Goal: Task Accomplishment & Management: Complete application form

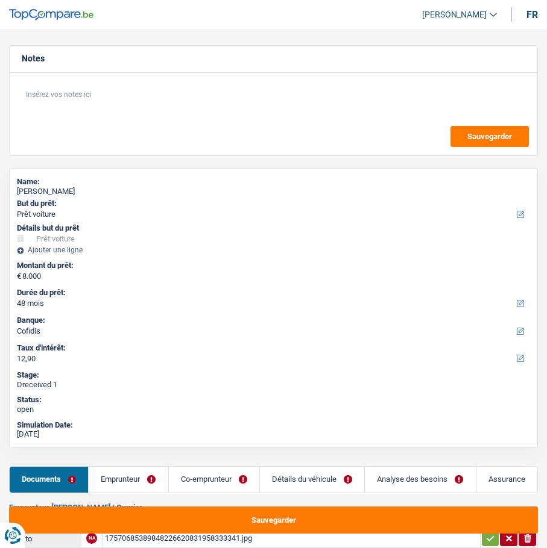
select select "car"
select select "48"
select select "cofidis"
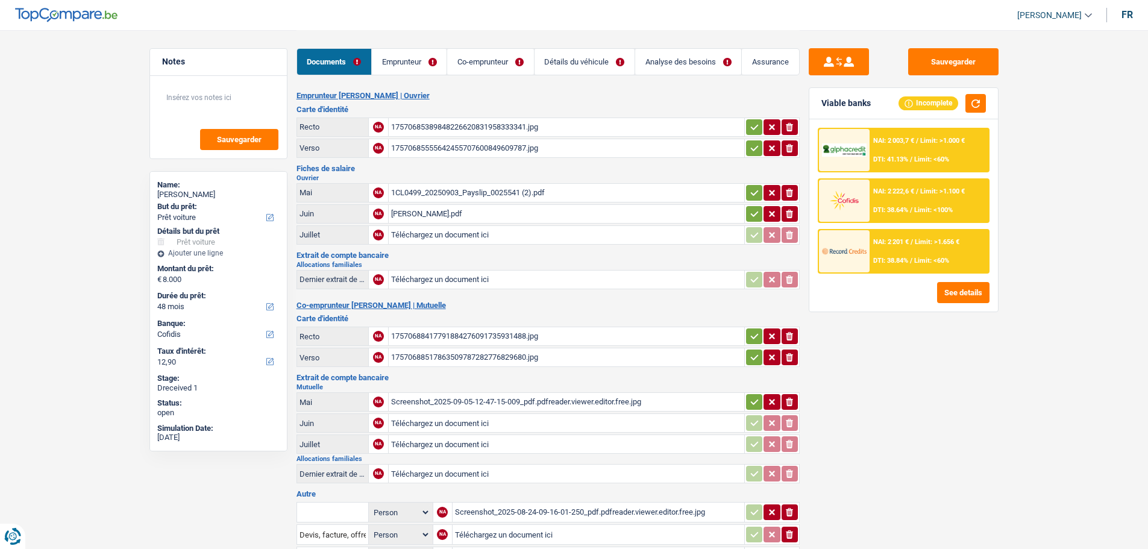
click at [418, 63] on link "Emprunteur" at bounding box center [409, 62] width 75 height 26
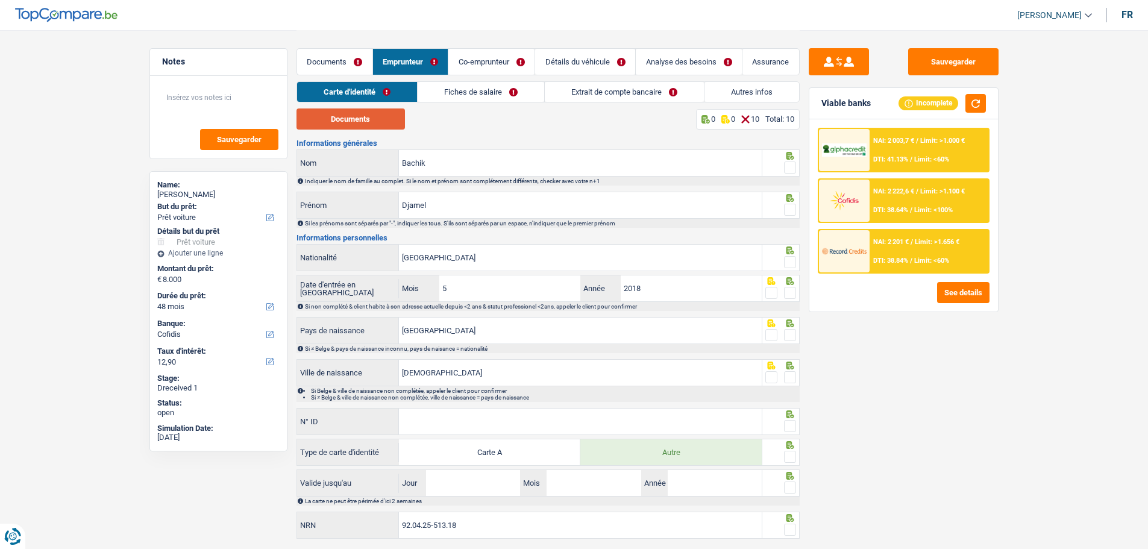
click at [361, 115] on button "Documents" at bounding box center [351, 118] width 108 height 21
click at [546, 163] on span at bounding box center [790, 168] width 12 height 12
click at [0, 0] on input "radio" at bounding box center [0, 0] width 0 height 0
drag, startPoint x: 789, startPoint y: 206, endPoint x: 785, endPoint y: 231, distance: 25.7
click at [546, 208] on span at bounding box center [790, 210] width 12 height 12
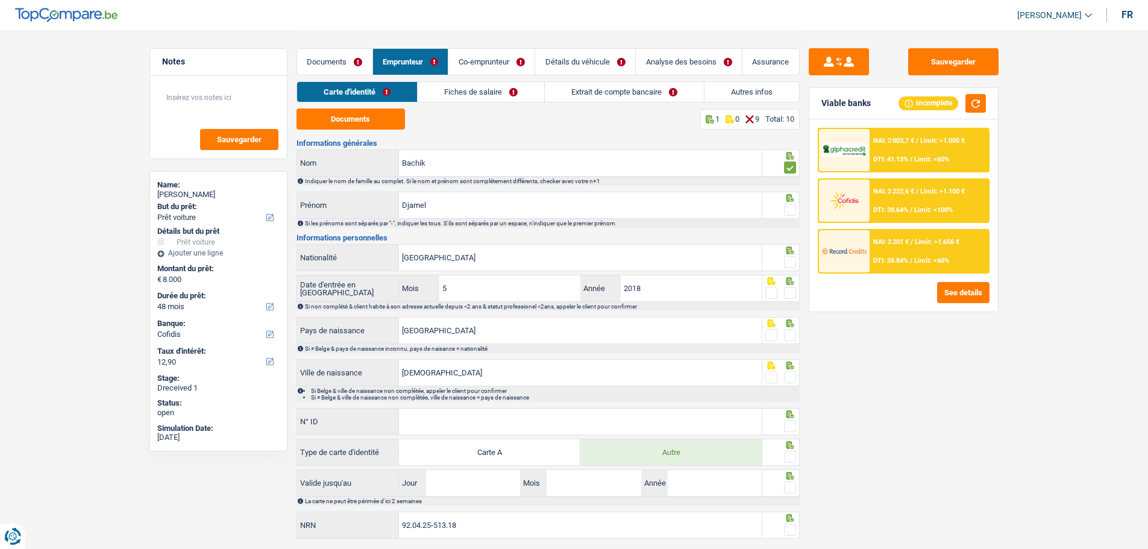
click at [0, 0] on input "radio" at bounding box center [0, 0] width 0 height 0
click at [546, 261] on span at bounding box center [790, 262] width 12 height 12
click at [0, 0] on input "radio" at bounding box center [0, 0] width 0 height 0
click at [546, 289] on span at bounding box center [790, 293] width 12 height 12
click at [0, 0] on input "radio" at bounding box center [0, 0] width 0 height 0
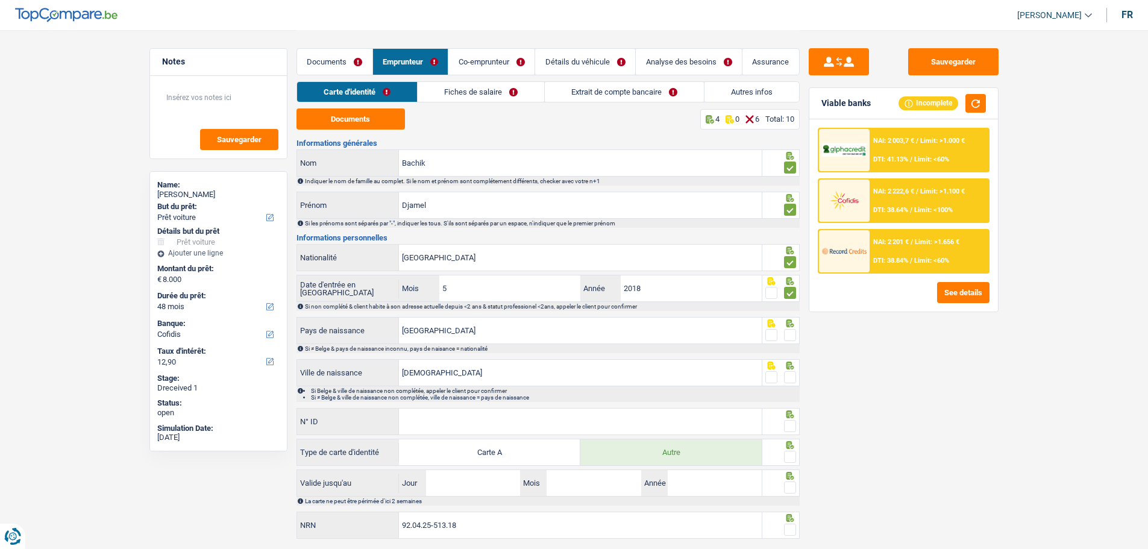
click at [546, 334] on span at bounding box center [790, 335] width 12 height 12
click at [0, 0] on input "radio" at bounding box center [0, 0] width 0 height 0
click at [546, 375] on span at bounding box center [790, 377] width 12 height 12
click at [0, 0] on input "radio" at bounding box center [0, 0] width 0 height 0
click at [441, 367] on input "[DEMOGRAPHIC_DATA]" at bounding box center [580, 373] width 363 height 26
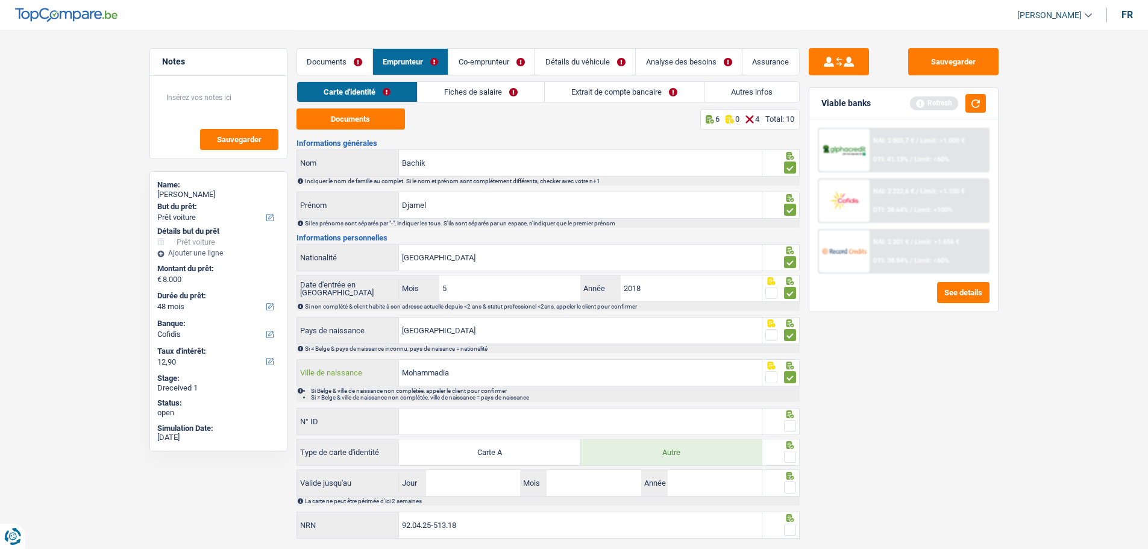
type input "Mohammadia"
click at [546, 421] on input "N° ID" at bounding box center [580, 422] width 363 height 26
type input "B-5758173-59"
drag, startPoint x: 791, startPoint y: 421, endPoint x: 799, endPoint y: 471, distance: 50.6
click at [546, 423] on span at bounding box center [790, 426] width 12 height 12
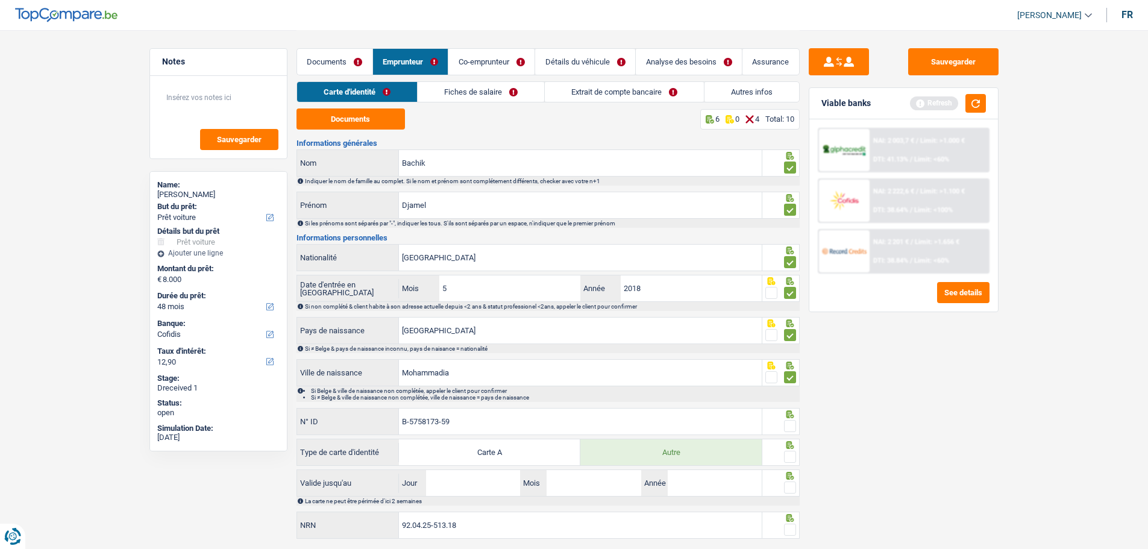
click at [0, 0] on input "radio" at bounding box center [0, 0] width 0 height 0
click at [546, 457] on span at bounding box center [790, 457] width 12 height 12
click at [0, 0] on input "radio" at bounding box center [0, 0] width 0 height 0
click at [460, 489] on input "Jour" at bounding box center [473, 483] width 94 height 26
type input "18"
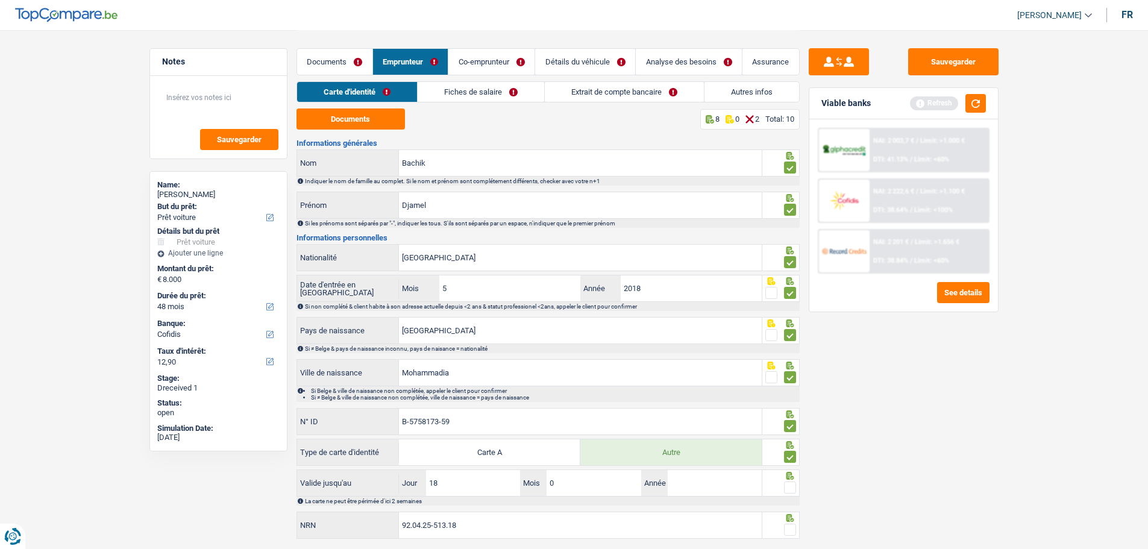
type input "01"
type input "2034"
click at [546, 486] on span at bounding box center [790, 488] width 12 height 12
click at [0, 0] on input "radio" at bounding box center [0, 0] width 0 height 0
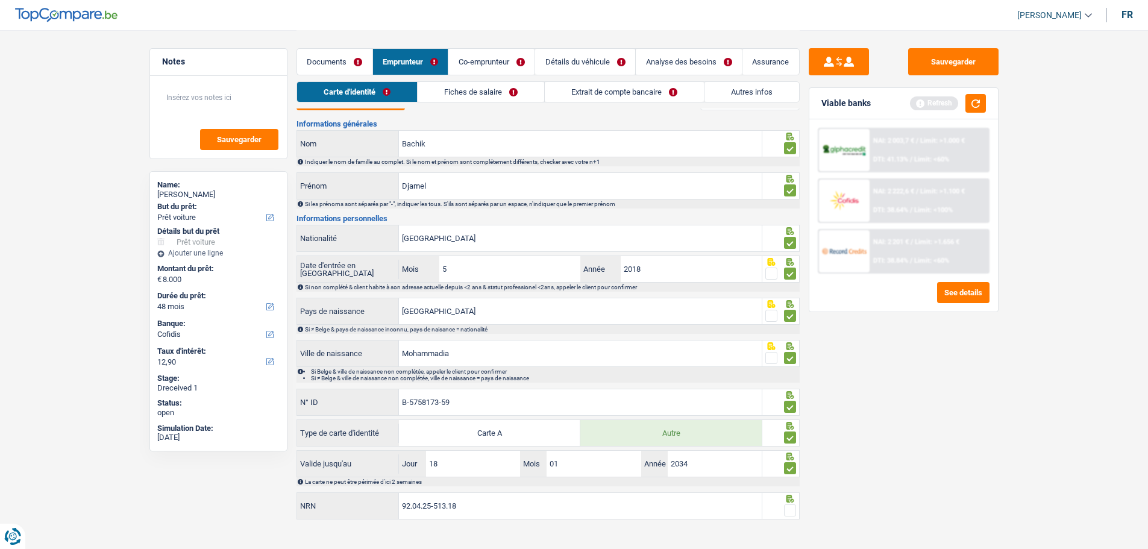
scroll to position [30, 0]
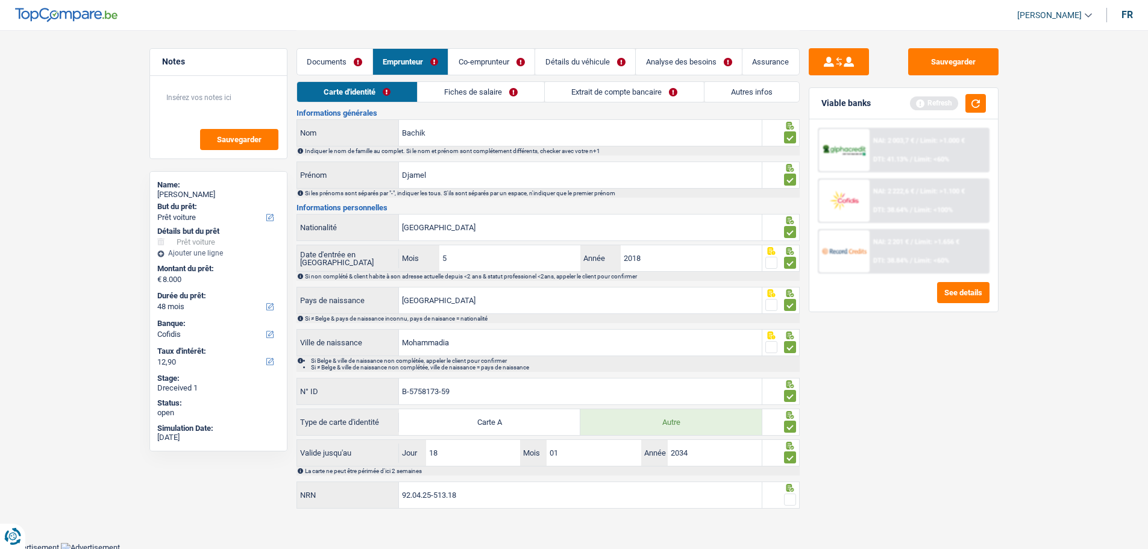
click at [546, 498] on span at bounding box center [790, 500] width 12 height 12
click at [0, 0] on input "radio" at bounding box center [0, 0] width 0 height 0
click at [502, 92] on link "Fiches de salaire" at bounding box center [481, 92] width 127 height 20
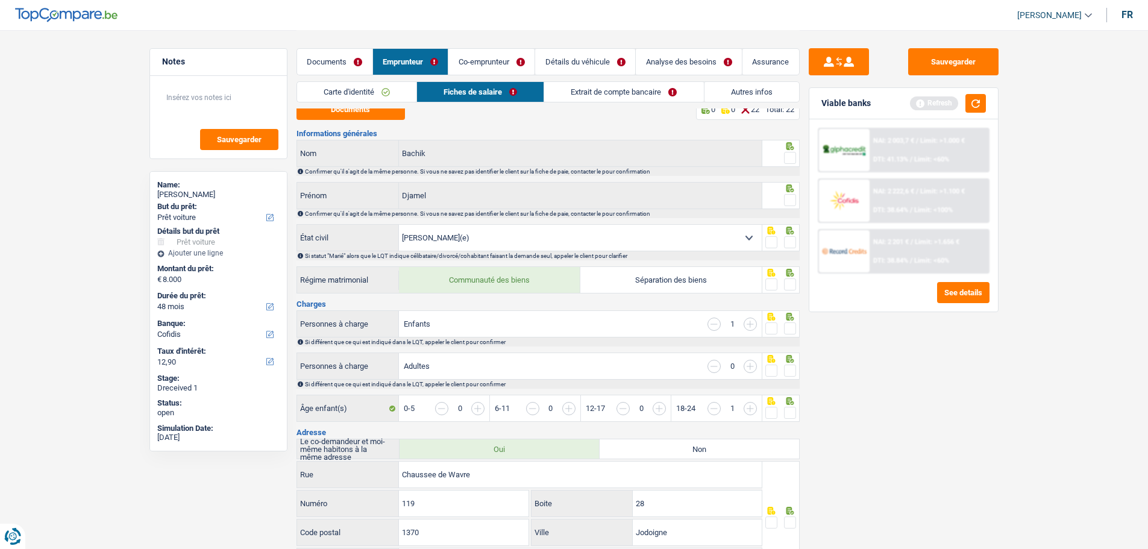
scroll to position [0, 0]
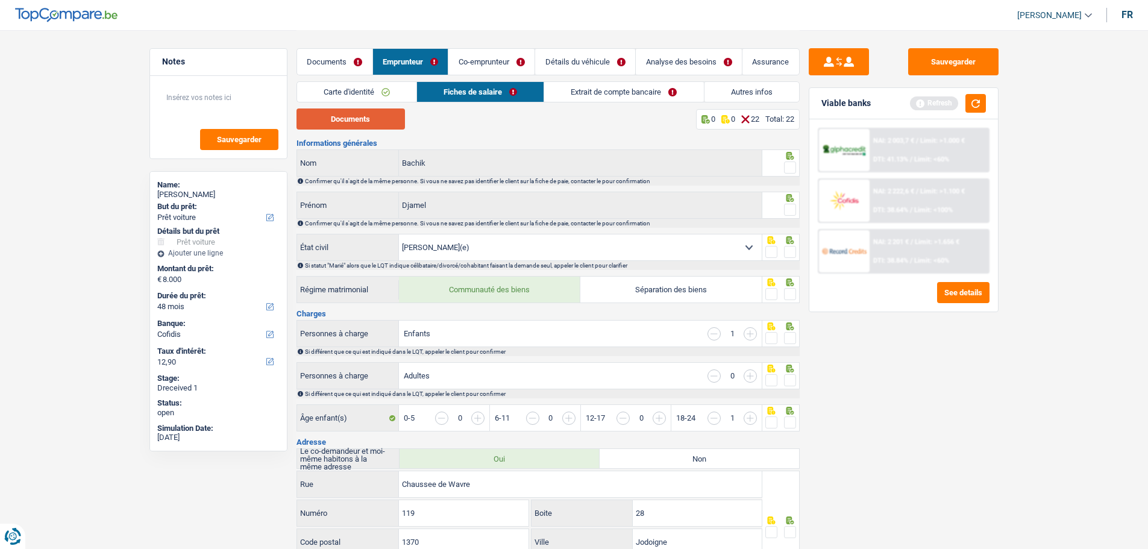
click at [377, 122] on button "Documents" at bounding box center [351, 118] width 108 height 21
click at [546, 163] on span at bounding box center [790, 168] width 12 height 12
click at [0, 0] on input "radio" at bounding box center [0, 0] width 0 height 0
drag, startPoint x: 796, startPoint y: 205, endPoint x: 797, endPoint y: 236, distance: 31.4
click at [546, 206] on span at bounding box center [790, 210] width 12 height 12
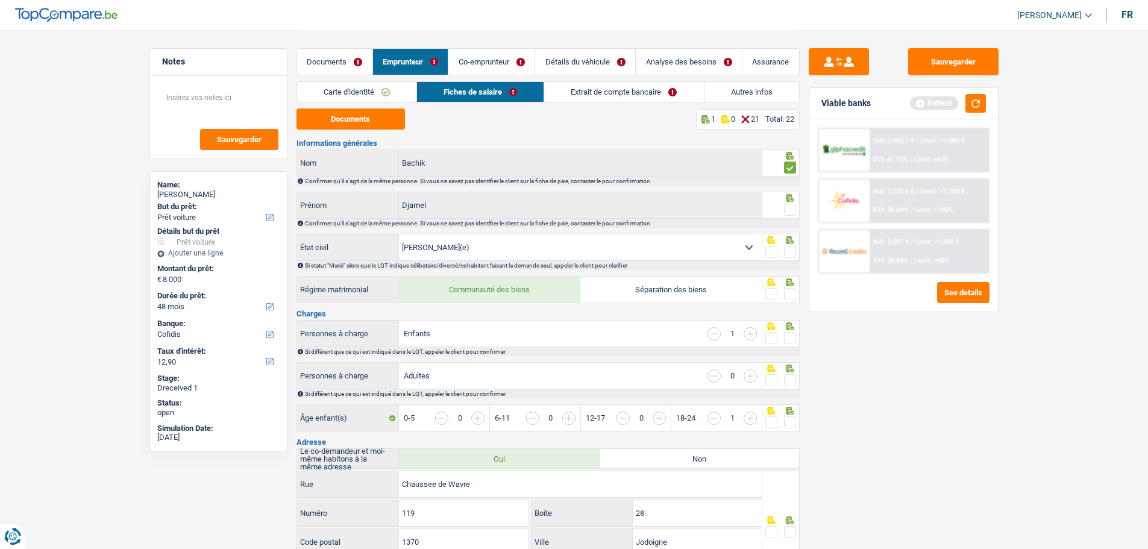
click at [0, 0] on input "radio" at bounding box center [0, 0] width 0 height 0
click at [546, 248] on span at bounding box center [790, 252] width 12 height 12
click at [0, 0] on input "radio" at bounding box center [0, 0] width 0 height 0
click at [546, 294] on span at bounding box center [790, 294] width 12 height 12
click at [0, 0] on input "radio" at bounding box center [0, 0] width 0 height 0
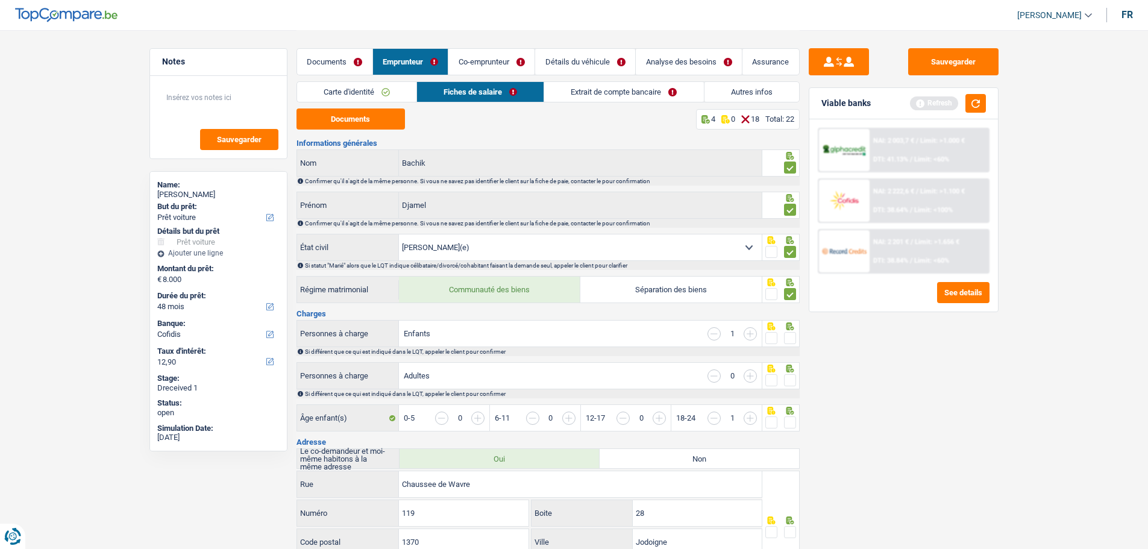
click at [546, 338] on span at bounding box center [790, 338] width 12 height 12
click at [0, 0] on input "radio" at bounding box center [0, 0] width 0 height 0
click at [546, 379] on span at bounding box center [790, 380] width 12 height 12
click at [0, 0] on input "radio" at bounding box center [0, 0] width 0 height 0
click at [546, 419] on span at bounding box center [790, 422] width 12 height 12
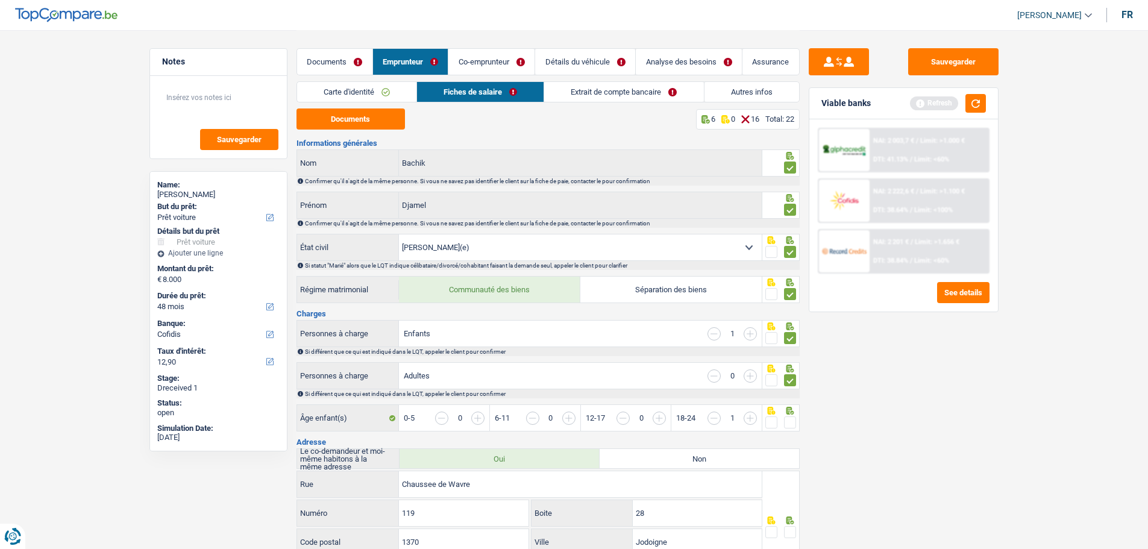
click at [0, 0] on input "radio" at bounding box center [0, 0] width 0 height 0
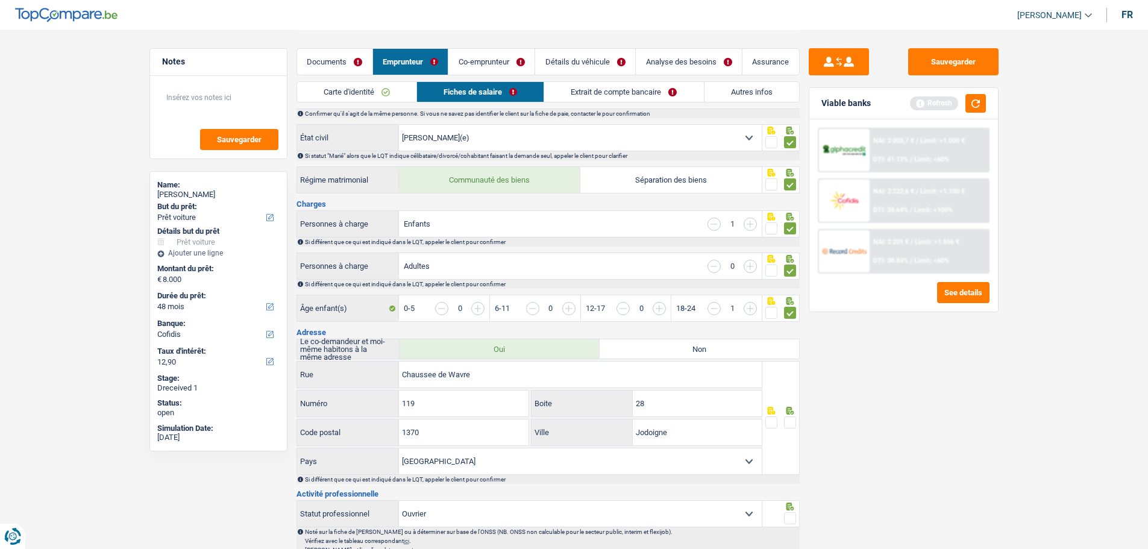
scroll to position [121, 0]
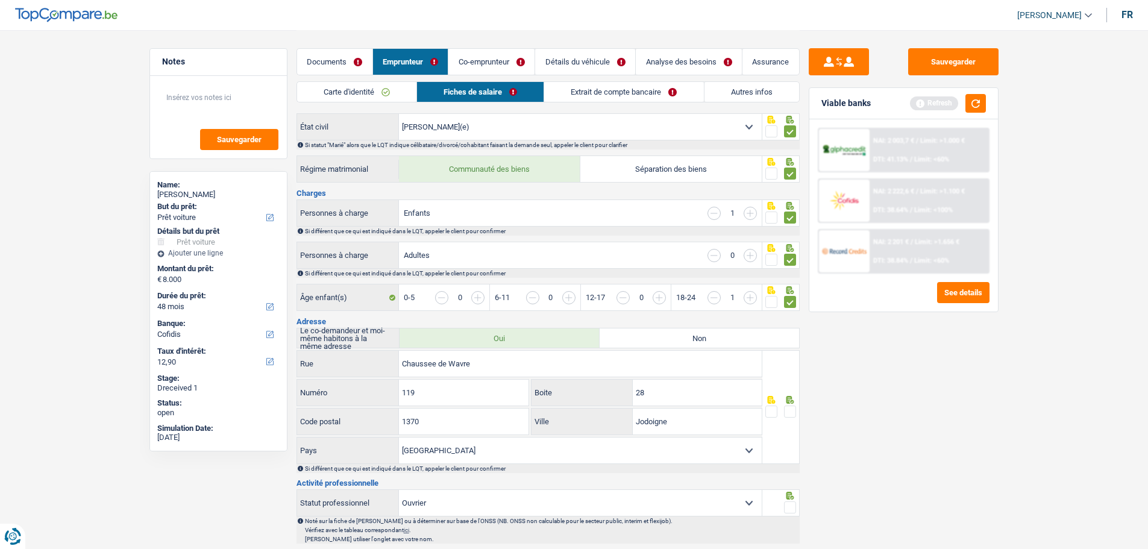
click at [546, 406] on span at bounding box center [790, 412] width 12 height 12
click at [0, 0] on input "radio" at bounding box center [0, 0] width 0 height 0
click at [546, 388] on input "28" at bounding box center [697, 393] width 129 height 26
type input "2"
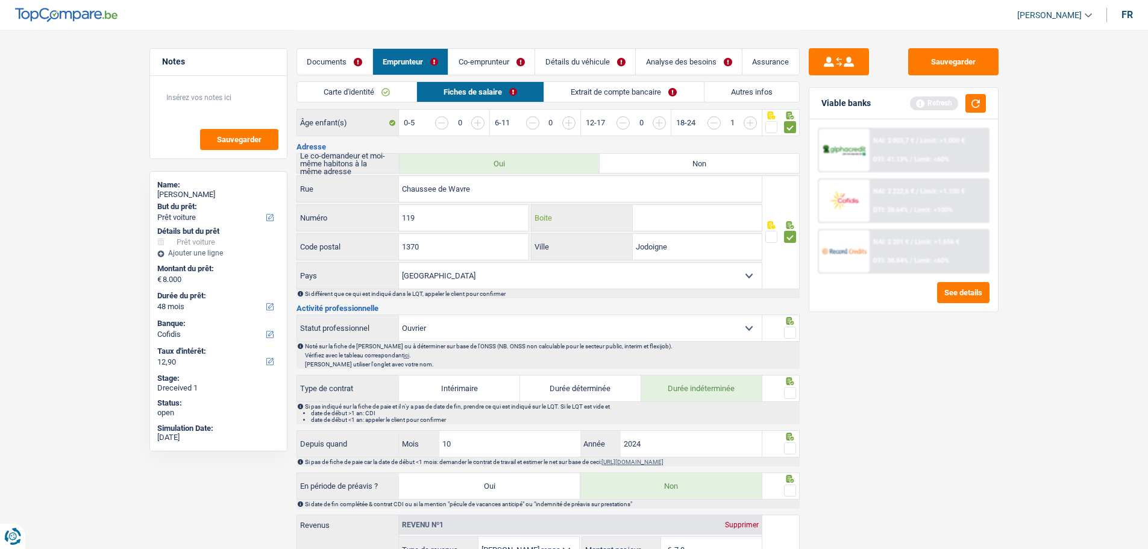
scroll to position [301, 0]
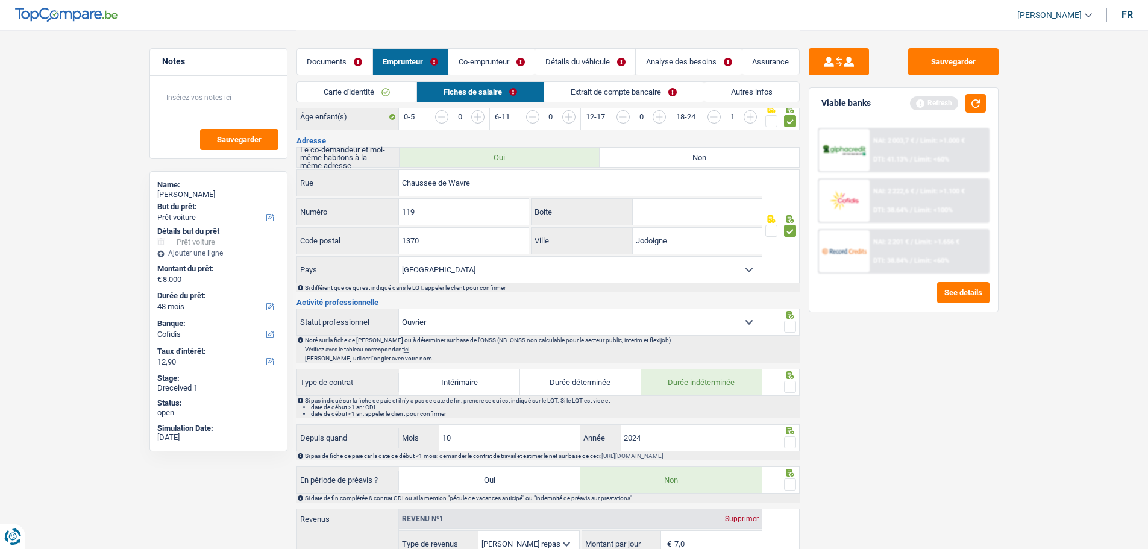
drag, startPoint x: 785, startPoint y: 318, endPoint x: 785, endPoint y: 335, distance: 16.9
click at [546, 324] on span at bounding box center [790, 327] width 12 height 12
click at [0, 0] on input "radio" at bounding box center [0, 0] width 0 height 0
click at [546, 381] on span at bounding box center [790, 387] width 12 height 12
click at [0, 0] on input "radio" at bounding box center [0, 0] width 0 height 0
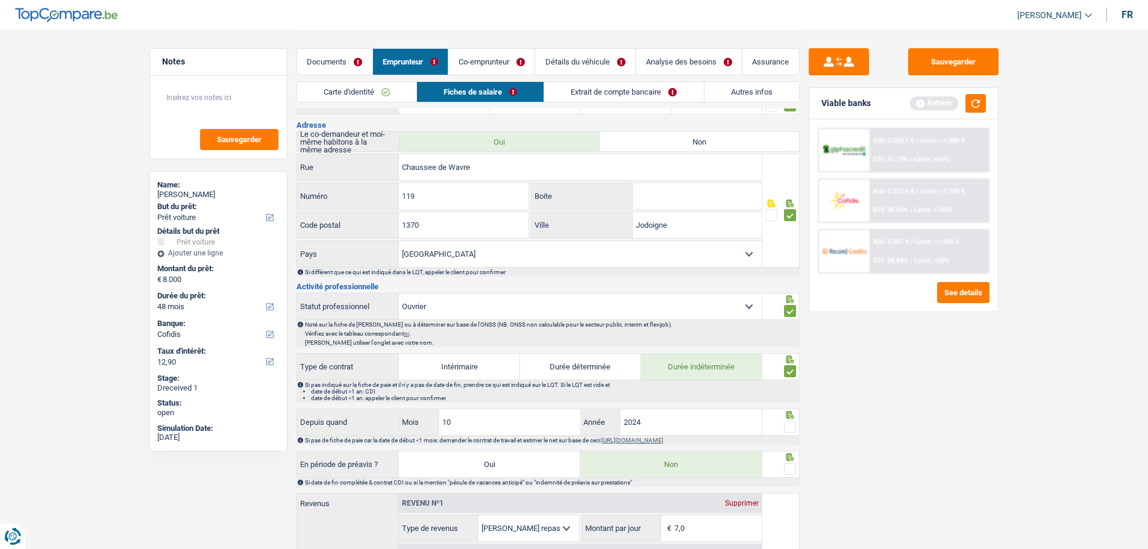
scroll to position [362, 0]
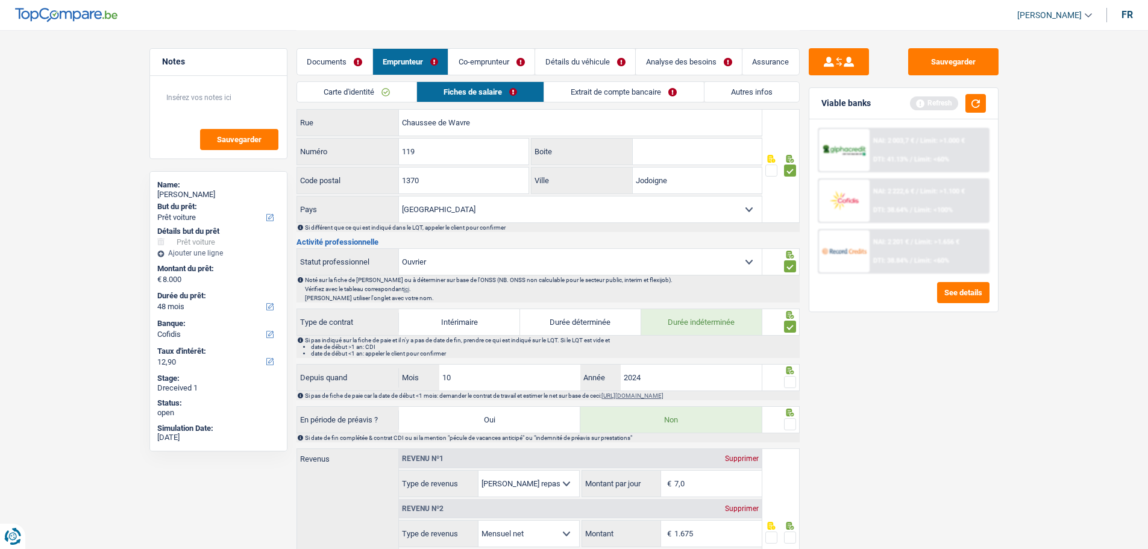
click at [546, 377] on span at bounding box center [790, 382] width 12 height 12
click at [0, 0] on input "radio" at bounding box center [0, 0] width 0 height 0
click at [546, 418] on span at bounding box center [790, 424] width 12 height 12
click at [0, 0] on input "radio" at bounding box center [0, 0] width 0 height 0
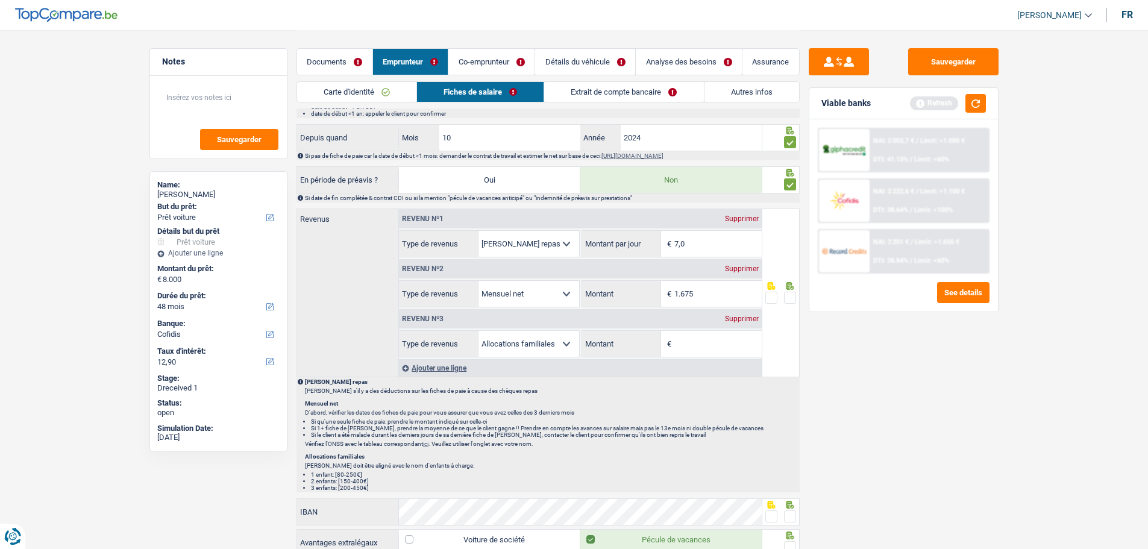
scroll to position [603, 0]
click at [546, 291] on span at bounding box center [790, 297] width 12 height 12
click at [0, 0] on input "radio" at bounding box center [0, 0] width 0 height 0
drag, startPoint x: 718, startPoint y: 298, endPoint x: 603, endPoint y: 286, distance: 115.8
click at [546, 291] on div "1.675 € Montant" at bounding box center [672, 293] width 180 height 26
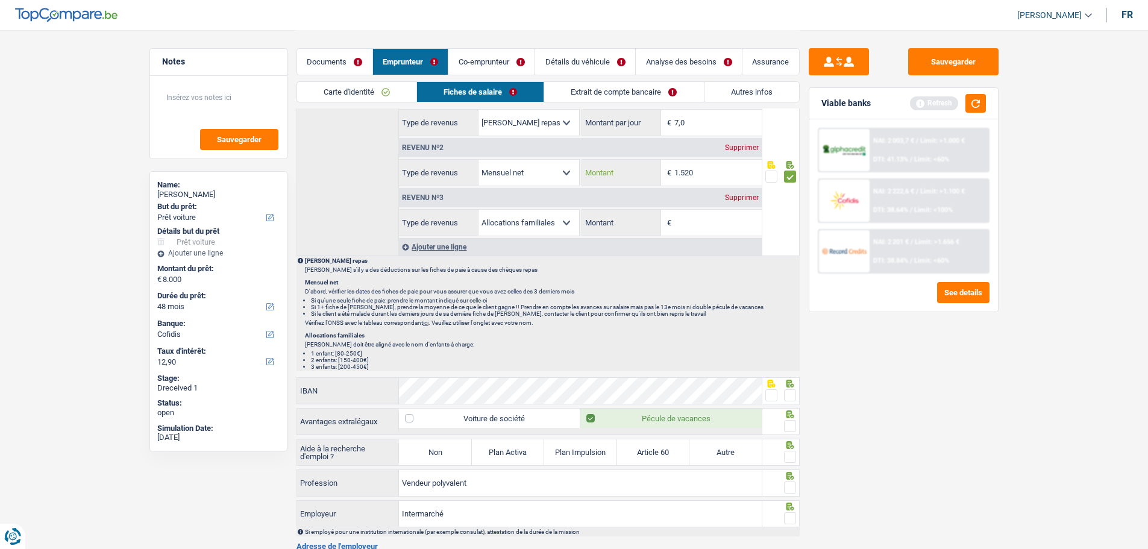
scroll to position [723, 0]
type input "1.520"
click at [546, 392] on span at bounding box center [790, 395] width 12 height 12
click at [0, 0] on input "radio" at bounding box center [0, 0] width 0 height 0
click at [546, 424] on span at bounding box center [790, 425] width 12 height 12
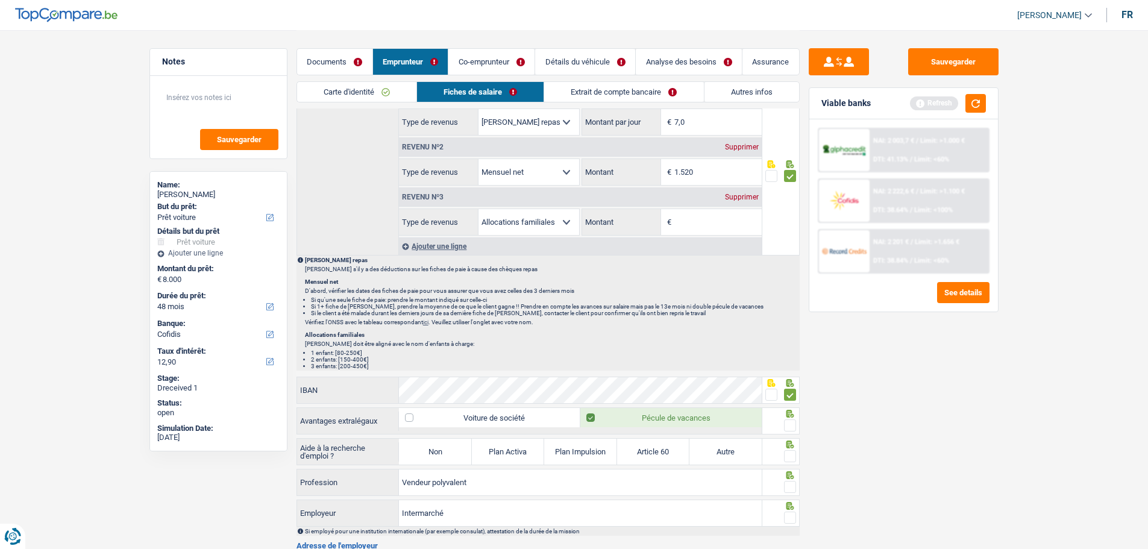
click at [0, 0] on input "radio" at bounding box center [0, 0] width 0 height 0
click at [449, 448] on label "Non" at bounding box center [435, 452] width 72 height 26
click at [449, 448] on input "Non" at bounding box center [435, 452] width 72 height 26
radio input "true"
click at [546, 449] on div at bounding box center [790, 456] width 12 height 15
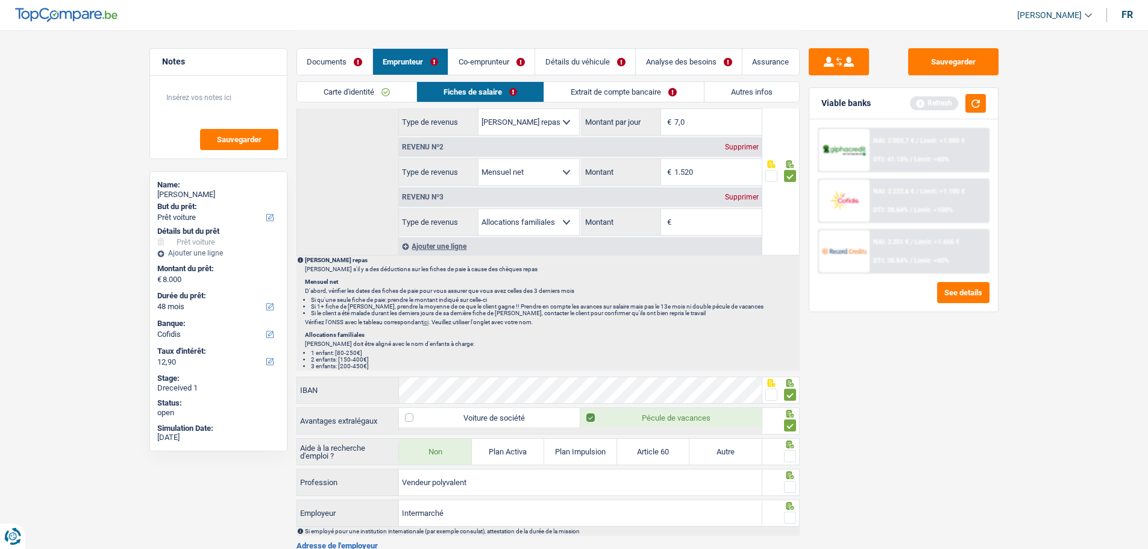
click at [546, 453] on span at bounding box center [790, 456] width 12 height 12
click at [0, 0] on input "radio" at bounding box center [0, 0] width 0 height 0
click at [546, 482] on span at bounding box center [790, 487] width 12 height 12
click at [0, 0] on input "radio" at bounding box center [0, 0] width 0 height 0
click at [546, 521] on div at bounding box center [780, 513] width 37 height 27
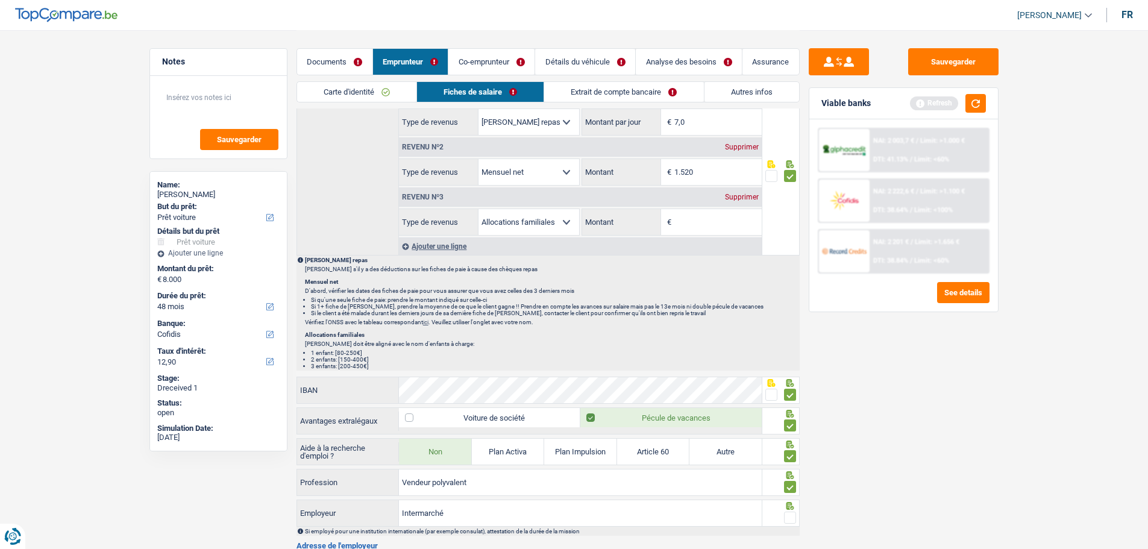
click at [546, 512] on span at bounding box center [790, 518] width 12 height 12
click at [0, 0] on input "radio" at bounding box center [0, 0] width 0 height 0
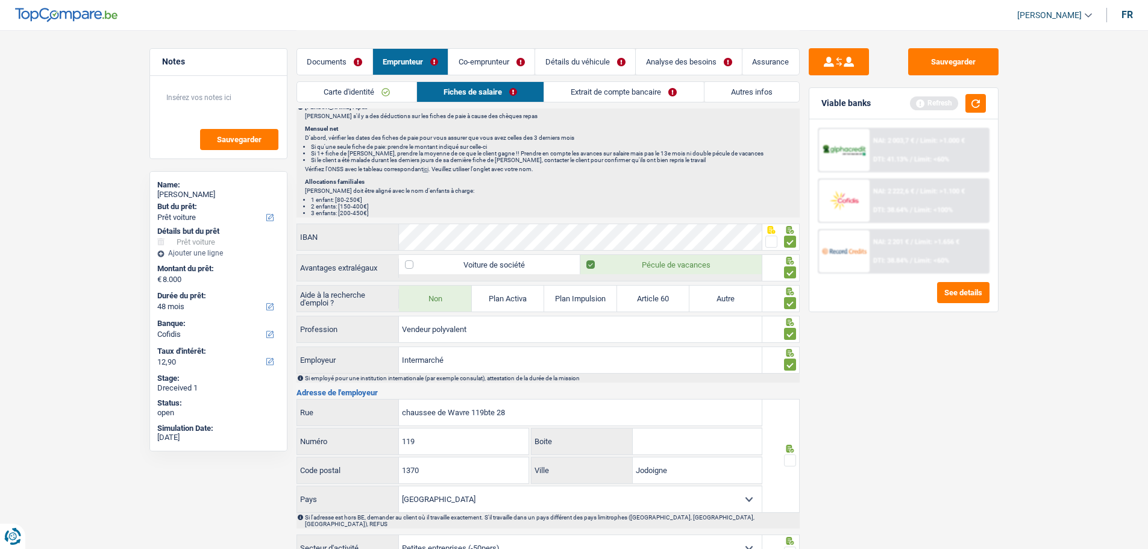
scroll to position [904, 0]
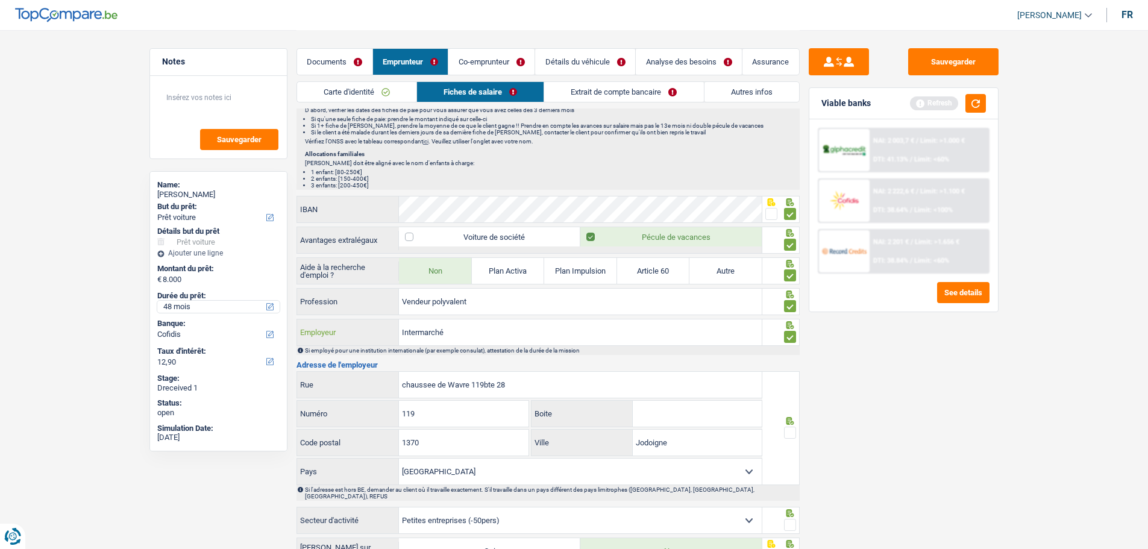
drag, startPoint x: 491, startPoint y: 329, endPoint x: 242, endPoint y: 304, distance: 249.6
type input "Luckidis"
drag, startPoint x: 529, startPoint y: 388, endPoint x: 297, endPoint y: 366, distance: 233.1
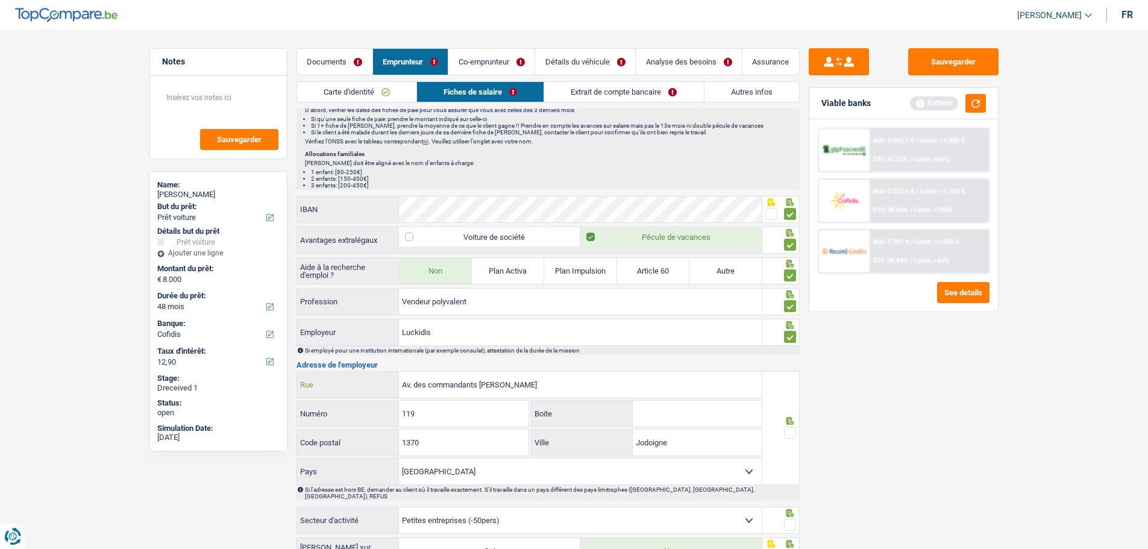
type input "Av. des commandants Borlee"
click at [455, 416] on input "119" at bounding box center [464, 414] width 130 height 26
type input "16"
click at [546, 427] on span at bounding box center [790, 433] width 12 height 12
click at [0, 0] on input "radio" at bounding box center [0, 0] width 0 height 0
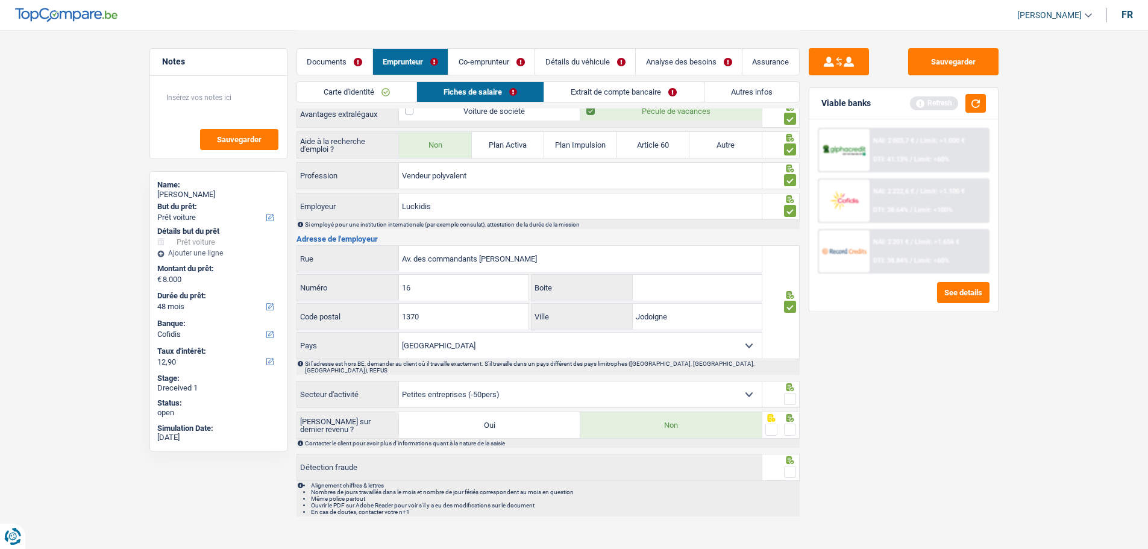
scroll to position [1031, 0]
drag, startPoint x: 792, startPoint y: 388, endPoint x: 791, endPoint y: 397, distance: 8.5
click at [546, 392] on span at bounding box center [790, 398] width 12 height 12
click at [0, 0] on input "radio" at bounding box center [0, 0] width 0 height 0
click at [546, 423] on span at bounding box center [790, 429] width 12 height 12
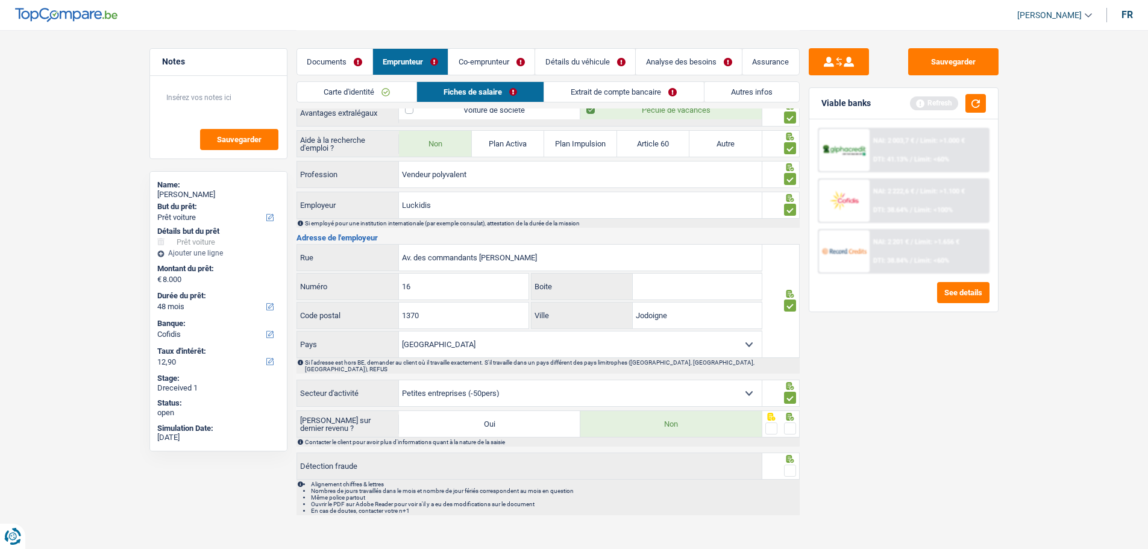
click at [0, 0] on input "radio" at bounding box center [0, 0] width 0 height 0
click at [546, 465] on span at bounding box center [790, 471] width 12 height 12
click at [0, 0] on input "radio" at bounding box center [0, 0] width 0 height 0
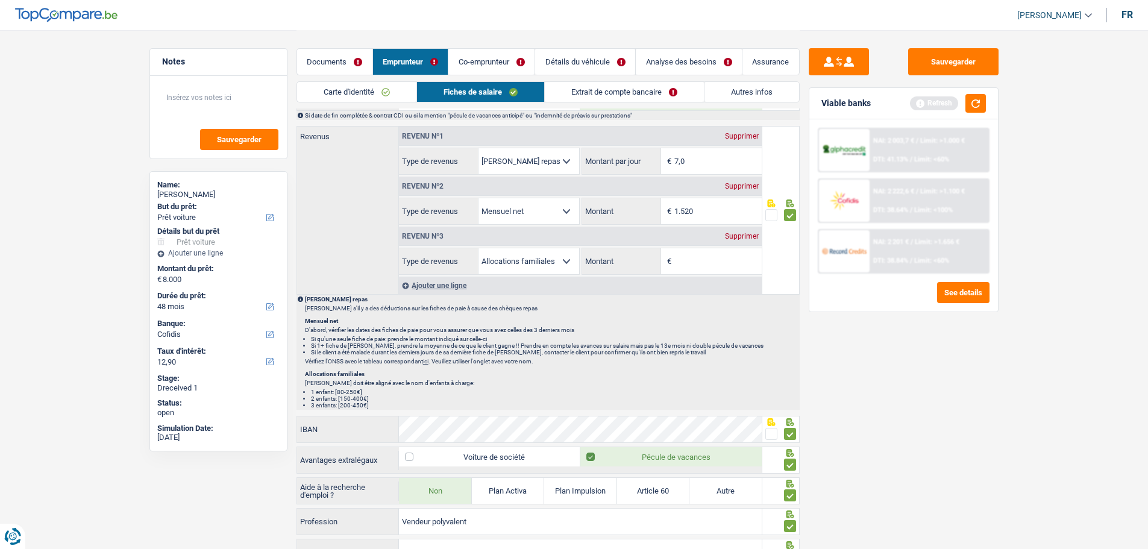
scroll to position [670, 0]
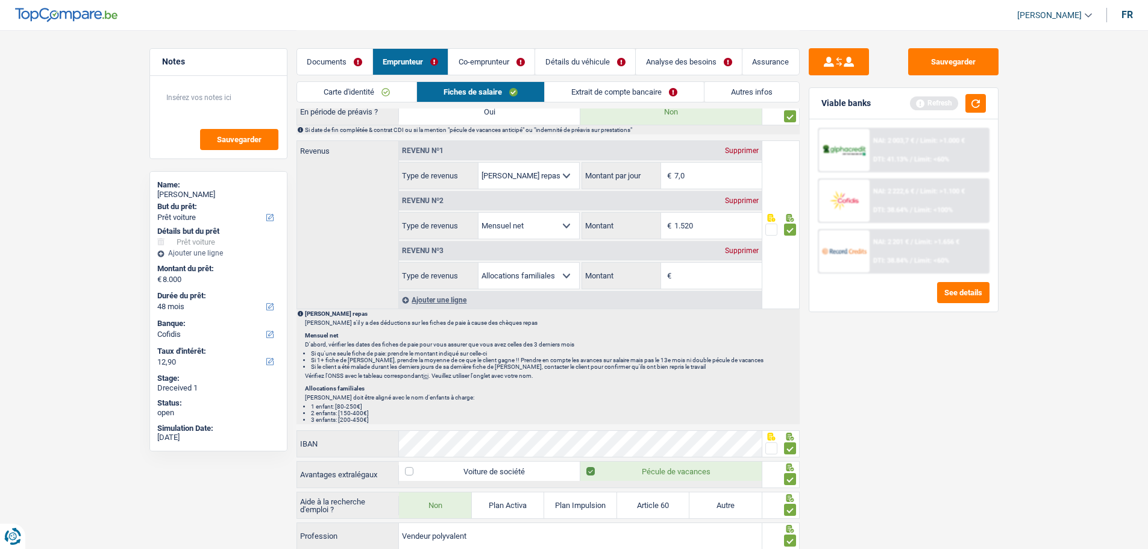
click at [546, 87] on link "Extrait de compte bancaire" at bounding box center [624, 92] width 159 height 20
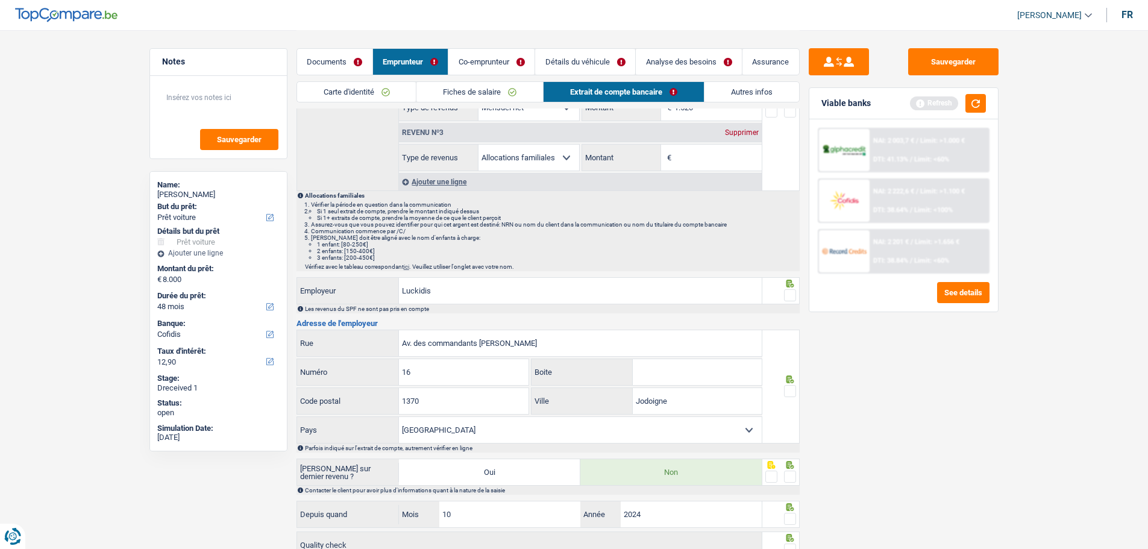
scroll to position [0, 0]
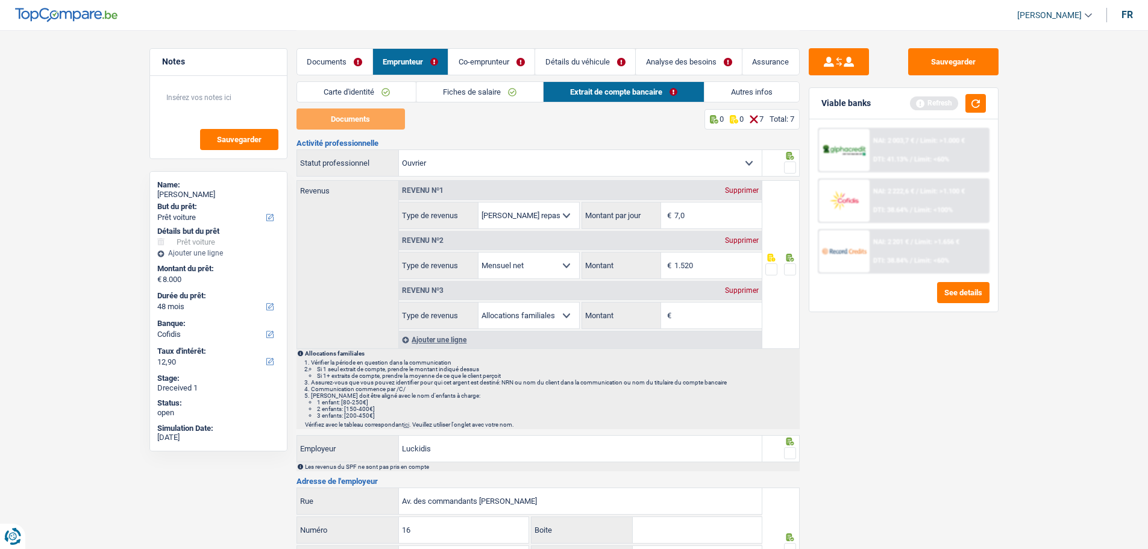
click at [546, 289] on div "Supprimer" at bounding box center [742, 290] width 40 height 7
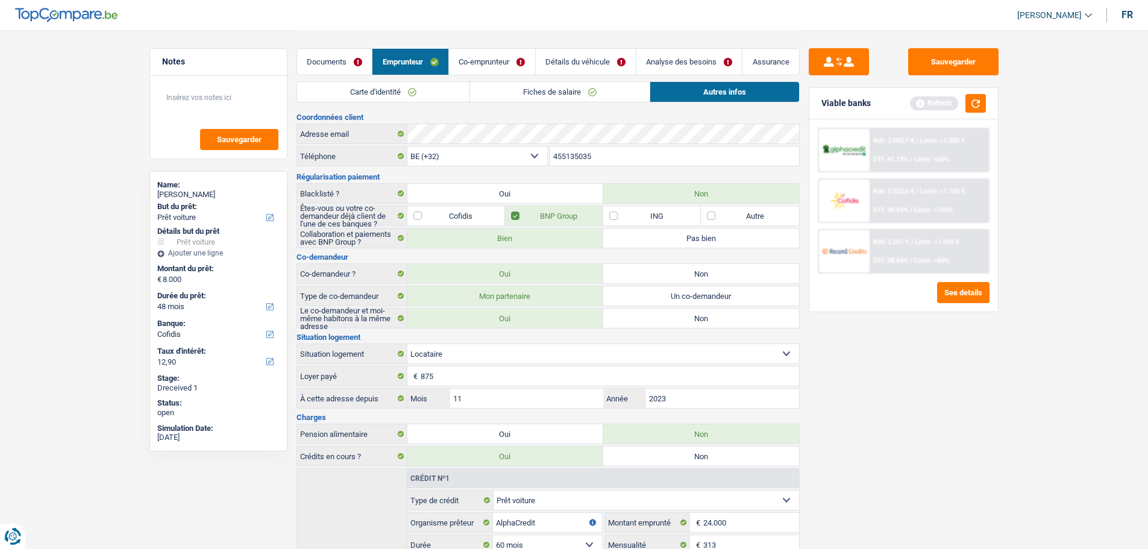
click at [492, 63] on link "Co-emprunteur" at bounding box center [492, 62] width 86 height 26
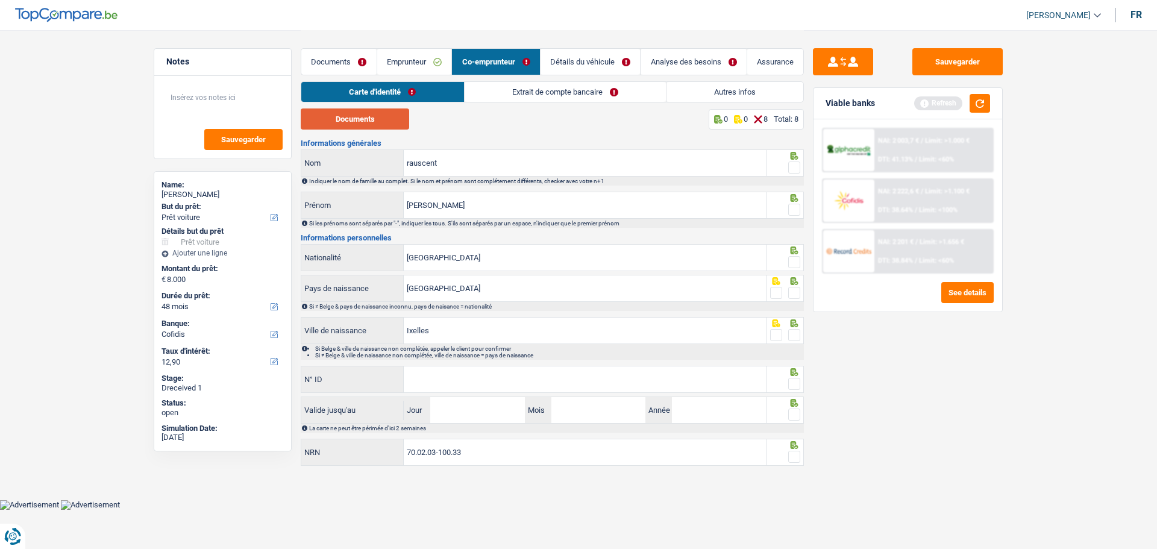
click at [366, 121] on button "Documents" at bounding box center [355, 118] width 108 height 21
drag, startPoint x: 793, startPoint y: 160, endPoint x: 791, endPoint y: 169, distance: 9.7
click at [546, 163] on span at bounding box center [794, 168] width 12 height 12
click at [0, 0] on input "radio" at bounding box center [0, 0] width 0 height 0
click at [546, 209] on span at bounding box center [794, 210] width 12 height 12
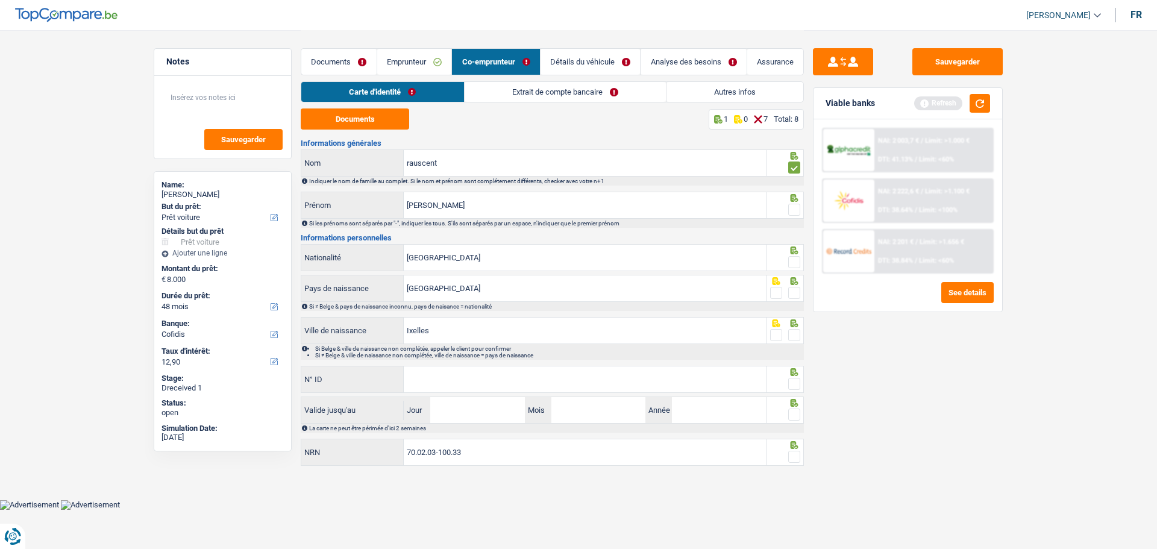
click at [0, 0] on input "radio" at bounding box center [0, 0] width 0 height 0
click at [546, 259] on span at bounding box center [794, 262] width 12 height 12
click at [0, 0] on input "radio" at bounding box center [0, 0] width 0 height 0
click at [546, 291] on span at bounding box center [794, 293] width 12 height 12
click at [0, 0] on input "radio" at bounding box center [0, 0] width 0 height 0
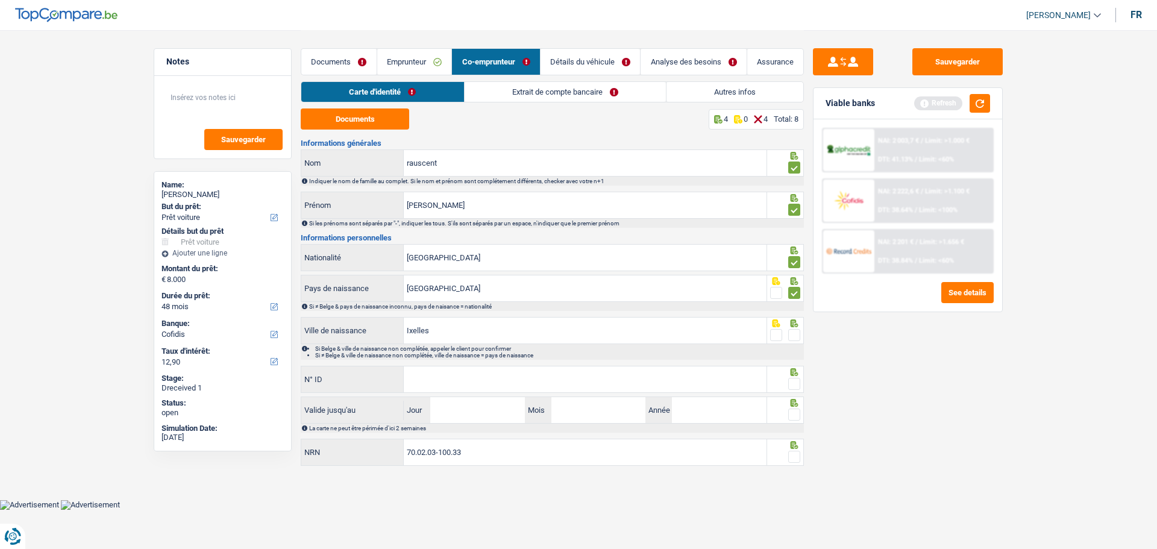
drag, startPoint x: 791, startPoint y: 335, endPoint x: 768, endPoint y: 336, distance: 22.4
click at [546, 335] on span at bounding box center [794, 335] width 12 height 12
click at [0, 0] on input "radio" at bounding box center [0, 0] width 0 height 0
drag, startPoint x: 612, startPoint y: 363, endPoint x: 607, endPoint y: 377, distance: 14.9
click at [546, 376] on div "Informations générales rauscent Nom Indiquer le nom de famille au complet. Si l…" at bounding box center [552, 303] width 503 height 328
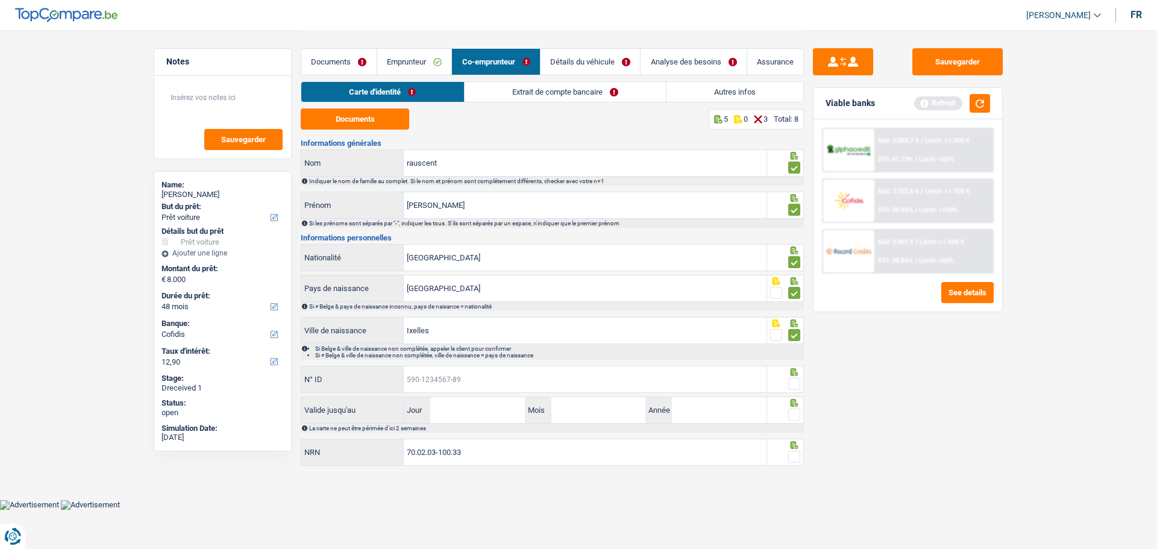
click at [546, 379] on input "N° ID" at bounding box center [585, 379] width 363 height 26
type input "[PHONE_NUMBER]"
click at [546, 382] on span at bounding box center [794, 384] width 12 height 12
click at [0, 0] on input "radio" at bounding box center [0, 0] width 0 height 0
click at [462, 415] on input "Jour" at bounding box center [477, 410] width 94 height 26
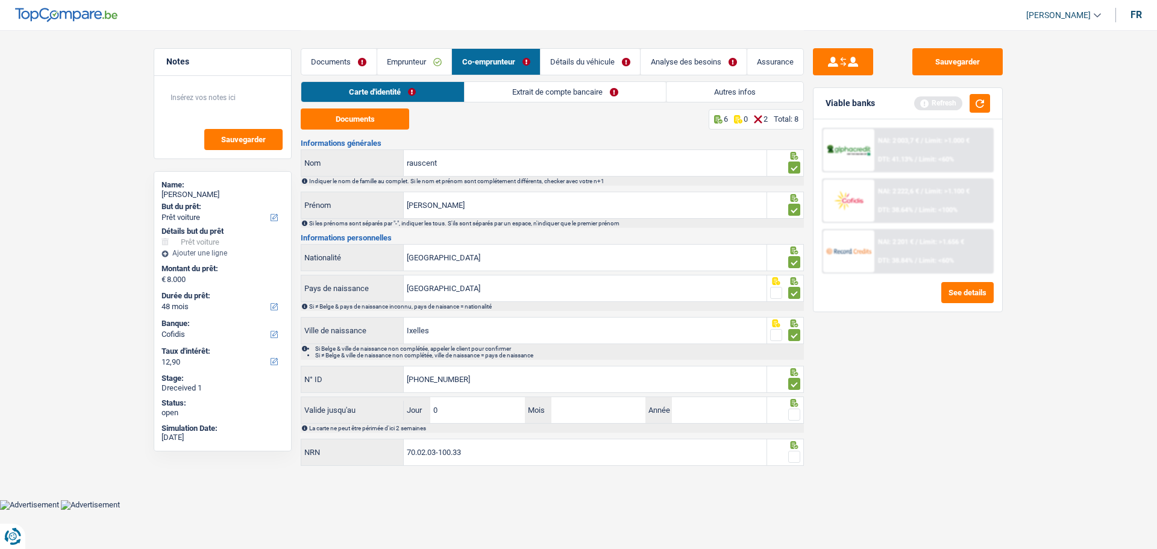
type input "02"
type input "2027"
click at [546, 413] on span at bounding box center [794, 415] width 12 height 12
click at [0, 0] on input "radio" at bounding box center [0, 0] width 0 height 0
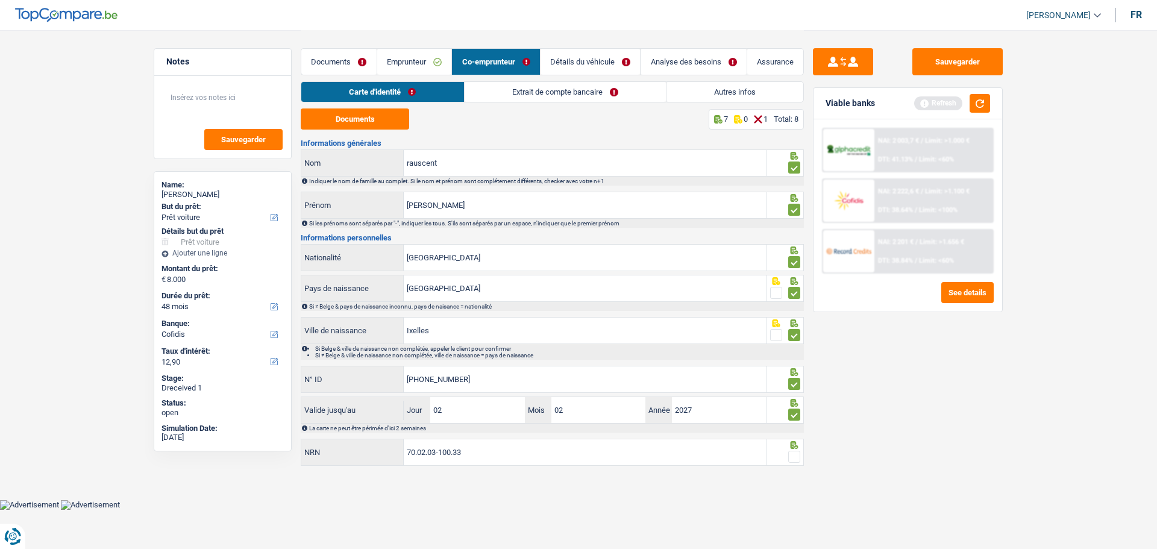
click at [546, 450] on div at bounding box center [794, 457] width 12 height 15
click at [546, 455] on span at bounding box center [794, 457] width 12 height 12
click at [0, 0] on input "radio" at bounding box center [0, 0] width 0 height 0
click at [538, 96] on link "Extrait de compte bancaire" at bounding box center [565, 92] width 201 height 20
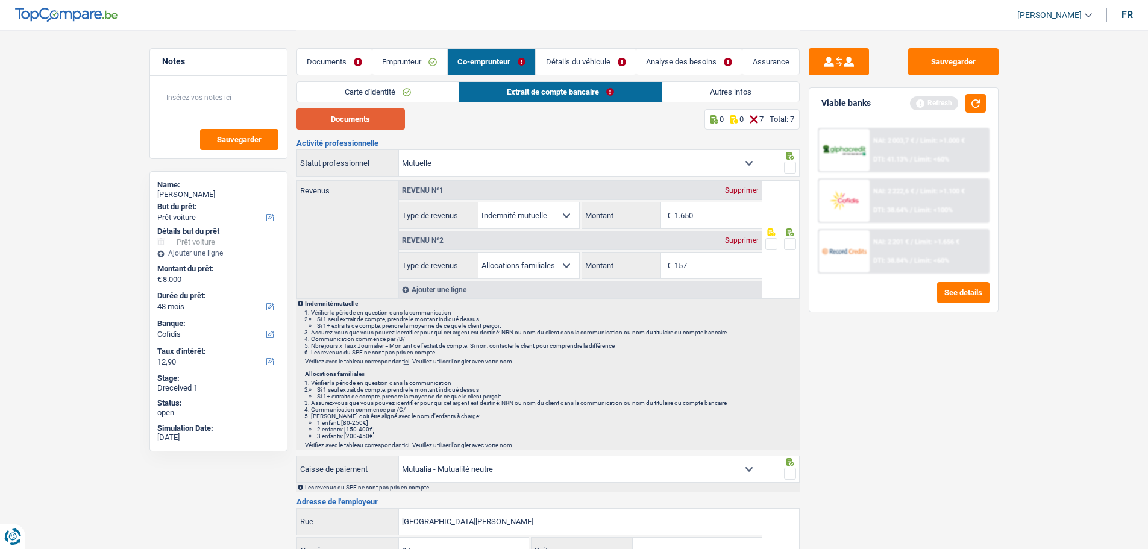
click at [354, 122] on button "Documents" at bounding box center [351, 118] width 108 height 21
click at [360, 118] on button "Documents" at bounding box center [351, 118] width 108 height 21
click at [331, 57] on link "Documents" at bounding box center [334, 62] width 75 height 26
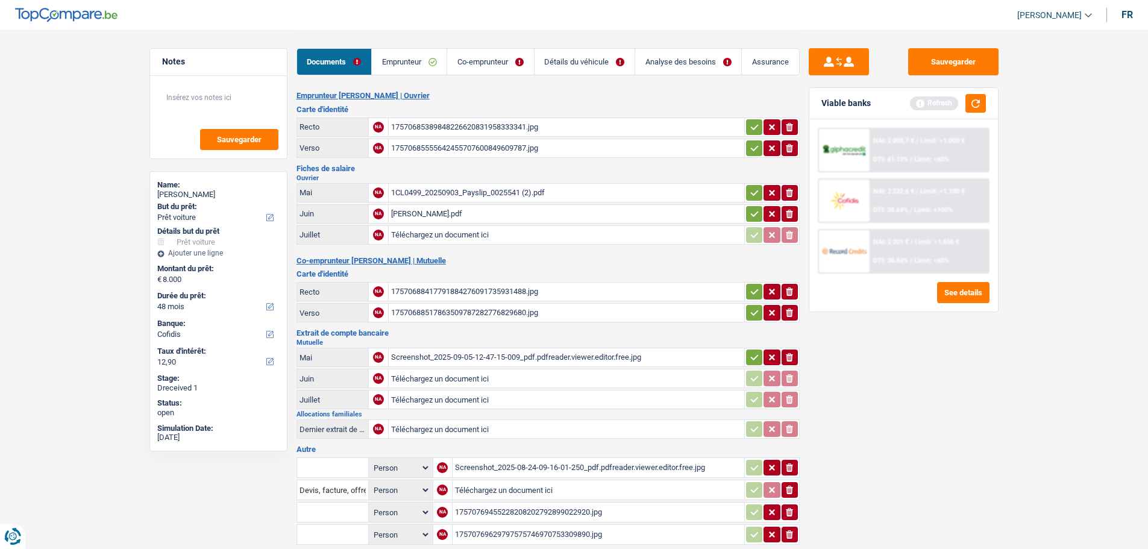
click at [527, 348] on div "Screenshot_2025-09-05-12-47-15-009_pdf.pdfreader.viewer.editor.free.jpg" at bounding box center [566, 357] width 351 height 18
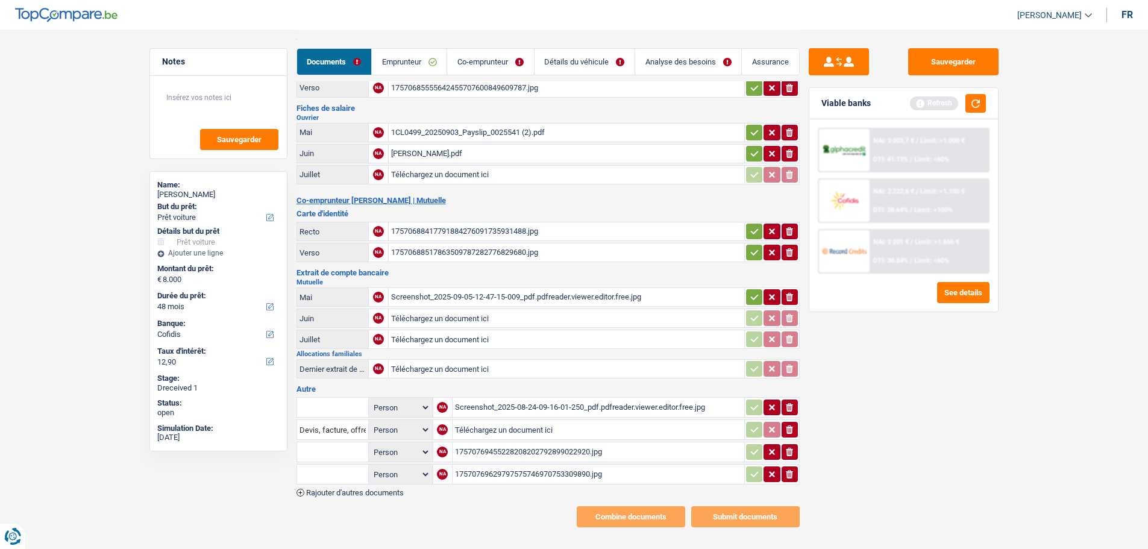
click at [496, 398] on div "Screenshot_2025-08-24-09-16-01-250_pdf.pdfreader.viewer.editor.free.jpg" at bounding box center [598, 407] width 287 height 18
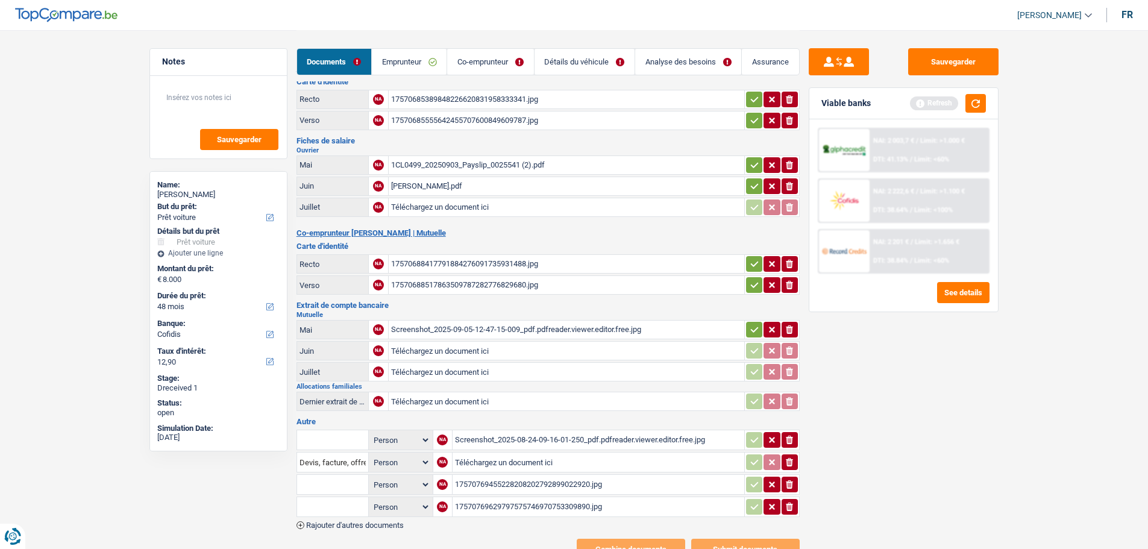
scroll to position [0, 0]
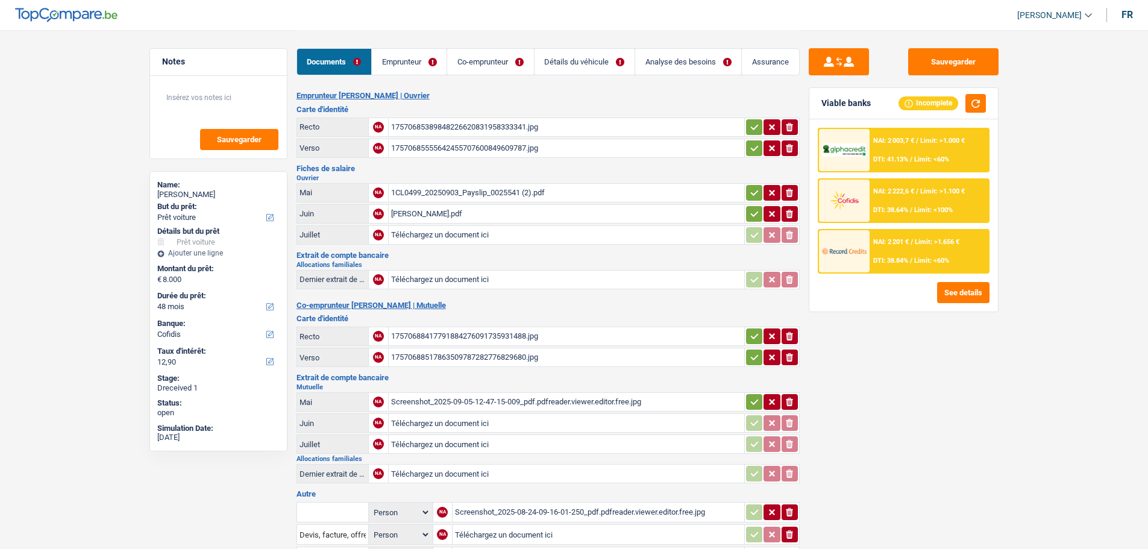
select select "car"
select select "48"
select select "cofidis"
type input "C:\fakepath\ING_Extract_202509051450575412774422521099674776.pdf"
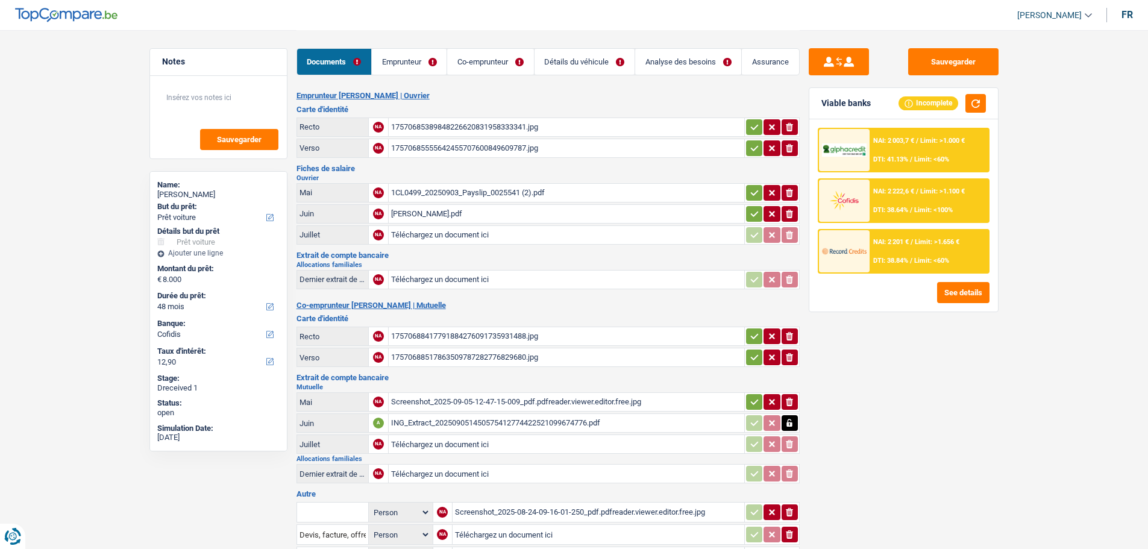
type input "C:\fakepath\ING_Extract_202509051452484373355767244520451811.pdf"
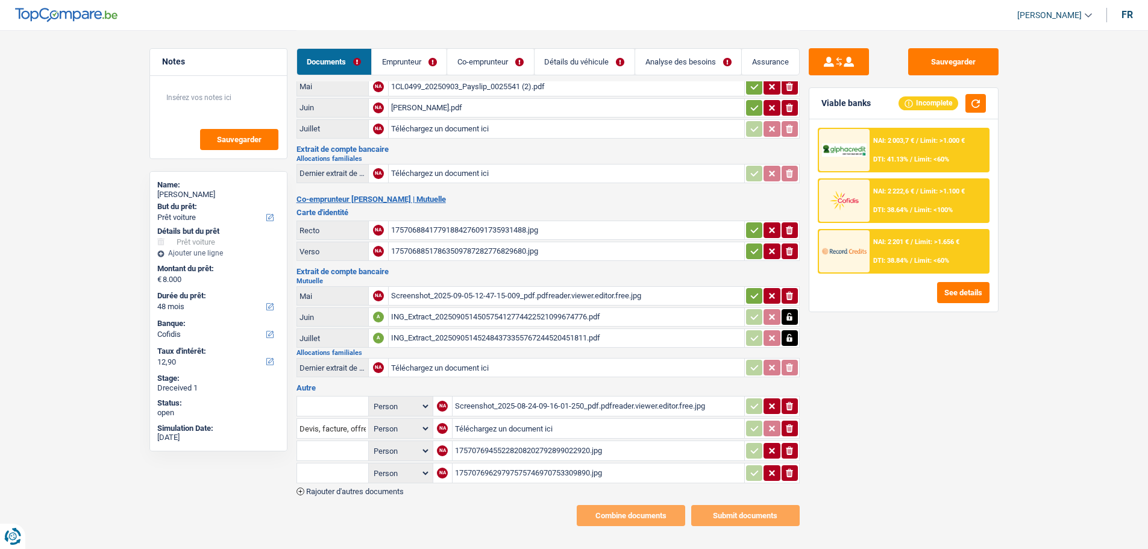
scroll to position [108, 0]
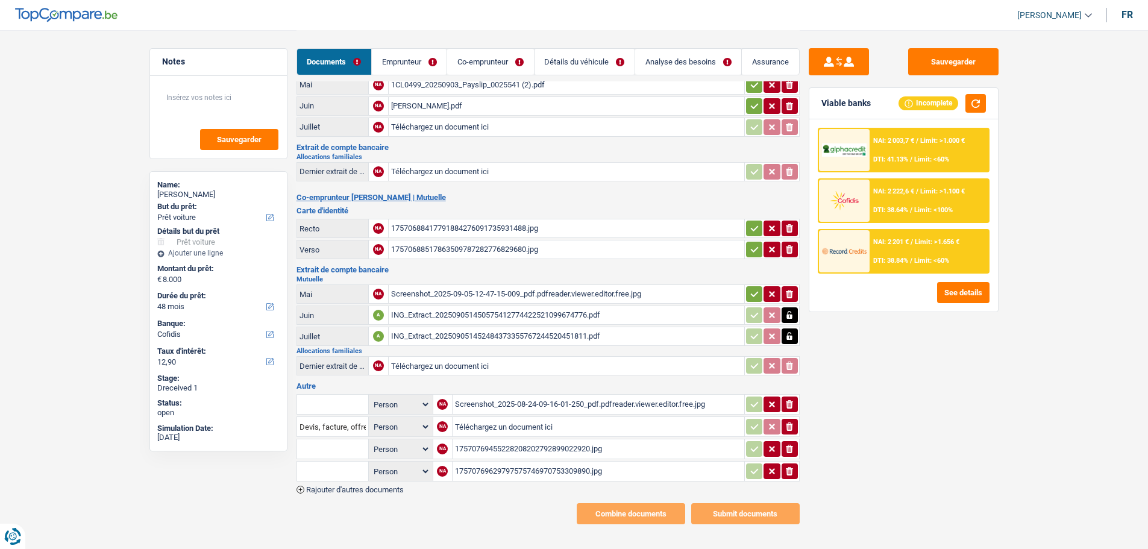
type input "C:\fakepath\financement voiture.pdf"
click at [787, 398] on icon "ionicons-v5-e" at bounding box center [790, 404] width 10 height 12
click at [759, 286] on button "button" at bounding box center [754, 294] width 16 height 16
drag, startPoint x: 757, startPoint y: 216, endPoint x: 752, endPoint y: 237, distance: 21.8
click at [757, 222] on icon "button" at bounding box center [755, 228] width 10 height 12
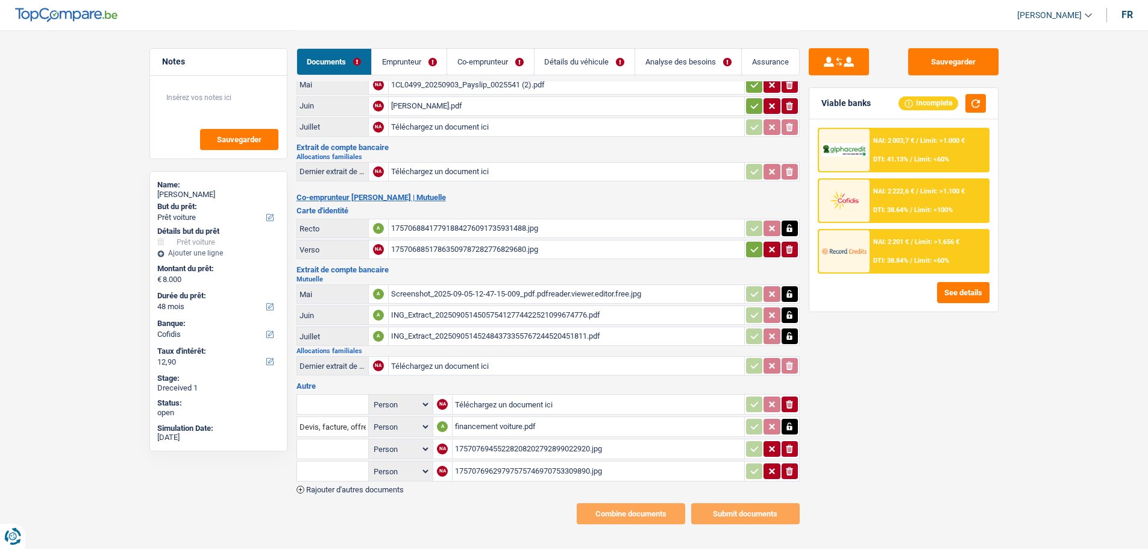
click at [752, 244] on icon "button" at bounding box center [755, 250] width 10 height 12
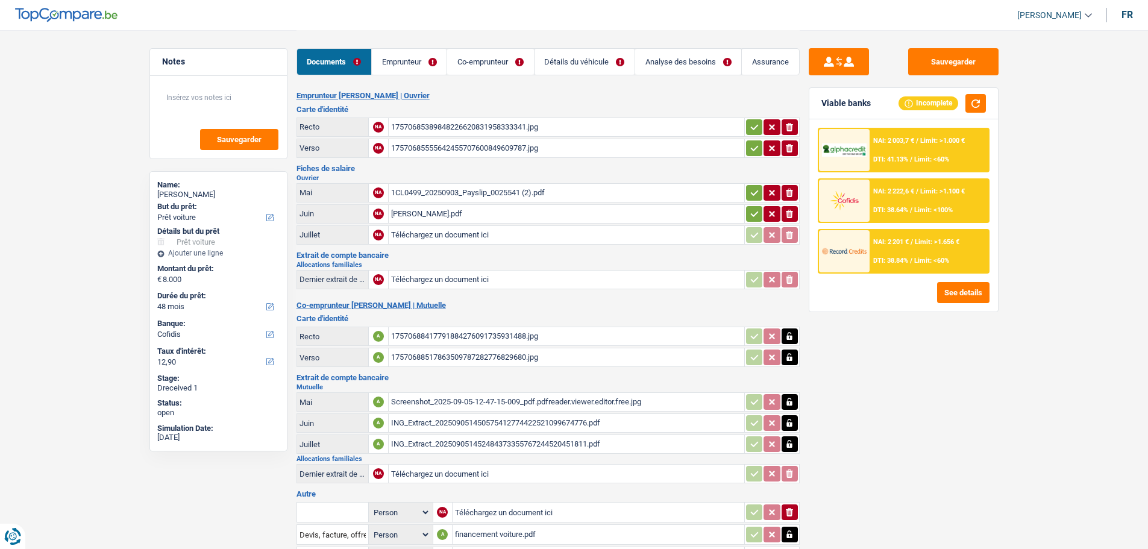
click at [418, 55] on link "Emprunteur" at bounding box center [409, 62] width 75 height 26
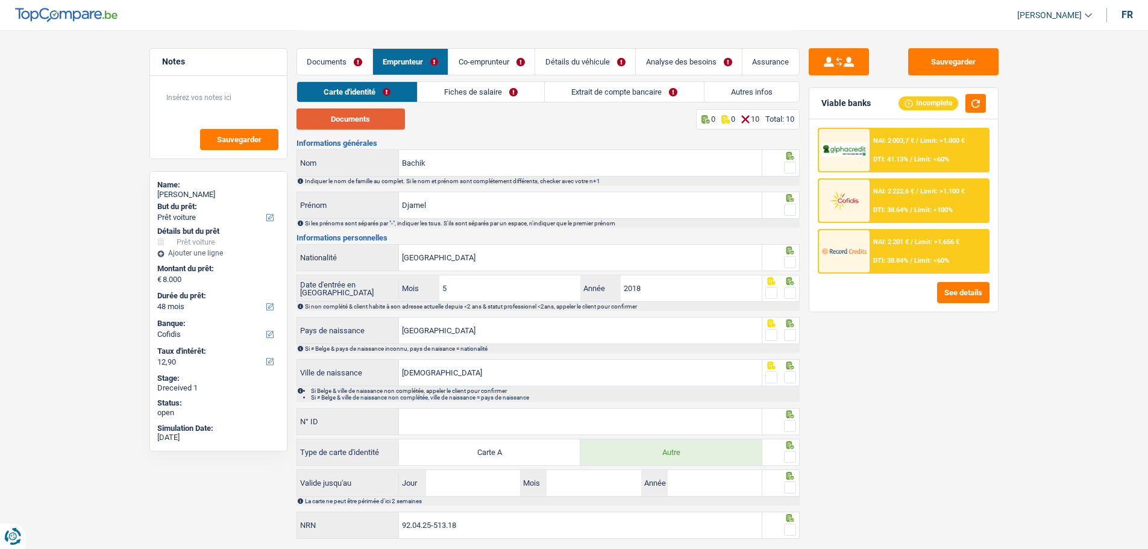
click at [352, 115] on button "Documents" at bounding box center [351, 118] width 108 height 21
click at [794, 166] on span at bounding box center [790, 168] width 12 height 12
click at [0, 0] on input "radio" at bounding box center [0, 0] width 0 height 0
click at [787, 204] on span at bounding box center [790, 210] width 12 height 12
click at [0, 0] on input "radio" at bounding box center [0, 0] width 0 height 0
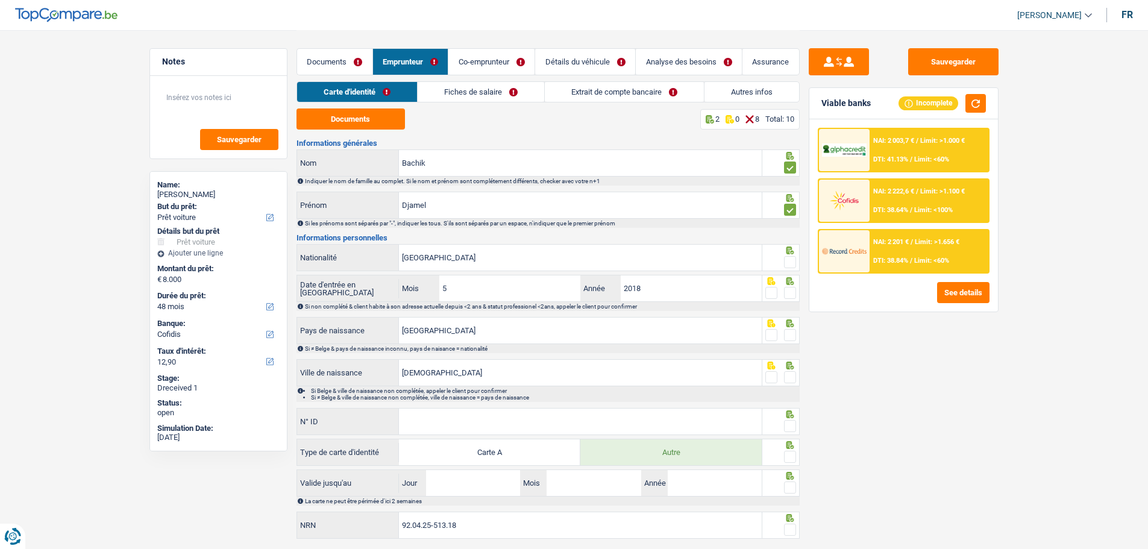
click at [787, 256] on span at bounding box center [790, 262] width 12 height 12
click at [0, 0] on input "radio" at bounding box center [0, 0] width 0 height 0
click at [793, 289] on span at bounding box center [790, 293] width 12 height 12
click at [0, 0] on input "radio" at bounding box center [0, 0] width 0 height 0
click at [789, 335] on span at bounding box center [790, 335] width 12 height 12
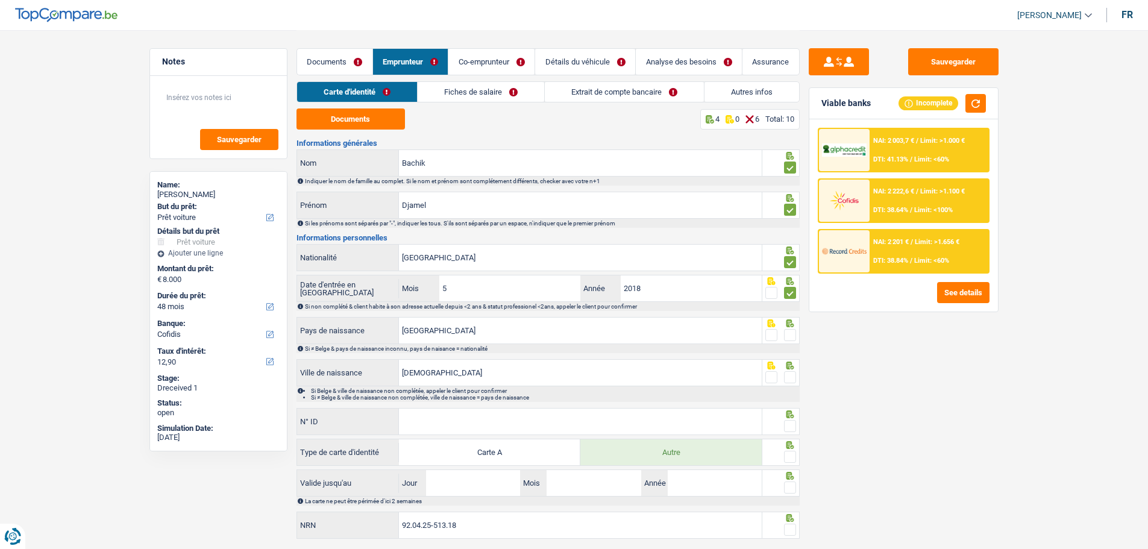
click at [0, 0] on input "radio" at bounding box center [0, 0] width 0 height 0
click at [789, 371] on span at bounding box center [790, 377] width 12 height 12
click at [0, 0] on input "radio" at bounding box center [0, 0] width 0 height 0
click at [562, 409] on input "N° ID" at bounding box center [580, 422] width 363 height 26
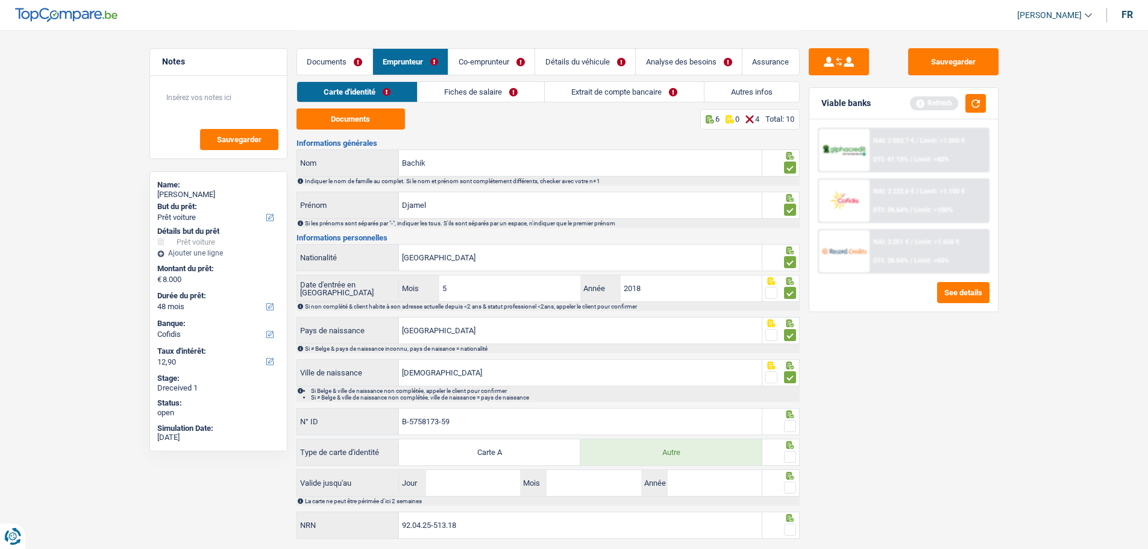
type input "B-5758173-59"
click at [788, 419] on div at bounding box center [790, 426] width 12 height 15
click at [788, 423] on span at bounding box center [790, 426] width 12 height 12
click at [0, 0] on input "radio" at bounding box center [0, 0] width 0 height 0
click at [787, 454] on span at bounding box center [790, 457] width 12 height 12
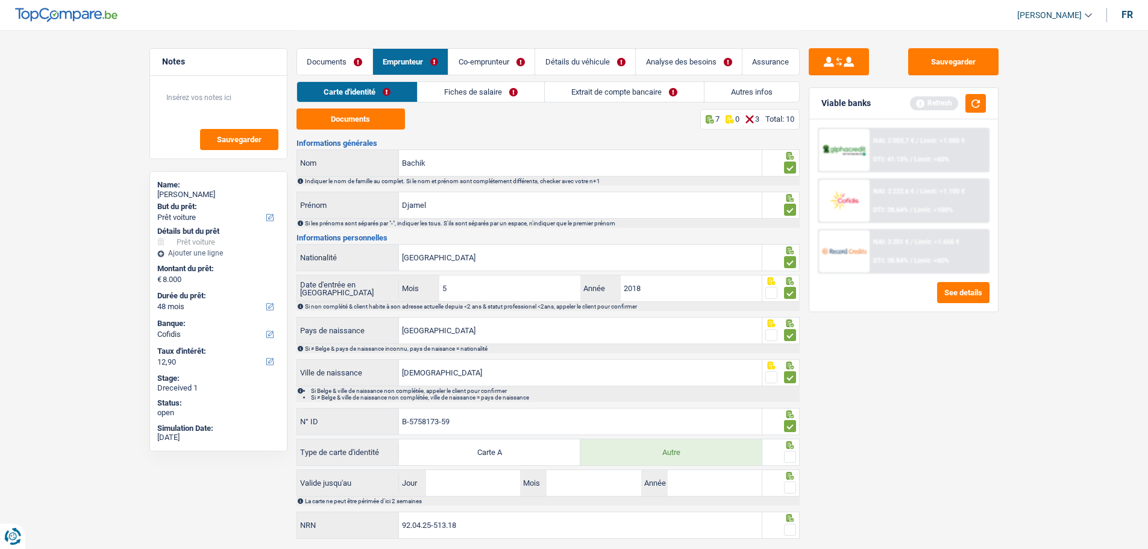
click at [0, 0] on input "radio" at bounding box center [0, 0] width 0 height 0
click at [447, 480] on input "Jour" at bounding box center [473, 483] width 94 height 26
type input "10"
type input "8"
click at [480, 489] on input "10" at bounding box center [473, 483] width 94 height 26
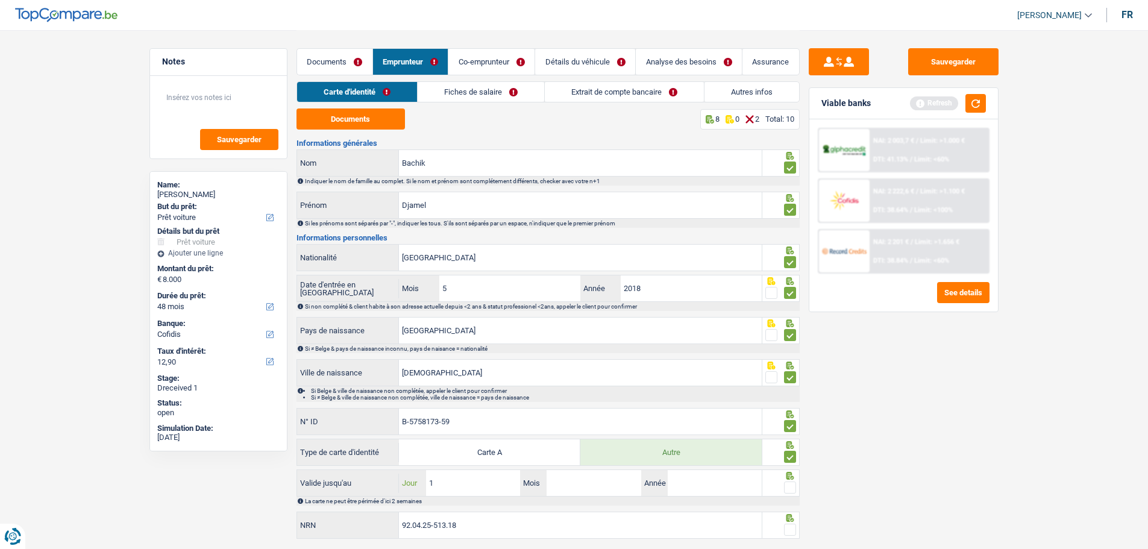
type input "18"
type input "01"
type input "2034"
click at [788, 485] on span at bounding box center [790, 488] width 12 height 12
click at [0, 0] on input "radio" at bounding box center [0, 0] width 0 height 0
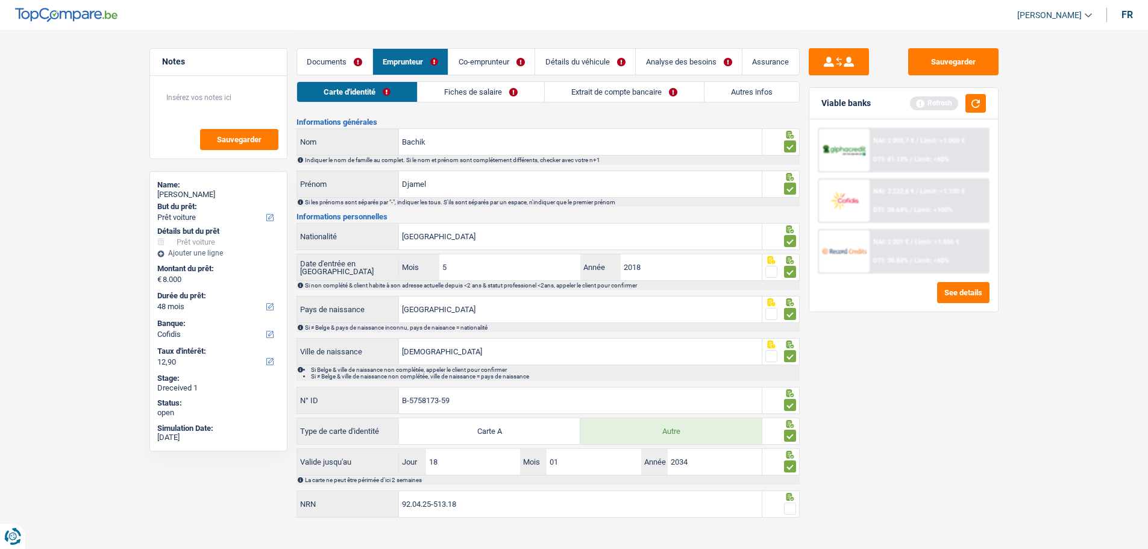
scroll to position [30, 0]
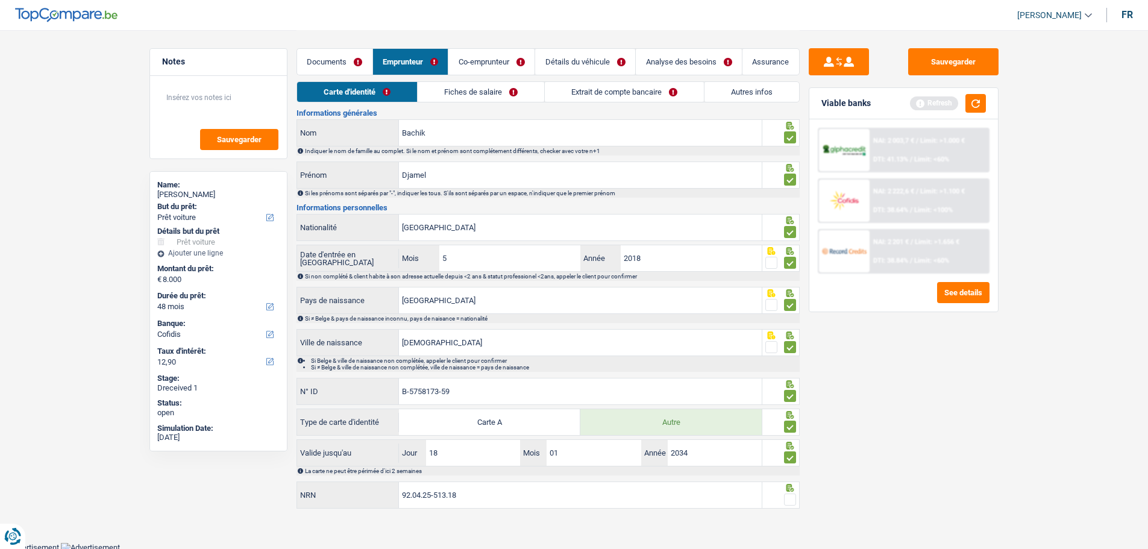
click at [792, 498] on span at bounding box center [790, 500] width 12 height 12
click at [0, 0] on input "radio" at bounding box center [0, 0] width 0 height 0
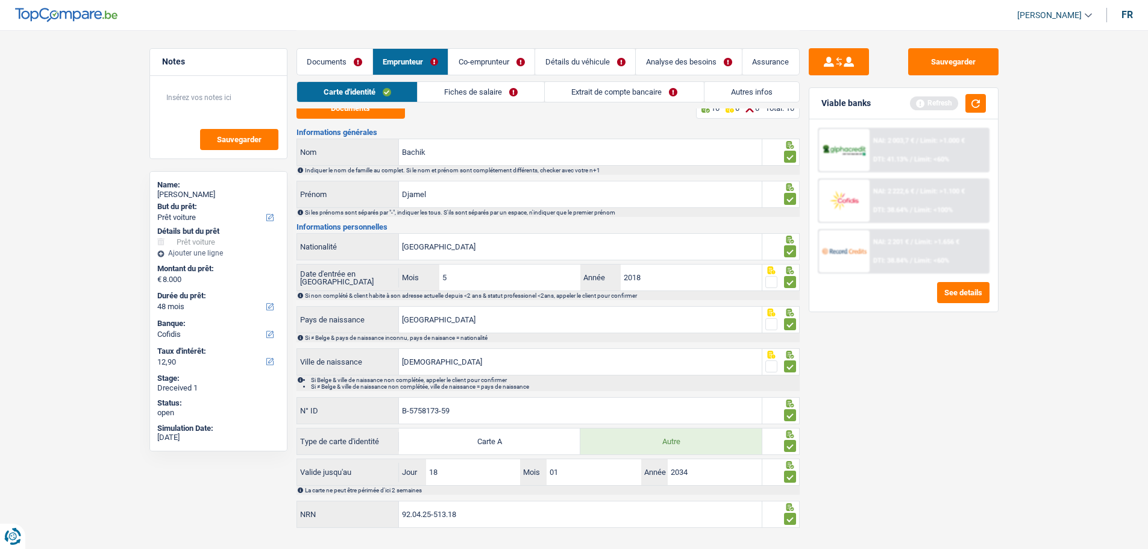
scroll to position [0, 0]
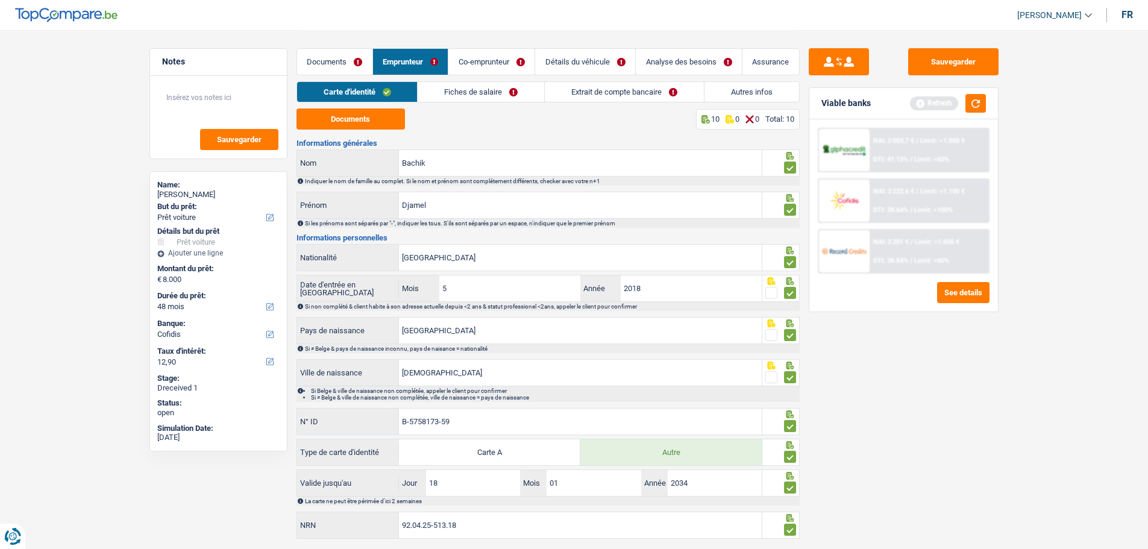
click at [471, 93] on link "Fiches de salaire" at bounding box center [481, 92] width 127 height 20
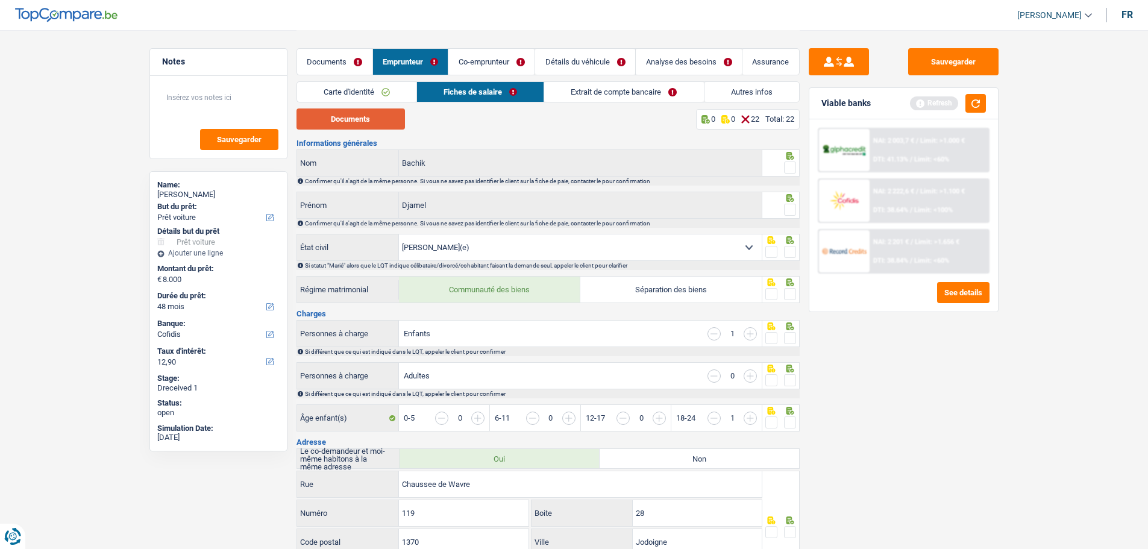
click at [356, 118] on button "Documents" at bounding box center [351, 118] width 108 height 21
click at [786, 162] on span at bounding box center [790, 168] width 12 height 12
click at [0, 0] on input "radio" at bounding box center [0, 0] width 0 height 0
drag, startPoint x: 788, startPoint y: 210, endPoint x: 775, endPoint y: 249, distance: 41.0
click at [788, 210] on span at bounding box center [790, 210] width 12 height 12
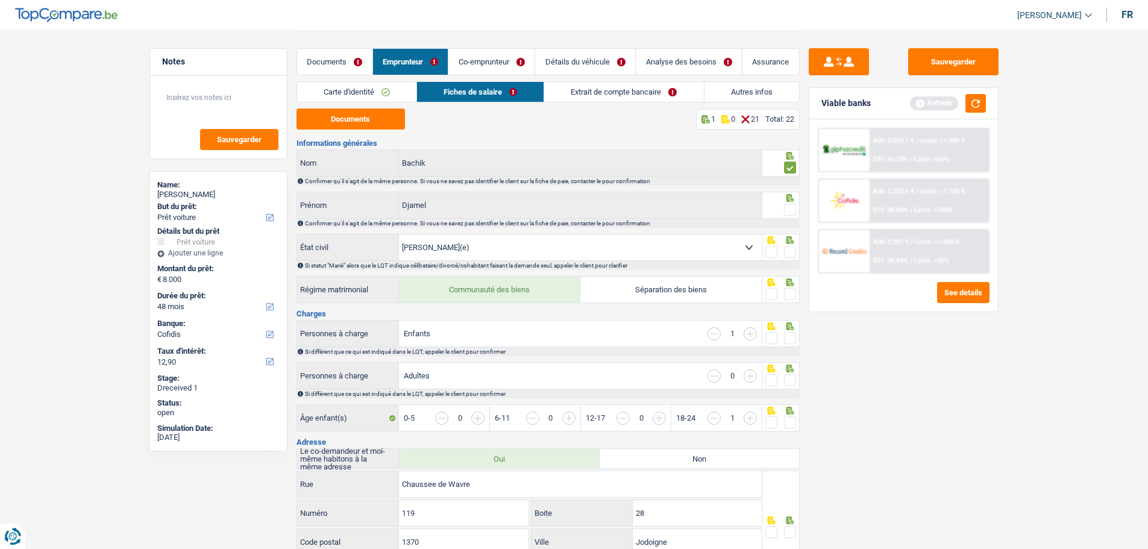
click at [0, 0] on input "radio" at bounding box center [0, 0] width 0 height 0
drag, startPoint x: 787, startPoint y: 246, endPoint x: 797, endPoint y: 268, distance: 24.5
click at [789, 252] on span at bounding box center [790, 252] width 12 height 12
click at [0, 0] on input "radio" at bounding box center [0, 0] width 0 height 0
drag, startPoint x: 791, startPoint y: 294, endPoint x: 786, endPoint y: 317, distance: 24.0
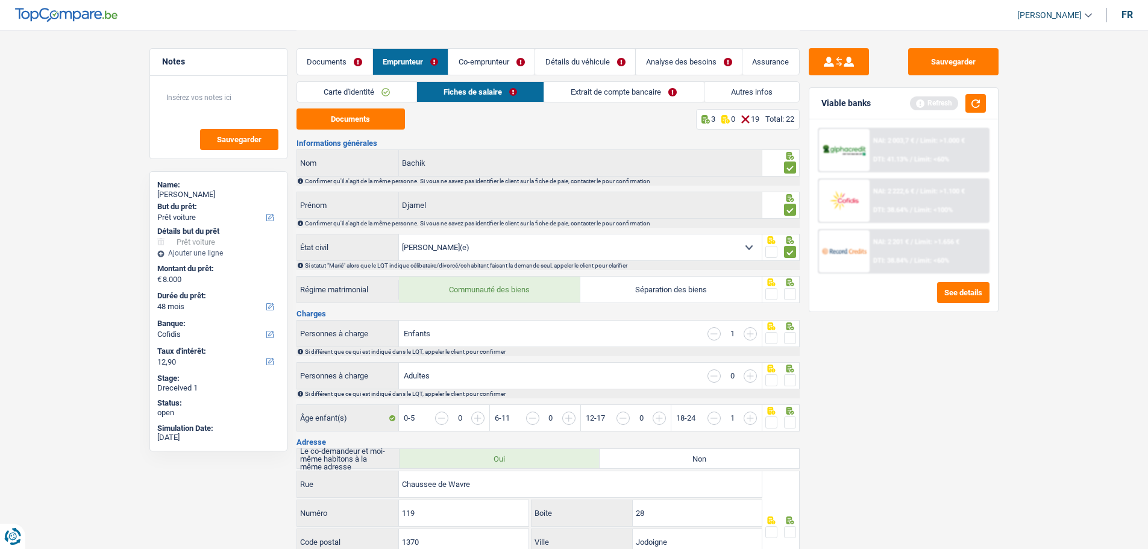
click at [790, 297] on span at bounding box center [790, 294] width 12 height 12
click at [0, 0] on input "radio" at bounding box center [0, 0] width 0 height 0
click at [794, 336] on span at bounding box center [790, 338] width 12 height 12
click at [0, 0] on input "radio" at bounding box center [0, 0] width 0 height 0
click at [787, 377] on span at bounding box center [790, 380] width 12 height 12
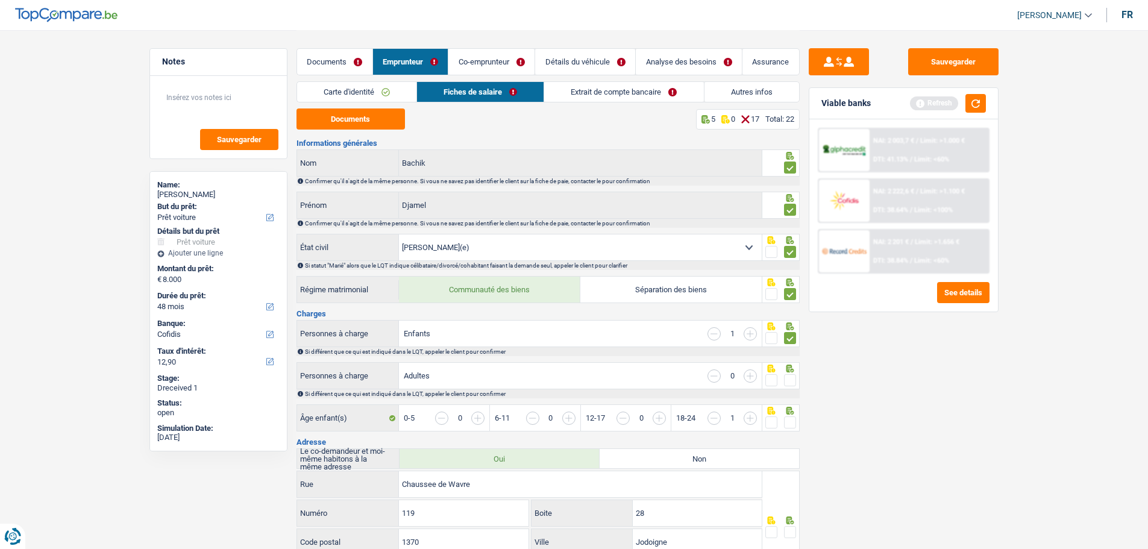
click at [0, 0] on input "radio" at bounding box center [0, 0] width 0 height 0
click at [791, 416] on span at bounding box center [790, 422] width 12 height 12
click at [0, 0] on input "radio" at bounding box center [0, 0] width 0 height 0
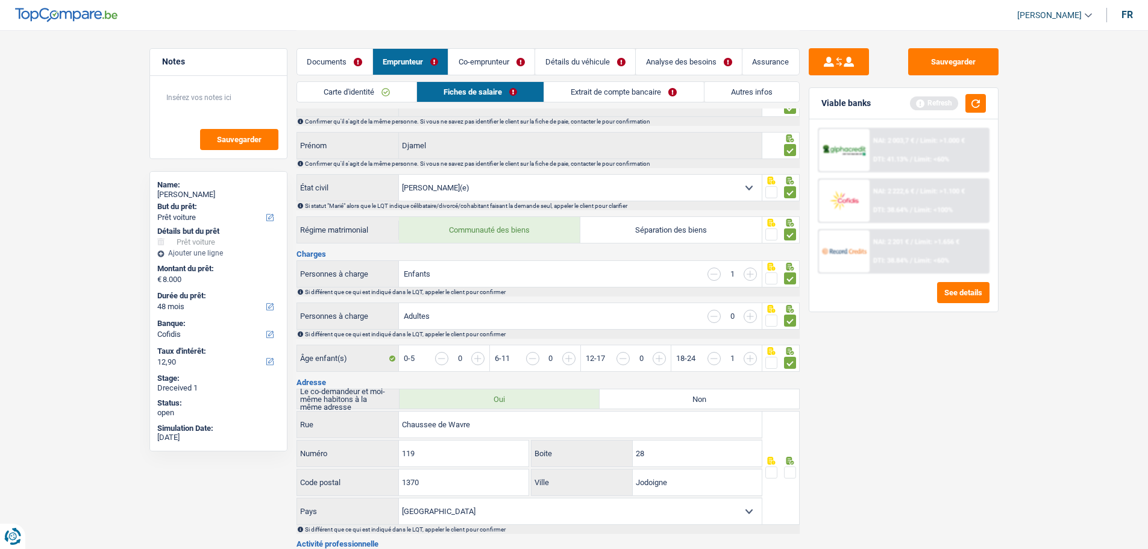
scroll to position [181, 0]
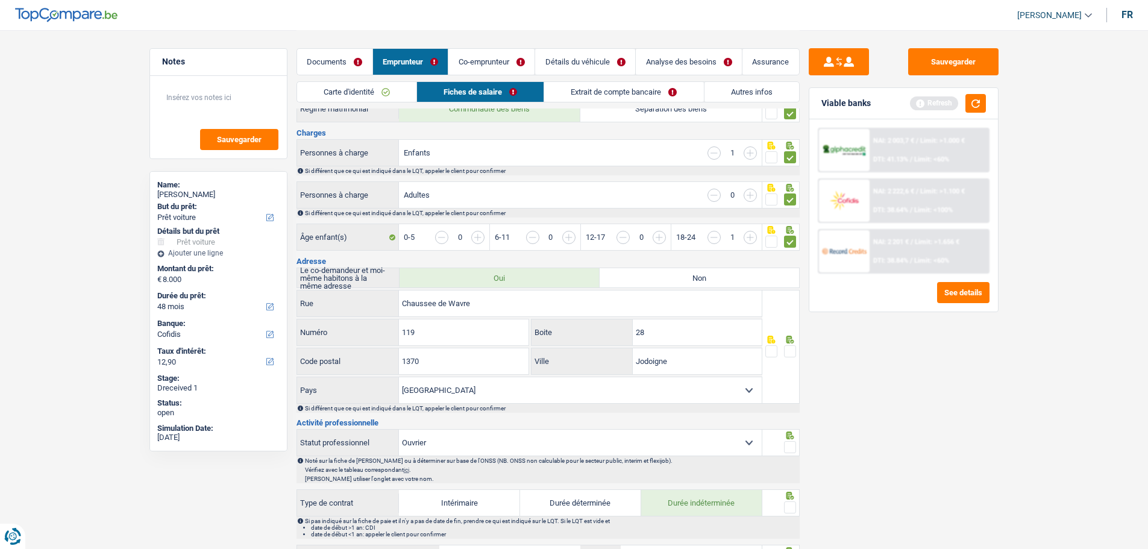
click at [790, 345] on span at bounding box center [790, 351] width 12 height 12
click at [0, 0] on input "radio" at bounding box center [0, 0] width 0 height 0
click at [664, 329] on input "28" at bounding box center [697, 332] width 129 height 26
type input "2"
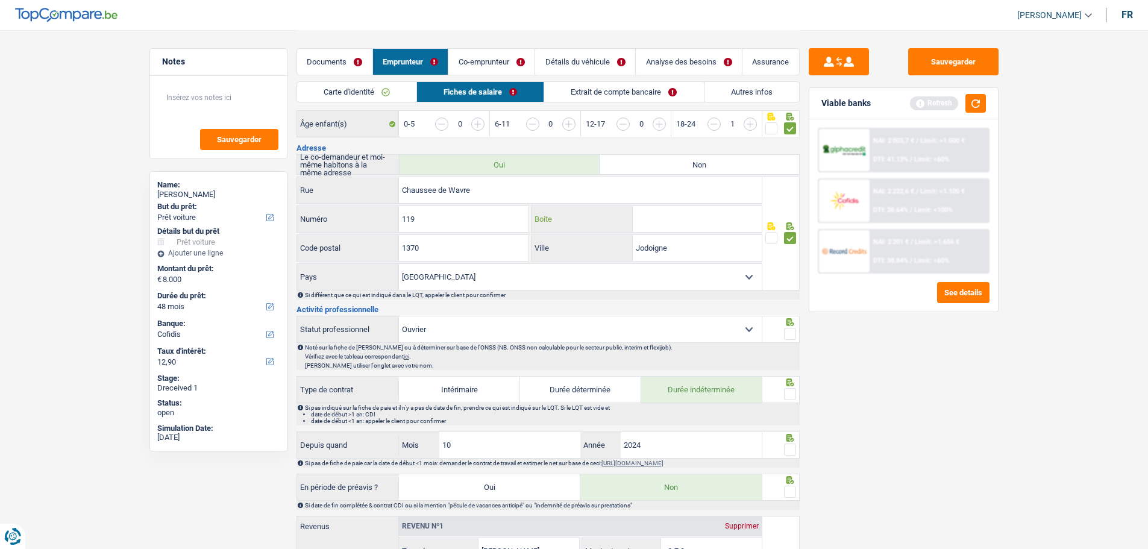
scroll to position [301, 0]
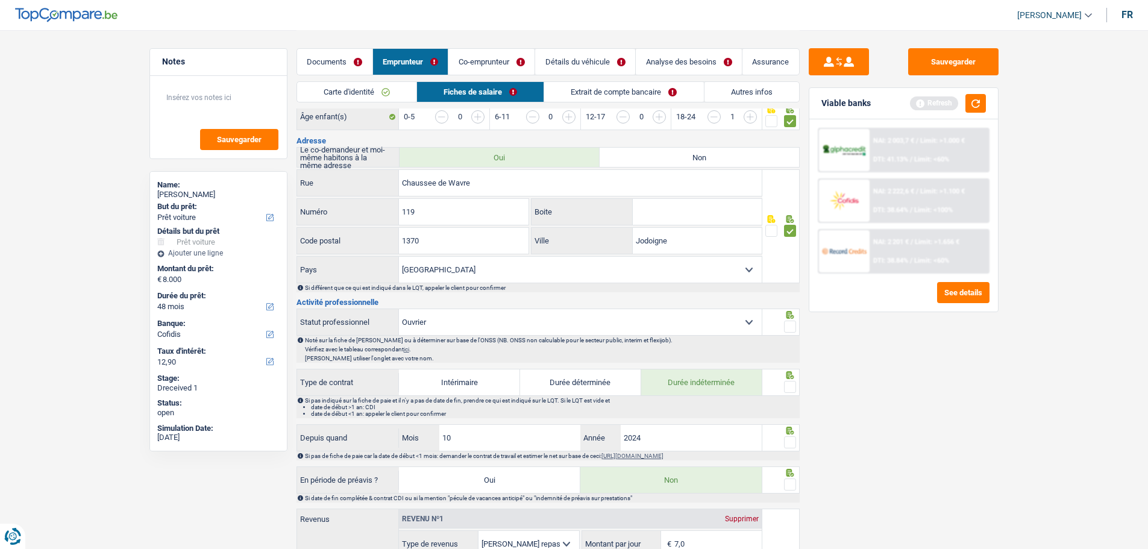
click at [794, 323] on span at bounding box center [790, 327] width 12 height 12
click at [0, 0] on input "radio" at bounding box center [0, 0] width 0 height 0
click at [789, 381] on span at bounding box center [790, 387] width 12 height 12
click at [0, 0] on input "radio" at bounding box center [0, 0] width 0 height 0
click at [790, 437] on span at bounding box center [790, 442] width 12 height 12
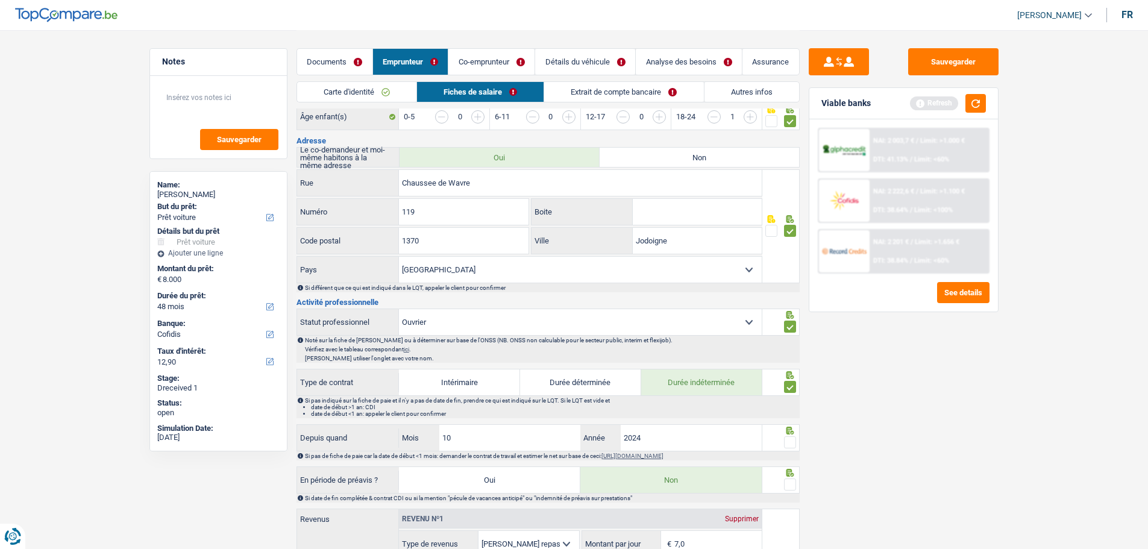
click at [0, 0] on input "radio" at bounding box center [0, 0] width 0 height 0
click at [790, 479] on span at bounding box center [790, 485] width 12 height 12
click at [0, 0] on input "radio" at bounding box center [0, 0] width 0 height 0
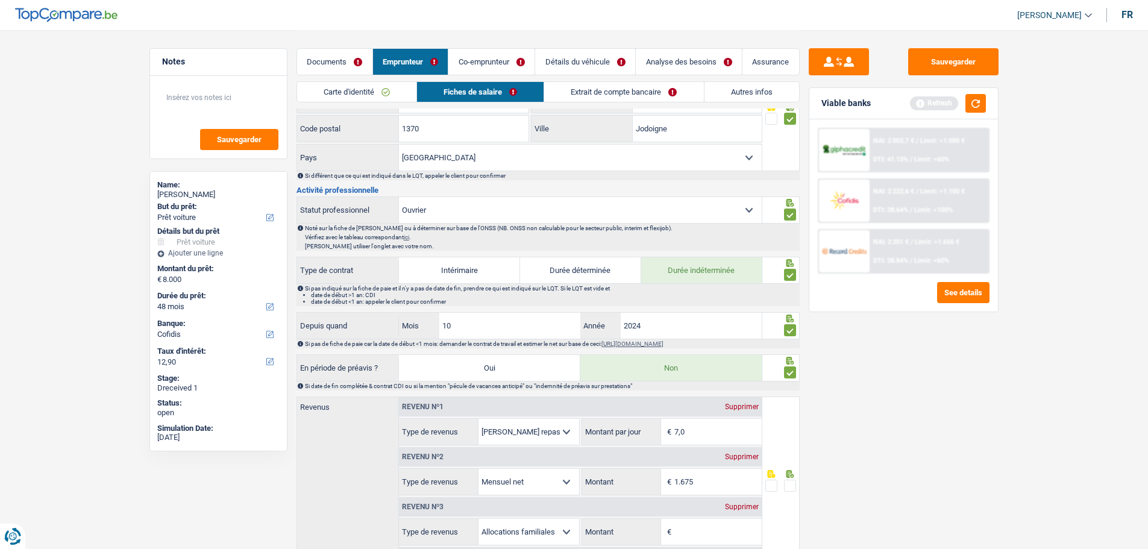
scroll to position [422, 0]
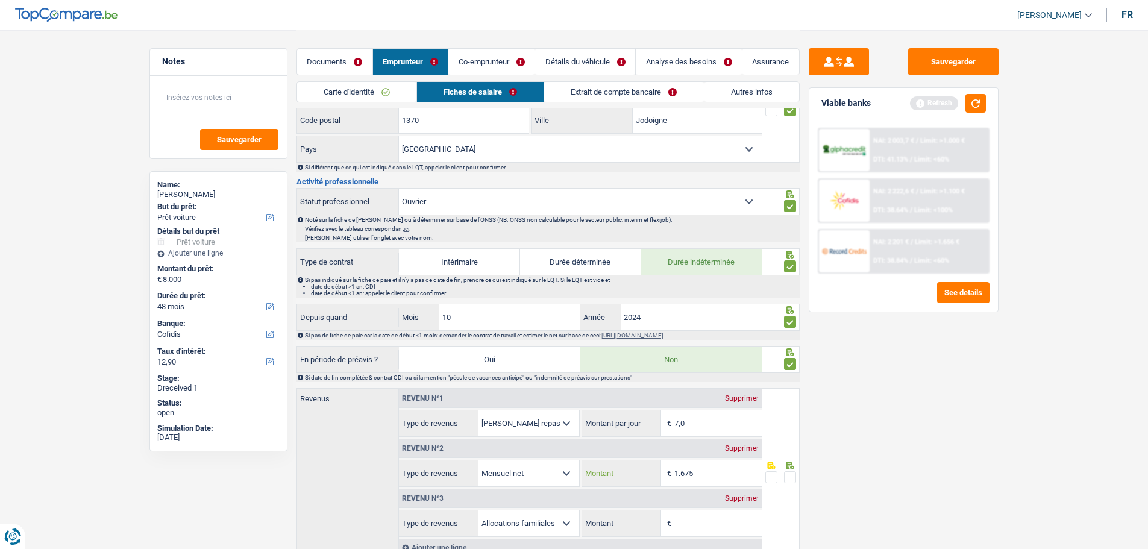
click at [709, 464] on input "1.675" at bounding box center [717, 473] width 87 height 26
type input "1"
type input "1.525"
click at [793, 474] on span at bounding box center [790, 477] width 12 height 12
click at [0, 0] on input "radio" at bounding box center [0, 0] width 0 height 0
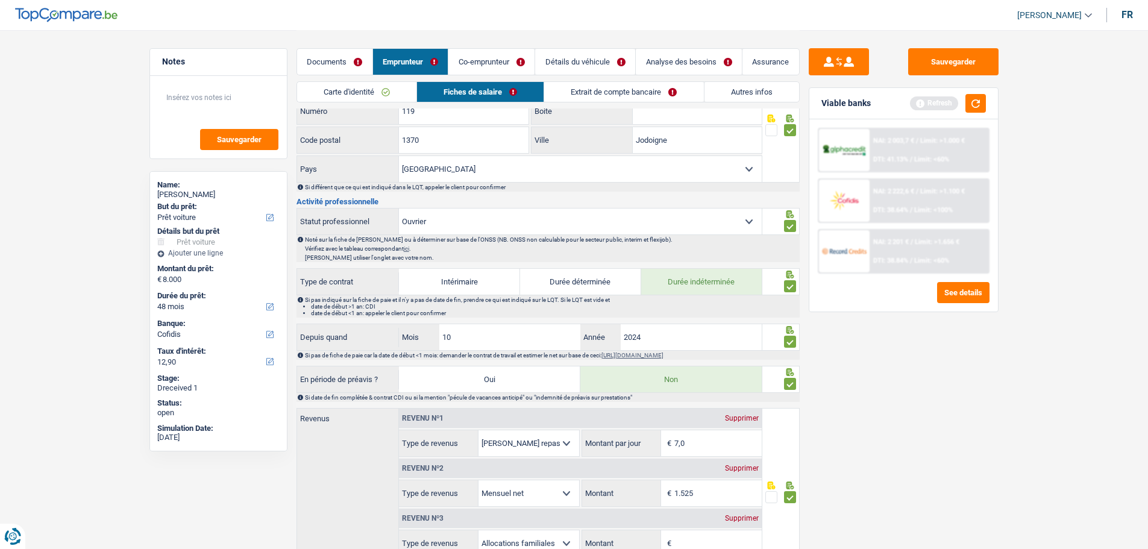
scroll to position [482, 0]
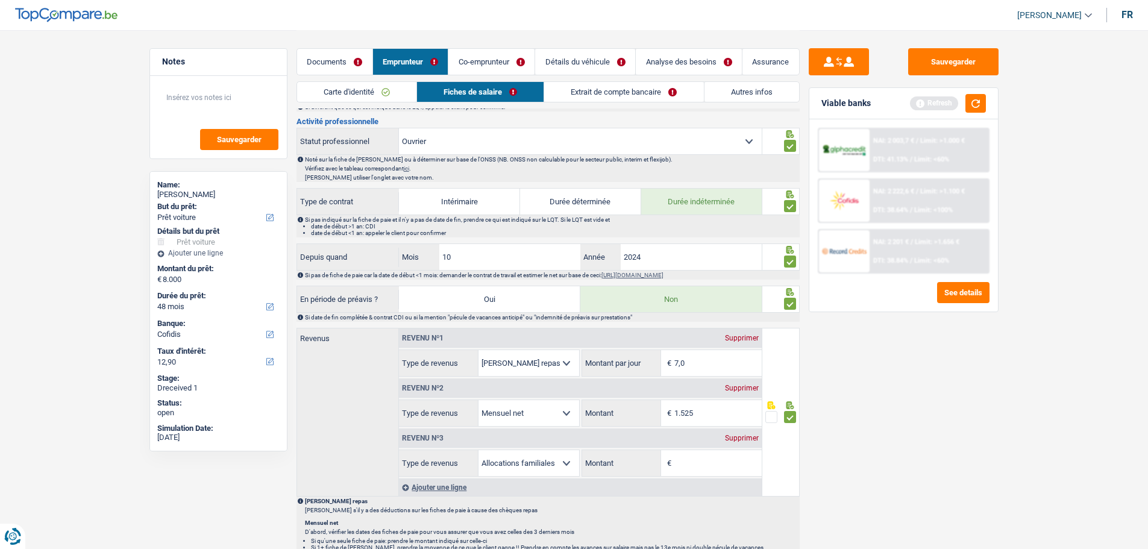
click at [747, 435] on div "Supprimer" at bounding box center [742, 438] width 40 height 7
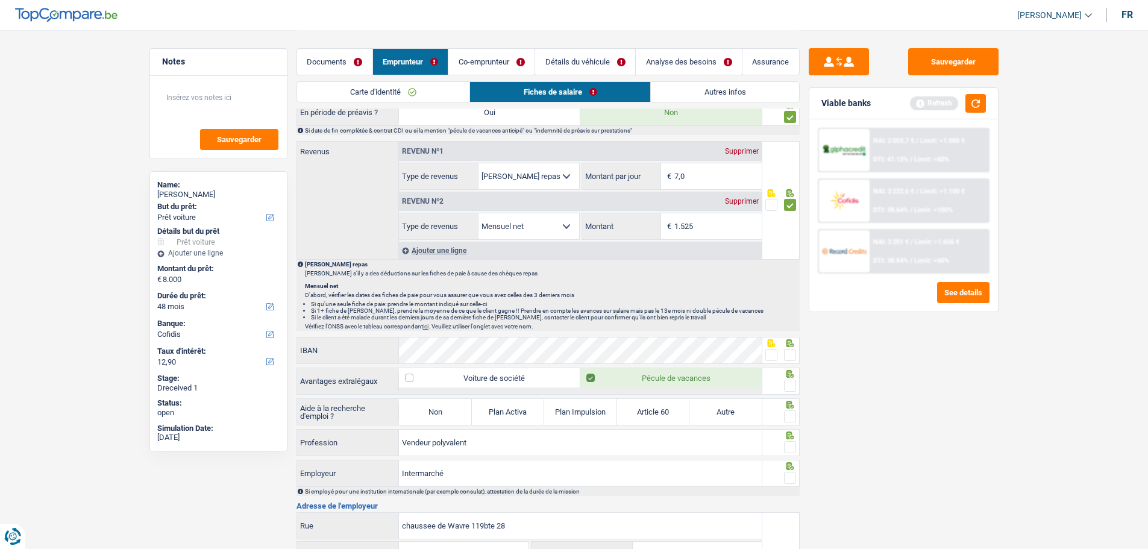
scroll to position [723, 0]
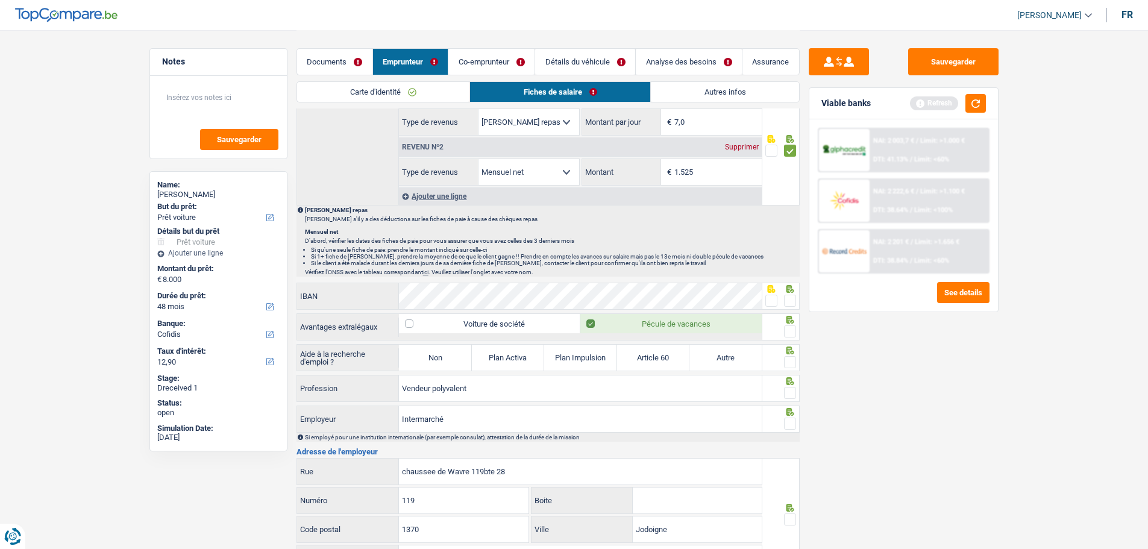
drag, startPoint x: 794, startPoint y: 295, endPoint x: 795, endPoint y: 313, distance: 18.1
click at [793, 297] on span at bounding box center [790, 301] width 12 height 12
click at [0, 0] on input "radio" at bounding box center [0, 0] width 0 height 0
drag, startPoint x: 790, startPoint y: 328, endPoint x: 776, endPoint y: 330, distance: 13.4
click at [787, 328] on span at bounding box center [790, 331] width 12 height 12
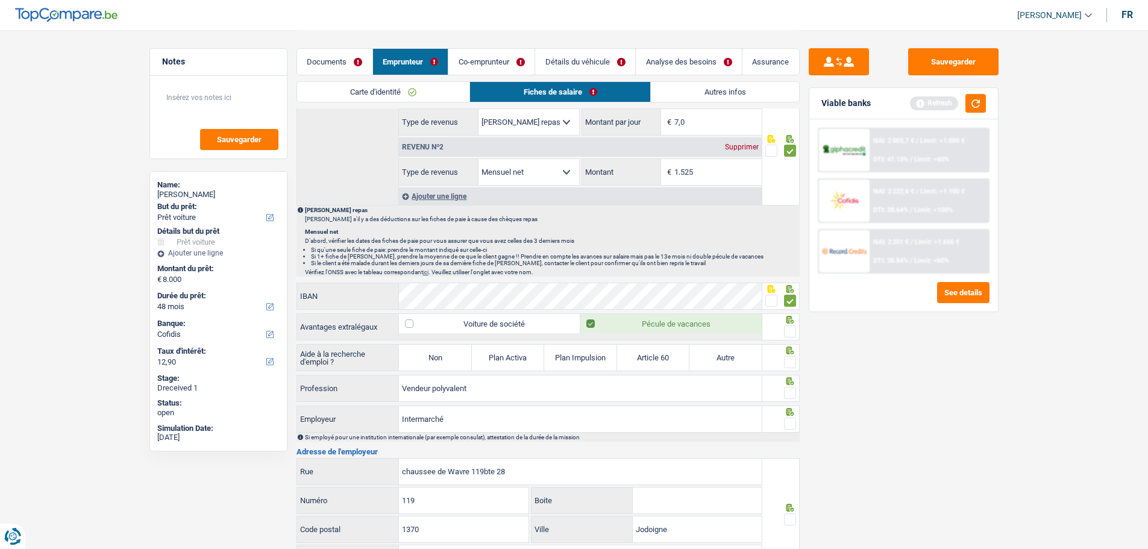
click at [0, 0] on input "radio" at bounding box center [0, 0] width 0 height 0
click at [423, 353] on label "Non" at bounding box center [435, 358] width 72 height 26
click at [423, 353] on input "Non" at bounding box center [435, 358] width 72 height 26
radio input "true"
select select "familyAllowances"
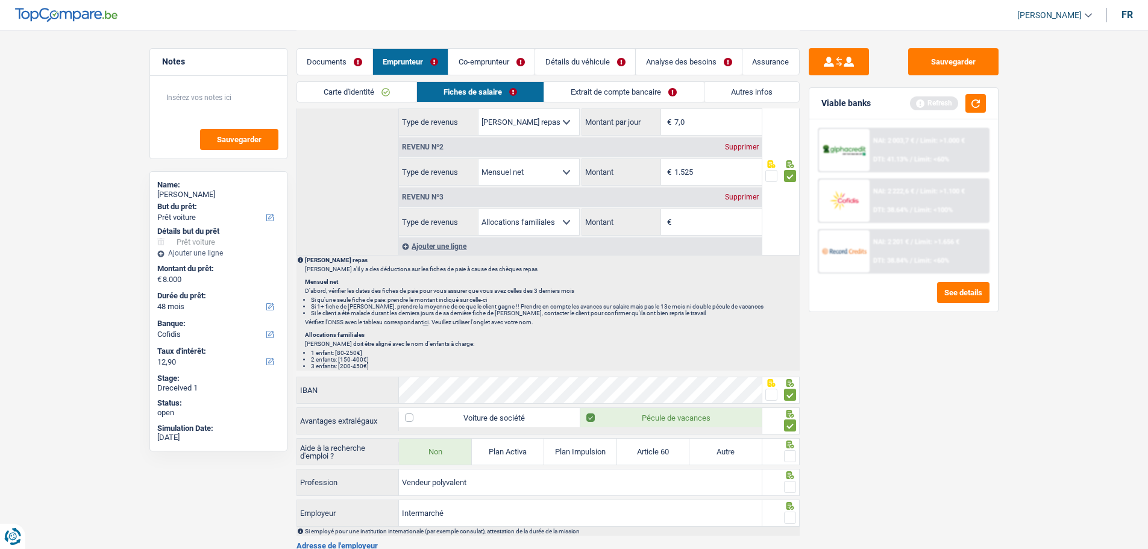
click at [786, 450] on span at bounding box center [790, 456] width 12 height 12
click at [0, 0] on input "radio" at bounding box center [0, 0] width 0 height 0
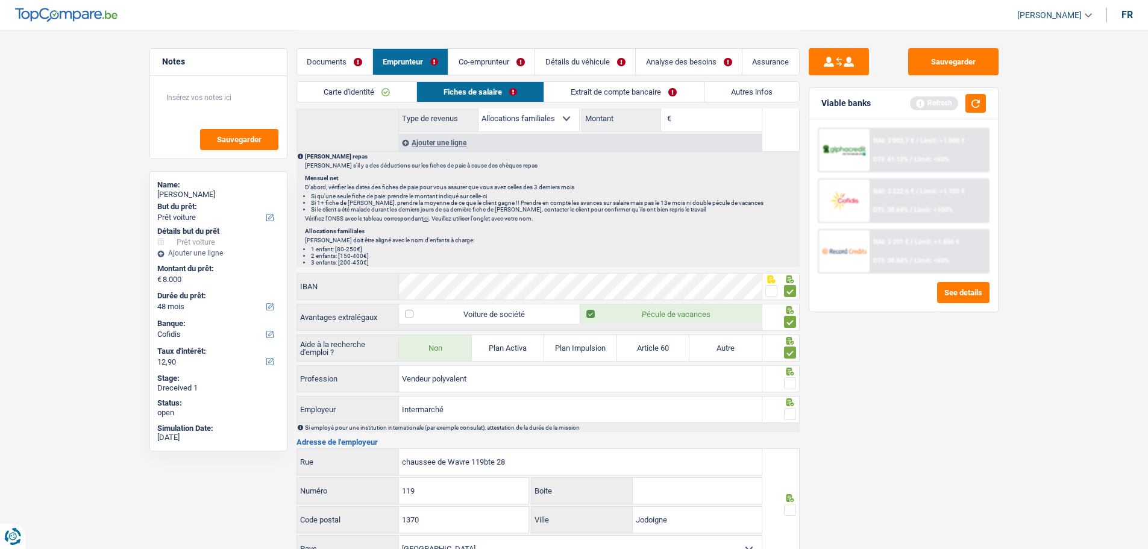
scroll to position [844, 0]
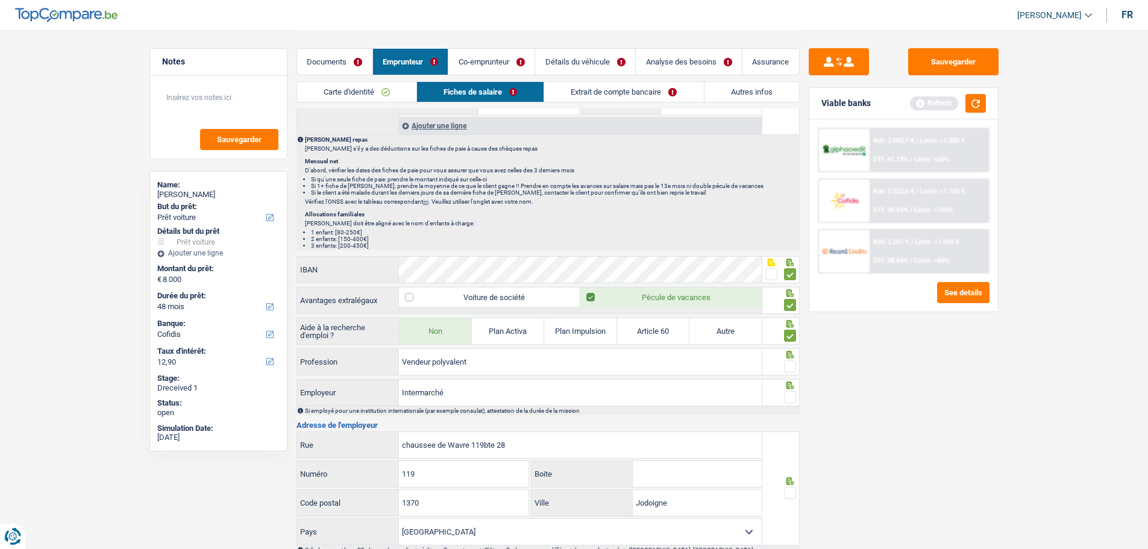
click at [789, 353] on icon at bounding box center [790, 355] width 12 height 8
drag, startPoint x: 788, startPoint y: 356, endPoint x: 784, endPoint y: 365, distance: 9.2
click at [787, 360] on span at bounding box center [790, 366] width 12 height 12
click at [0, 0] on input "radio" at bounding box center [0, 0] width 0 height 0
drag, startPoint x: 532, startPoint y: 444, endPoint x: 351, endPoint y: 439, distance: 180.3
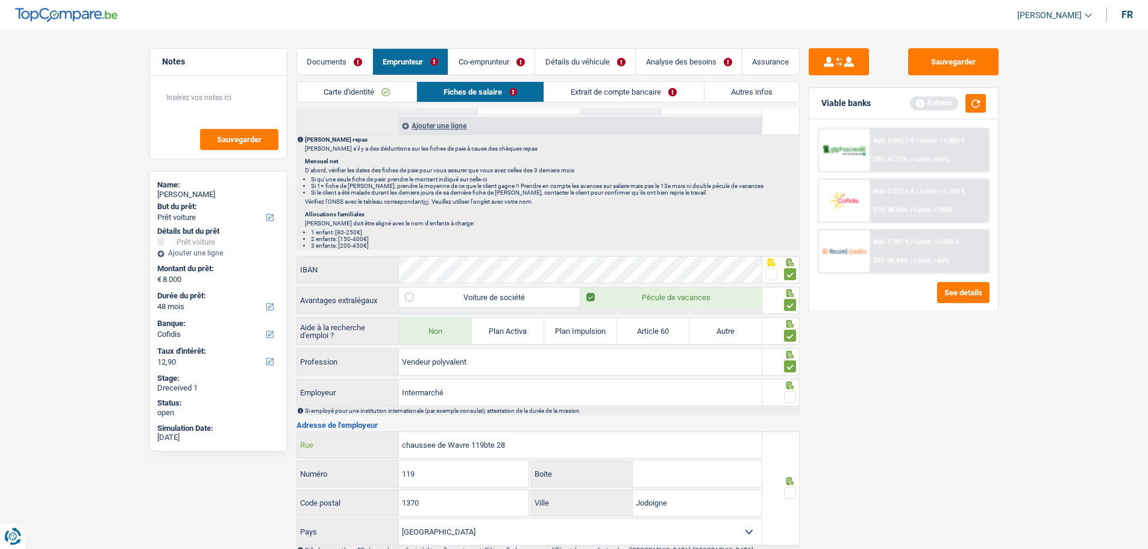
click at [351, 439] on div "chaussee de Wavre 119bte 28 Rue" at bounding box center [529, 445] width 465 height 26
drag, startPoint x: 457, startPoint y: 385, endPoint x: 283, endPoint y: 396, distance: 175.1
type input "Luckidis"
drag, startPoint x: 537, startPoint y: 447, endPoint x: 195, endPoint y: 460, distance: 342.0
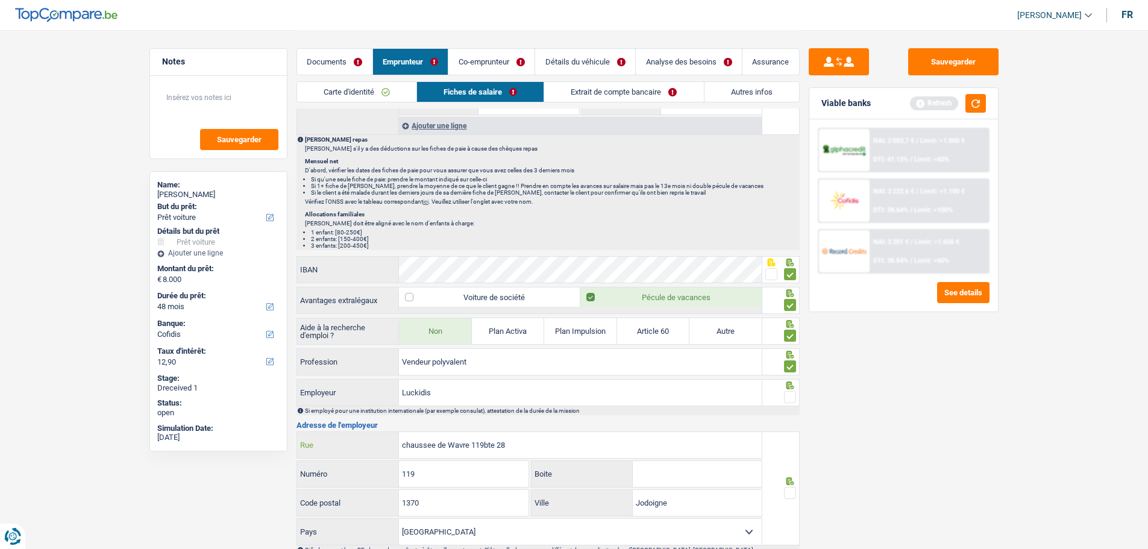
type input "av. des commadants borlee"
click at [791, 487] on span at bounding box center [790, 493] width 12 height 12
click at [0, 0] on input "radio" at bounding box center [0, 0] width 0 height 0
click at [490, 474] on input "119" at bounding box center [464, 474] width 130 height 26
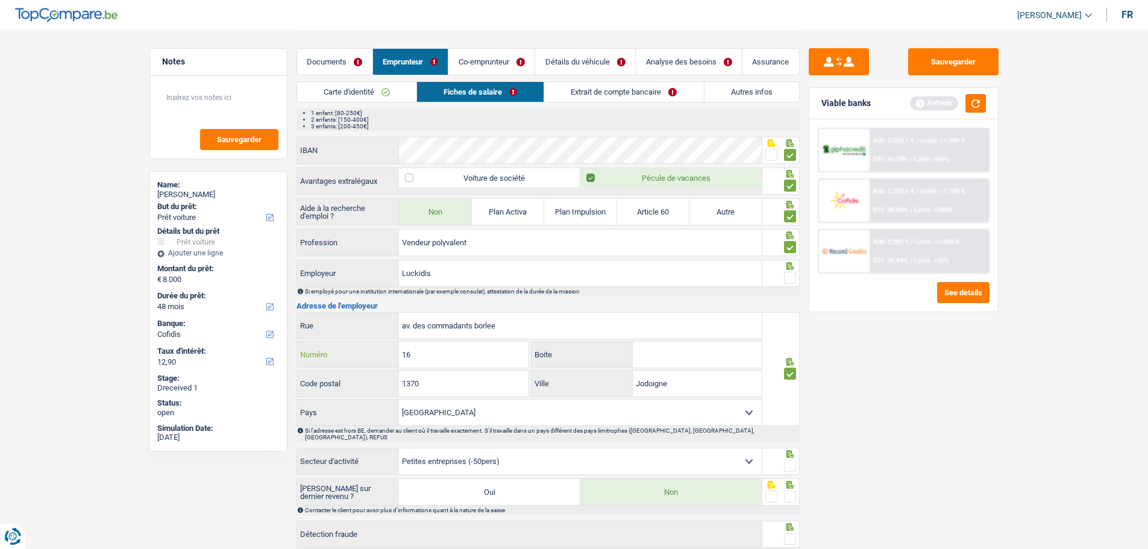
scroll to position [1025, 0]
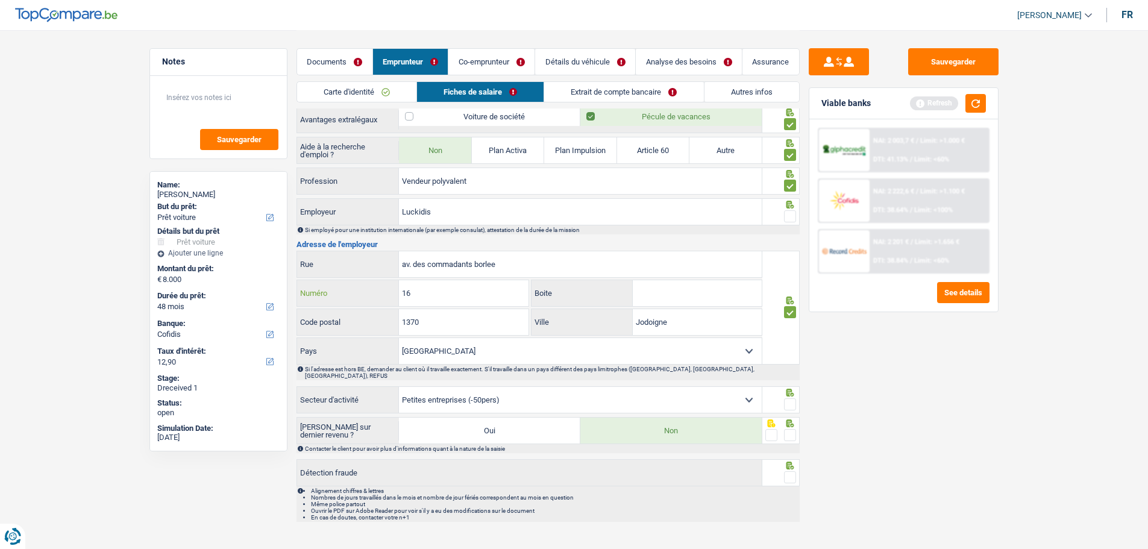
type input "16"
click at [794, 398] on span at bounding box center [790, 404] width 12 height 12
click at [0, 0] on input "radio" at bounding box center [0, 0] width 0 height 0
drag, startPoint x: 791, startPoint y: 421, endPoint x: 781, endPoint y: 470, distance: 49.8
click at [789, 429] on span at bounding box center [790, 435] width 12 height 12
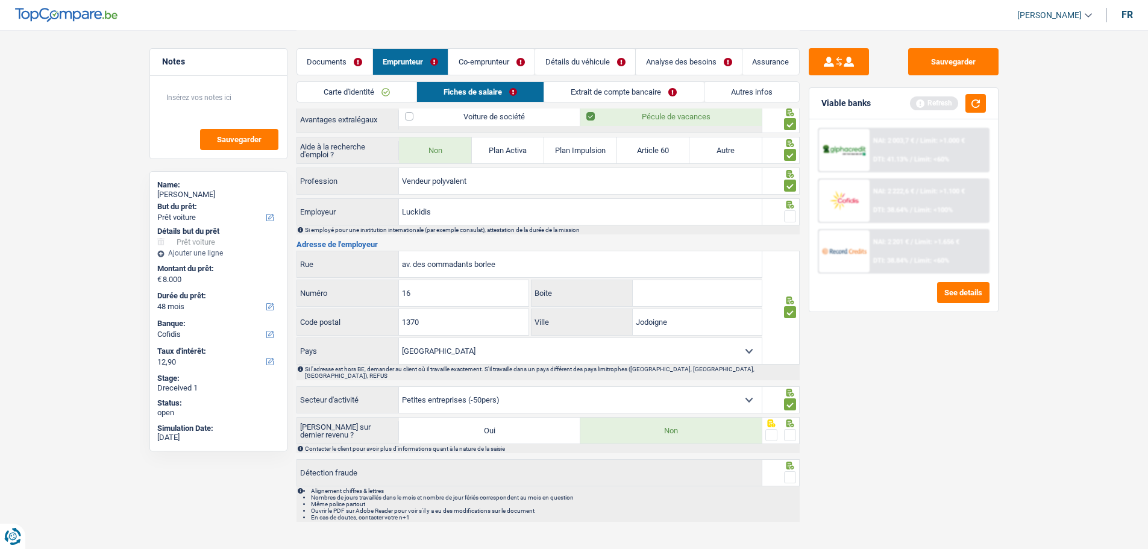
click at [0, 0] on input "radio" at bounding box center [0, 0] width 0 height 0
click at [790, 471] on span at bounding box center [790, 477] width 12 height 12
click at [0, 0] on input "radio" at bounding box center [0, 0] width 0 height 0
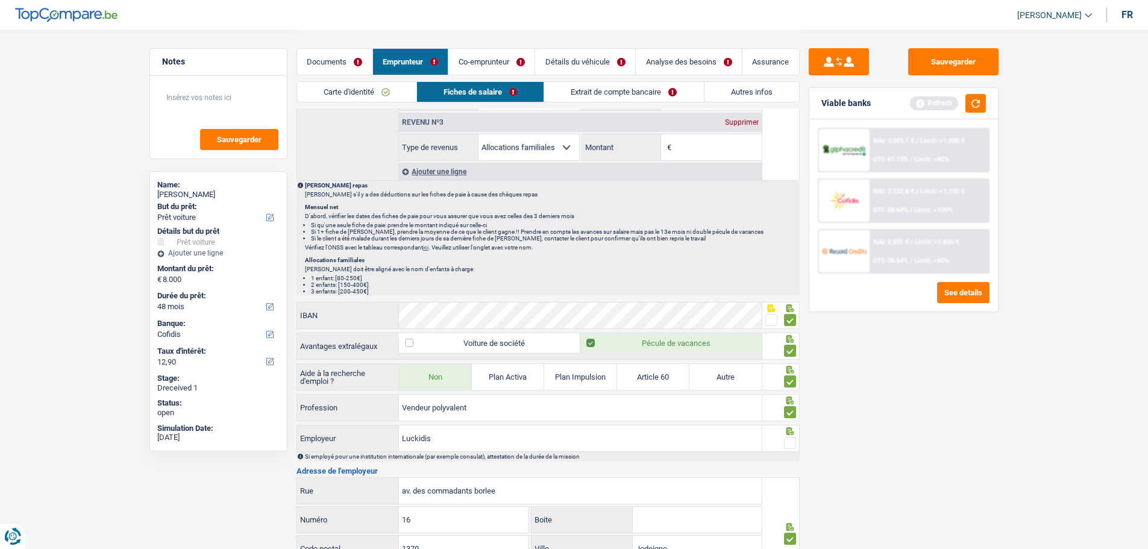
scroll to position [784, 0]
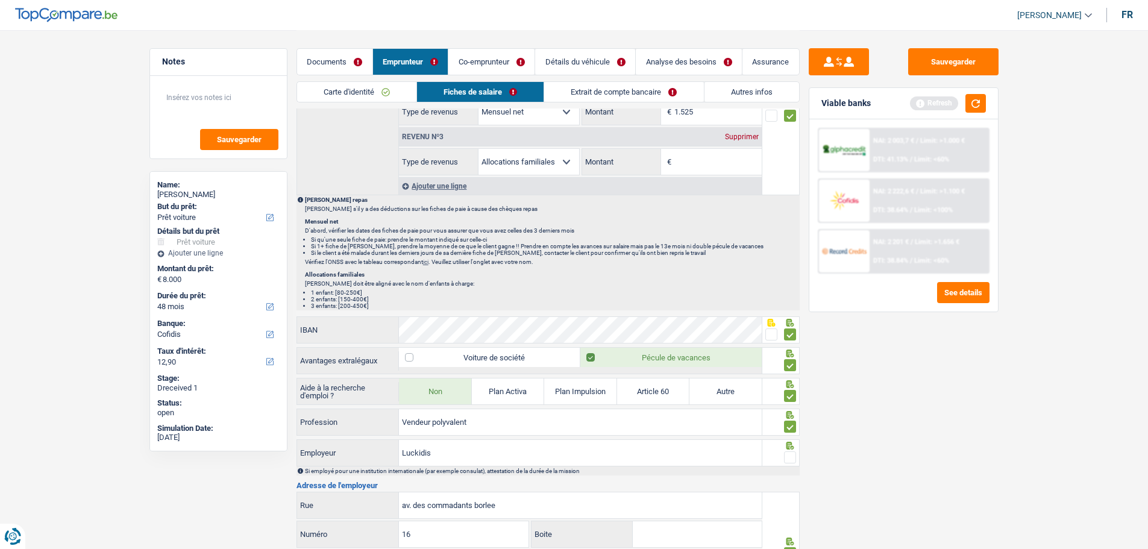
click at [793, 453] on span at bounding box center [790, 457] width 12 height 12
click at [0, 0] on input "radio" at bounding box center [0, 0] width 0 height 0
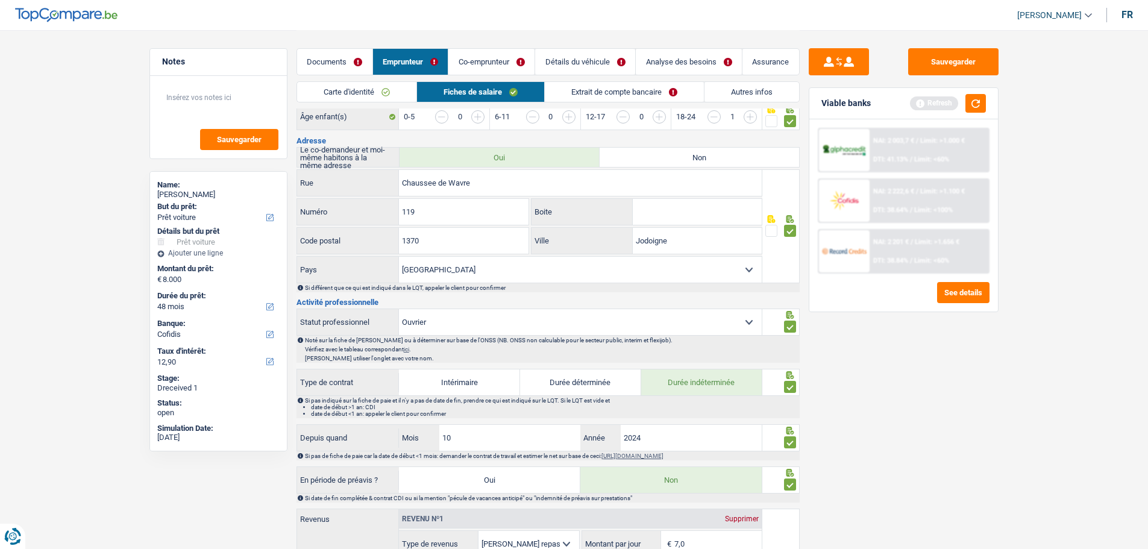
scroll to position [0, 0]
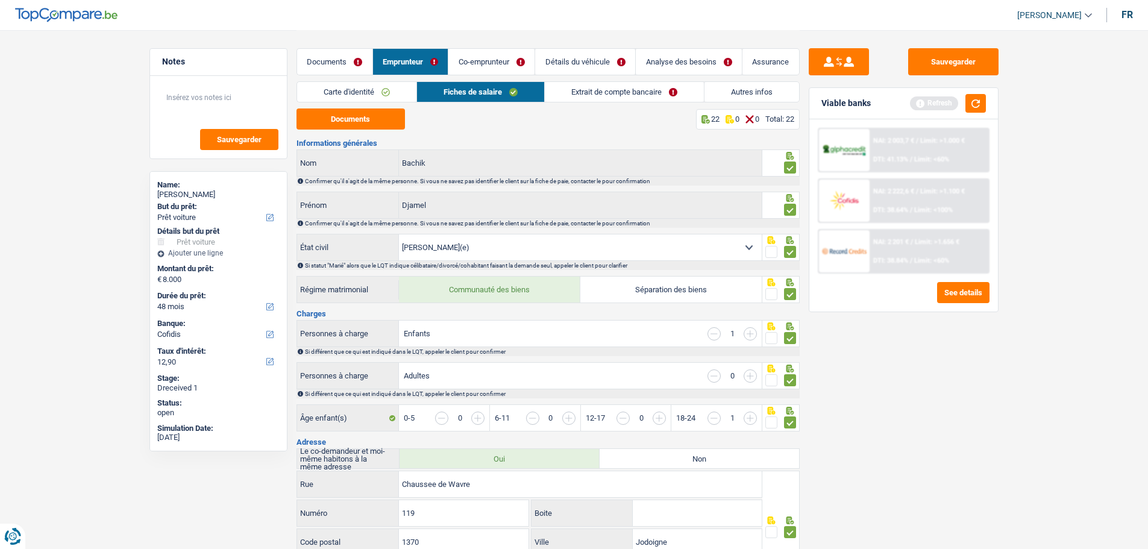
click at [603, 90] on link "Extrait de compte bancaire" at bounding box center [624, 92] width 159 height 20
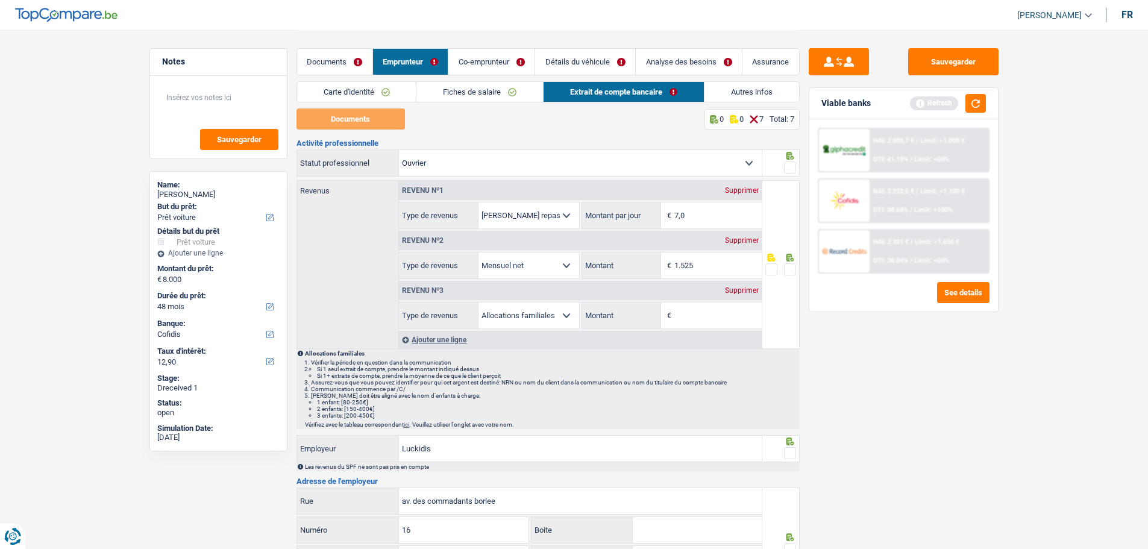
click at [335, 51] on link "Documents" at bounding box center [334, 62] width 75 height 26
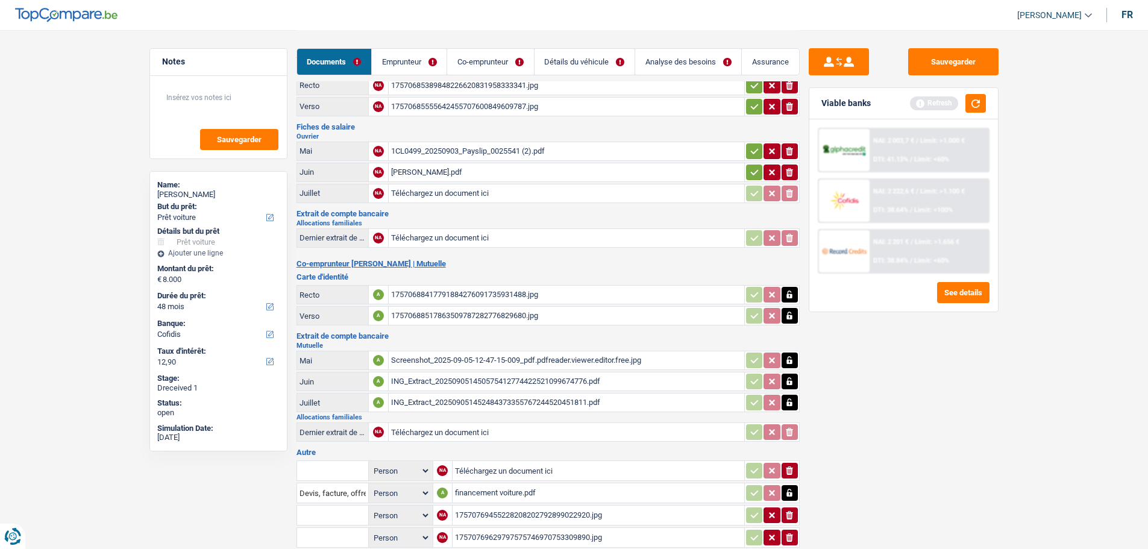
scroll to position [108, 0]
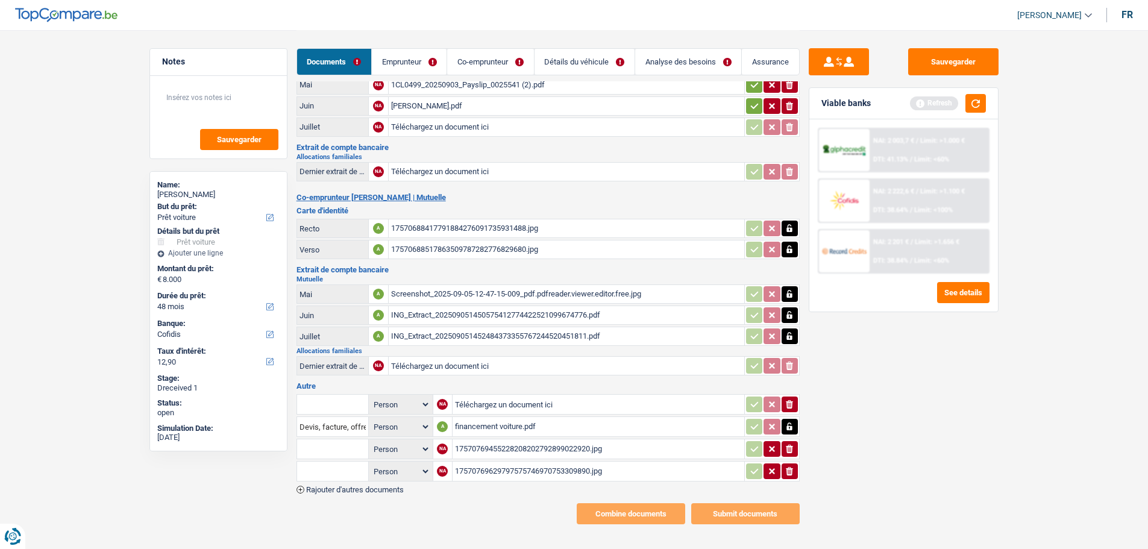
click at [525, 440] on div "17570769455228208202792899022920.jpg" at bounding box center [598, 449] width 287 height 18
click at [345, 439] on input "text" at bounding box center [333, 448] width 66 height 19
click at [335, 511] on li "Contrat de travail" at bounding box center [383, 518] width 160 height 15
type input "Contrat de travail"
click at [327, 462] on input "text" at bounding box center [333, 471] width 66 height 19
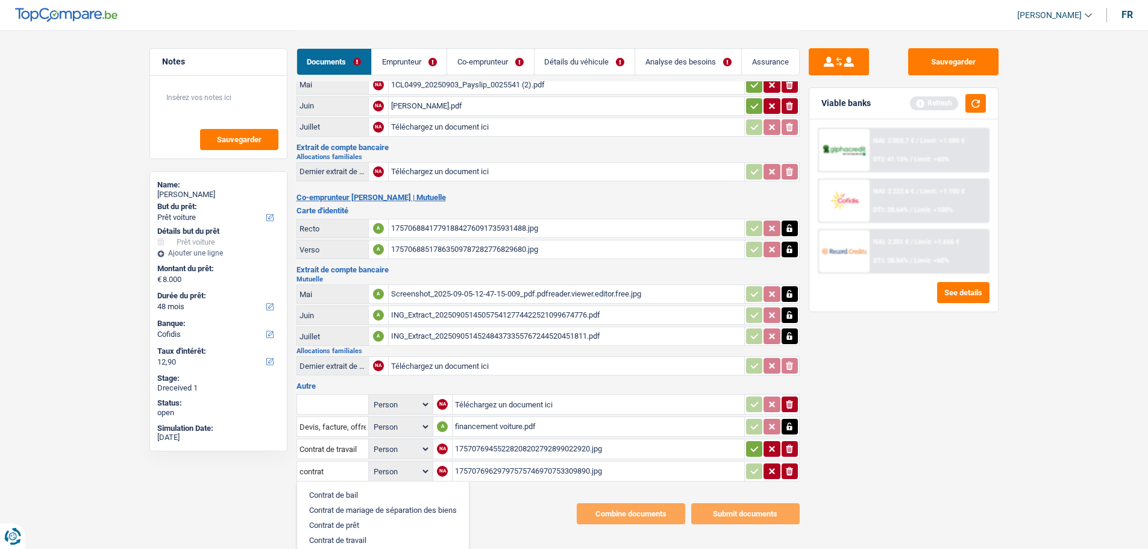
click at [365, 533] on li "Contrat de travail" at bounding box center [383, 540] width 160 height 15
type input "Contrat de travail"
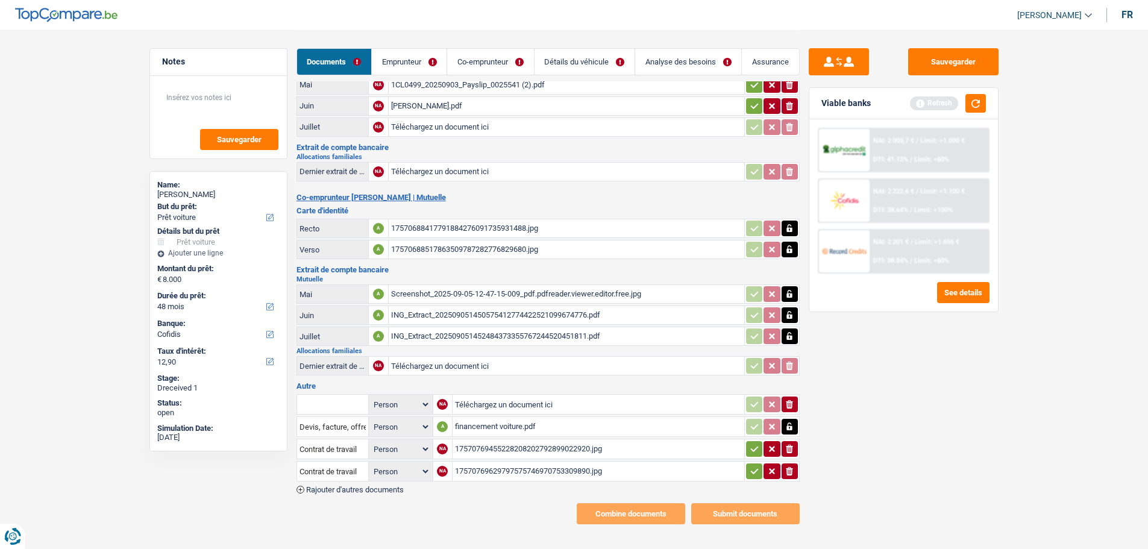
click at [756, 443] on icon "button" at bounding box center [755, 449] width 10 height 12
click at [747, 463] on button "button" at bounding box center [754, 471] width 16 height 16
click at [548, 395] on input "Téléchargez un document ici" at bounding box center [598, 404] width 287 height 18
type input "C:\fakepath\allocation familiale.pdf"
click at [344, 398] on input "text" at bounding box center [333, 404] width 66 height 19
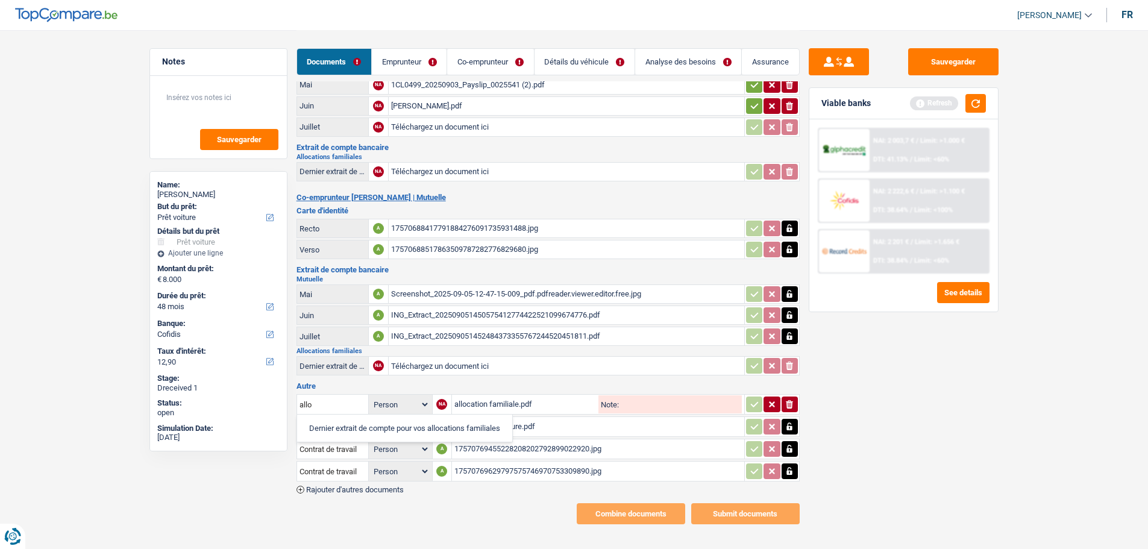
click at [362, 421] on li "Dernier extrait de compte pour vos allocations familiales" at bounding box center [404, 428] width 203 height 15
type input "Dernier extrait de compte pour vos allocations familiales"
click at [752, 398] on icon "button" at bounding box center [755, 404] width 10 height 12
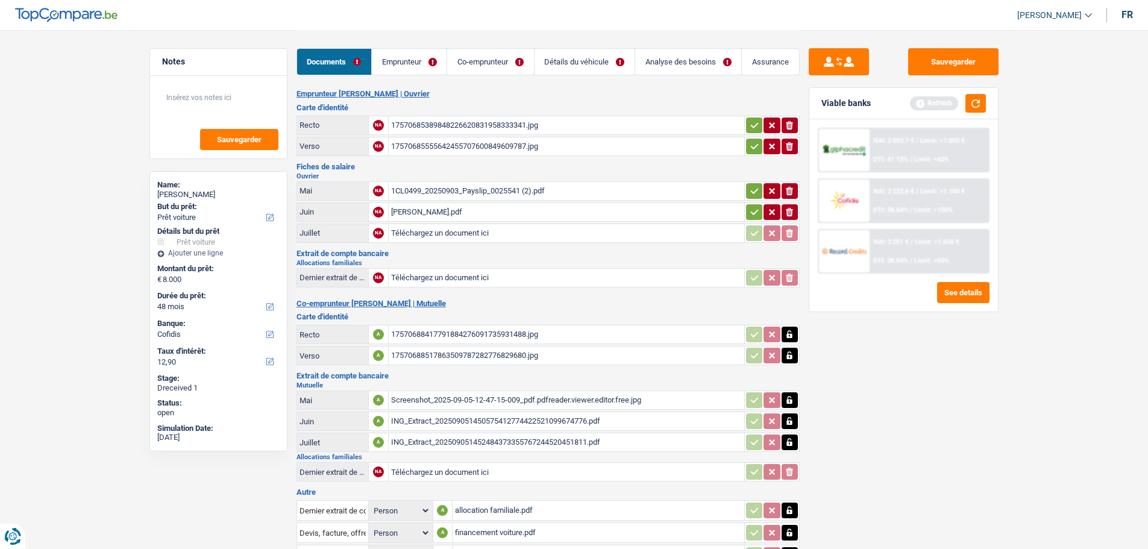
scroll to position [0, 0]
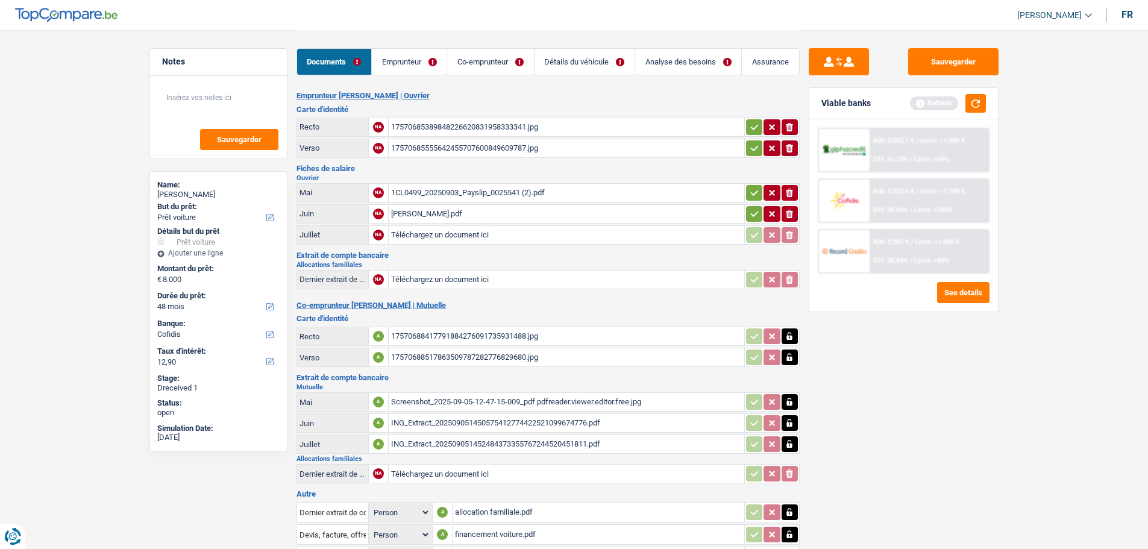
click at [426, 63] on link "Emprunteur" at bounding box center [409, 62] width 75 height 26
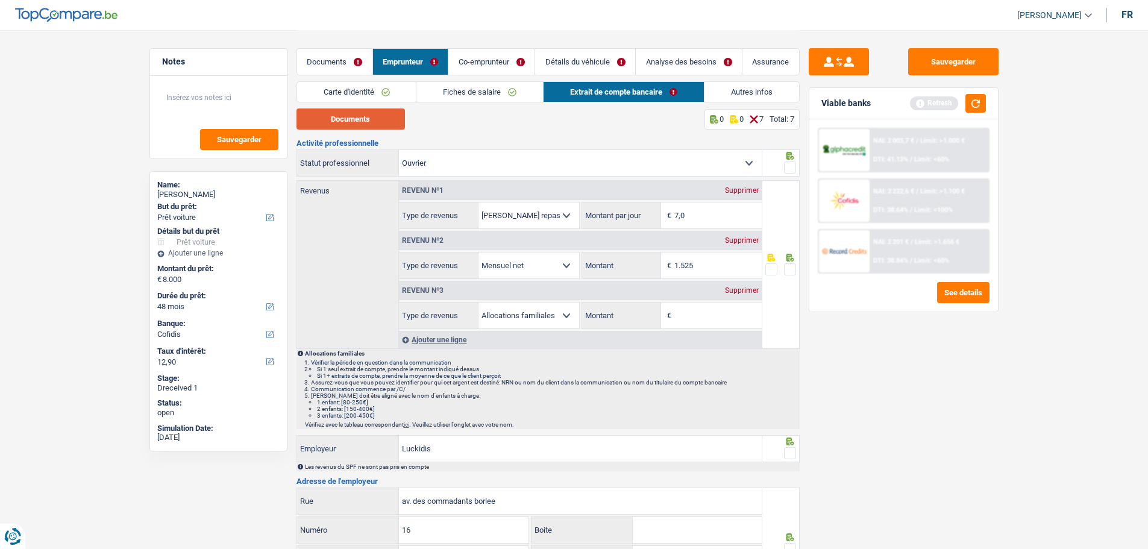
click at [383, 125] on button "Documents" at bounding box center [351, 118] width 108 height 21
click at [697, 315] on input "Montant" at bounding box center [717, 316] width 87 height 26
type input "155"
click at [745, 287] on div "Supprimer" at bounding box center [742, 290] width 40 height 7
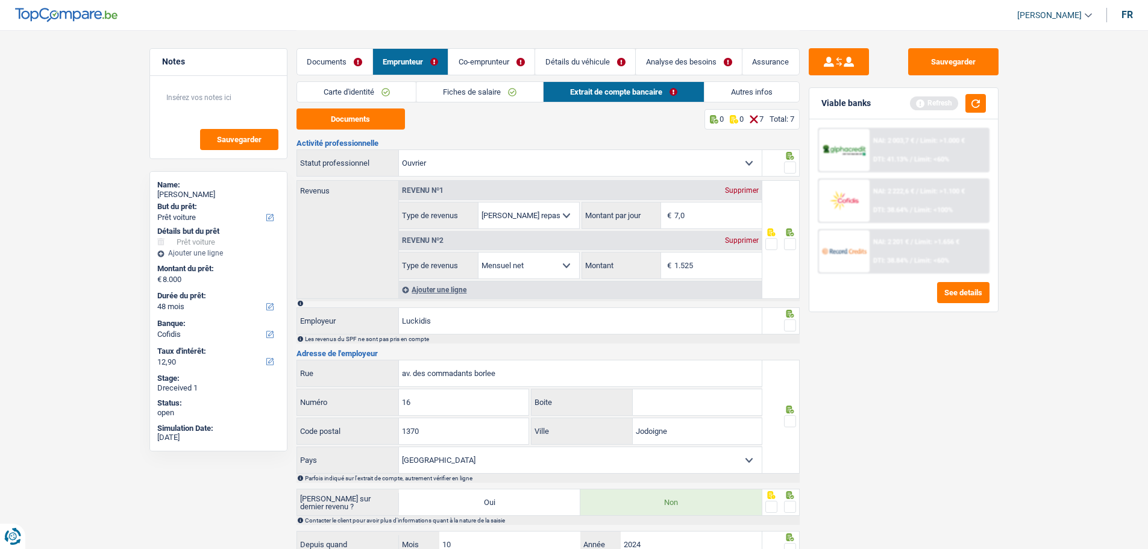
click at [790, 244] on span at bounding box center [790, 244] width 12 height 12
click at [0, 0] on input "radio" at bounding box center [0, 0] width 0 height 0
click at [784, 167] on span at bounding box center [790, 168] width 12 height 12
click at [0, 0] on input "radio" at bounding box center [0, 0] width 0 height 0
drag, startPoint x: 788, startPoint y: 322, endPoint x: 776, endPoint y: 366, distance: 45.2
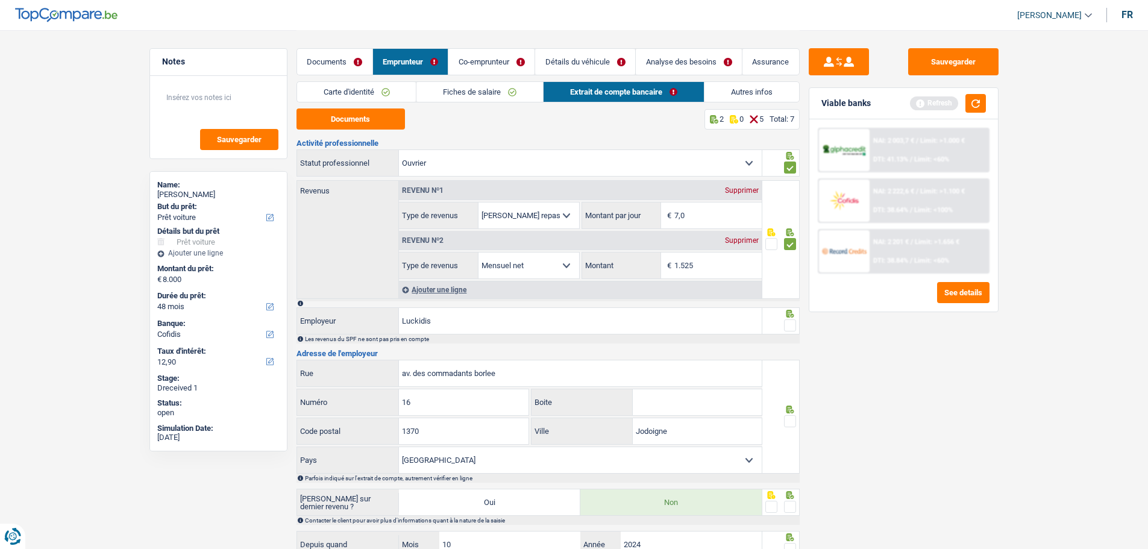
click at [788, 325] on span at bounding box center [790, 325] width 12 height 12
click at [0, 0] on input "radio" at bounding box center [0, 0] width 0 height 0
click at [791, 416] on span at bounding box center [790, 421] width 12 height 12
click at [0, 0] on input "radio" at bounding box center [0, 0] width 0 height 0
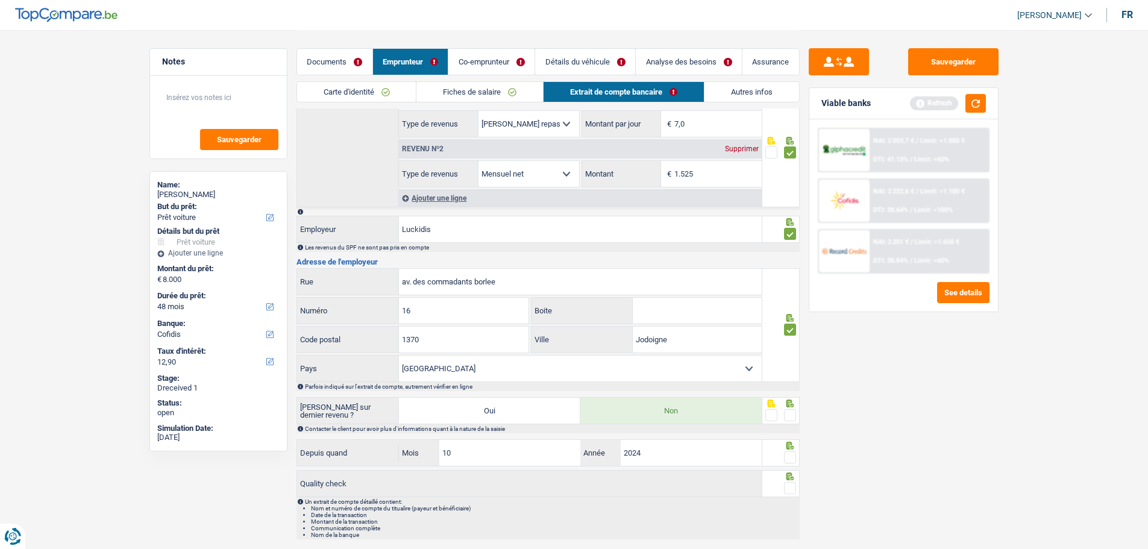
scroll to position [121, 0]
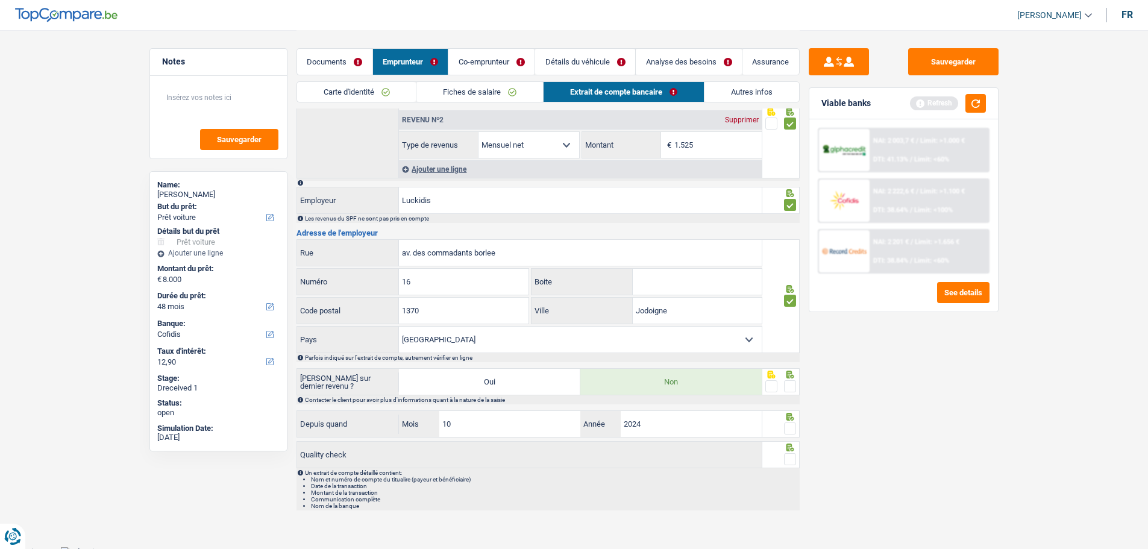
click at [790, 380] on span at bounding box center [790, 386] width 12 height 12
click at [0, 0] on input "radio" at bounding box center [0, 0] width 0 height 0
drag, startPoint x: 790, startPoint y: 427, endPoint x: 793, endPoint y: 460, distance: 32.7
click at [791, 441] on div "Activité professionnelle Ouvrier Employé privé Employé public Invalide Indépend…" at bounding box center [548, 265] width 503 height 492
click at [788, 454] on span at bounding box center [790, 459] width 12 height 12
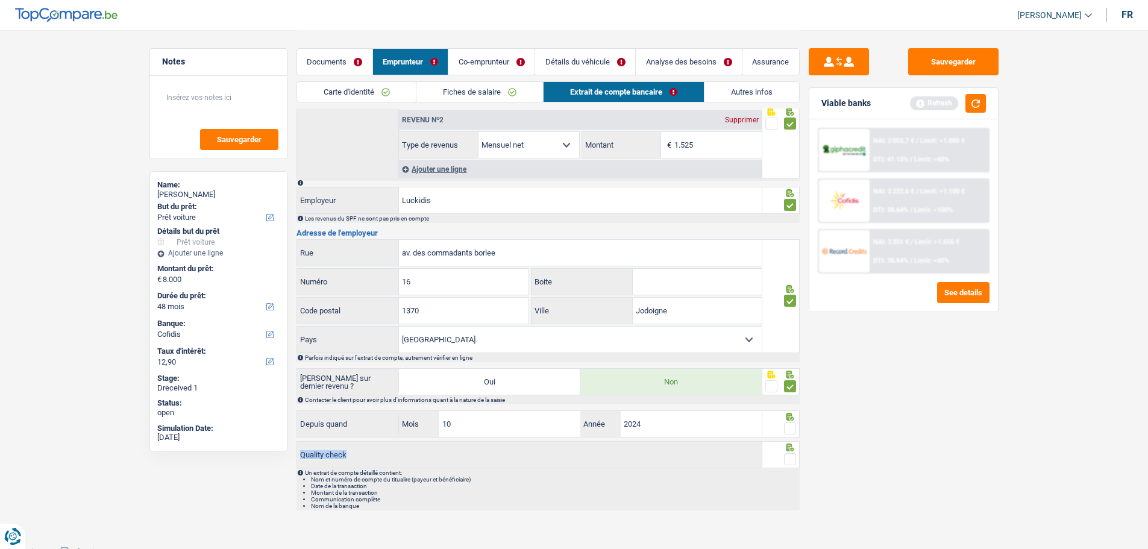
click at [0, 0] on input "radio" at bounding box center [0, 0] width 0 height 0
click at [793, 425] on span at bounding box center [790, 429] width 12 height 12
click at [0, 0] on input "radio" at bounding box center [0, 0] width 0 height 0
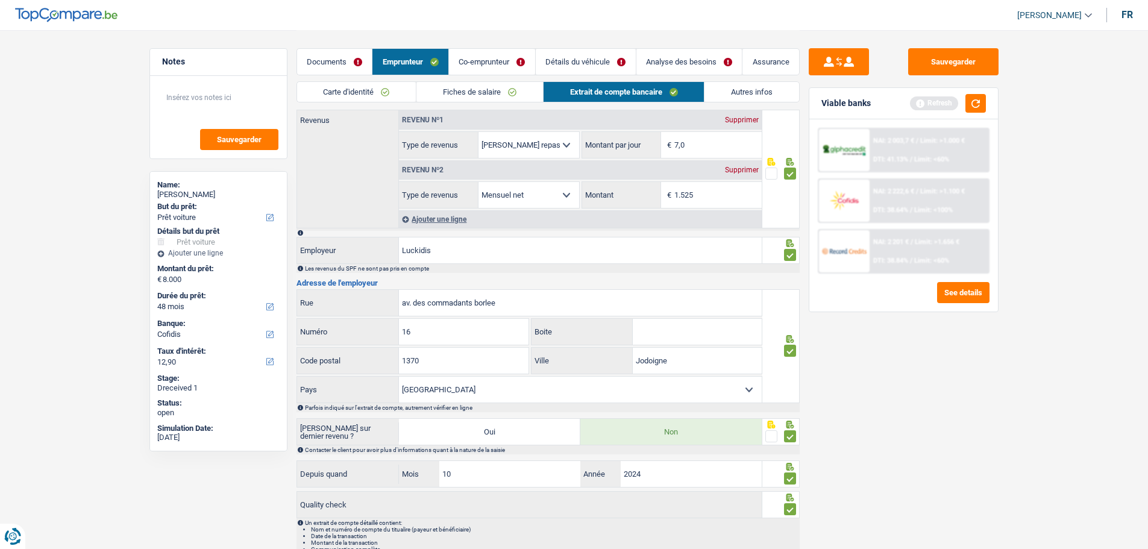
scroll to position [0, 0]
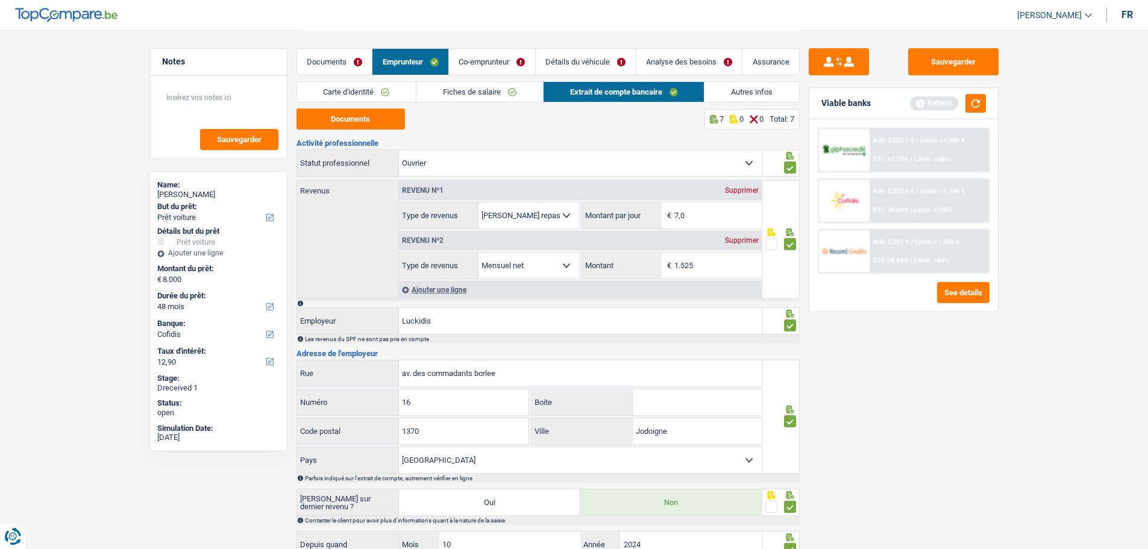
drag, startPoint x: 511, startPoint y: 61, endPoint x: 510, endPoint y: 68, distance: 7.3
click at [511, 61] on link "Co-emprunteur" at bounding box center [492, 62] width 86 height 26
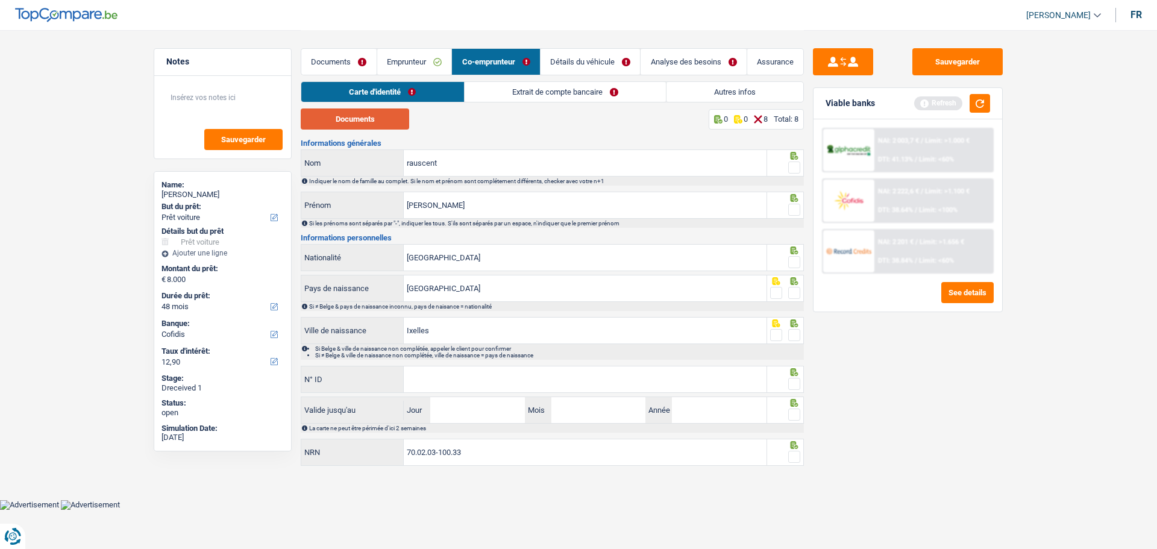
click at [384, 122] on button "Documents" at bounding box center [355, 118] width 108 height 21
click at [796, 162] on span at bounding box center [794, 168] width 12 height 12
click at [0, 0] on input "radio" at bounding box center [0, 0] width 0 height 0
click at [796, 209] on span at bounding box center [794, 210] width 12 height 12
click at [0, 0] on input "radio" at bounding box center [0, 0] width 0 height 0
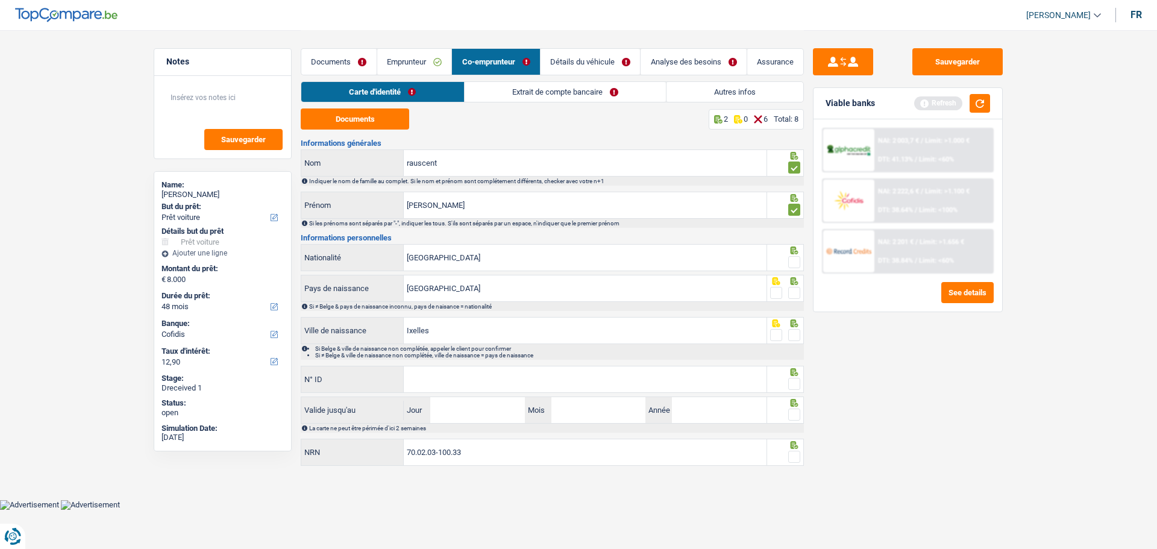
drag, startPoint x: 796, startPoint y: 256, endPoint x: 800, endPoint y: 281, distance: 25.7
click at [796, 259] on span at bounding box center [794, 262] width 12 height 12
click at [0, 0] on input "radio" at bounding box center [0, 0] width 0 height 0
click at [788, 289] on span at bounding box center [794, 293] width 12 height 12
click at [0, 0] on input "radio" at bounding box center [0, 0] width 0 height 0
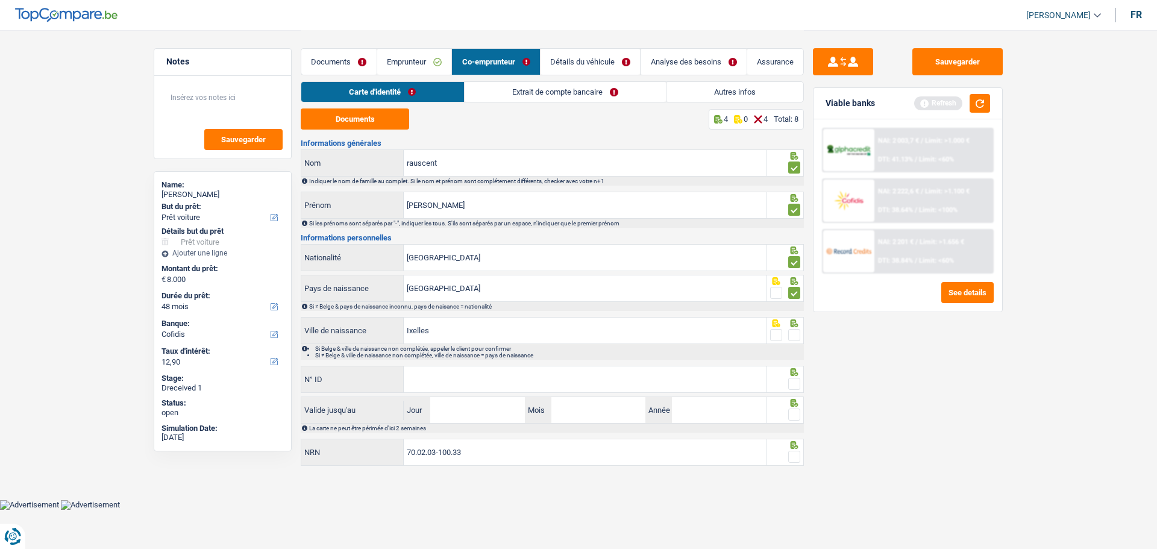
click at [791, 330] on span at bounding box center [794, 335] width 12 height 12
click at [0, 0] on input "radio" at bounding box center [0, 0] width 0 height 0
click at [570, 384] on input "N° ID" at bounding box center [585, 379] width 363 height 26
type input "592-5318811-91"
click at [794, 378] on span at bounding box center [794, 384] width 12 height 12
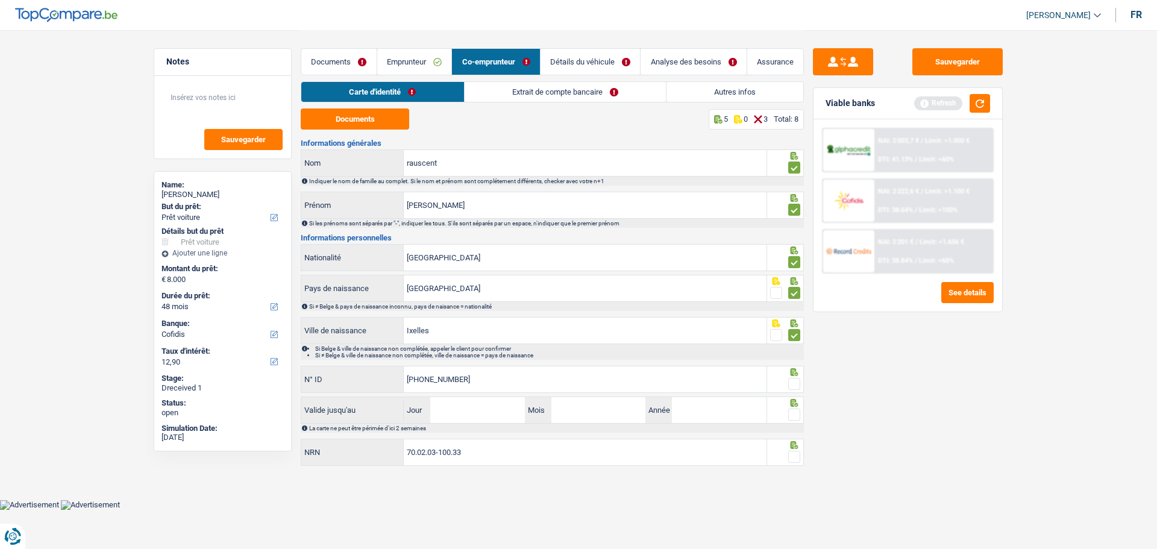
click at [0, 0] on input "radio" at bounding box center [0, 0] width 0 height 0
click at [471, 409] on input "Jour" at bounding box center [477, 410] width 94 height 26
type input "02"
type input "2027"
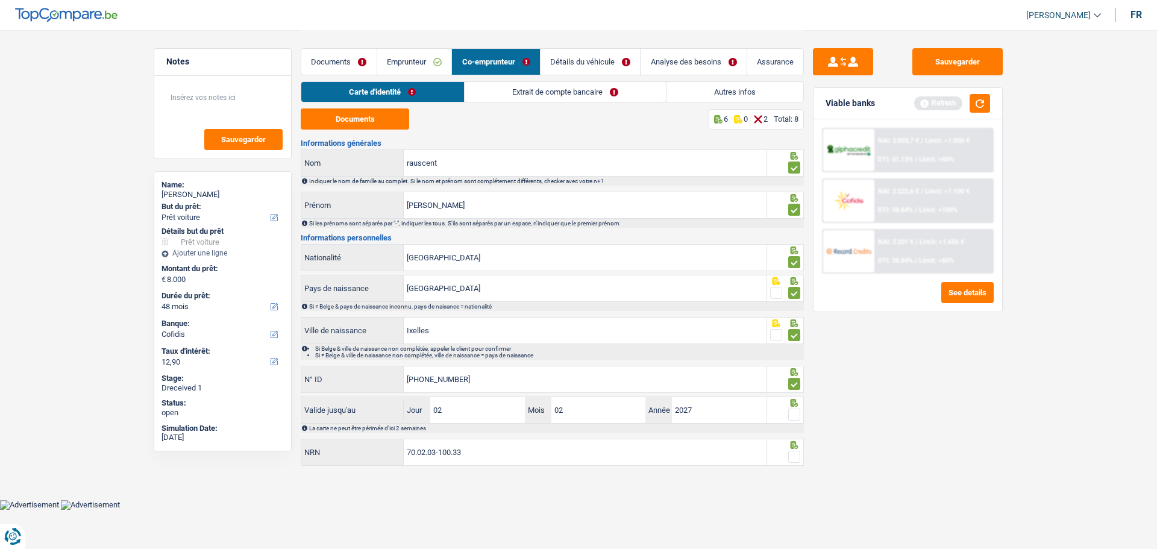
click at [790, 409] on span at bounding box center [794, 415] width 12 height 12
click at [0, 0] on input "radio" at bounding box center [0, 0] width 0 height 0
click at [797, 457] on span at bounding box center [794, 457] width 12 height 12
click at [0, 0] on input "radio" at bounding box center [0, 0] width 0 height 0
click at [509, 91] on link "Extrait de compte bancaire" at bounding box center [565, 92] width 201 height 20
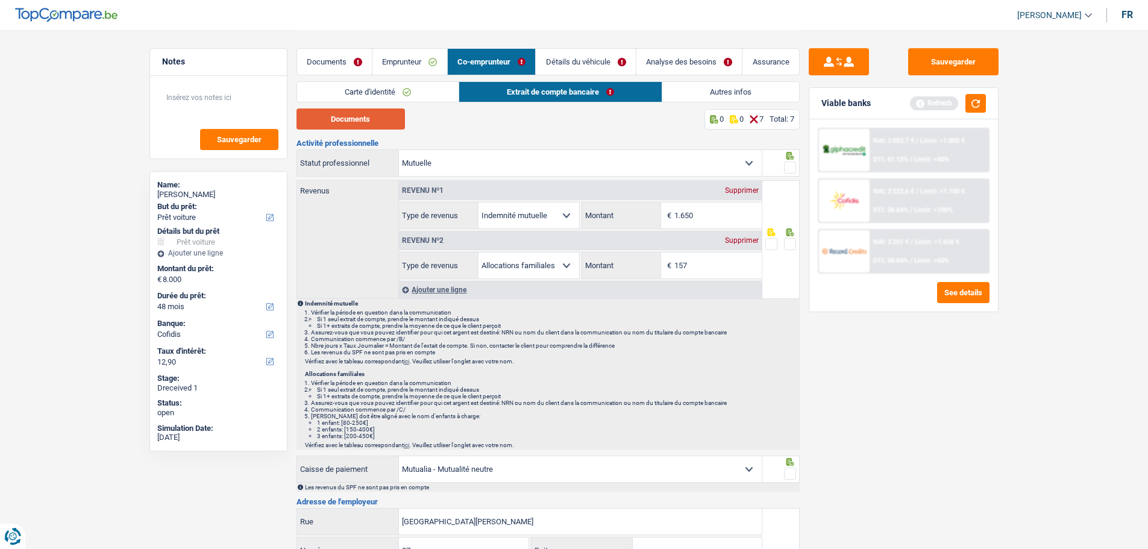
click at [366, 114] on button "Documents" at bounding box center [351, 118] width 108 height 21
click at [377, 119] on button "Documents" at bounding box center [351, 118] width 108 height 21
drag, startPoint x: 788, startPoint y: 160, endPoint x: 784, endPoint y: 168, distance: 8.6
click at [787, 165] on span at bounding box center [790, 168] width 12 height 12
click at [0, 0] on input "radio" at bounding box center [0, 0] width 0 height 0
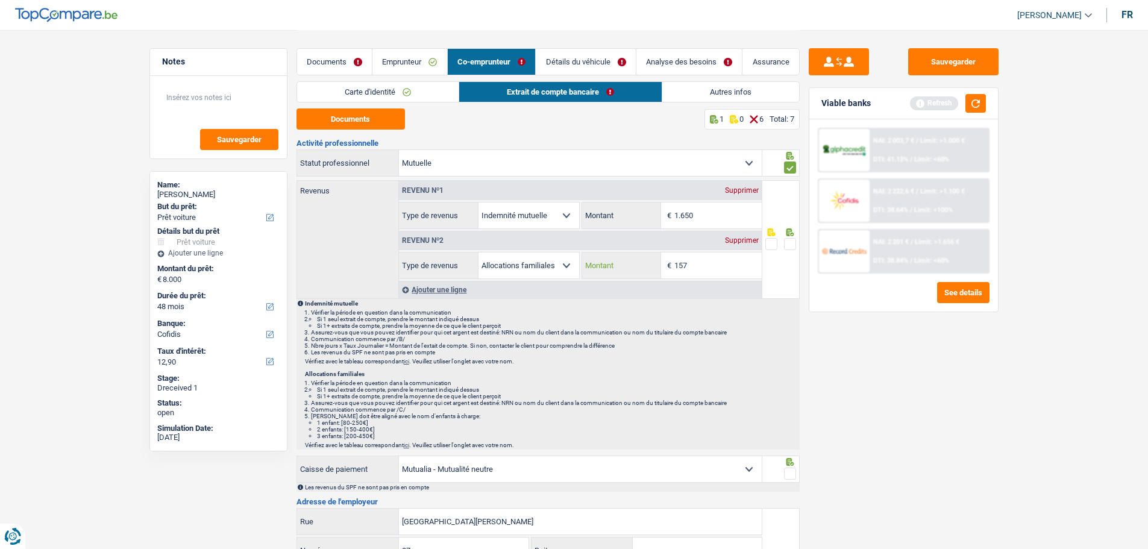
click at [712, 271] on input "157" at bounding box center [717, 266] width 87 height 26
type input "155"
click at [790, 238] on span at bounding box center [790, 244] width 12 height 12
click at [0, 0] on input "radio" at bounding box center [0, 0] width 0 height 0
click at [347, 124] on button "Documents" at bounding box center [351, 118] width 108 height 21
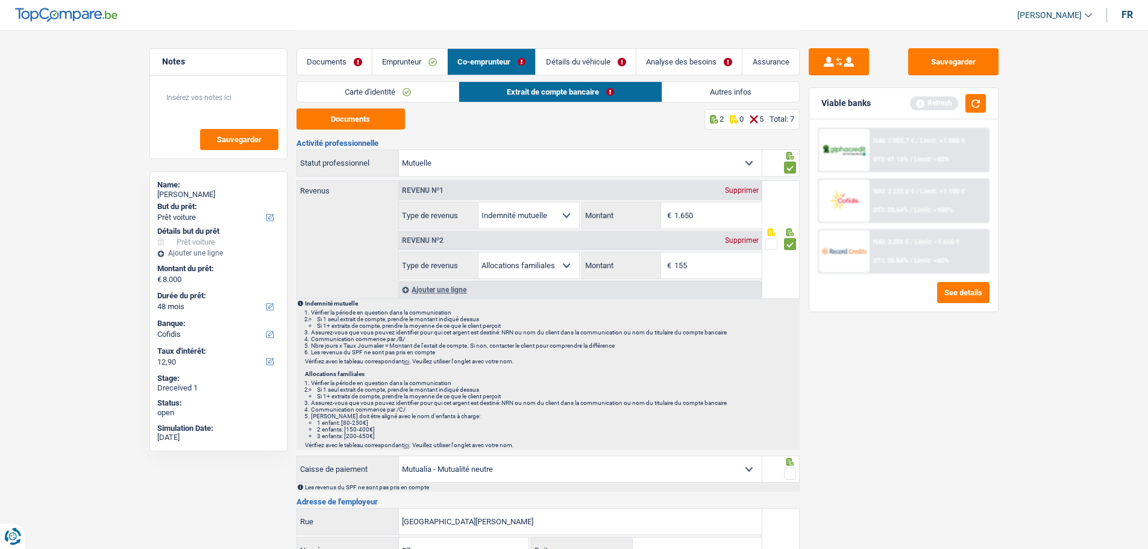
click at [790, 468] on span at bounding box center [790, 474] width 12 height 12
click at [0, 0] on input "radio" at bounding box center [0, 0] width 0 height 0
click at [356, 64] on link "Documents" at bounding box center [334, 62] width 75 height 26
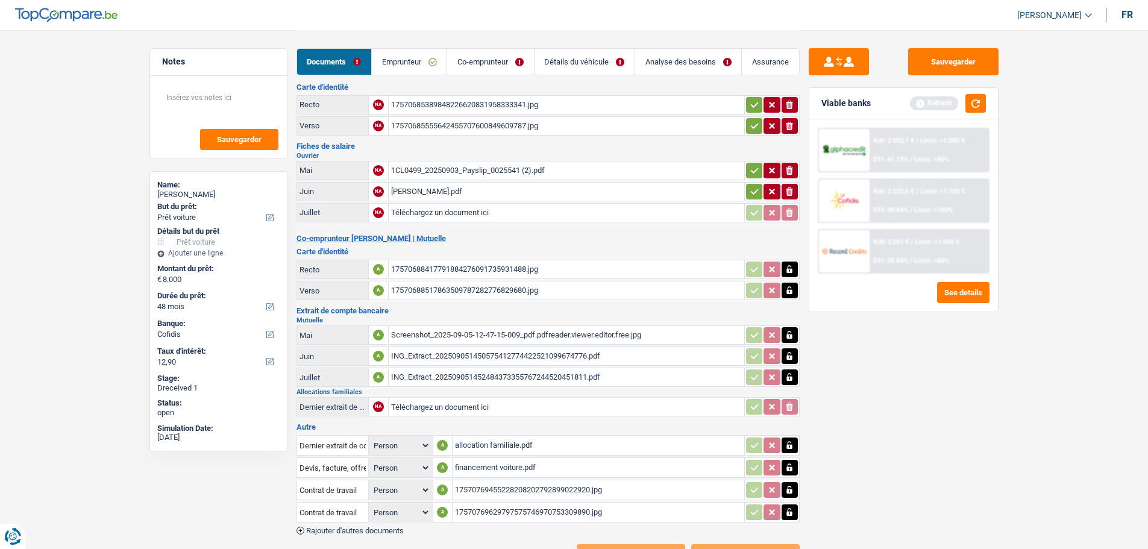
scroll to position [60, 0]
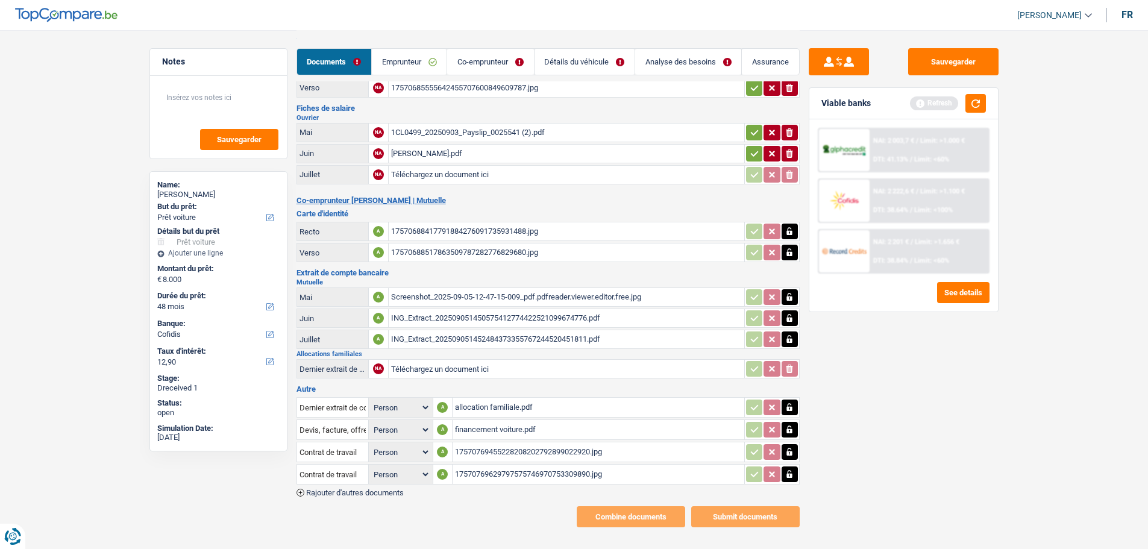
click at [468, 312] on div "ING_Extract_202509051450575412774422521099674776.pdf" at bounding box center [566, 318] width 351 height 18
click at [515, 330] on div "ING_Extract_202509051452484373355767244520451811.pdf" at bounding box center [566, 339] width 351 height 18
click at [484, 64] on link "Co-emprunteur" at bounding box center [490, 62] width 86 height 26
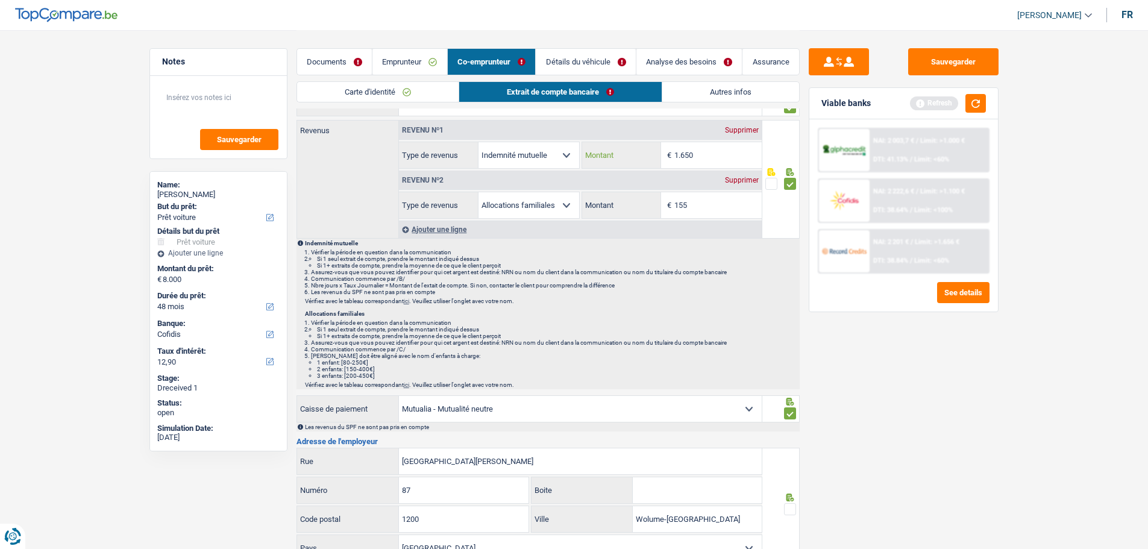
click at [696, 151] on input "1.650" at bounding box center [717, 155] width 87 height 26
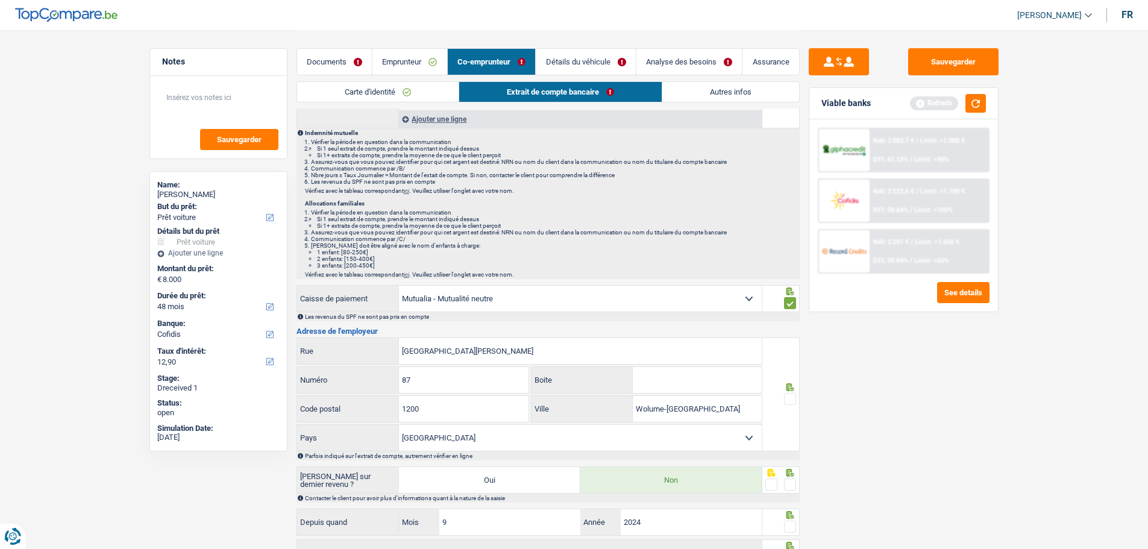
scroll to position [181, 0]
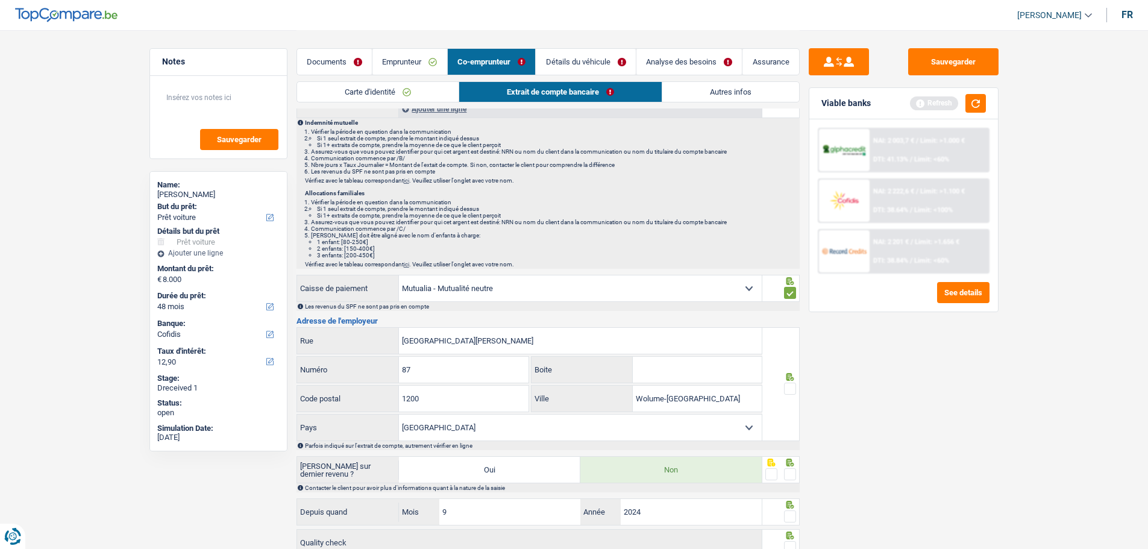
type input "1.440"
click at [791, 383] on span at bounding box center [790, 389] width 12 height 12
click at [0, 0] on input "radio" at bounding box center [0, 0] width 0 height 0
click at [788, 471] on span at bounding box center [790, 474] width 12 height 12
click at [0, 0] on input "radio" at bounding box center [0, 0] width 0 height 0
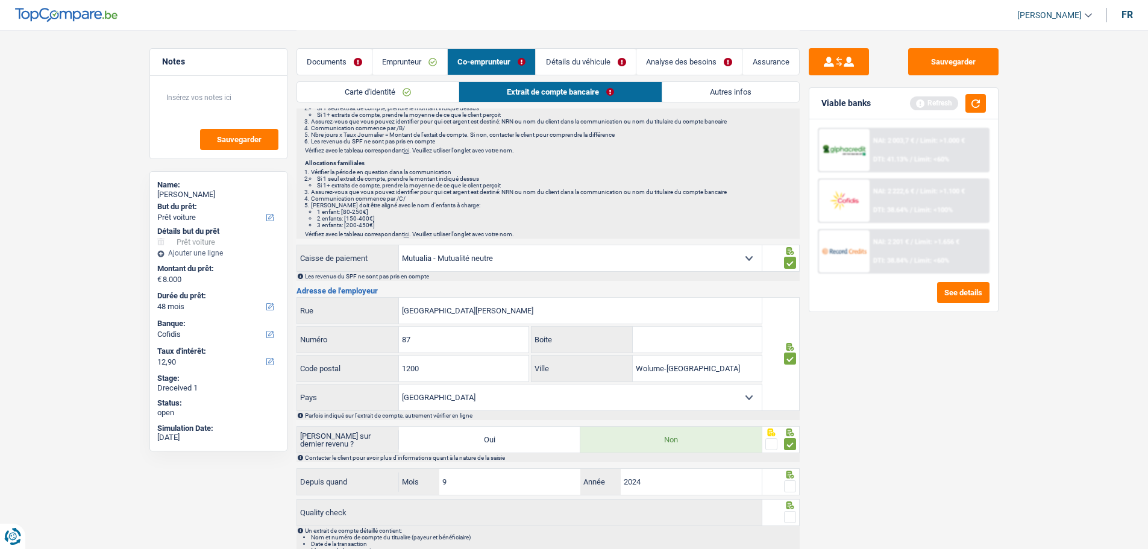
scroll to position [273, 0]
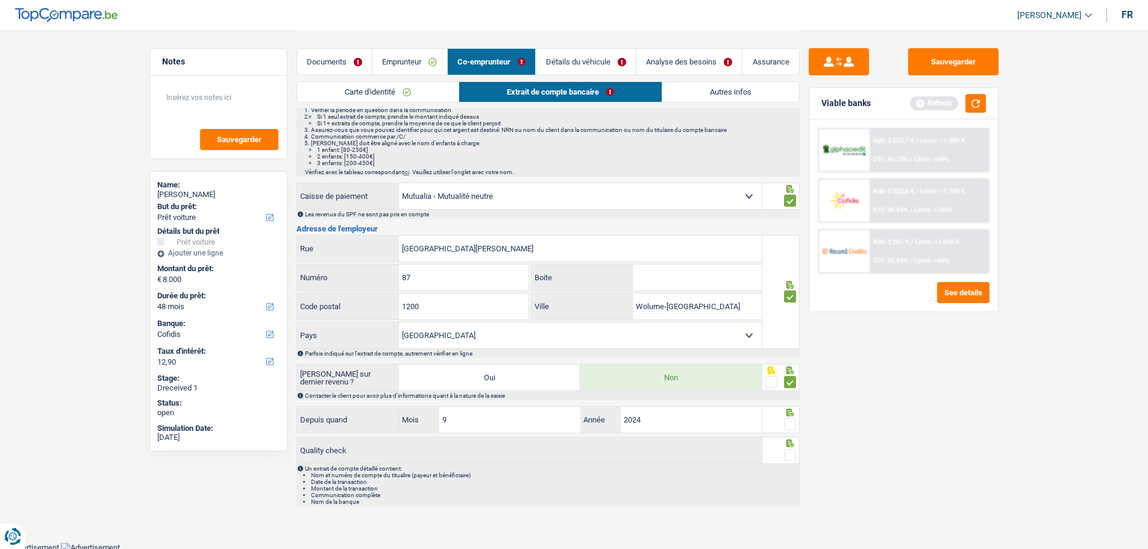
click at [795, 421] on span at bounding box center [790, 424] width 12 height 12
click at [0, 0] on input "radio" at bounding box center [0, 0] width 0 height 0
click at [795, 456] on span at bounding box center [790, 455] width 12 height 12
click at [0, 0] on input "radio" at bounding box center [0, 0] width 0 height 0
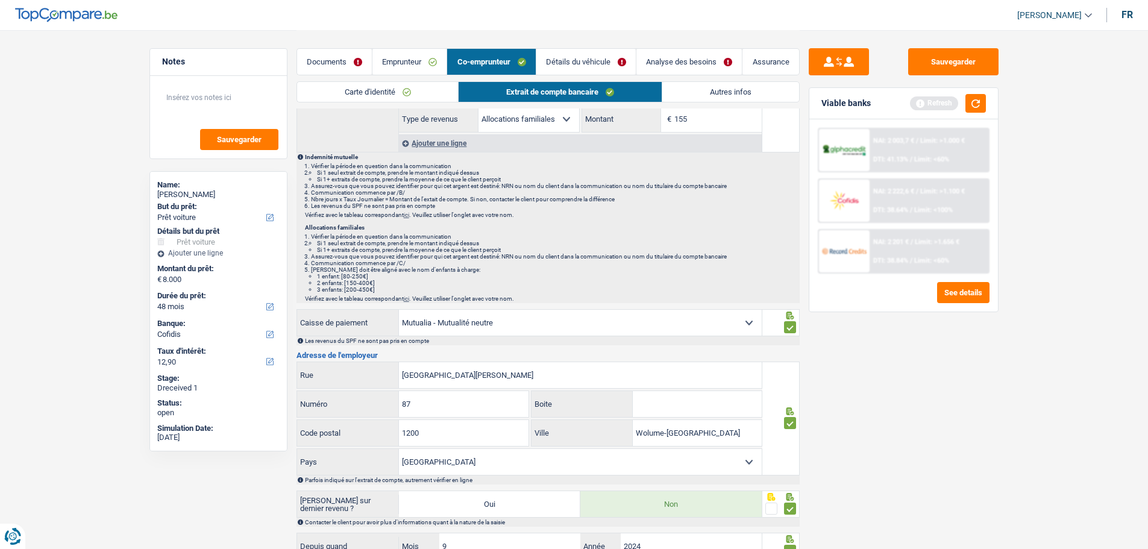
scroll to position [0, 0]
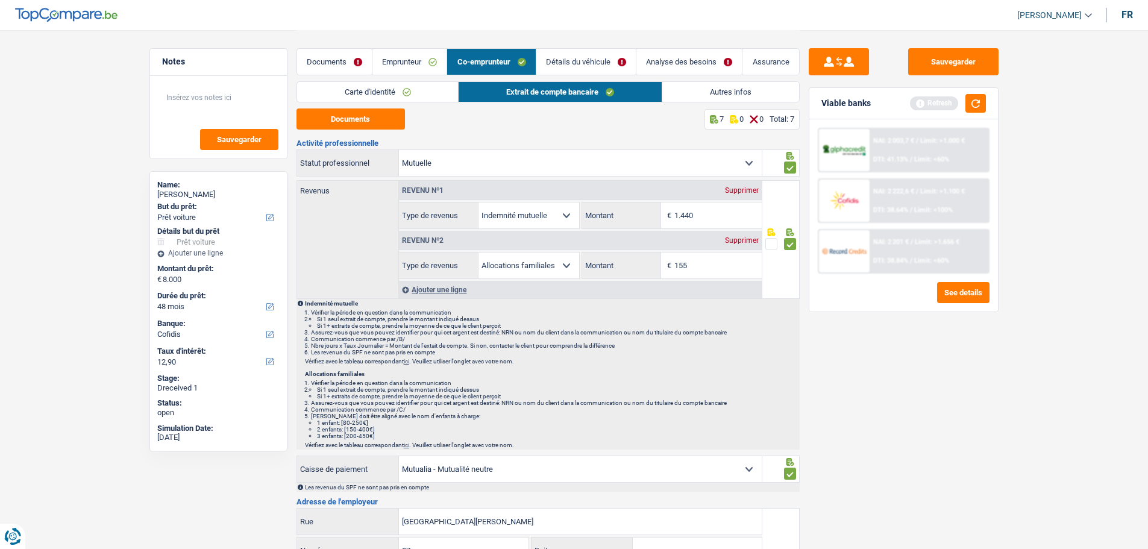
click at [593, 61] on link "Détails du véhicule" at bounding box center [585, 62] width 99 height 26
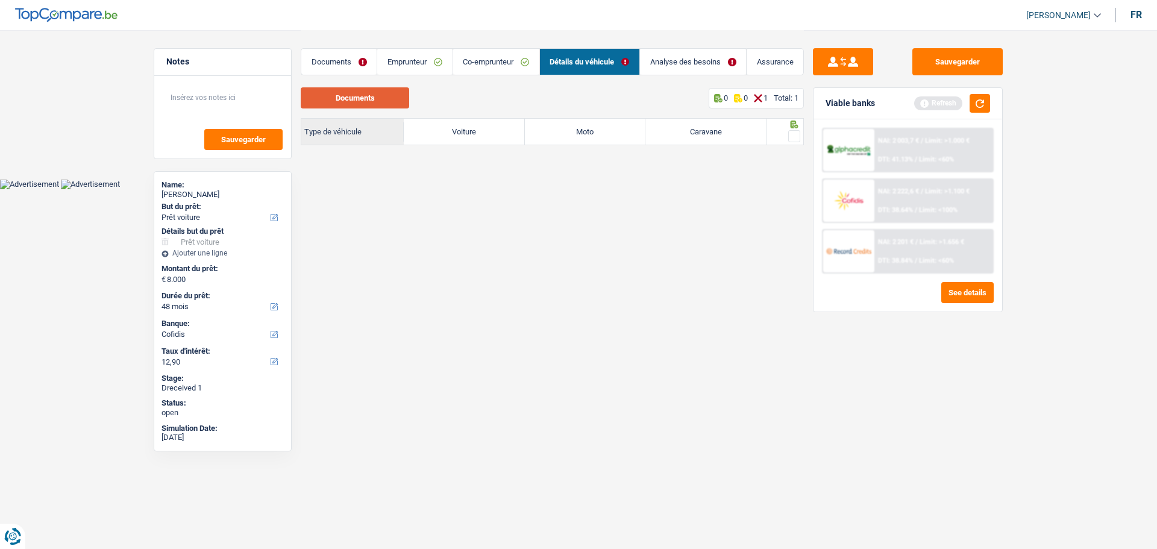
click at [359, 97] on button "Documents" at bounding box center [355, 97] width 108 height 21
click at [458, 133] on label "Voiture" at bounding box center [464, 132] width 121 height 26
click at [458, 133] on input "Voiture" at bounding box center [464, 132] width 121 height 26
radio input "true"
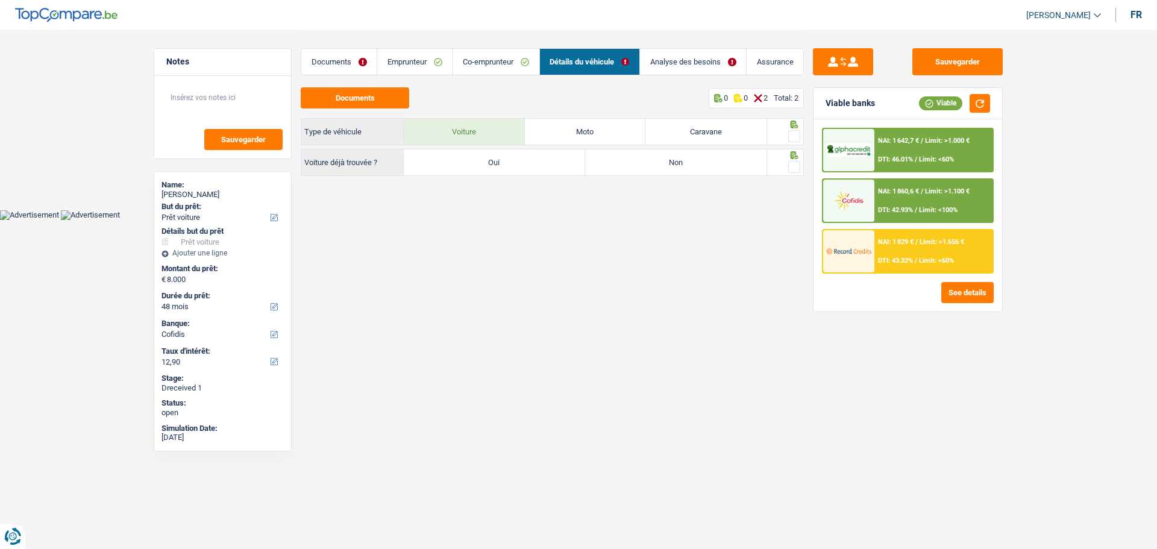
click at [417, 60] on link "Emprunteur" at bounding box center [414, 62] width 75 height 26
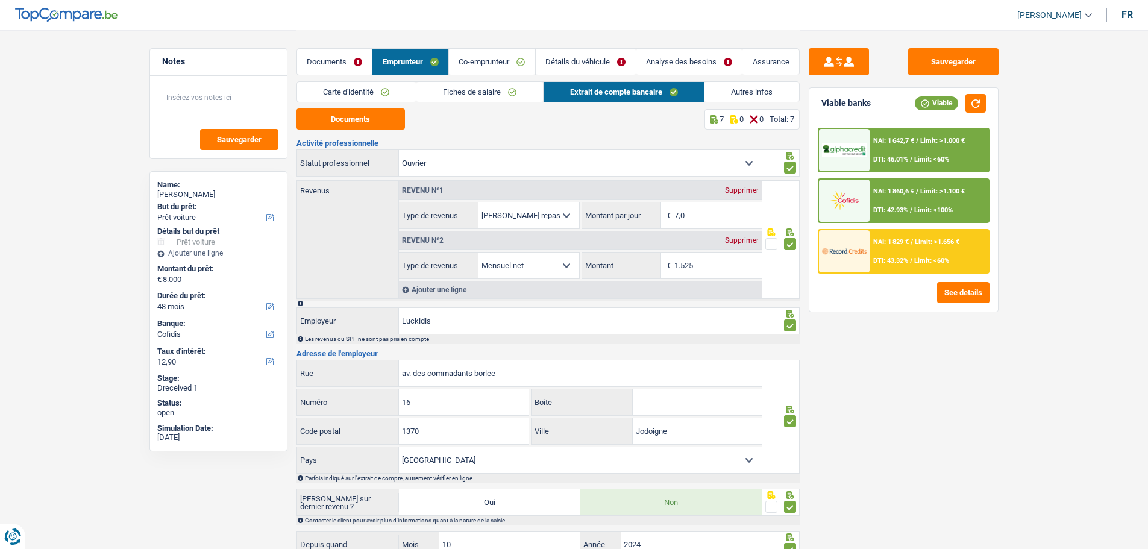
click at [753, 90] on link "Autres infos" at bounding box center [752, 92] width 95 height 20
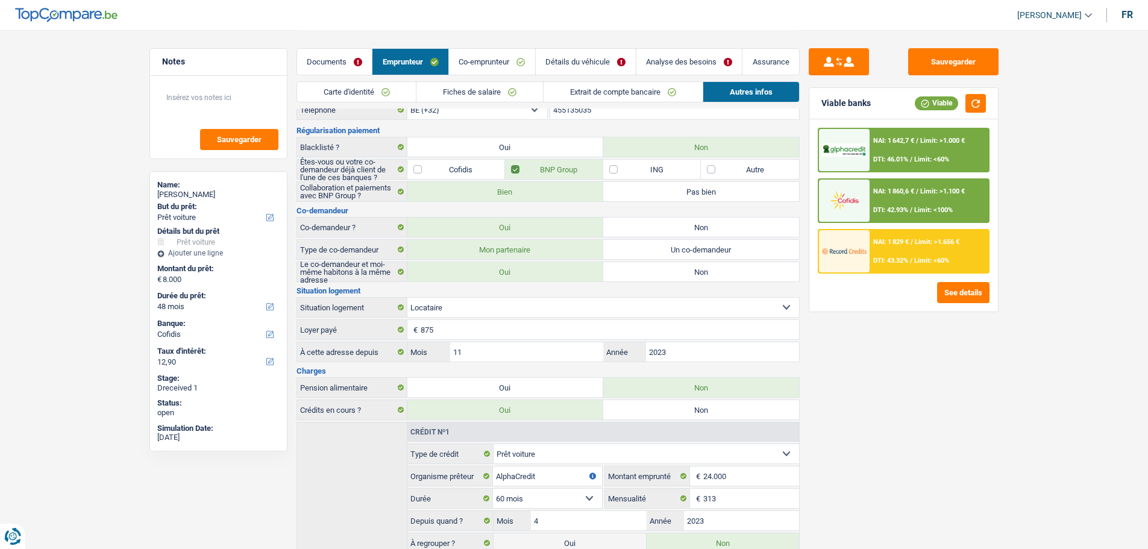
scroll to position [146, 0]
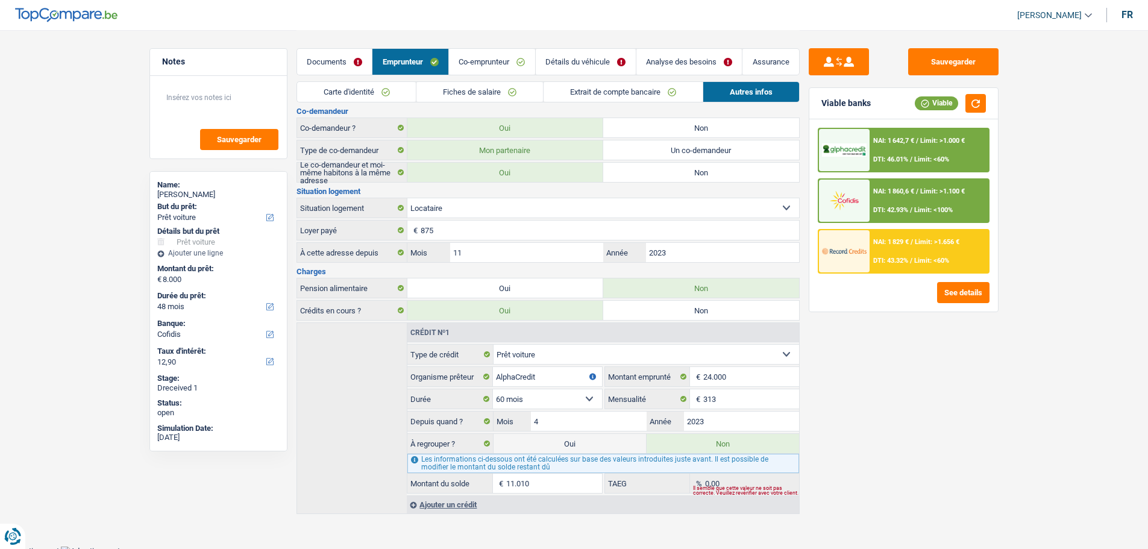
click at [591, 64] on link "Détails du véhicule" at bounding box center [586, 62] width 100 height 26
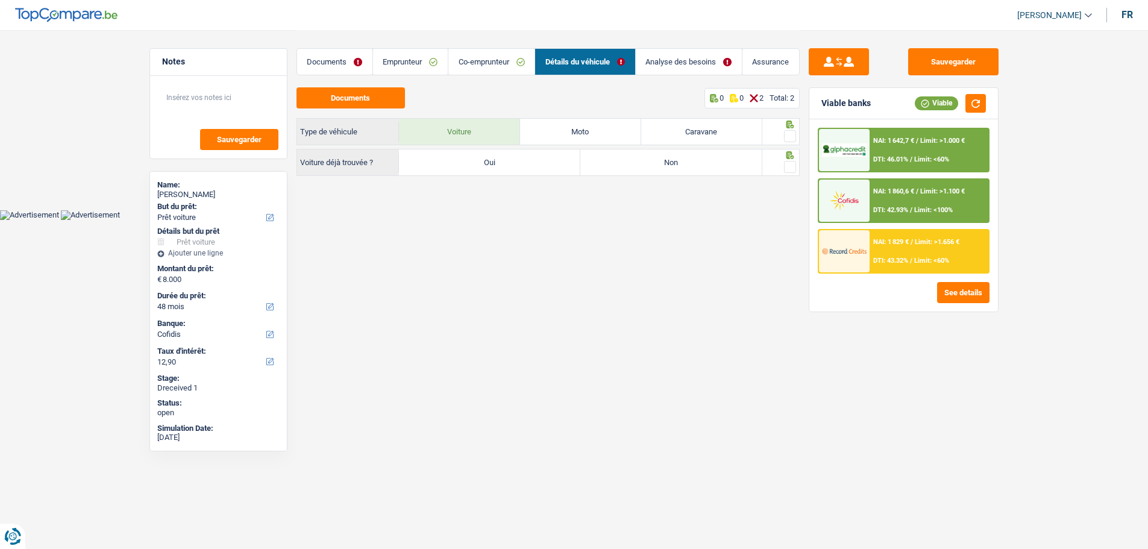
scroll to position [0, 0]
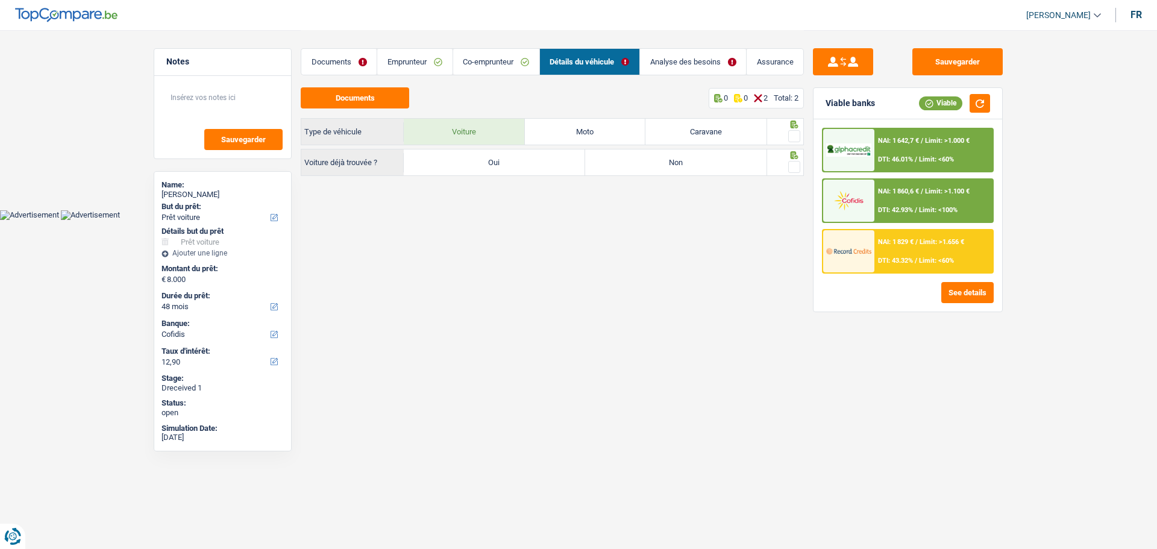
click at [690, 61] on link "Analyse des besoins" at bounding box center [693, 62] width 106 height 26
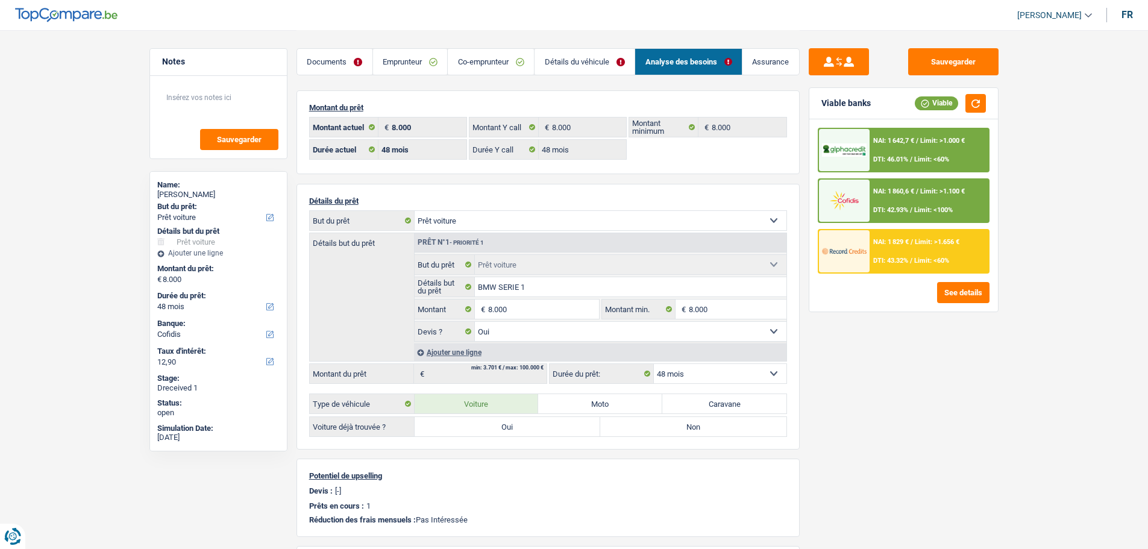
click at [583, 58] on link "Détails du véhicule" at bounding box center [585, 62] width 100 height 26
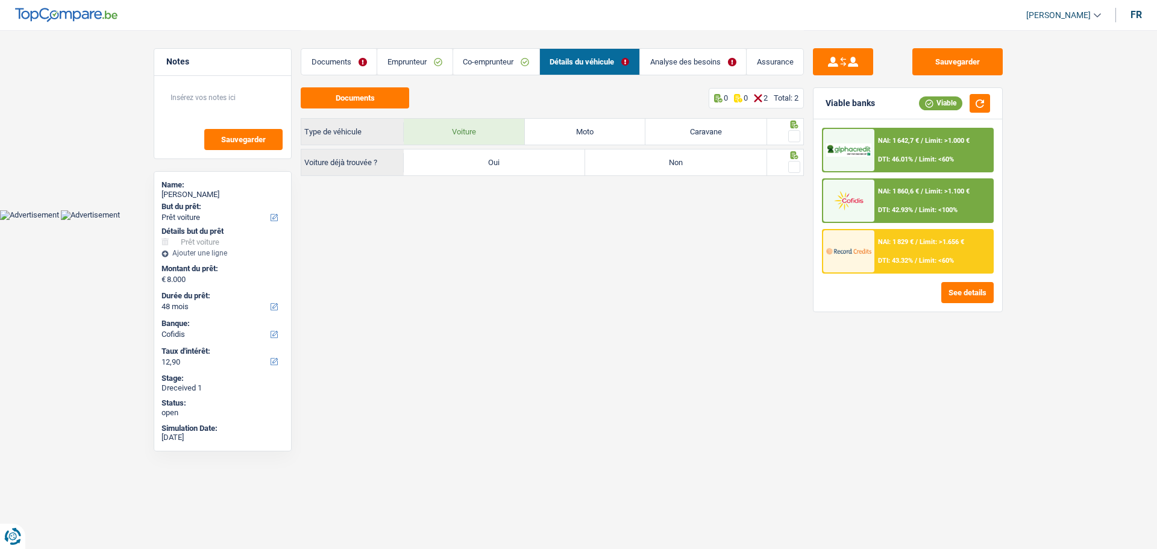
click at [633, 155] on label "Non" at bounding box center [675, 162] width 181 height 26
click at [633, 155] on input "Non" at bounding box center [675, 162] width 181 height 26
radio input "true"
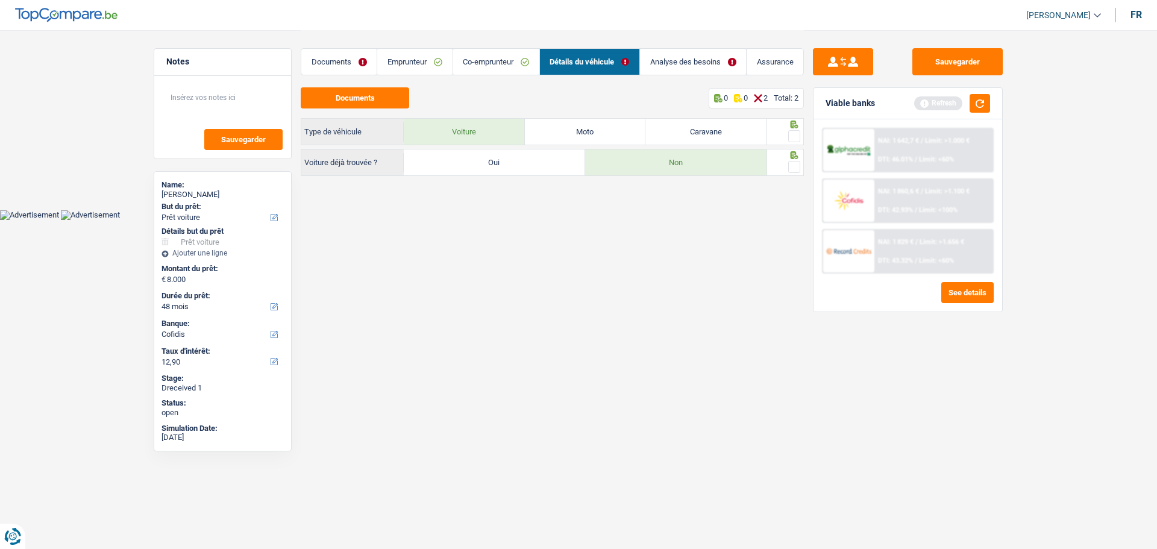
drag, startPoint x: 796, startPoint y: 131, endPoint x: 791, endPoint y: 156, distance: 25.9
click at [795, 133] on span at bounding box center [794, 136] width 12 height 12
click at [0, 0] on input "radio" at bounding box center [0, 0] width 0 height 0
click at [791, 161] on span at bounding box center [794, 167] width 12 height 12
click at [0, 0] on input "radio" at bounding box center [0, 0] width 0 height 0
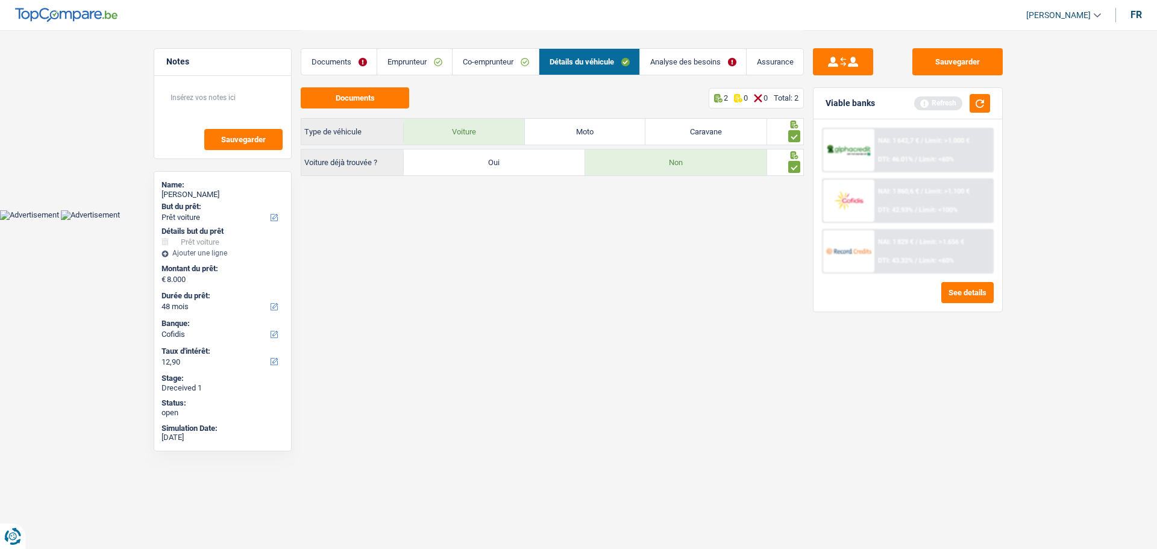
click at [712, 68] on link "Analyse des besoins" at bounding box center [693, 62] width 106 height 26
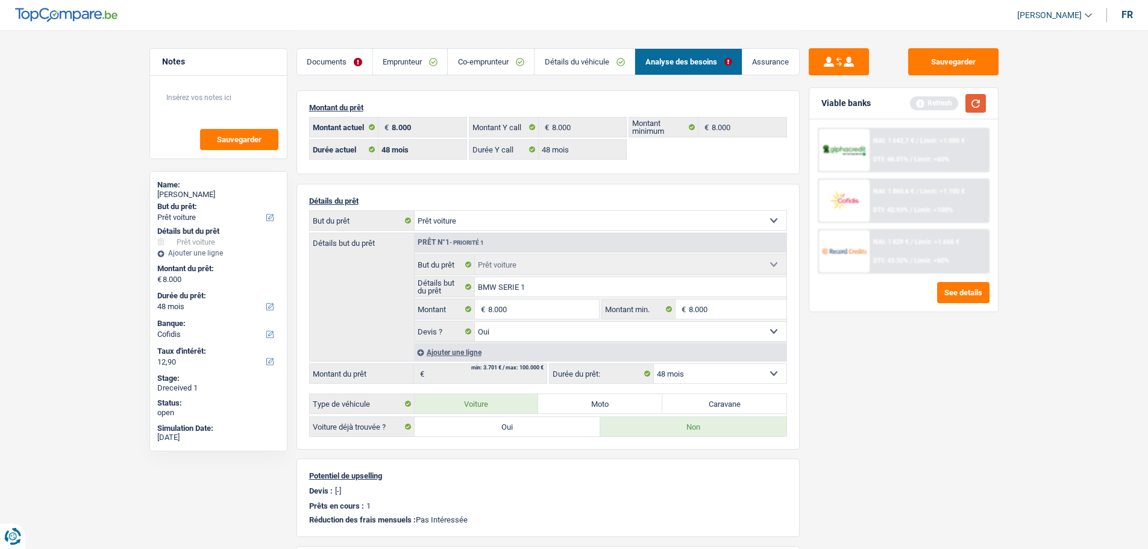
click at [970, 104] on button "button" at bounding box center [976, 103] width 20 height 19
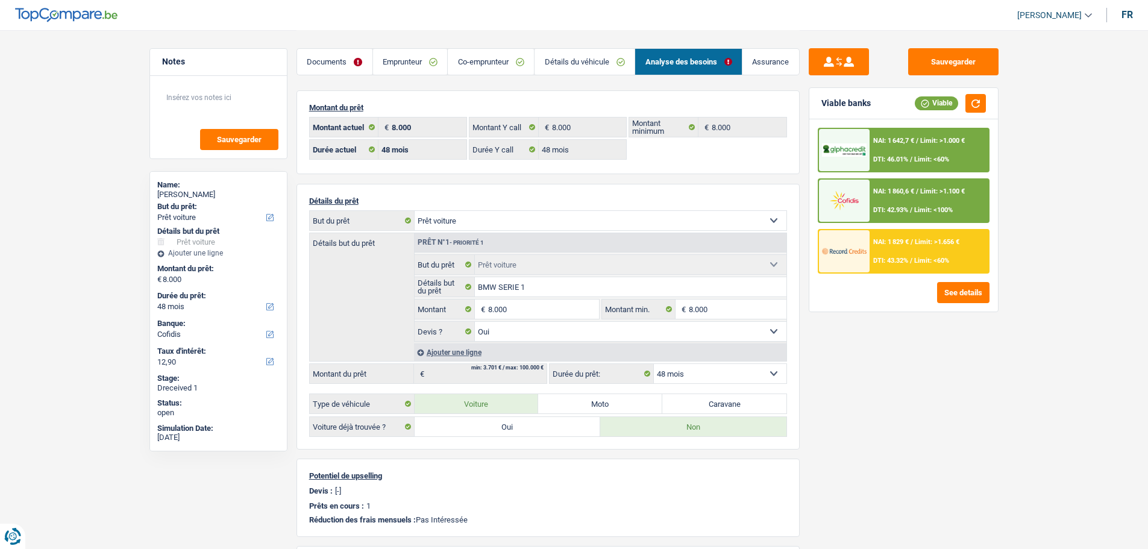
click at [900, 240] on span "NAI: 1 829 €" at bounding box center [891, 242] width 36 height 8
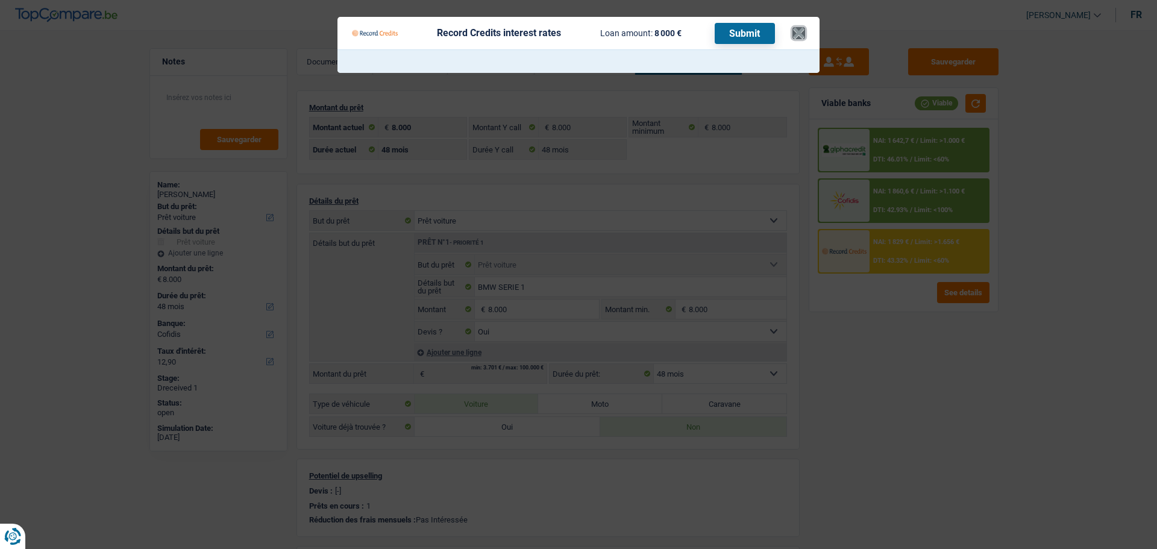
click at [805, 36] on button "×" at bounding box center [799, 33] width 13 height 12
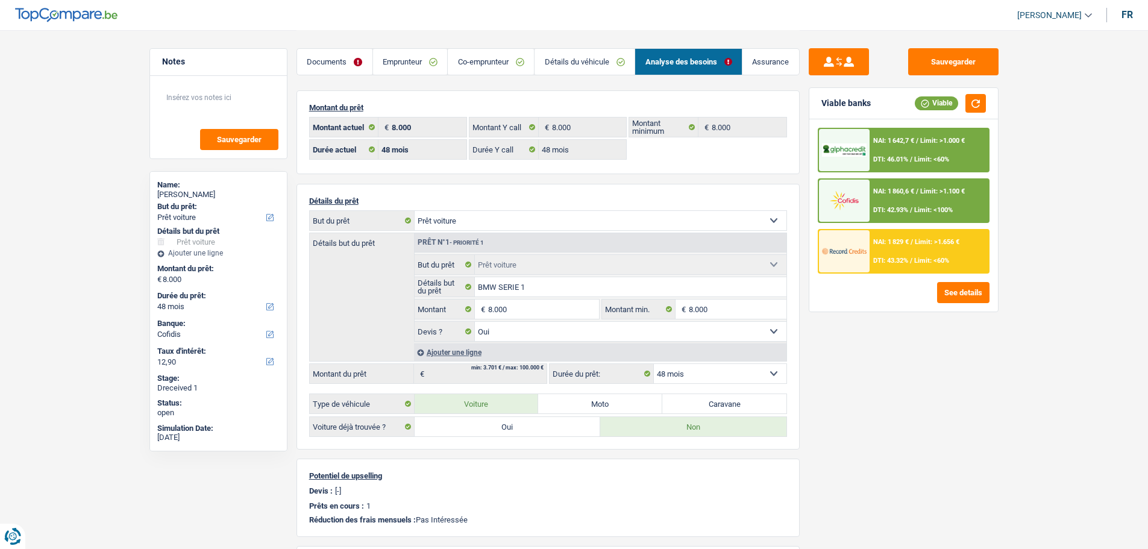
click at [899, 201] on div "NAI: 1 860,6 € / Limit: >1.100 € DTI: 42.93% / Limit: <100%" at bounding box center [929, 201] width 119 height 42
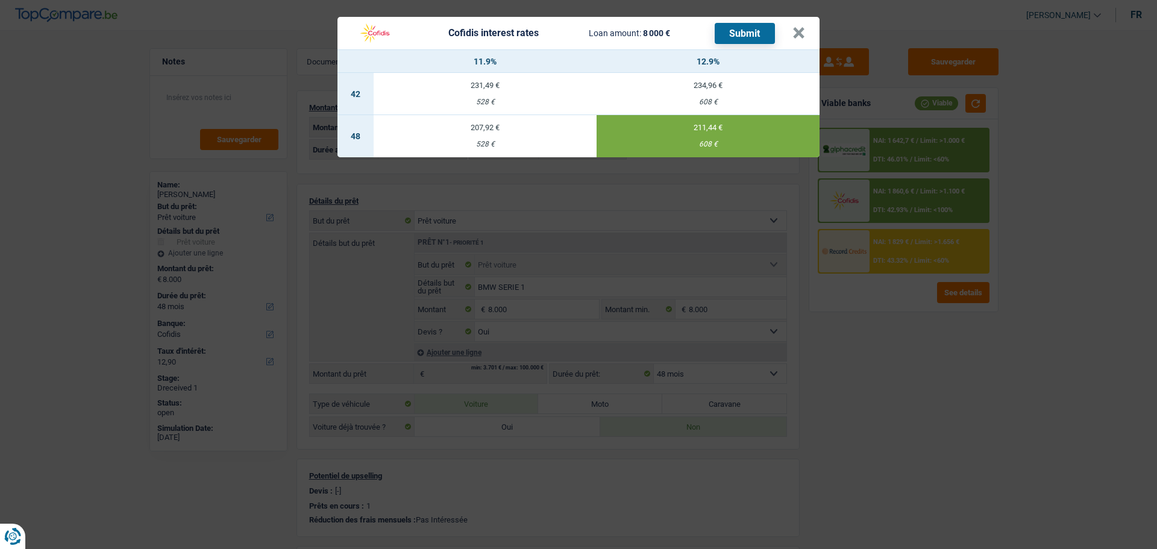
click at [504, 131] on td "207,92 € 528 €" at bounding box center [485, 136] width 223 height 42
type input "11,90"
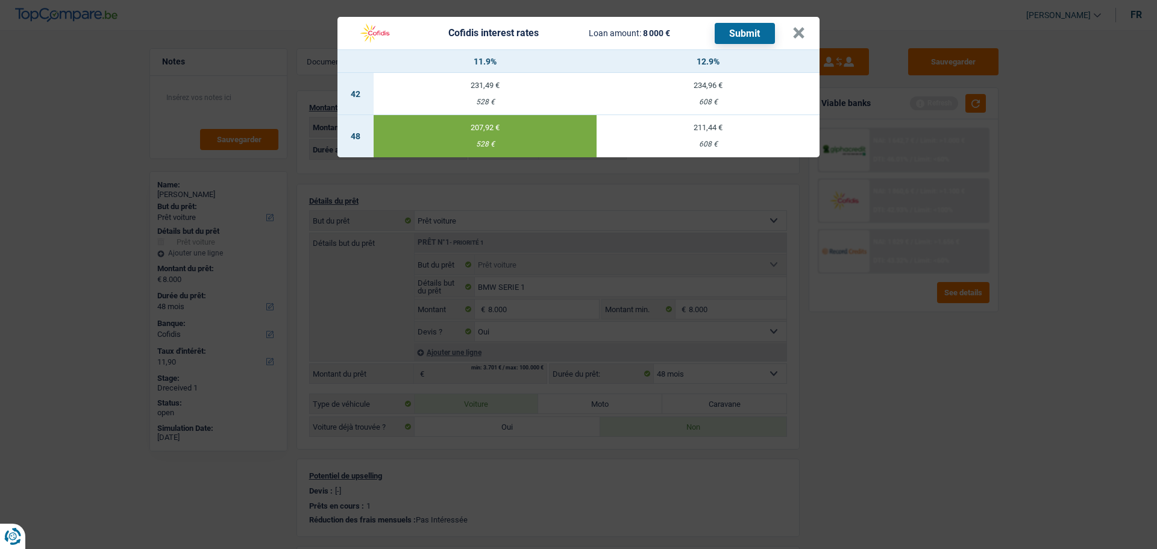
click at [732, 25] on button "Submit" at bounding box center [745, 33] width 60 height 21
click at [811, 31] on header "Cofidis interest rates Loan amount: 8 000 € Submit ×" at bounding box center [579, 33] width 482 height 33
click at [797, 29] on button "×" at bounding box center [799, 33] width 13 height 12
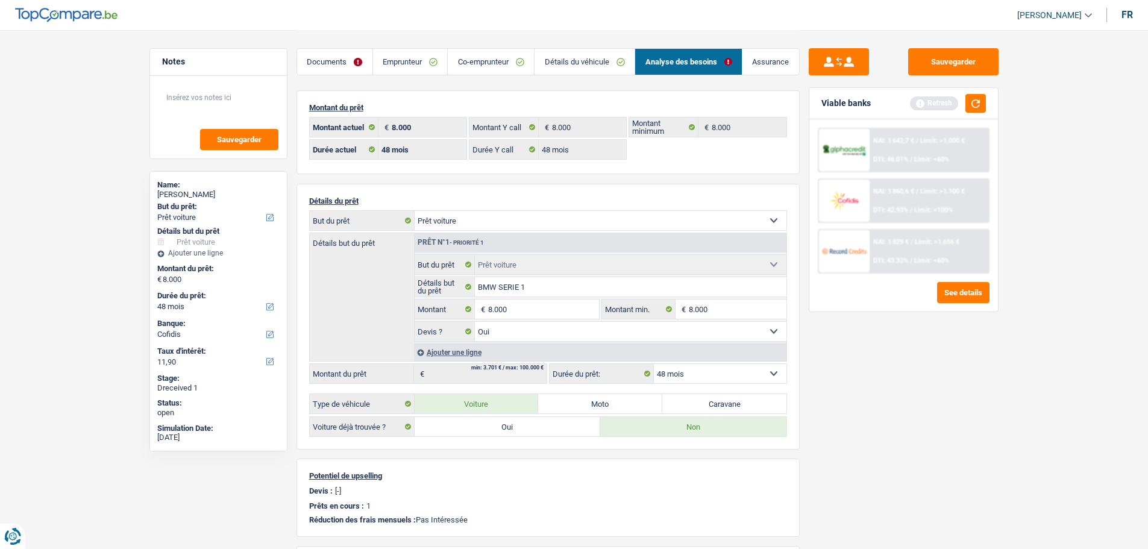
click at [504, 66] on link "Co-emprunteur" at bounding box center [491, 62] width 86 height 26
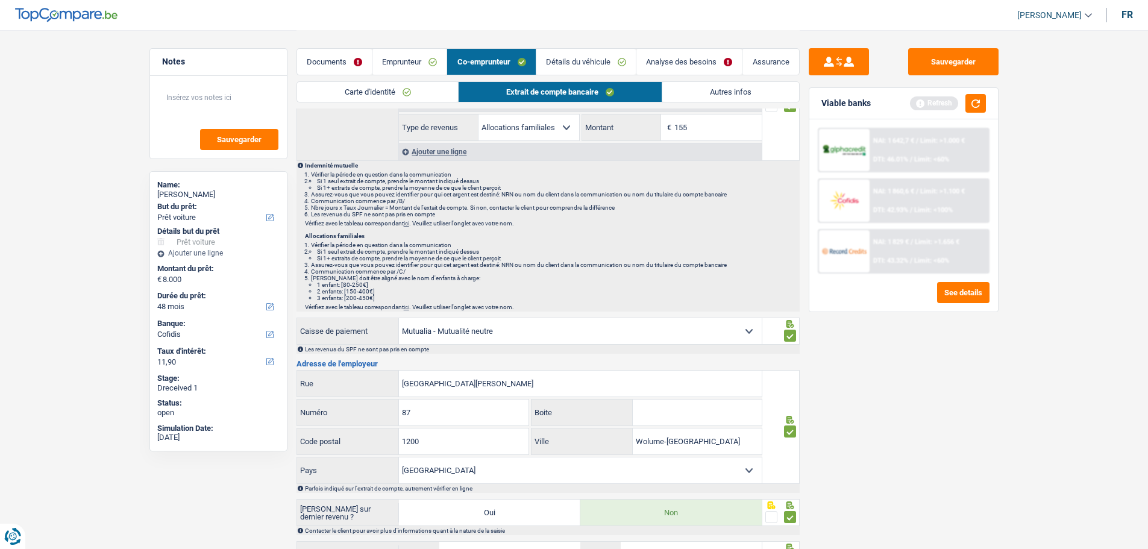
scroll to position [181, 0]
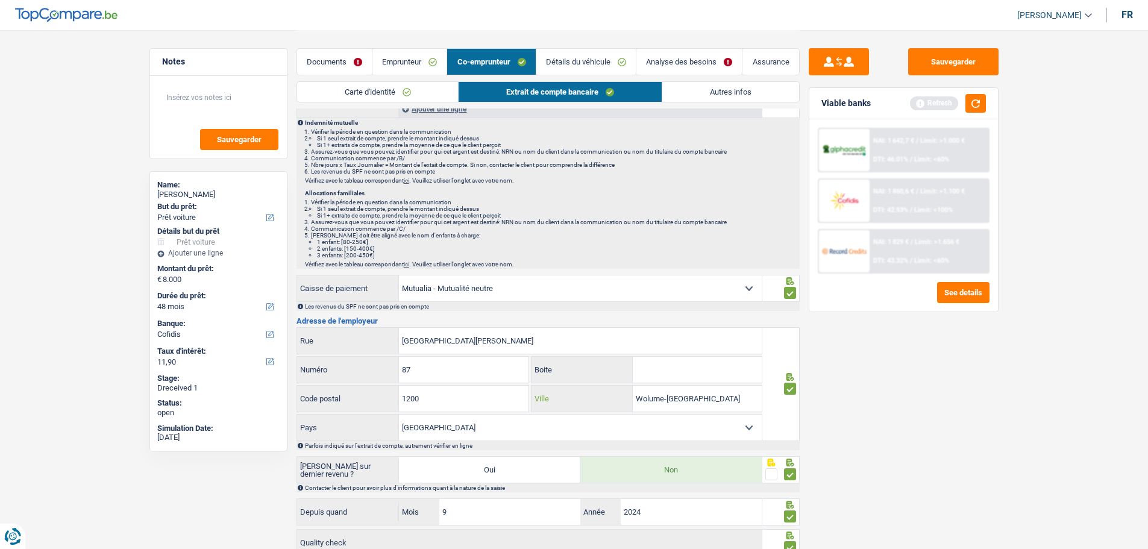
drag, startPoint x: 724, startPoint y: 395, endPoint x: 614, endPoint y: 392, distance: 110.4
click at [614, 391] on div "Wolume-saint-lambert Ville" at bounding box center [647, 399] width 230 height 26
click at [662, 397] on input "Wolume-saint-lambert" at bounding box center [697, 399] width 129 height 26
click at [733, 394] on input "Wolume-saint-lambert" at bounding box center [697, 399] width 129 height 26
click at [661, 394] on input "Wolume-saint-lambert" at bounding box center [697, 399] width 129 height 26
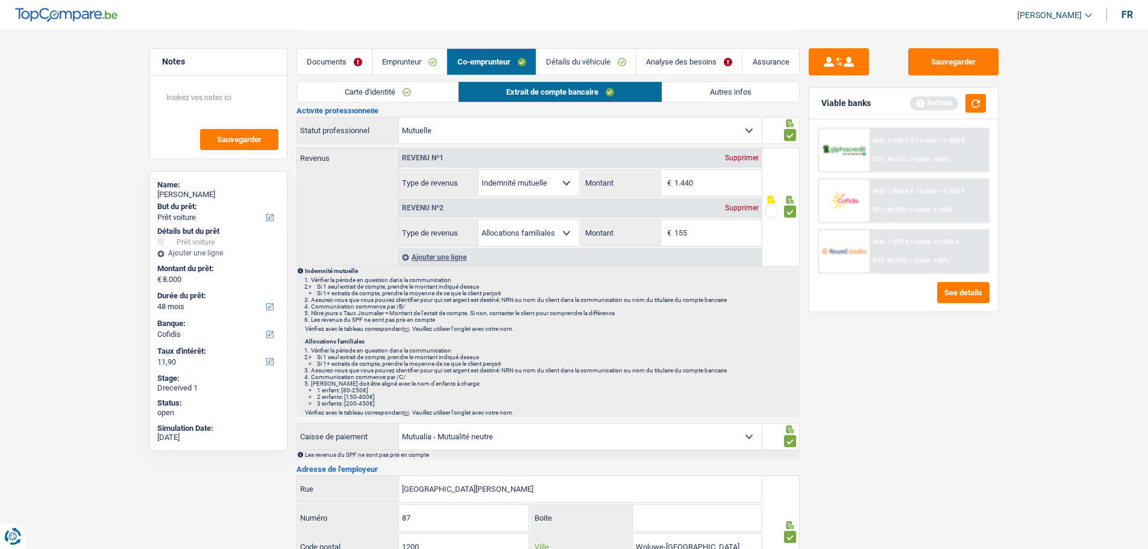
scroll to position [0, 0]
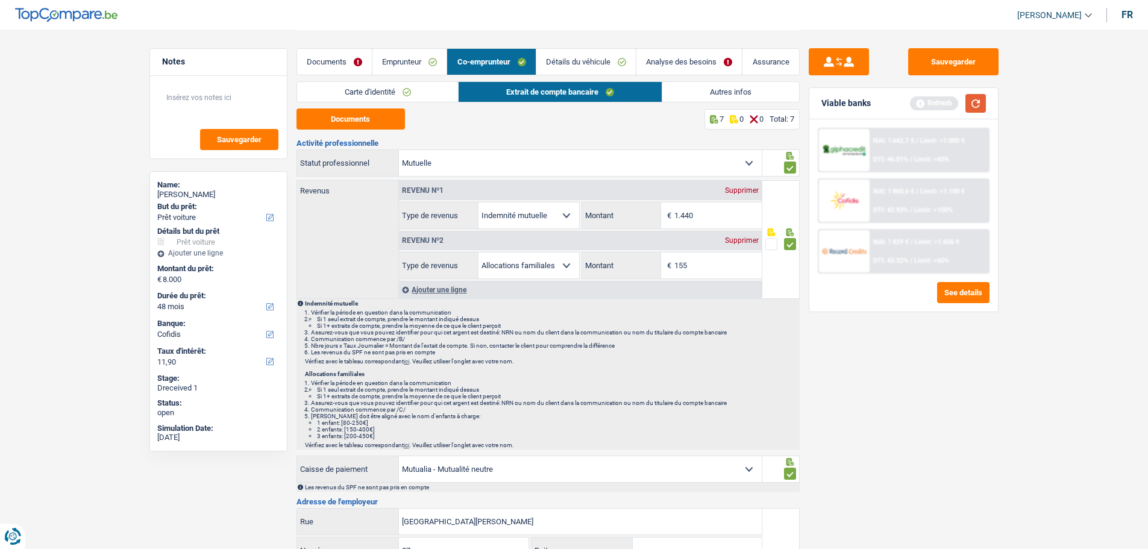
type input "Woluwe-saint-lambert"
click at [967, 104] on button "button" at bounding box center [976, 103] width 20 height 19
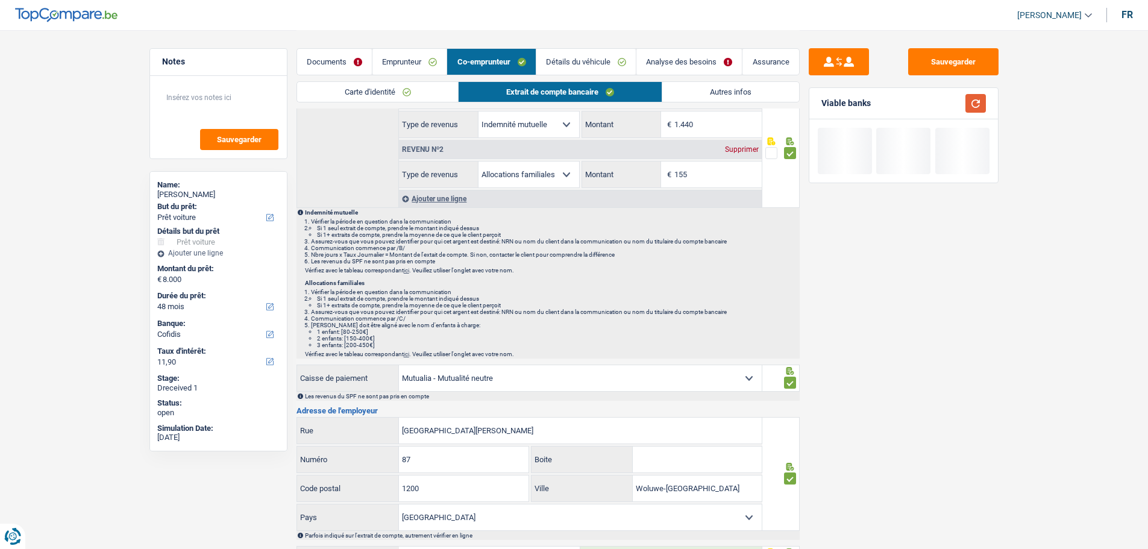
scroll to position [273, 0]
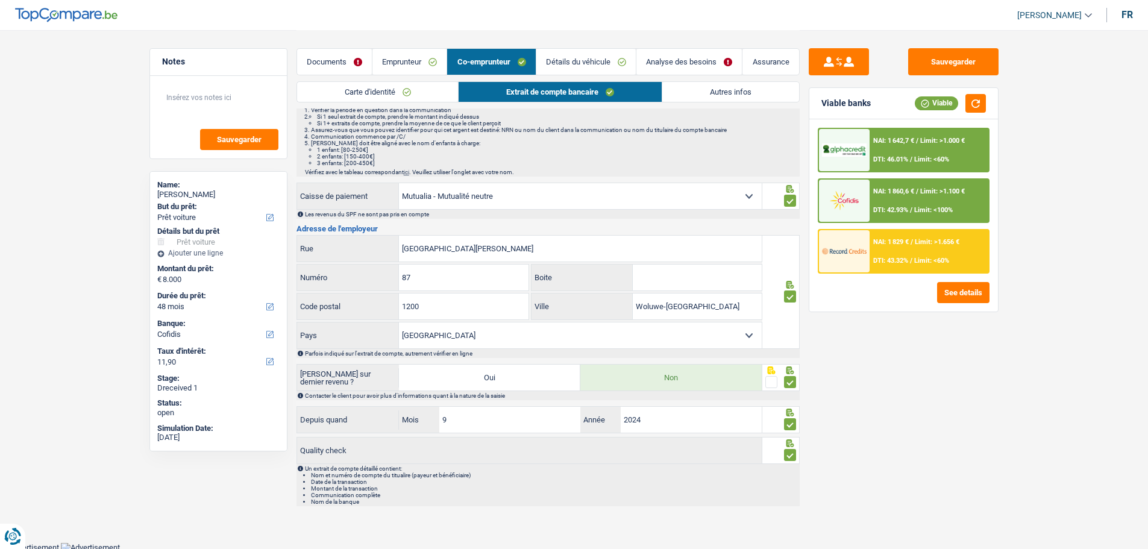
click at [946, 191] on div "NAI: 1 860,6 € / Limit: >1.100 € DTI: 42.93% / Limit: <100%" at bounding box center [929, 201] width 119 height 42
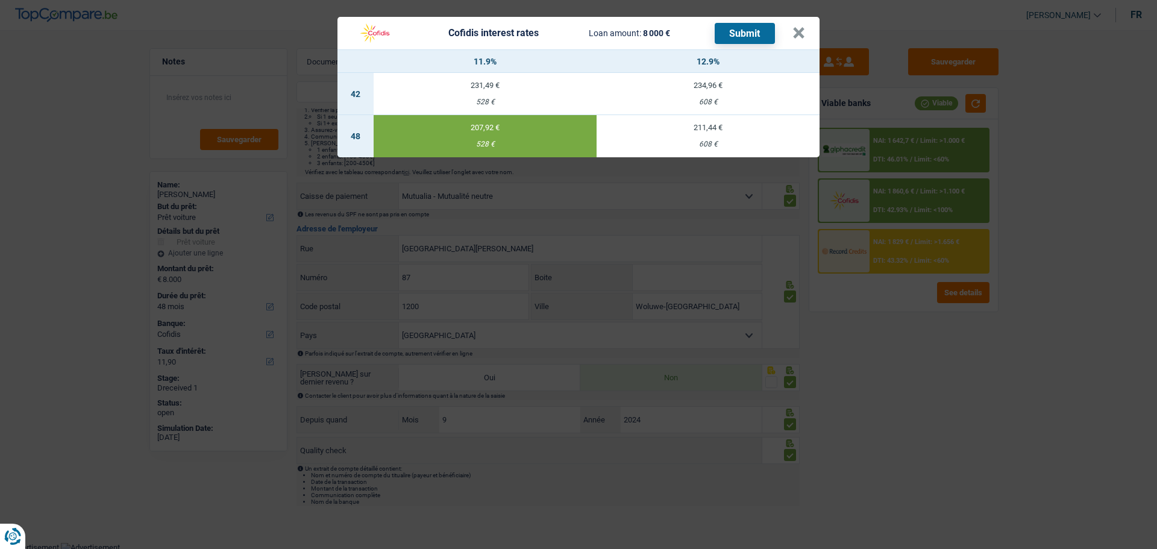
click at [746, 26] on button "Submit" at bounding box center [745, 33] width 60 height 21
click at [486, 124] on div "207,92 €" at bounding box center [485, 128] width 223 height 8
click at [804, 28] on button "×" at bounding box center [799, 33] width 13 height 12
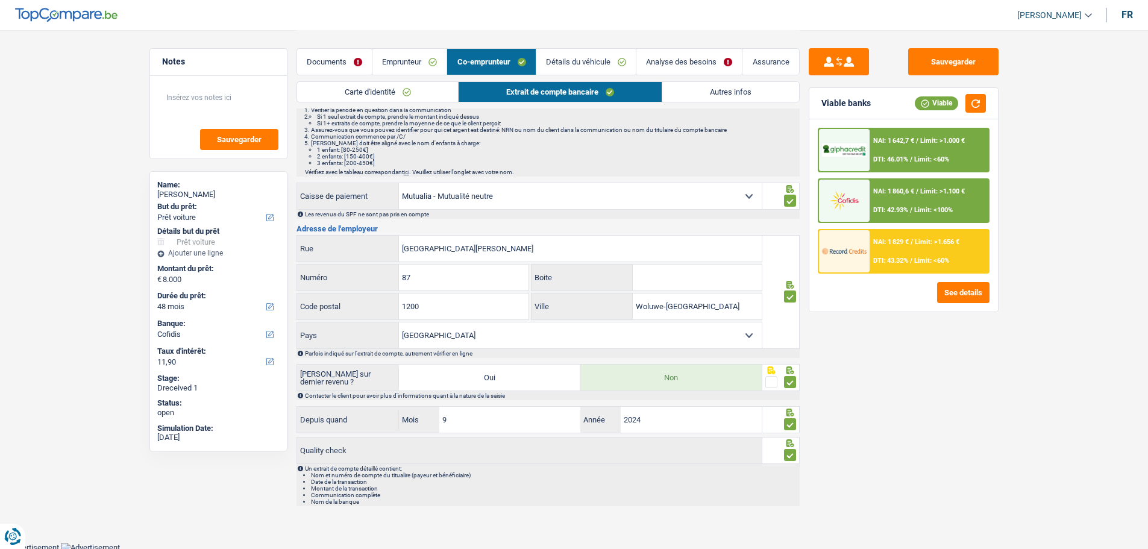
click at [340, 61] on link "Documents" at bounding box center [334, 62] width 75 height 26
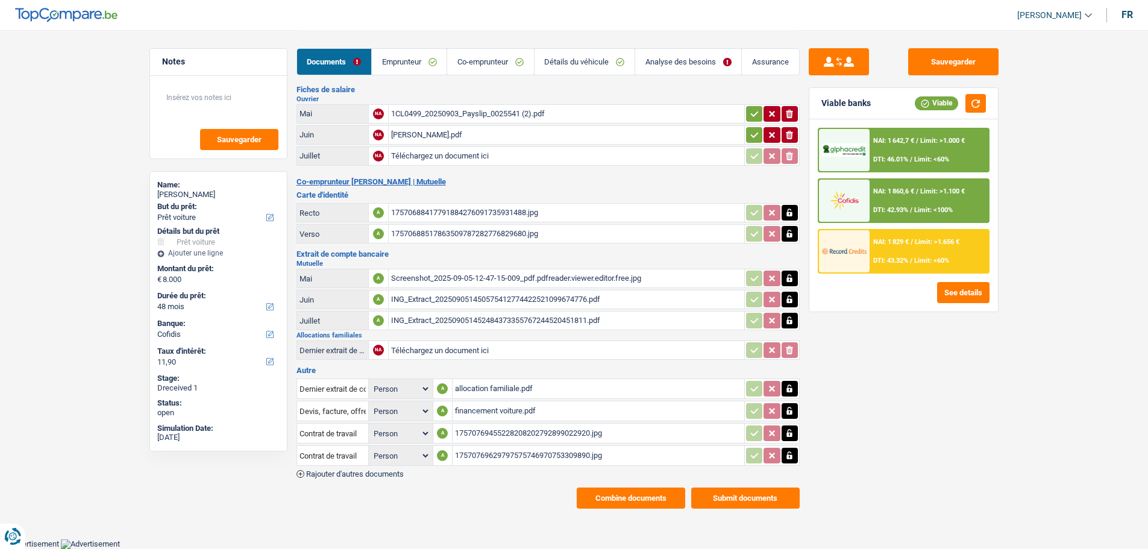
scroll to position [64, 0]
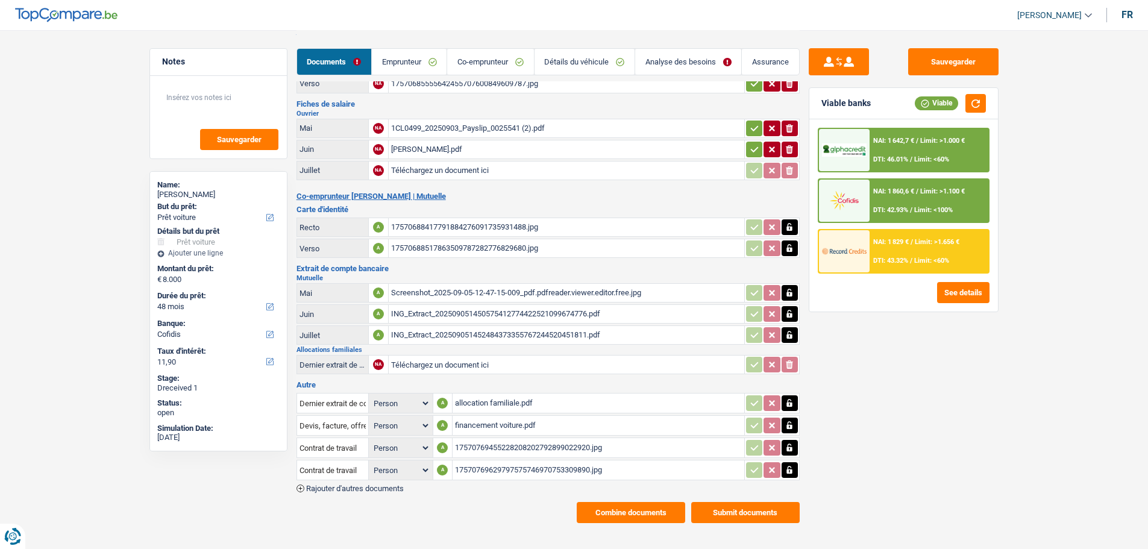
click at [731, 502] on button "Submit documents" at bounding box center [745, 512] width 108 height 21
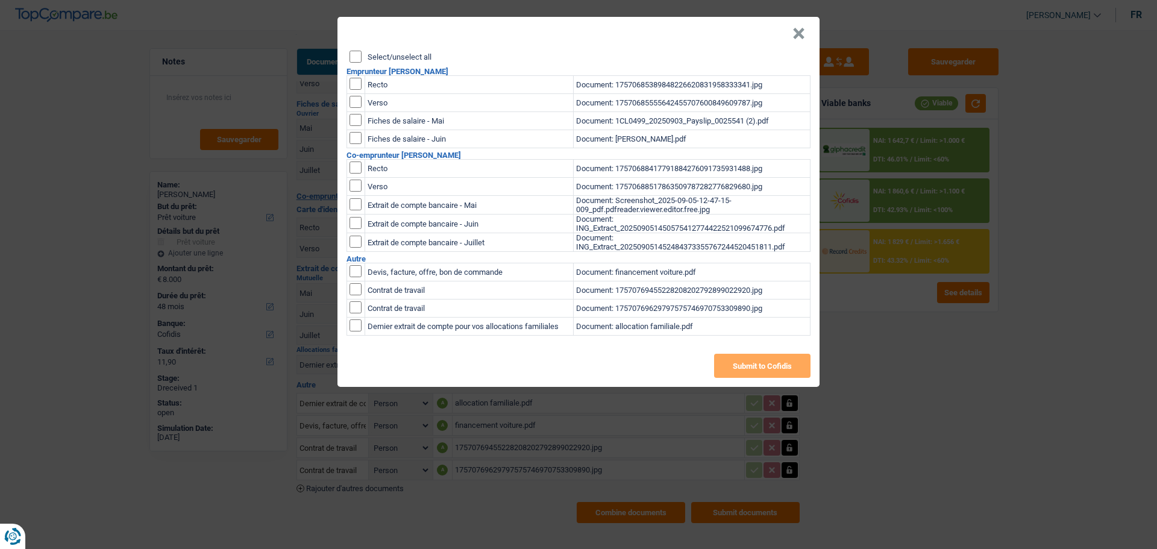
click at [351, 42] on header "×" at bounding box center [579, 34] width 482 height 34
click at [351, 51] on input "Select/unselect all" at bounding box center [356, 57] width 12 height 12
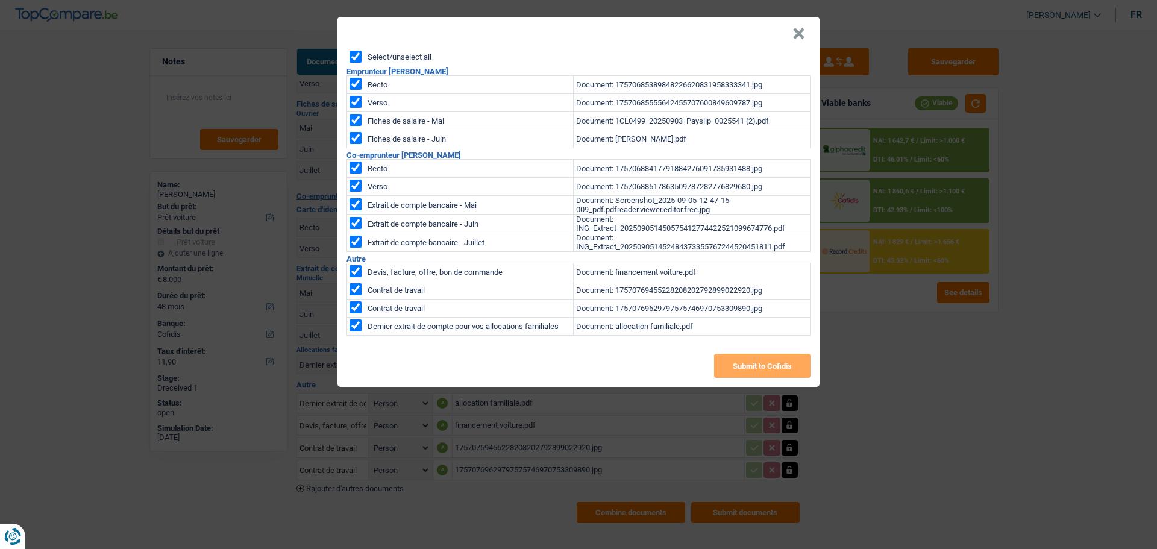
checkbox input "true"
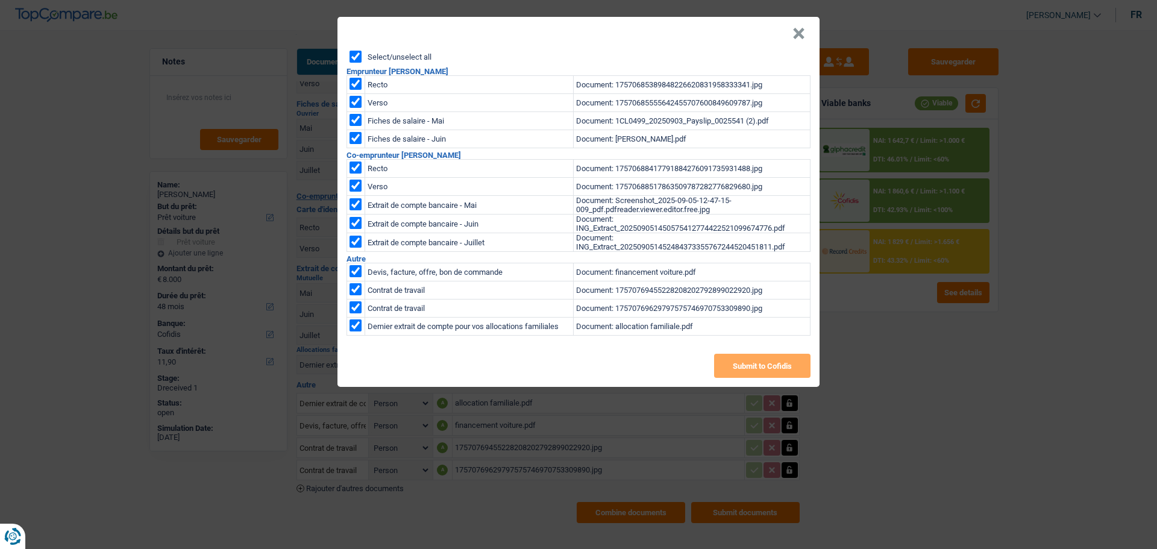
checkbox input "true"
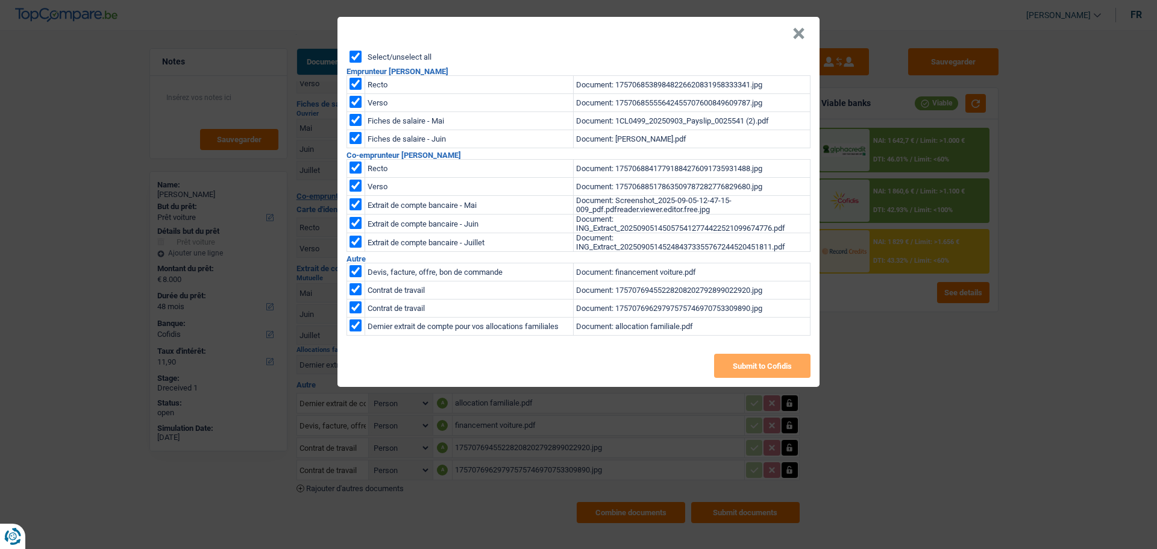
checkbox input "true"
click at [779, 368] on button "Submit to Cofidis" at bounding box center [762, 366] width 96 height 24
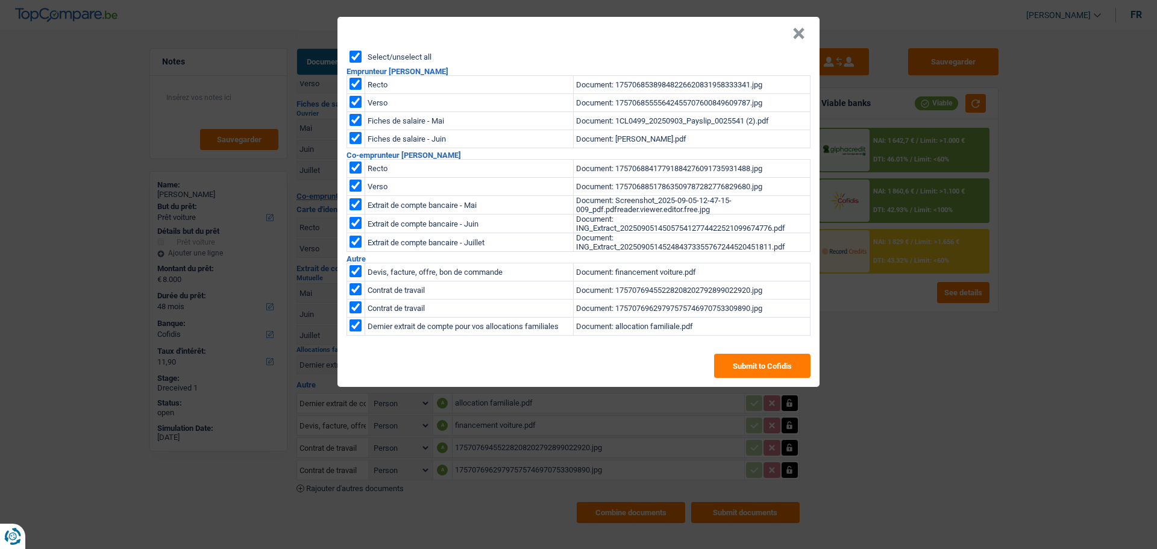
click at [804, 30] on button "×" at bounding box center [799, 34] width 13 height 12
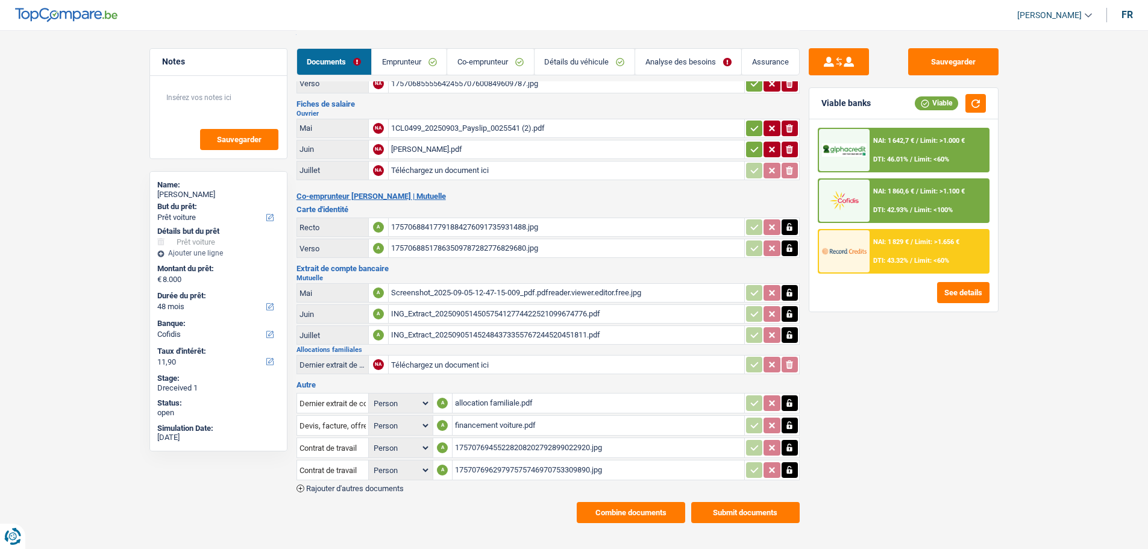
click at [639, 502] on button "Combine documents" at bounding box center [631, 512] width 108 height 21
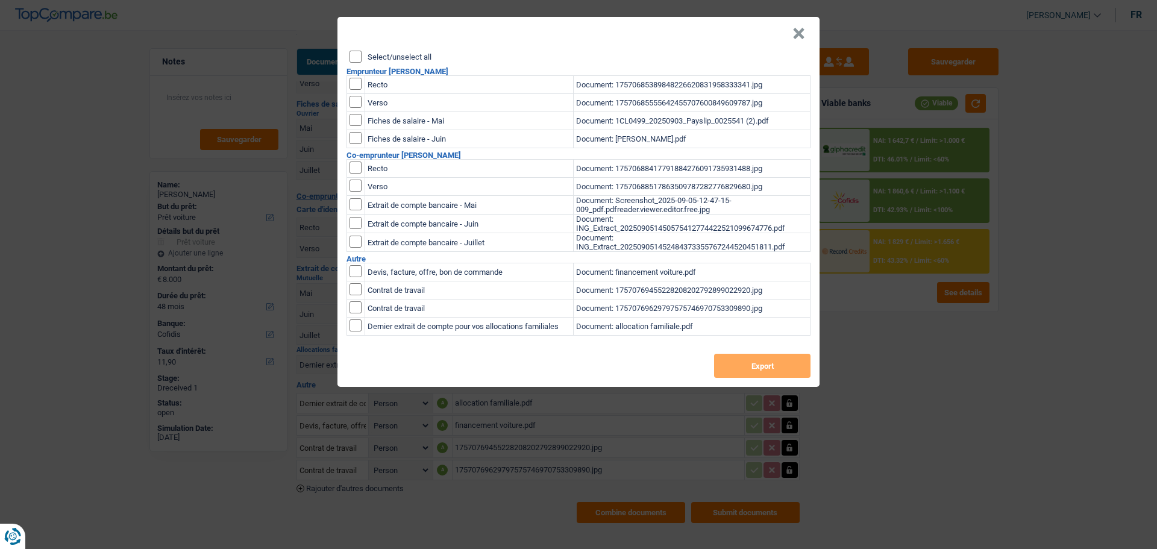
click at [353, 51] on input "Select/unselect all" at bounding box center [356, 57] width 12 height 12
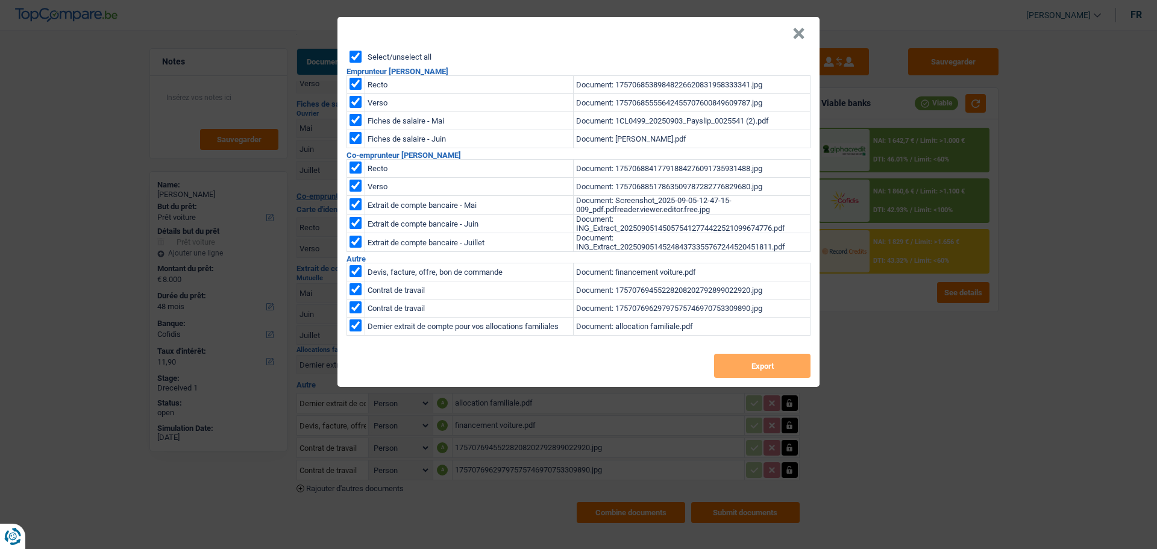
checkbox input "true"
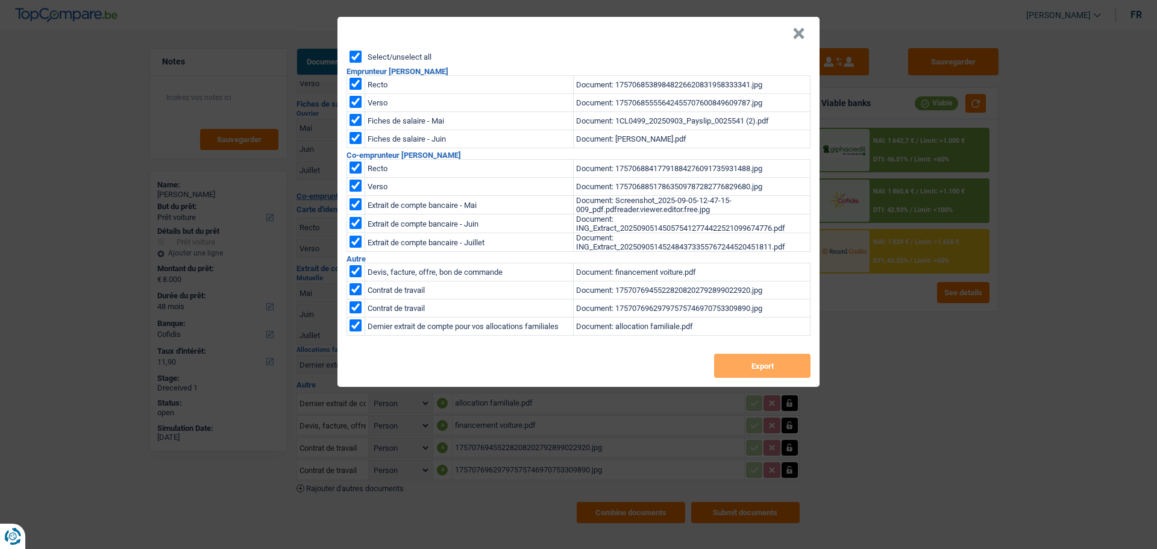
checkbox input "true"
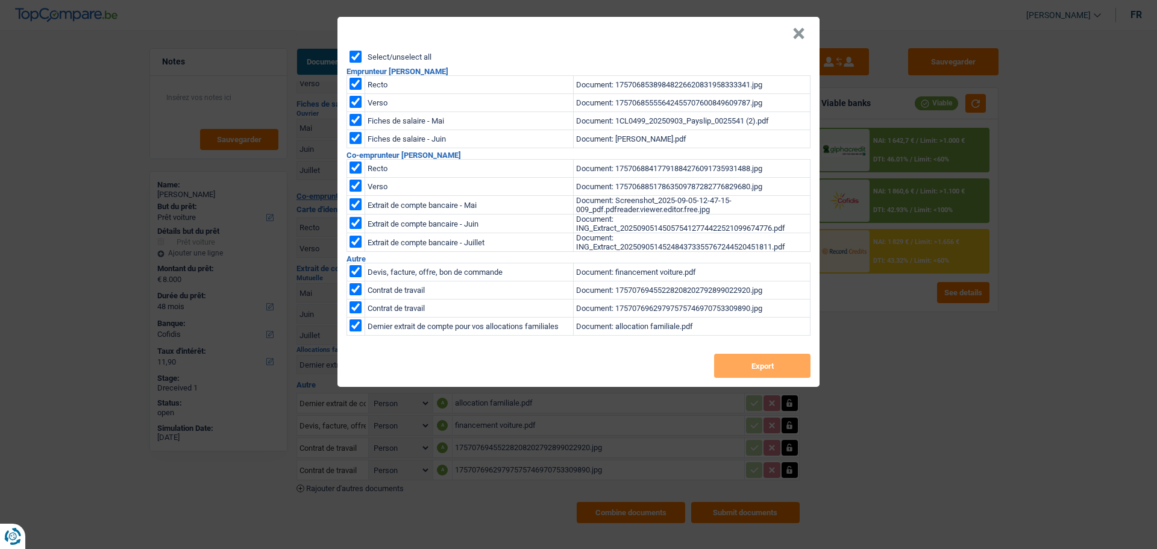
checkbox input "true"
click at [735, 364] on button "Export" at bounding box center [762, 366] width 96 height 24
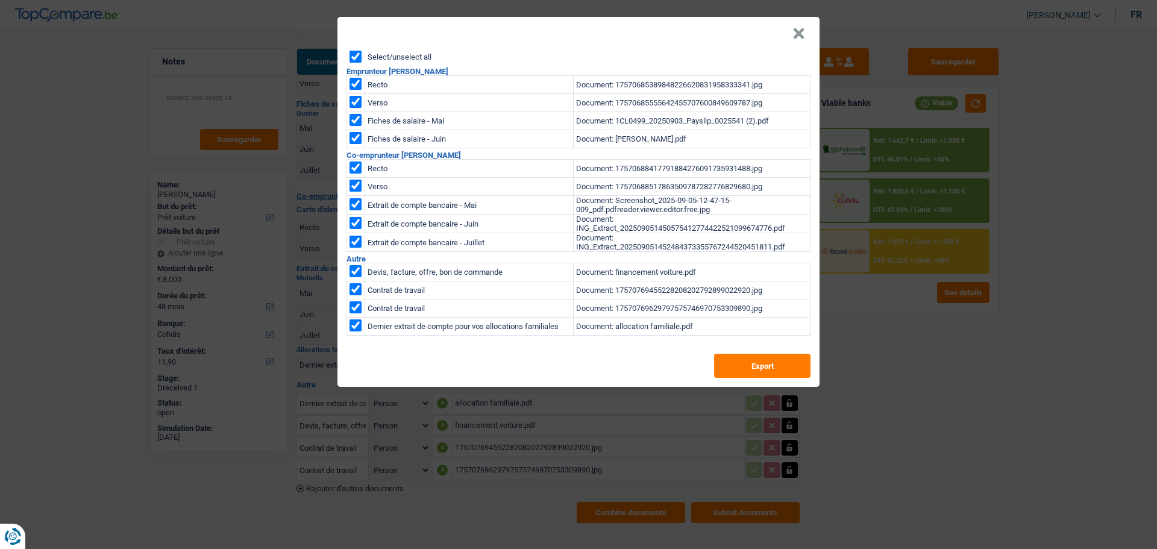
click at [800, 28] on button "×" at bounding box center [799, 34] width 13 height 12
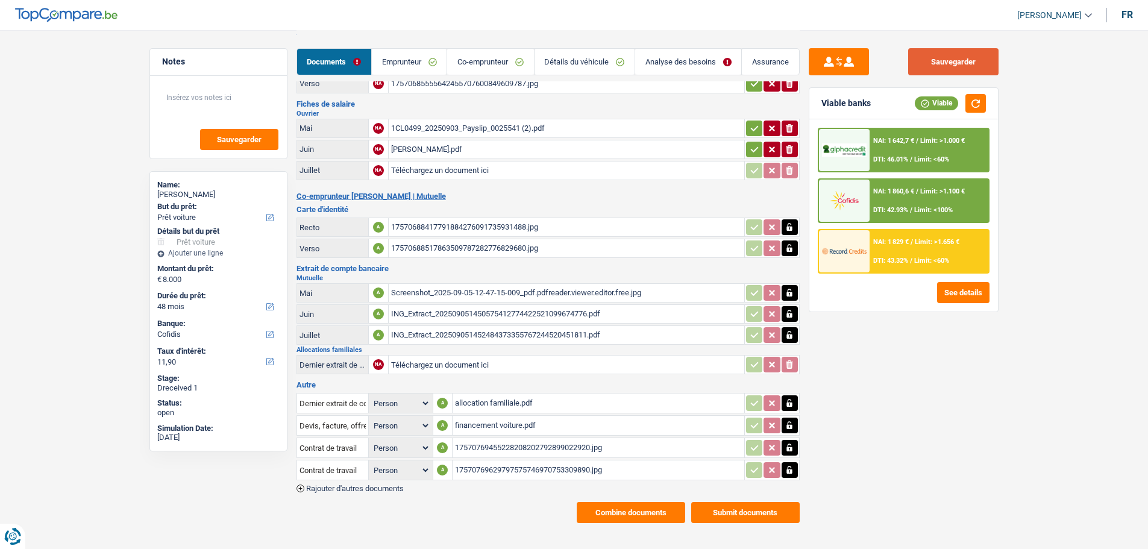
click at [981, 52] on button "Sauvegarder" at bounding box center [953, 61] width 90 height 27
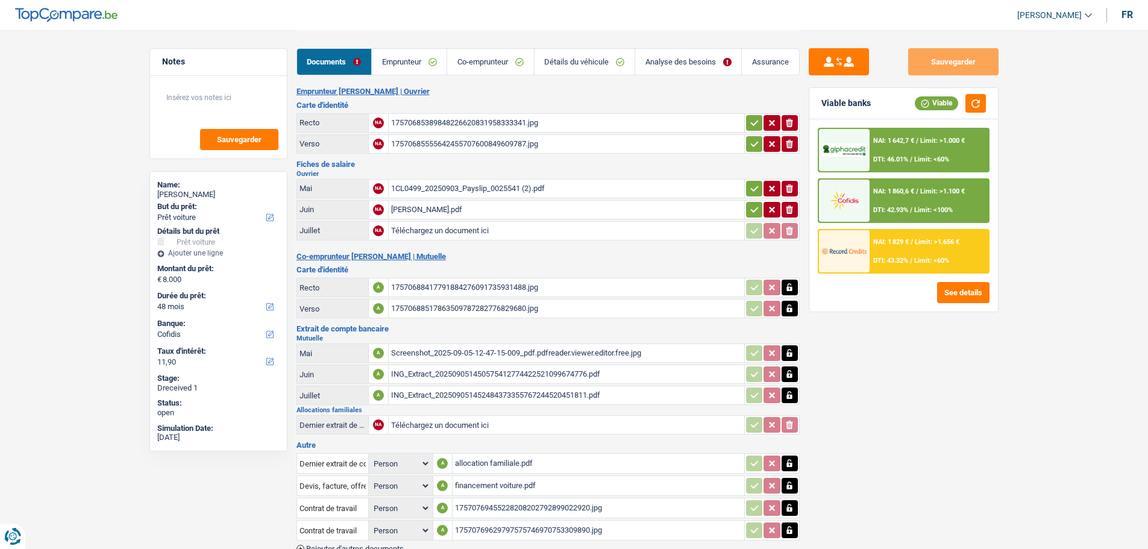
scroll to position [0, 0]
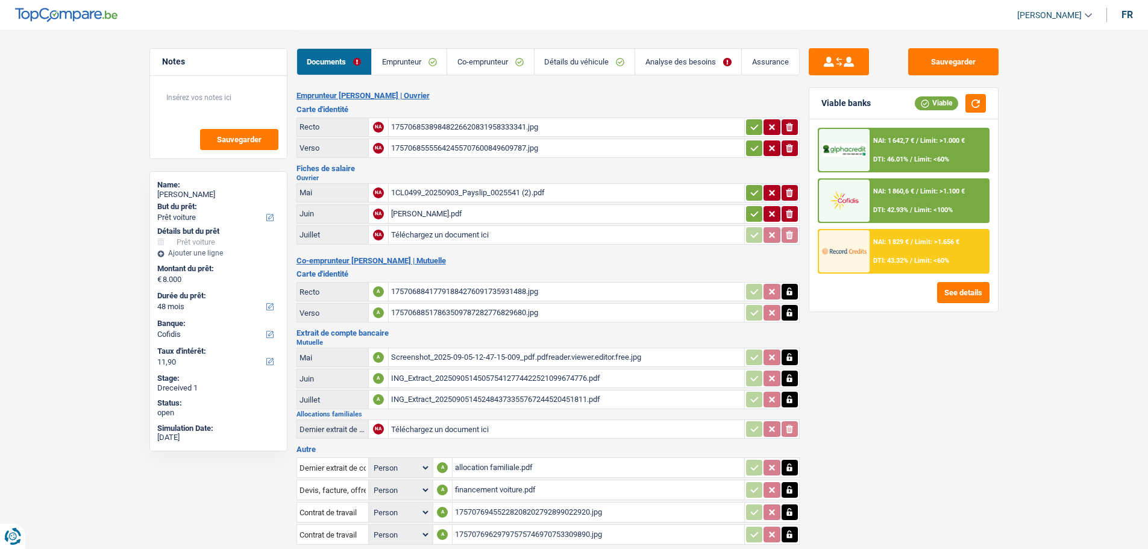
click at [752, 121] on icon "button" at bounding box center [755, 127] width 10 height 12
drag, startPoint x: 753, startPoint y: 144, endPoint x: 747, endPoint y: 184, distance: 40.9
click at [753, 146] on icon "button" at bounding box center [755, 148] width 10 height 12
drag, startPoint x: 748, startPoint y: 189, endPoint x: 747, endPoint y: 201, distance: 11.5
click at [748, 195] on button "button" at bounding box center [754, 193] width 16 height 16
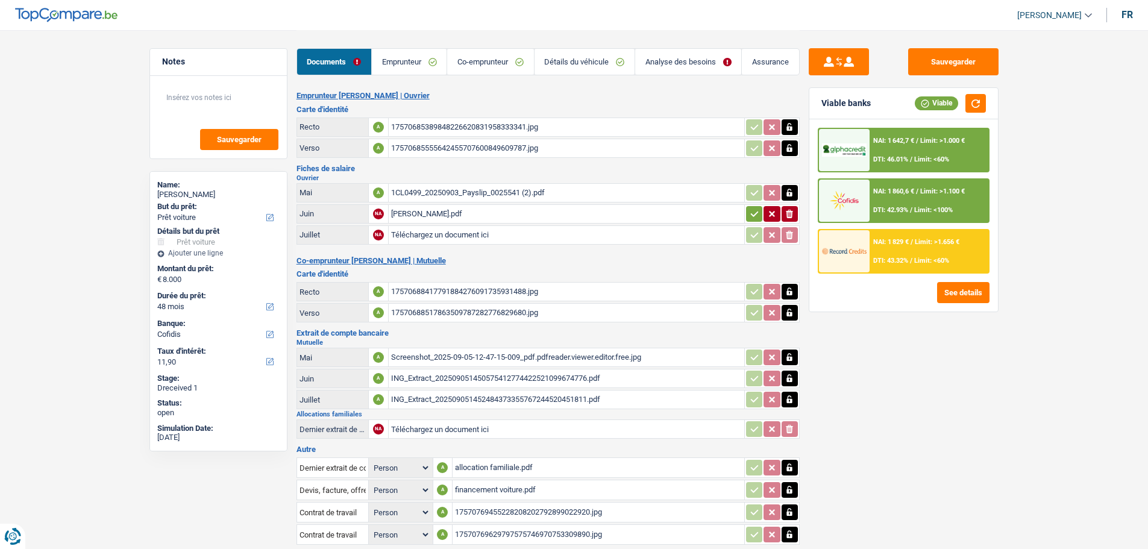
click at [751, 211] on icon "button" at bounding box center [755, 214] width 10 height 12
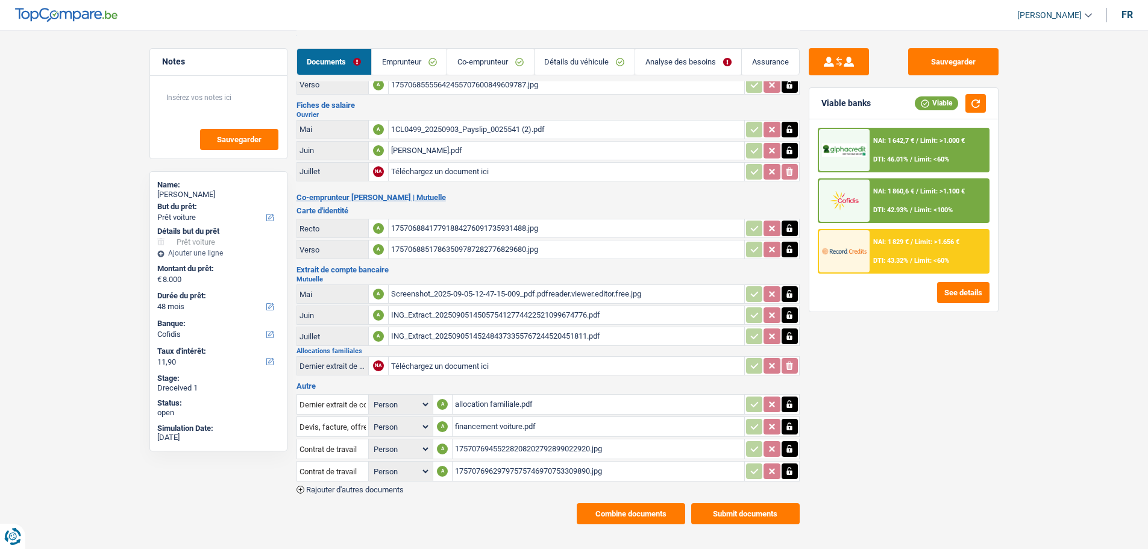
scroll to position [64, 0]
click at [650, 504] on button "Combine documents" at bounding box center [631, 512] width 108 height 21
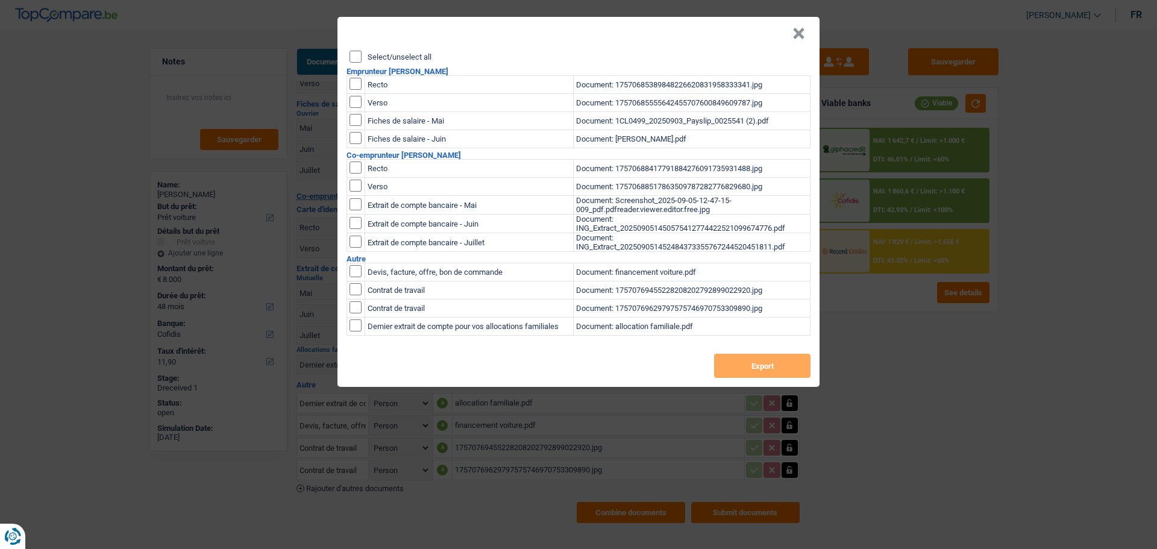
click at [361, 42] on header "×" at bounding box center [579, 34] width 482 height 34
click at [348, 54] on div "Select/unselect all Emprunteur Djamel Bachik Recto Document: 175706853898482266…" at bounding box center [579, 219] width 482 height 336
click at [351, 51] on input "Select/unselect all" at bounding box center [356, 57] width 12 height 12
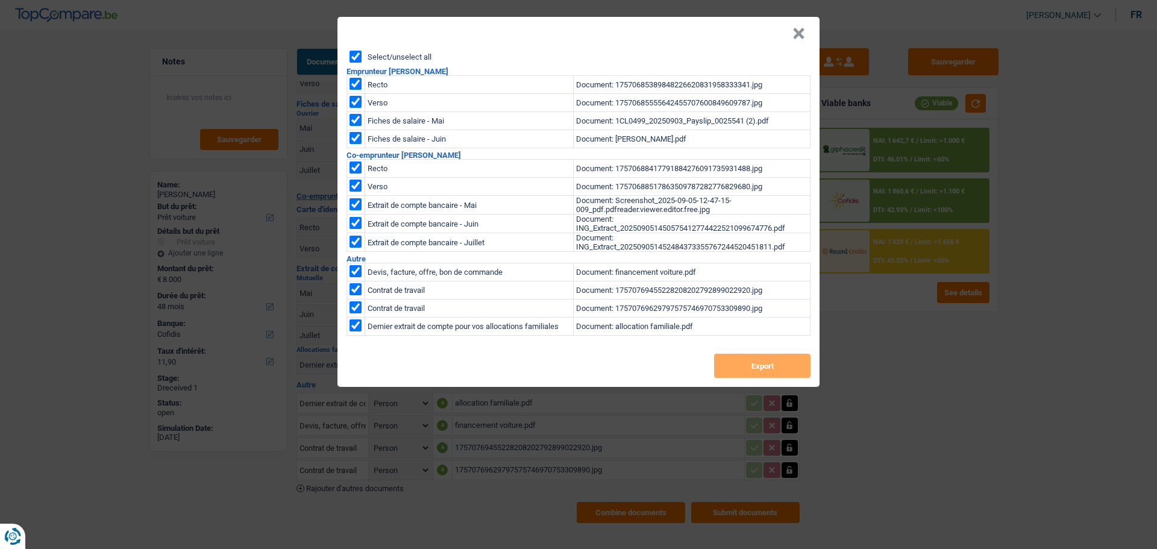
checkbox input "true"
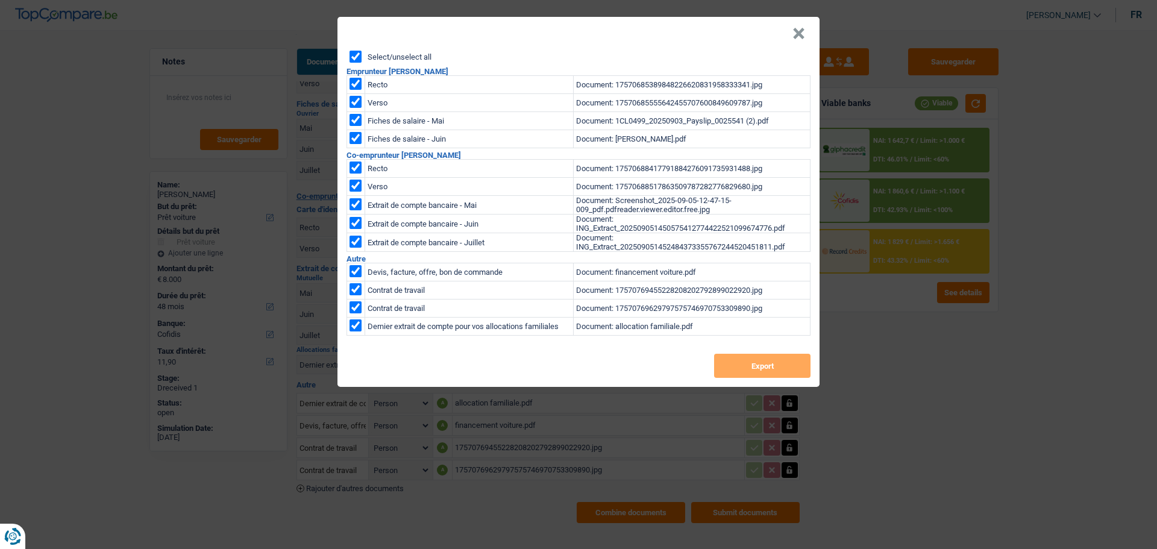
checkbox input "true"
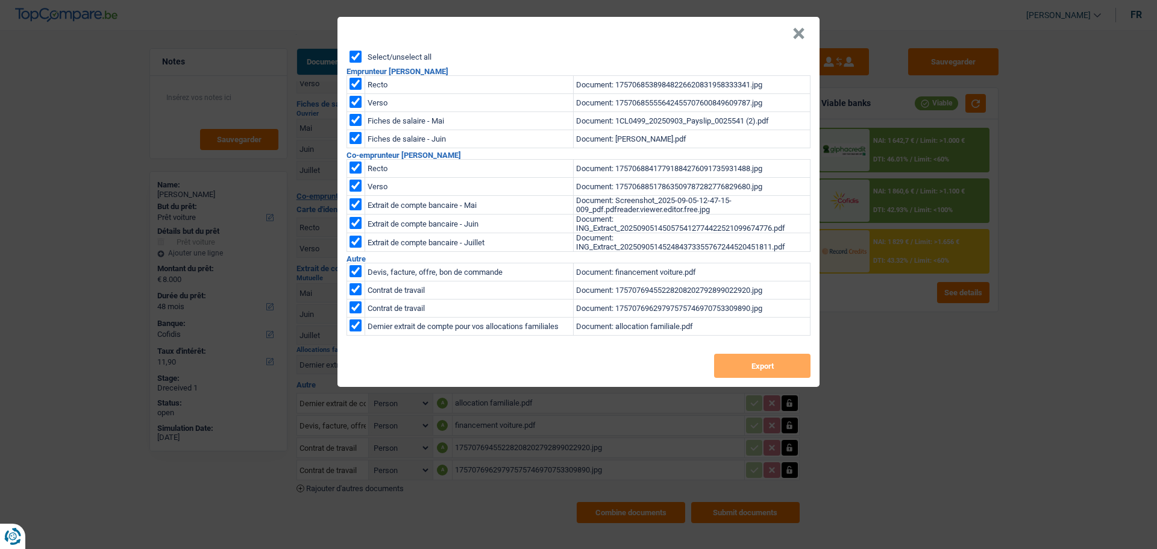
checkbox input "true"
click at [744, 359] on button "Export" at bounding box center [762, 366] width 96 height 24
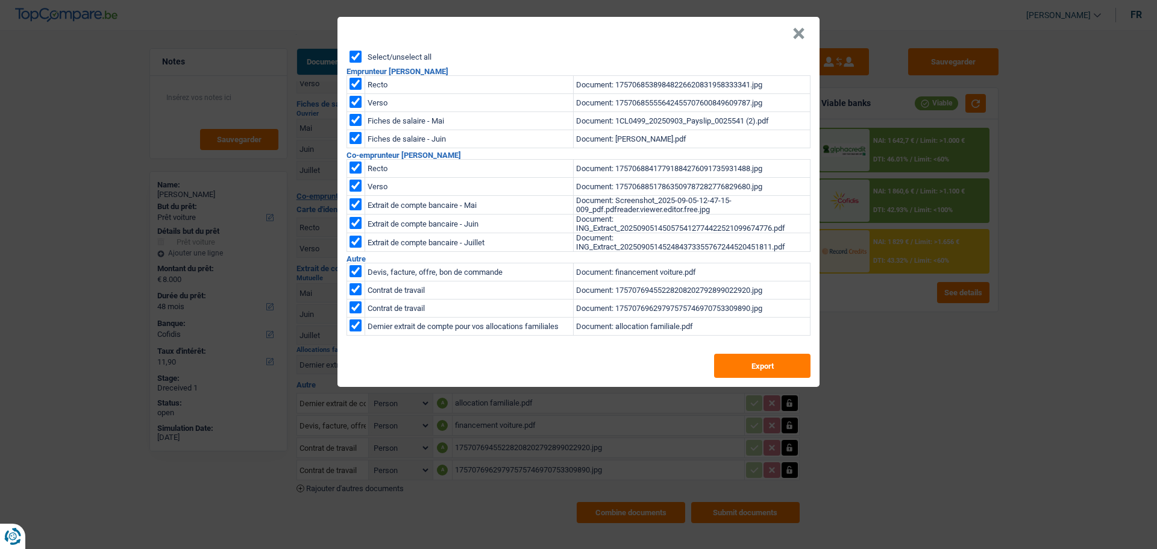
click at [354, 200] on input "checkbox" at bounding box center [356, 204] width 12 height 12
checkbox input "false"
click at [779, 362] on button "Export" at bounding box center [762, 366] width 96 height 24
click at [1071, 150] on div "× Select/unselect all Emprunteur Djamel Bachik Recto Document: 1757068538984822…" at bounding box center [578, 274] width 1157 height 549
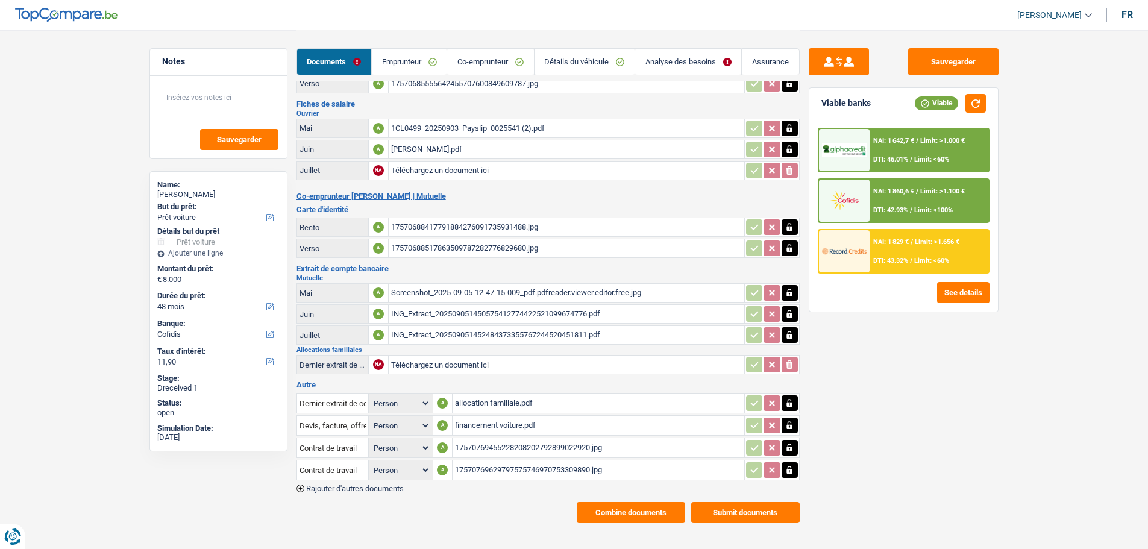
click at [730, 505] on button "Submit documents" at bounding box center [745, 512] width 108 height 21
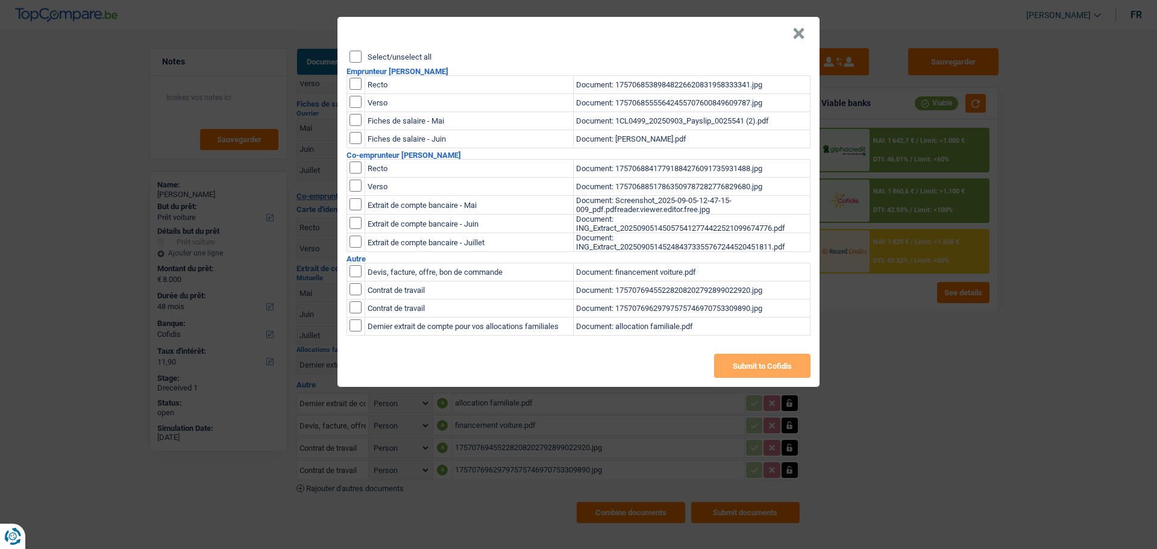
click at [351, 200] on input "checkbox" at bounding box center [356, 204] width 12 height 12
click at [353, 198] on input "checkbox" at bounding box center [356, 204] width 12 height 12
checkbox input "false"
click at [357, 51] on input "Select/unselect all" at bounding box center [356, 57] width 12 height 12
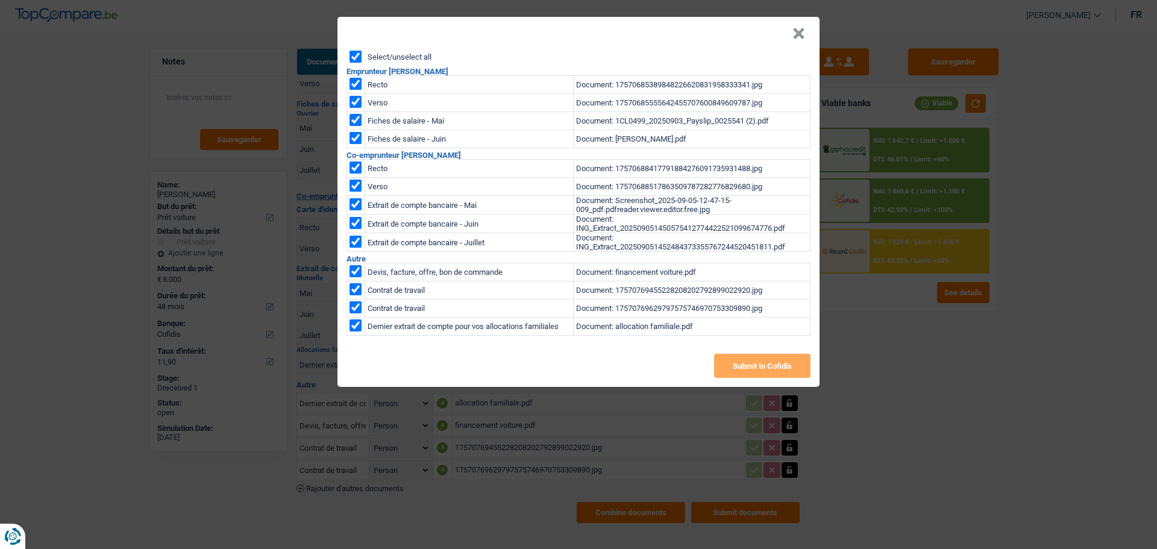
checkbox input "true"
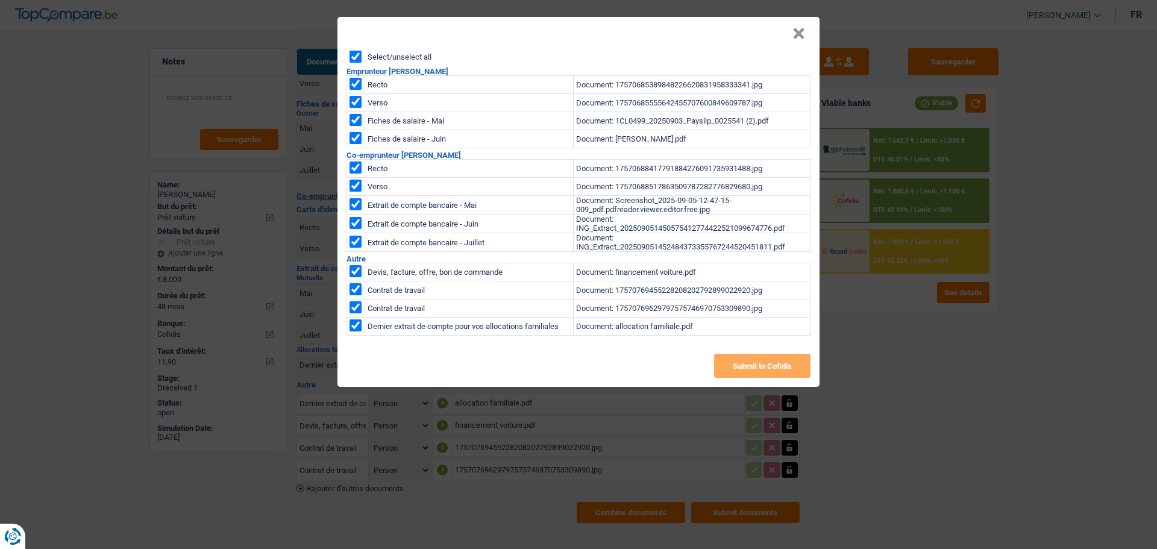
checkbox input "true"
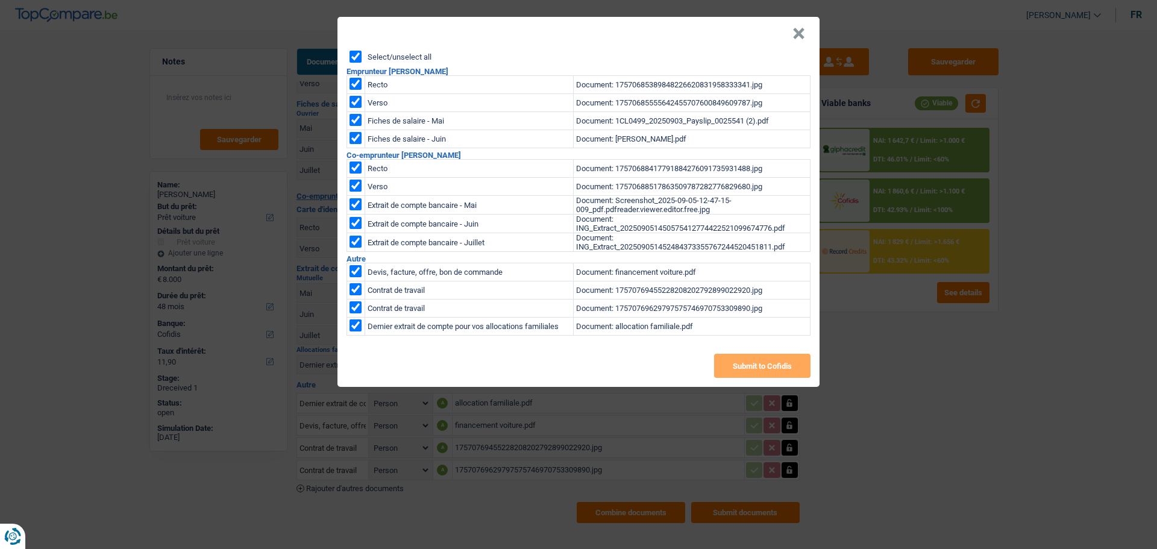
checkbox input "true"
click at [356, 204] on input "checkbox" at bounding box center [356, 204] width 12 height 12
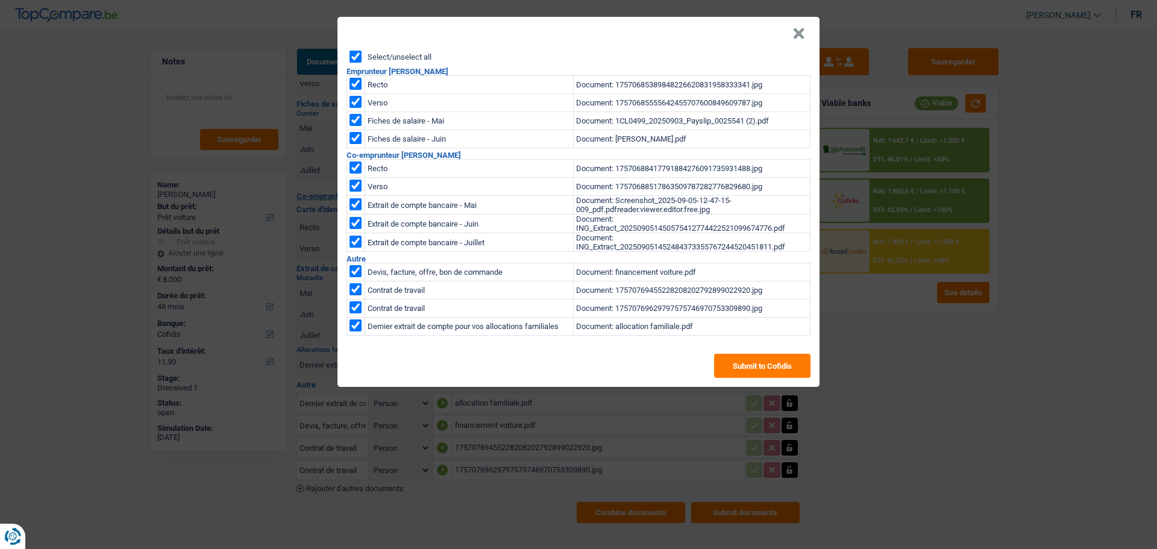
checkbox input "false"
click at [761, 362] on button "Submit to Cofidis" at bounding box center [762, 366] width 96 height 24
click at [805, 28] on button "×" at bounding box center [799, 34] width 13 height 12
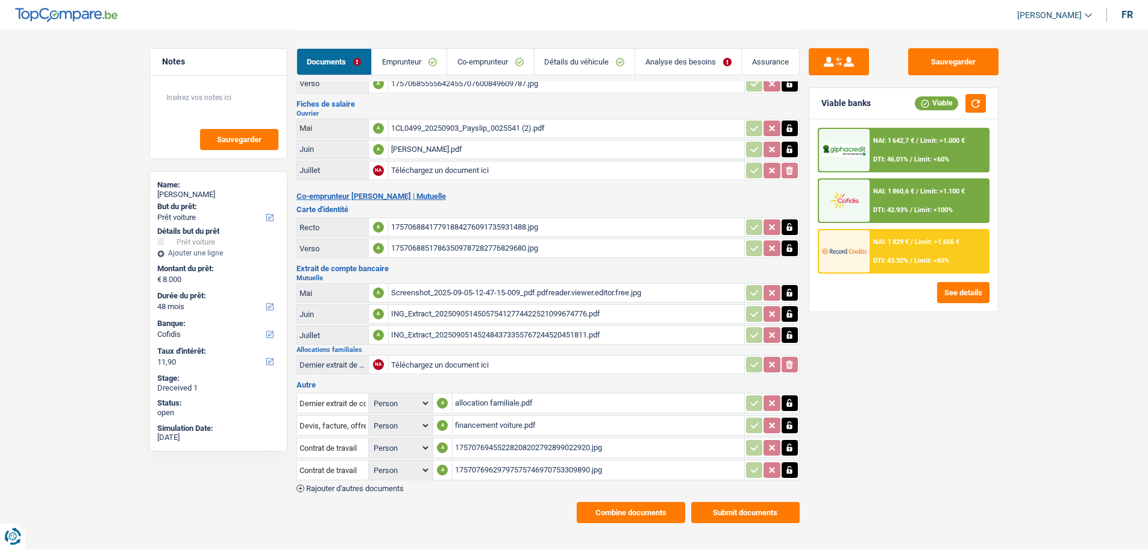
click at [912, 254] on div "NAI: 1 829 € / Limit: >1.656 € DTI: 43.32% / Limit: <60%" at bounding box center [929, 251] width 119 height 42
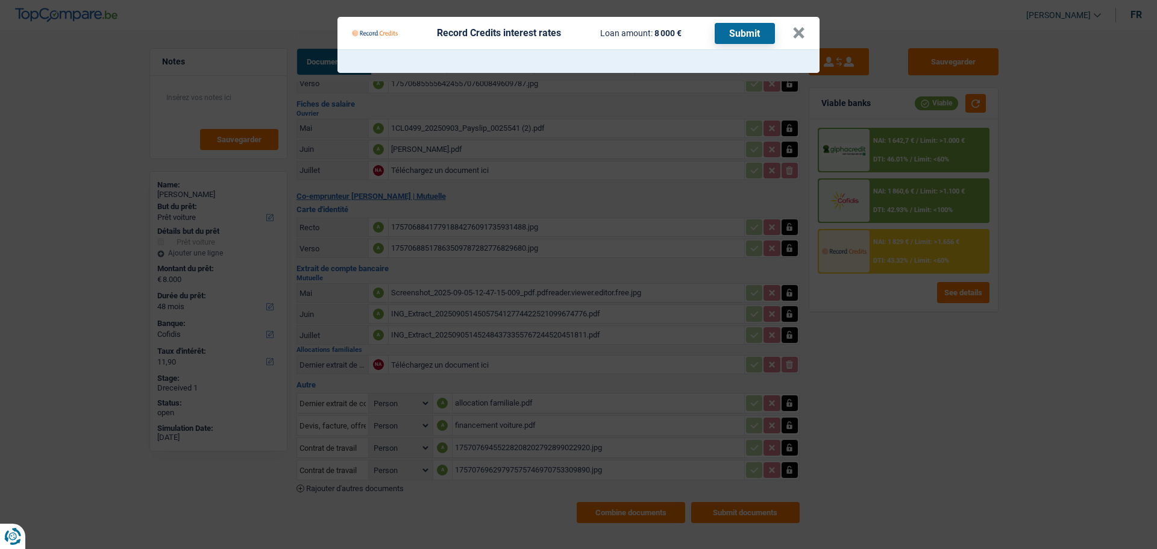
click at [815, 27] on Credits___BV_modal_header_ "Record Credits interest rates Loan amount: 8 000 € Submit ×" at bounding box center [579, 33] width 482 height 33
drag, startPoint x: 803, startPoint y: 30, endPoint x: 808, endPoint y: 45, distance: 16.0
click at [805, 39] on button "×" at bounding box center [799, 33] width 13 height 12
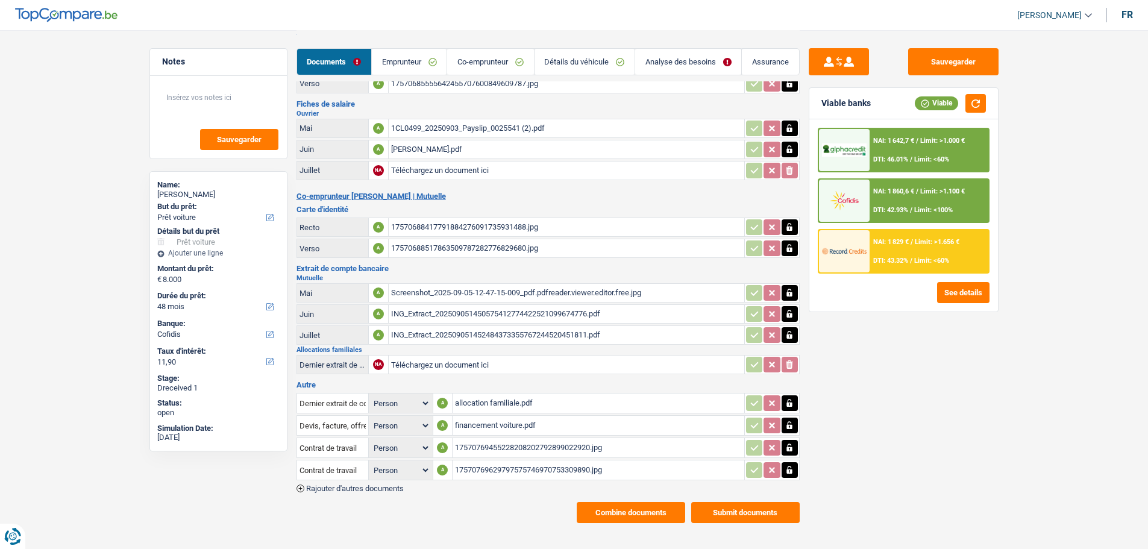
click at [897, 154] on div "NAI: 1 642,7 € / Limit: >1.000 € DTI: 46.01% / Limit: <60%" at bounding box center [929, 150] width 119 height 42
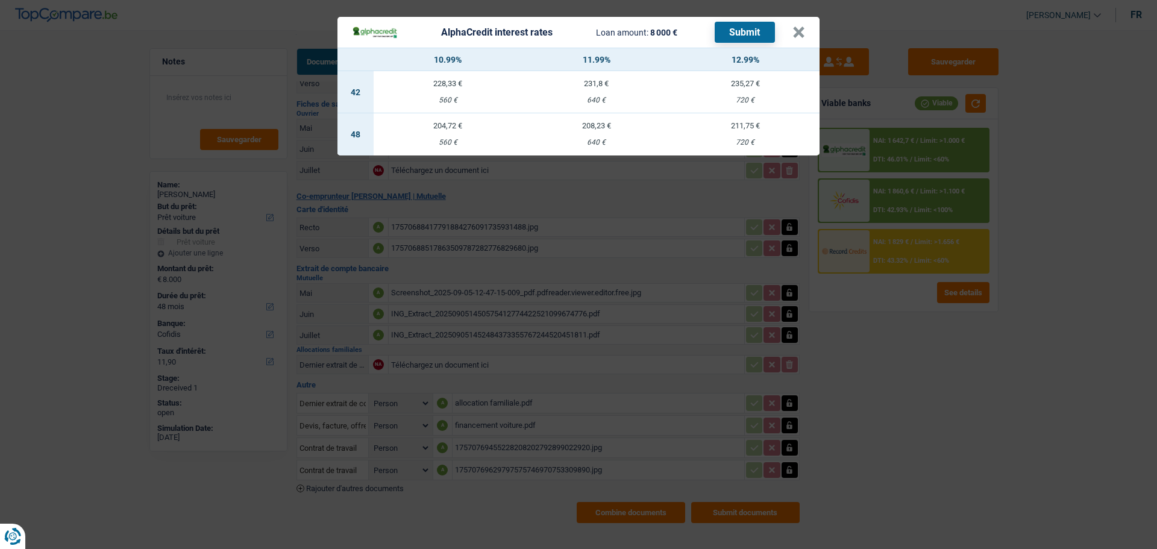
click at [454, 139] on div "560 €" at bounding box center [448, 143] width 149 height 8
select select "alphacredit"
type input "10,99"
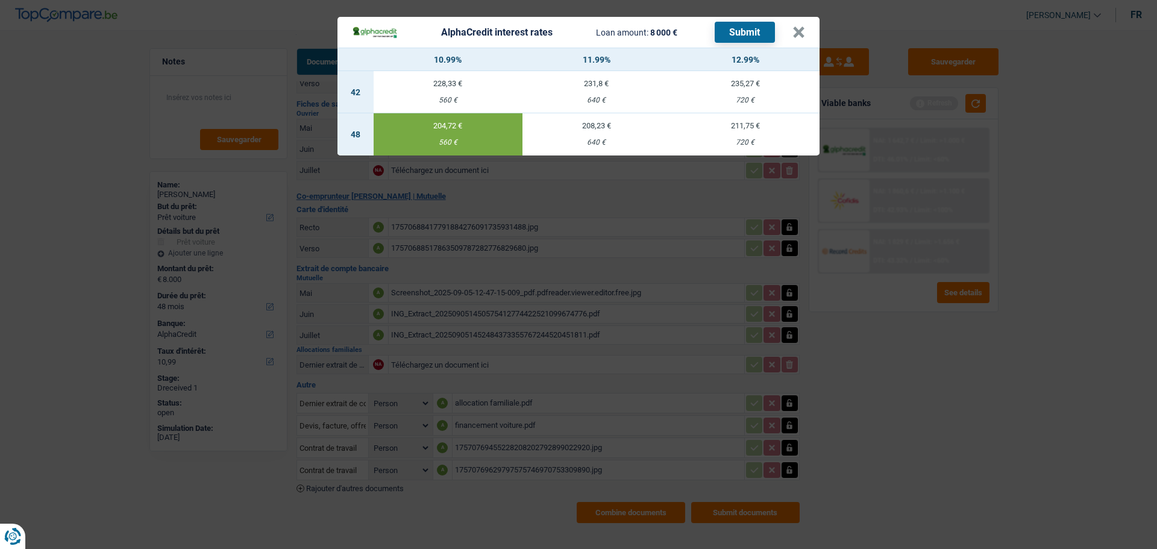
click at [771, 27] on button "Submit" at bounding box center [745, 32] width 60 height 21
click at [805, 29] on button "×" at bounding box center [799, 33] width 13 height 12
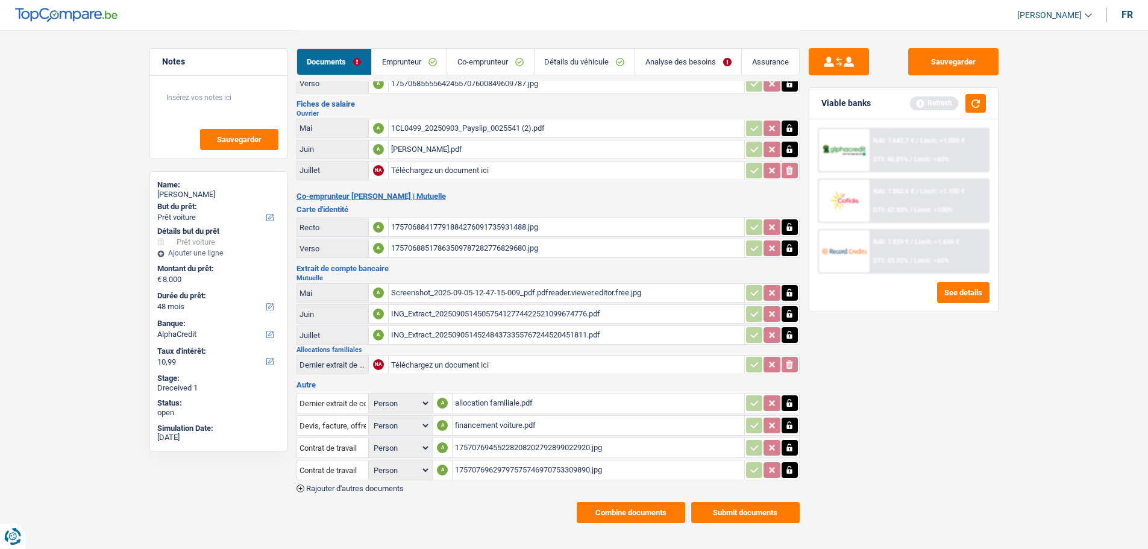
click at [736, 504] on button "Submit documents" at bounding box center [745, 512] width 108 height 21
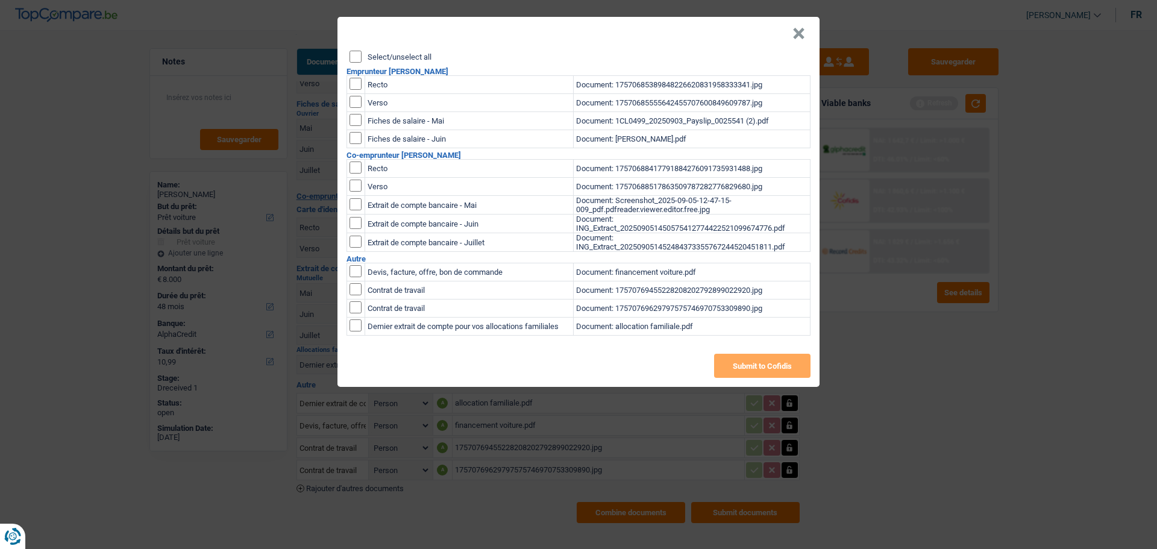
click at [354, 57] on input "Select/unselect all" at bounding box center [356, 57] width 12 height 12
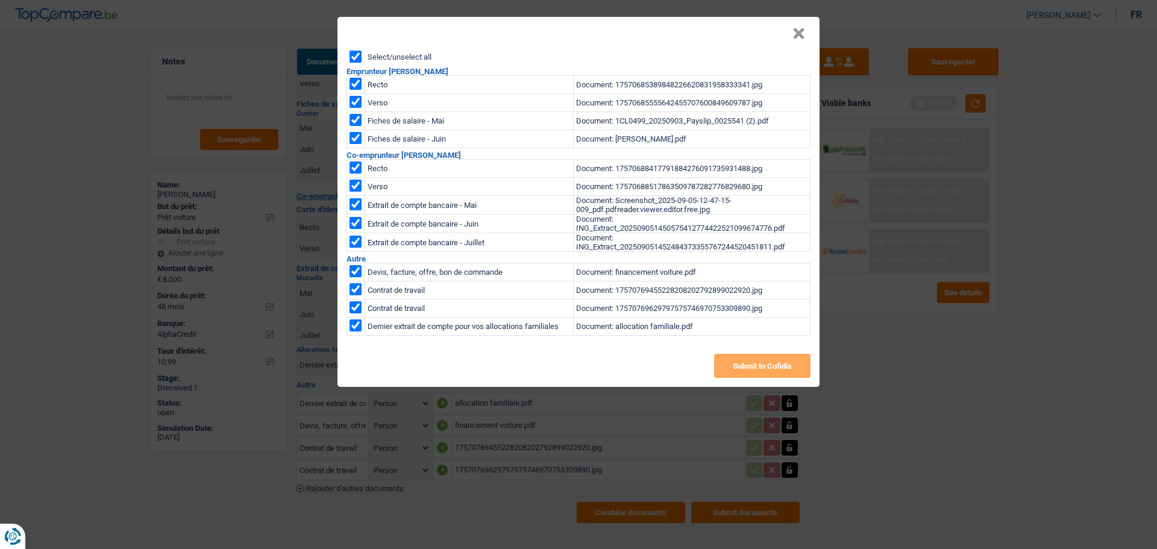
checkbox input "true"
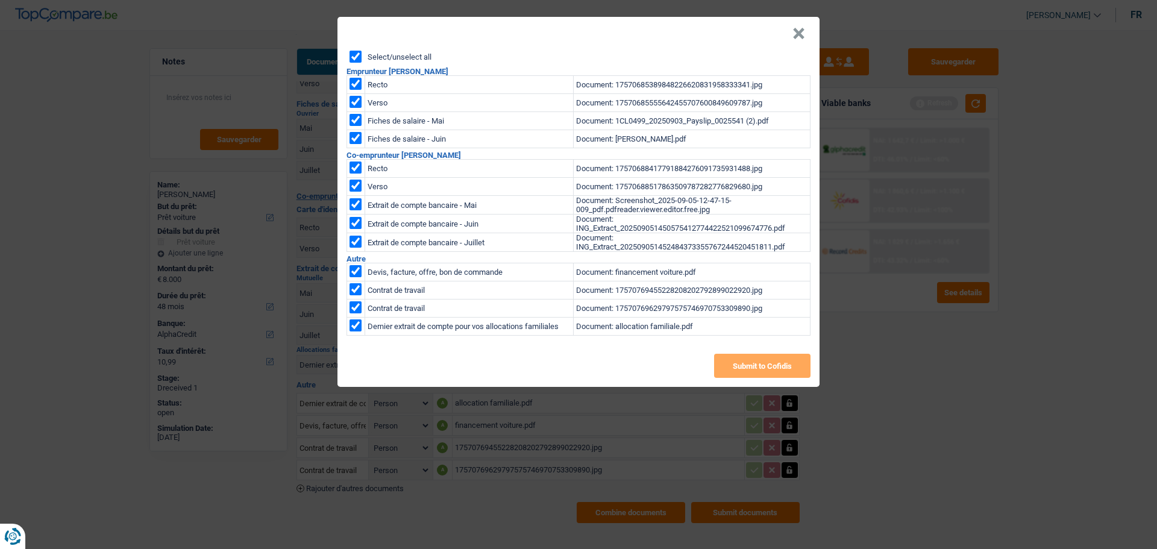
checkbox input "true"
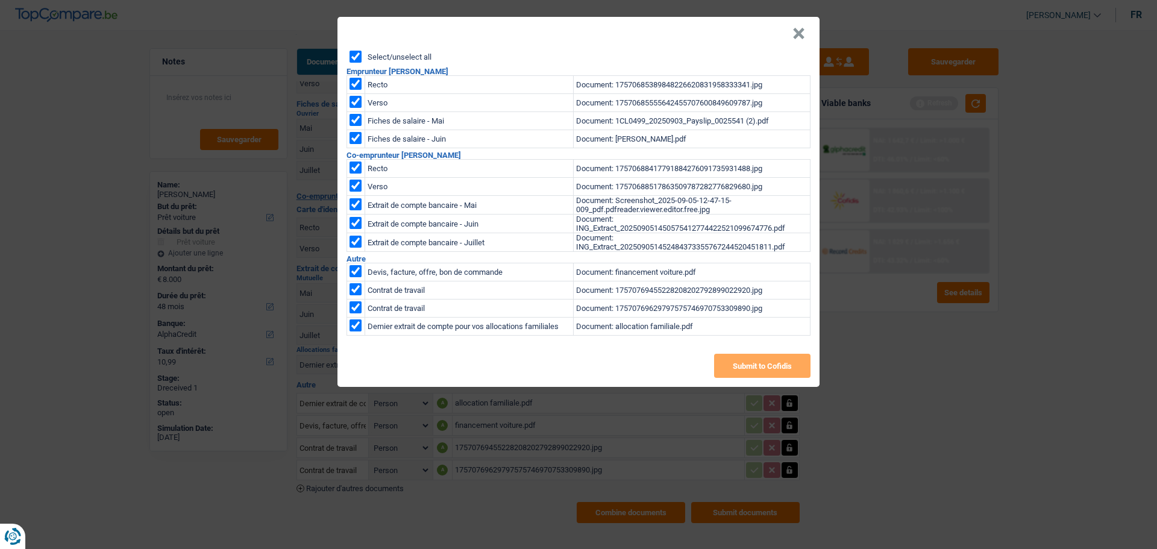
checkbox input "true"
click at [360, 199] on input "checkbox" at bounding box center [356, 204] width 12 height 12
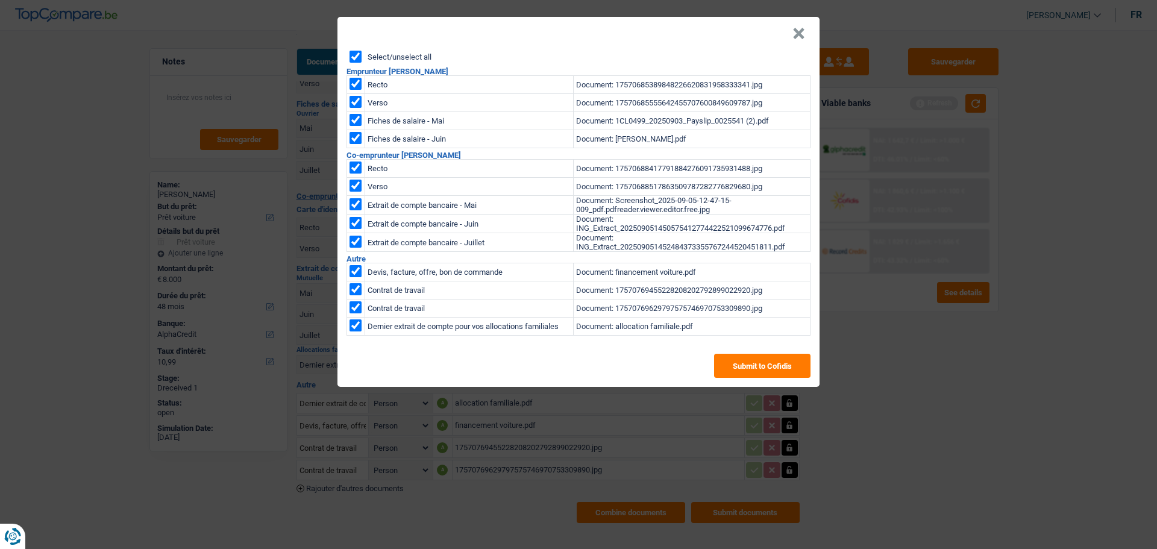
checkbox input "false"
click at [761, 356] on button "Submit to Cofidis" at bounding box center [762, 366] width 96 height 24
click at [804, 28] on button "×" at bounding box center [799, 34] width 13 height 12
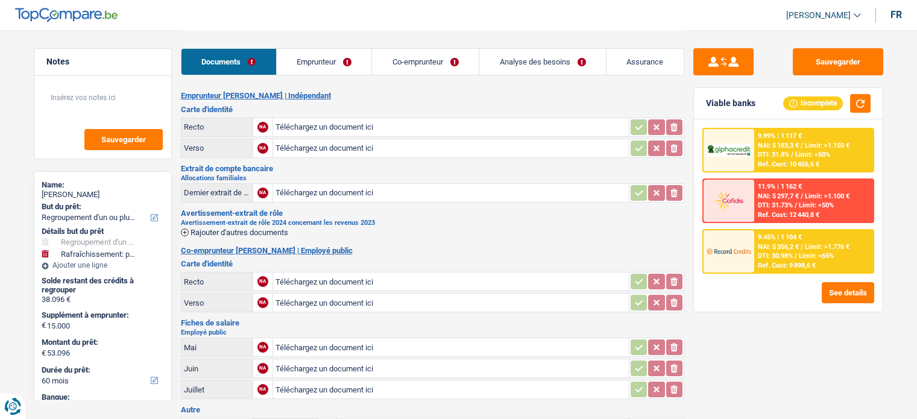
select select "refinancing"
select select "houseOrGarden"
select select "60"
select select "alphacredit"
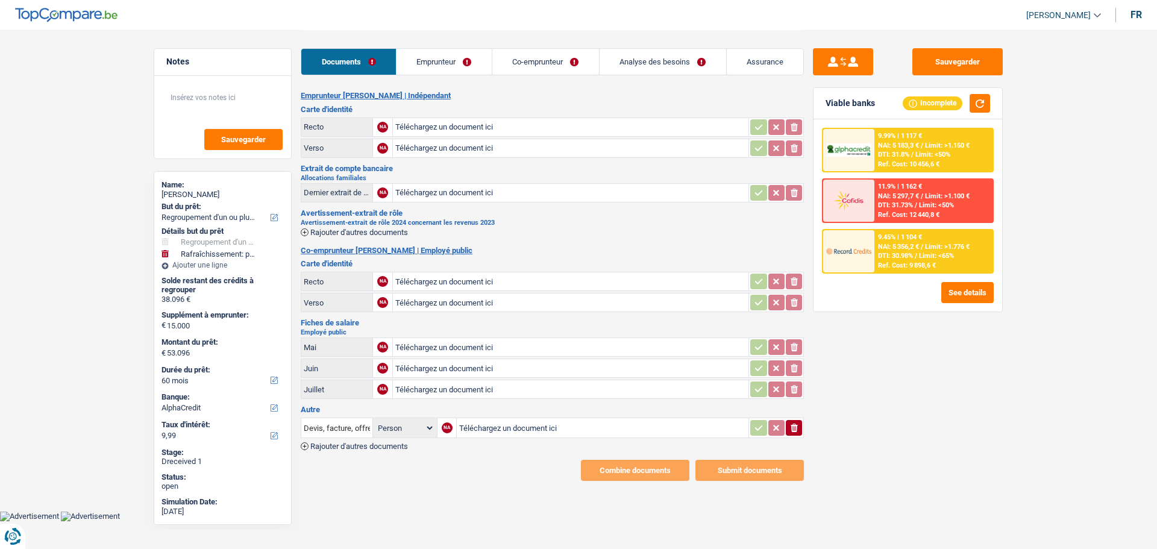
click at [305, 231] on icon "button" at bounding box center [305, 232] width 0 height 3
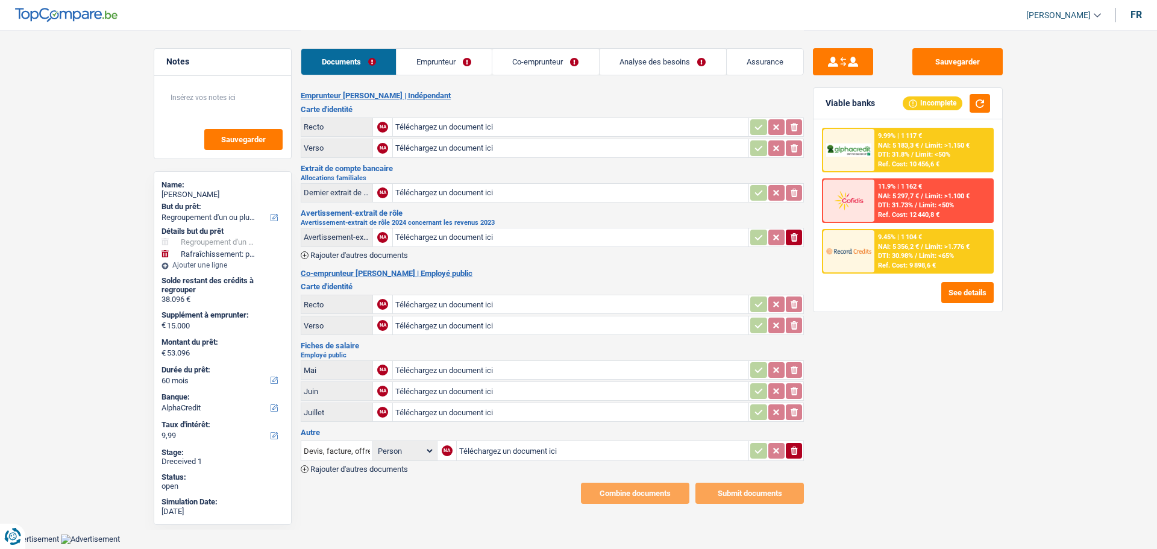
click at [435, 148] on input "Téléchargez un document ici" at bounding box center [570, 148] width 351 height 18
type input "C:\fakepath\Capture d'écran 2025-09-07 160913.png"
click at [453, 119] on input "Téléchargez un document ici" at bounding box center [570, 127] width 351 height 18
type input "C:\fakepath\Capture d'écran 2025-09-07 160955.png"
click at [435, 295] on input "Téléchargez un document ici" at bounding box center [570, 304] width 351 height 18
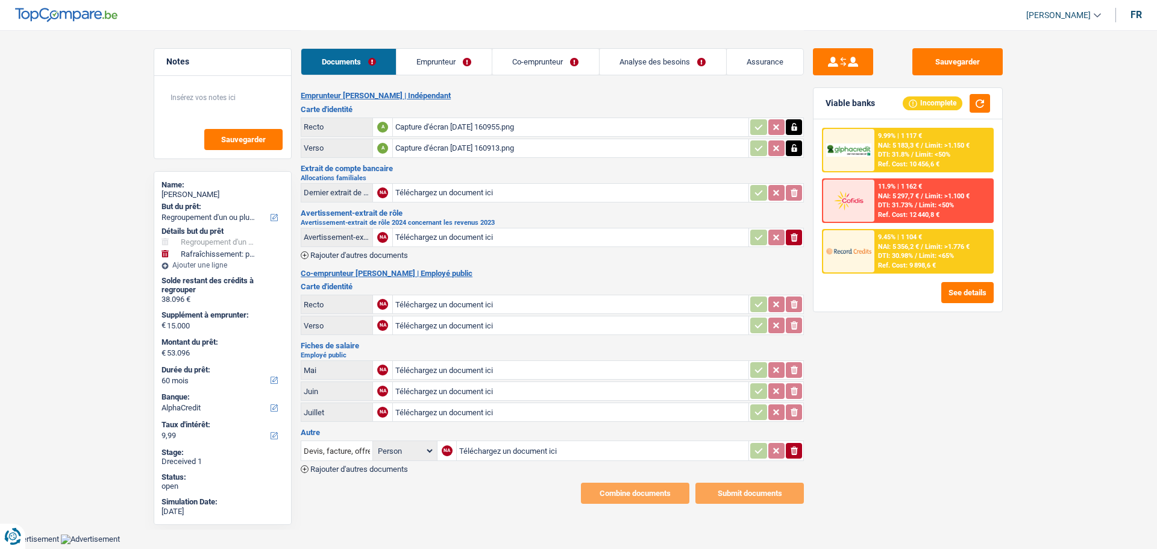
type input "C:\fakepath\Capture d'écran 2025-09-07 161036.png"
click at [471, 318] on input "Téléchargez un document ici" at bounding box center [570, 325] width 351 height 18
type input "C:\fakepath\Capture d'écran 2025-09-07 161102.png"
click at [338, 418] on input "Devis, facture, offre, bon de commande" at bounding box center [337, 450] width 66 height 19
click at [372, 418] on li "Dernier extrait de compte pour vos allocations familiales" at bounding box center [408, 474] width 203 height 15
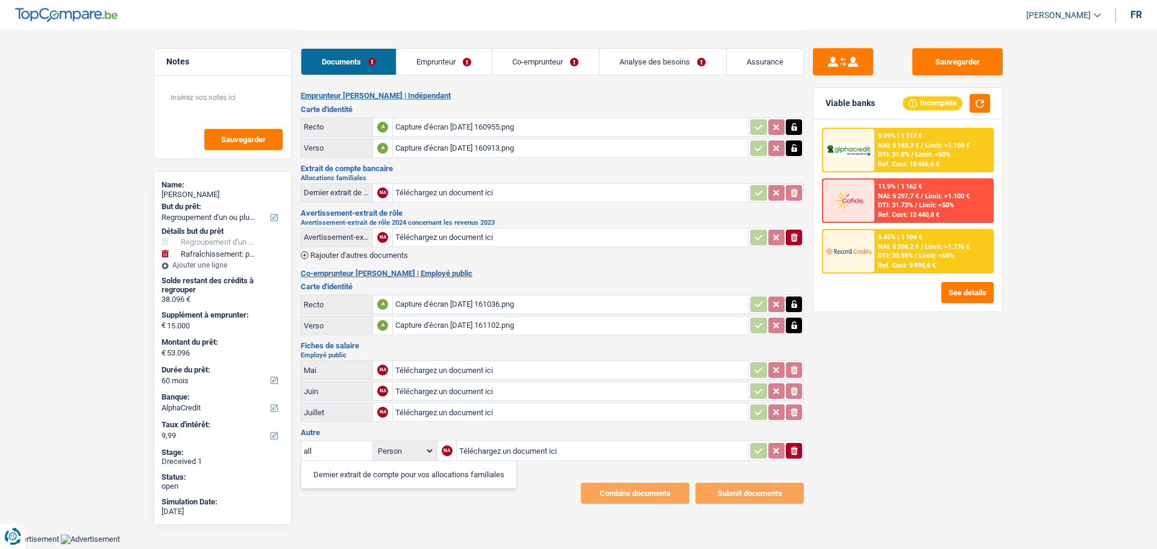
type input "Dernier extrait de compte pour vos allocations familiales"
click at [522, 418] on input "Téléchargez un document ici" at bounding box center [602, 451] width 287 height 18
type input "C:\fakepath\Capture d'écran 2025-09-07 161149.png"
click at [459, 363] on input "Téléchargez un document ici" at bounding box center [570, 370] width 351 height 18
type input "C:\fakepath\CCF05092025.pdf"
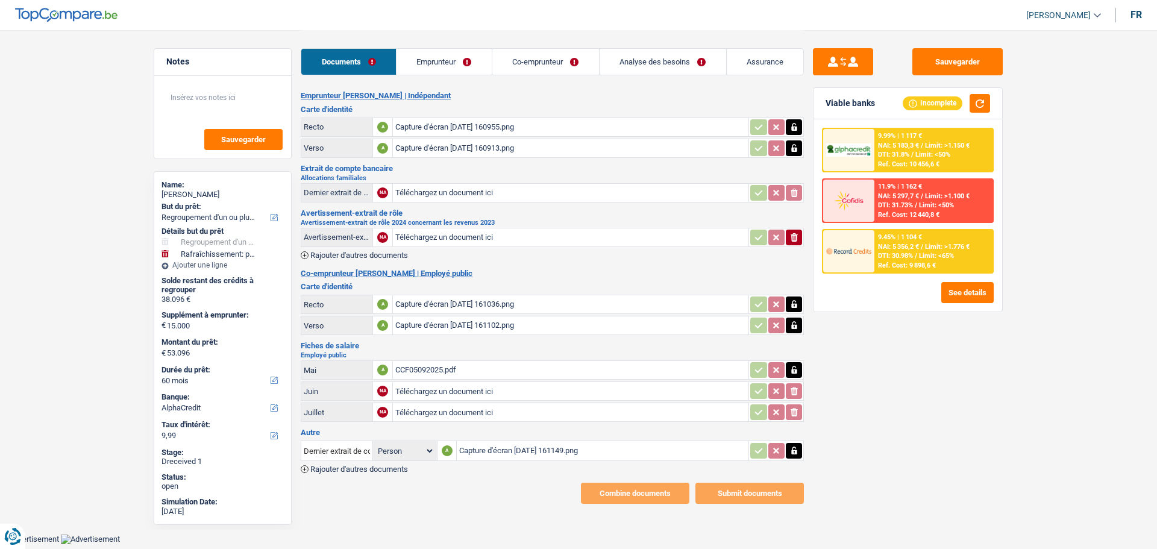
click at [407, 233] on input "Téléchargez un document ici" at bounding box center [570, 237] width 351 height 18
click at [428, 228] on input "Téléchargez un document ici" at bounding box center [570, 237] width 351 height 18
type input "C:\fakepath\CCF05092025.pdf"
click at [460, 190] on input "Téléchargez un document ici" at bounding box center [570, 193] width 351 height 18
type input "C:\fakepath\CCF05092025.pdf"
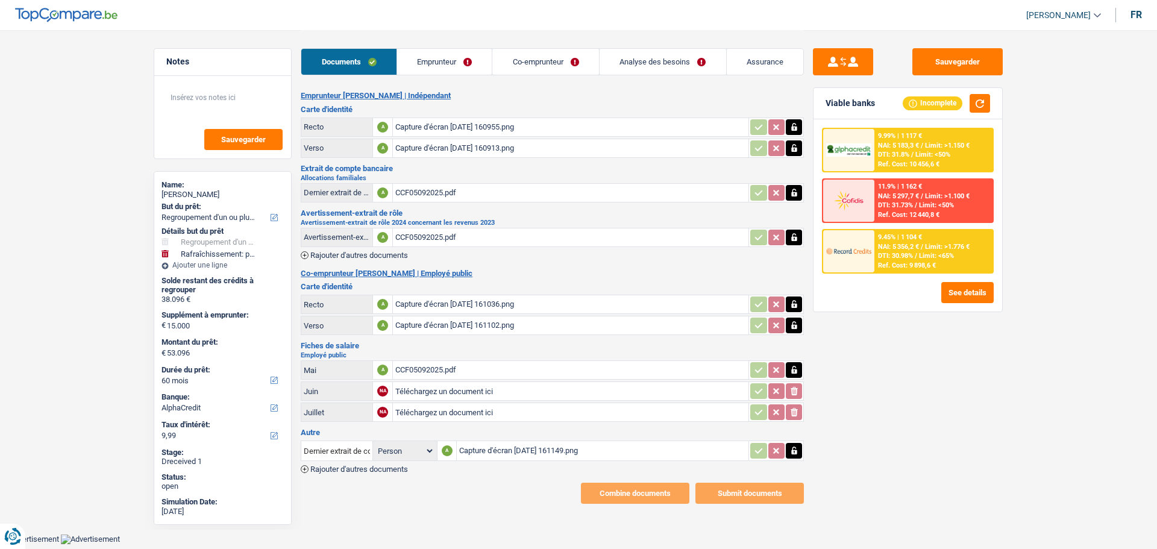
click at [461, 61] on link "Emprunteur" at bounding box center [444, 62] width 95 height 26
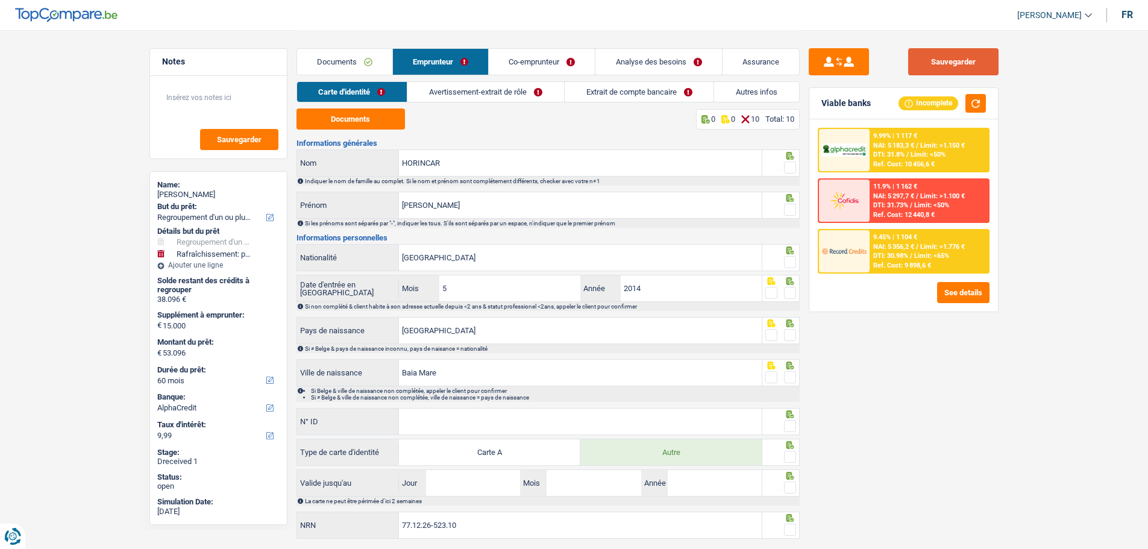
click at [916, 50] on button "Sauvegarder" at bounding box center [953, 61] width 90 height 27
click at [374, 119] on button "Documents" at bounding box center [351, 118] width 108 height 21
click at [793, 163] on span at bounding box center [790, 168] width 12 height 12
click at [0, 0] on input "radio" at bounding box center [0, 0] width 0 height 0
drag, startPoint x: 788, startPoint y: 209, endPoint x: 784, endPoint y: 231, distance: 22.0
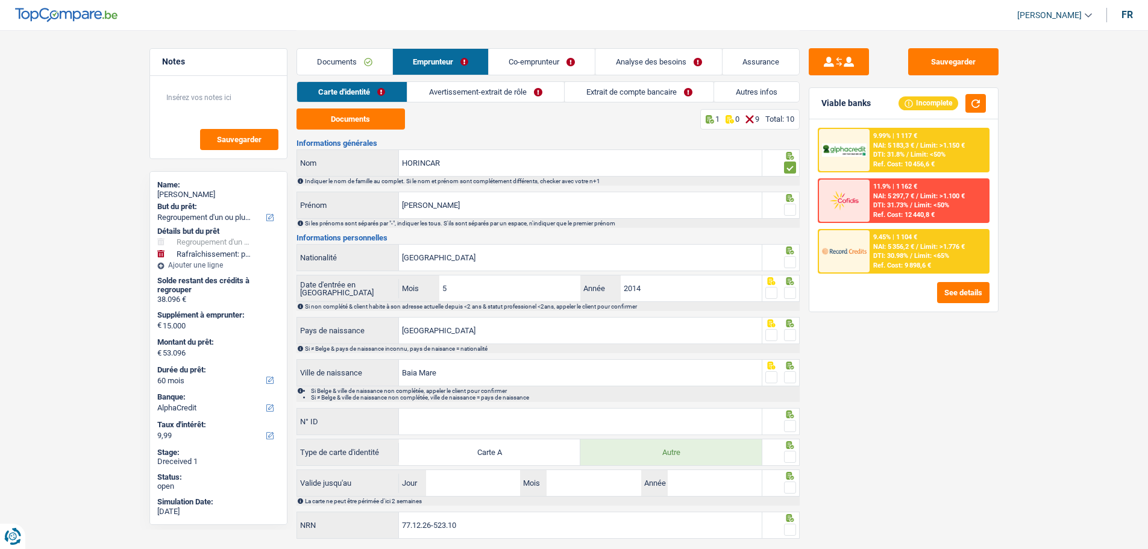
click at [788, 210] on span at bounding box center [790, 210] width 12 height 12
click at [0, 0] on input "radio" at bounding box center [0, 0] width 0 height 0
click at [787, 260] on span at bounding box center [790, 262] width 12 height 12
click at [0, 0] on input "radio" at bounding box center [0, 0] width 0 height 0
click at [464, 252] on input "Roumanie" at bounding box center [580, 258] width 363 height 26
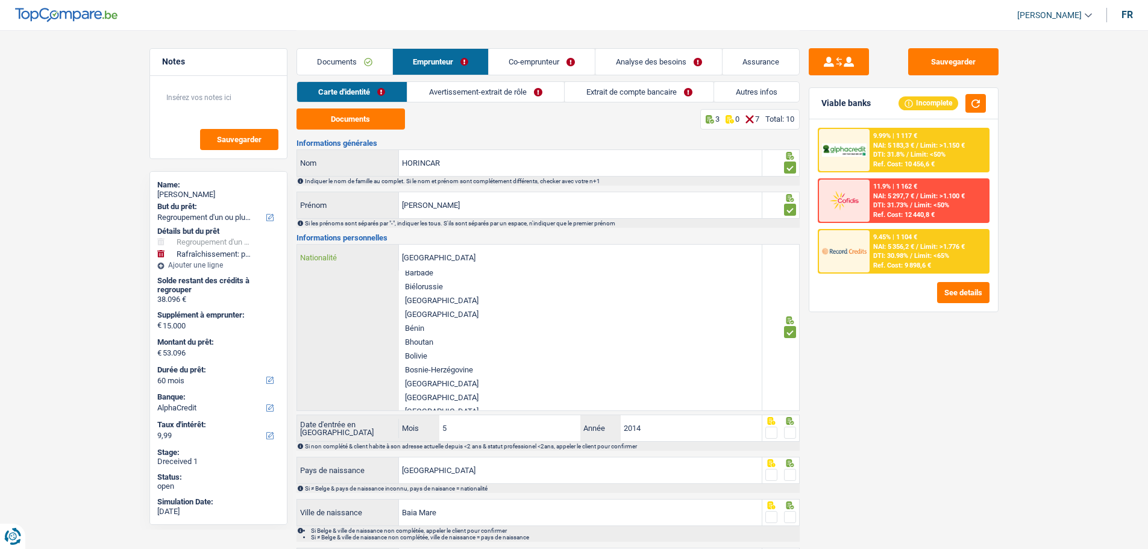
scroll to position [241, 0]
click at [415, 321] on li "[GEOGRAPHIC_DATA]" at bounding box center [580, 328] width 363 height 14
type input "[GEOGRAPHIC_DATA]"
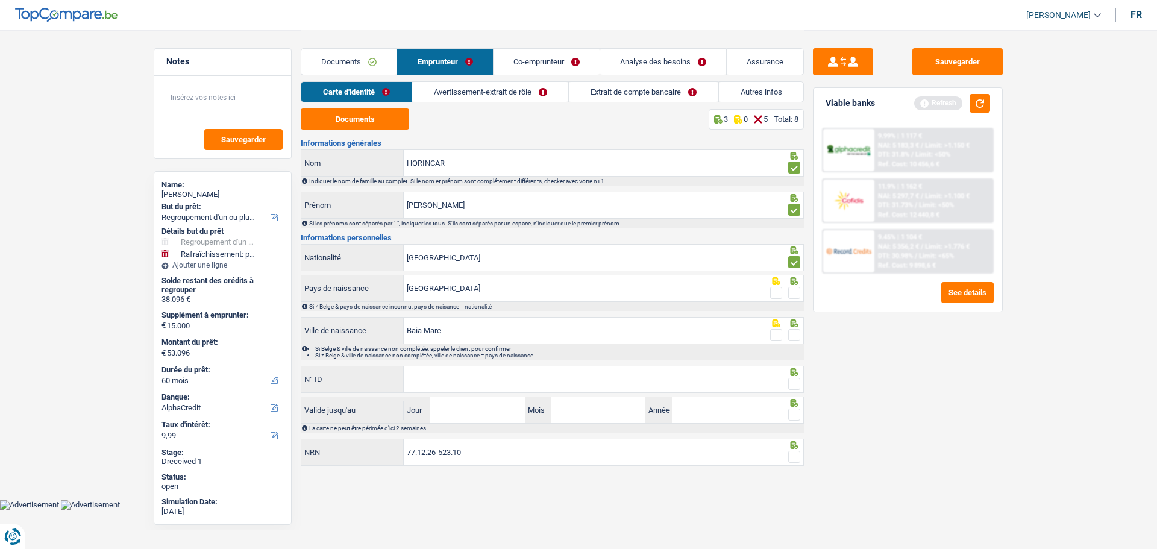
click at [794, 289] on span at bounding box center [794, 293] width 12 height 12
click at [0, 0] on input "radio" at bounding box center [0, 0] width 0 height 0
drag, startPoint x: 796, startPoint y: 333, endPoint x: 756, endPoint y: 351, distance: 44.0
click at [771, 346] on div "Baia Mare Ville de naissance Si Belge & ville de naissance non complétée, appel…" at bounding box center [552, 338] width 503 height 43
click at [534, 382] on input "N° ID" at bounding box center [585, 379] width 363 height 26
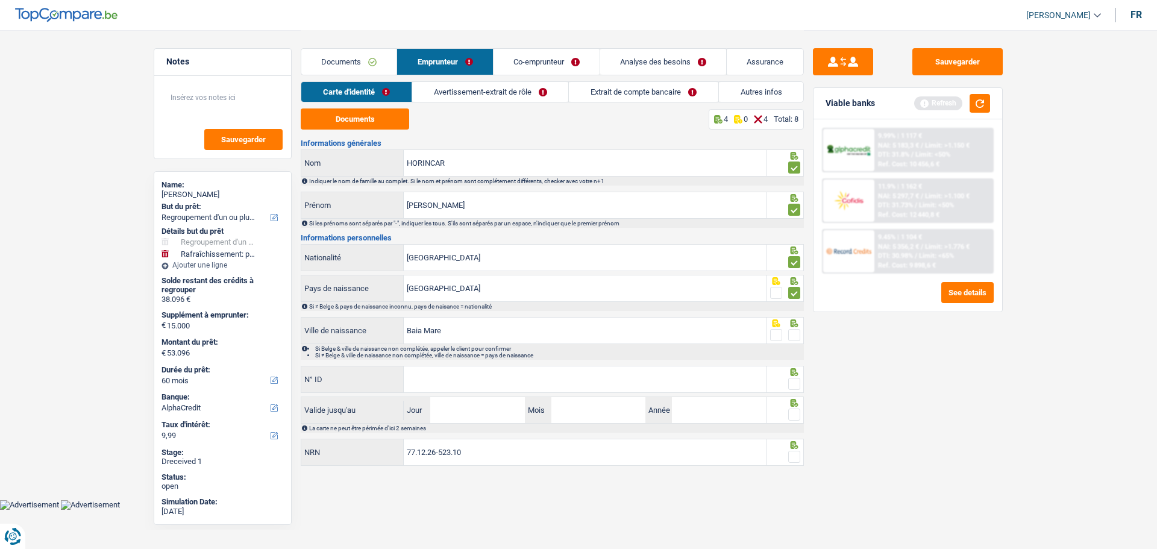
click at [796, 335] on span at bounding box center [794, 335] width 12 height 12
click at [0, 0] on input "radio" at bounding box center [0, 0] width 0 height 0
click at [479, 373] on input "N° ID" at bounding box center [585, 379] width 363 height 26
type input "595-1610937-76"
click at [797, 382] on span at bounding box center [794, 384] width 12 height 12
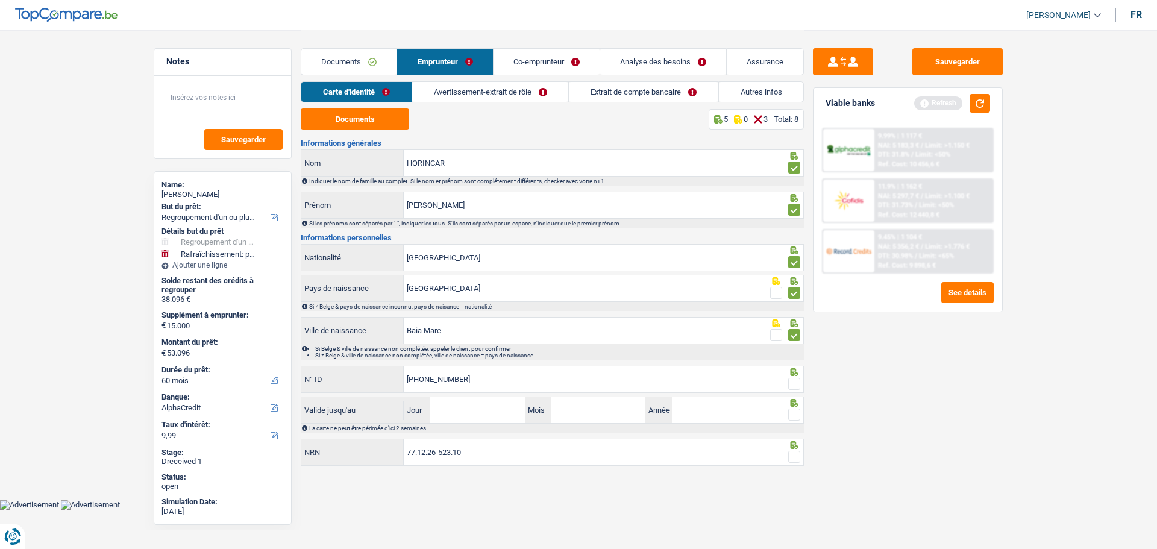
click at [0, 0] on input "radio" at bounding box center [0, 0] width 0 height 0
click at [466, 401] on input "Jour" at bounding box center [477, 410] width 94 height 26
type input "29"
type input "06"
type input "2033"
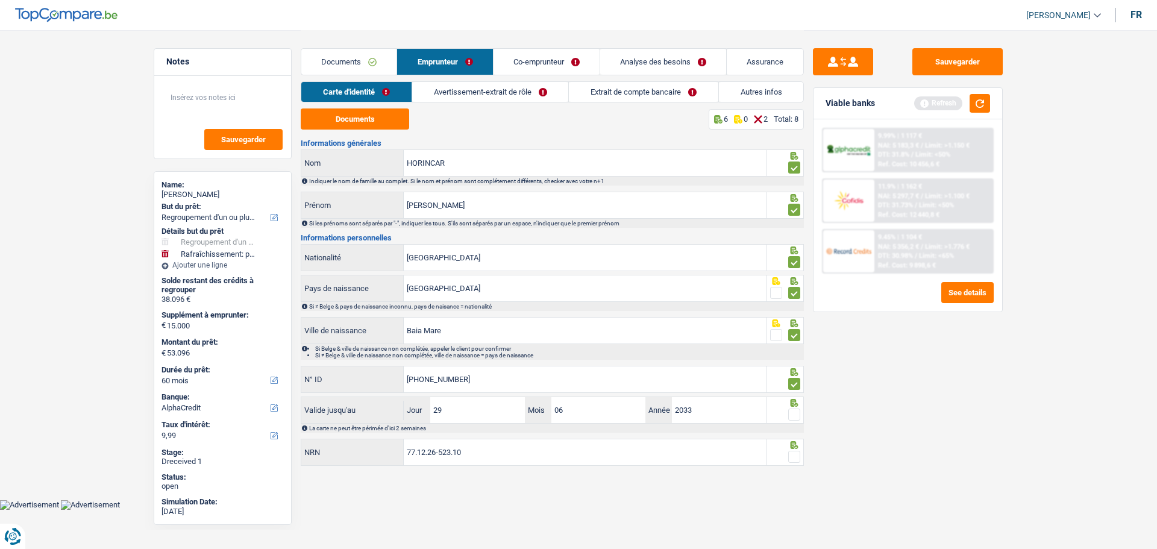
click at [795, 409] on span at bounding box center [794, 415] width 12 height 12
click at [0, 0] on input "radio" at bounding box center [0, 0] width 0 height 0
click at [796, 418] on span at bounding box center [794, 457] width 12 height 12
click at [0, 0] on input "radio" at bounding box center [0, 0] width 0 height 0
click at [522, 98] on link "Avertissement-extrait de rôle" at bounding box center [490, 92] width 156 height 20
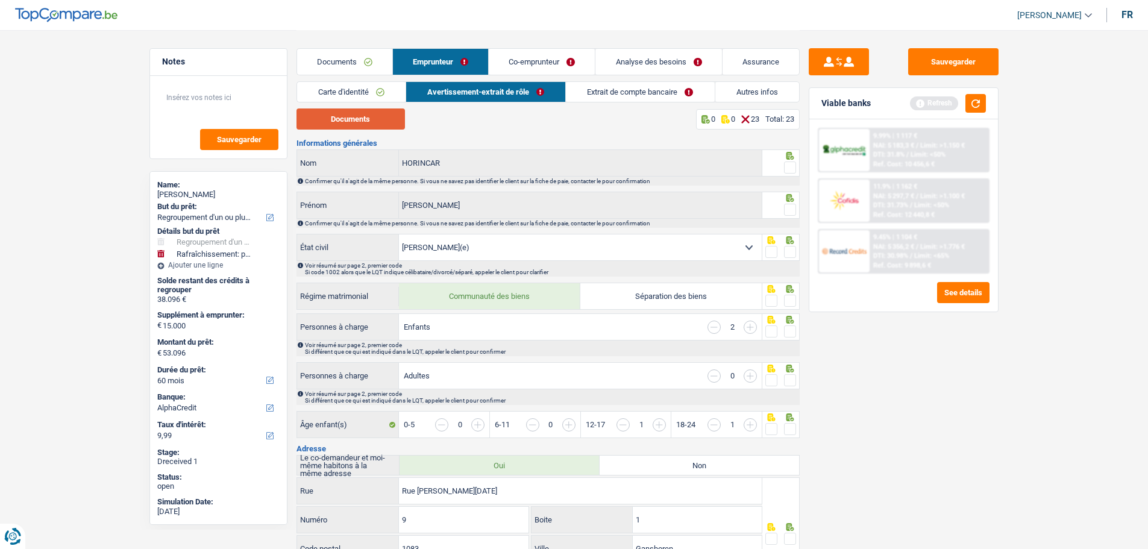
click at [375, 118] on button "Documents" at bounding box center [351, 118] width 108 height 21
click at [789, 162] on span at bounding box center [790, 168] width 12 height 12
click at [0, 0] on input "radio" at bounding box center [0, 0] width 0 height 0
click at [779, 205] on fieldset at bounding box center [780, 210] width 31 height 15
click at [790, 208] on span at bounding box center [790, 210] width 12 height 12
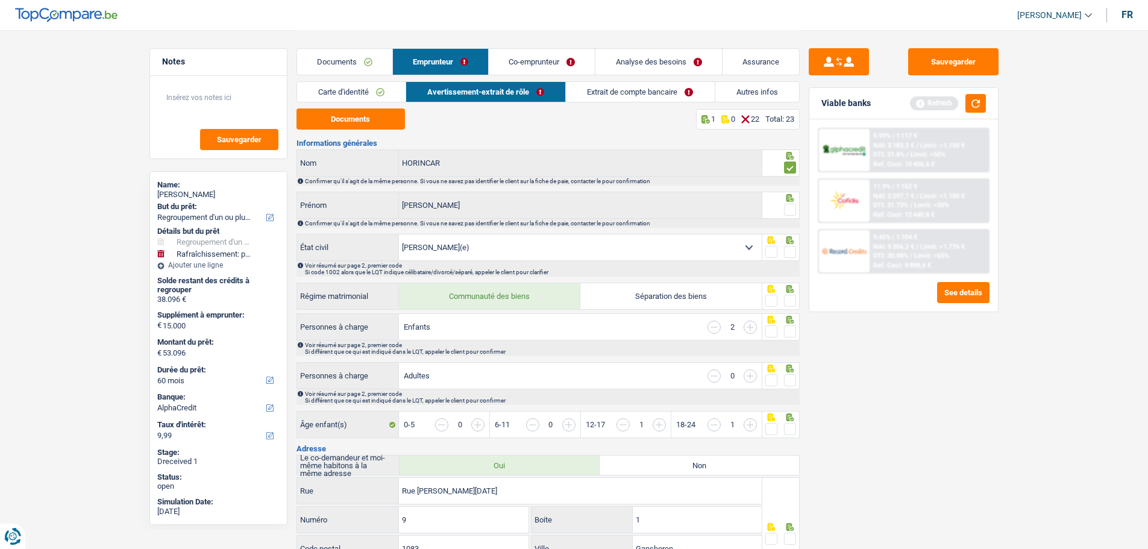
click at [0, 0] on input "radio" at bounding box center [0, 0] width 0 height 0
click at [785, 246] on span at bounding box center [790, 252] width 12 height 12
click at [0, 0] on input "radio" at bounding box center [0, 0] width 0 height 0
click at [791, 298] on span at bounding box center [790, 301] width 12 height 12
click at [0, 0] on input "radio" at bounding box center [0, 0] width 0 height 0
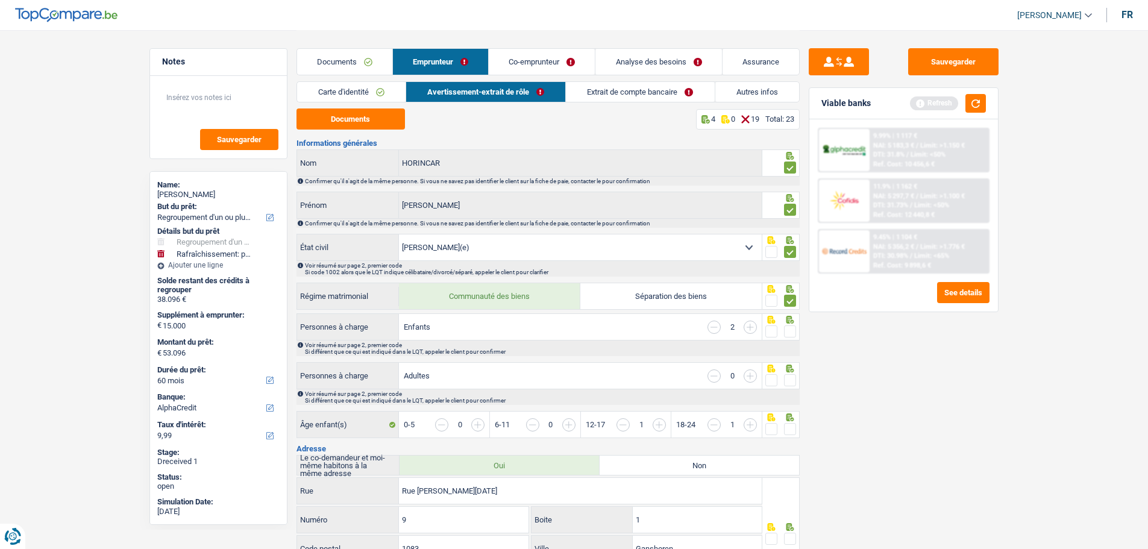
drag, startPoint x: 787, startPoint y: 328, endPoint x: 785, endPoint y: 338, distance: 9.2
click at [788, 332] on span at bounding box center [790, 331] width 12 height 12
click at [0, 0] on input "radio" at bounding box center [0, 0] width 0 height 0
click at [788, 374] on span at bounding box center [790, 380] width 12 height 12
click at [0, 0] on input "radio" at bounding box center [0, 0] width 0 height 0
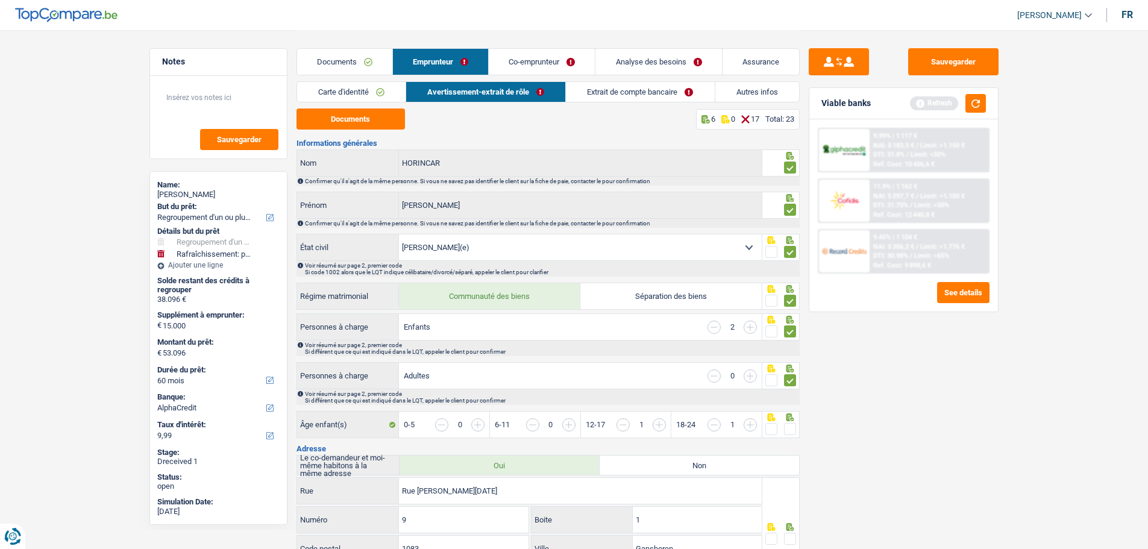
click at [791, 418] on span at bounding box center [790, 429] width 12 height 12
click at [0, 0] on input "radio" at bounding box center [0, 0] width 0 height 0
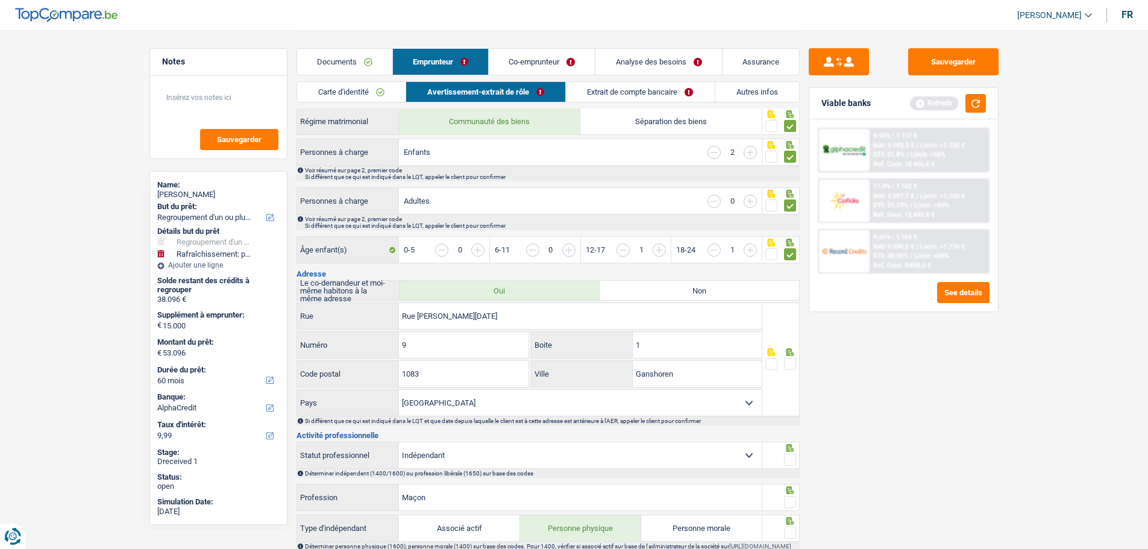
scroll to position [181, 0]
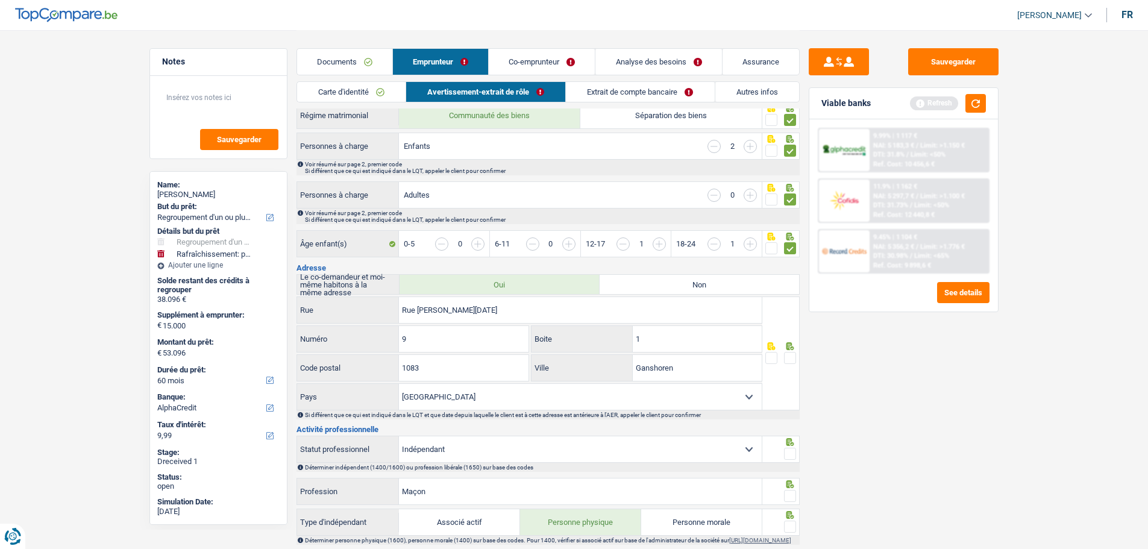
click at [794, 357] on span at bounding box center [790, 358] width 12 height 12
click at [0, 0] on input "radio" at bounding box center [0, 0] width 0 height 0
click at [788, 418] on span at bounding box center [790, 454] width 12 height 12
click at [0, 0] on input "radio" at bounding box center [0, 0] width 0 height 0
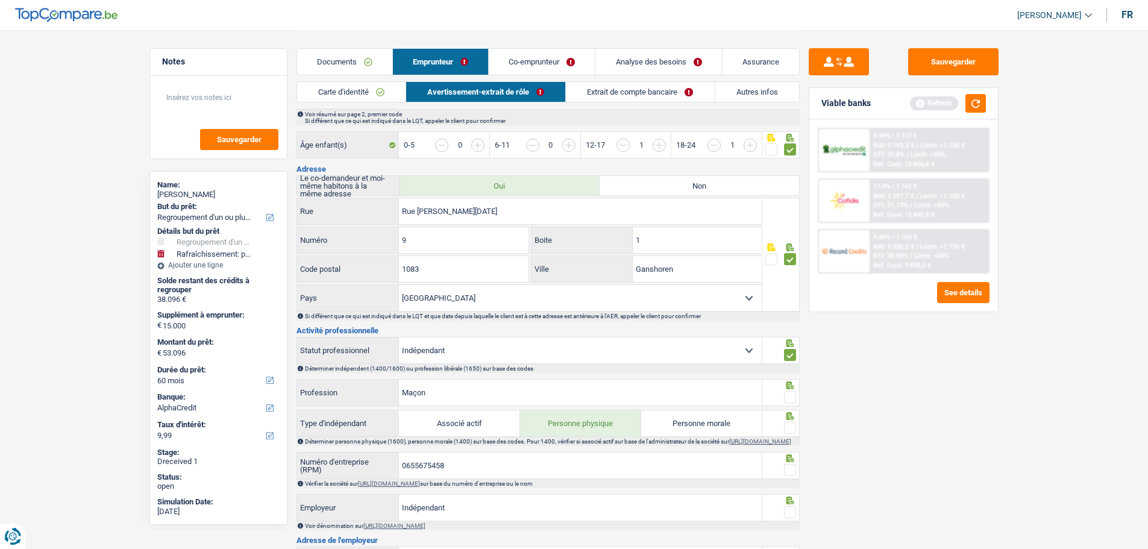
scroll to position [301, 0]
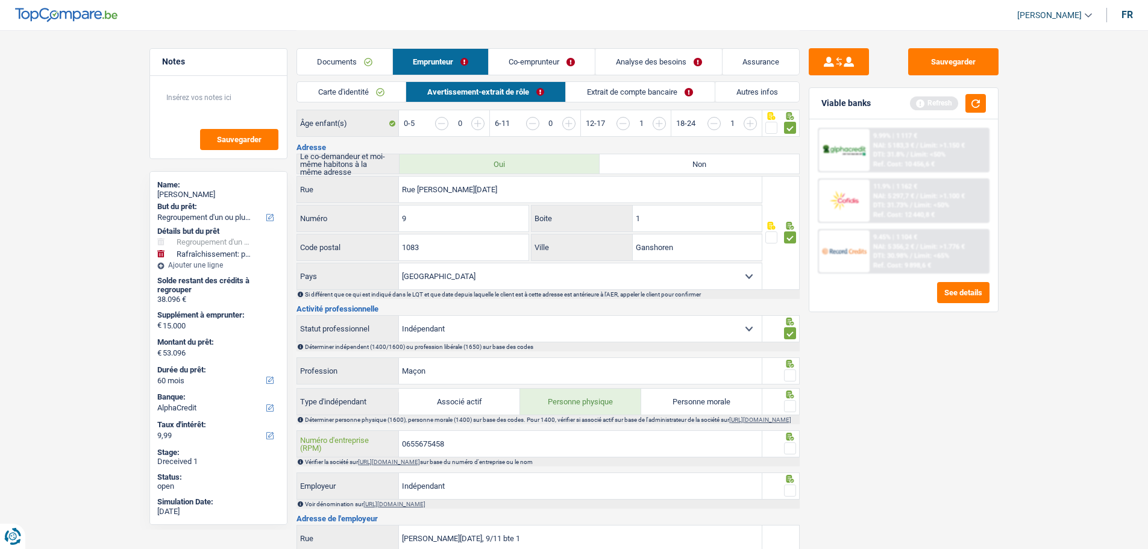
click at [447, 418] on input "0655675458" at bounding box center [580, 444] width 363 height 26
drag, startPoint x: 794, startPoint y: 368, endPoint x: 790, endPoint y: 381, distance: 13.3
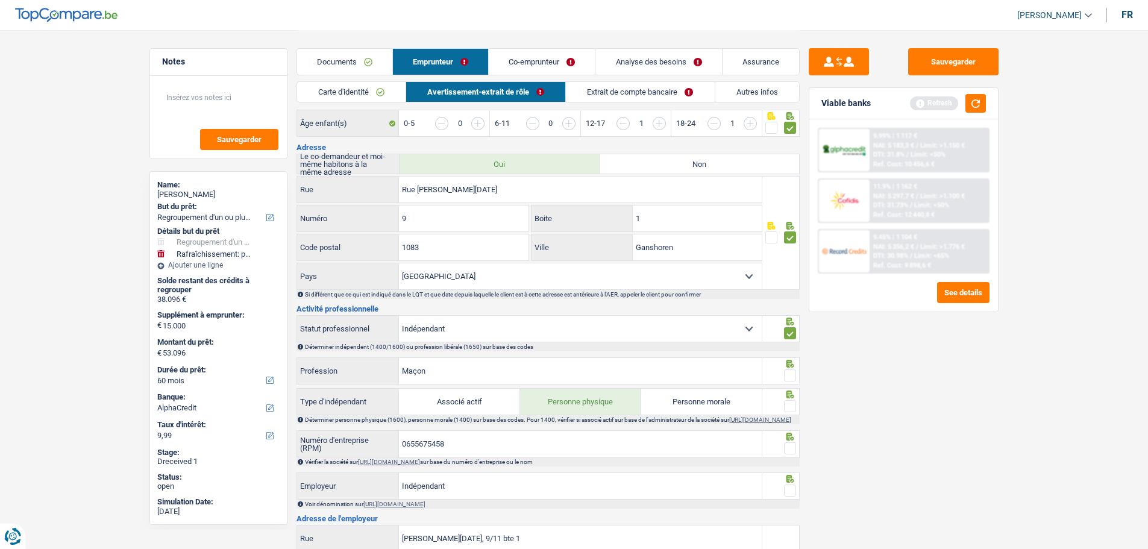
click at [793, 371] on span at bounding box center [790, 375] width 12 height 12
click at [0, 0] on input "radio" at bounding box center [0, 0] width 0 height 0
click at [787, 405] on span at bounding box center [790, 406] width 12 height 12
click at [0, 0] on input "radio" at bounding box center [0, 0] width 0 height 0
drag, startPoint x: 450, startPoint y: 368, endPoint x: 341, endPoint y: 350, distance: 110.7
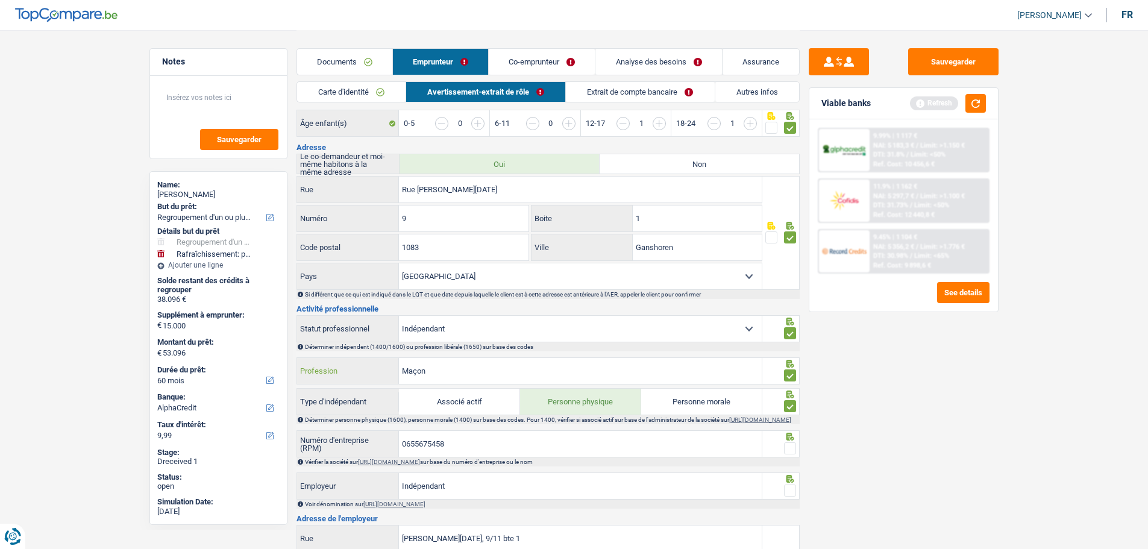
click at [341, 350] on div "Informations générales HORINCAR Nom Confirmer qu'il s'agit de la même personne.…" at bounding box center [548, 483] width 503 height 1290
type input "Gérant"
click at [791, 418] on span at bounding box center [790, 448] width 12 height 12
click at [0, 0] on input "radio" at bounding box center [0, 0] width 0 height 0
click at [786, 418] on span at bounding box center [790, 491] width 12 height 12
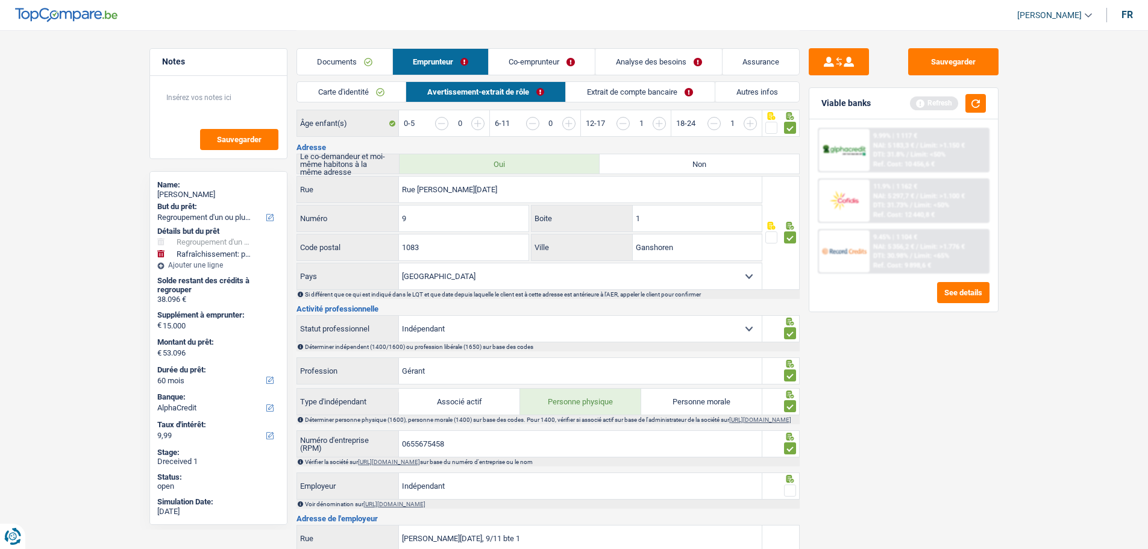
click at [0, 0] on input "radio" at bounding box center [0, 0] width 0 height 0
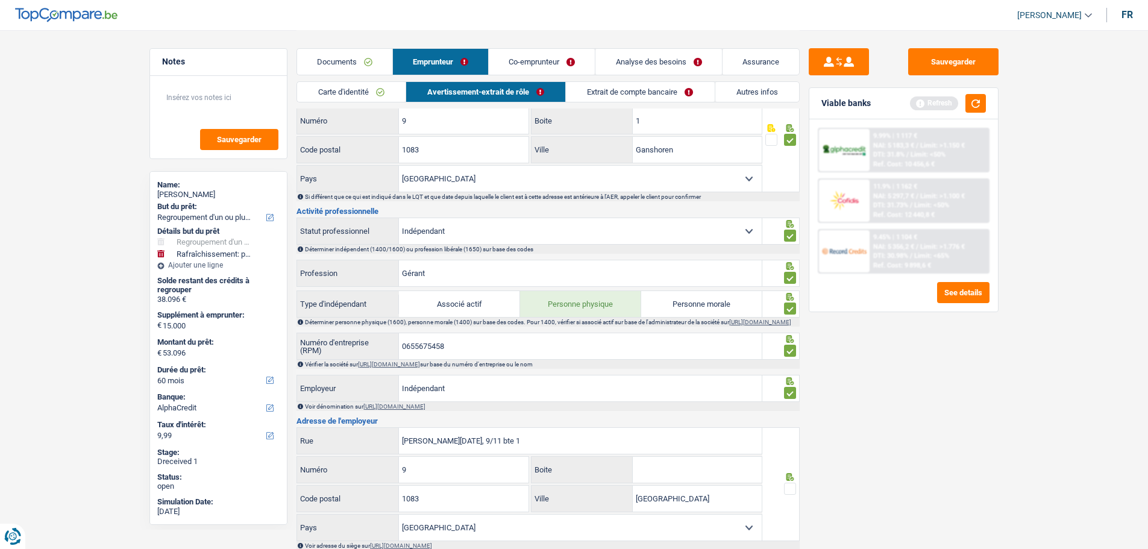
scroll to position [422, 0]
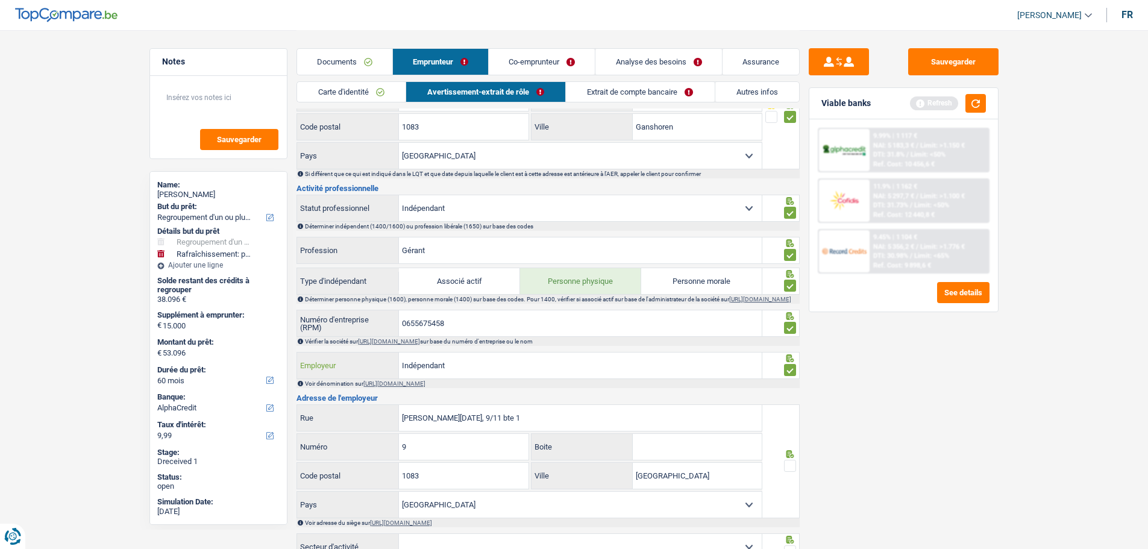
drag, startPoint x: 488, startPoint y: 377, endPoint x: 308, endPoint y: 350, distance: 182.2
click at [308, 350] on div "Informations générales HORINCAR Nom Confirmer qu'il s'agit de la même personne.…" at bounding box center [548, 362] width 503 height 1290
type input "Vasile Horincar"
drag, startPoint x: 545, startPoint y: 427, endPoint x: 363, endPoint y: 414, distance: 182.5
click at [363, 414] on div "Eugene Toussaint, 9/11 bte 1 Rue" at bounding box center [529, 418] width 465 height 26
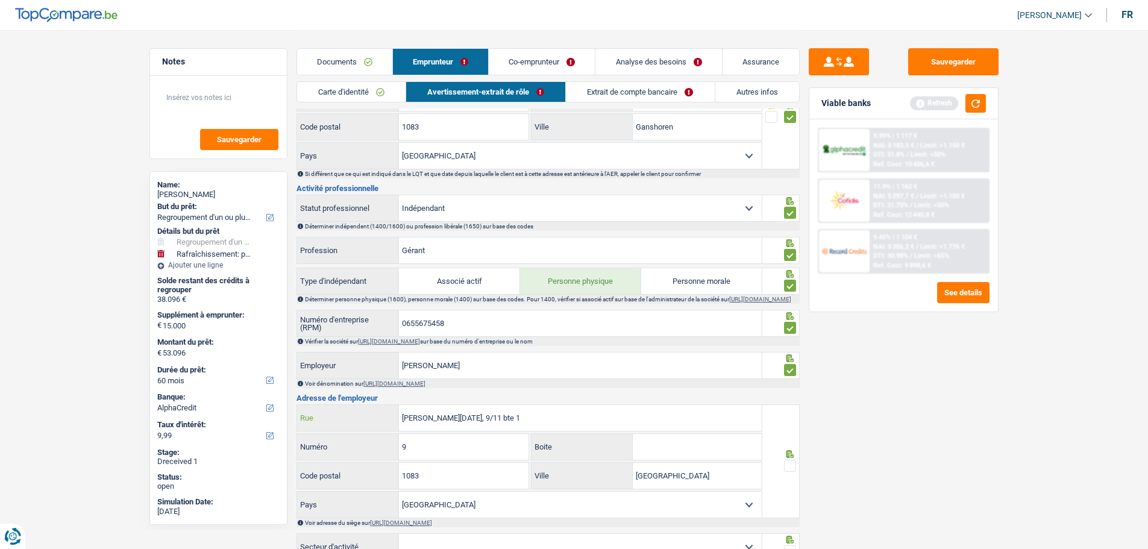
paste input "Rue de l'Intendant 68 1080 Molenbeek-Saint-Jean"
type input "Rue de l'Intendant 68 1080 Molenbeek-Saint-Jean"
click at [483, 418] on input "9" at bounding box center [464, 447] width 130 height 26
type input "68"
click at [460, 418] on input "1083" at bounding box center [464, 476] width 130 height 26
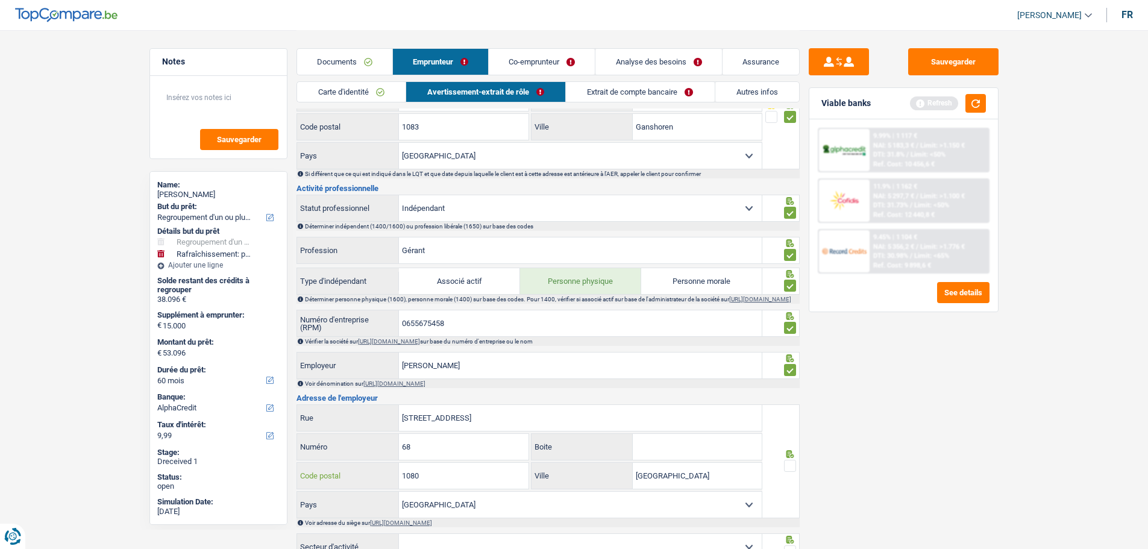
type input "1080"
drag, startPoint x: 707, startPoint y: 476, endPoint x: 504, endPoint y: 468, distance: 202.6
click at [504, 418] on div "1080 Code postal Bruxelles Ville" at bounding box center [530, 476] width 467 height 29
type input "Molenbeek Saint jean"
drag, startPoint x: 603, startPoint y: 412, endPoint x: 464, endPoint y: 417, distance: 138.7
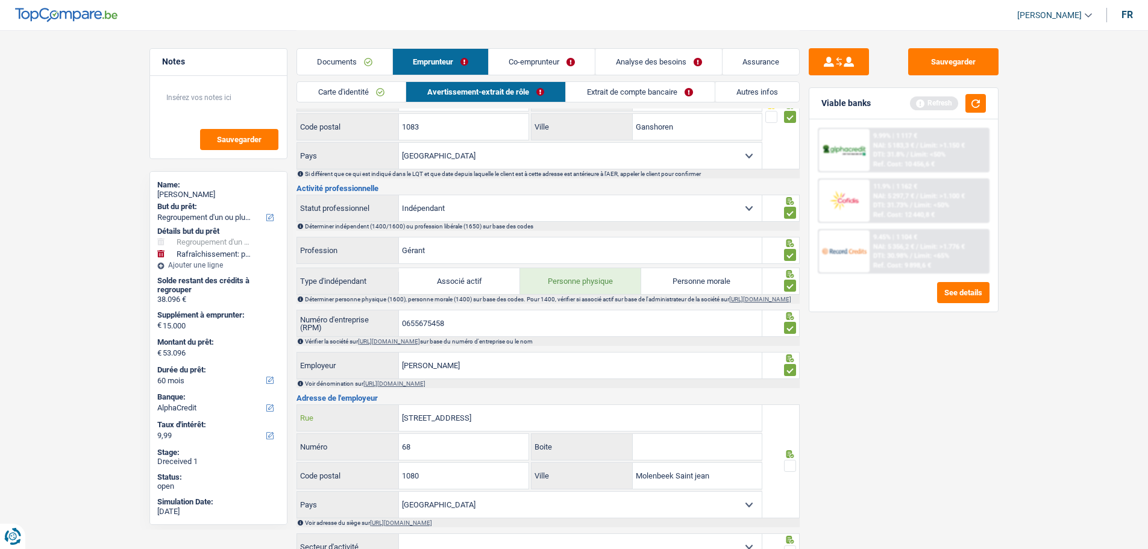
click at [464, 417] on input "Rue de l'Intendant 68 1080 Molenbeek-Saint-Jean" at bounding box center [580, 418] width 363 height 26
type input "Rue de l'Intendant"
click at [786, 418] on span at bounding box center [790, 466] width 12 height 12
click at [0, 0] on input "radio" at bounding box center [0, 0] width 0 height 0
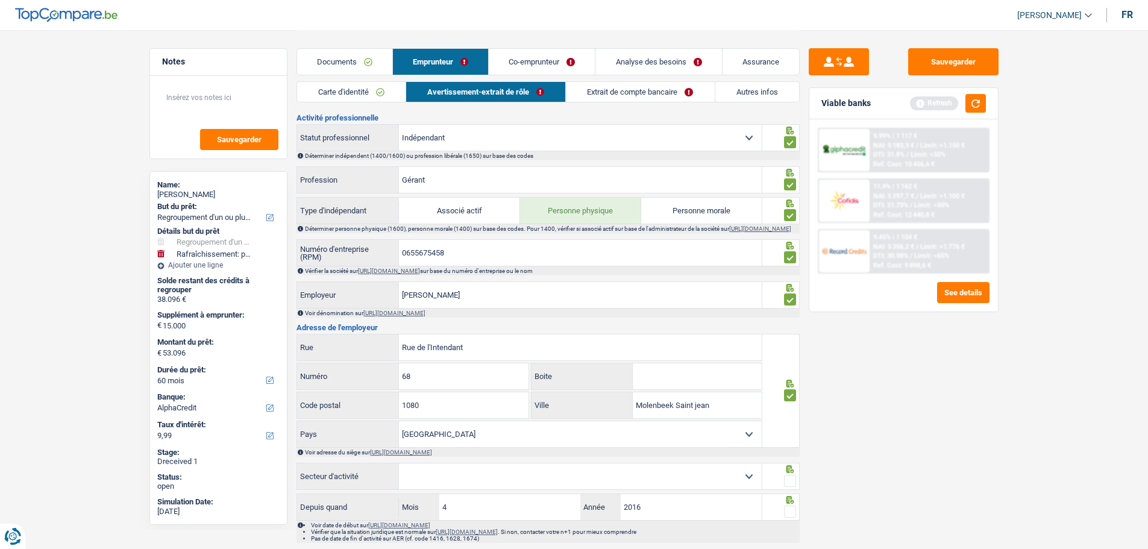
scroll to position [603, 0]
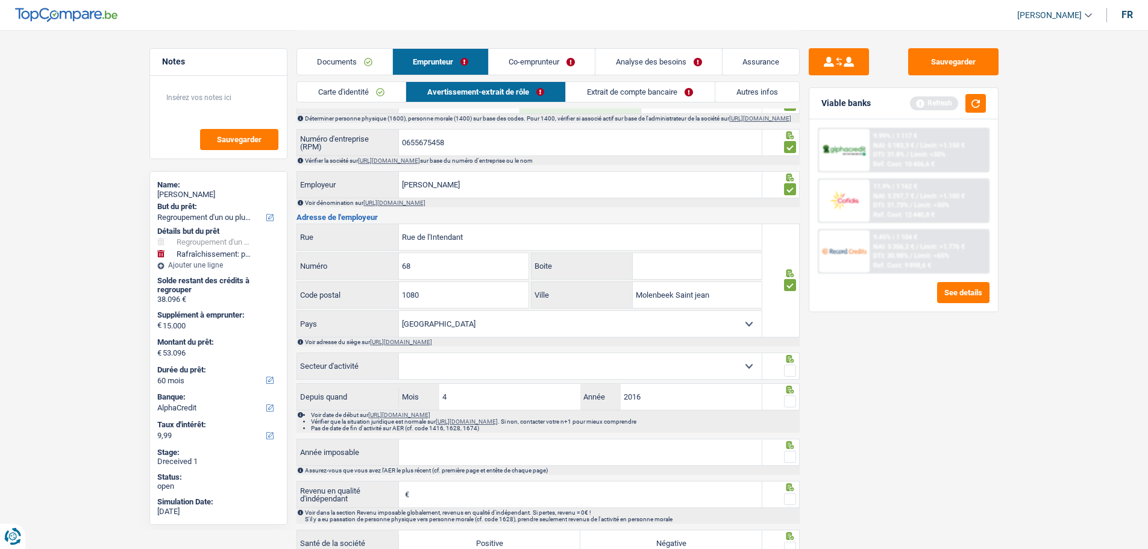
click at [670, 371] on select "Agriculture/Pêche Industrie Horeca Courier/Fitness/Taxi Construction Banques/As…" at bounding box center [580, 366] width 363 height 26
select select "construction"
click at [399, 356] on select "Agriculture/Pêche Industrie Horeca Courier/Fitness/Taxi Construction Banques/As…" at bounding box center [580, 366] width 363 height 26
click at [793, 374] on span at bounding box center [790, 371] width 12 height 12
click at [0, 0] on input "radio" at bounding box center [0, 0] width 0 height 0
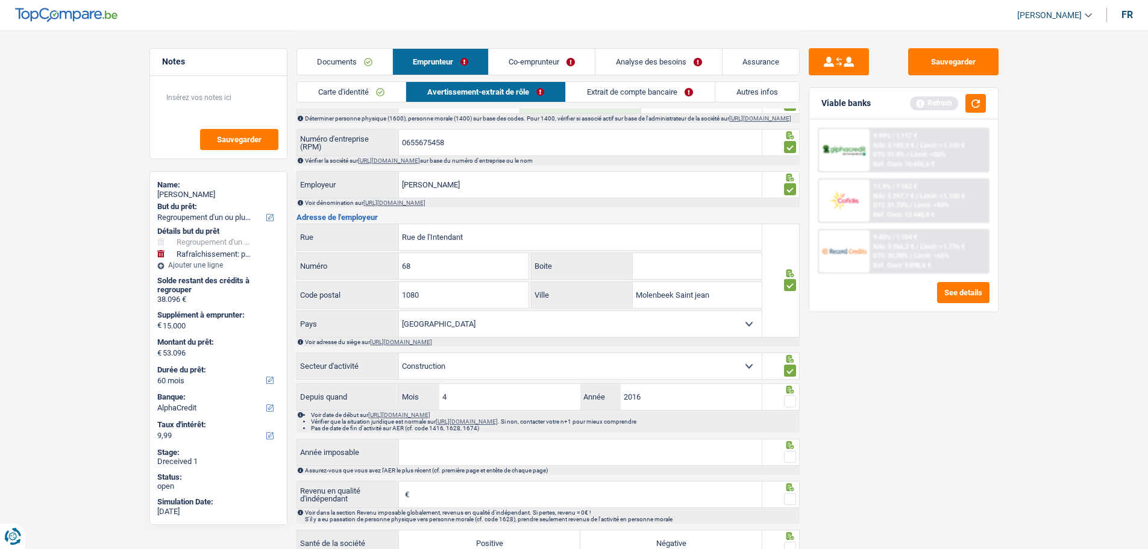
click at [789, 403] on span at bounding box center [790, 401] width 12 height 12
click at [0, 0] on input "radio" at bounding box center [0, 0] width 0 height 0
click at [655, 418] on input "Année imposable" at bounding box center [580, 452] width 363 height 26
click at [507, 418] on input "203" at bounding box center [580, 452] width 363 height 26
type input "2023"
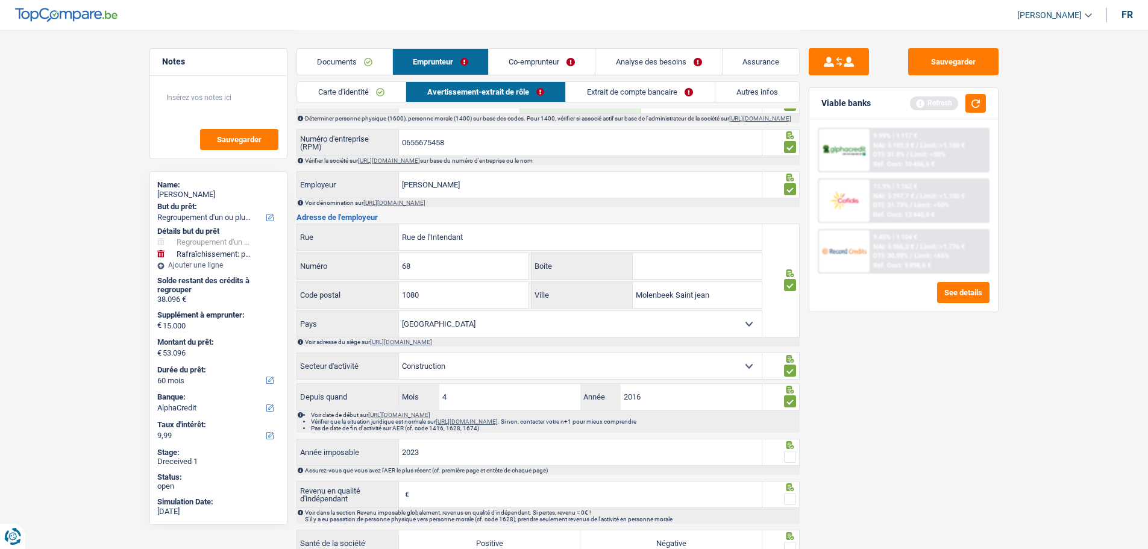
click at [792, 418] on div at bounding box center [790, 457] width 12 height 15
click at [791, 418] on span at bounding box center [790, 457] width 12 height 12
click at [0, 0] on input "radio" at bounding box center [0, 0] width 0 height 0
click at [567, 418] on input "Revenu en qualité d'indépendant" at bounding box center [587, 495] width 350 height 26
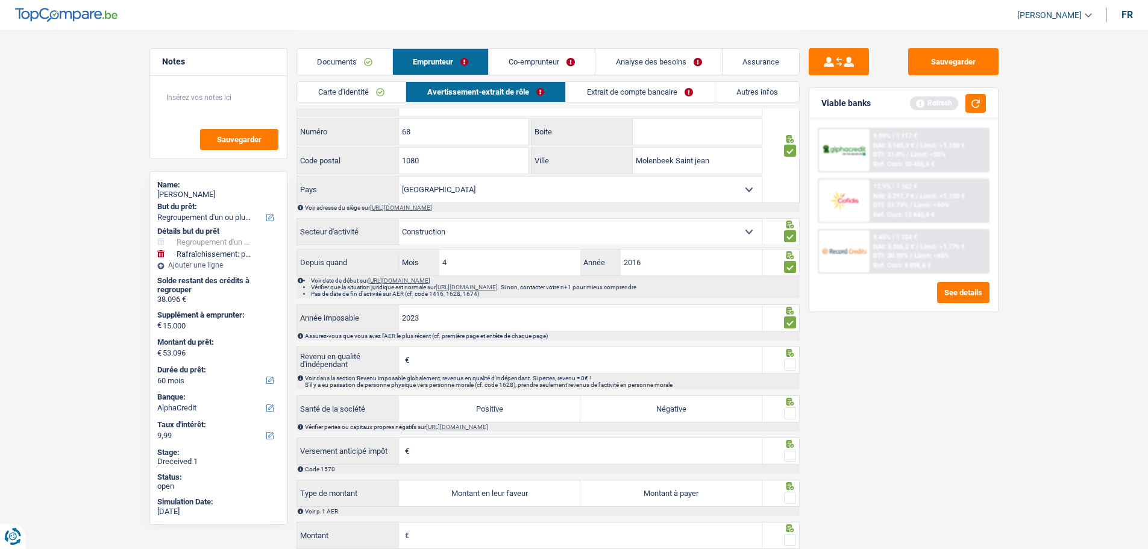
scroll to position [784, 0]
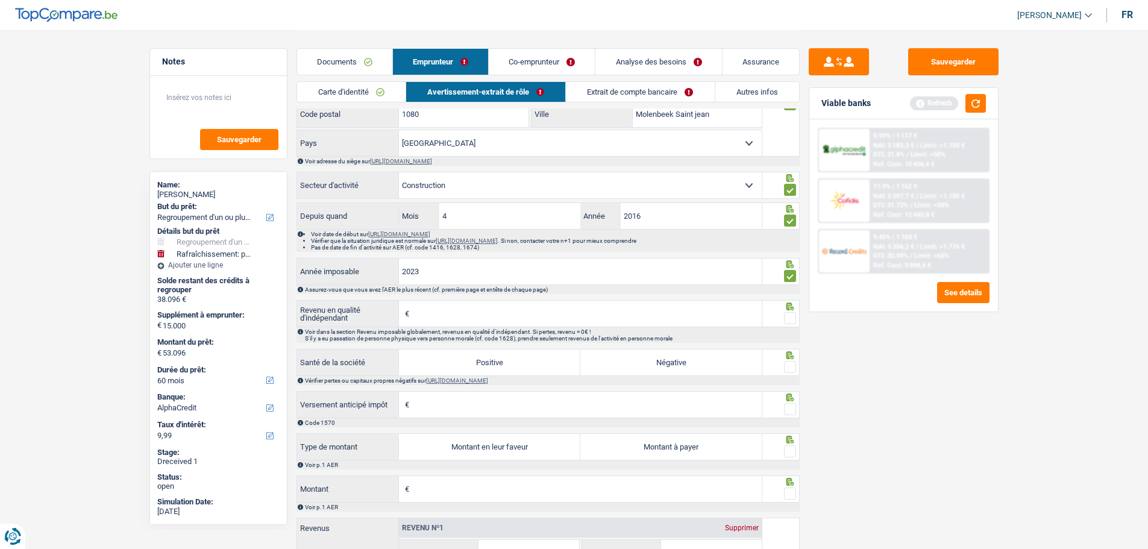
click at [500, 401] on input "Versement anticipé impôt" at bounding box center [587, 405] width 350 height 26
click at [483, 313] on input "Revenu en qualité d'indépendant" at bounding box center [587, 314] width 350 height 26
type input "20.799"
click at [788, 321] on span at bounding box center [790, 318] width 12 height 12
click at [0, 0] on input "radio" at bounding box center [0, 0] width 0 height 0
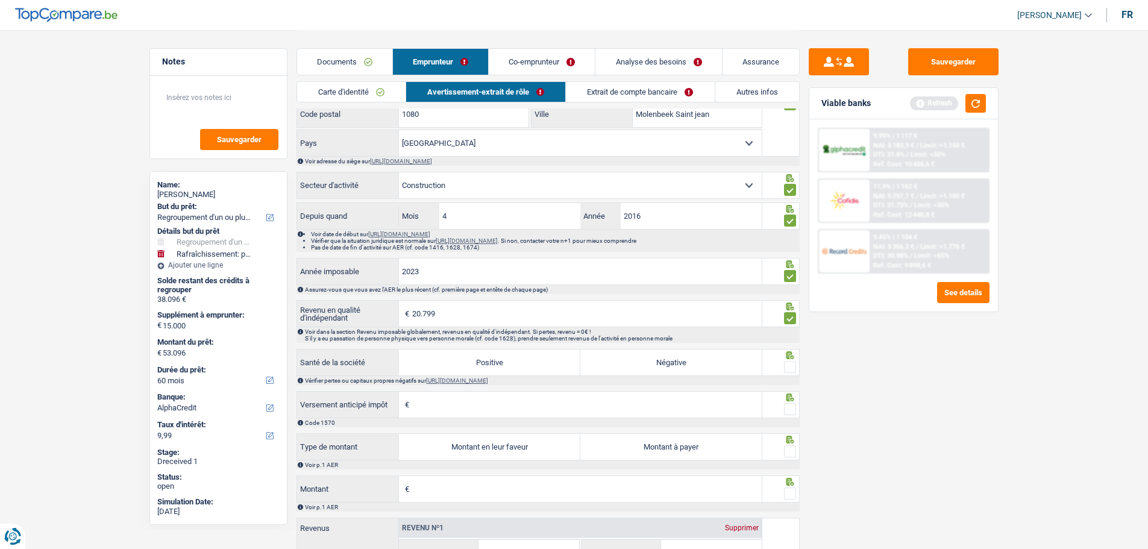
drag, startPoint x: 523, startPoint y: 365, endPoint x: 561, endPoint y: 368, distance: 38.1
click at [533, 367] on label "Positive" at bounding box center [489, 363] width 181 height 26
click at [533, 367] on input "Positive" at bounding box center [489, 363] width 181 height 26
radio input "true"
drag, startPoint x: 793, startPoint y: 370, endPoint x: 792, endPoint y: 379, distance: 9.1
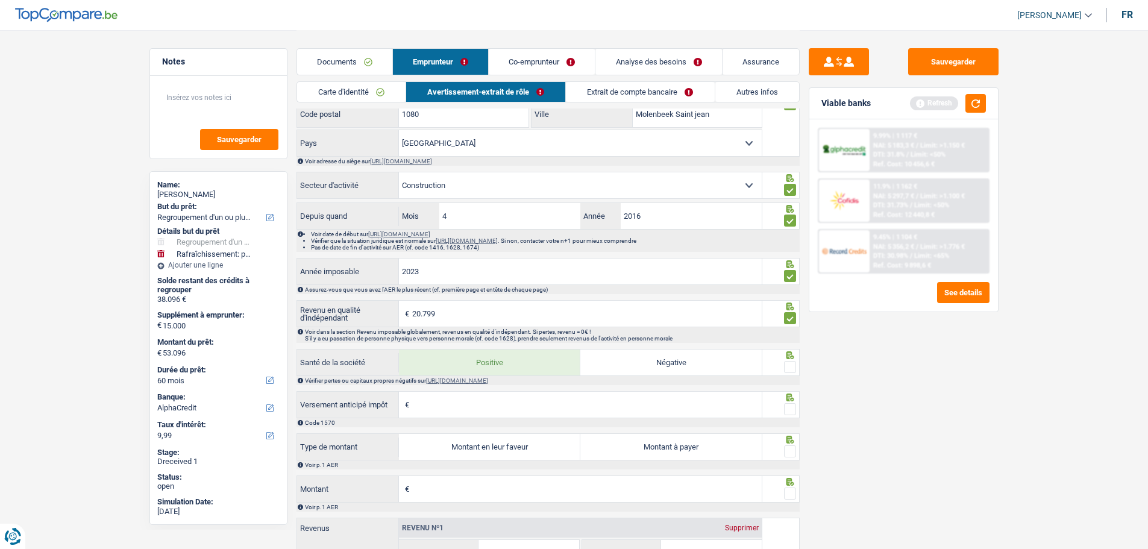
click at [793, 372] on span at bounding box center [790, 367] width 12 height 12
click at [0, 0] on input "radio" at bounding box center [0, 0] width 0 height 0
drag, startPoint x: 787, startPoint y: 407, endPoint x: 784, endPoint y: 417, distance: 10.5
click at [786, 409] on span at bounding box center [790, 409] width 12 height 12
click at [0, 0] on input "radio" at bounding box center [0, 0] width 0 height 0
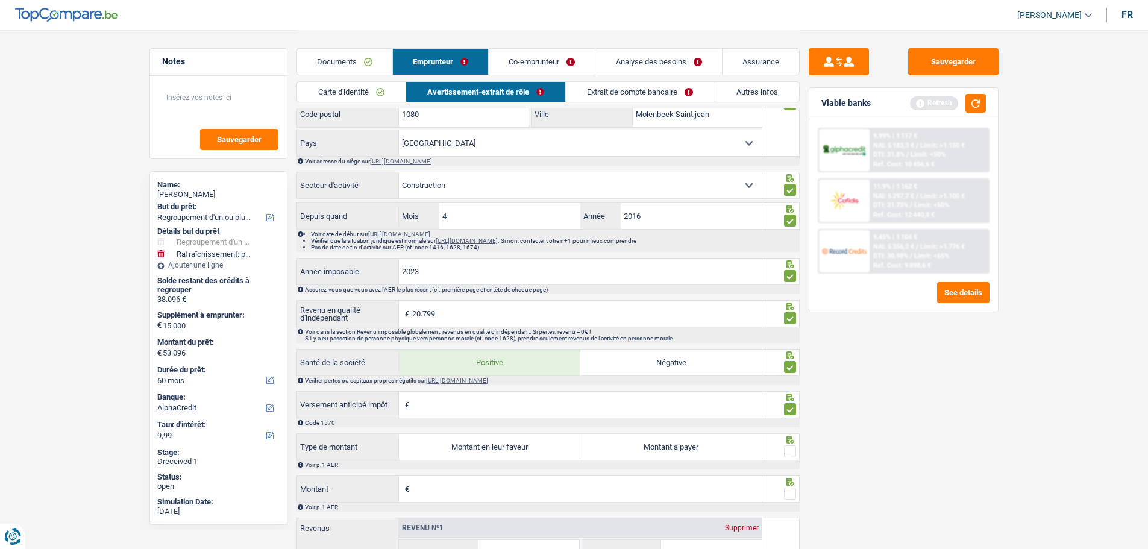
click at [720, 418] on label "Montant à payer" at bounding box center [670, 447] width 181 height 26
click at [720, 418] on input "Montant à payer" at bounding box center [670, 447] width 181 height 26
radio input "true"
type input "1.733"
drag, startPoint x: 791, startPoint y: 456, endPoint x: 749, endPoint y: 476, distance: 47.2
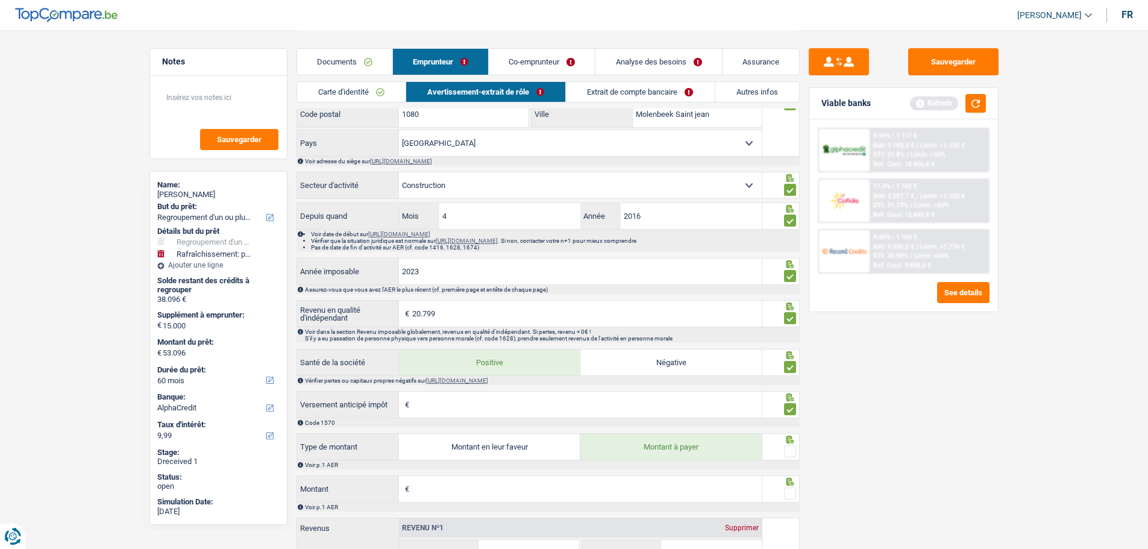
click at [787, 418] on span at bounding box center [790, 451] width 12 height 12
click at [0, 0] on input "radio" at bounding box center [0, 0] width 0 height 0
click at [611, 418] on input "Montant" at bounding box center [587, 489] width 350 height 26
type input "3.542"
type input "1.438"
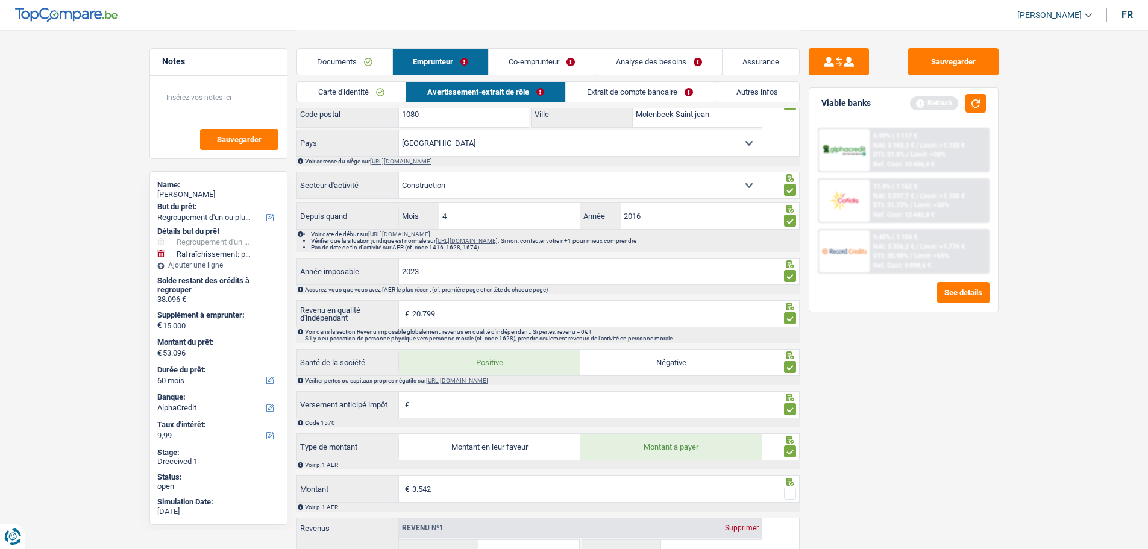
drag, startPoint x: 796, startPoint y: 495, endPoint x: 804, endPoint y: 483, distance: 15.2
click at [796, 418] on span at bounding box center [790, 494] width 12 height 12
click at [0, 0] on input "radio" at bounding box center [0, 0] width 0 height 0
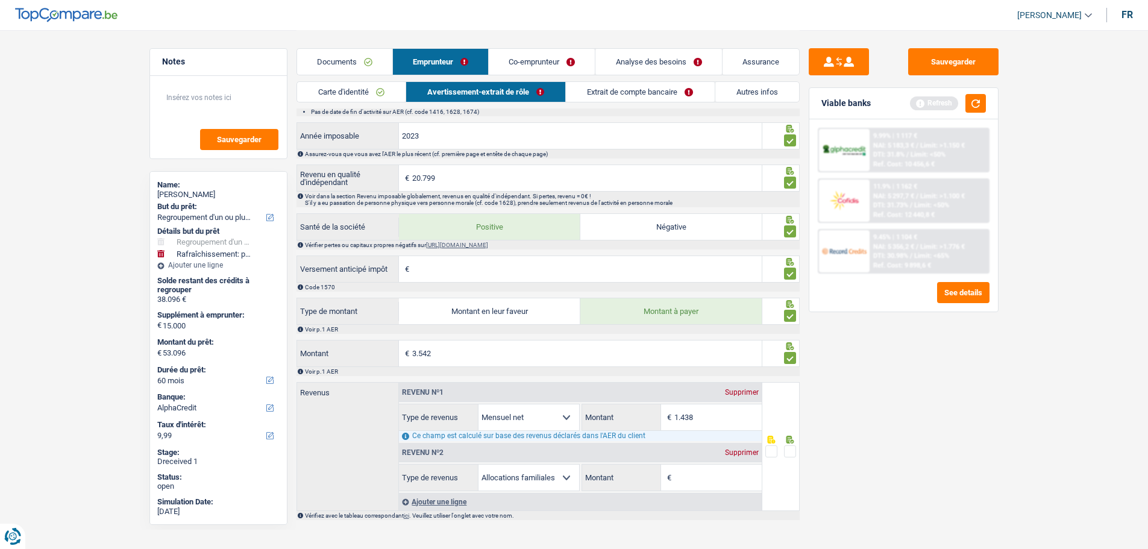
scroll to position [938, 0]
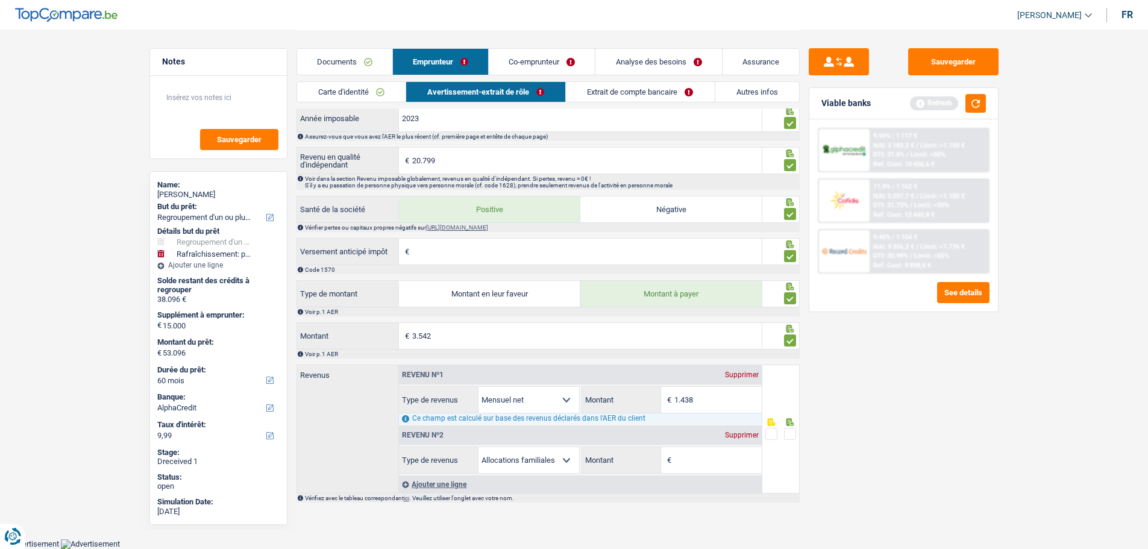
click at [691, 418] on input "Montant" at bounding box center [717, 460] width 87 height 26
type input "547"
click at [793, 418] on span at bounding box center [790, 434] width 12 height 12
click at [0, 0] on input "radio" at bounding box center [0, 0] width 0 height 0
click at [662, 93] on link "Extrait de compte bancaire" at bounding box center [641, 92] width 148 height 20
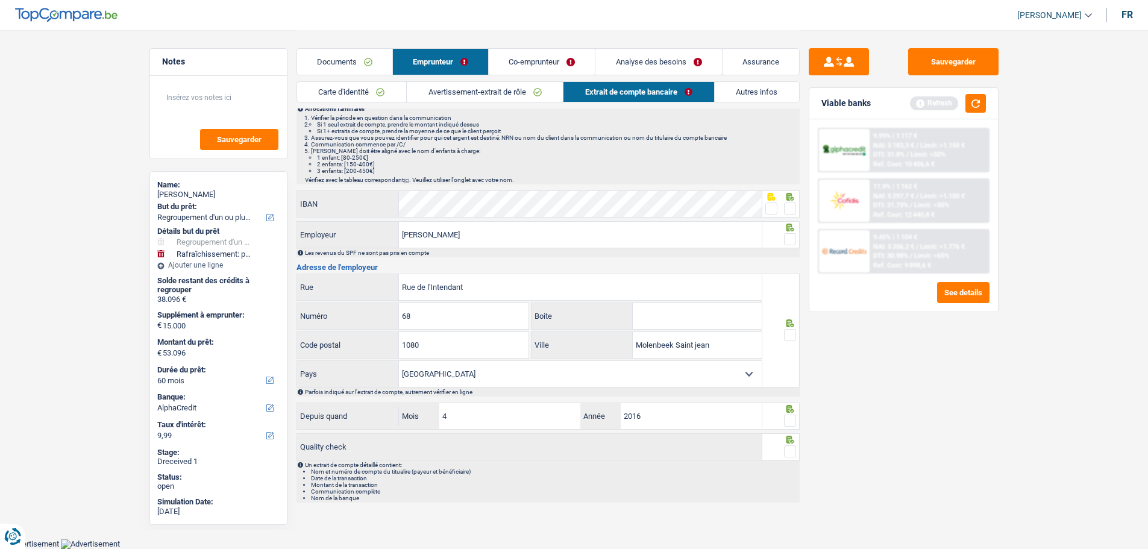
scroll to position [191, 0]
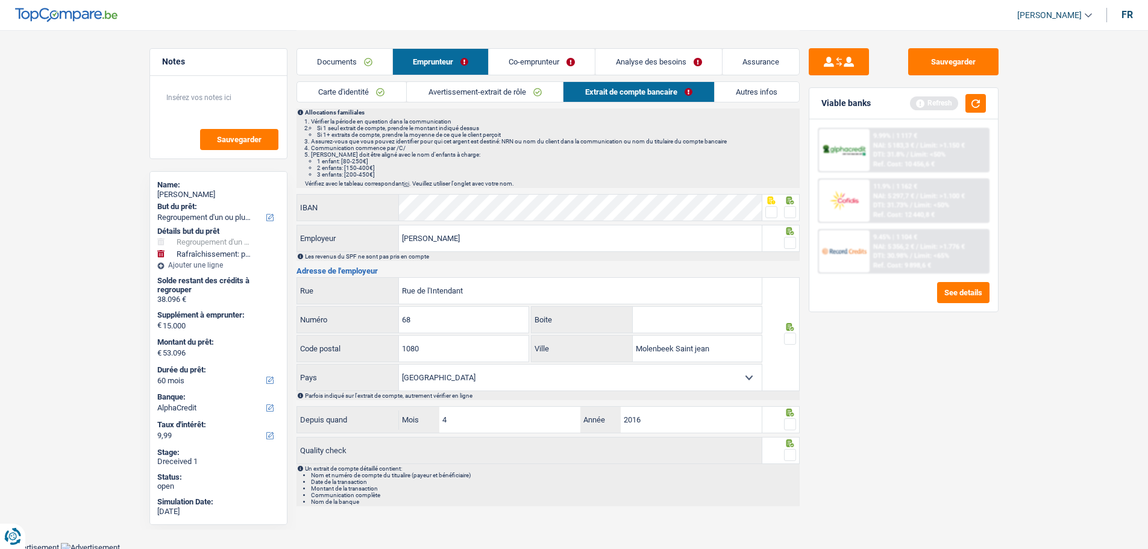
click at [511, 90] on link "Avertissement-extrait de rôle" at bounding box center [485, 92] width 156 height 20
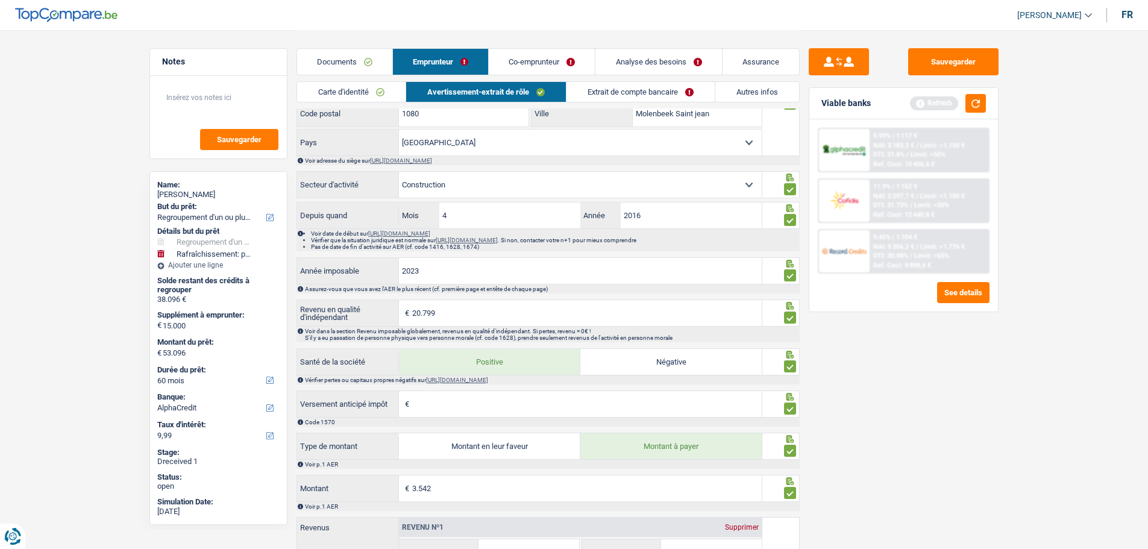
scroll to position [938, 0]
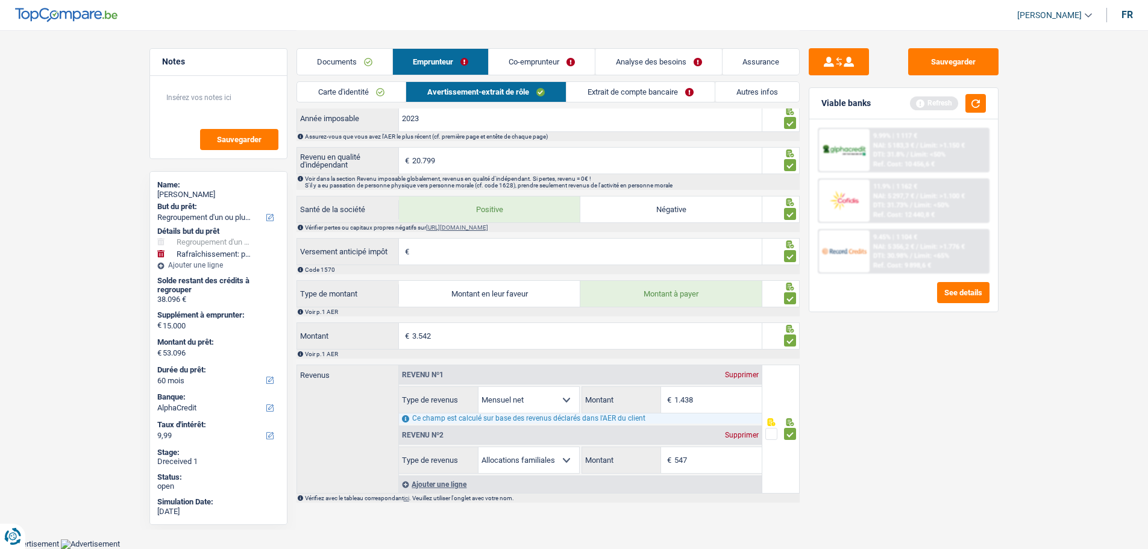
click at [750, 418] on div "Supprimer" at bounding box center [742, 435] width 40 height 7
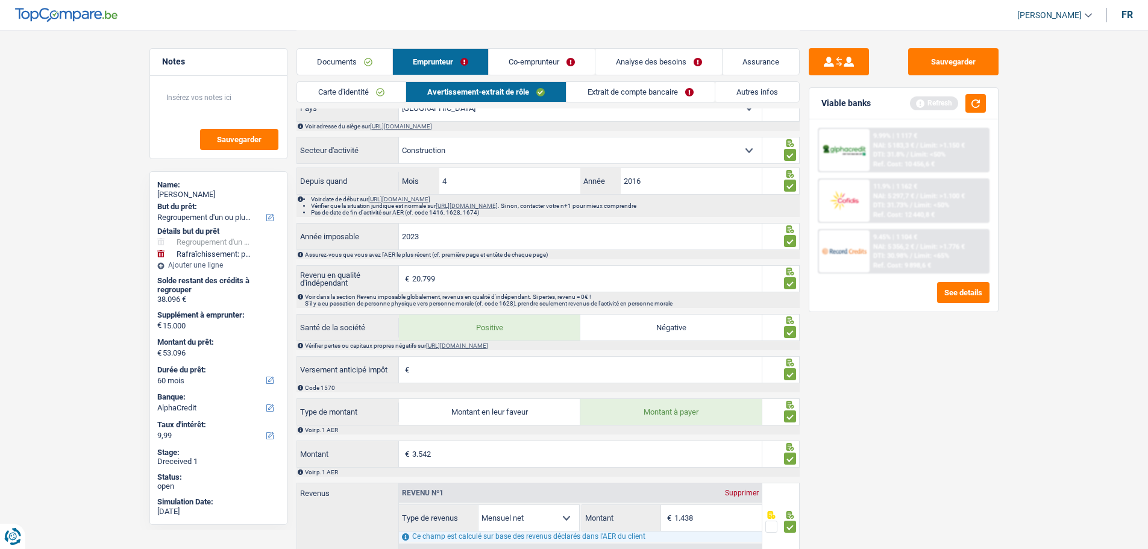
scroll to position [467, 0]
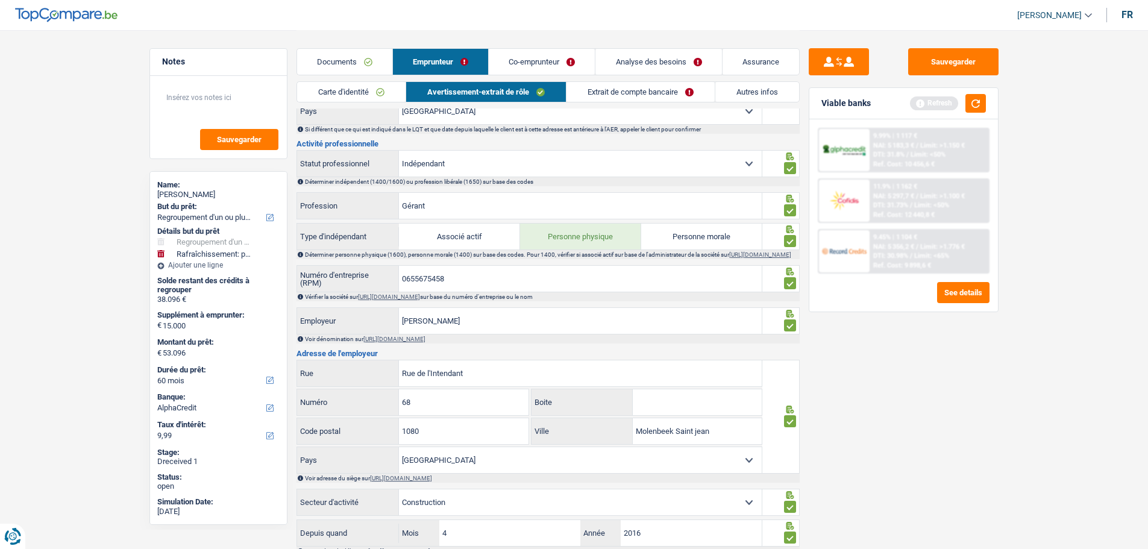
click at [638, 96] on link "Extrait de compte bancaire" at bounding box center [641, 92] width 148 height 20
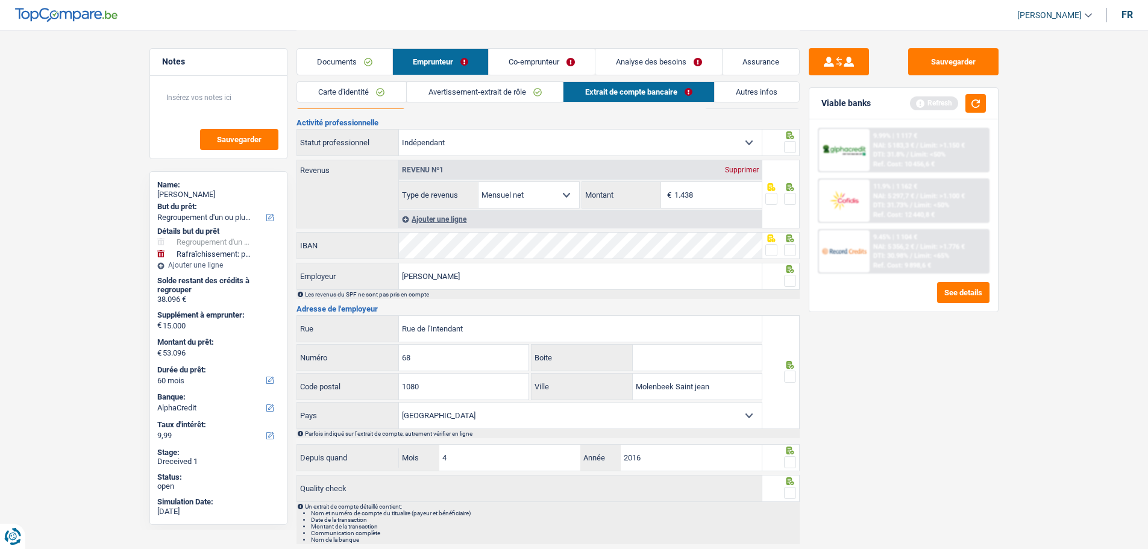
scroll to position [0, 0]
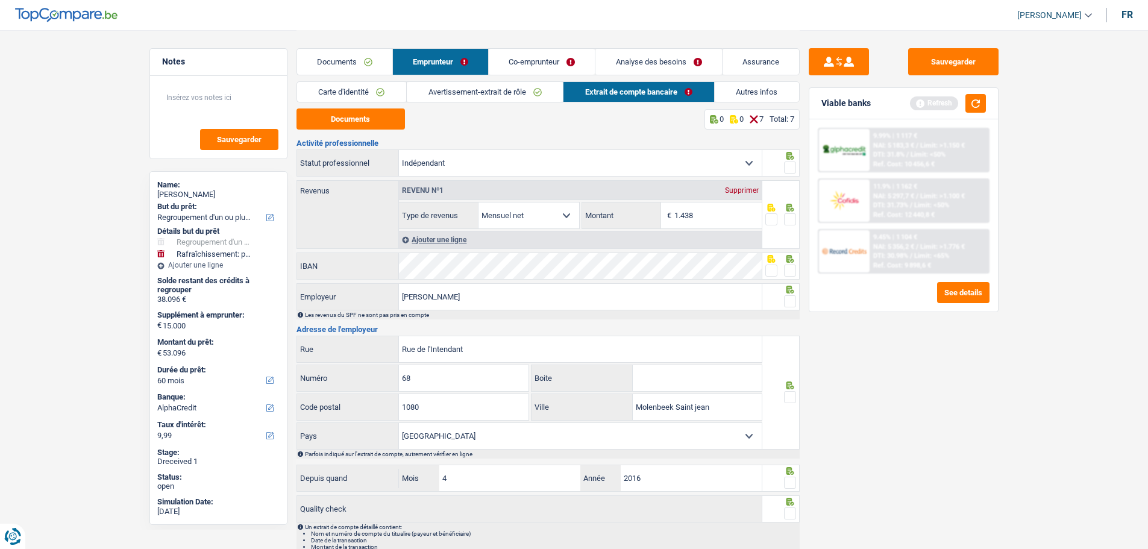
click at [788, 165] on span at bounding box center [790, 168] width 12 height 12
click at [0, 0] on input "radio" at bounding box center [0, 0] width 0 height 0
click at [791, 213] on span at bounding box center [790, 219] width 12 height 12
click at [0, 0] on input "radio" at bounding box center [0, 0] width 0 height 0
click at [774, 267] on span at bounding box center [771, 271] width 12 height 12
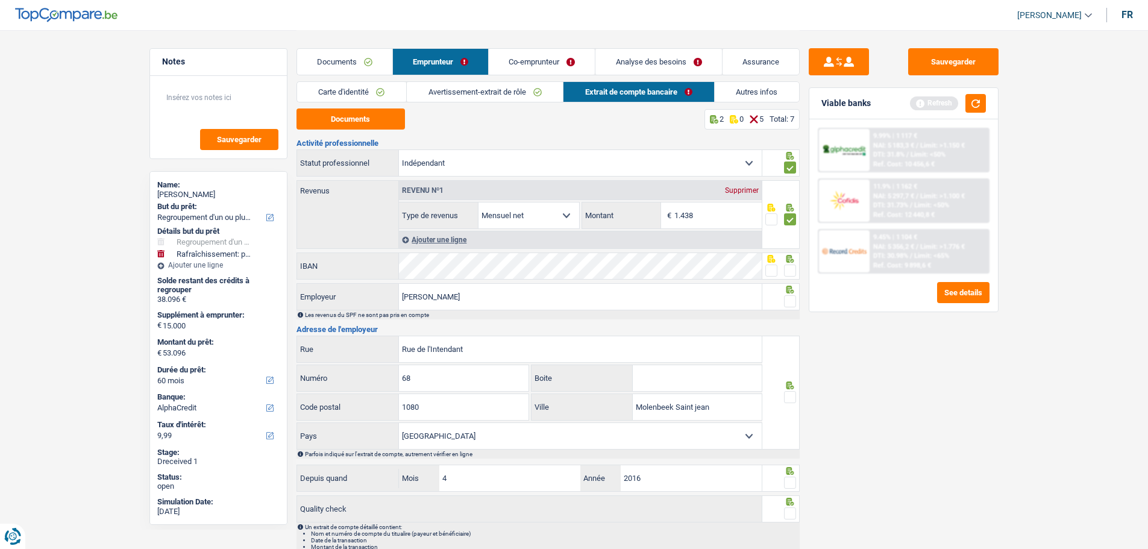
click at [0, 0] on input "radio" at bounding box center [0, 0] width 0 height 0
click at [794, 297] on span at bounding box center [790, 301] width 12 height 12
click at [0, 0] on input "radio" at bounding box center [0, 0] width 0 height 0
drag, startPoint x: 793, startPoint y: 387, endPoint x: 787, endPoint y: 398, distance: 12.9
click at [792, 389] on div at bounding box center [780, 393] width 37 height 114
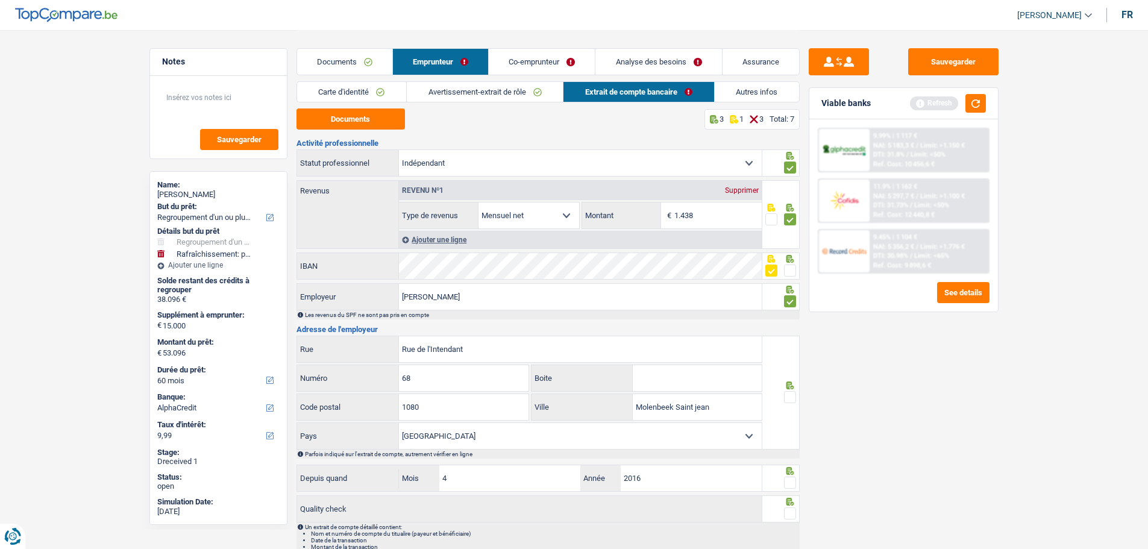
click at [794, 395] on span at bounding box center [790, 397] width 12 height 12
click at [0, 0] on input "radio" at bounding box center [0, 0] width 0 height 0
click at [791, 418] on span at bounding box center [790, 483] width 12 height 12
click at [0, 0] on input "radio" at bounding box center [0, 0] width 0 height 0
click at [791, 418] on span at bounding box center [790, 513] width 12 height 12
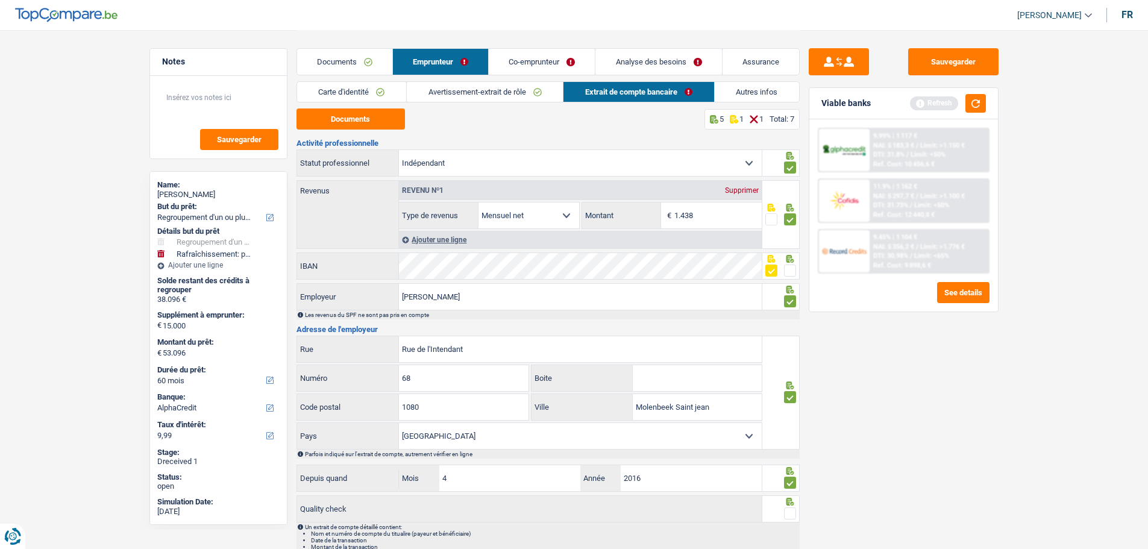
click at [0, 0] on input "radio" at bounding box center [0, 0] width 0 height 0
click at [530, 63] on link "Co-emprunteur" at bounding box center [542, 62] width 106 height 26
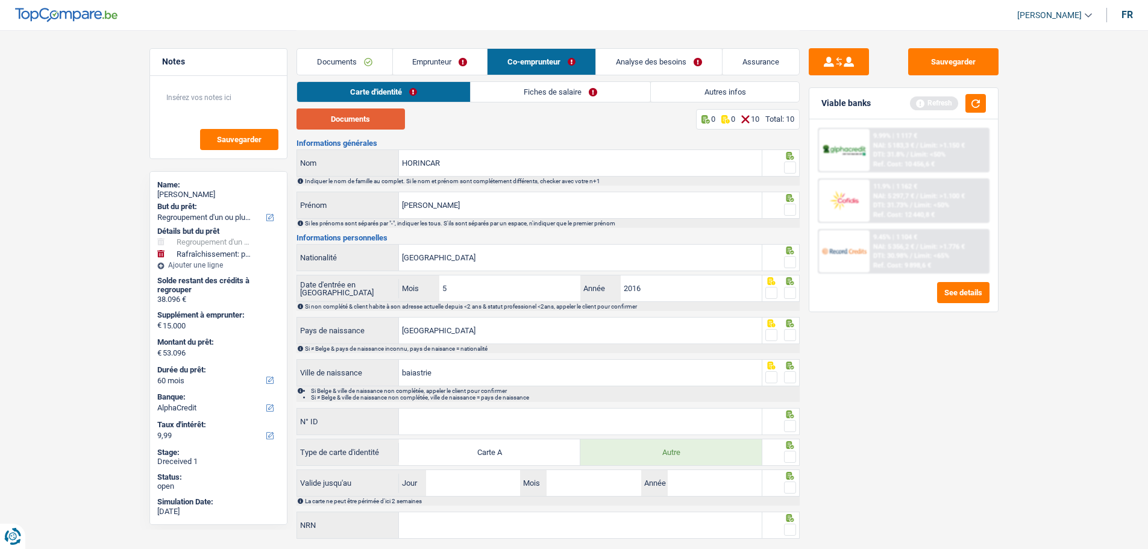
click at [367, 121] on button "Documents" at bounding box center [351, 118] width 108 height 21
click at [791, 165] on span at bounding box center [790, 168] width 12 height 12
click at [0, 0] on input "radio" at bounding box center [0, 0] width 0 height 0
drag, startPoint x: 416, startPoint y: 202, endPoint x: 429, endPoint y: 207, distance: 14.3
click at [416, 201] on input "Ana maria Elena" at bounding box center [580, 205] width 363 height 26
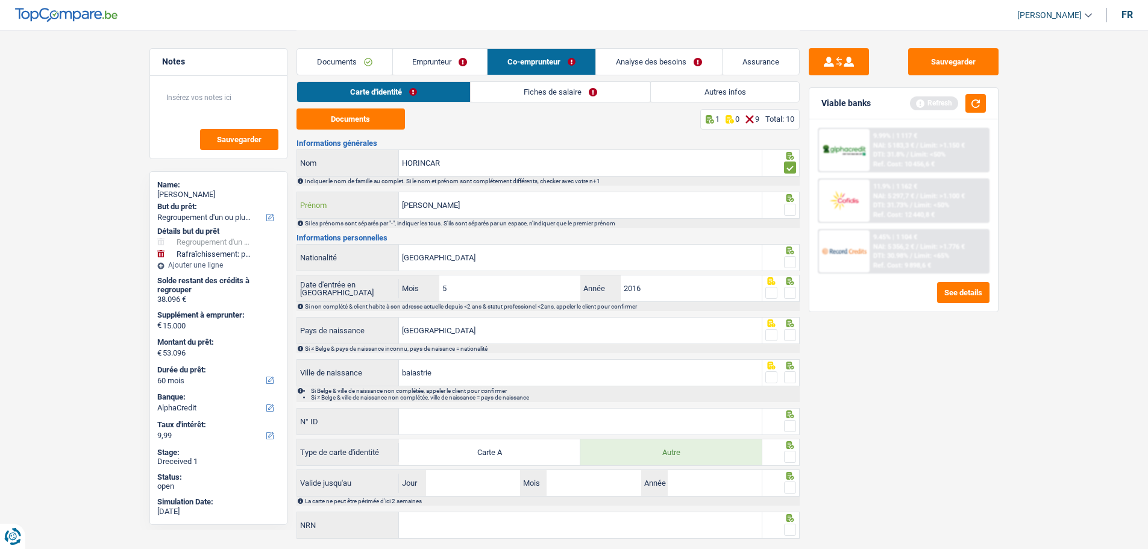
type input "Anamaria-Elena"
click at [790, 209] on span at bounding box center [790, 210] width 12 height 12
click at [0, 0] on input "radio" at bounding box center [0, 0] width 0 height 0
click at [791, 256] on span at bounding box center [790, 262] width 12 height 12
click at [0, 0] on input "radio" at bounding box center [0, 0] width 0 height 0
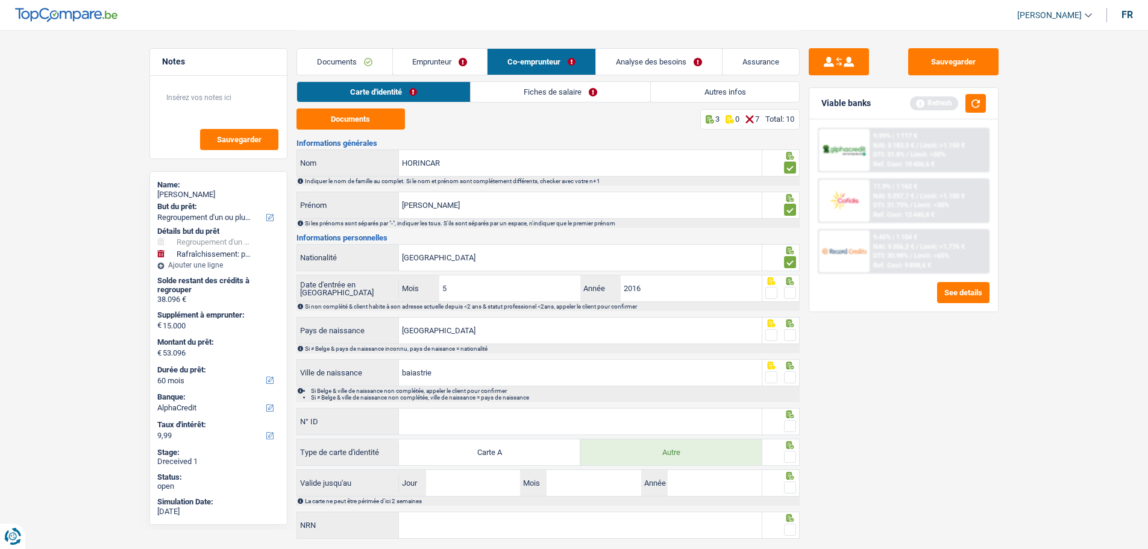
drag, startPoint x: 794, startPoint y: 292, endPoint x: 787, endPoint y: 326, distance: 35.0
click at [794, 292] on span at bounding box center [790, 293] width 12 height 12
click at [0, 0] on input "radio" at bounding box center [0, 0] width 0 height 0
click at [790, 333] on span at bounding box center [790, 335] width 12 height 12
click at [0, 0] on input "radio" at bounding box center [0, 0] width 0 height 0
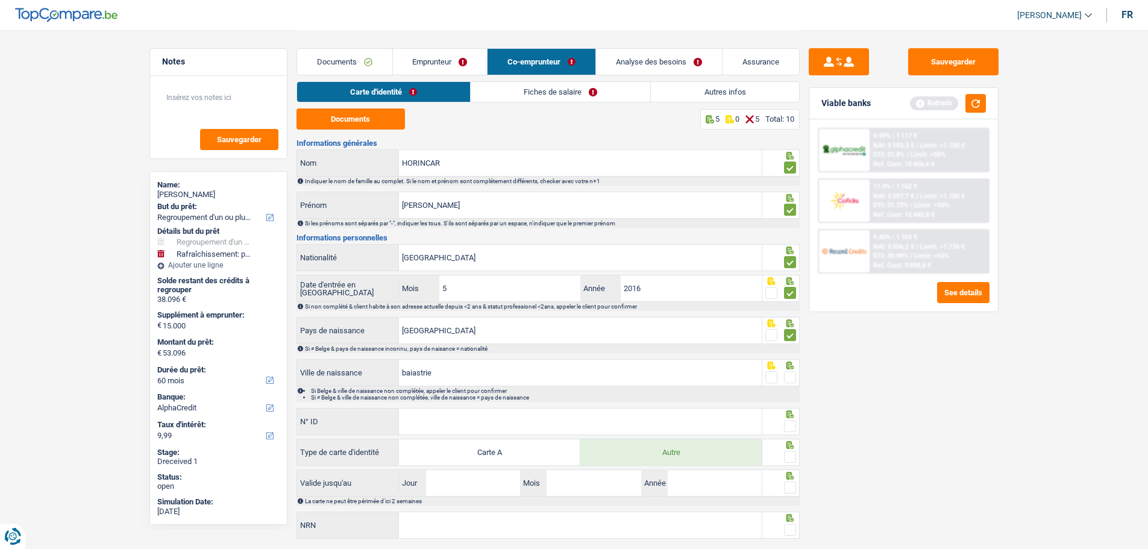
click at [790, 362] on icon at bounding box center [790, 366] width 8 height 8
click at [789, 375] on span at bounding box center [790, 377] width 12 height 12
click at [0, 0] on input "radio" at bounding box center [0, 0] width 0 height 0
click at [608, 418] on input "N° ID" at bounding box center [580, 422] width 363 height 26
type input "B-5464127-20"
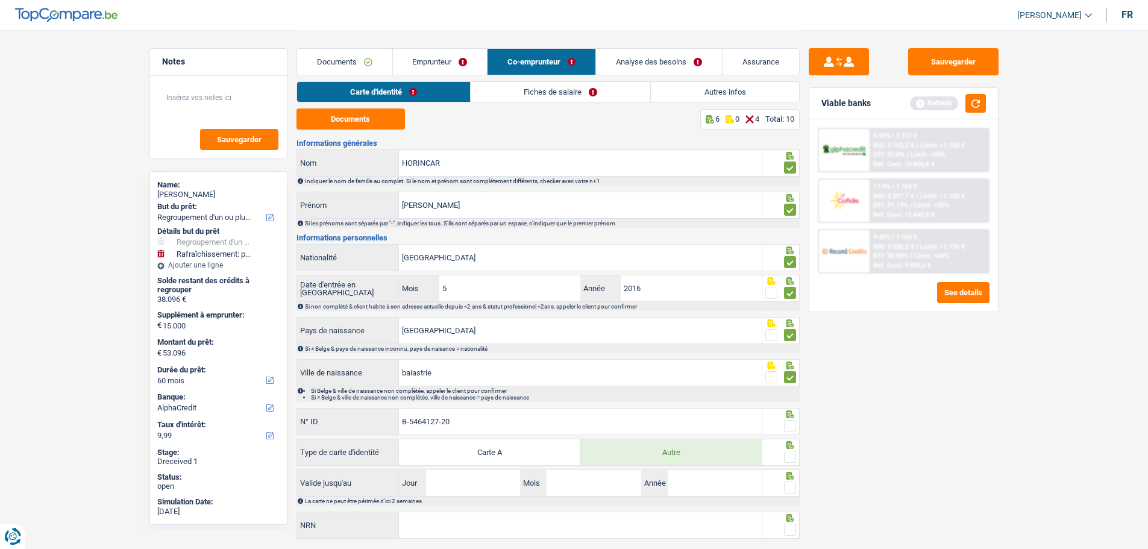
drag, startPoint x: 788, startPoint y: 418, endPoint x: 789, endPoint y: 432, distance: 14.5
click at [789, 418] on span at bounding box center [790, 426] width 12 height 12
click at [0, 0] on input "radio" at bounding box center [0, 0] width 0 height 0
drag, startPoint x: 791, startPoint y: 453, endPoint x: 781, endPoint y: 474, distance: 23.5
click at [789, 418] on span at bounding box center [790, 457] width 12 height 12
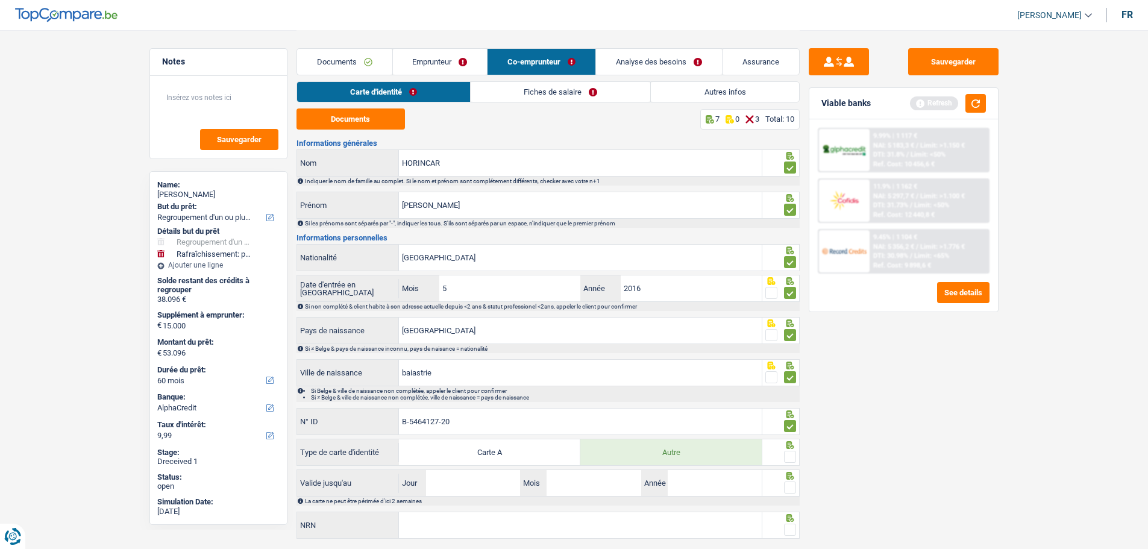
click at [0, 0] on input "radio" at bounding box center [0, 0] width 0 height 0
click at [503, 418] on input "Jour" at bounding box center [473, 483] width 94 height 26
type input "20"
type input "06"
type input "2028"
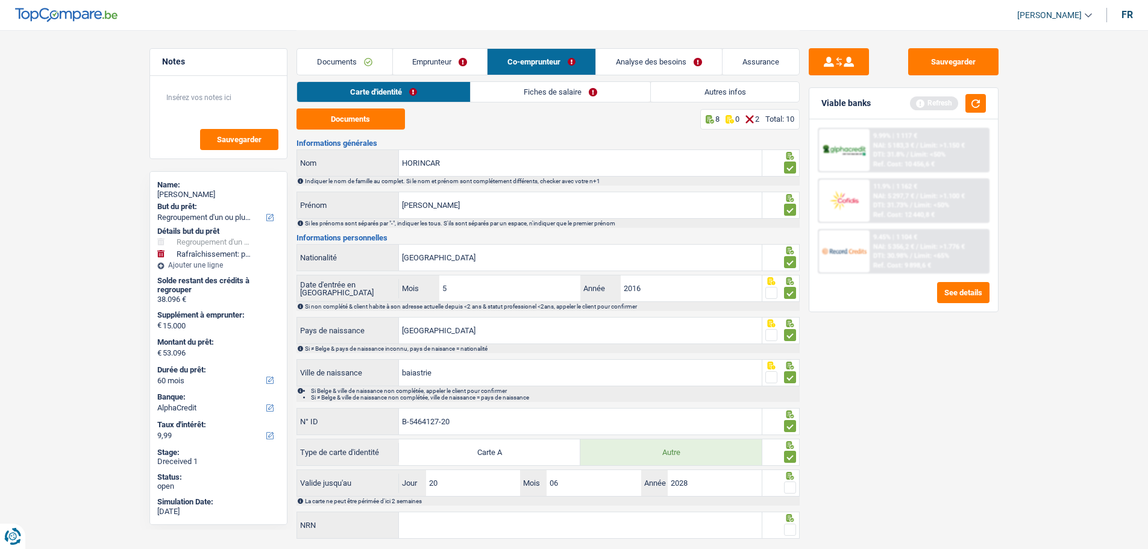
click at [793, 418] on span at bounding box center [790, 488] width 12 height 12
click at [0, 0] on input "radio" at bounding box center [0, 0] width 0 height 0
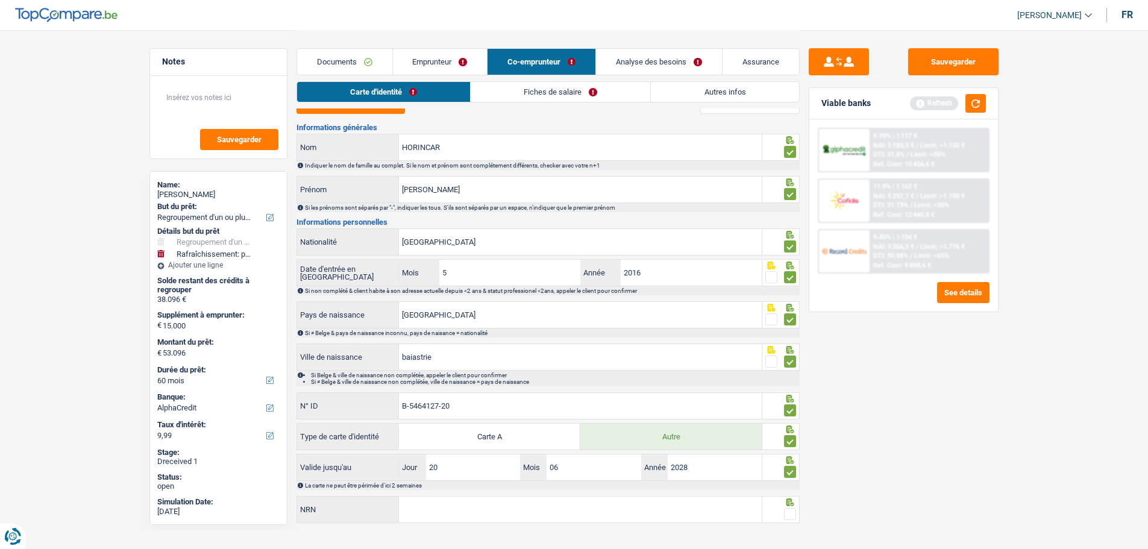
scroll to position [30, 0]
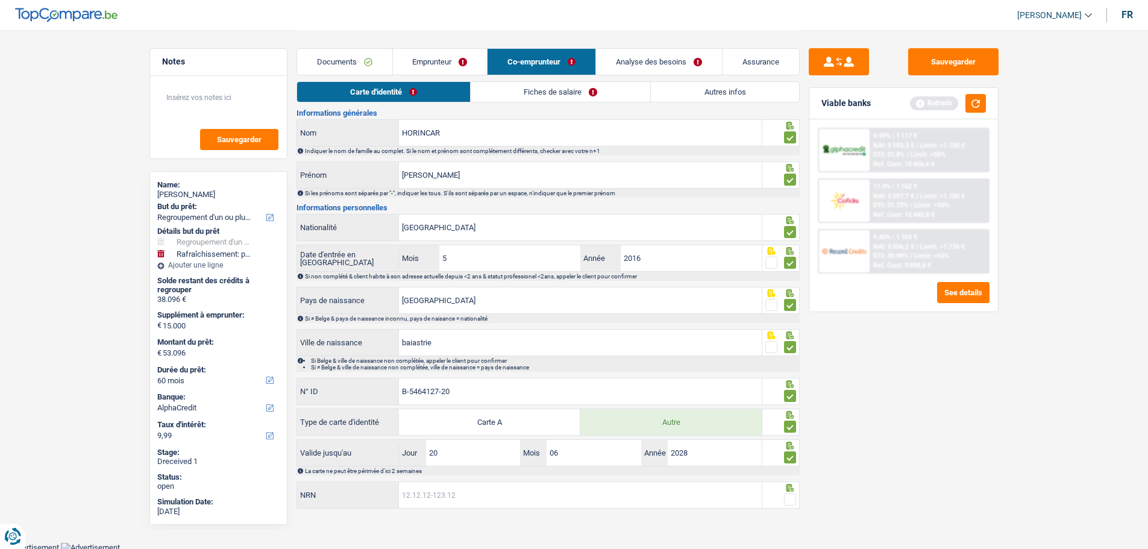
click at [416, 418] on input "NRN" at bounding box center [580, 495] width 363 height 26
type input "83.11.25-622.60"
click at [790, 418] on span at bounding box center [790, 500] width 12 height 12
click at [0, 0] on input "radio" at bounding box center [0, 0] width 0 height 0
click at [565, 92] on link "Fiches de salaire" at bounding box center [561, 92] width 180 height 20
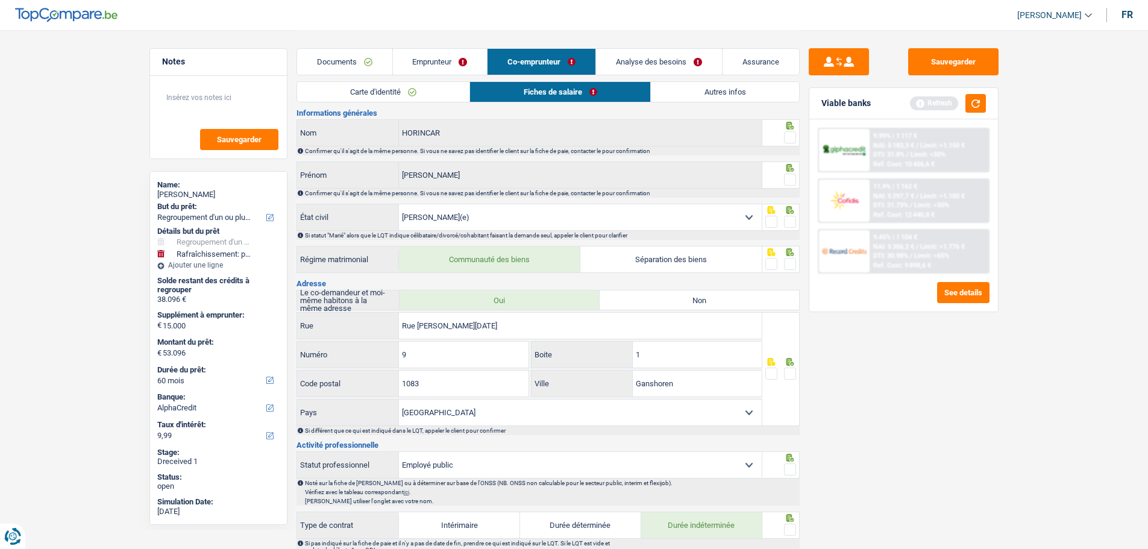
drag, startPoint x: 793, startPoint y: 130, endPoint x: 791, endPoint y: 139, distance: 9.1
click at [792, 133] on span at bounding box center [790, 137] width 12 height 12
click at [0, 0] on input "radio" at bounding box center [0, 0] width 0 height 0
click at [788, 176] on span at bounding box center [790, 180] width 12 height 12
click at [0, 0] on input "radio" at bounding box center [0, 0] width 0 height 0
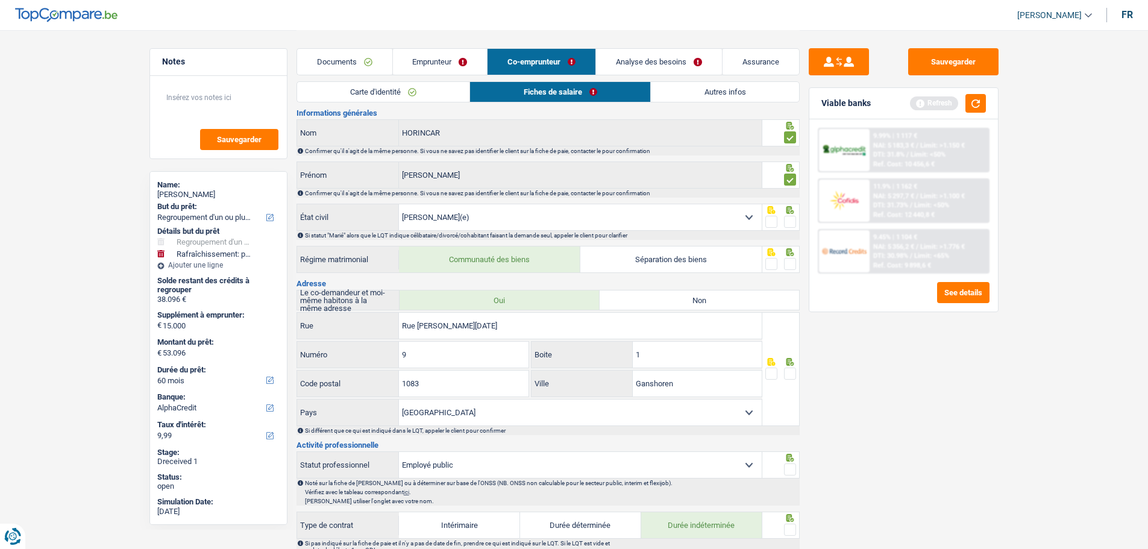
click at [793, 217] on span at bounding box center [790, 222] width 12 height 12
click at [0, 0] on input "radio" at bounding box center [0, 0] width 0 height 0
click at [796, 259] on div at bounding box center [780, 259] width 37 height 27
click at [793, 262] on span at bounding box center [790, 264] width 12 height 12
click at [0, 0] on input "radio" at bounding box center [0, 0] width 0 height 0
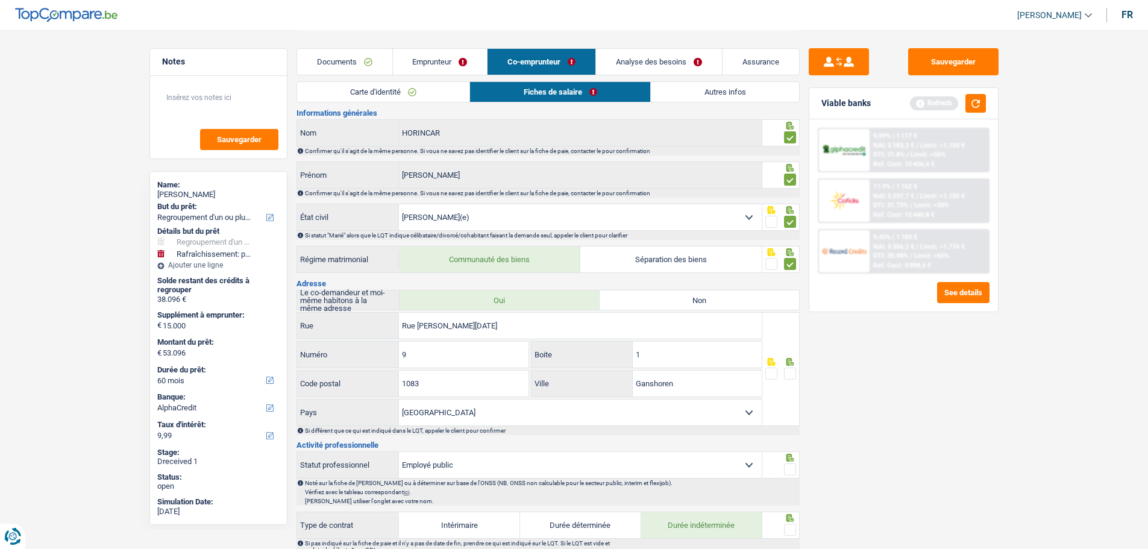
click at [789, 374] on span at bounding box center [790, 374] width 12 height 12
click at [0, 0] on input "radio" at bounding box center [0, 0] width 0 height 0
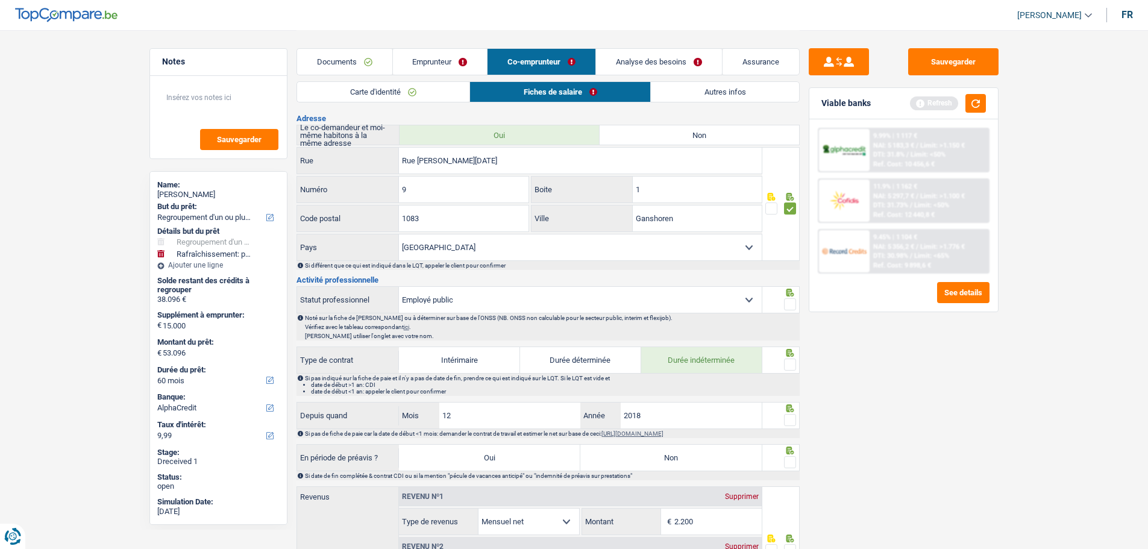
scroll to position [211, 0]
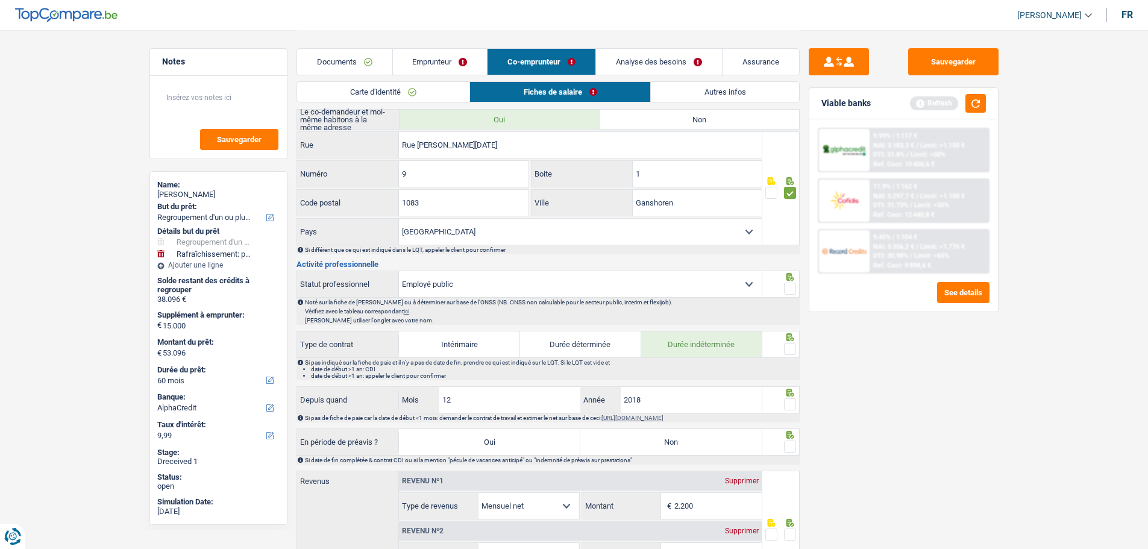
drag, startPoint x: 795, startPoint y: 288, endPoint x: 795, endPoint y: 332, distance: 43.4
click at [794, 292] on div at bounding box center [790, 288] width 12 height 15
click at [790, 343] on span at bounding box center [790, 349] width 12 height 12
click at [0, 0] on input "radio" at bounding box center [0, 0] width 0 height 0
click at [790, 283] on span at bounding box center [790, 289] width 12 height 12
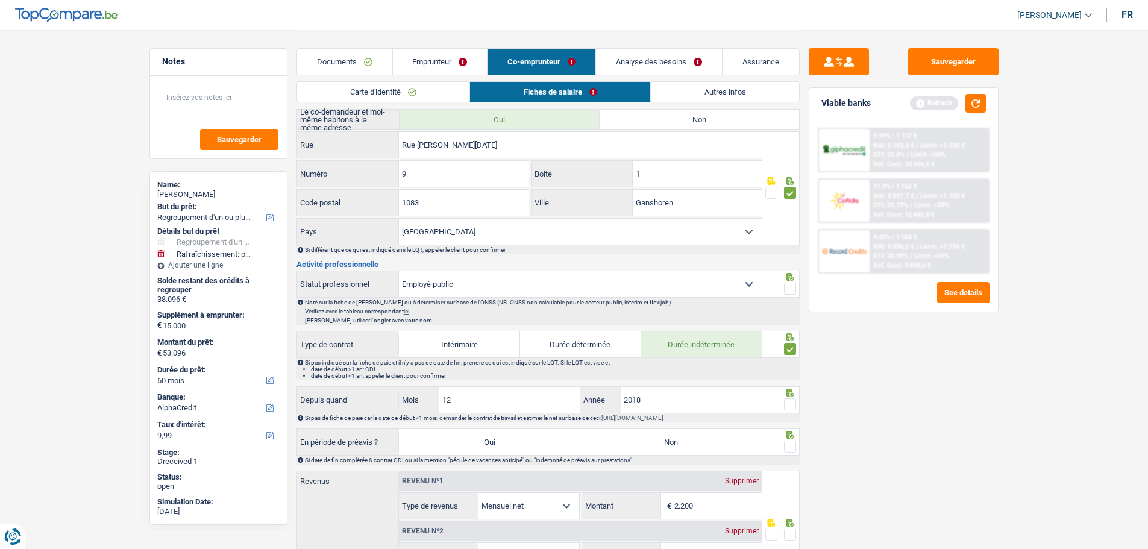
click at [0, 0] on input "radio" at bounding box center [0, 0] width 0 height 0
click at [789, 398] on span at bounding box center [790, 404] width 12 height 12
click at [0, 0] on input "radio" at bounding box center [0, 0] width 0 height 0
click at [790, 418] on span at bounding box center [790, 447] width 12 height 12
click at [0, 0] on input "radio" at bounding box center [0, 0] width 0 height 0
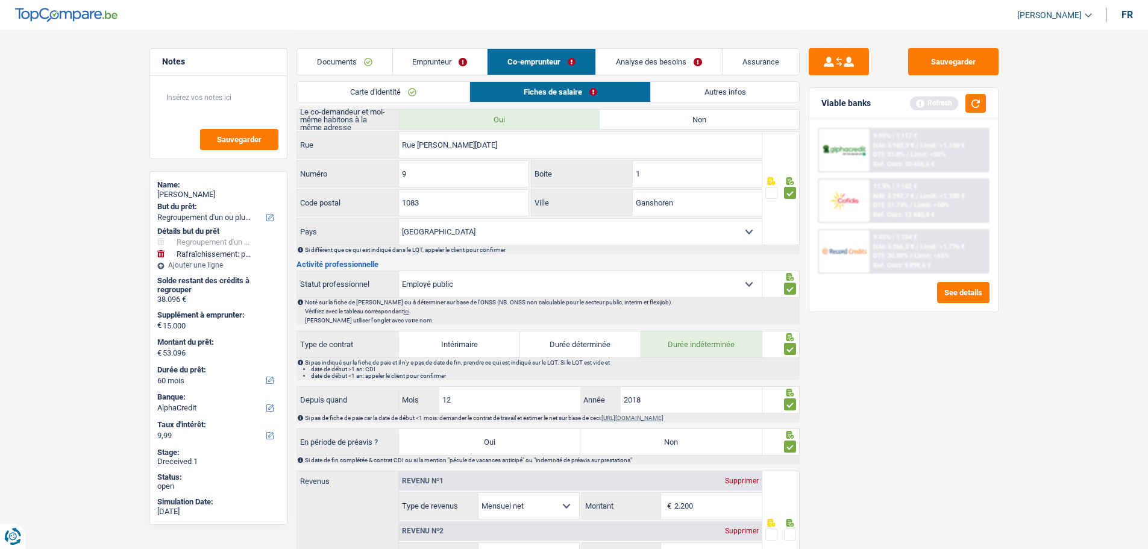
click at [676, 418] on label "Non" at bounding box center [670, 442] width 181 height 26
click at [676, 418] on input "Non" at bounding box center [670, 442] width 181 height 26
radio input "true"
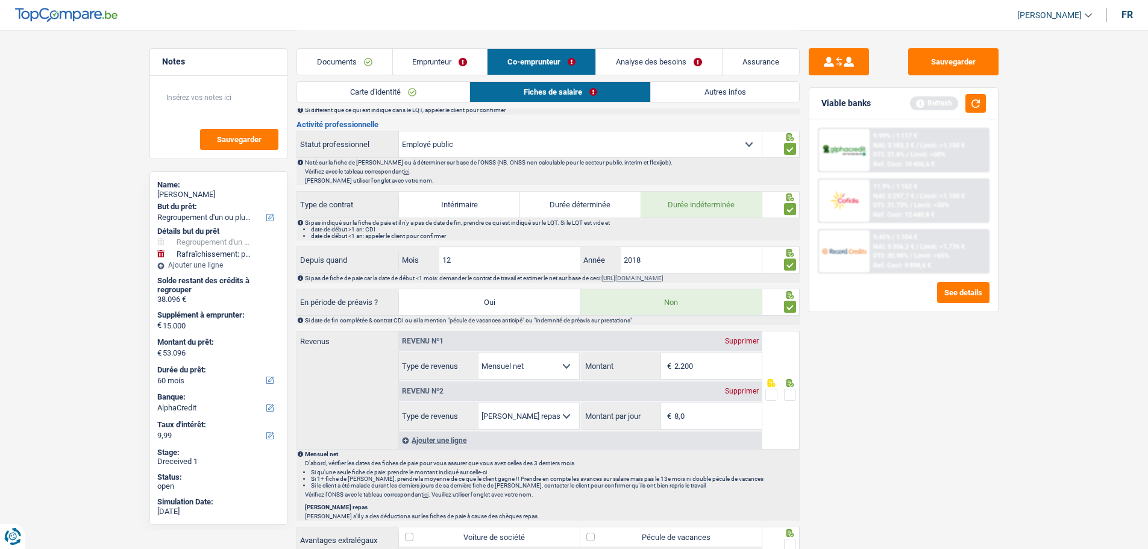
scroll to position [392, 0]
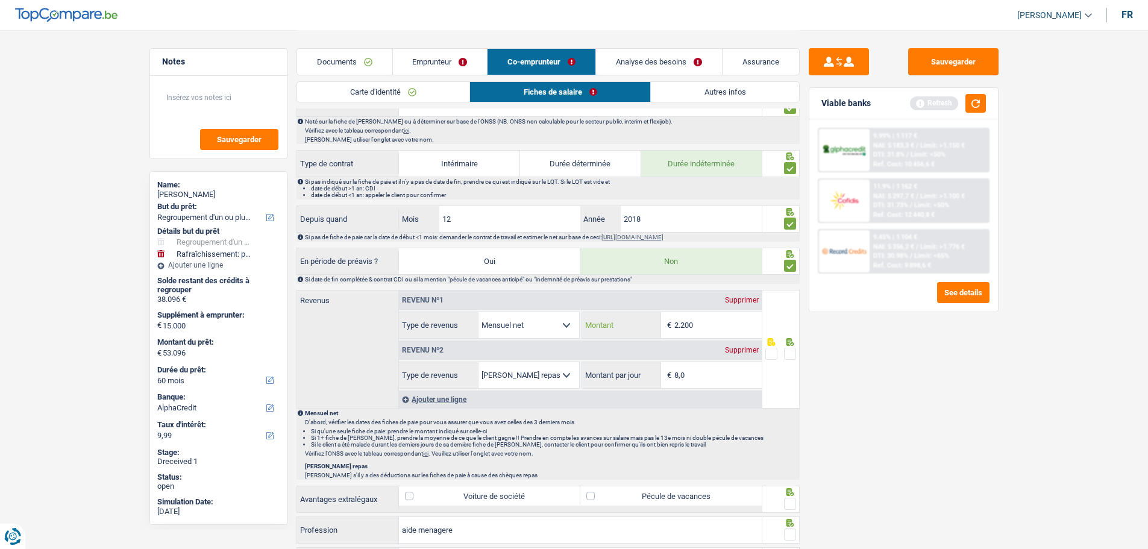
click at [733, 318] on input "2.200" at bounding box center [717, 325] width 87 height 26
click at [703, 319] on input "2.120" at bounding box center [717, 325] width 87 height 26
type input "2.226"
click at [790, 351] on span at bounding box center [790, 354] width 12 height 12
click at [0, 0] on input "radio" at bounding box center [0, 0] width 0 height 0
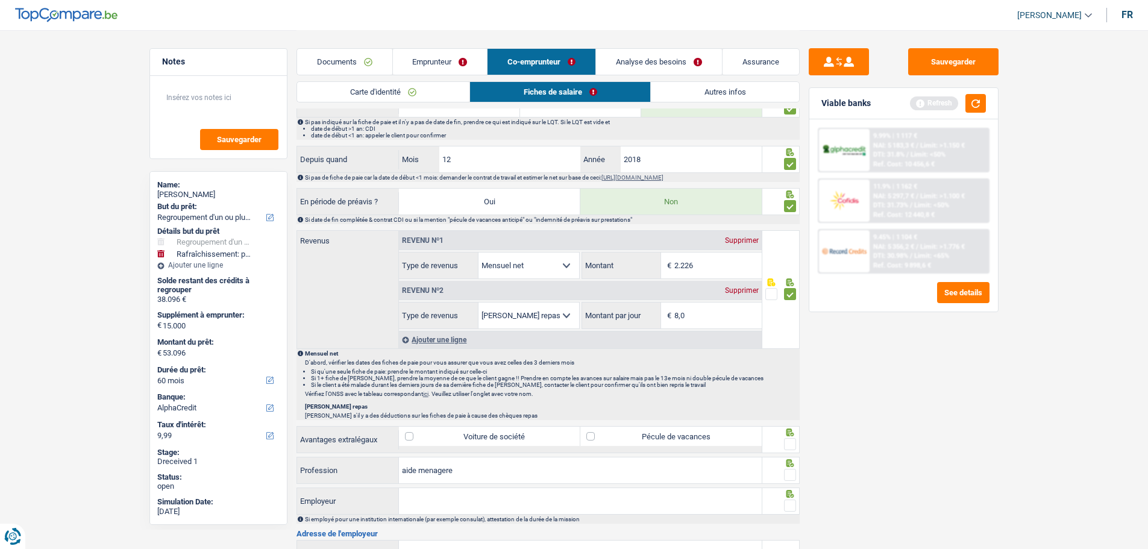
scroll to position [452, 0]
click at [637, 418] on label "Pécule de vacances" at bounding box center [670, 435] width 181 height 19
click at [637, 418] on input "Pécule de vacances" at bounding box center [670, 435] width 181 height 19
checkbox input "true"
click at [793, 418] on span at bounding box center [790, 444] width 12 height 12
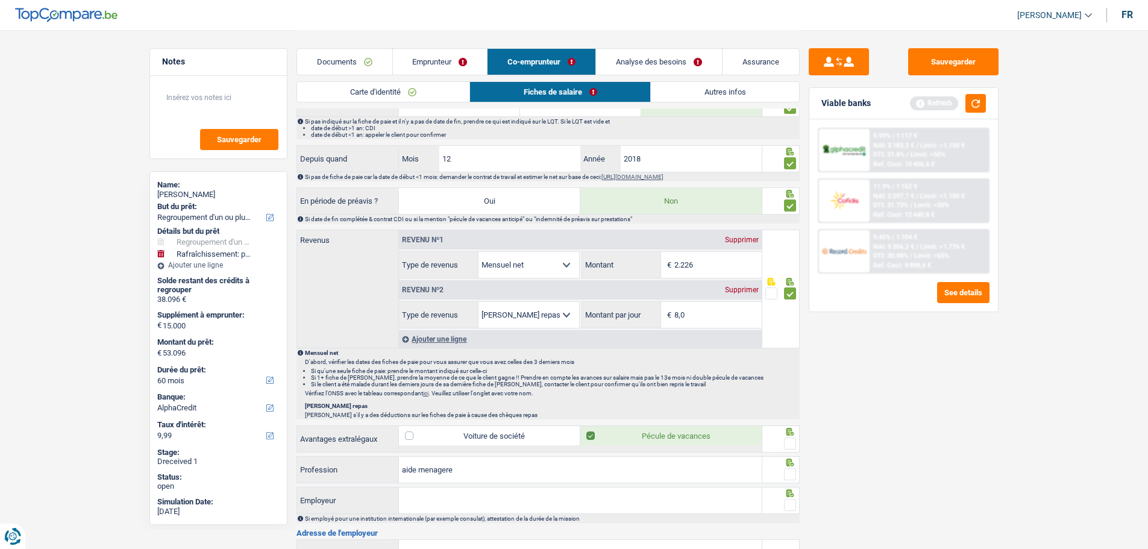
click at [0, 0] on input "radio" at bounding box center [0, 0] width 0 height 0
drag, startPoint x: 796, startPoint y: 471, endPoint x: 783, endPoint y: 480, distance: 16.0
click at [793, 418] on div at bounding box center [780, 469] width 37 height 27
click at [792, 418] on span at bounding box center [790, 474] width 12 height 12
click at [0, 0] on input "radio" at bounding box center [0, 0] width 0 height 0
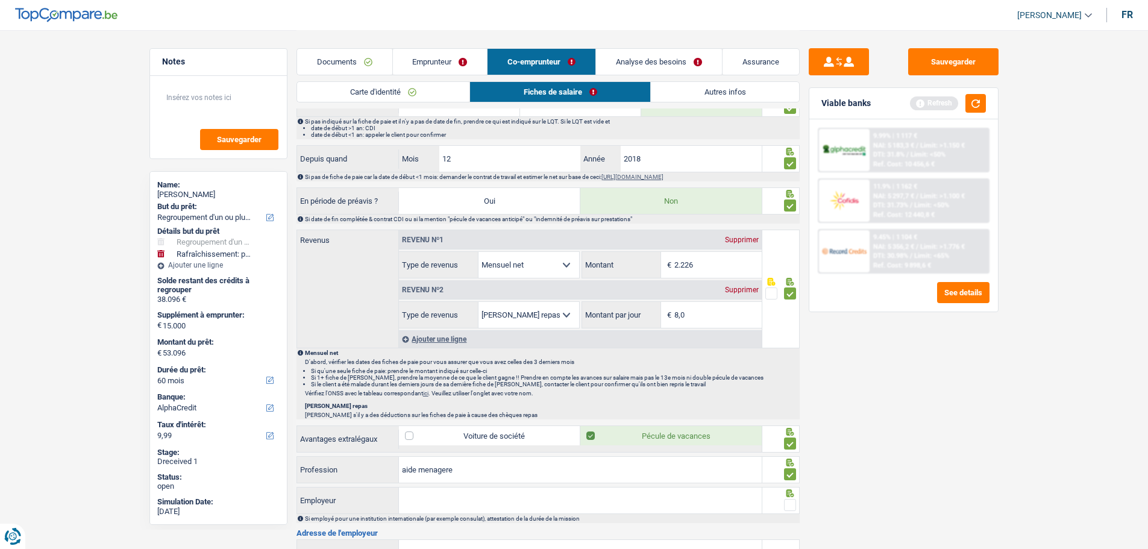
click at [563, 418] on input "Employeur" at bounding box center [580, 501] width 363 height 26
type input "Maison Net"
click at [789, 418] on span at bounding box center [790, 505] width 12 height 12
click at [0, 0] on input "radio" at bounding box center [0, 0] width 0 height 0
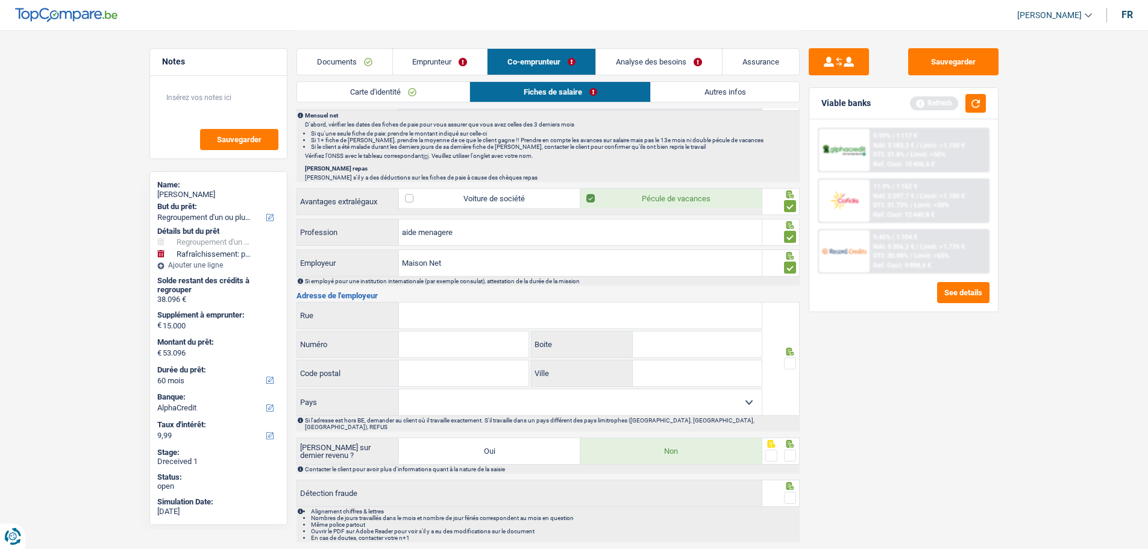
scroll to position [693, 0]
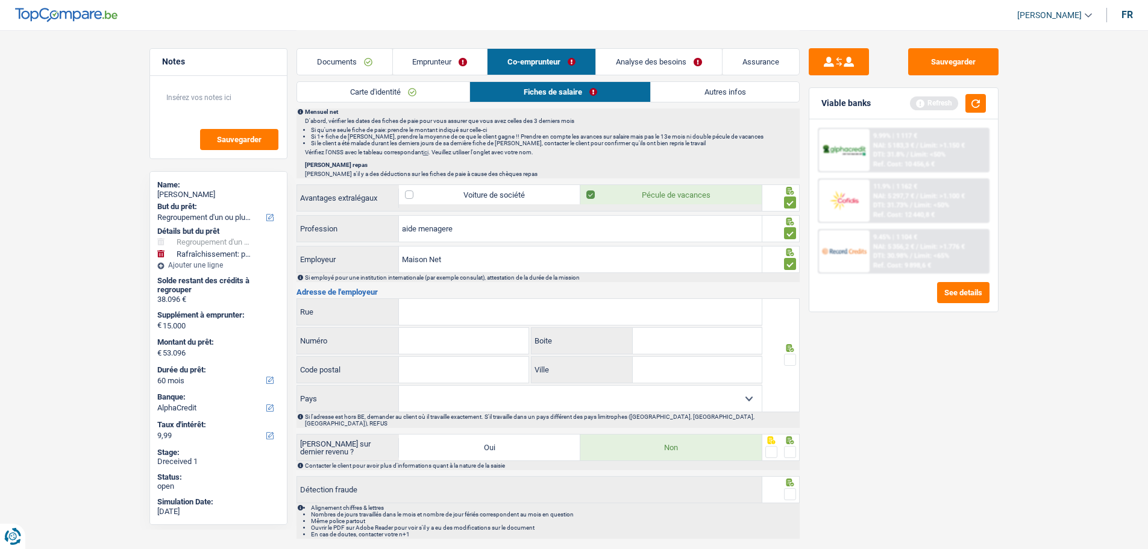
click at [547, 317] on input "Rue" at bounding box center [580, 312] width 363 height 26
type input "De geneve"
click at [486, 337] on input "Numéro" at bounding box center [464, 341] width 130 height 26
type input "175"
click at [458, 377] on input "Code postal" at bounding box center [464, 370] width 130 height 26
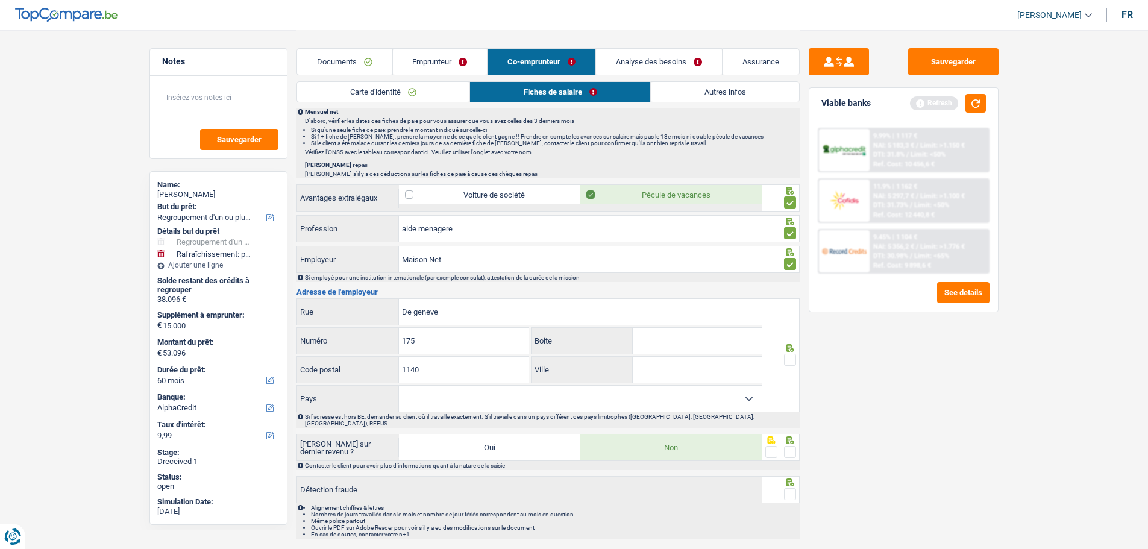
type input "1140"
click at [718, 371] on input "Ville" at bounding box center [697, 370] width 129 height 26
type input "Evere"
click at [673, 389] on select "Belgique France Allemagne Italie Luxembourg Pays-Bas Espagne Suisse Sélectionne…" at bounding box center [580, 399] width 363 height 26
select select "BE"
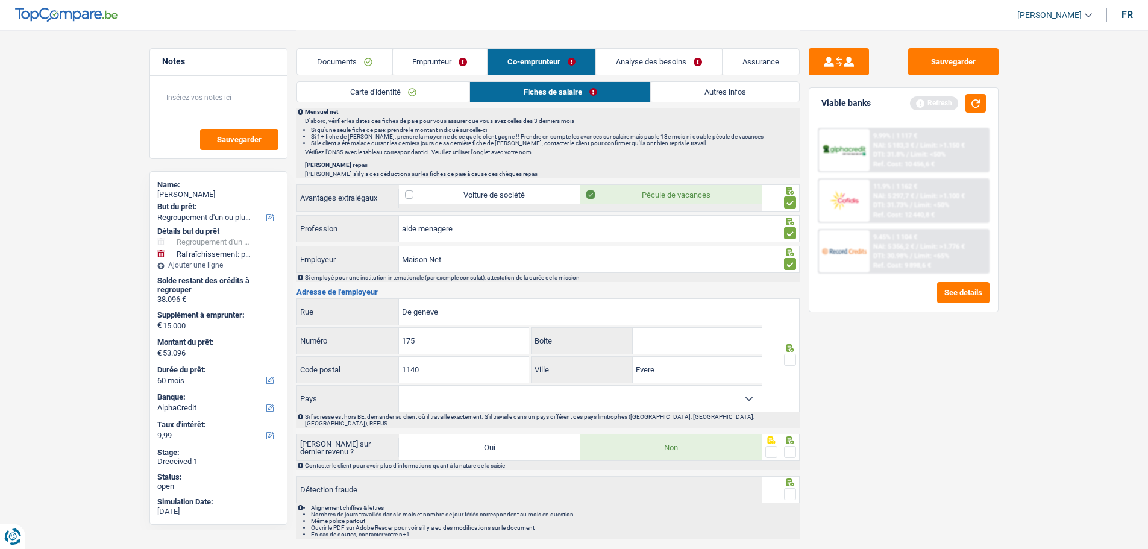
click at [399, 386] on select "Belgique France Allemagne Italie Luxembourg Pays-Bas Espagne Suisse Sélectionne…" at bounding box center [580, 399] width 363 height 26
click at [791, 358] on span at bounding box center [790, 360] width 12 height 12
click at [0, 0] on input "radio" at bounding box center [0, 0] width 0 height 0
click at [786, 418] on span at bounding box center [790, 452] width 12 height 12
click at [0, 0] on input "radio" at bounding box center [0, 0] width 0 height 0
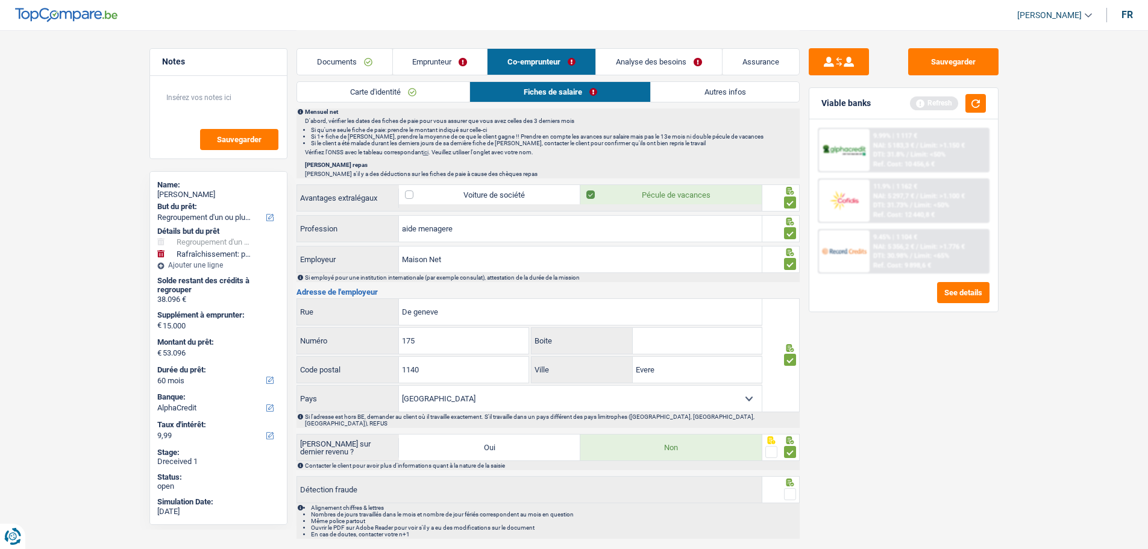
click at [790, 418] on span at bounding box center [790, 494] width 12 height 12
click at [0, 0] on input "radio" at bounding box center [0, 0] width 0 height 0
click at [725, 90] on link "Autres infos" at bounding box center [725, 92] width 148 height 20
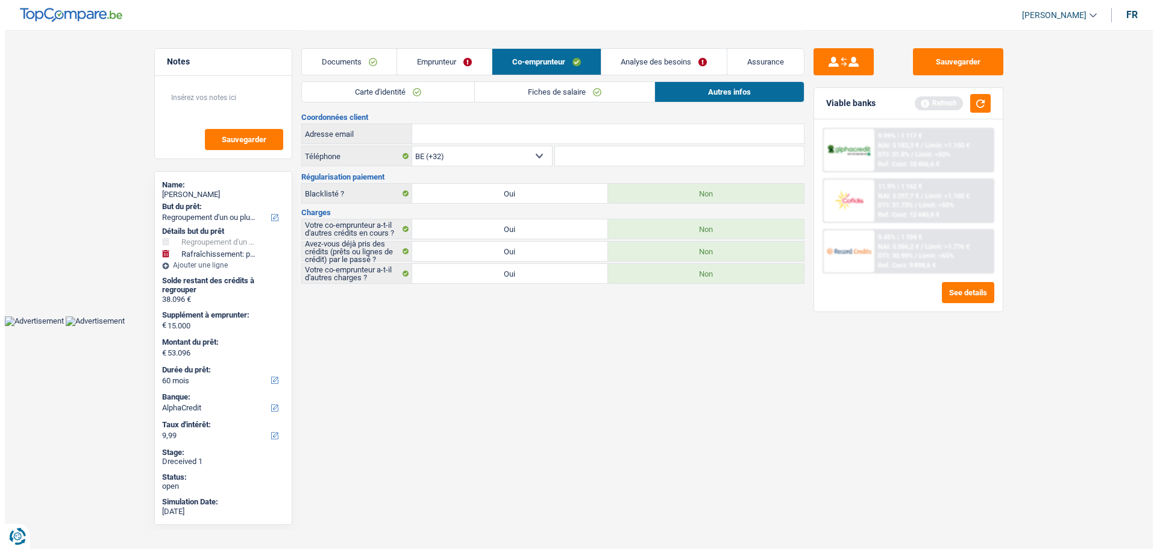
scroll to position [0, 0]
click at [441, 51] on link "Emprunteur" at bounding box center [444, 62] width 95 height 26
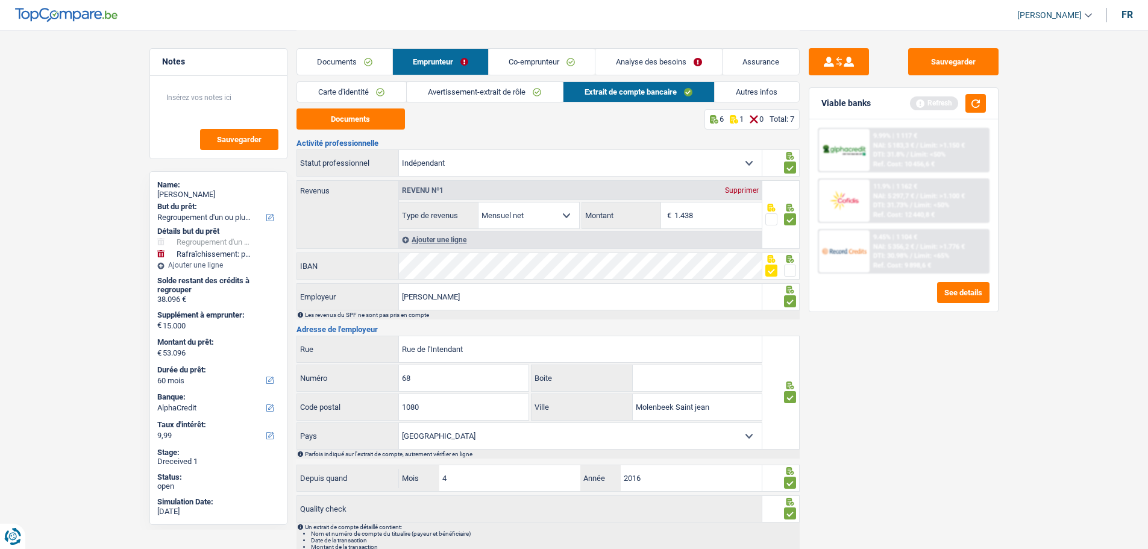
click at [756, 87] on link "Autres infos" at bounding box center [757, 92] width 84 height 20
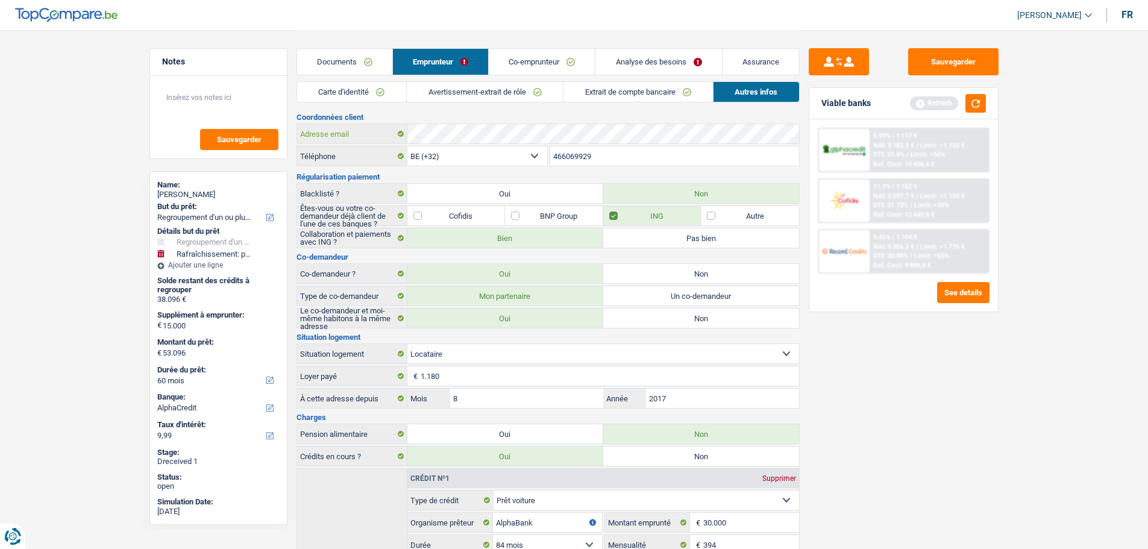
click at [380, 132] on div "Adresse email" at bounding box center [548, 133] width 502 height 19
click at [578, 61] on link "Co-emprunteur" at bounding box center [542, 62] width 106 height 26
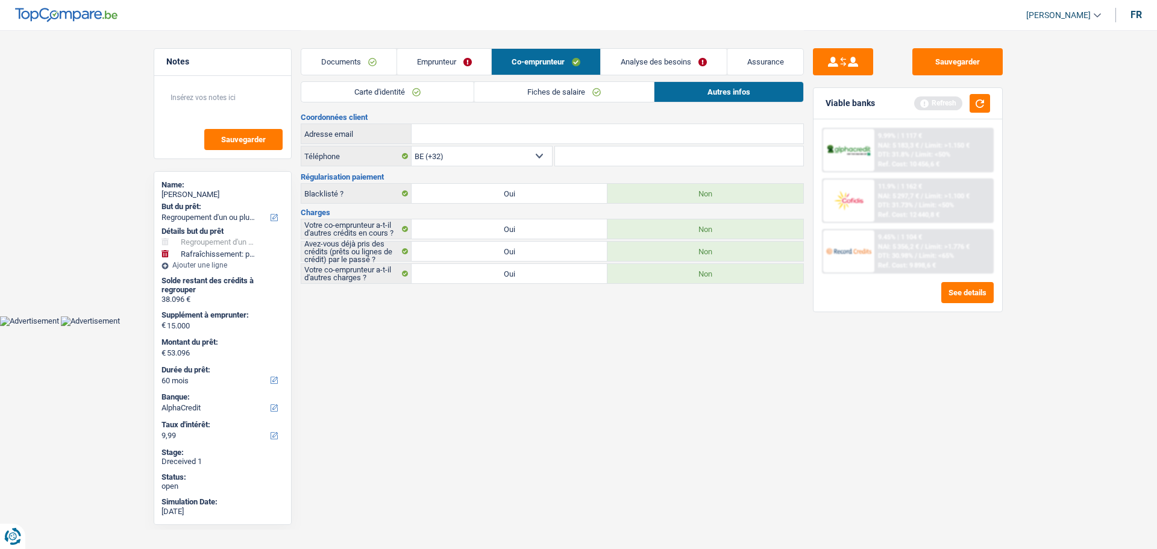
click at [537, 128] on input "Adresse email" at bounding box center [608, 133] width 392 height 19
paste input "vasilehorincar23@gmail.com"
type input "vasilehorincar23@gmail.com"
click at [659, 61] on link "Analyse des besoins" at bounding box center [664, 62] width 126 height 26
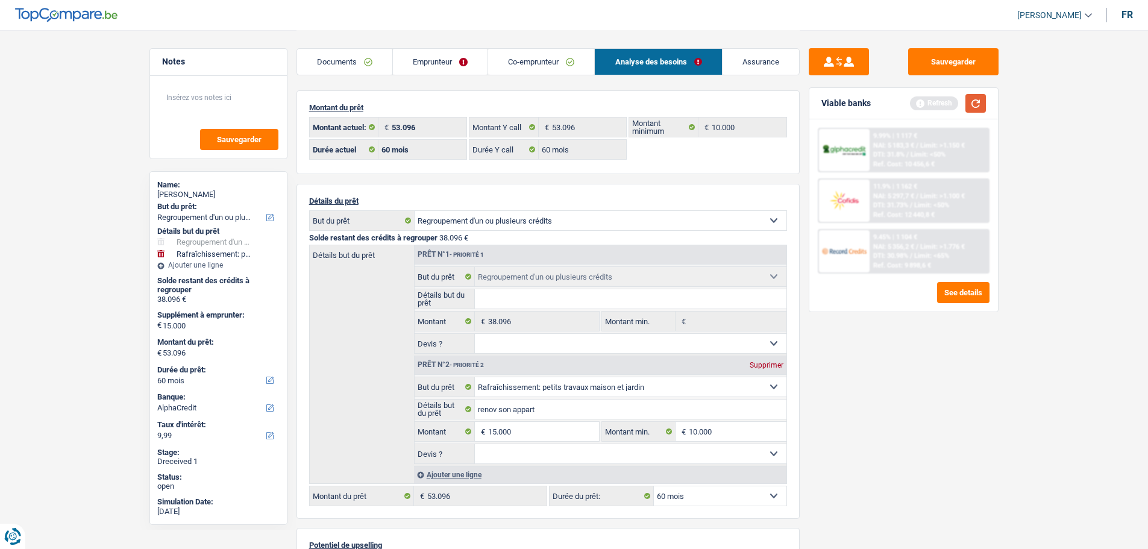
click at [916, 104] on button "button" at bounding box center [976, 103] width 20 height 19
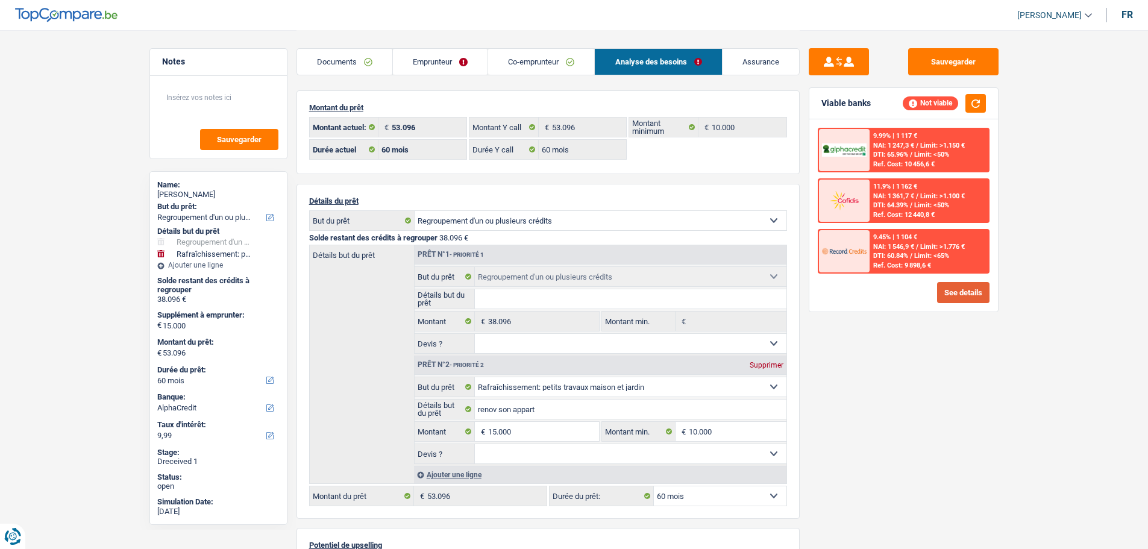
click at [916, 295] on button "See details" at bounding box center [963, 292] width 52 height 21
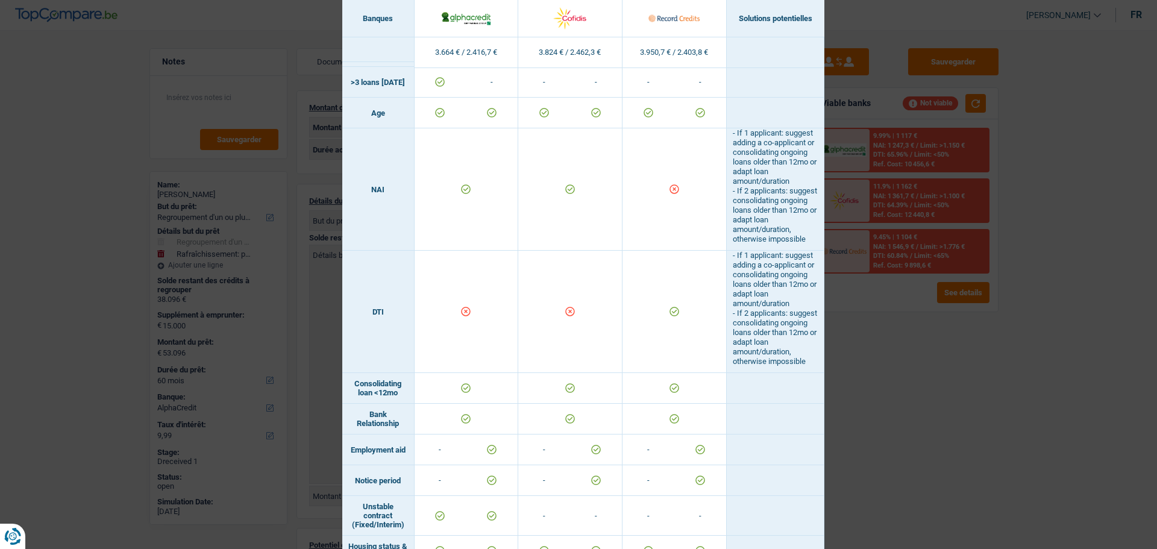
scroll to position [403, 0]
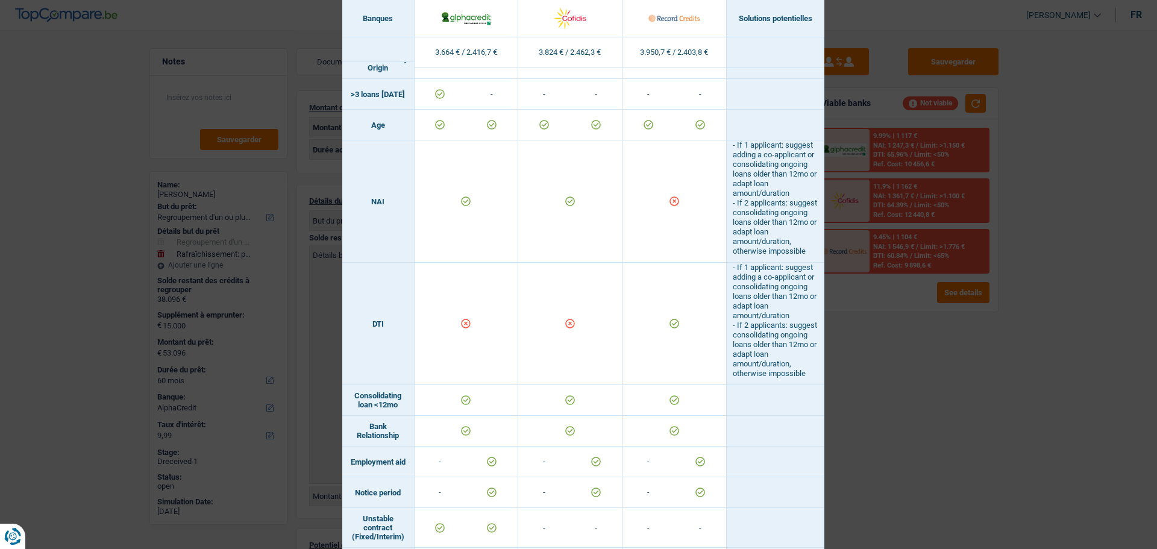
click at [916, 417] on div "Banks conditions × Banques Solutions potentielles Revenus / Charges 3.664 € / 2…" at bounding box center [578, 274] width 1157 height 549
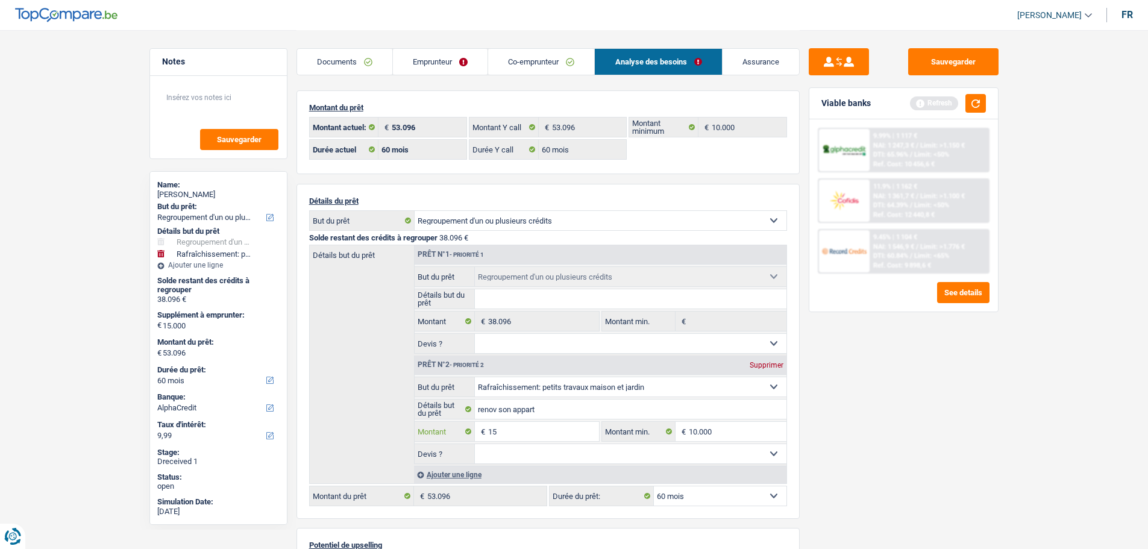
type input "1"
type input "8.000"
type input "46.096"
select select "144"
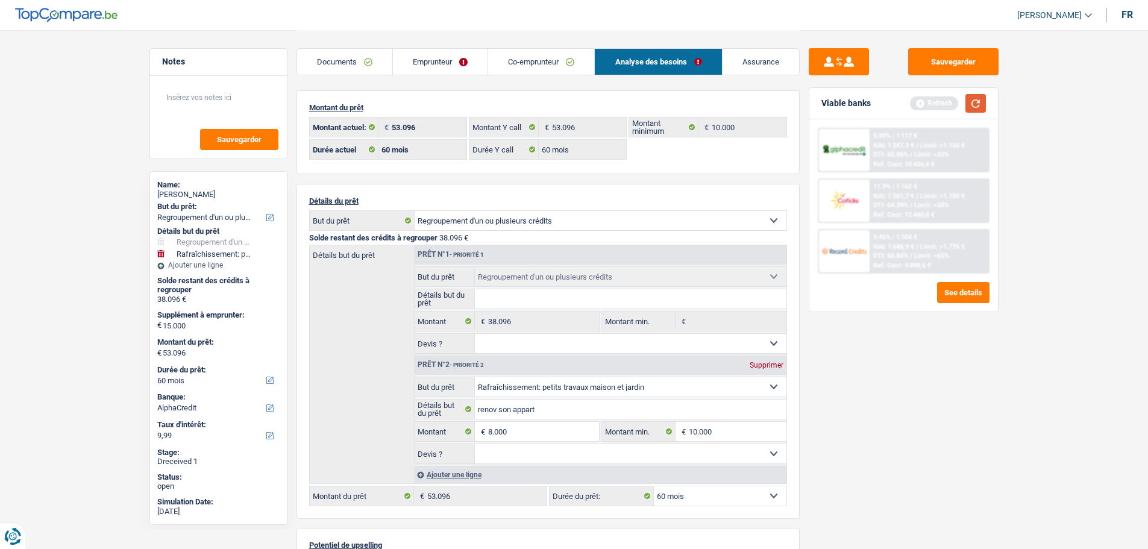
type input "46.096"
select select "144"
type input "46.096"
click at [916, 95] on button "button" at bounding box center [976, 103] width 20 height 19
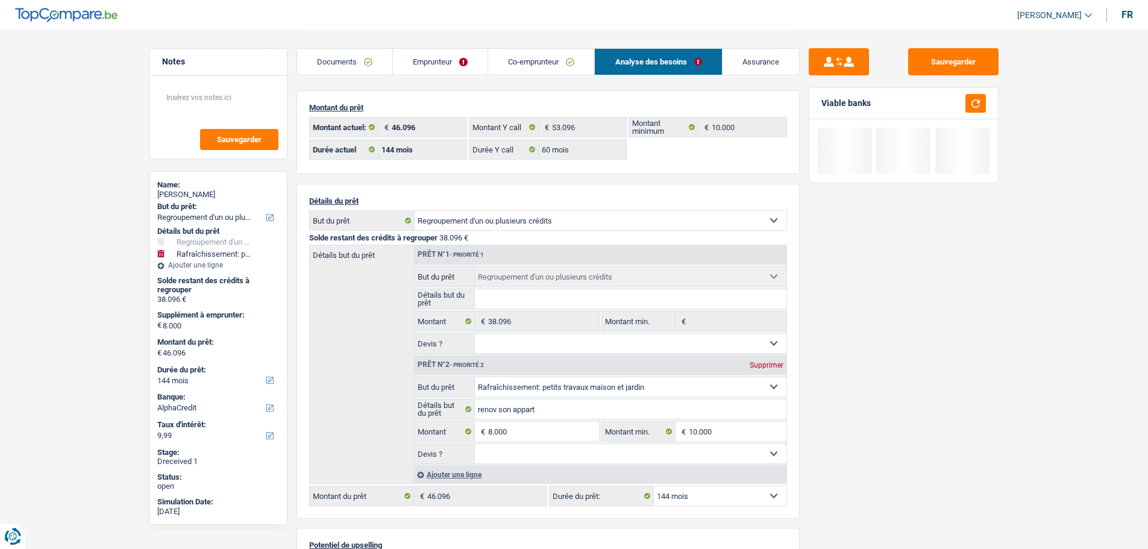
click at [688, 418] on select "12 mois 18 mois 24 mois 30 mois 36 mois 42 mois 48 mois 60 mois 72 mois 84 mois…" at bounding box center [720, 495] width 133 height 19
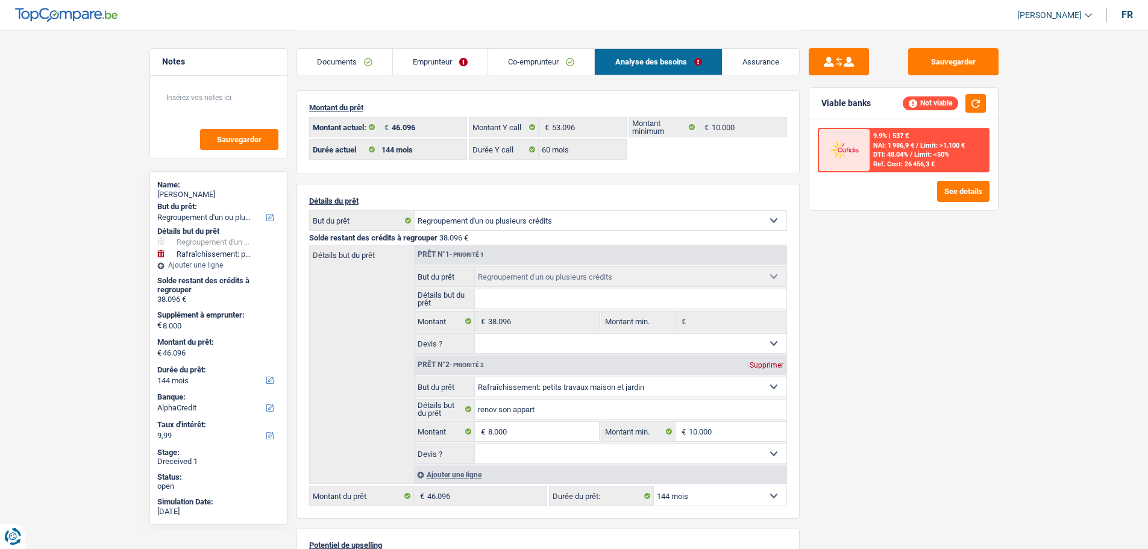
select select "84"
click at [654, 418] on select "12 mois 18 mois 24 mois 30 mois 36 mois 42 mois 48 mois 60 mois 72 mois 84 mois…" at bounding box center [720, 495] width 133 height 19
select select "84"
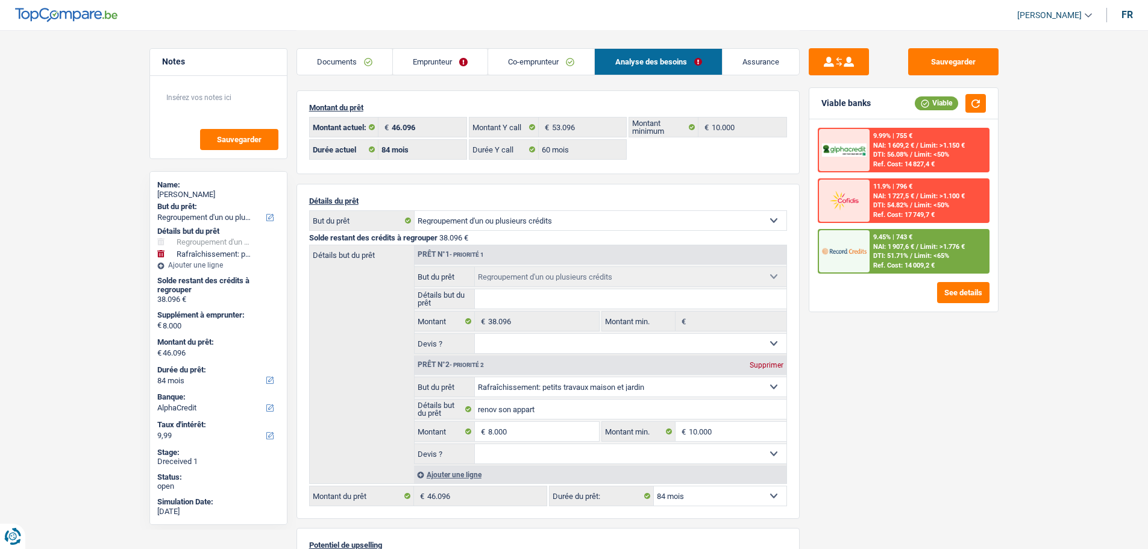
click at [916, 254] on span "Limit: <65%" at bounding box center [931, 256] width 35 height 8
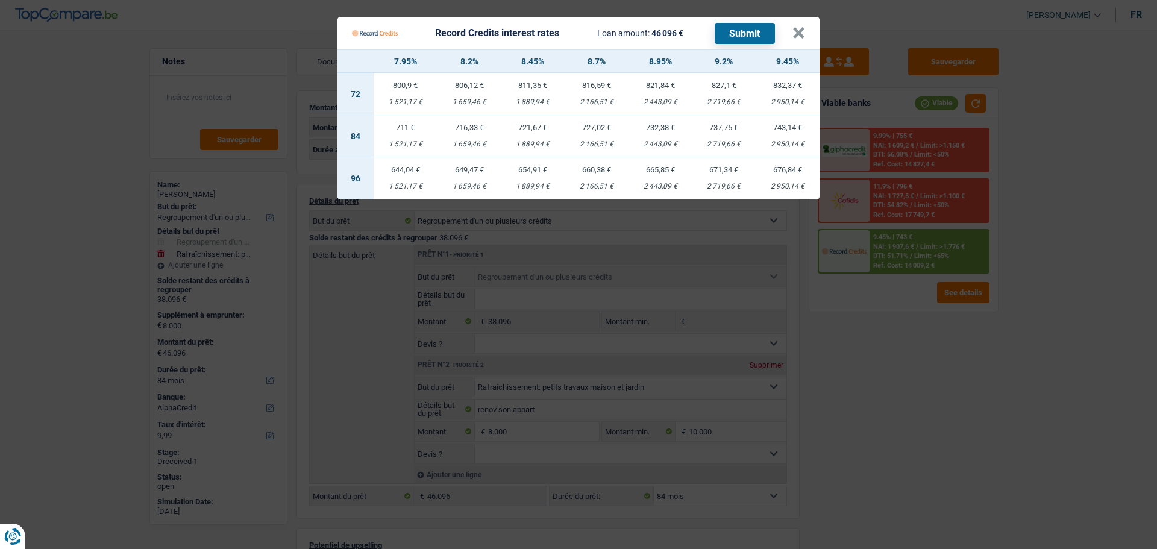
click at [533, 133] on td "721,67 € 1 889,94 €" at bounding box center [533, 136] width 64 height 42
select select "record credits"
type input "8,45"
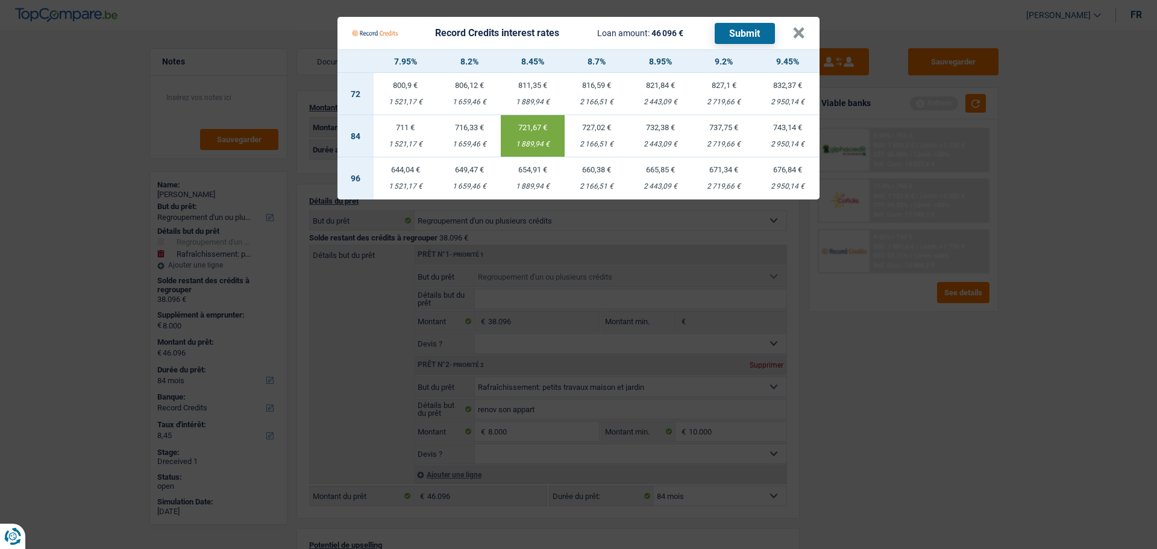
click at [755, 24] on button "Submit" at bounding box center [745, 33] width 60 height 21
click at [800, 28] on button "×" at bounding box center [799, 33] width 13 height 12
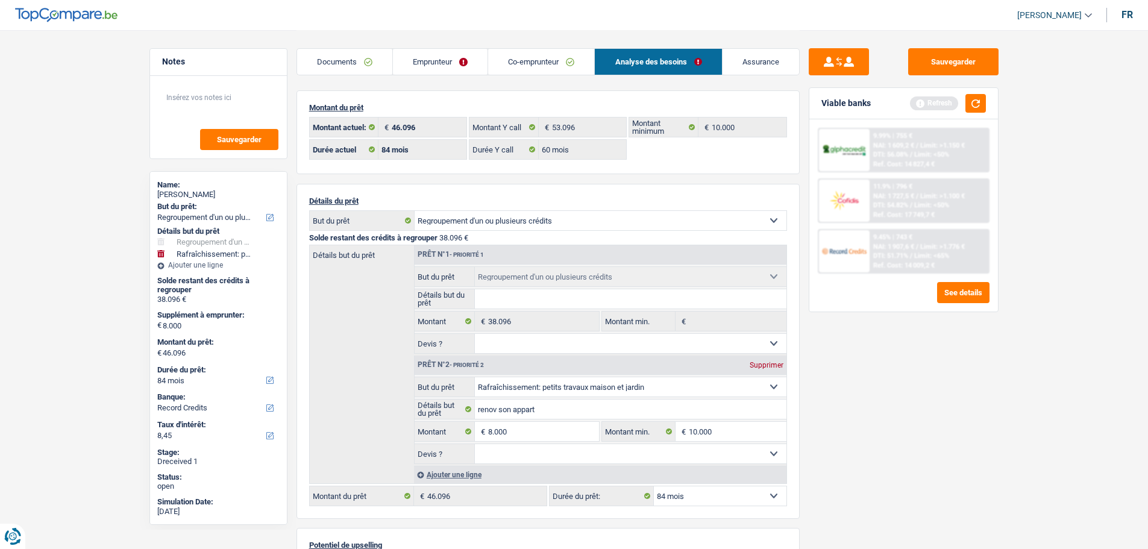
click at [764, 362] on div "Supprimer" at bounding box center [767, 365] width 40 height 7
type input "0"
type input "38.096"
select select "144"
type input "38.096"
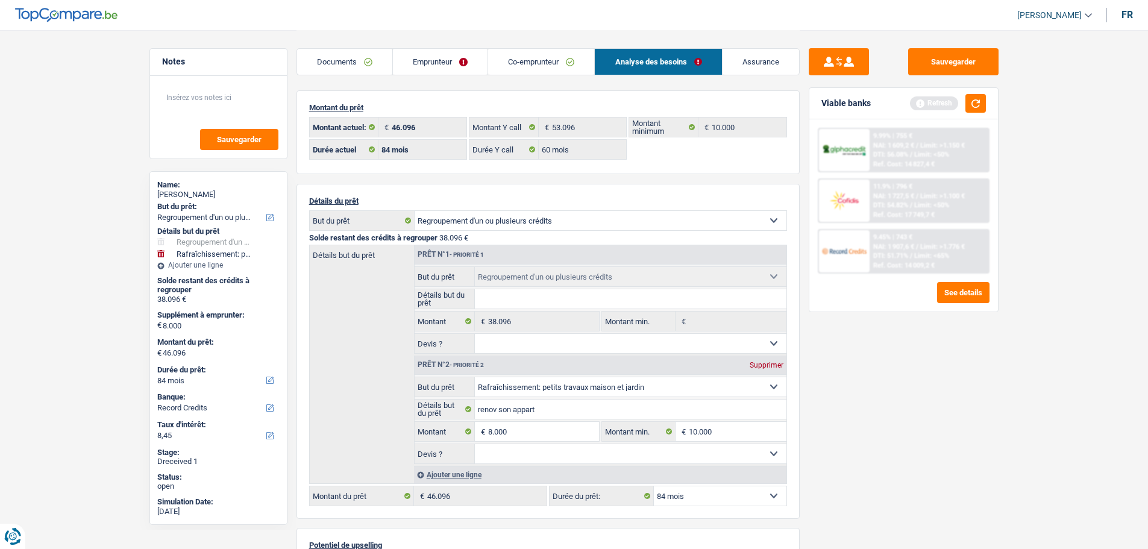
select select "144"
type input "38.096"
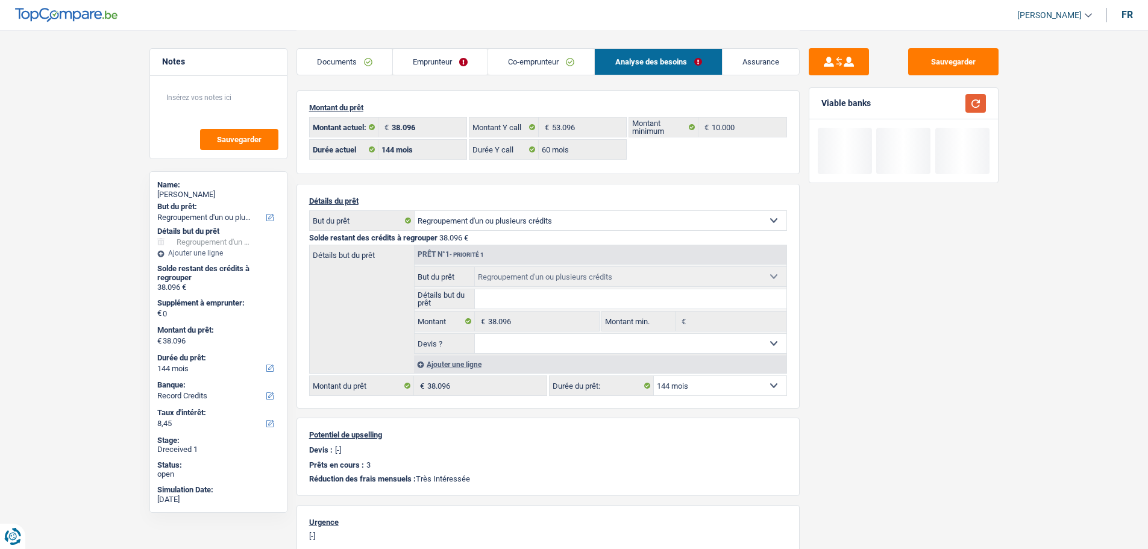
click at [916, 96] on button "button" at bounding box center [976, 103] width 20 height 19
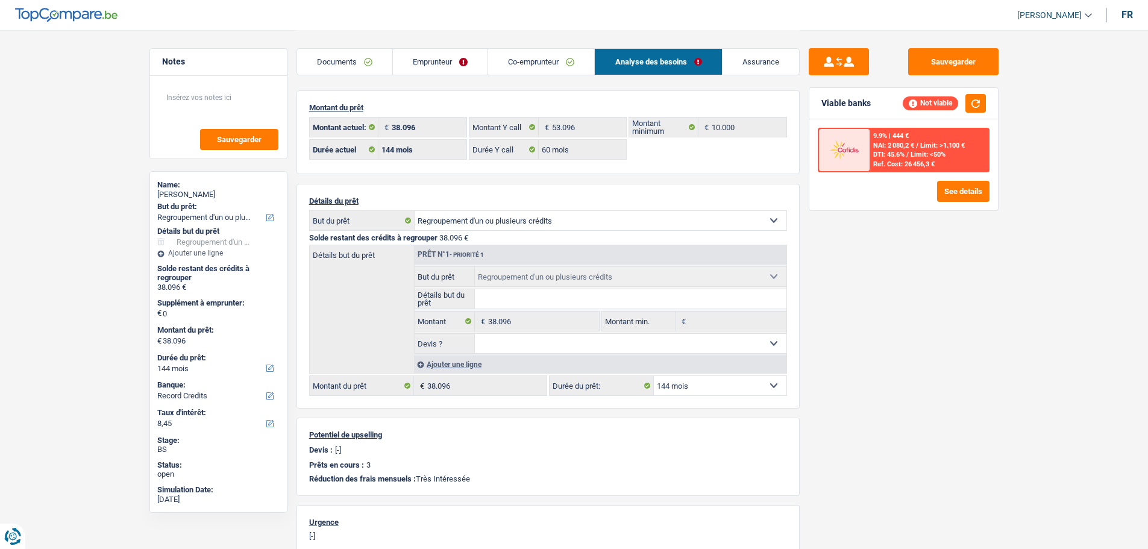
click at [759, 382] on select "12 mois 18 mois 24 mois 30 mois 36 mois 42 mois 48 mois 60 mois 72 mois 84 mois…" at bounding box center [720, 385] width 133 height 19
select select "84"
click at [654, 376] on select "12 mois 18 mois 24 mois 30 mois 36 mois 42 mois 48 mois 60 mois 72 mois 84 mois…" at bounding box center [720, 385] width 133 height 19
select select "84"
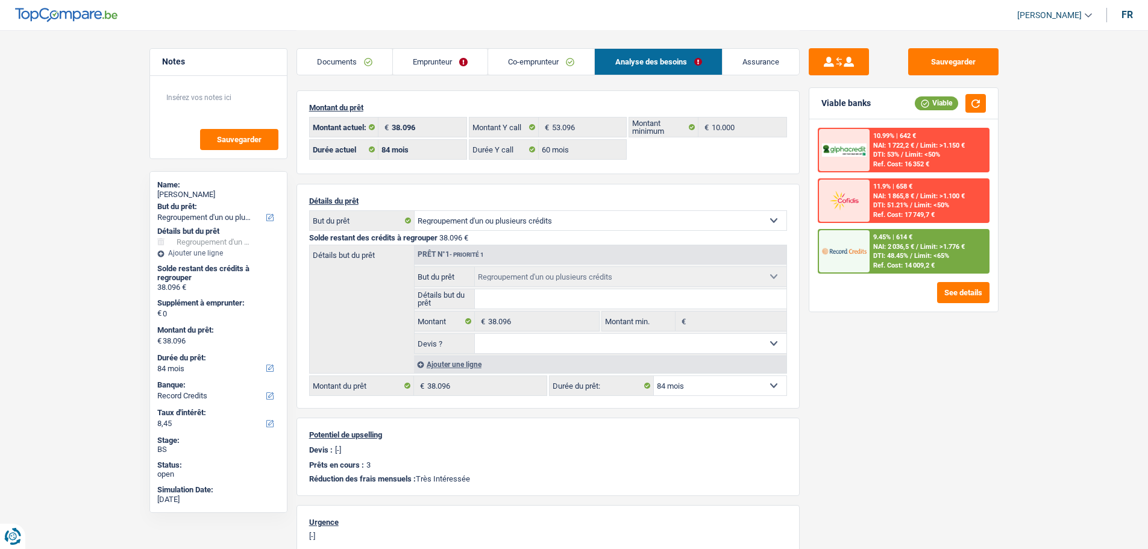
click at [339, 59] on link "Documents" at bounding box center [344, 62] width 95 height 26
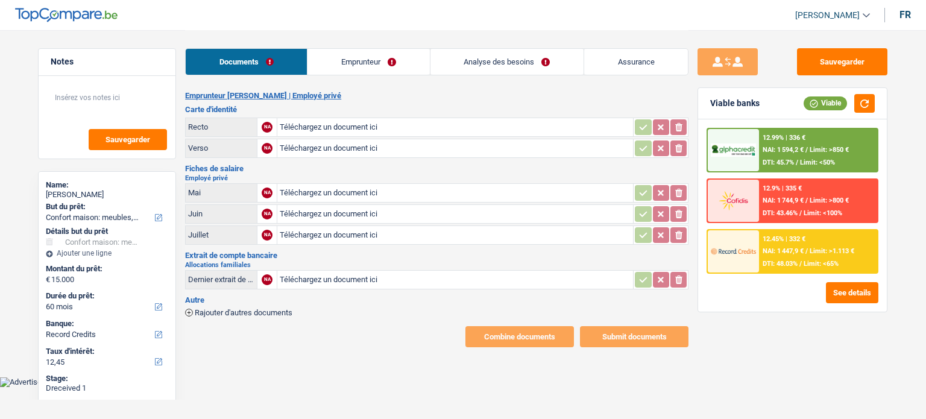
select select "household"
select select "60"
select select "record credits"
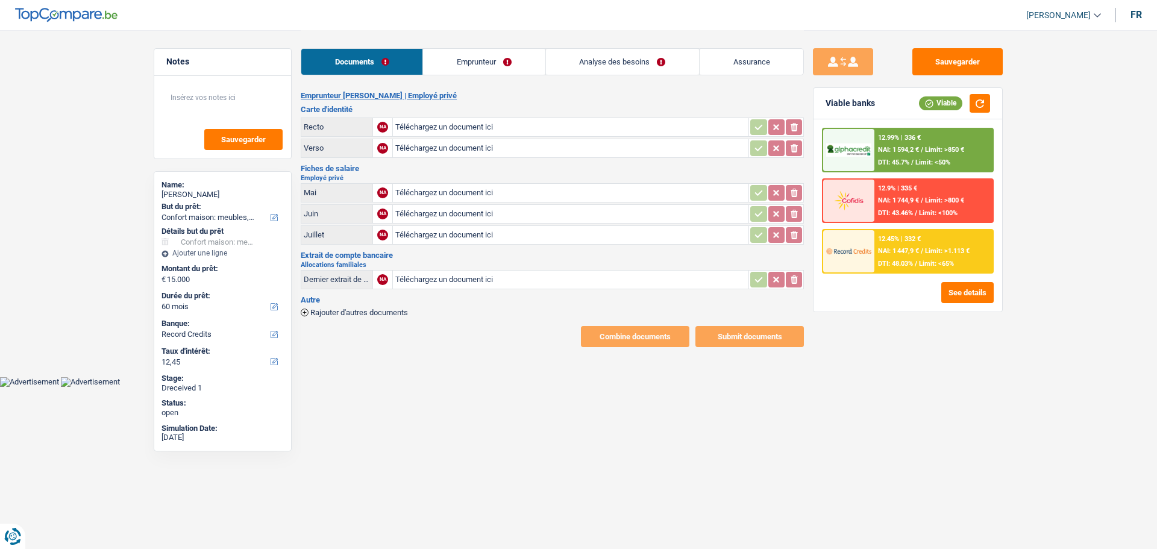
type input "C:\fakepath\IMG_0114.jpeg"
type input "C:\fakepath\IMG_0115.jpeg"
type input "C:\fakepath\IMG_0160.png"
type input "C:\fakepath\IMG_0161.png"
type input "C:\fakepath\IMG_0162.png"
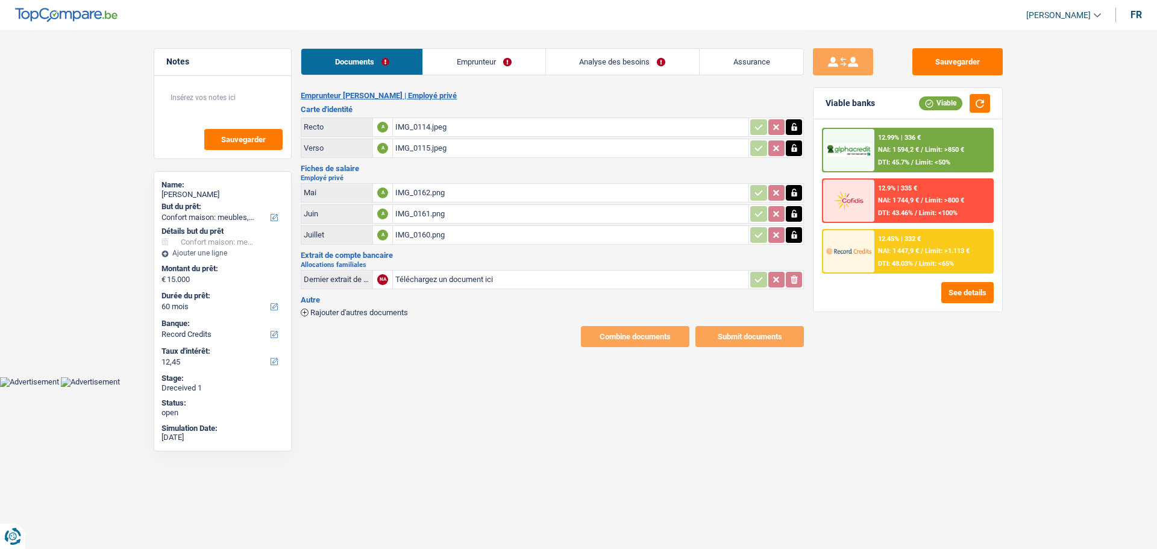
click at [315, 309] on span "Rajouter d'autres documents" at bounding box center [359, 313] width 98 height 8
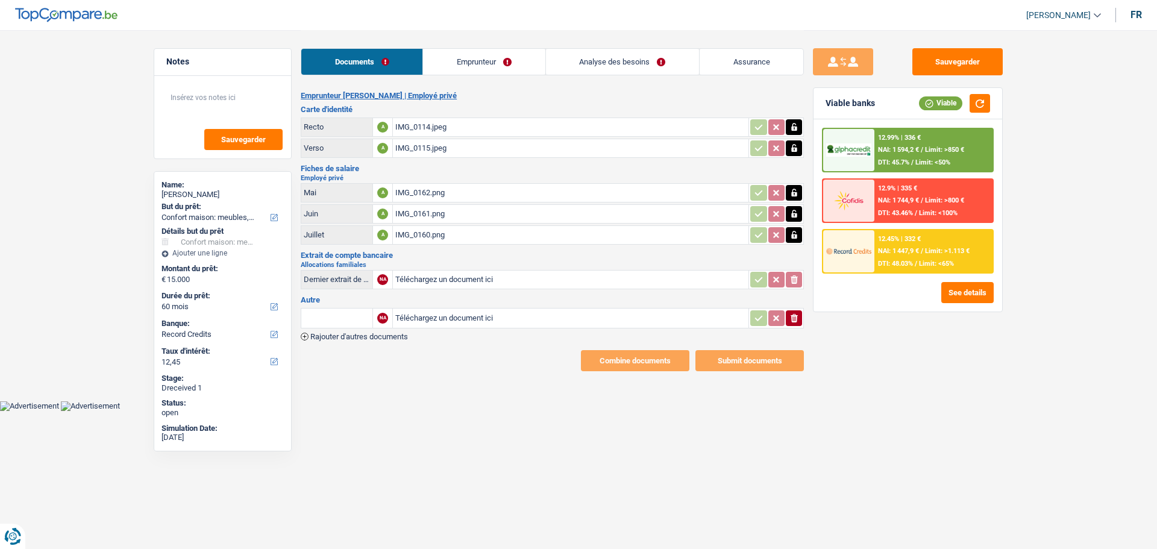
click at [346, 312] on input "text" at bounding box center [337, 318] width 66 height 19
type input "residence"
drag, startPoint x: 342, startPoint y: 310, endPoint x: 122, endPoint y: 365, distance: 226.7
click at [122, 365] on main "Notes Sauvegarder Name: Hobscheid Tiffany But du prêt: Confort maison: meubles,…" at bounding box center [578, 200] width 1157 height 401
type input "-"
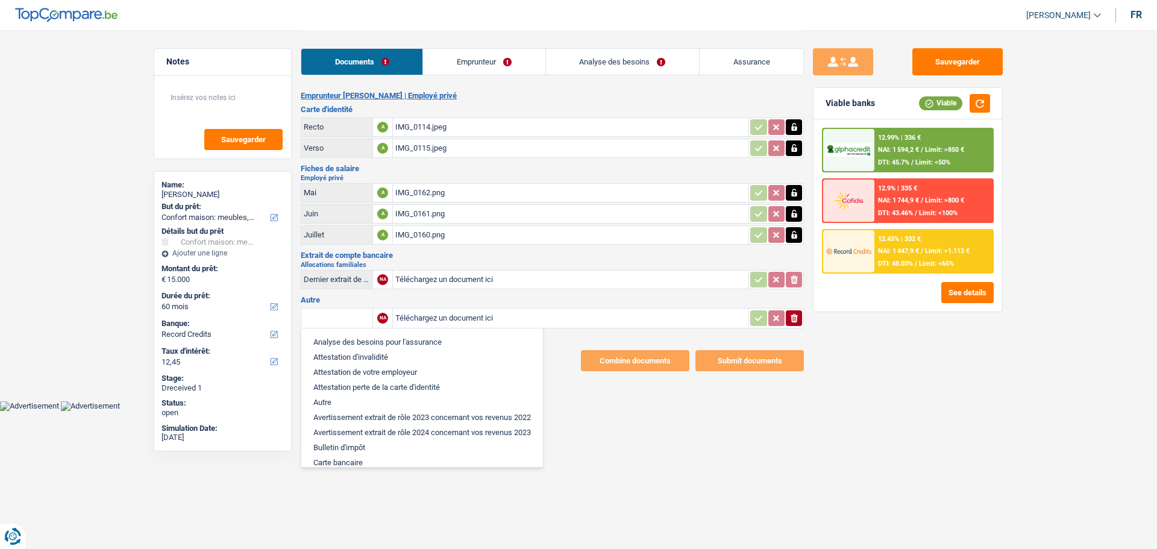
click at [332, 395] on li "Autre" at bounding box center [422, 402] width 230 height 15
type input "Autre"
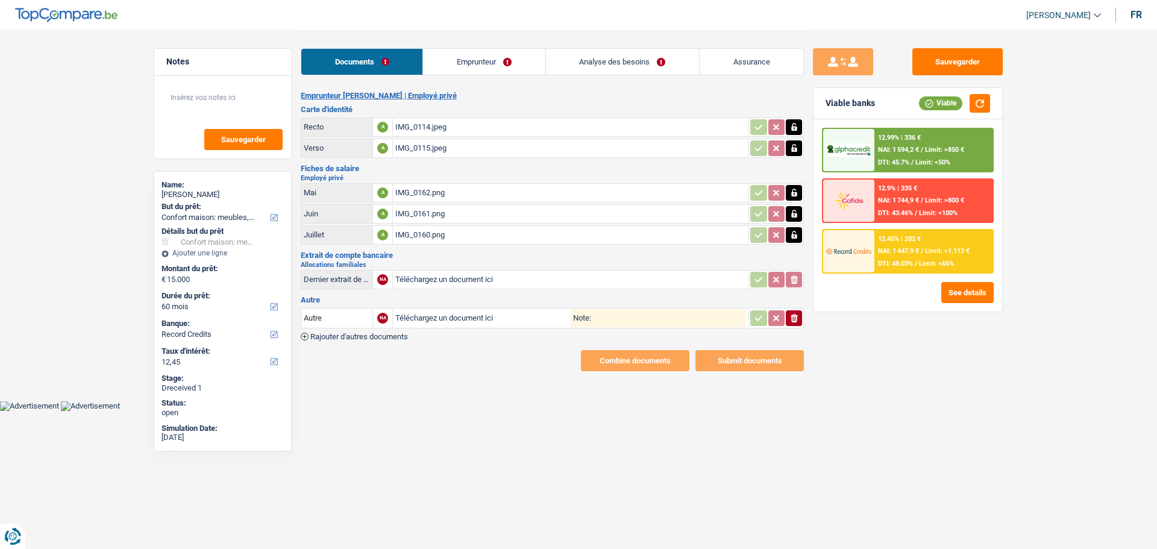
type input "C:\fakepath\IMG_0163.png"
click at [598, 311] on input "Note:" at bounding box center [668, 318] width 155 height 18
type input "Certifcat de résidence"
type input "C:\fakepath\IMG_0164.png"
drag, startPoint x: 961, startPoint y: 61, endPoint x: 937, endPoint y: 64, distance: 24.8
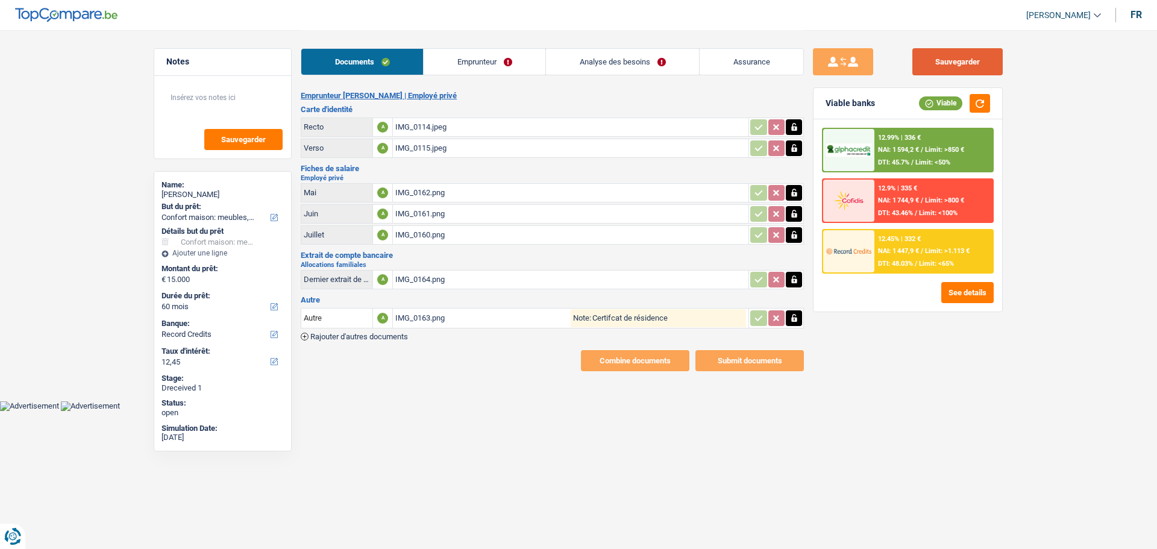
click at [925, 62] on button "Sauvegarder" at bounding box center [958, 61] width 90 height 27
click at [504, 67] on link "Emprunteur" at bounding box center [485, 62] width 122 height 26
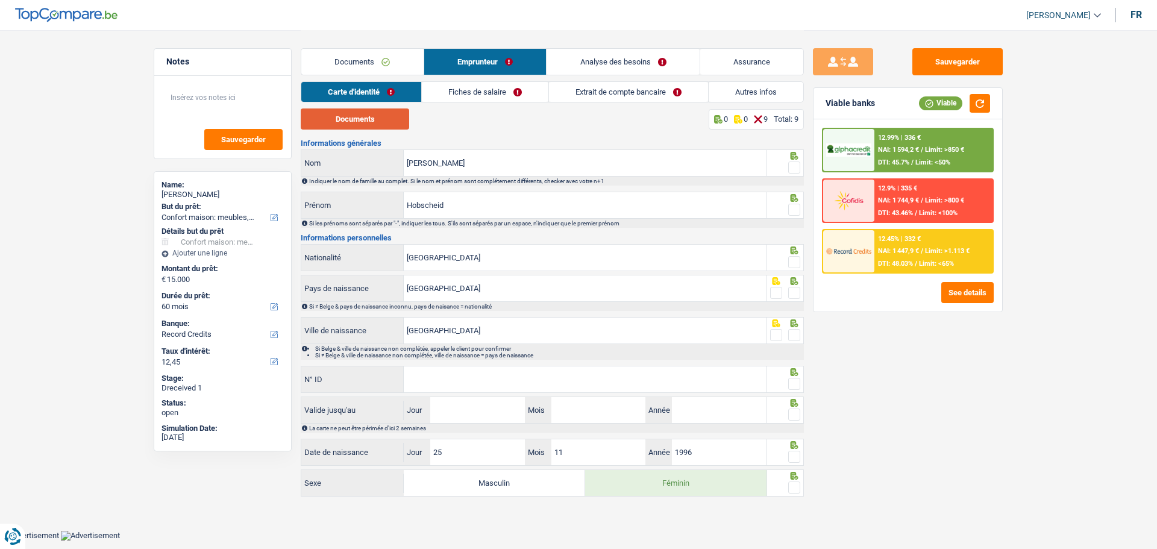
click at [373, 121] on button "Documents" at bounding box center [355, 118] width 108 height 21
drag, startPoint x: 530, startPoint y: 171, endPoint x: 252, endPoint y: 152, distance: 278.4
click at [252, 152] on div "Notes Sauvegarder Name: Hobscheid Tiffany But du prêt: Confort maison: meubles,…" at bounding box center [579, 265] width 868 height 470
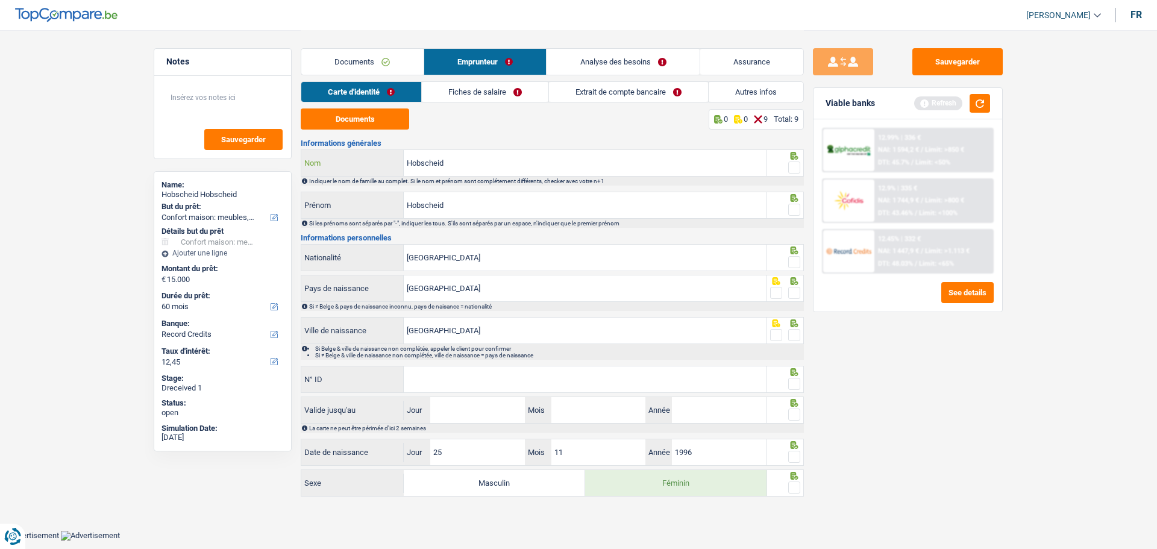
type input "Hobscheid"
drag, startPoint x: 483, startPoint y: 202, endPoint x: 315, endPoint y: 219, distance: 169.7
click at [315, 219] on div "Hobscheid Prénom Si les prénoms sont séparés par "-", indiquer les tous. S'ils …" at bounding box center [552, 210] width 503 height 36
type input "Tiffany"
click at [797, 165] on span at bounding box center [794, 168] width 12 height 12
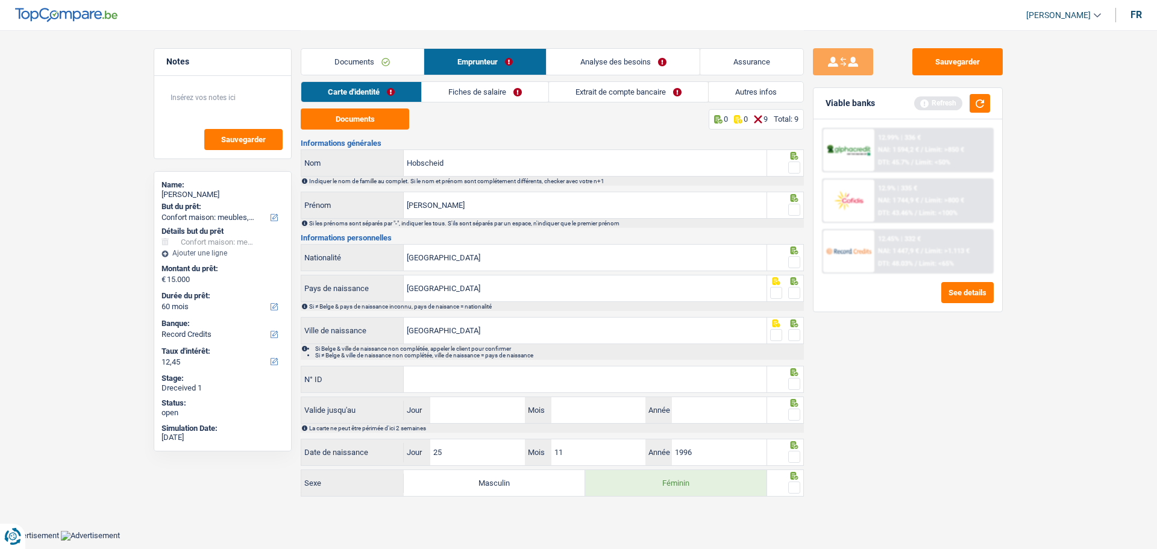
click at [0, 0] on input "radio" at bounding box center [0, 0] width 0 height 0
drag, startPoint x: 796, startPoint y: 209, endPoint x: 795, endPoint y: 225, distance: 16.3
click at [796, 209] on span at bounding box center [794, 210] width 12 height 12
click at [0, 0] on input "radio" at bounding box center [0, 0] width 0 height 0
click at [795, 259] on span at bounding box center [794, 262] width 12 height 12
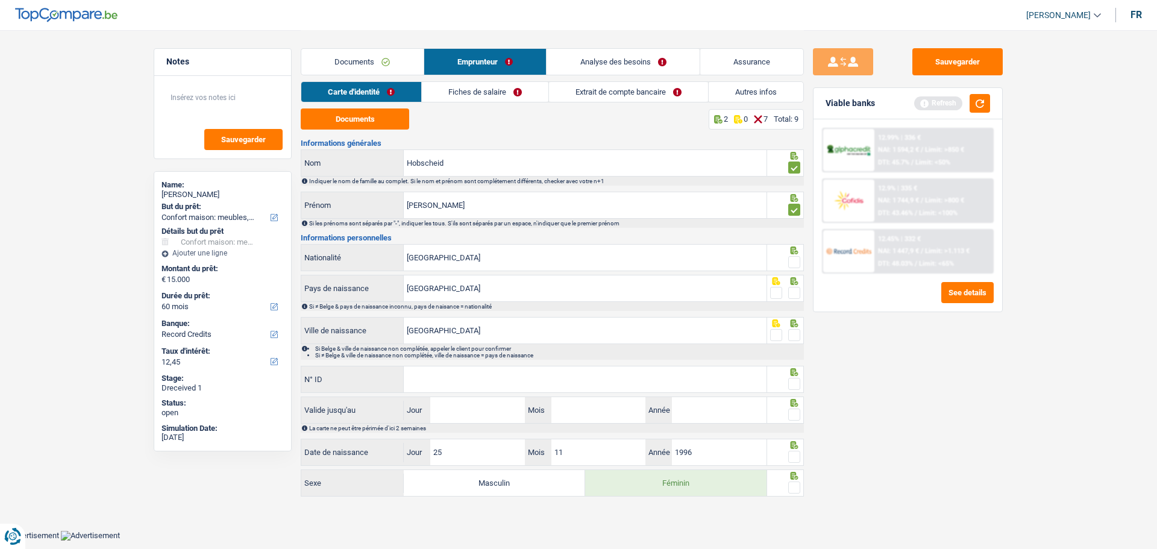
click at [0, 0] on input "radio" at bounding box center [0, 0] width 0 height 0
click at [793, 293] on span at bounding box center [794, 293] width 12 height 12
click at [0, 0] on input "radio" at bounding box center [0, 0] width 0 height 0
drag, startPoint x: 794, startPoint y: 327, endPoint x: 790, endPoint y: 337, distance: 10.8
click at [794, 329] on span at bounding box center [794, 335] width 12 height 12
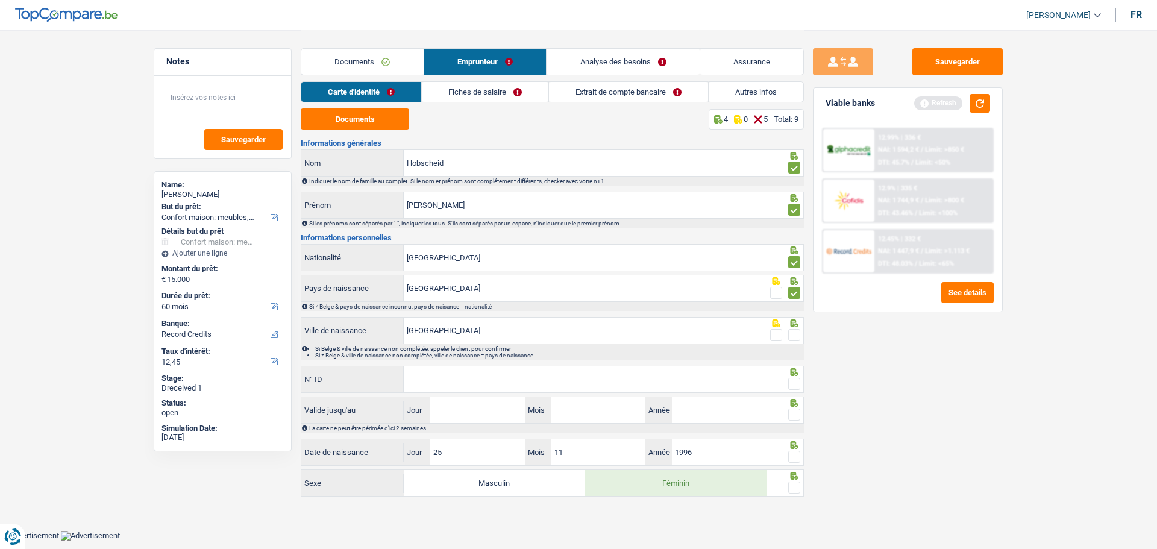
click at [0, 0] on input "radio" at bounding box center [0, 0] width 0 height 0
click at [622, 383] on input "N° ID" at bounding box center [585, 379] width 363 height 26
type input "GVCS4WBQE"
drag, startPoint x: 797, startPoint y: 383, endPoint x: 777, endPoint y: 383, distance: 20.5
click at [795, 383] on span at bounding box center [794, 384] width 12 height 12
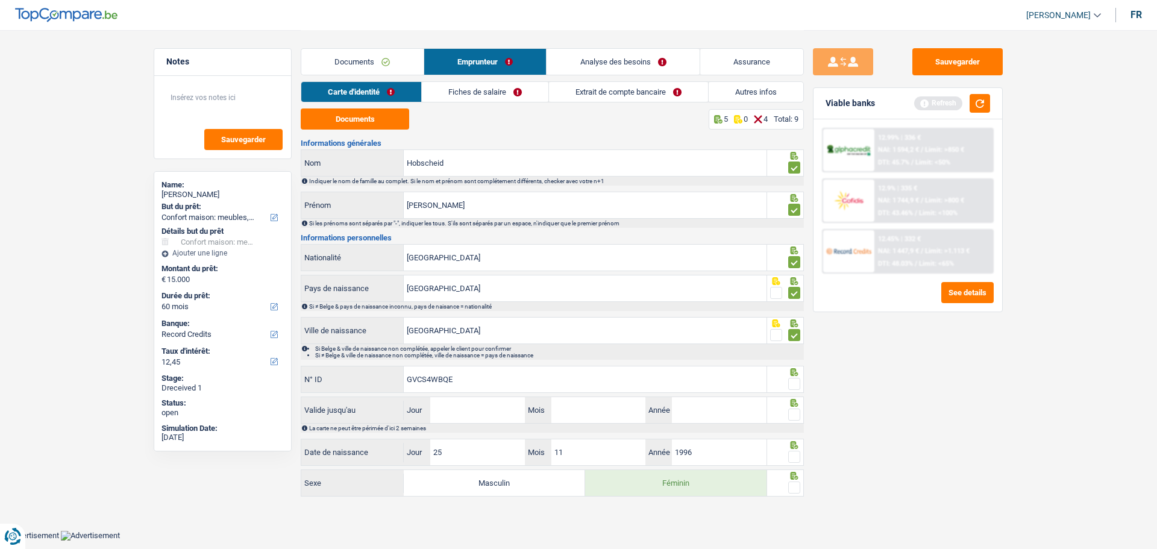
click at [0, 0] on input "radio" at bounding box center [0, 0] width 0 height 0
click at [496, 412] on input "Jour" at bounding box center [477, 410] width 94 height 26
type input "25"
type input "02"
type input "2026"
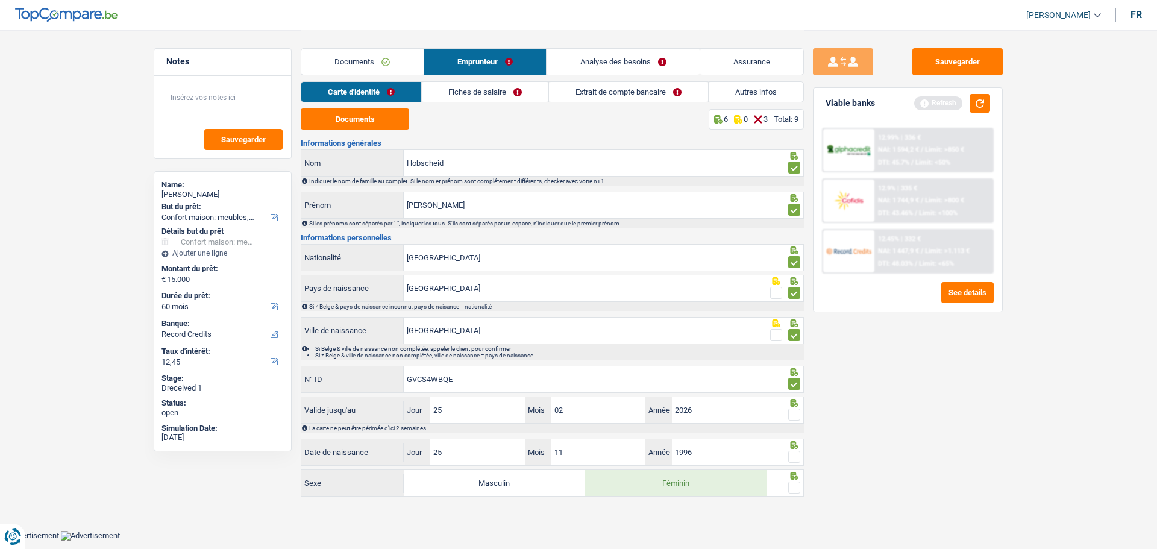
click at [794, 413] on span at bounding box center [794, 415] width 12 height 12
click at [0, 0] on input "radio" at bounding box center [0, 0] width 0 height 0
drag, startPoint x: 792, startPoint y: 456, endPoint x: 797, endPoint y: 466, distance: 10.8
click at [793, 418] on span at bounding box center [794, 457] width 12 height 12
click at [0, 0] on input "radio" at bounding box center [0, 0] width 0 height 0
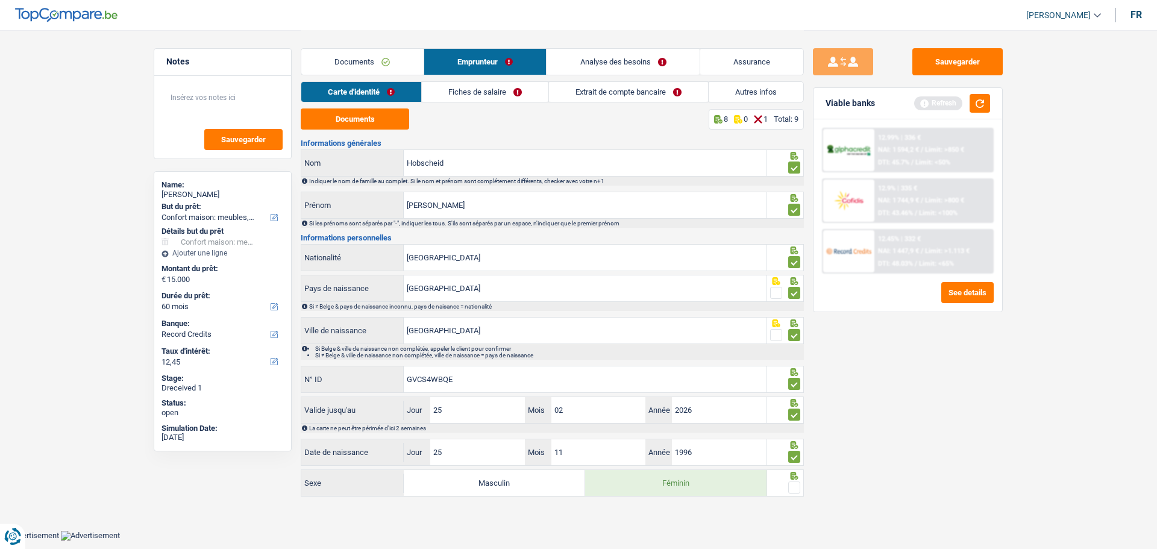
click at [794, 418] on span at bounding box center [794, 488] width 12 height 12
click at [0, 0] on input "radio" at bounding box center [0, 0] width 0 height 0
drag, startPoint x: 500, startPoint y: 92, endPoint x: 474, endPoint y: 92, distance: 25.3
click at [498, 92] on link "Fiches de salaire" at bounding box center [486, 92] width 127 height 20
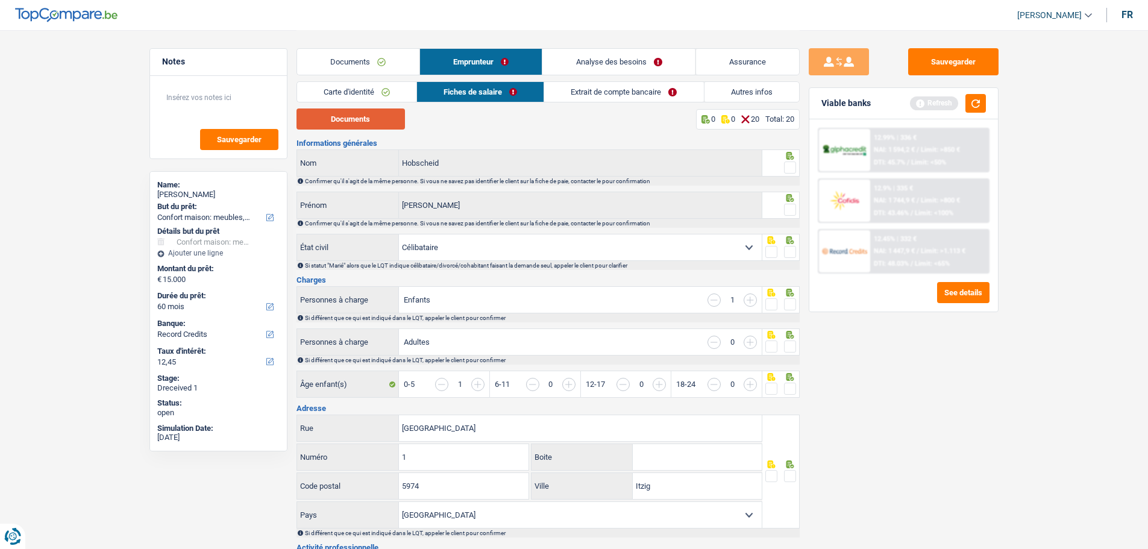
click at [380, 119] on button "Documents" at bounding box center [351, 118] width 108 height 21
click at [780, 166] on fieldset at bounding box center [780, 167] width 31 height 15
click at [790, 196] on icon at bounding box center [790, 198] width 12 height 8
drag, startPoint x: 792, startPoint y: 210, endPoint x: 788, endPoint y: 189, distance: 21.4
click at [792, 209] on span at bounding box center [790, 210] width 12 height 12
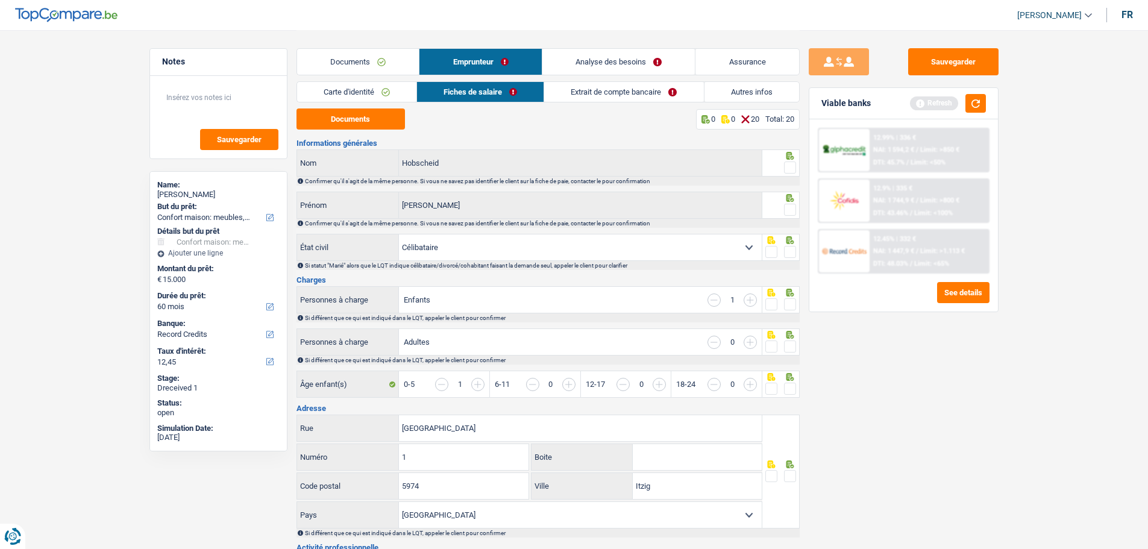
click at [0, 0] on input "radio" at bounding box center [0, 0] width 0 height 0
drag, startPoint x: 789, startPoint y: 162, endPoint x: 788, endPoint y: 186, distance: 23.5
click at [788, 166] on span at bounding box center [790, 168] width 12 height 12
click at [0, 0] on input "radio" at bounding box center [0, 0] width 0 height 0
click at [790, 247] on span at bounding box center [790, 252] width 12 height 12
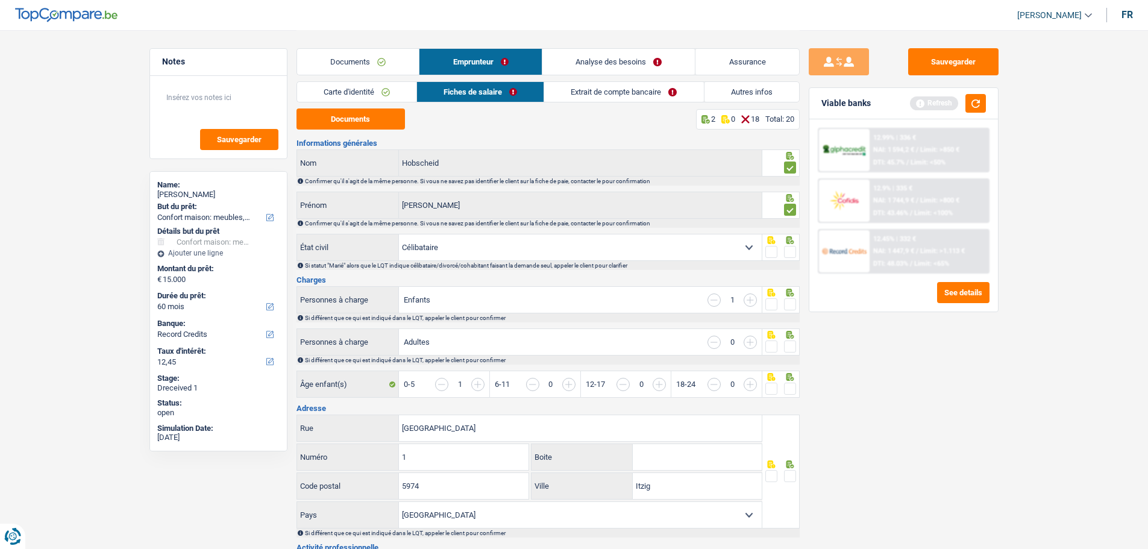
click at [0, 0] on input "radio" at bounding box center [0, 0] width 0 height 0
click at [789, 306] on span at bounding box center [790, 304] width 12 height 12
click at [0, 0] on input "radio" at bounding box center [0, 0] width 0 height 0
click at [791, 356] on div "Si différent que ce qui est indiqué dans le LQT, appeler le client pour confirm…" at bounding box center [548, 360] width 503 height 9
drag, startPoint x: 788, startPoint y: 336, endPoint x: 787, endPoint y: 342, distance: 6.1
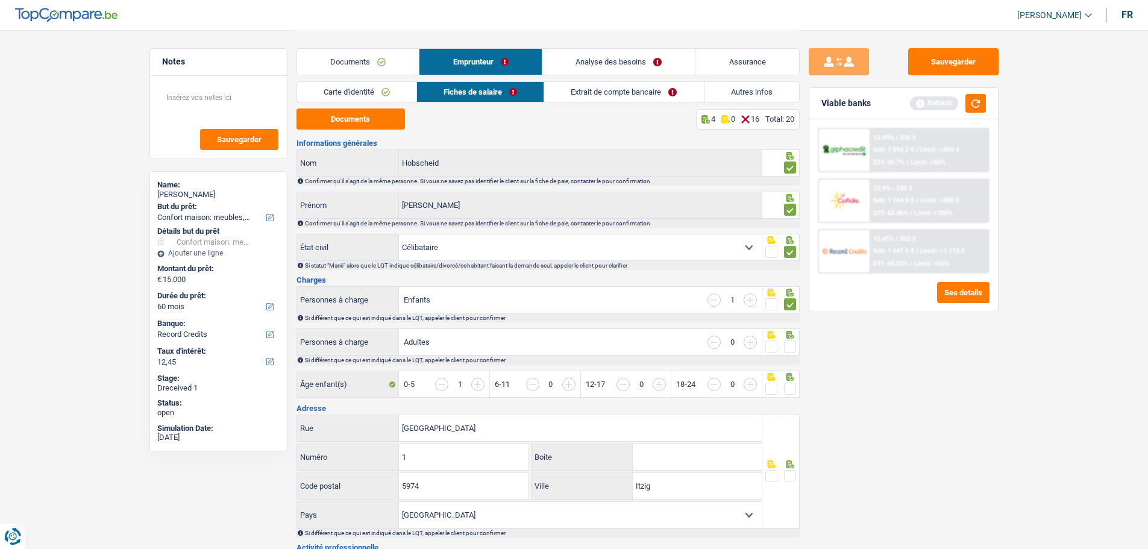
click at [787, 336] on icon at bounding box center [790, 335] width 12 height 8
drag, startPoint x: 788, startPoint y: 342, endPoint x: 788, endPoint y: 374, distance: 32.0
click at [788, 344] on span at bounding box center [790, 347] width 12 height 12
click at [0, 0] on input "radio" at bounding box center [0, 0] width 0 height 0
click at [792, 387] on span at bounding box center [790, 389] width 12 height 12
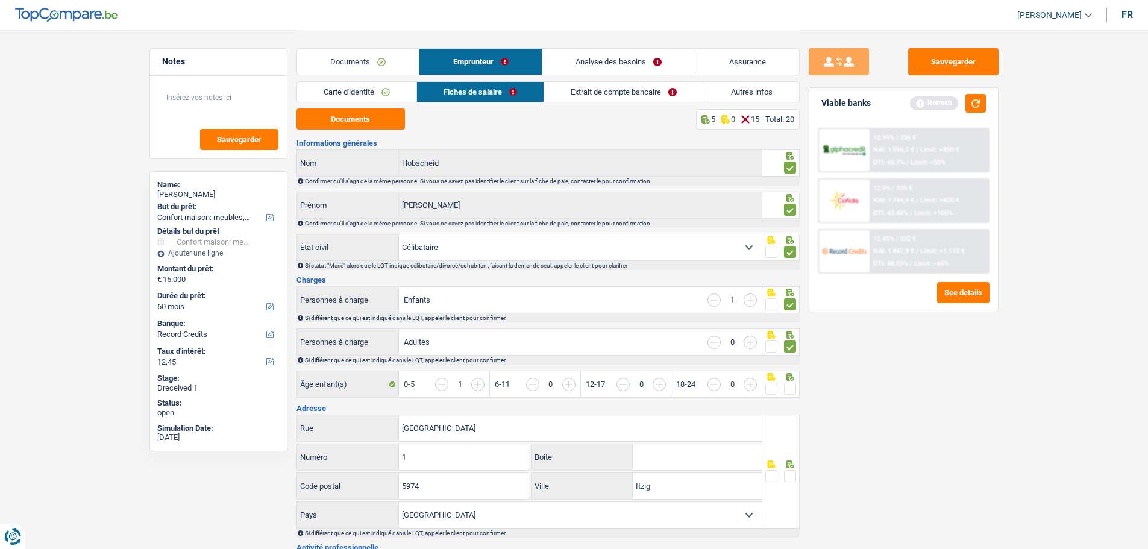
click at [0, 0] on input "radio" at bounding box center [0, 0] width 0 height 0
click at [737, 418] on input "Boite" at bounding box center [697, 457] width 129 height 26
type input "A"
click at [794, 418] on span at bounding box center [790, 476] width 12 height 12
click at [0, 0] on input "radio" at bounding box center [0, 0] width 0 height 0
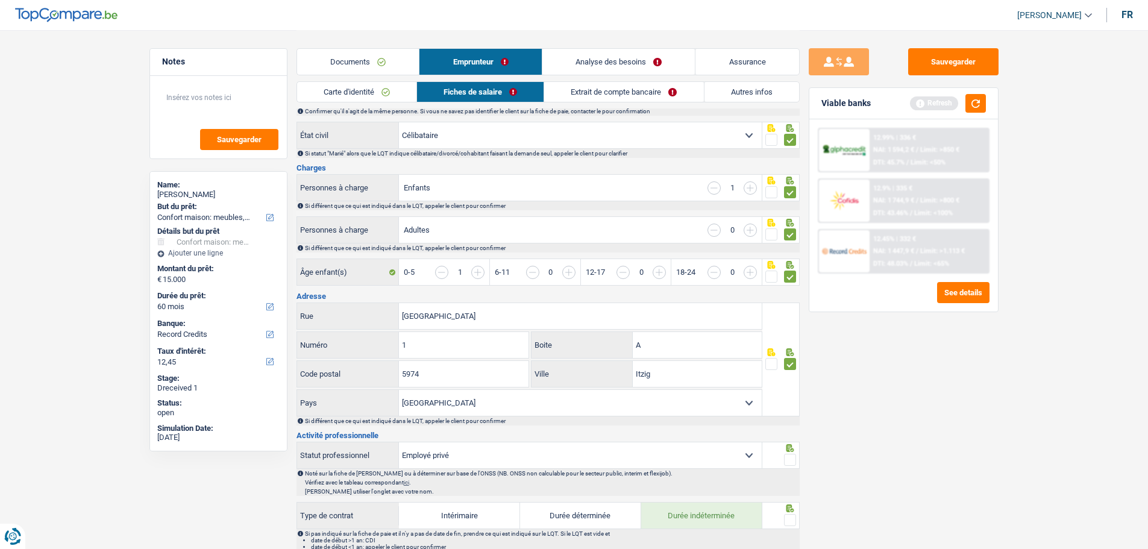
scroll to position [121, 0]
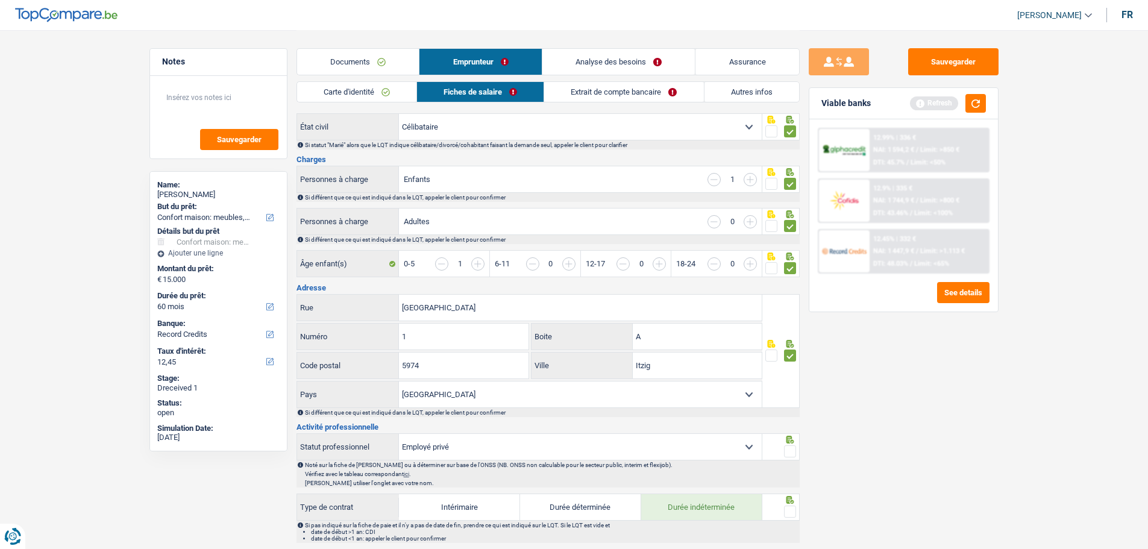
click at [793, 418] on span at bounding box center [790, 451] width 12 height 12
click at [0, 0] on input "radio" at bounding box center [0, 0] width 0 height 0
click at [787, 418] on span at bounding box center [790, 512] width 12 height 12
click at [0, 0] on input "radio" at bounding box center [0, 0] width 0 height 0
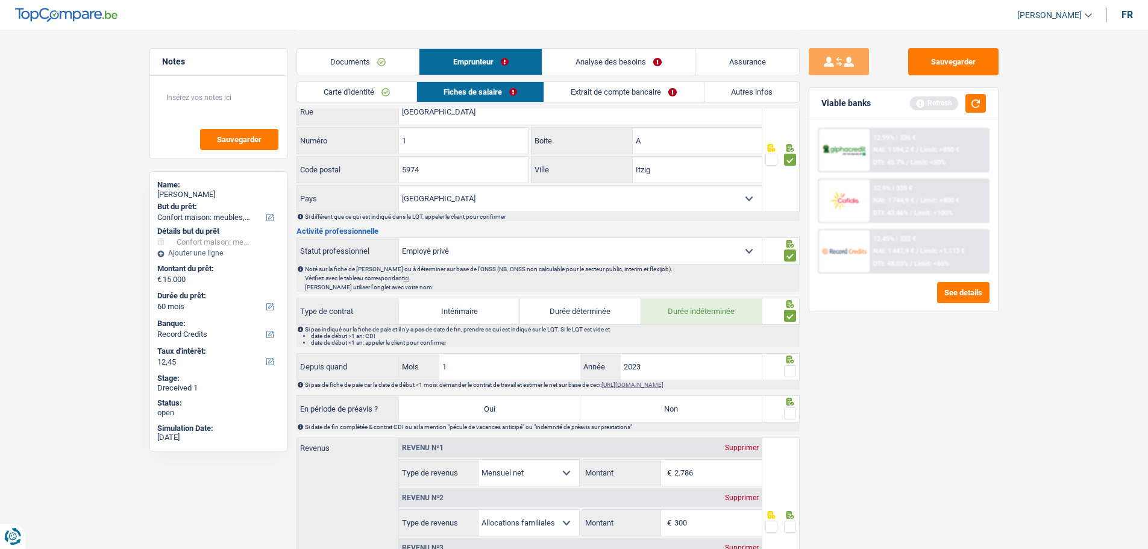
scroll to position [362, 0]
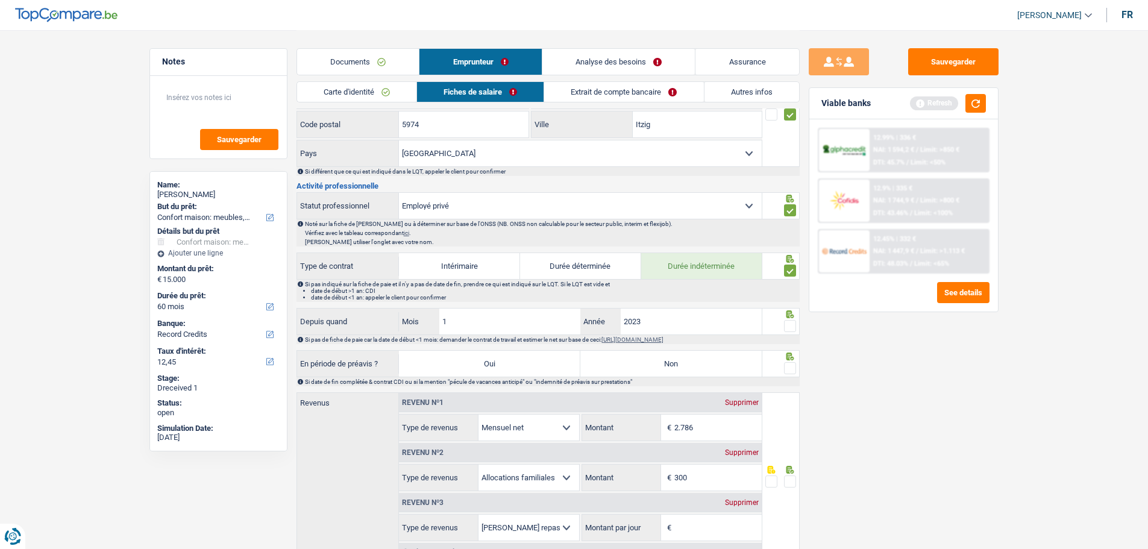
click at [788, 324] on span at bounding box center [790, 326] width 12 height 12
click at [0, 0] on input "radio" at bounding box center [0, 0] width 0 height 0
click at [794, 366] on span at bounding box center [790, 368] width 12 height 12
click at [0, 0] on input "radio" at bounding box center [0, 0] width 0 height 0
click at [649, 361] on label "Non" at bounding box center [670, 364] width 181 height 26
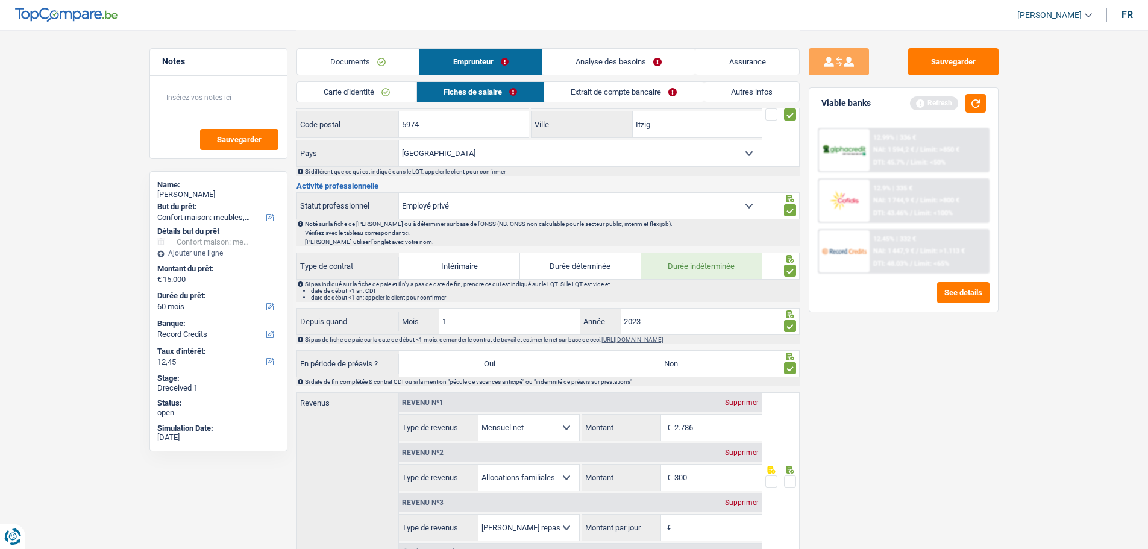
click at [649, 361] on input "Non" at bounding box center [670, 364] width 181 height 26
radio input "true"
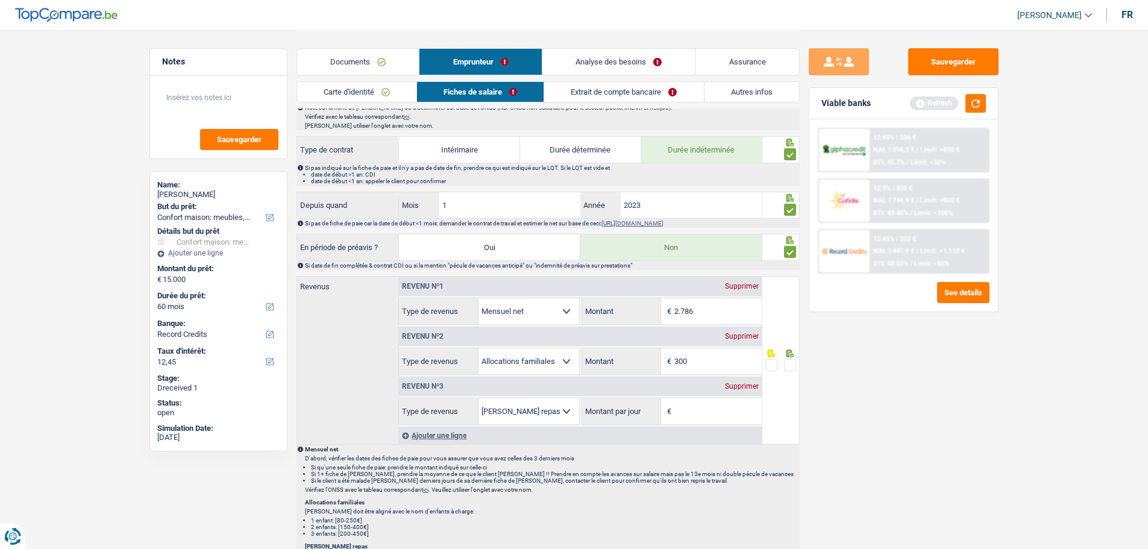
scroll to position [482, 0]
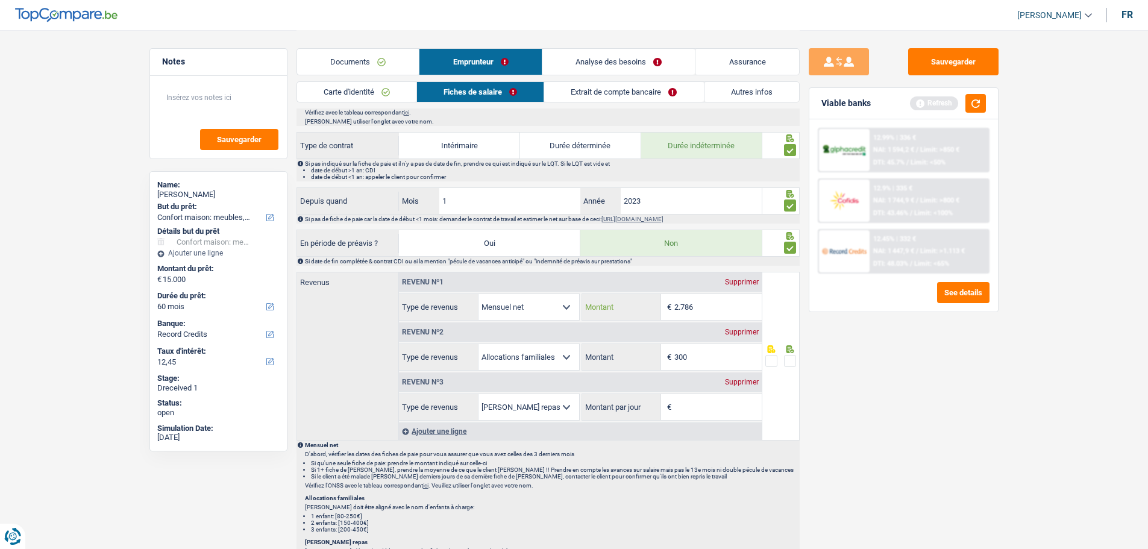
click at [707, 302] on input "2.786" at bounding box center [717, 307] width 87 height 26
drag, startPoint x: 707, startPoint y: 302, endPoint x: 692, endPoint y: 302, distance: 15.1
click at [692, 302] on input "2.786" at bounding box center [717, 307] width 87 height 26
type input "2.785"
click at [790, 355] on span at bounding box center [790, 361] width 12 height 12
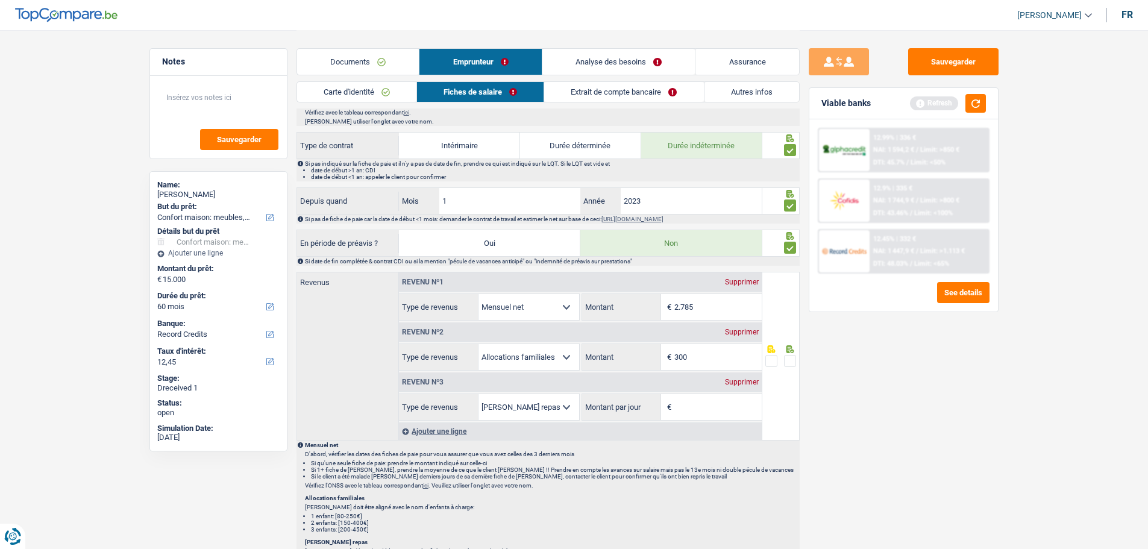
click at [0, 0] on input "radio" at bounding box center [0, 0] width 0 height 0
click at [742, 379] on div "Supprimer" at bounding box center [742, 382] width 40 height 7
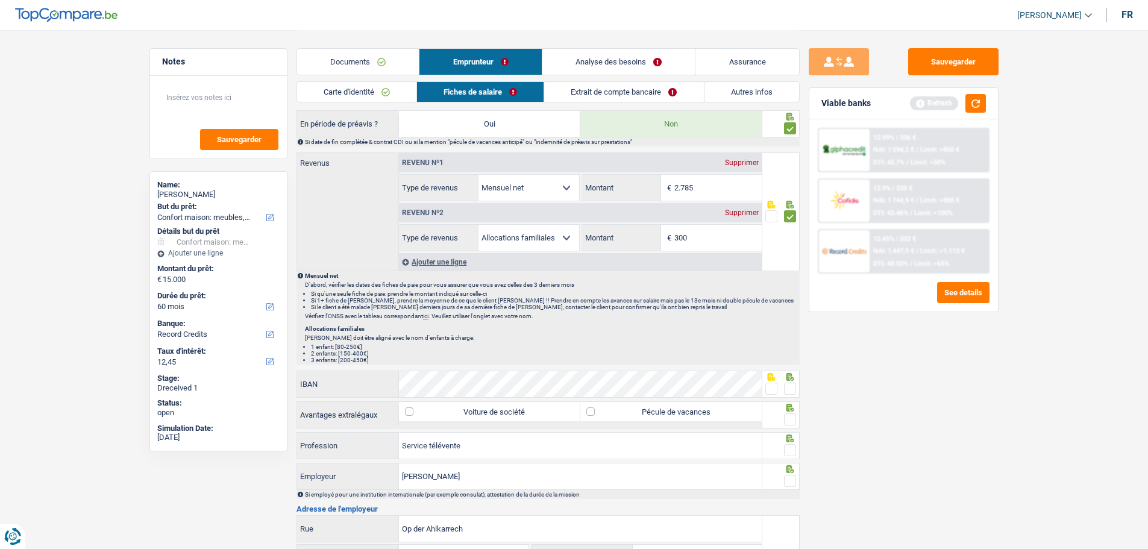
scroll to position [603, 0]
click at [771, 383] on span at bounding box center [771, 388] width 12 height 12
click at [0, 0] on input "radio" at bounding box center [0, 0] width 0 height 0
click at [692, 410] on label "Pécule de vacances" at bounding box center [670, 410] width 181 height 19
click at [692, 410] on input "Pécule de vacances" at bounding box center [670, 410] width 181 height 19
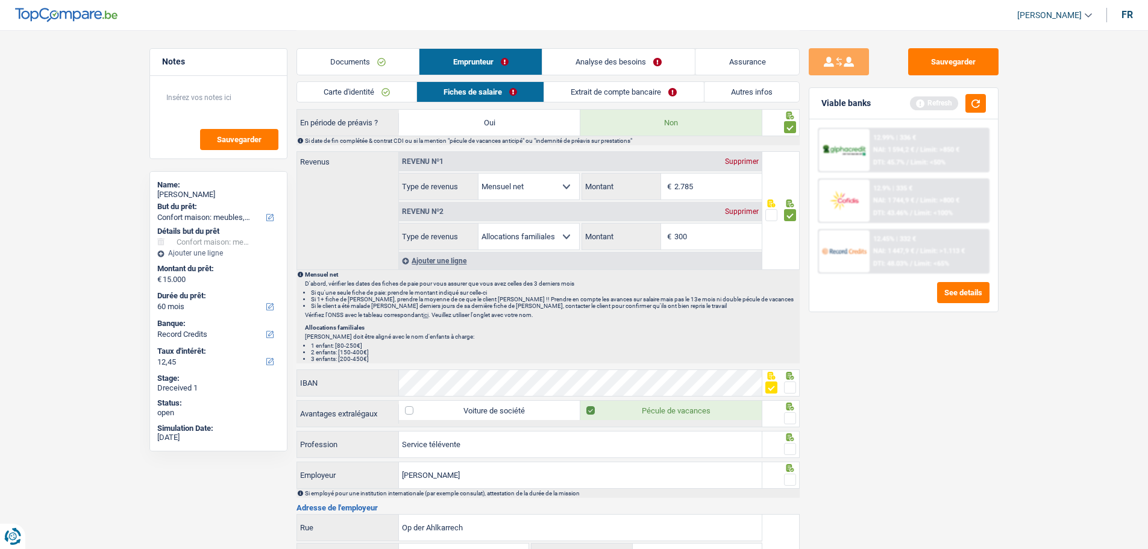
click at [699, 418] on div "Voiture de société Pécule de vacances" at bounding box center [580, 414] width 363 height 26
click at [703, 410] on label "Pécule de vacances" at bounding box center [670, 410] width 181 height 19
click at [703, 410] on input "Pécule de vacances" at bounding box center [670, 410] width 181 height 19
checkbox input "false"
drag, startPoint x: 787, startPoint y: 413, endPoint x: 231, endPoint y: 436, distance: 556.2
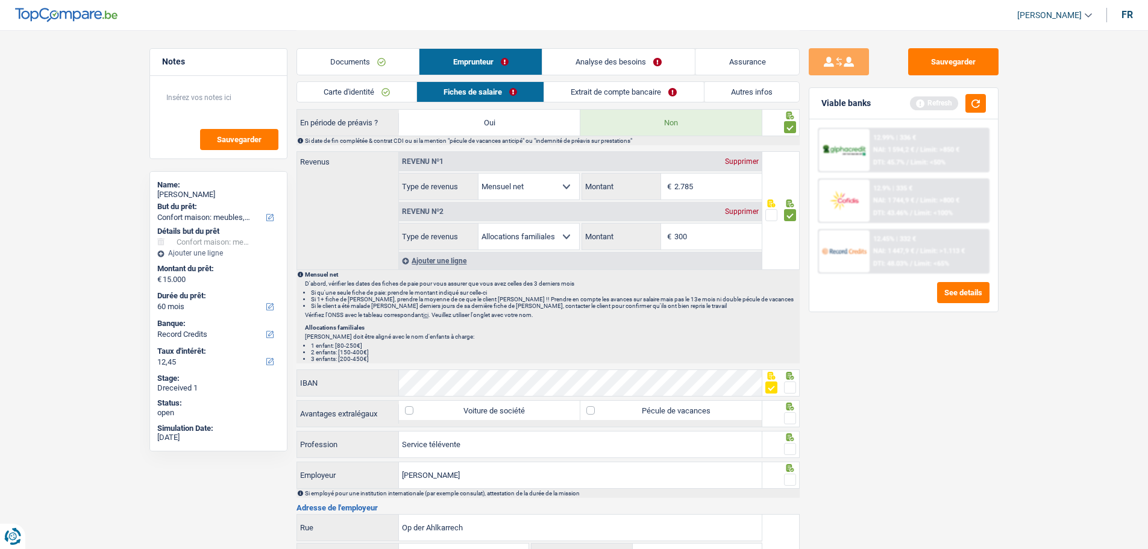
click at [788, 413] on span at bounding box center [790, 418] width 12 height 12
click at [0, 0] on input "radio" at bounding box center [0, 0] width 0 height 0
drag, startPoint x: 505, startPoint y: 447, endPoint x: 463, endPoint y: 454, distance: 42.9
click at [463, 418] on div "Service télévente Profession" at bounding box center [530, 445] width 467 height 29
drag, startPoint x: 470, startPoint y: 476, endPoint x: 434, endPoint y: 471, distance: 36.0
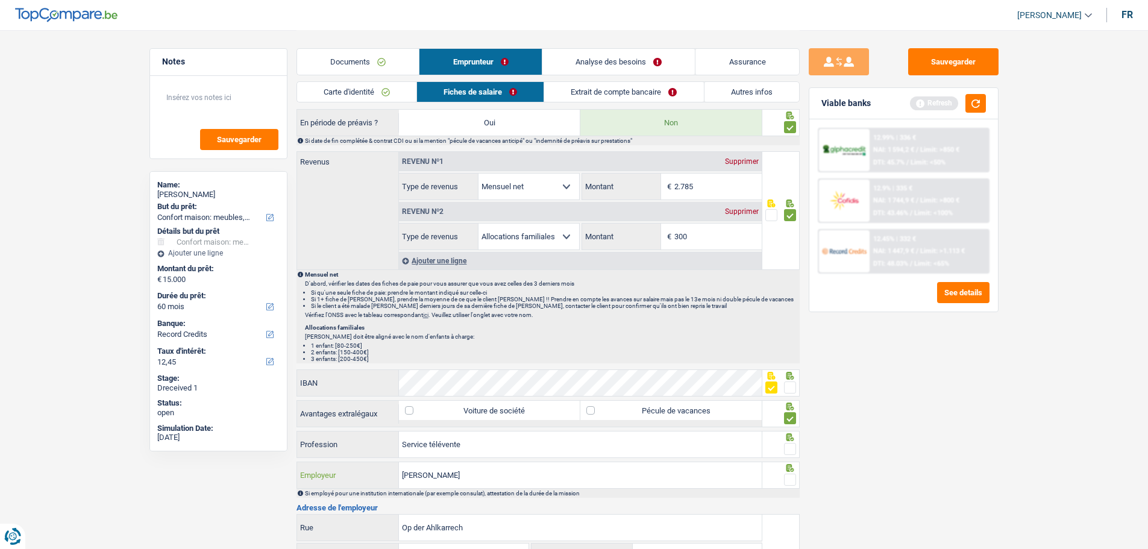
click at [434, 418] on input "Ruppert SARL" at bounding box center [580, 475] width 363 height 26
type input "Ruppert"
drag, startPoint x: 794, startPoint y: 447, endPoint x: 790, endPoint y: 461, distance: 14.3
click at [794, 418] on span at bounding box center [790, 449] width 12 height 12
click at [0, 0] on input "radio" at bounding box center [0, 0] width 0 height 0
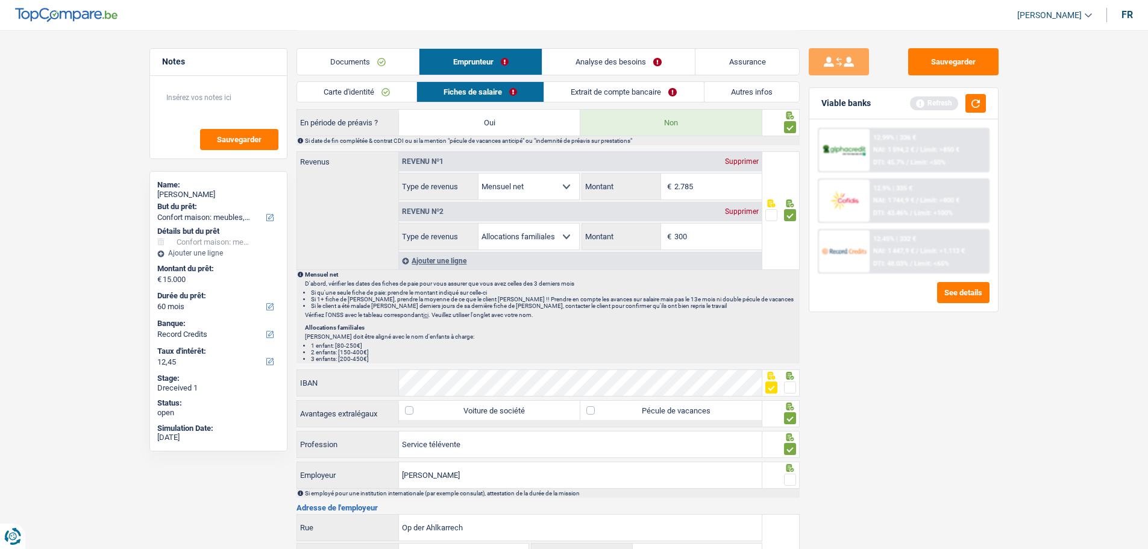
click at [787, 418] on span at bounding box center [790, 480] width 12 height 12
click at [0, 0] on input "radio" at bounding box center [0, 0] width 0 height 0
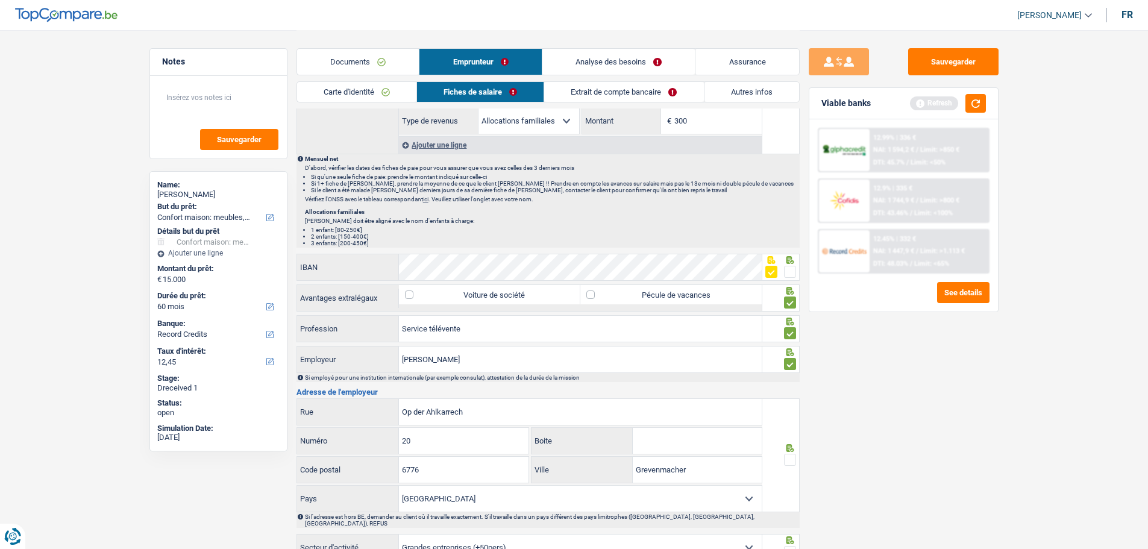
scroll to position [723, 0]
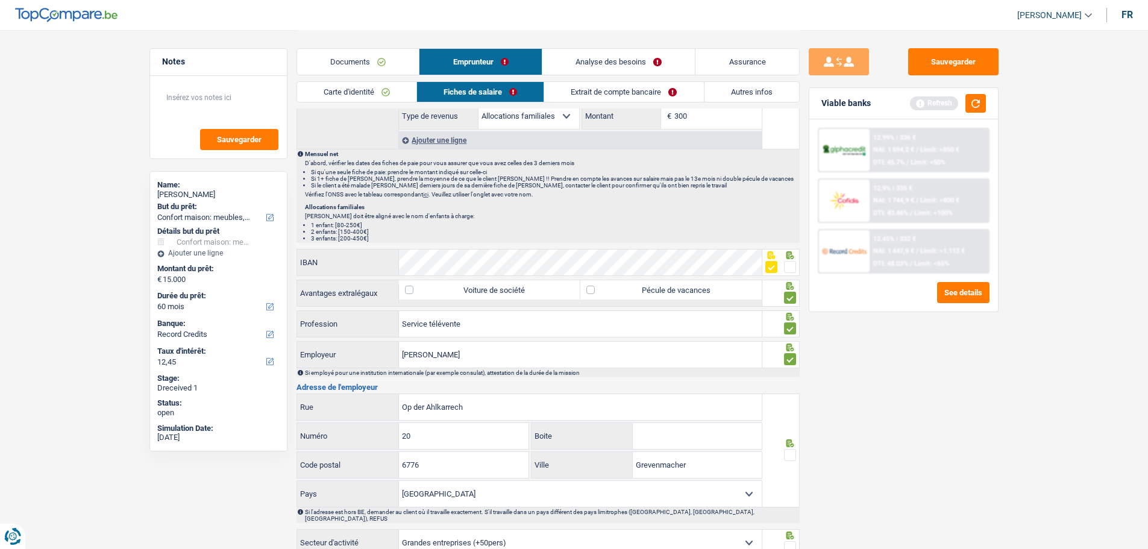
click at [792, 418] on span at bounding box center [790, 455] width 12 height 12
click at [0, 0] on input "radio" at bounding box center [0, 0] width 0 height 0
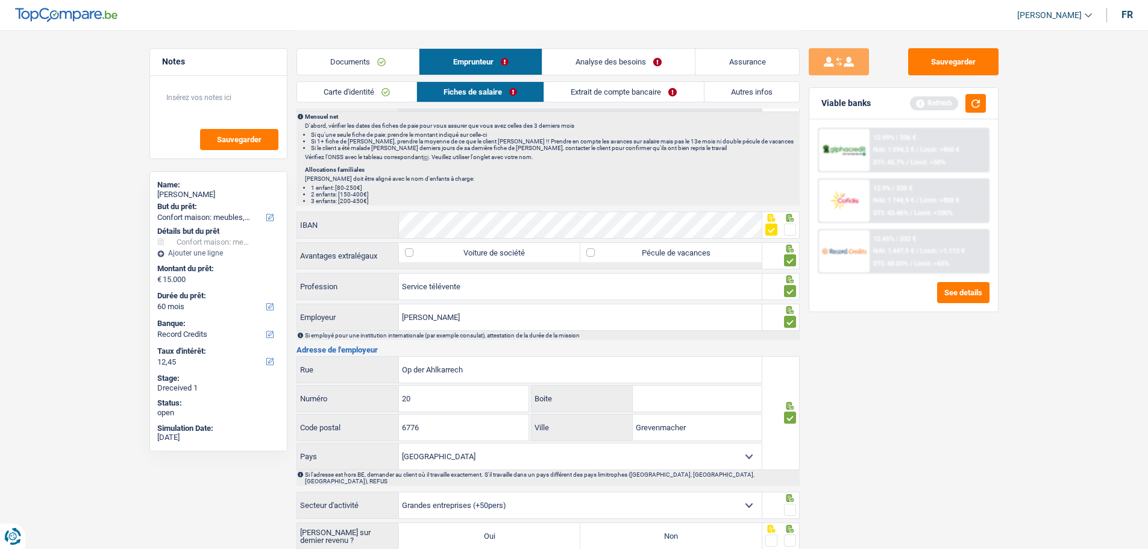
scroll to position [844, 0]
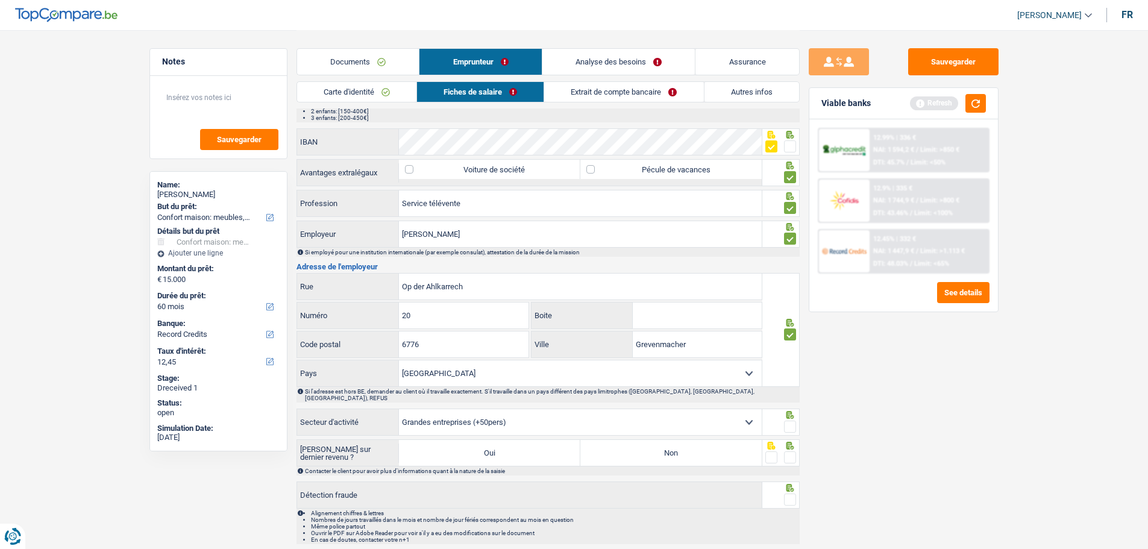
click at [789, 418] on span at bounding box center [790, 427] width 12 height 12
click at [0, 0] on input "radio" at bounding box center [0, 0] width 0 height 0
click at [794, 418] on span at bounding box center [790, 457] width 12 height 12
click at [0, 0] on input "radio" at bounding box center [0, 0] width 0 height 0
click at [672, 418] on label "Non" at bounding box center [670, 453] width 181 height 26
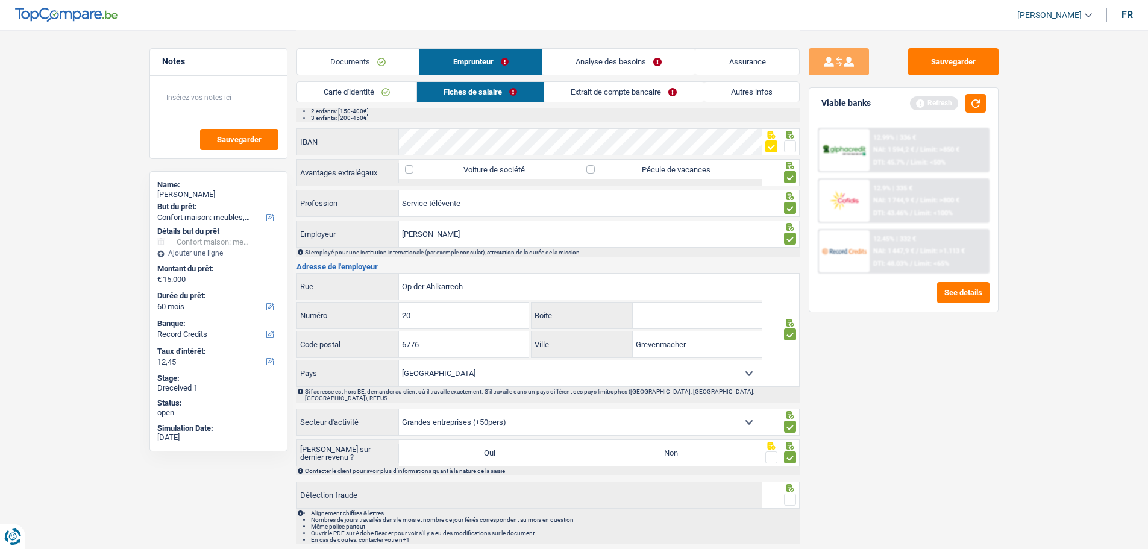
click at [672, 418] on input "Non" at bounding box center [670, 453] width 181 height 26
radio input "true"
click at [794, 418] on span at bounding box center [790, 500] width 12 height 12
click at [0, 0] on input "radio" at bounding box center [0, 0] width 0 height 0
click at [648, 86] on link "Extrait de compte bancaire" at bounding box center [624, 92] width 159 height 20
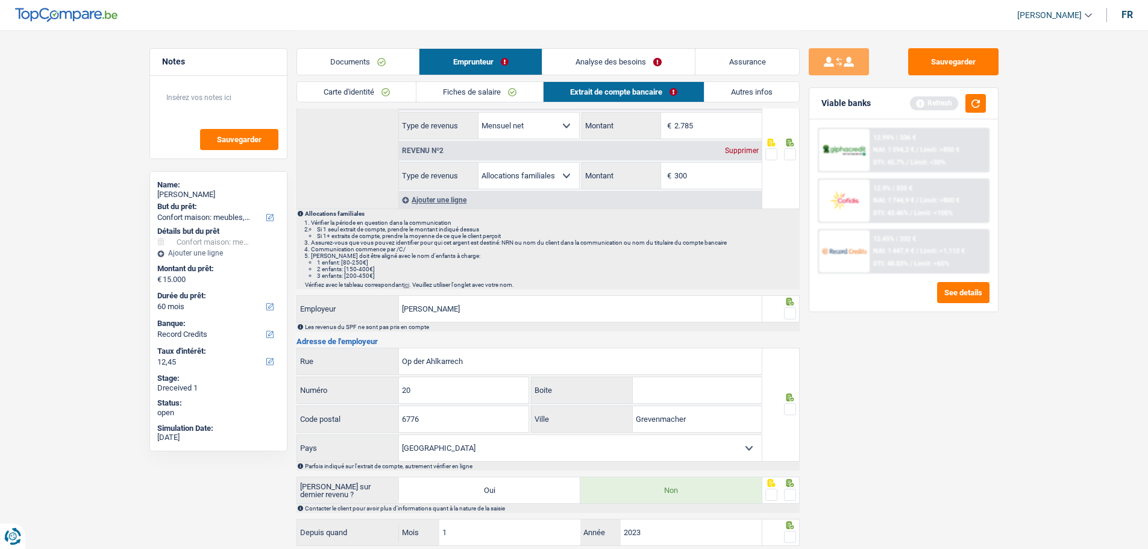
scroll to position [0, 0]
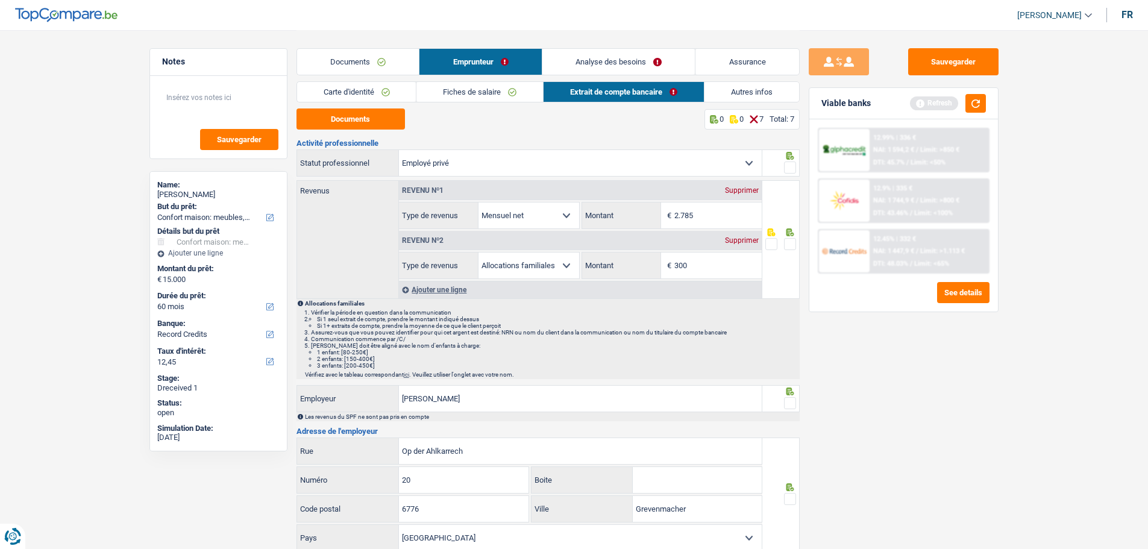
click at [787, 162] on span at bounding box center [790, 168] width 12 height 12
click at [0, 0] on input "radio" at bounding box center [0, 0] width 0 height 0
click at [323, 121] on button "Documents" at bounding box center [351, 118] width 108 height 21
click at [714, 263] on input "300" at bounding box center [717, 266] width 87 height 26
type input "307"
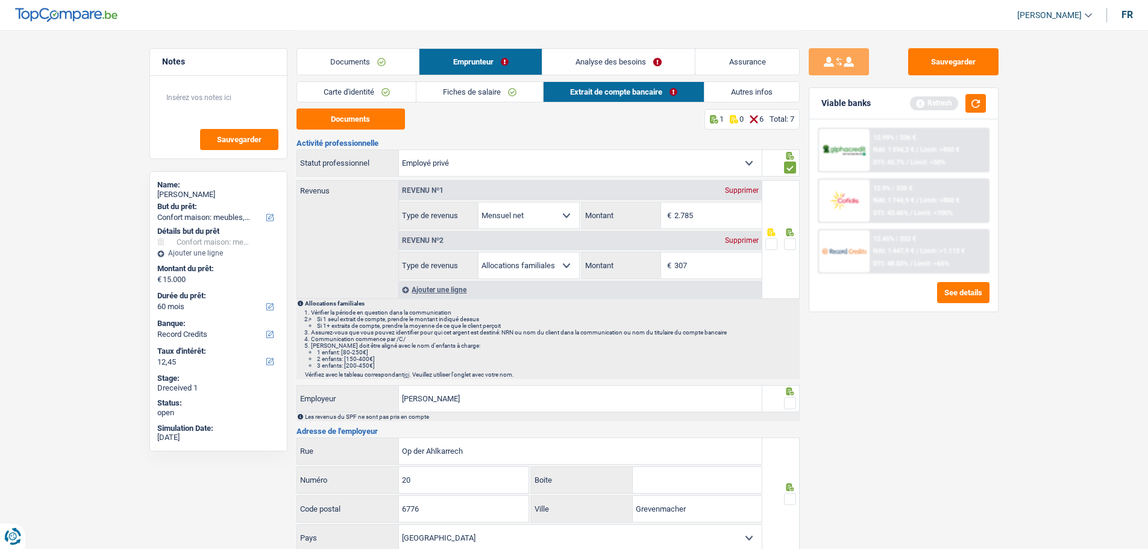
click at [790, 244] on span at bounding box center [790, 244] width 12 height 12
click at [0, 0] on input "radio" at bounding box center [0, 0] width 0 height 0
click at [785, 398] on span at bounding box center [790, 403] width 12 height 12
click at [0, 0] on input "radio" at bounding box center [0, 0] width 0 height 0
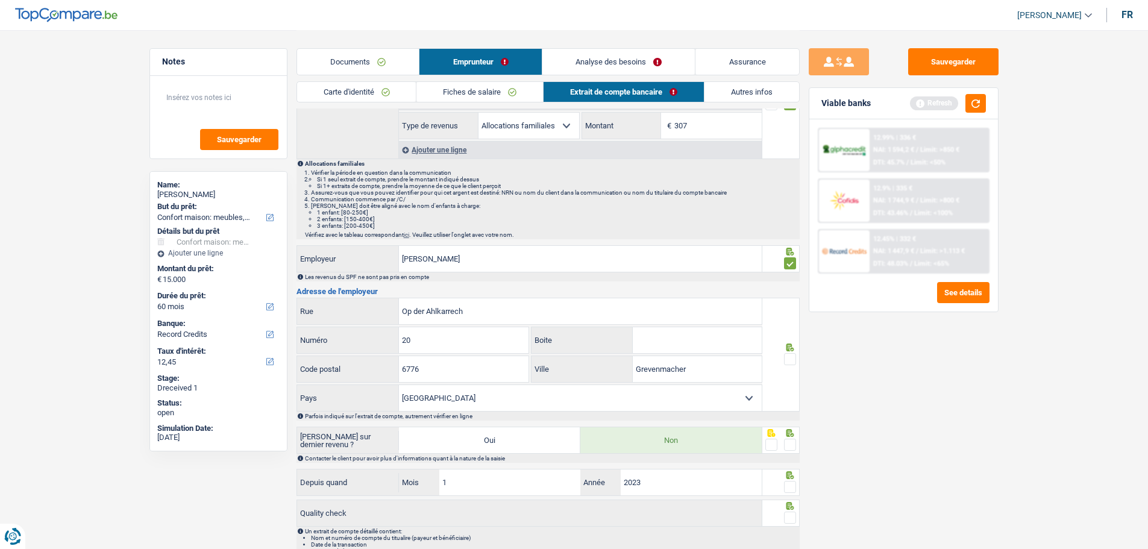
scroll to position [181, 0]
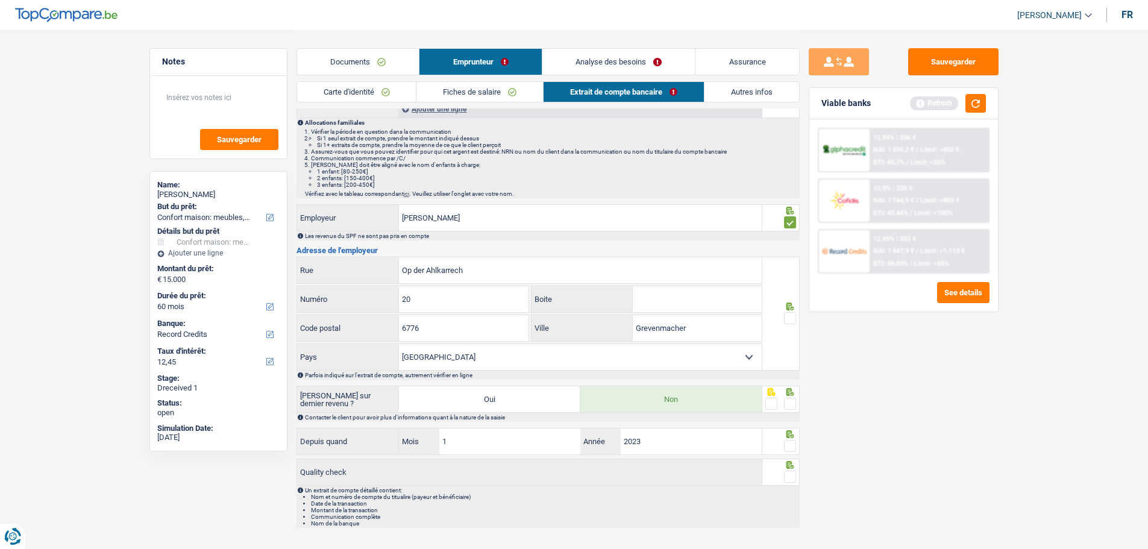
click at [794, 312] on span at bounding box center [790, 318] width 12 height 12
click at [0, 0] on input "radio" at bounding box center [0, 0] width 0 height 0
drag, startPoint x: 793, startPoint y: 399, endPoint x: 790, endPoint y: 408, distance: 9.5
click at [791, 401] on span at bounding box center [790, 404] width 12 height 12
click at [0, 0] on input "radio" at bounding box center [0, 0] width 0 height 0
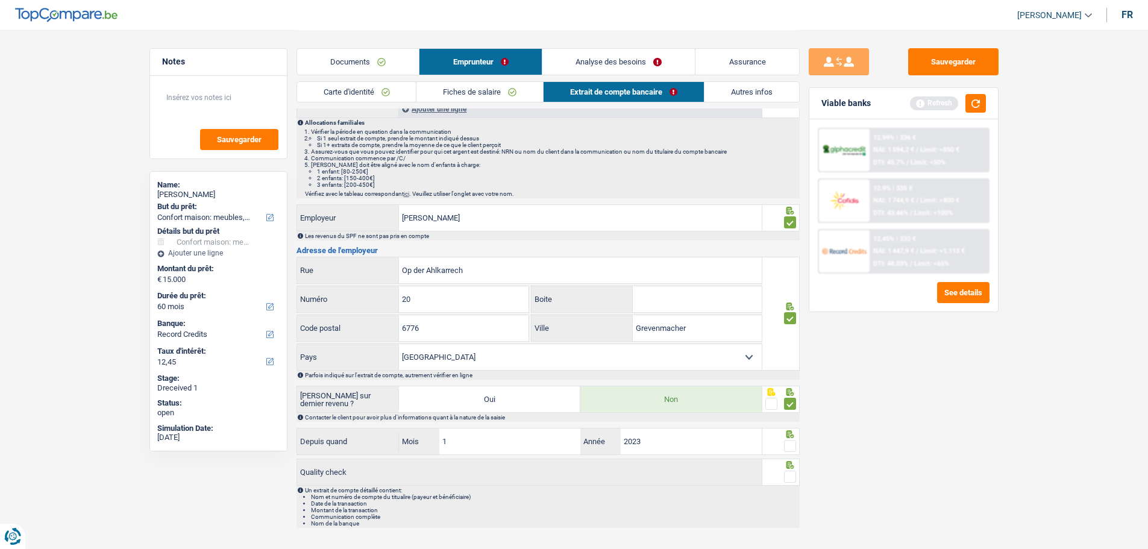
drag, startPoint x: 790, startPoint y: 442, endPoint x: 793, endPoint y: 465, distance: 22.5
click at [793, 418] on span at bounding box center [790, 446] width 12 height 12
click at [0, 0] on input "radio" at bounding box center [0, 0] width 0 height 0
click at [793, 418] on span at bounding box center [790, 477] width 12 height 12
click at [0, 0] on input "radio" at bounding box center [0, 0] width 0 height 0
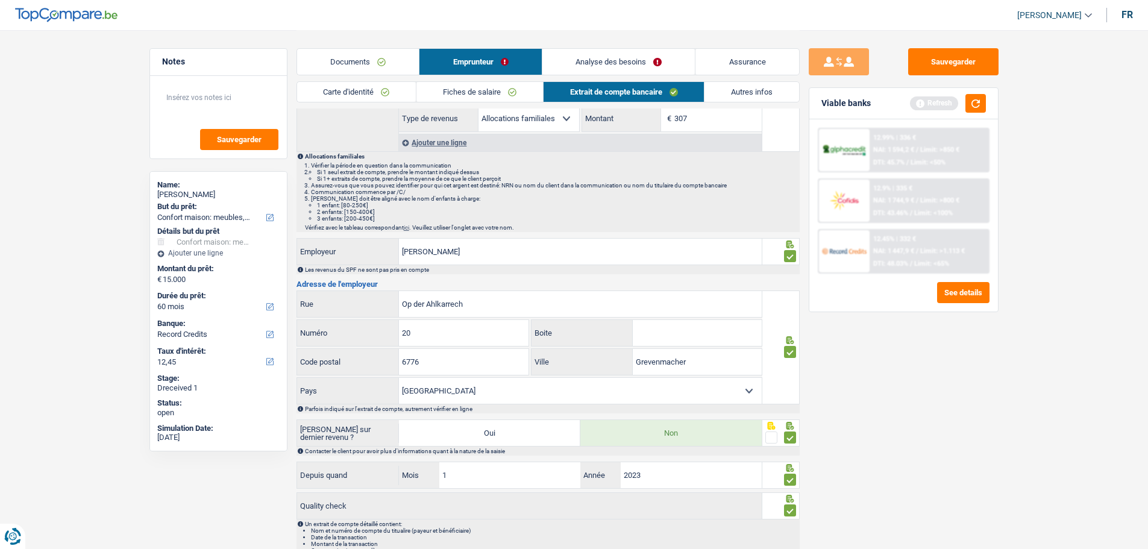
scroll to position [0, 0]
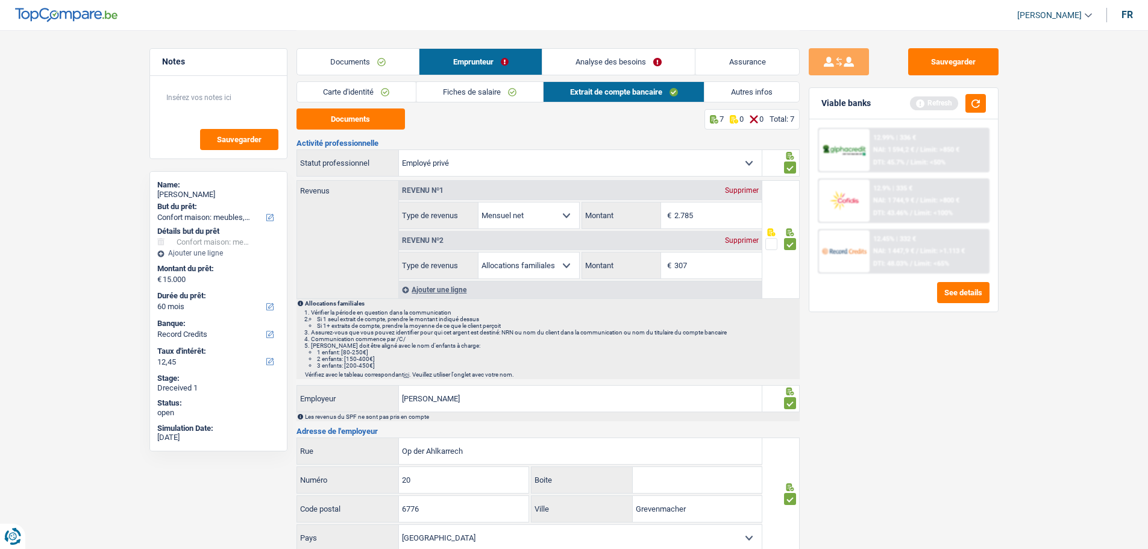
click at [746, 94] on link "Autres infos" at bounding box center [752, 92] width 95 height 20
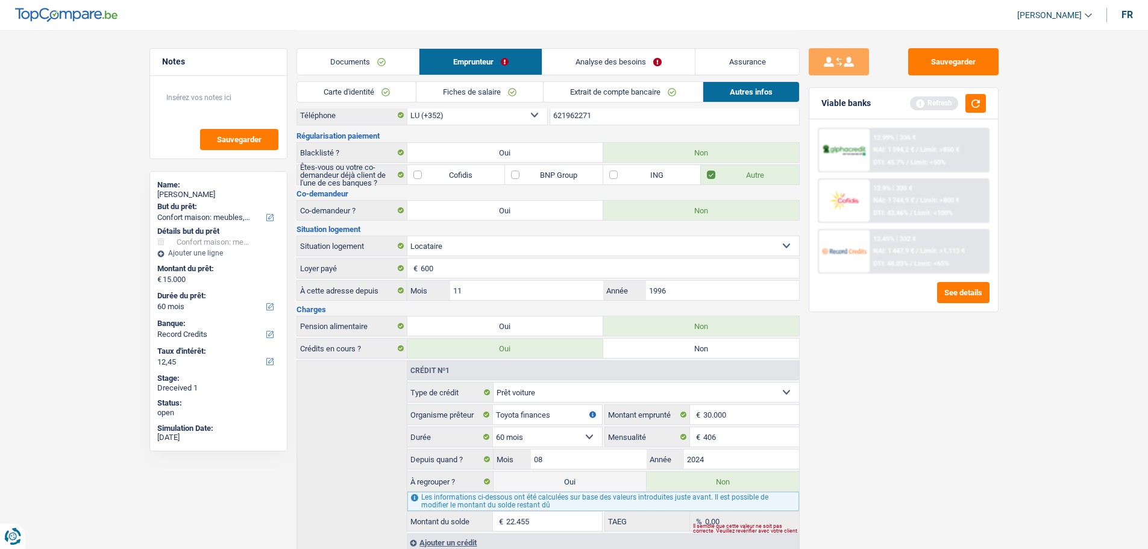
scroll to position [79, 0]
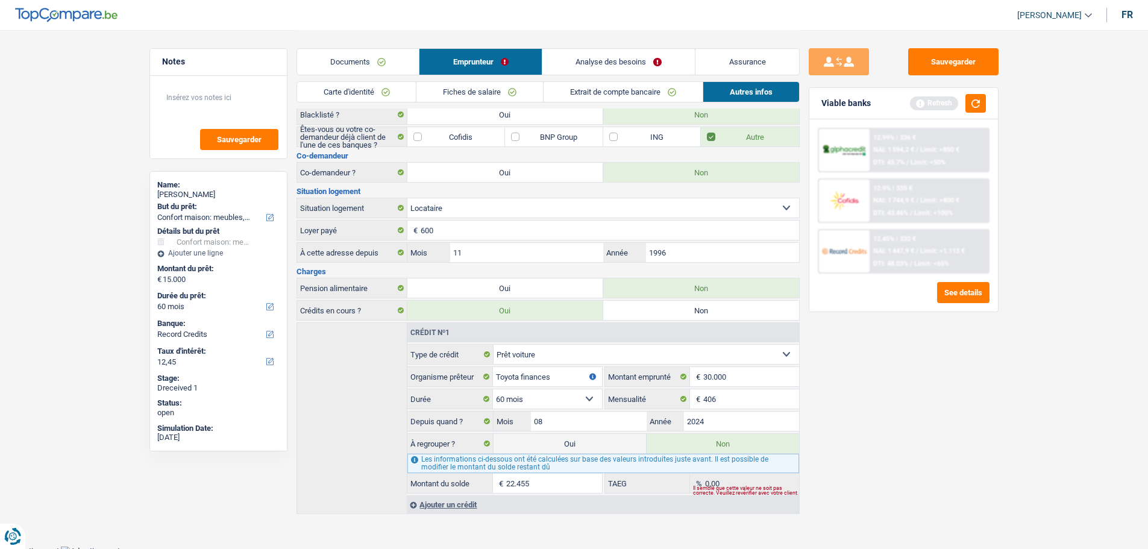
click at [577, 61] on link "Analyse des besoins" at bounding box center [618, 62] width 153 height 26
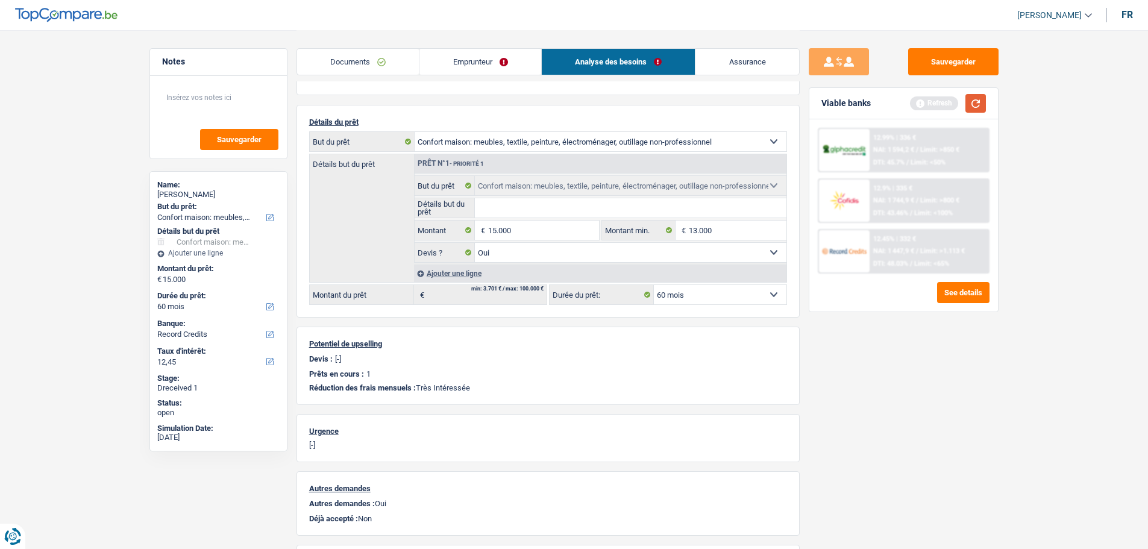
click at [925, 99] on button "button" at bounding box center [976, 103] width 20 height 19
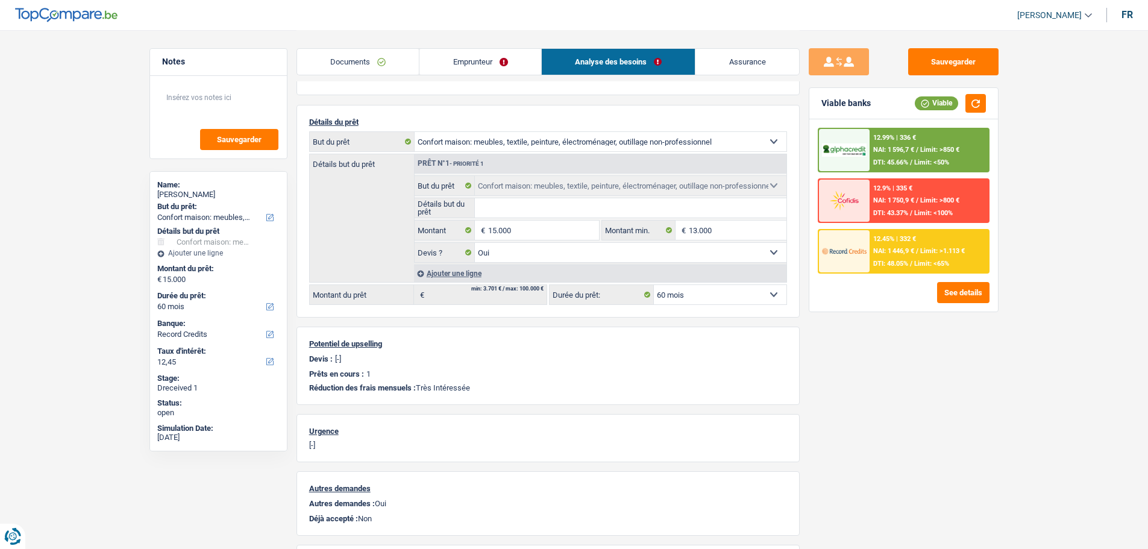
click at [536, 212] on input "Détails but du prêt" at bounding box center [631, 207] width 312 height 19
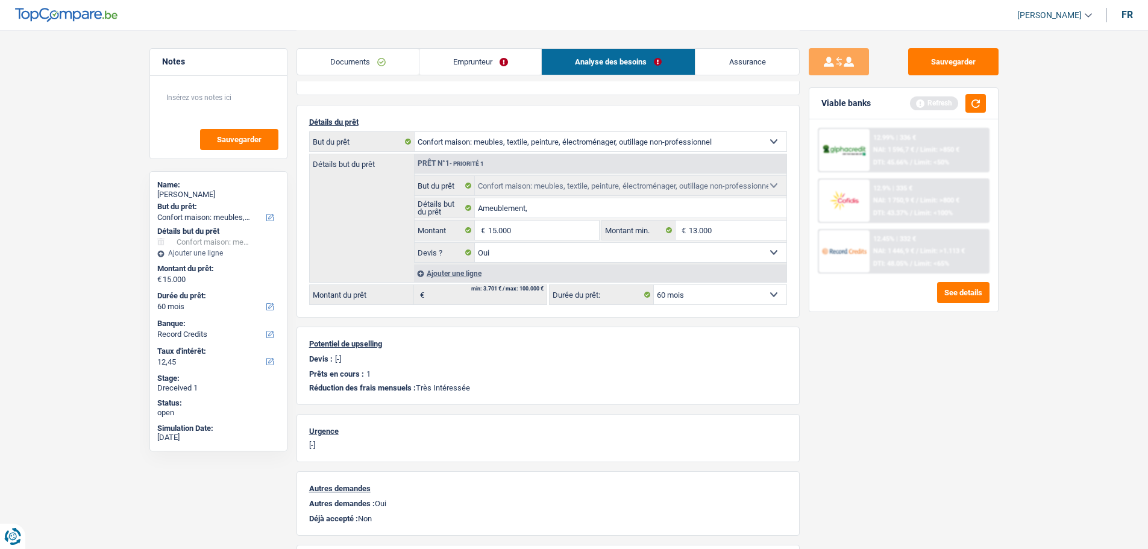
click at [486, 55] on link "Emprunteur" at bounding box center [480, 62] width 122 height 26
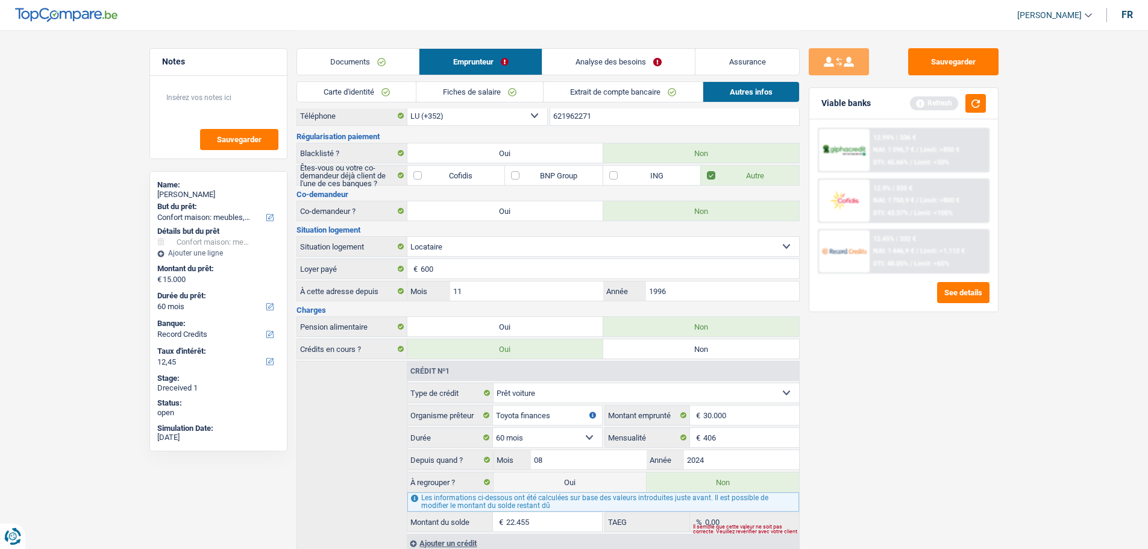
scroll to position [0, 0]
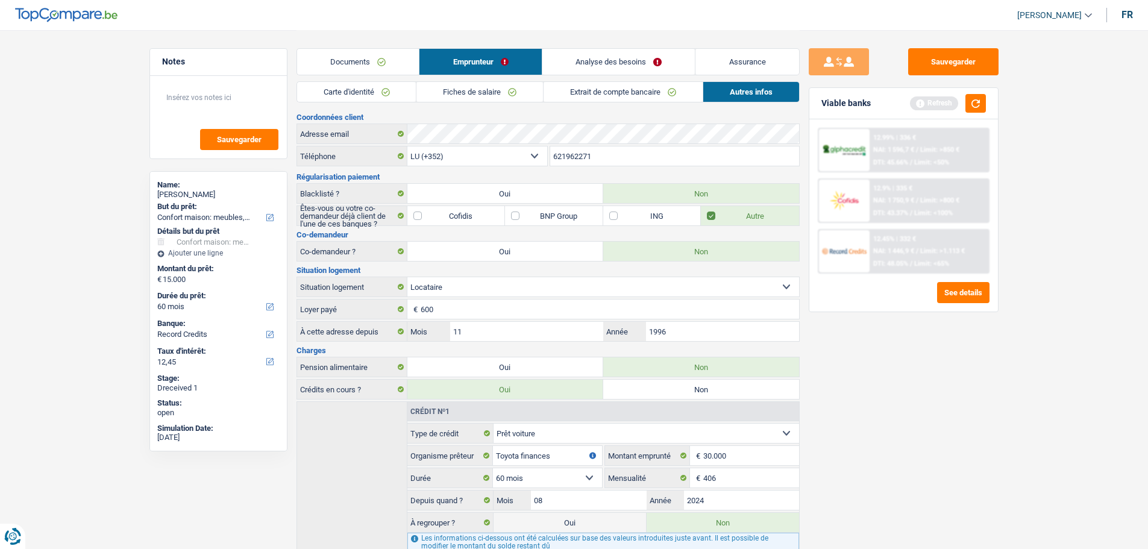
click at [495, 95] on link "Fiches de salaire" at bounding box center [479, 92] width 127 height 20
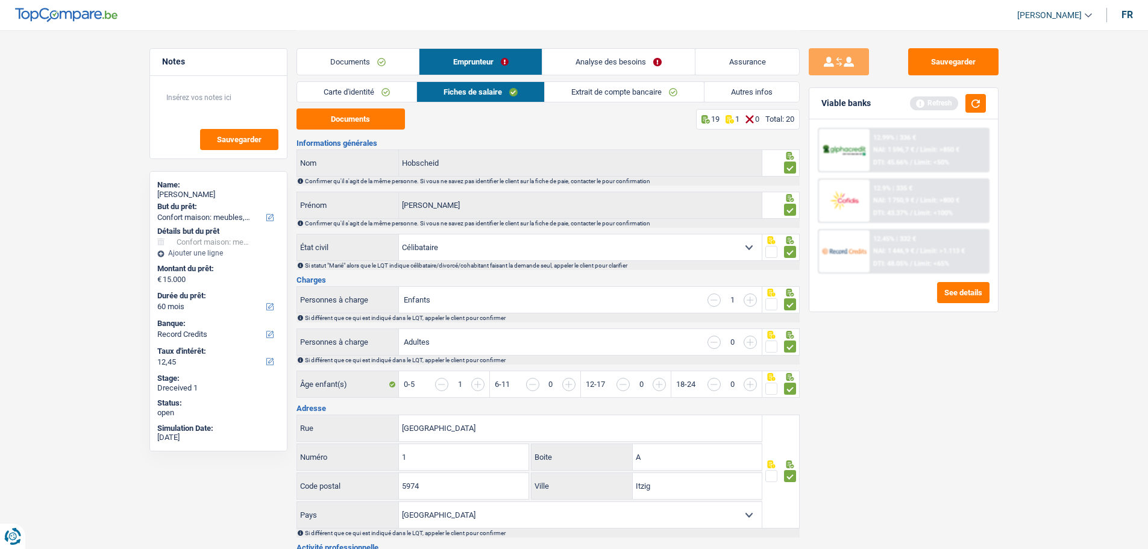
click at [645, 61] on link "Analyse des besoins" at bounding box center [618, 62] width 153 height 26
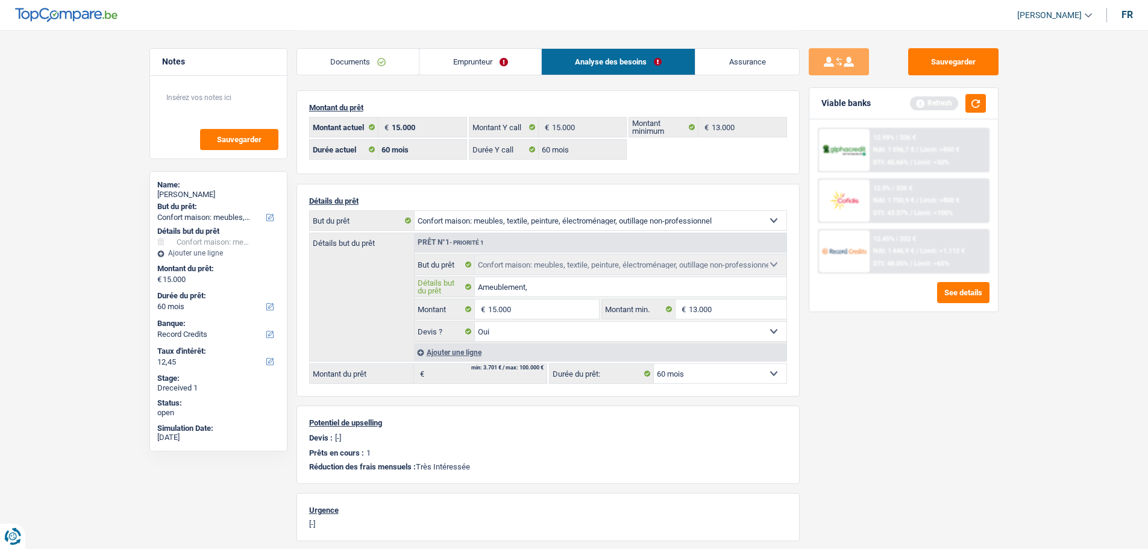
click at [559, 287] on input "Ameublement," at bounding box center [631, 286] width 312 height 19
click at [572, 281] on input "Ameublement, electroménager" at bounding box center [631, 286] width 312 height 19
type input "Ameublement, electroménager"
click at [925, 99] on button "button" at bounding box center [976, 103] width 20 height 19
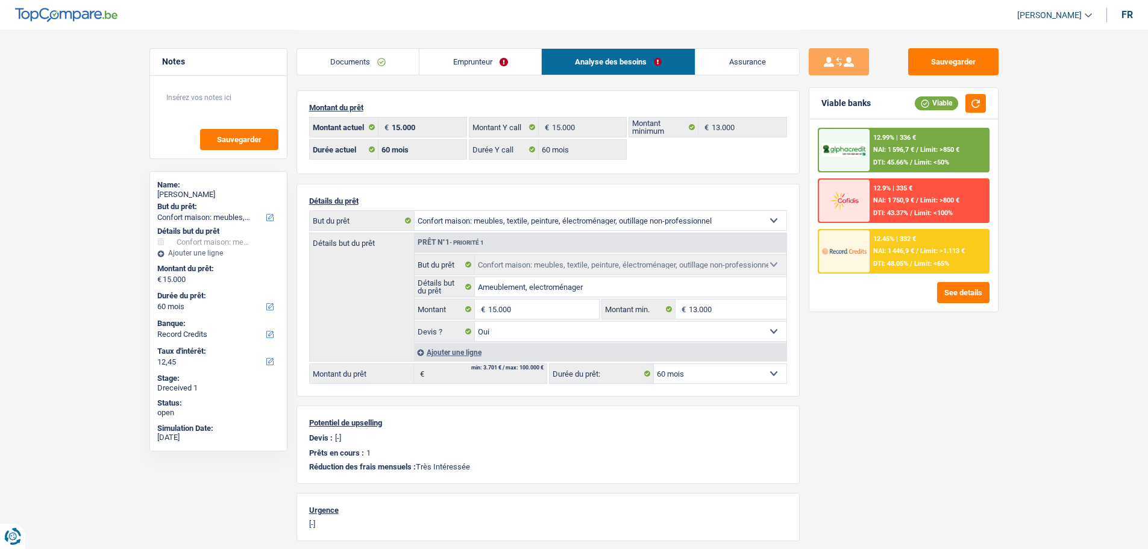
click at [925, 256] on div "12.45% | 332 € NAI: 1 446,9 € / Limit: >1.113 € DTI: 48.05% / Limit: <65%" at bounding box center [929, 251] width 119 height 42
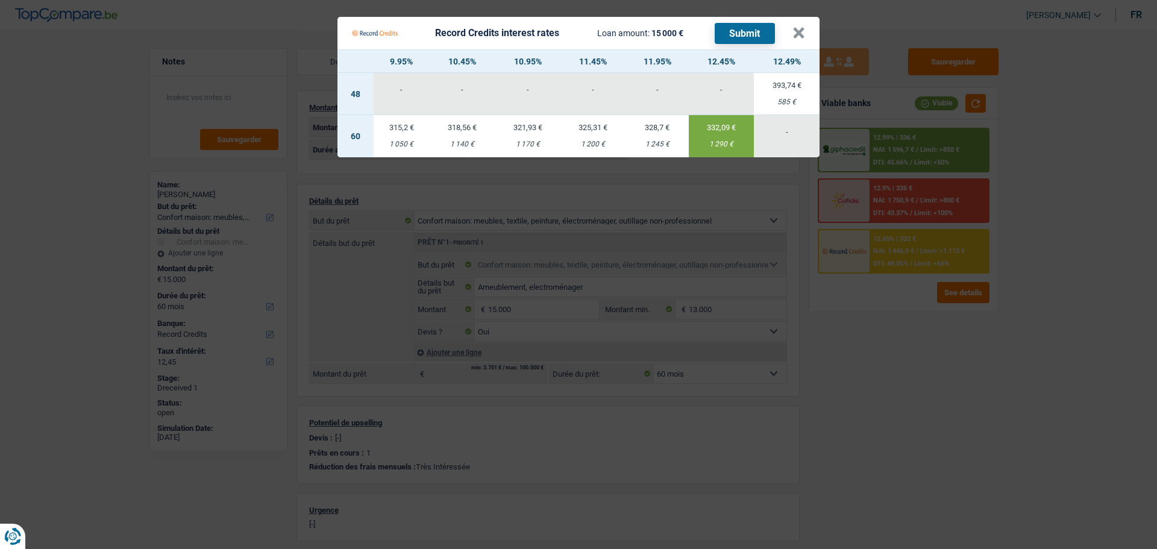
click at [451, 127] on td "318,56 € 1 140 €" at bounding box center [463, 136] width 66 height 42
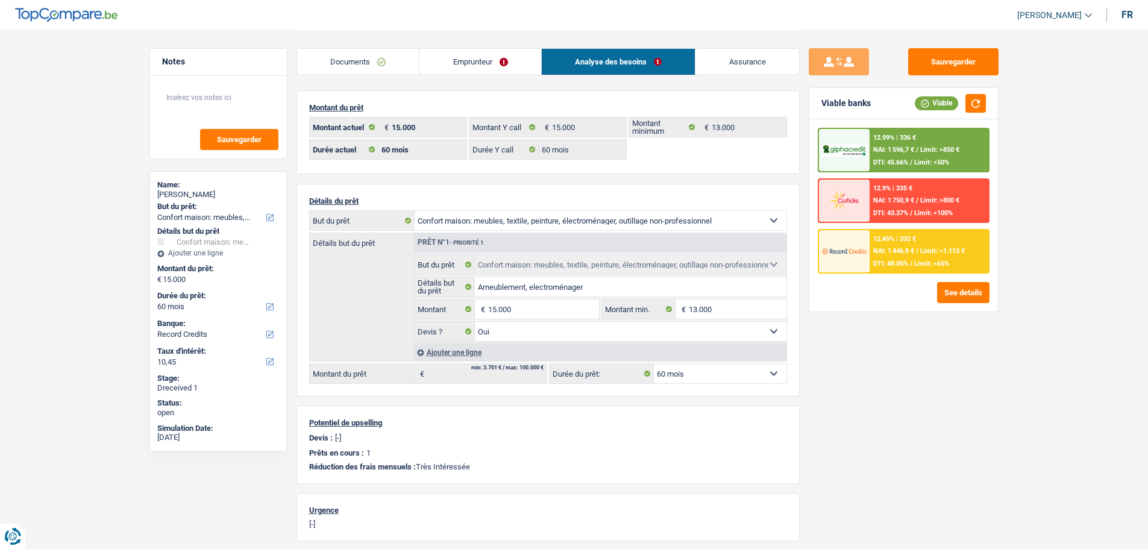
click at [876, 254] on div "12.45% | 332 € NAI: 1 446,9 € / Limit: >1.113 € DTI: 48.05% / Limit: <65%" at bounding box center [929, 251] width 119 height 42
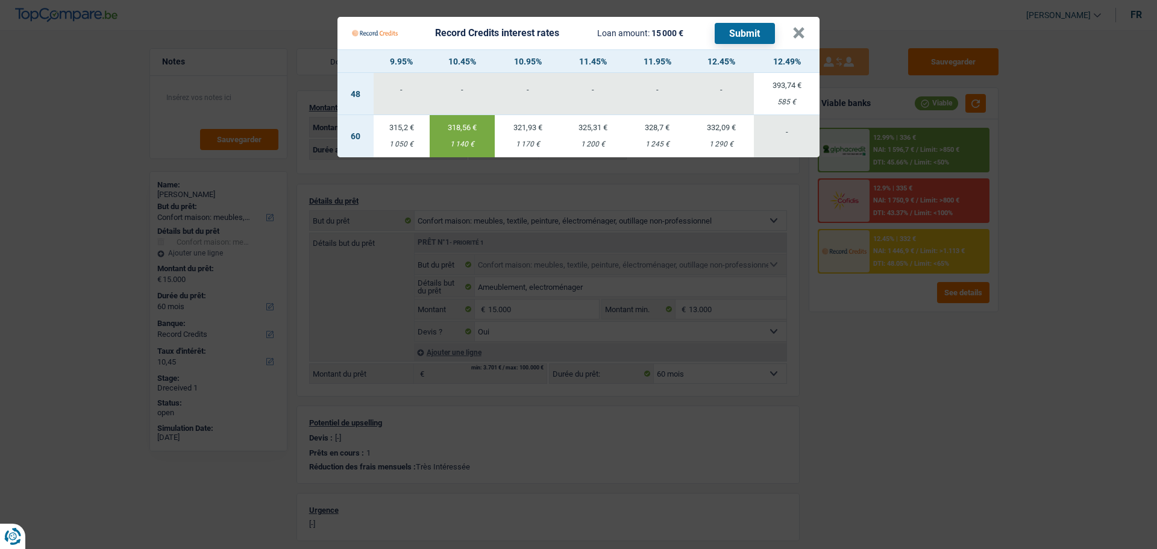
click at [399, 124] on div "315,2 €" at bounding box center [402, 128] width 56 height 8
type input "9,95"
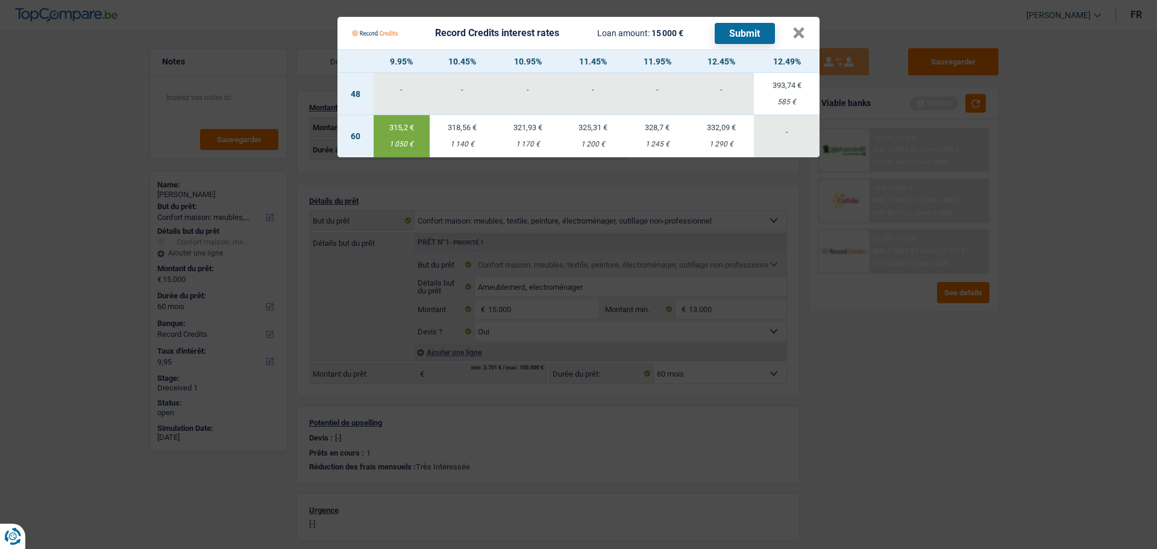
click at [731, 31] on button "Submit" at bounding box center [745, 33] width 60 height 21
click at [809, 31] on Credits___BV_modal_header_ "Record Credits interest rates Loan amount: 15 000 € Submit ×" at bounding box center [579, 33] width 482 height 33
click at [804, 28] on button "×" at bounding box center [799, 33] width 13 height 12
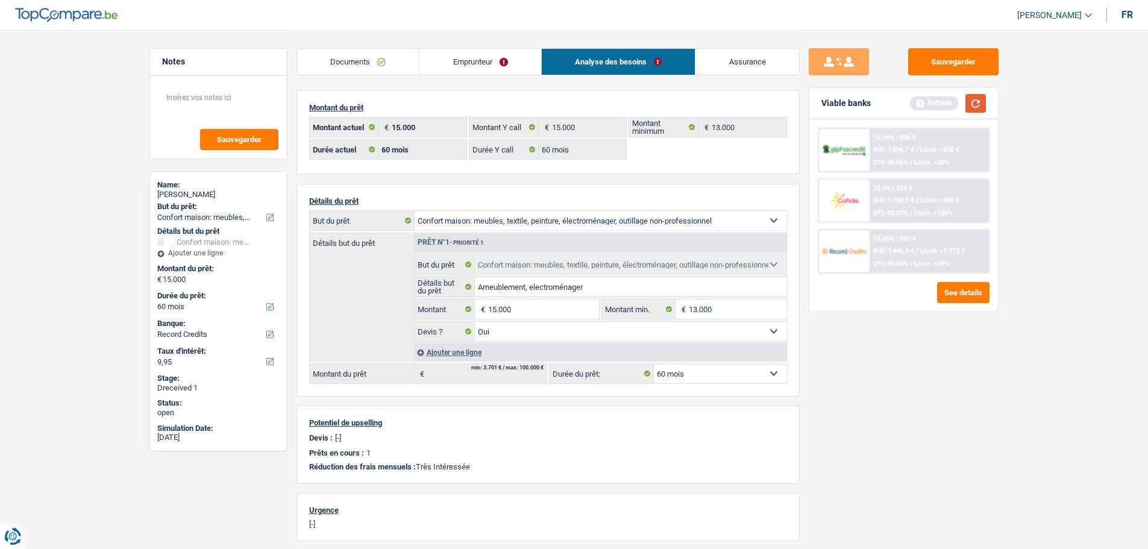
click at [925, 103] on button "button" at bounding box center [976, 103] width 20 height 19
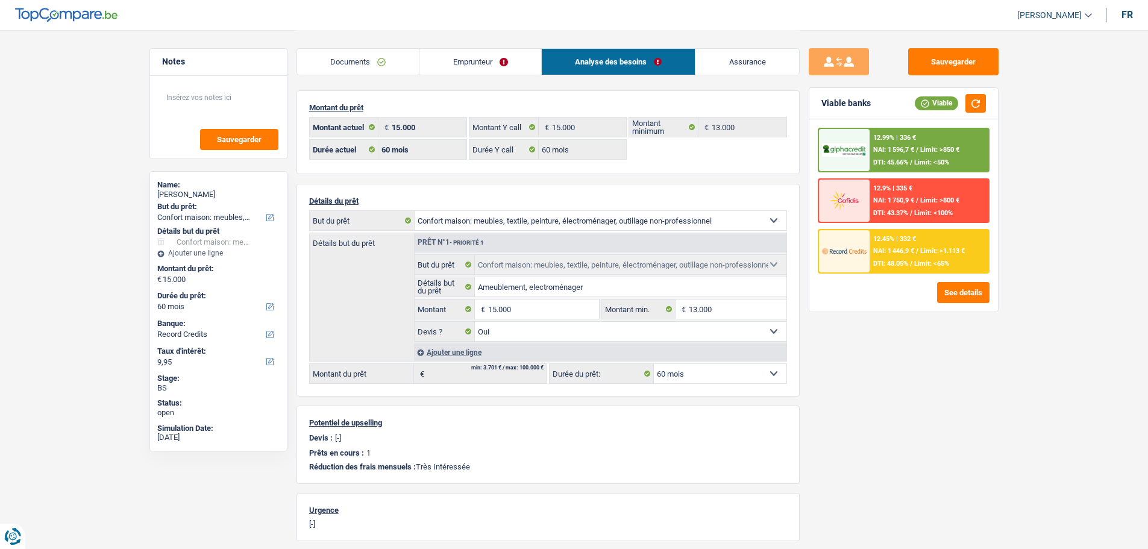
click at [925, 154] on div "12.99% | 336 € NAI: 1 596,7 € / Limit: >850 € DTI: 45.66% / Limit: <50%" at bounding box center [929, 150] width 119 height 42
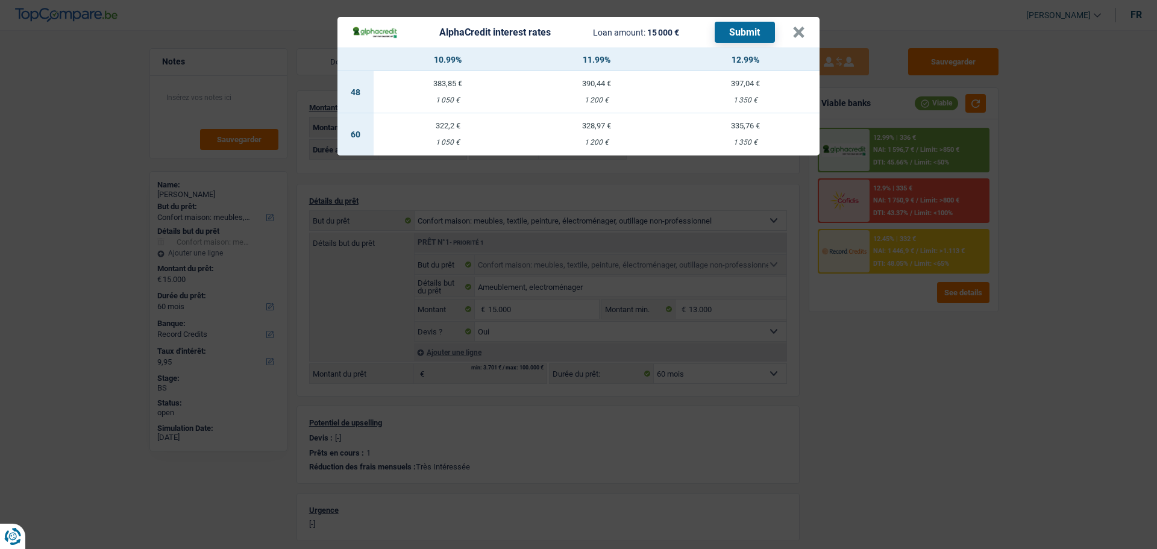
click at [449, 122] on div "322,2 €" at bounding box center [448, 126] width 149 height 8
select select "alphacredit"
type input "10,99"
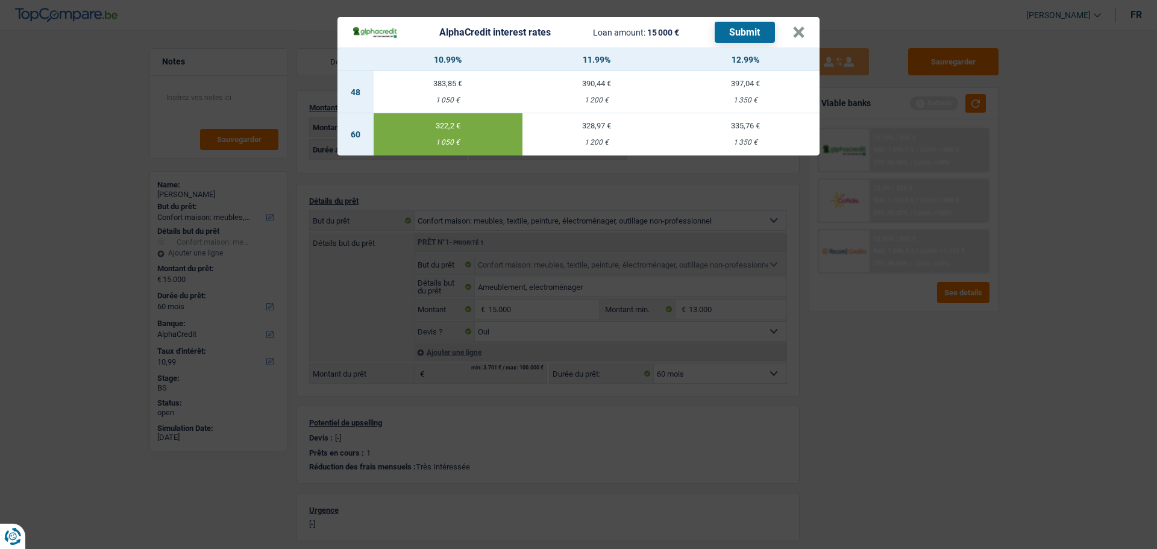
click at [753, 24] on button "Submit" at bounding box center [745, 32] width 60 height 21
click at [805, 27] on button "×" at bounding box center [799, 33] width 13 height 12
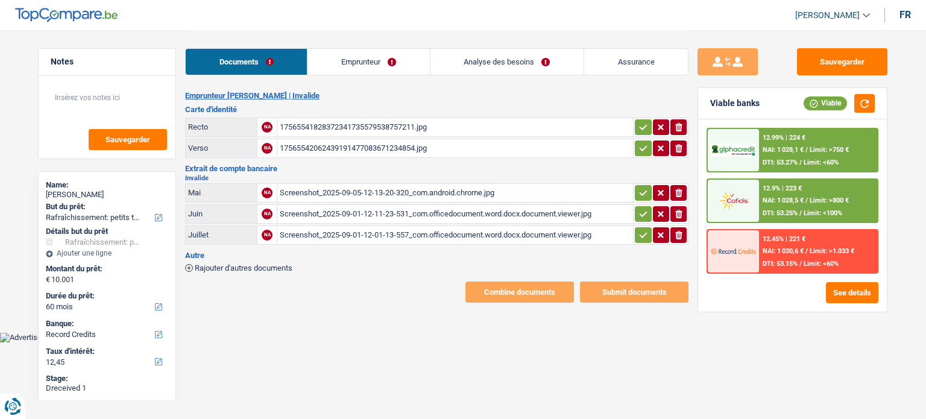
select select "houseOrGarden"
select select "60"
select select "record credits"
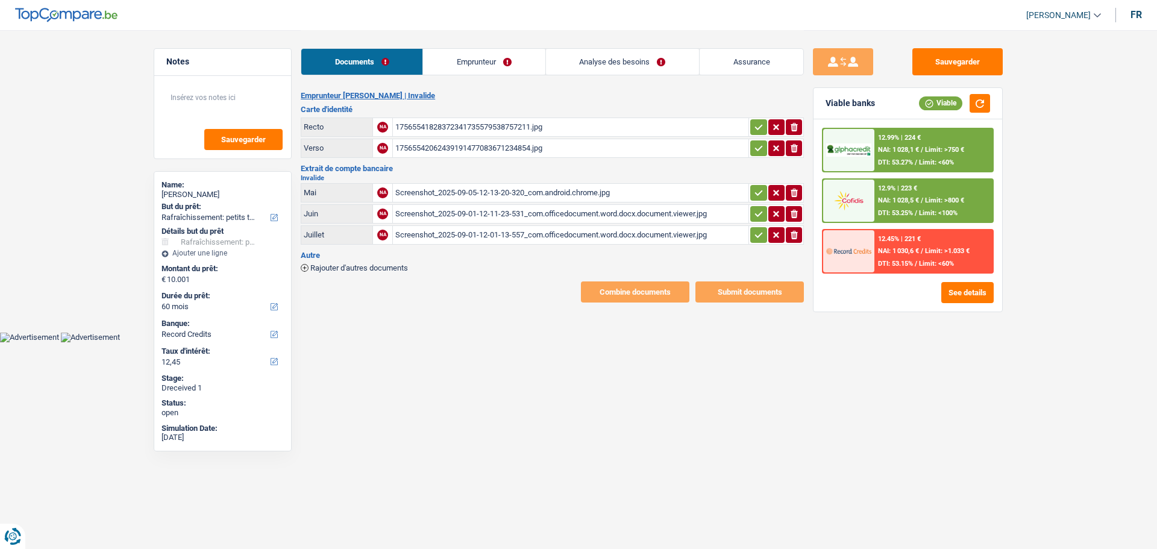
click at [468, 57] on link "Emprunteur" at bounding box center [484, 62] width 122 height 26
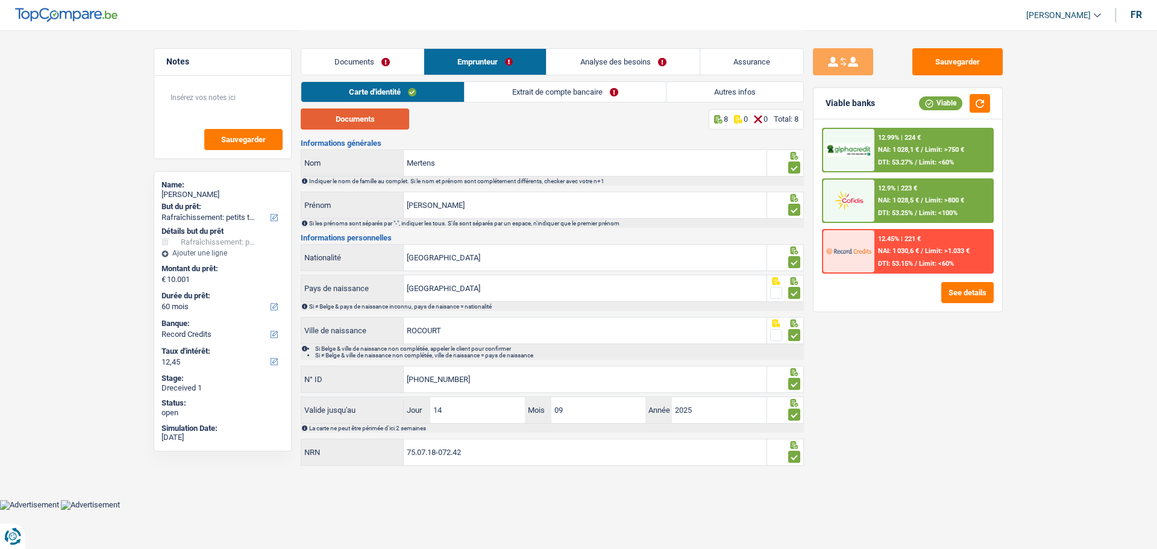
click at [330, 116] on button "Documents" at bounding box center [355, 118] width 108 height 21
click at [358, 58] on link "Documents" at bounding box center [362, 62] width 122 height 26
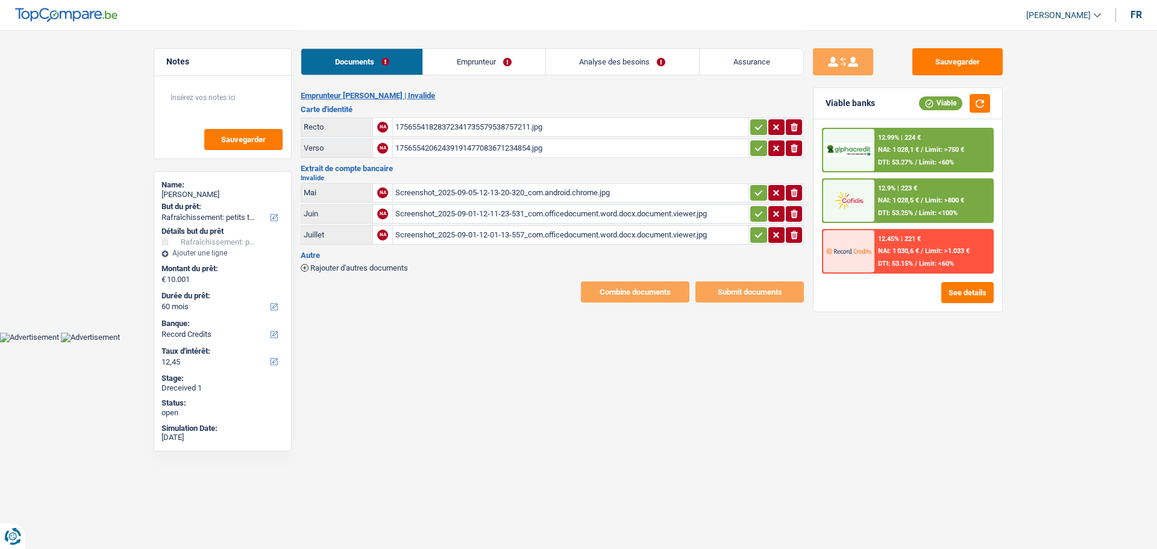
click at [487, 184] on div "Screenshot_2025-09-05-12-13-20-320_com.android.chrome.jpg" at bounding box center [570, 193] width 351 height 18
click at [495, 209] on div "Screenshot_2025-09-01-12-11-23-531_com.officedocument.word.docx.document.viewer…" at bounding box center [570, 214] width 351 height 18
click at [508, 226] on div "Screenshot_2025-09-01-12-01-13-557_com.officedocument.word.docx.document.viewer…" at bounding box center [570, 235] width 351 height 18
click at [462, 58] on link "Emprunteur" at bounding box center [484, 62] width 122 height 26
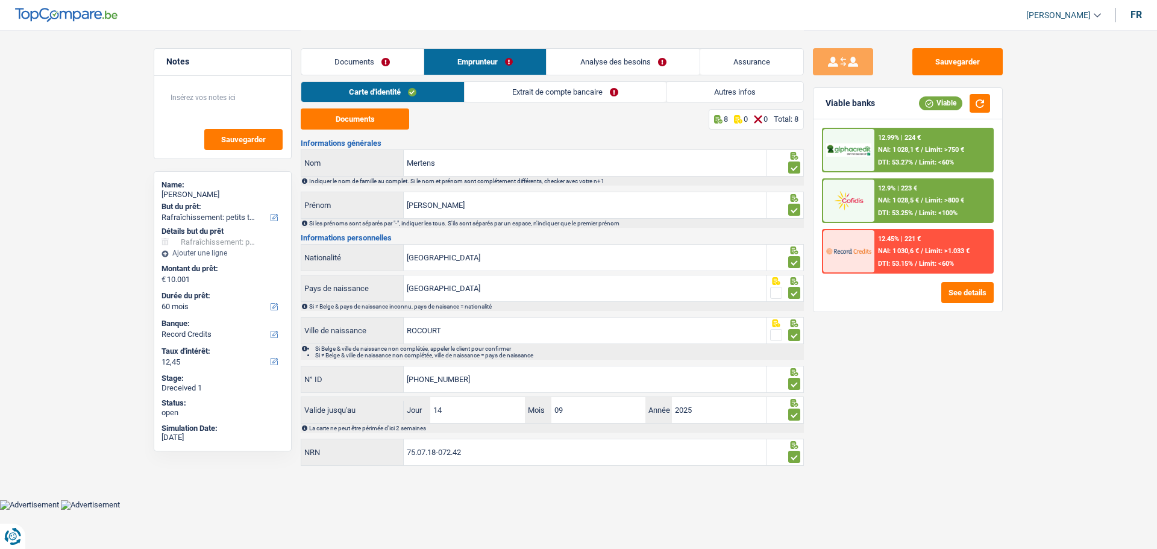
click at [559, 90] on link "Extrait de compte bancaire" at bounding box center [565, 92] width 201 height 20
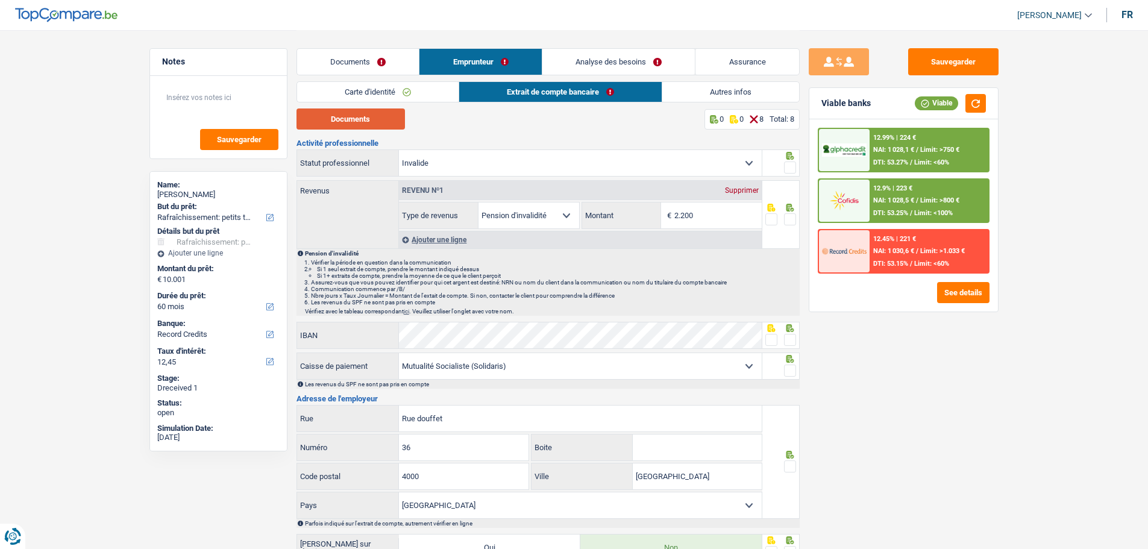
click at [366, 122] on button "Documents" at bounding box center [351, 118] width 108 height 21
click at [791, 162] on span at bounding box center [790, 168] width 12 height 12
click at [0, 0] on input "radio" at bounding box center [0, 0] width 0 height 0
click at [791, 220] on span at bounding box center [790, 219] width 12 height 12
click at [0, 0] on input "radio" at bounding box center [0, 0] width 0 height 0
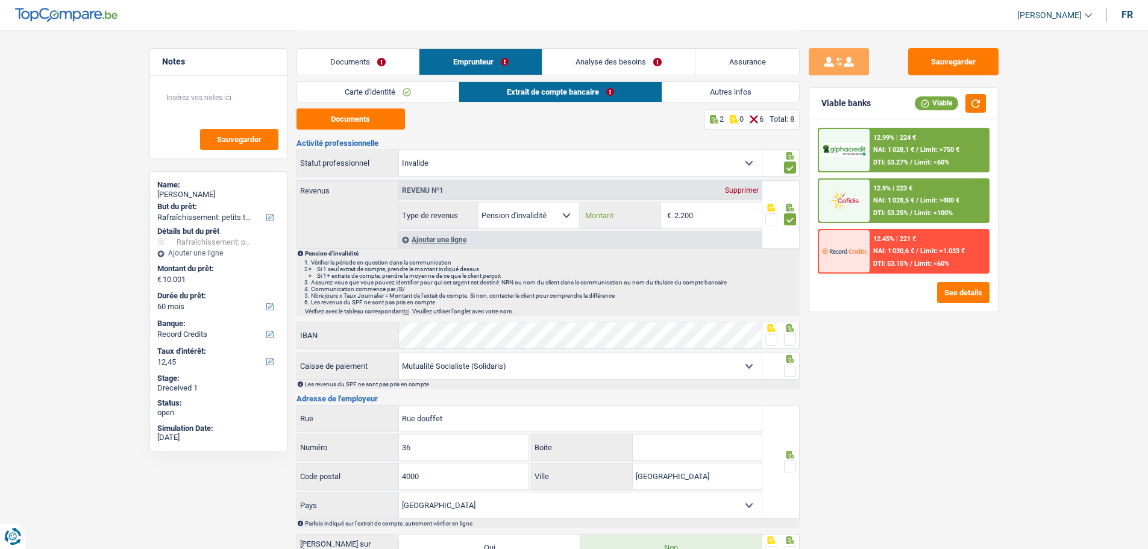
click at [714, 219] on input "2.200" at bounding box center [717, 216] width 87 height 26
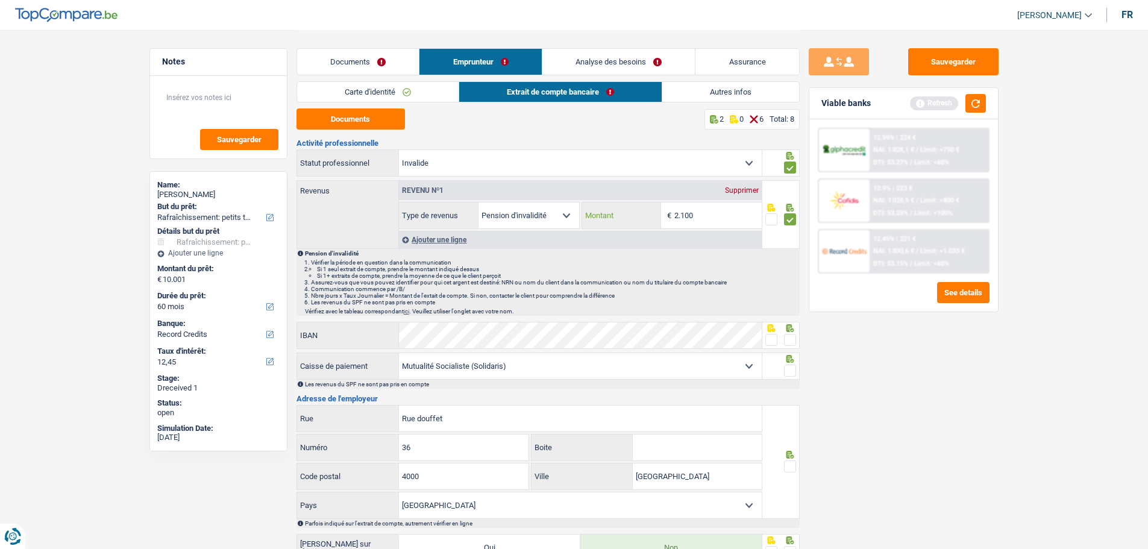
type input "2.100"
click at [791, 338] on span at bounding box center [790, 340] width 12 height 12
click at [0, 0] on input "radio" at bounding box center [0, 0] width 0 height 0
click at [789, 368] on span at bounding box center [790, 371] width 12 height 12
click at [0, 0] on input "radio" at bounding box center [0, 0] width 0 height 0
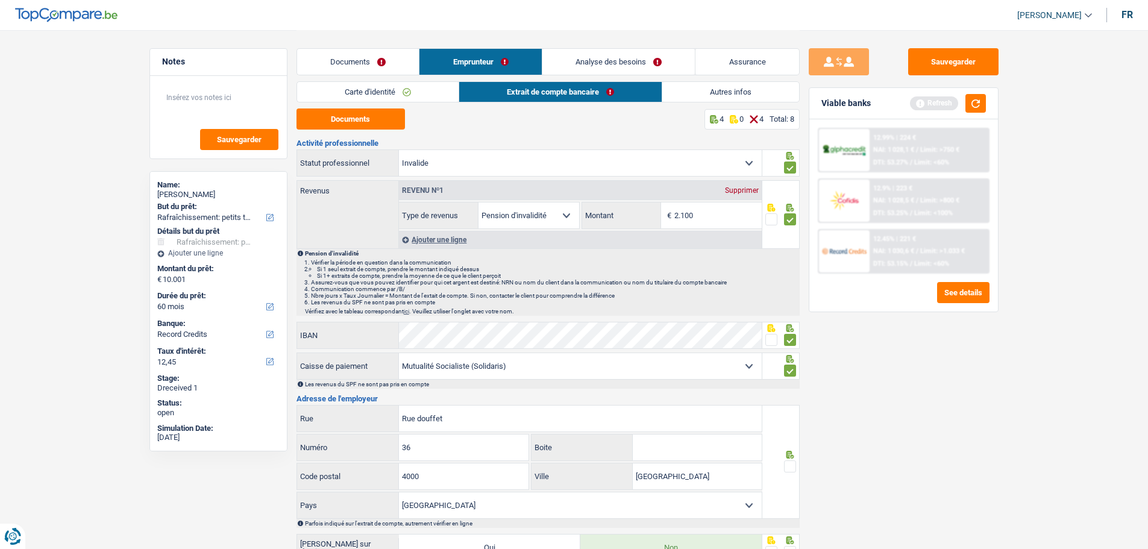
click at [792, 418] on span at bounding box center [790, 466] width 12 height 12
click at [0, 0] on input "radio" at bounding box center [0, 0] width 0 height 0
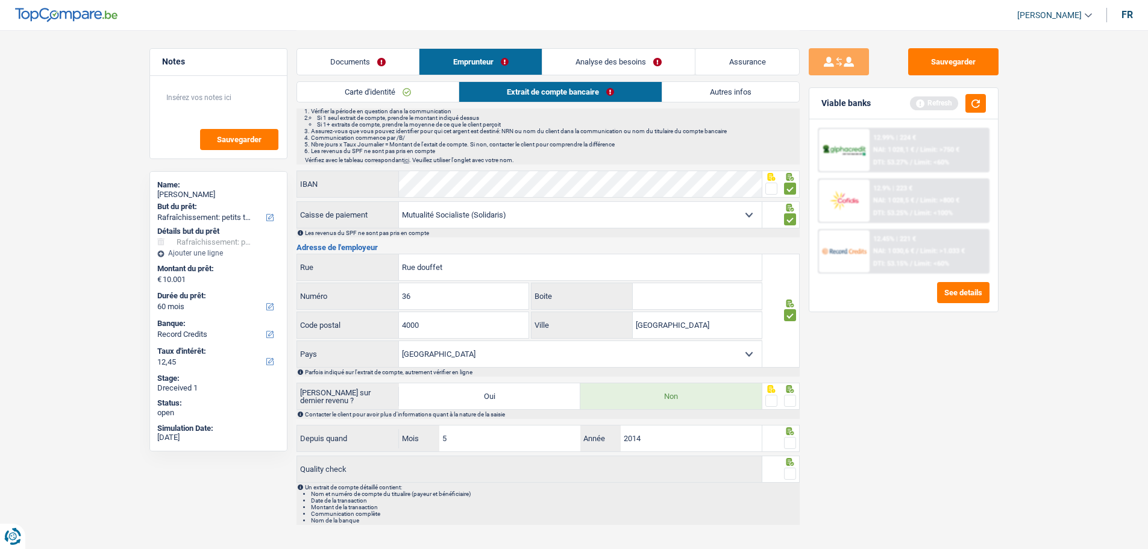
scroll to position [170, 0]
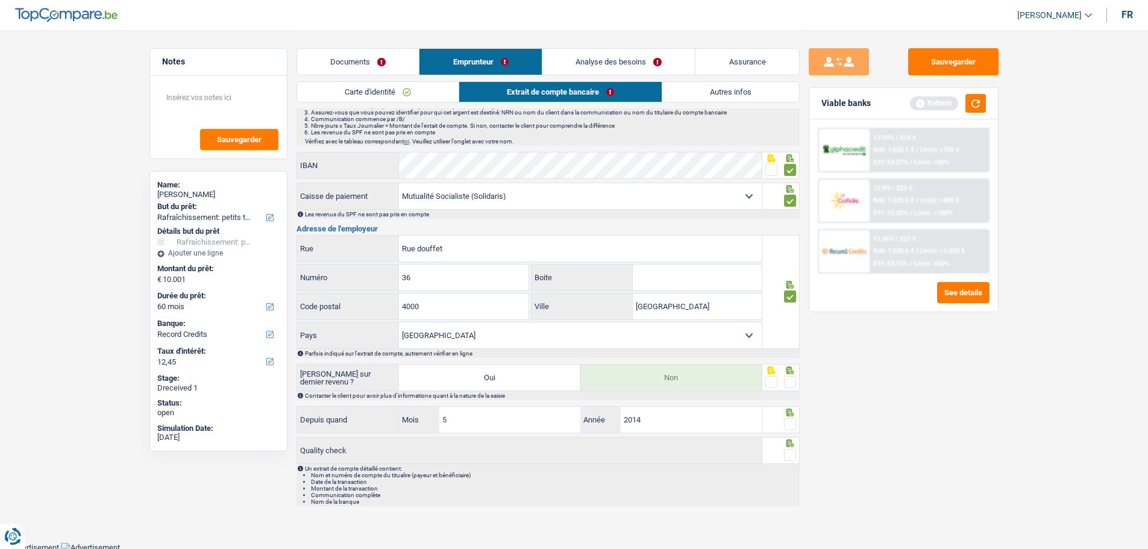
click at [792, 381] on span at bounding box center [790, 382] width 12 height 12
click at [0, 0] on input "radio" at bounding box center [0, 0] width 0 height 0
click at [790, 418] on span at bounding box center [790, 424] width 12 height 12
click at [0, 0] on input "radio" at bounding box center [0, 0] width 0 height 0
click at [788, 418] on span at bounding box center [790, 455] width 12 height 12
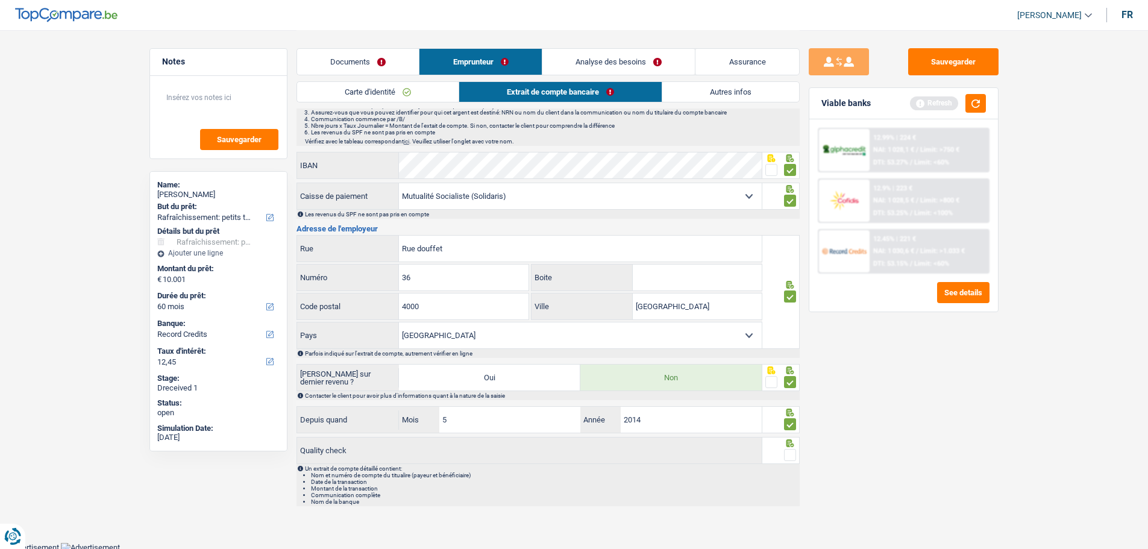
click at [0, 0] on input "radio" at bounding box center [0, 0] width 0 height 0
click at [741, 92] on link "Autres infos" at bounding box center [730, 92] width 137 height 20
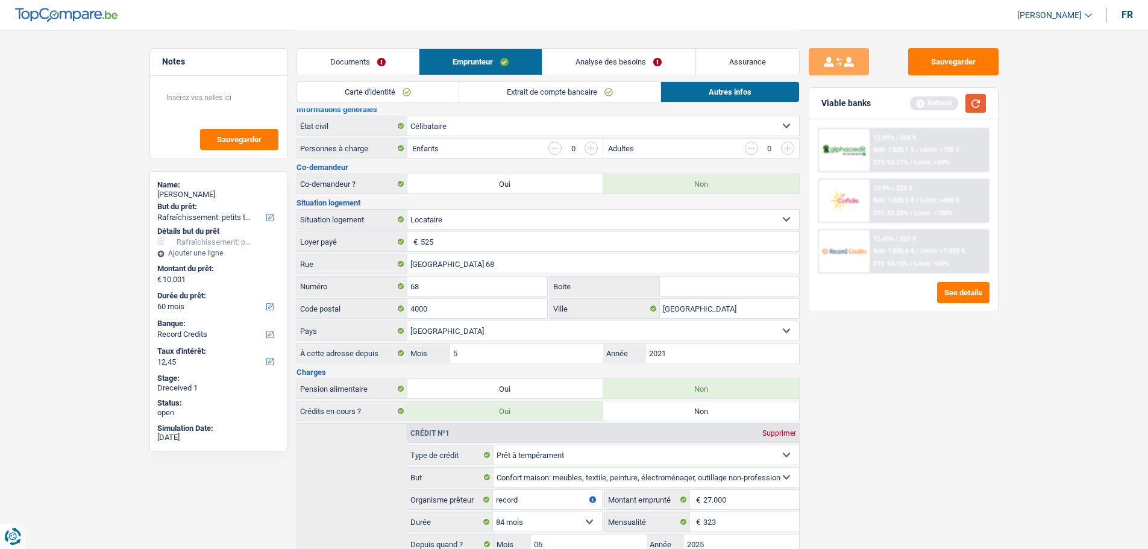
click at [925, 104] on button "button" at bounding box center [976, 103] width 20 height 19
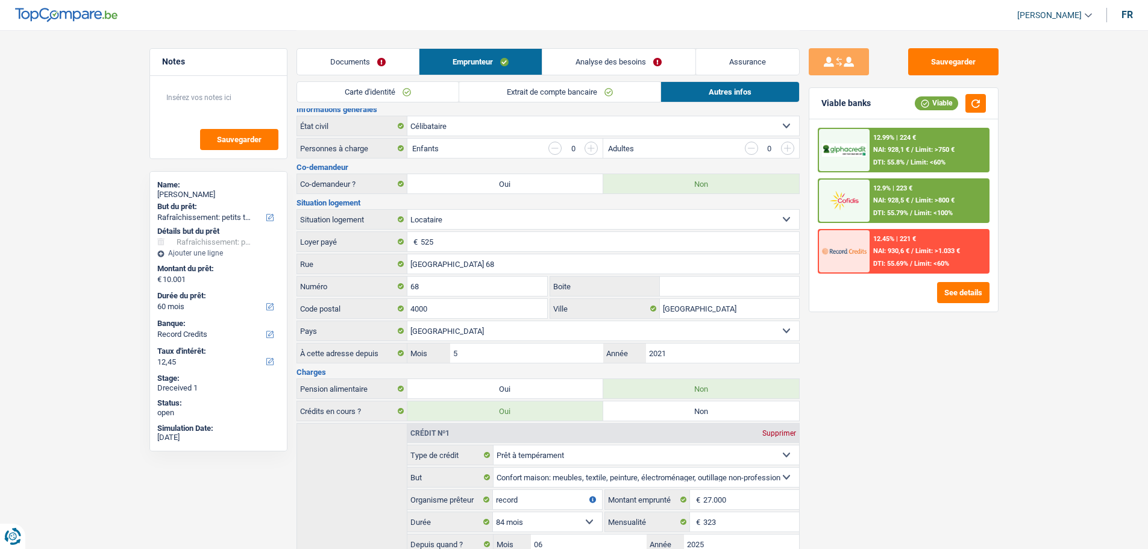
click at [617, 57] on link "Analyse des besoins" at bounding box center [618, 62] width 152 height 26
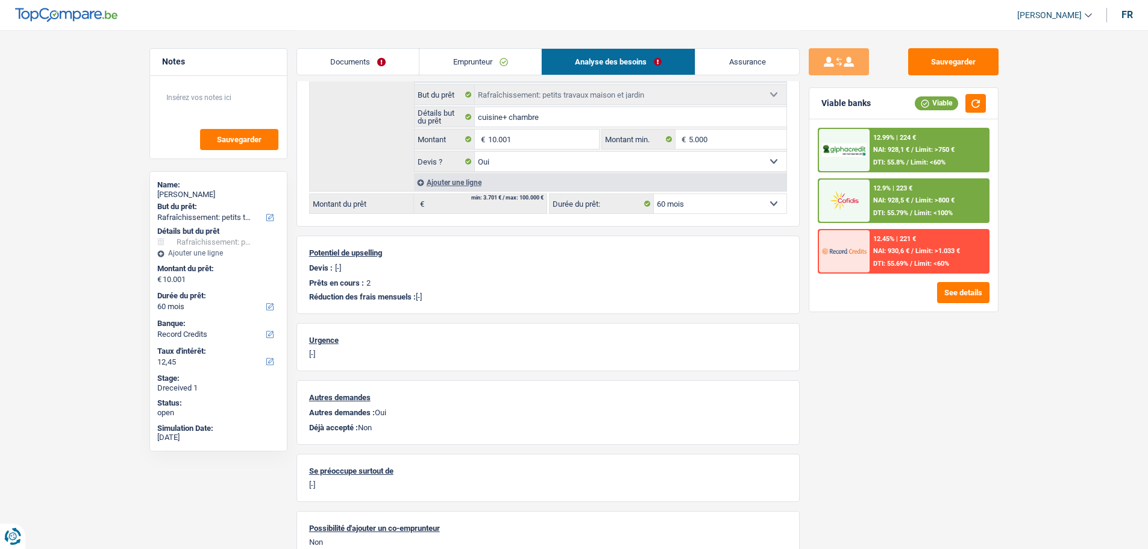
scroll to position [0, 0]
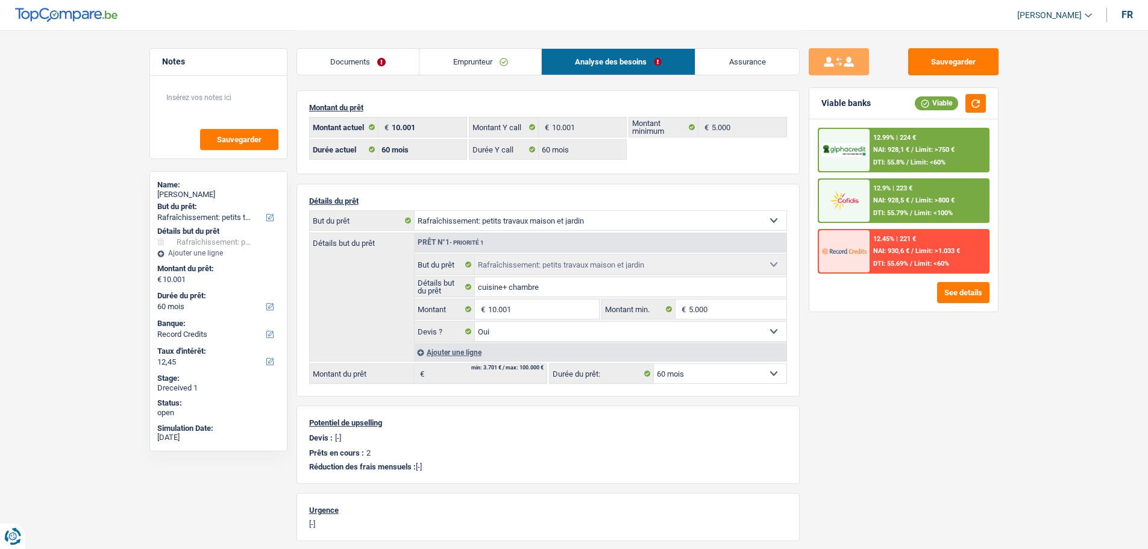
click at [870, 212] on div "12.9% | 223 € NAI: 928,5 € / Limit: >800 € DTI: 55.79% / Limit: <100%" at bounding box center [929, 201] width 119 height 42
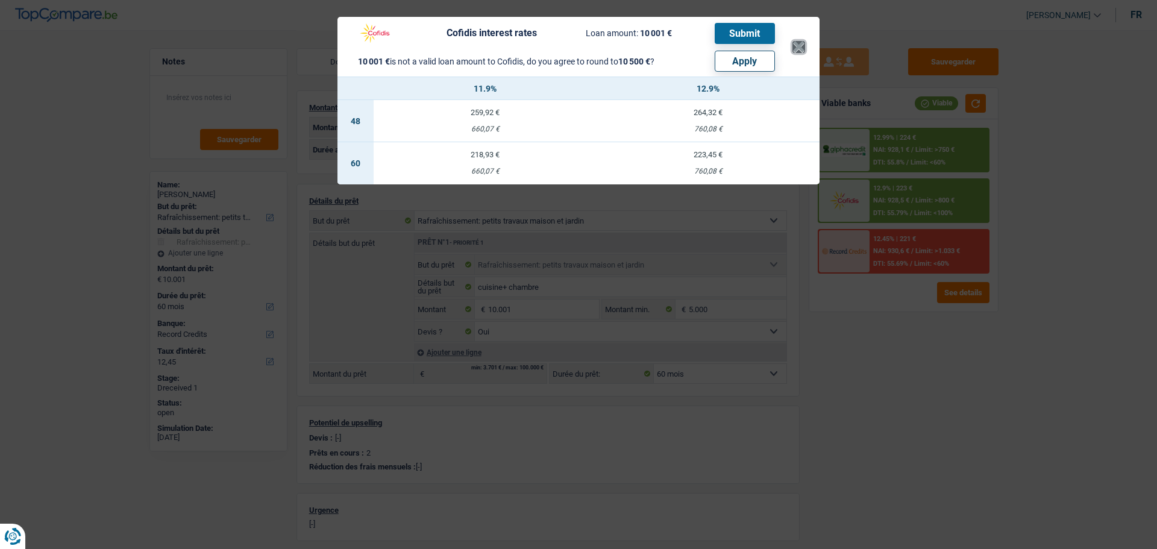
click at [803, 42] on button "×" at bounding box center [799, 47] width 13 height 12
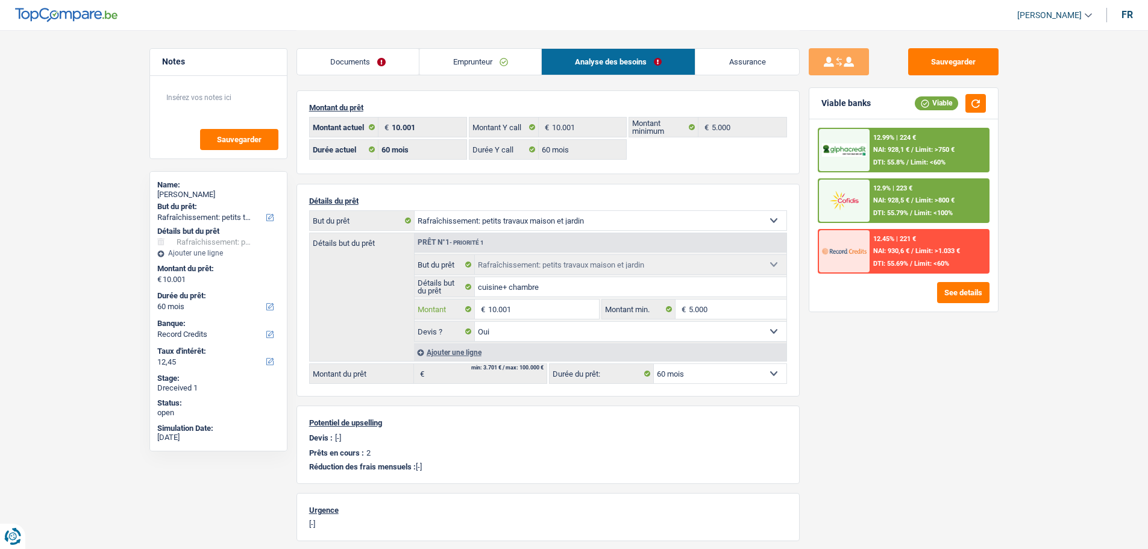
click at [533, 300] on input "10.001" at bounding box center [543, 309] width 110 height 19
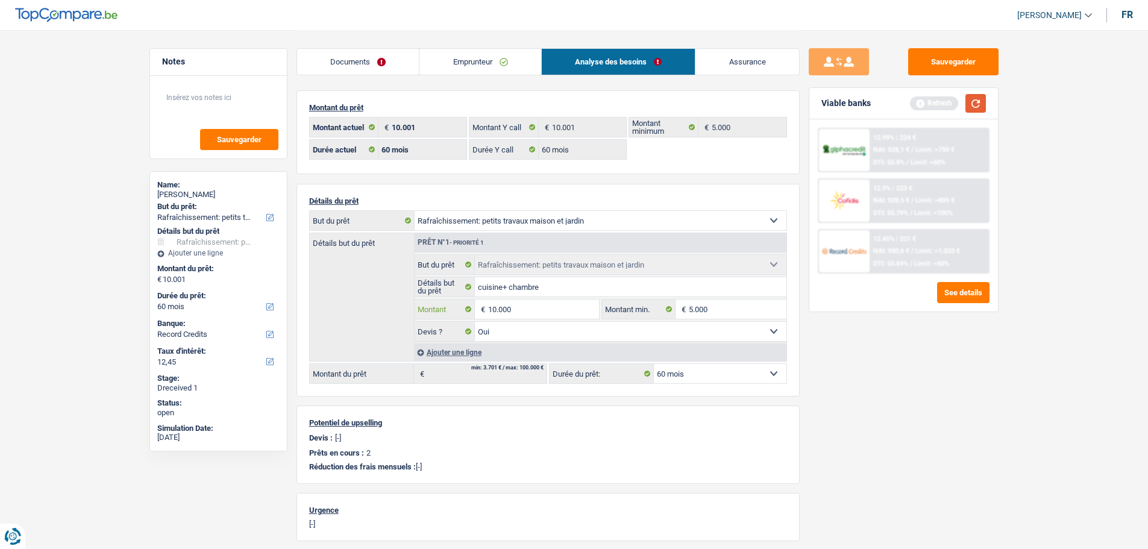
type input "10.000"
select select "48"
type input "10.000"
select select "48"
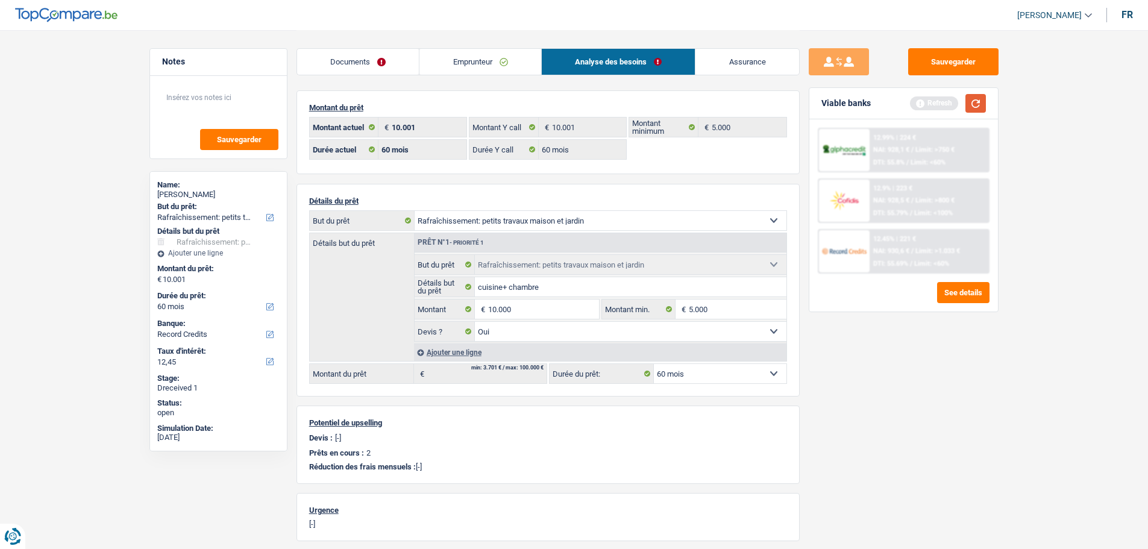
type input "10.000"
select select "48"
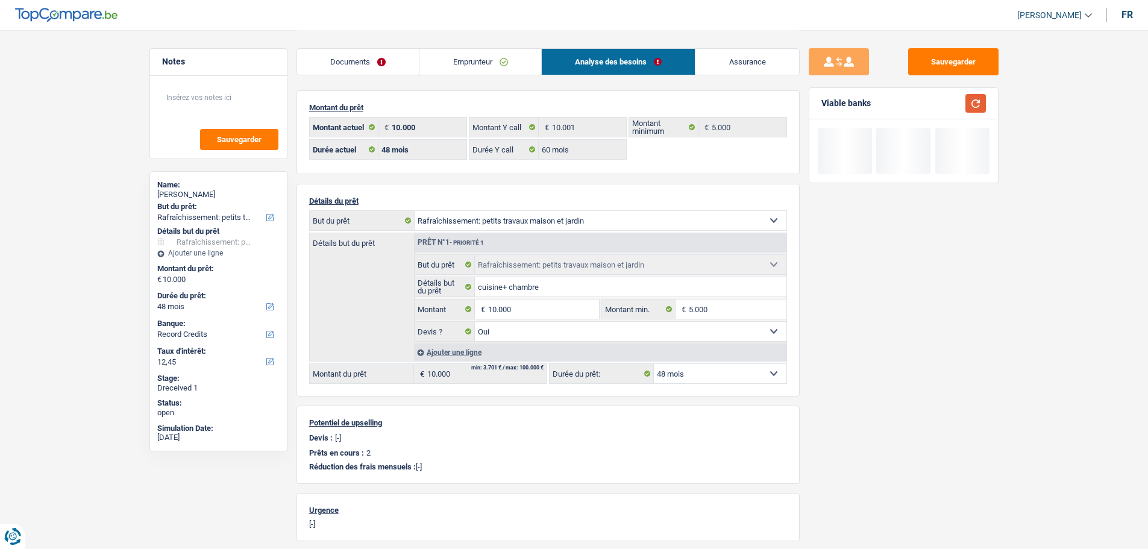
click at [925, 98] on button "button" at bounding box center [976, 103] width 20 height 19
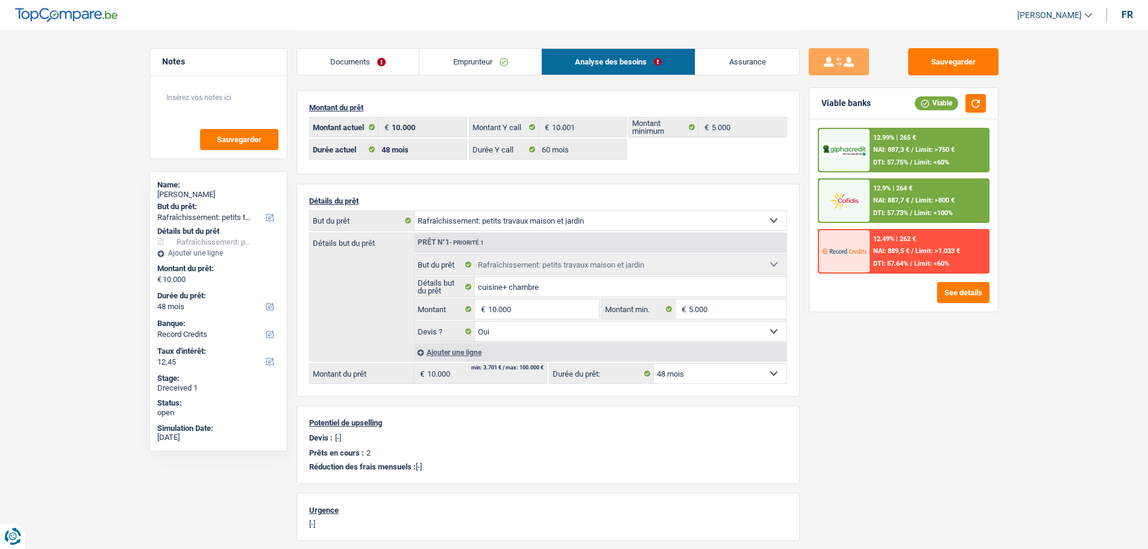
click at [910, 204] on div "12.9% | 264 € NAI: 887,7 € / Limit: >800 € DTI: 57.73% / Limit: <100%" at bounding box center [929, 201] width 119 height 42
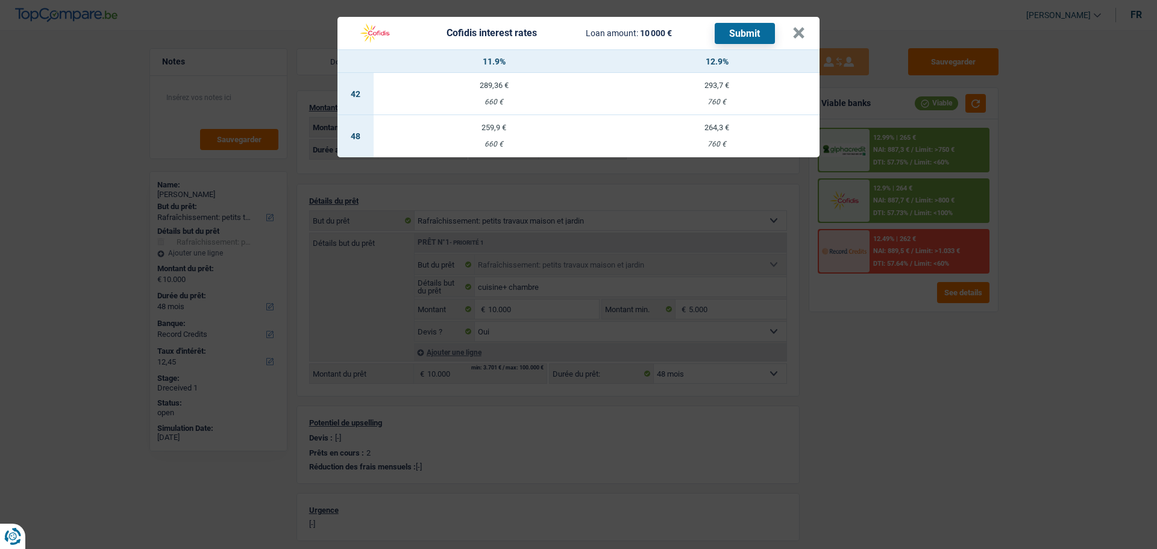
click at [494, 124] on div "259,9 €" at bounding box center [494, 128] width 240 height 8
select select "cofidis"
type input "11,90"
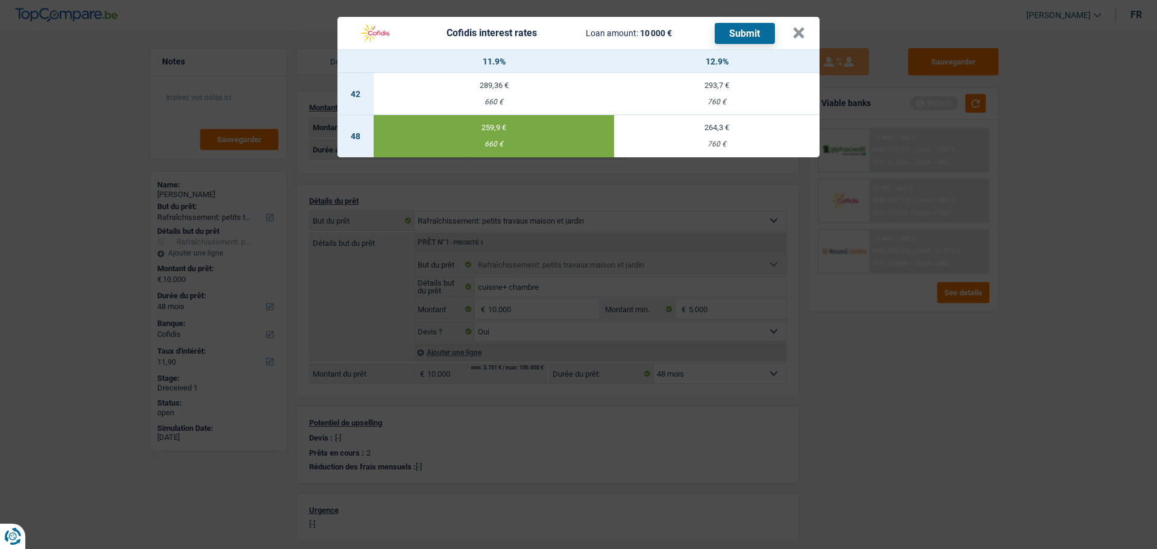
click at [762, 27] on button "Submit" at bounding box center [745, 33] width 60 height 21
click at [805, 34] on button "×" at bounding box center [799, 33] width 13 height 12
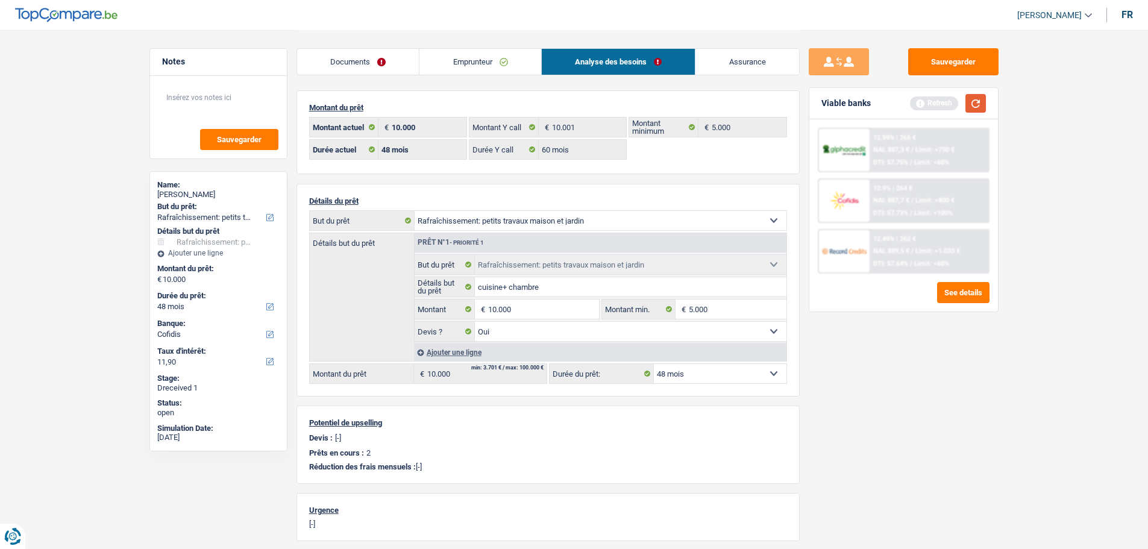
click at [925, 103] on button "button" at bounding box center [976, 103] width 20 height 19
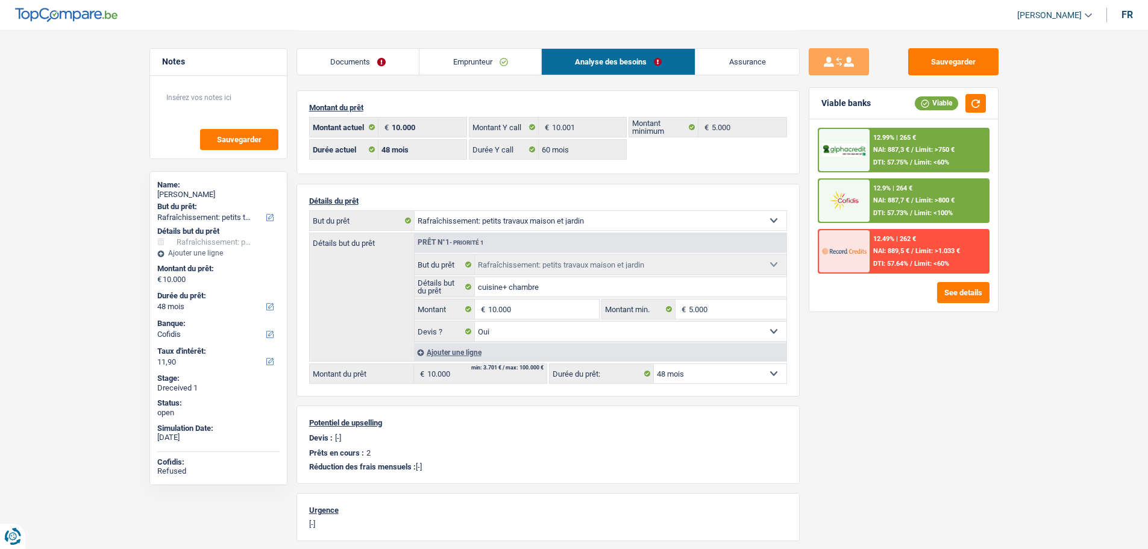
click at [916, 158] on div "12.99% | 265 € NAI: 887,3 € / Limit: >750 € DTI: 57.75% / Limit: <60%" at bounding box center [929, 150] width 119 height 42
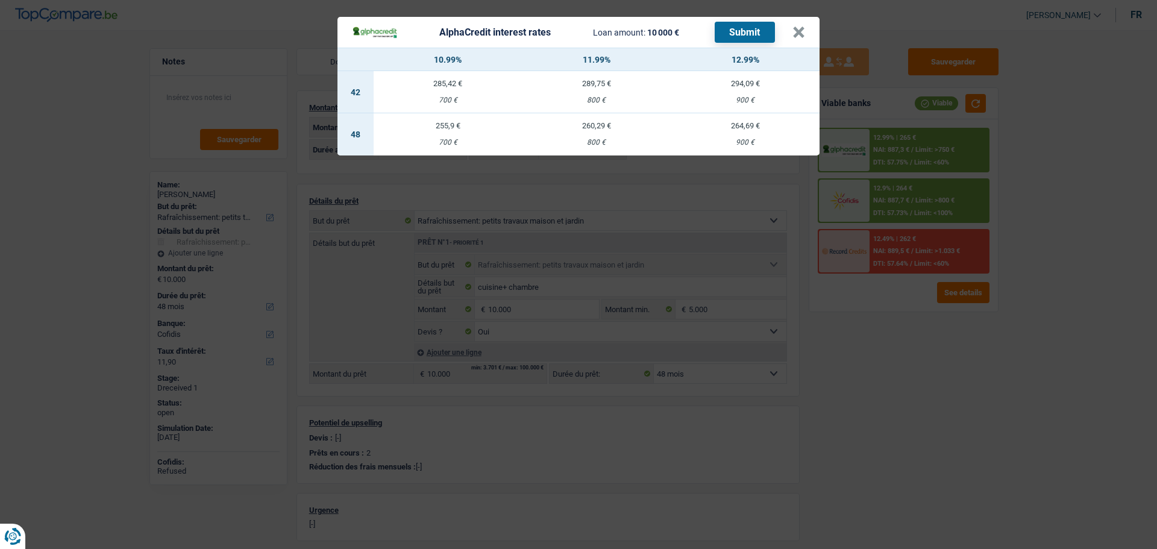
click at [445, 127] on td "255,9 € 700 €" at bounding box center [448, 134] width 149 height 42
select select "alphacredit"
type input "10,99"
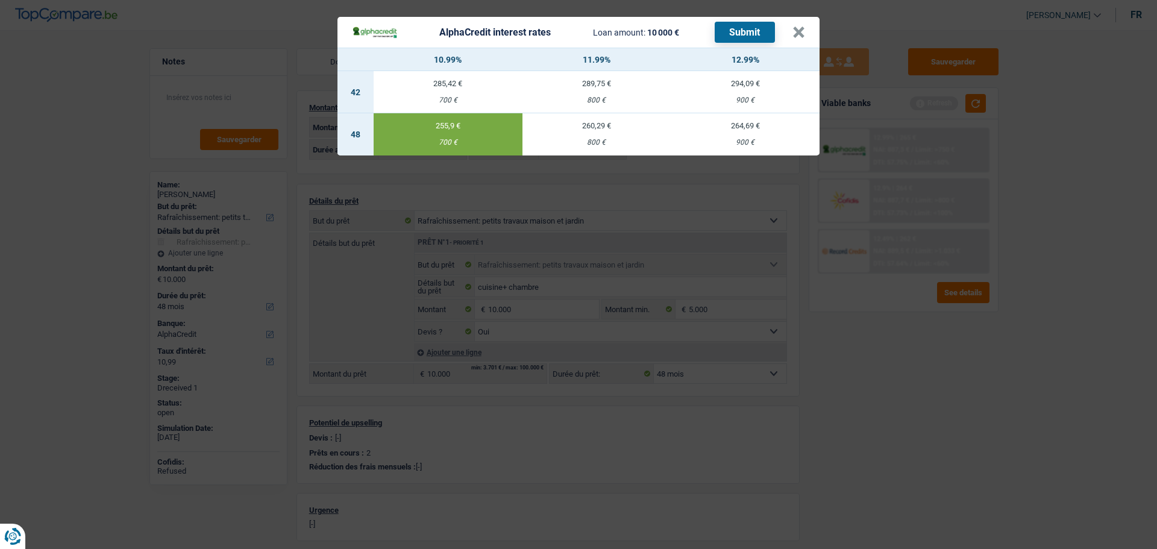
click at [747, 25] on button "Submit" at bounding box center [745, 32] width 60 height 21
click at [796, 31] on button "×" at bounding box center [799, 33] width 13 height 12
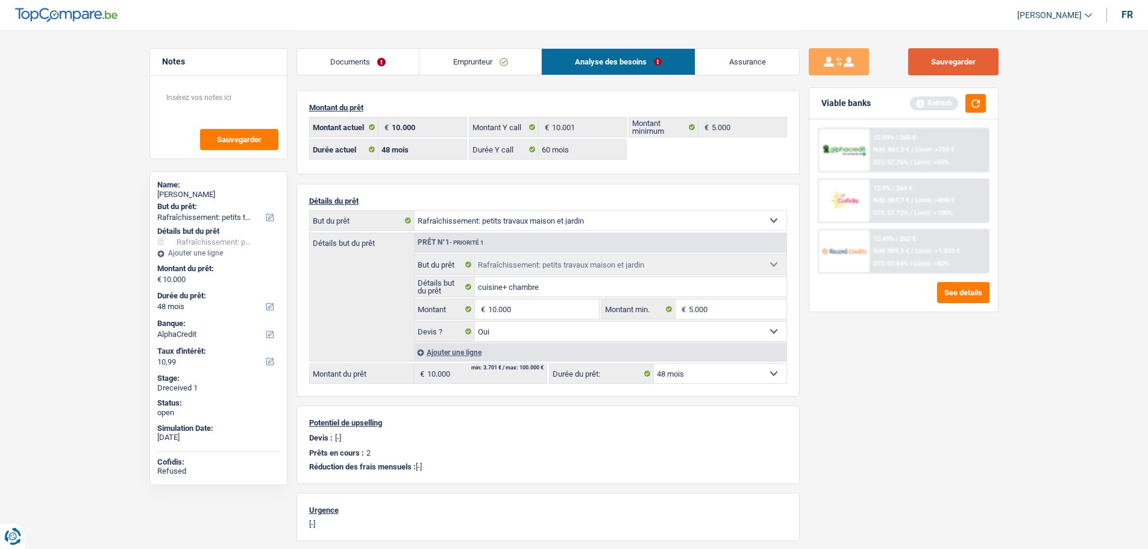
drag, startPoint x: 964, startPoint y: 51, endPoint x: 958, endPoint y: 56, distance: 7.7
click at [925, 51] on button "Sauvegarder" at bounding box center [953, 61] width 90 height 27
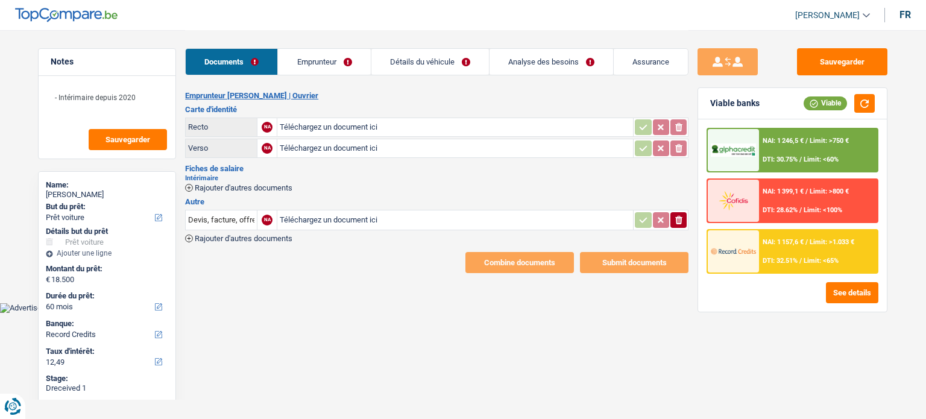
select select "car"
select select "60"
select select "record credits"
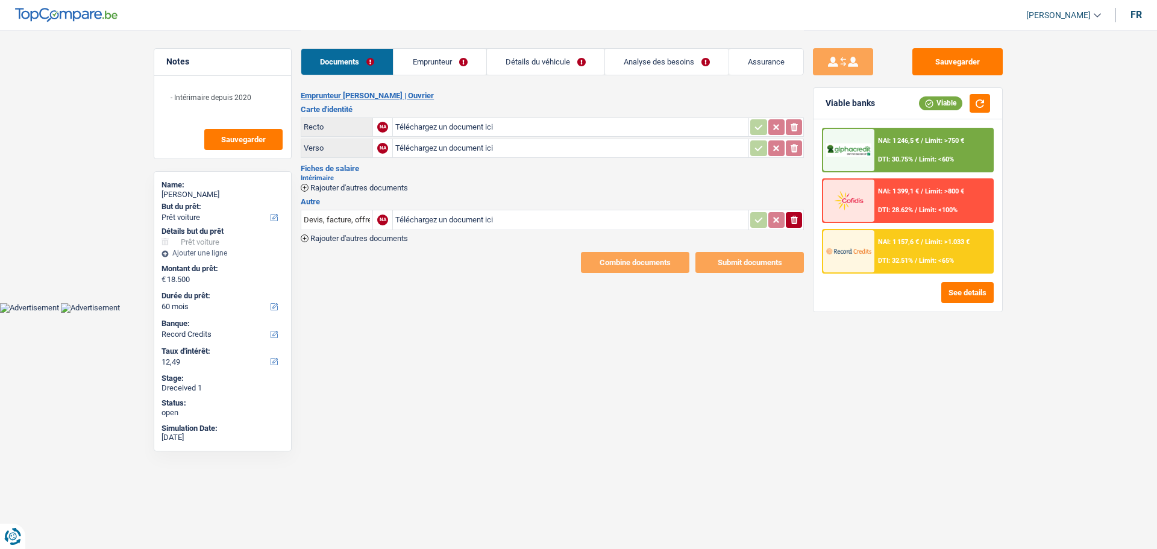
drag, startPoint x: 826, startPoint y: 476, endPoint x: 853, endPoint y: 174, distance: 303.7
click at [827, 418] on div "Sauvegarder Viable banks Viable NAI: 1 246,5 € / Limit: >750 € DTI: 30.75% / Li…" at bounding box center [908, 289] width 208 height 482
type input "C:\fakepath\1000011028.pdf"
type input "C:\fakepath\1000011029.pdf"
click at [423, 126] on input "Téléchargez un document ici" at bounding box center [570, 127] width 351 height 18
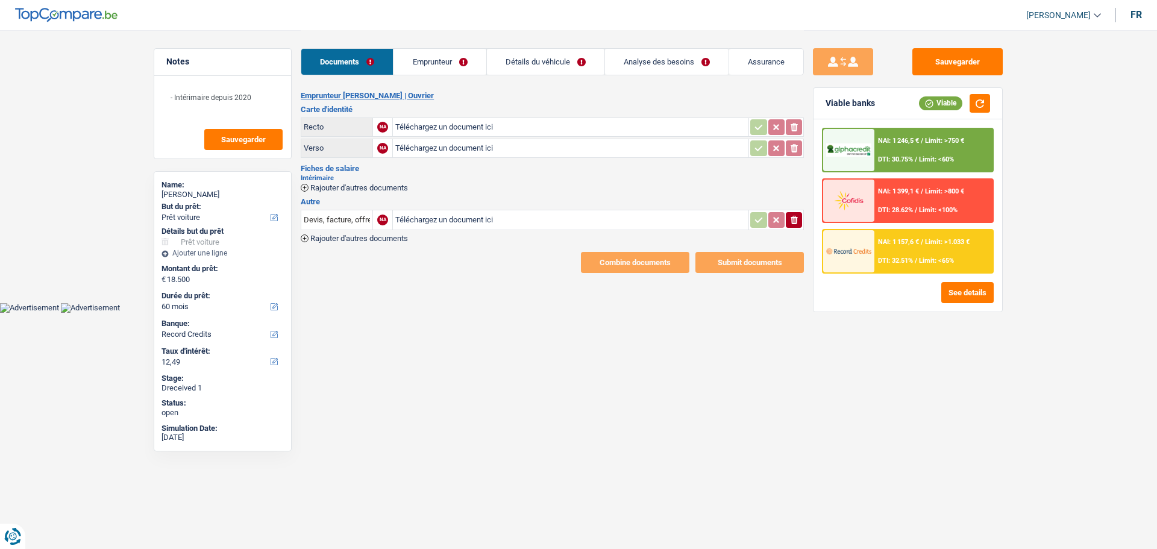
click at [435, 143] on input "Téléchargez un document ici" at bounding box center [570, 148] width 351 height 18
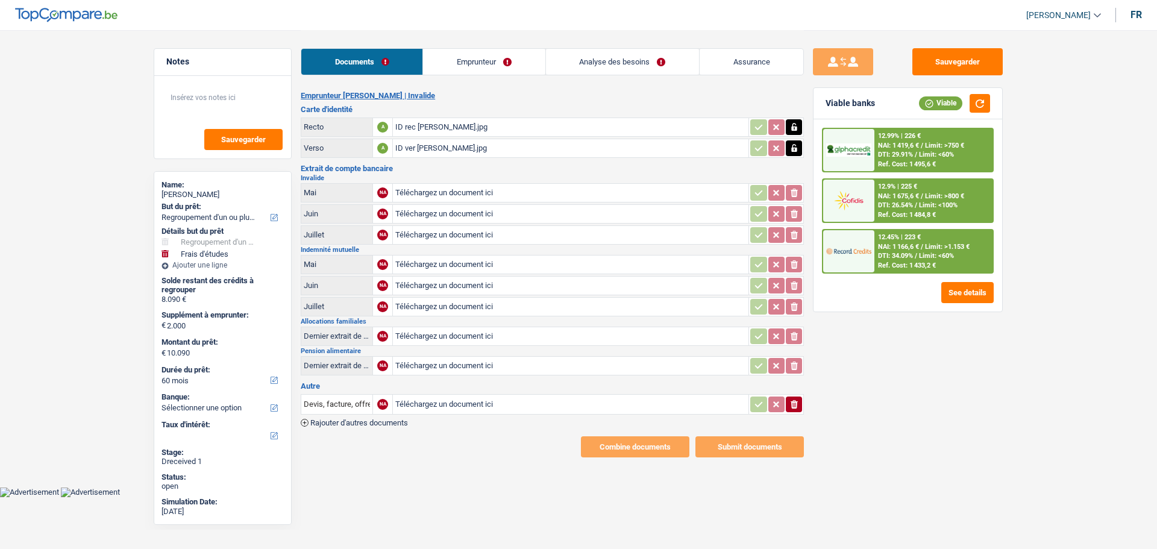
select select "refinancing"
select select "study"
select select "60"
type input "C:\fakepath\pension09.jpg"
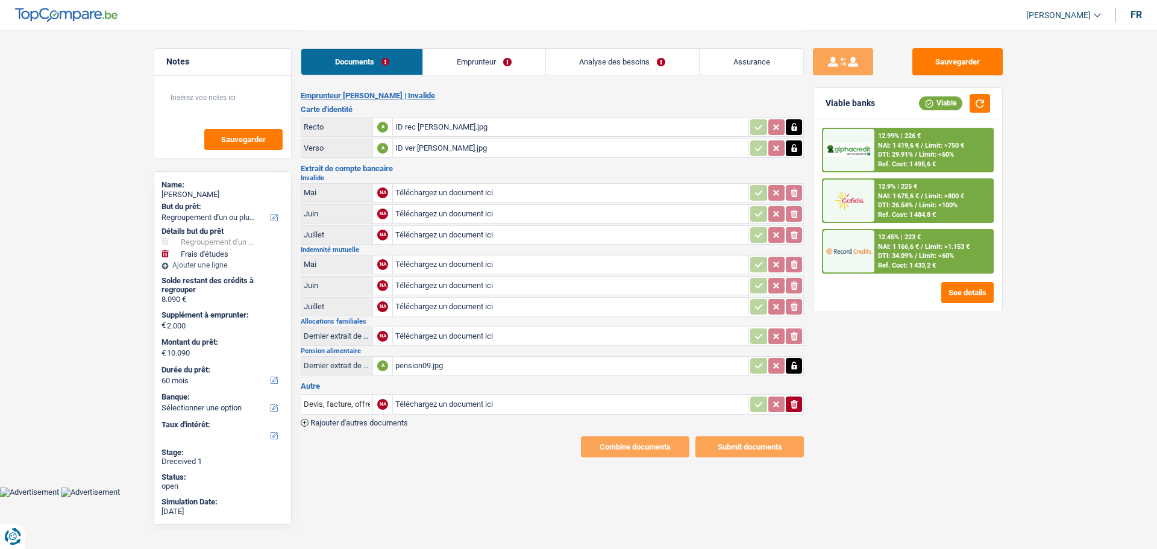
type input "C:\fakepath\Alloc07.jpg"
type input "C:\fakepath\Indemn08.jpg"
type input "C:\fakepath\Indemn07.jpg"
type input "C:\fakepath\indemn06.jpg"
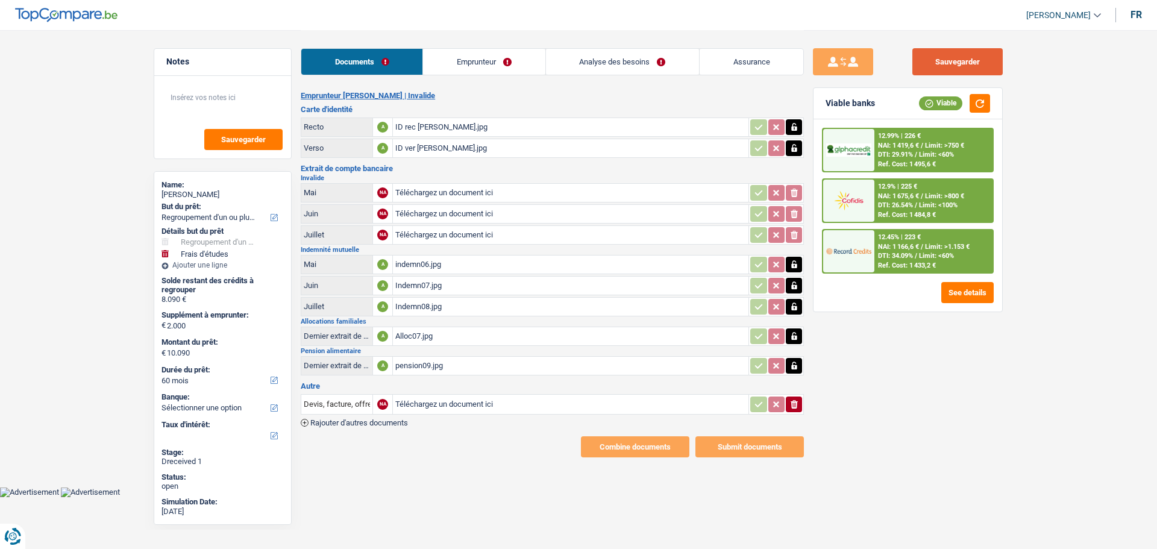
click at [963, 66] on button "Sauvegarder" at bounding box center [958, 61] width 90 height 27
click at [793, 400] on icon "button" at bounding box center [794, 404] width 7 height 8
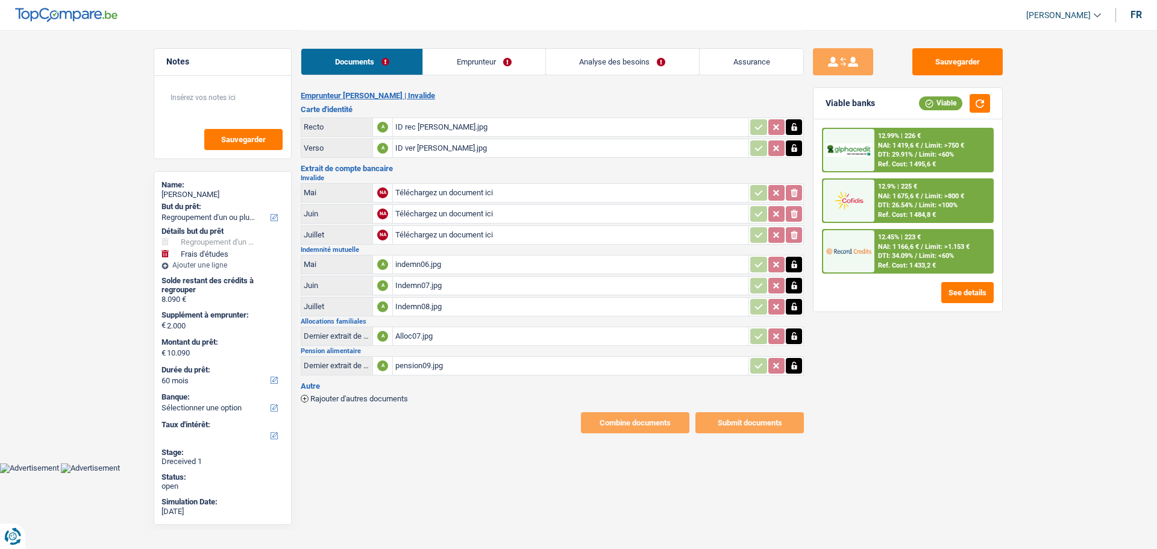
click at [492, 65] on link "Emprunteur" at bounding box center [484, 62] width 122 height 26
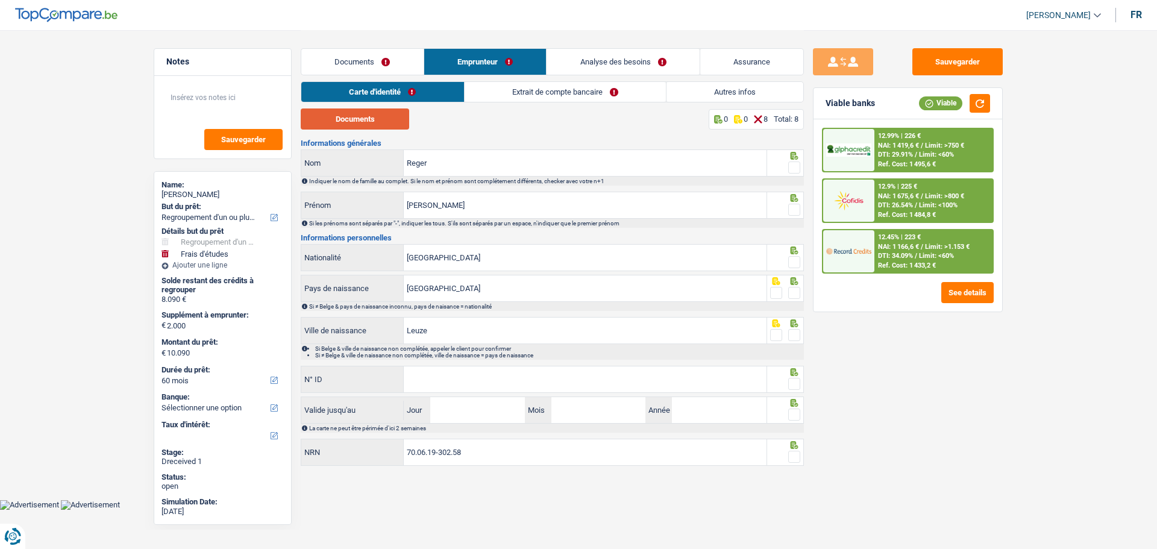
click at [384, 112] on button "Documents" at bounding box center [355, 118] width 108 height 21
click at [799, 166] on span at bounding box center [794, 168] width 12 height 12
click at [0, 0] on input "radio" at bounding box center [0, 0] width 0 height 0
click at [793, 206] on span at bounding box center [794, 210] width 12 height 12
click at [0, 0] on input "radio" at bounding box center [0, 0] width 0 height 0
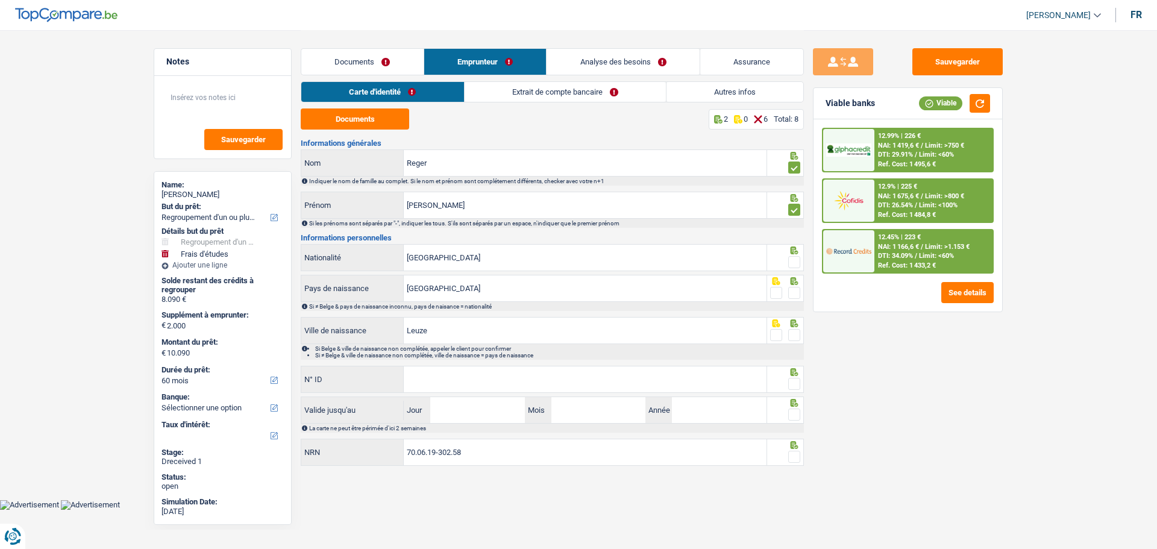
drag, startPoint x: 790, startPoint y: 261, endPoint x: 793, endPoint y: 275, distance: 14.7
click at [790, 268] on div at bounding box center [785, 257] width 37 height 27
click at [800, 290] on span at bounding box center [794, 293] width 12 height 12
click at [0, 0] on input "radio" at bounding box center [0, 0] width 0 height 0
drag, startPoint x: 797, startPoint y: 255, endPoint x: 784, endPoint y: 291, distance: 38.3
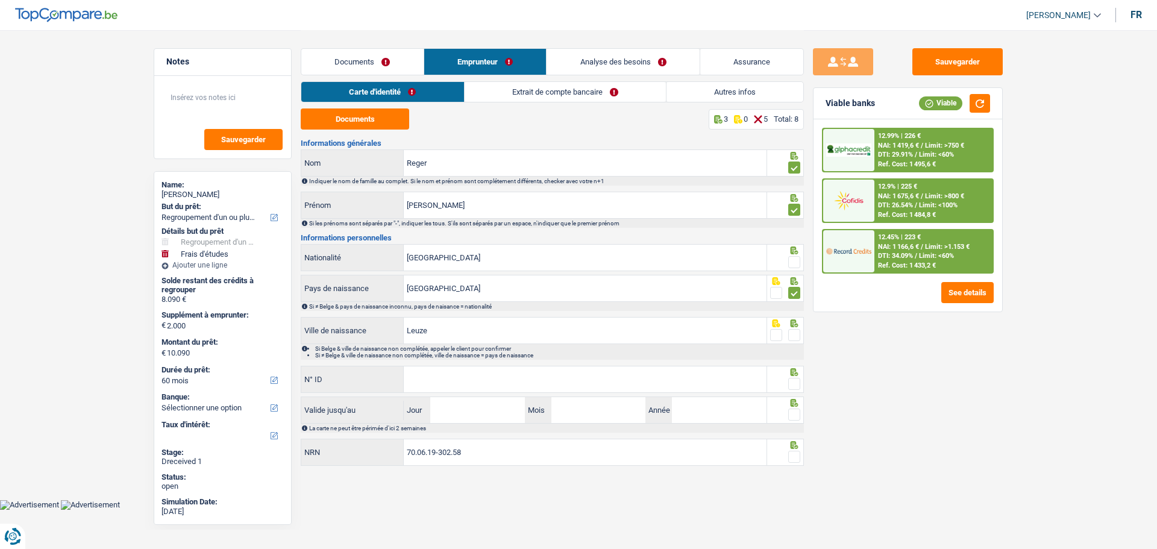
click at [796, 259] on span at bounding box center [794, 262] width 12 height 12
click at [0, 0] on input "radio" at bounding box center [0, 0] width 0 height 0
click at [795, 330] on span at bounding box center [794, 335] width 12 height 12
click at [0, 0] on input "radio" at bounding box center [0, 0] width 0 height 0
click at [591, 380] on input "N° ID" at bounding box center [585, 379] width 363 height 26
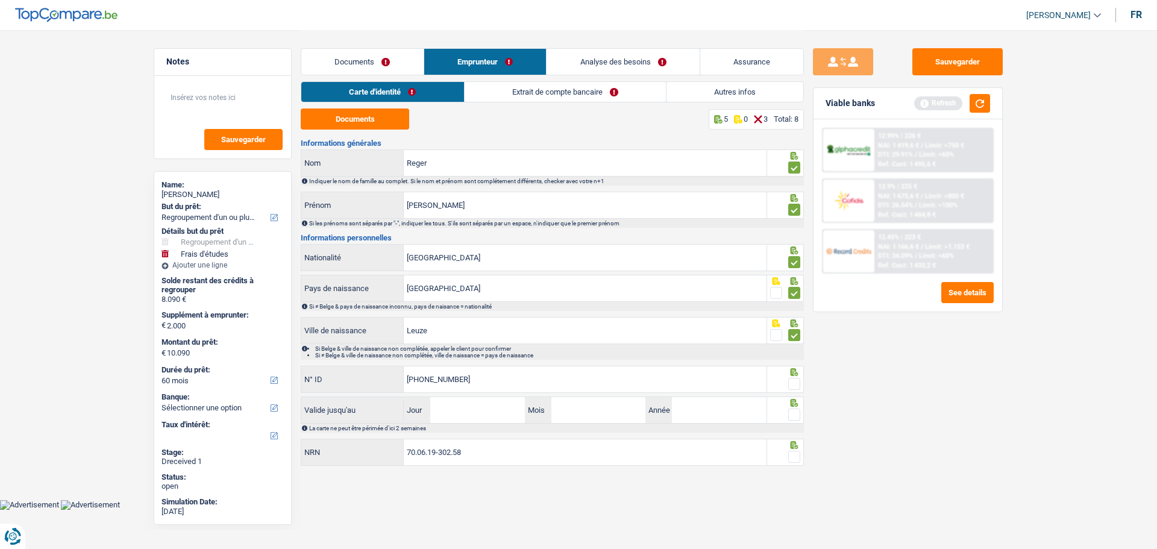
type input "592-8512403-55"
click at [789, 379] on span at bounding box center [794, 384] width 12 height 12
click at [0, 0] on input "radio" at bounding box center [0, 0] width 0 height 0
click at [482, 406] on input "Jour" at bounding box center [477, 410] width 94 height 26
type input "10"
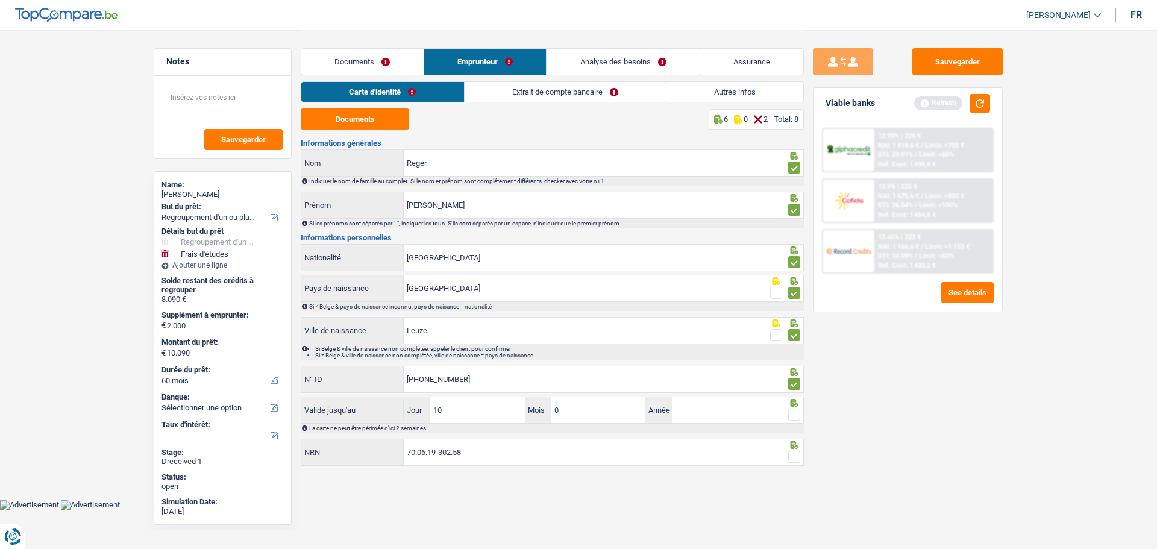
type input "08"
type input "2028"
click at [796, 412] on span at bounding box center [794, 415] width 12 height 12
click at [0, 0] on input "radio" at bounding box center [0, 0] width 0 height 0
click at [788, 452] on fieldset at bounding box center [785, 457] width 31 height 15
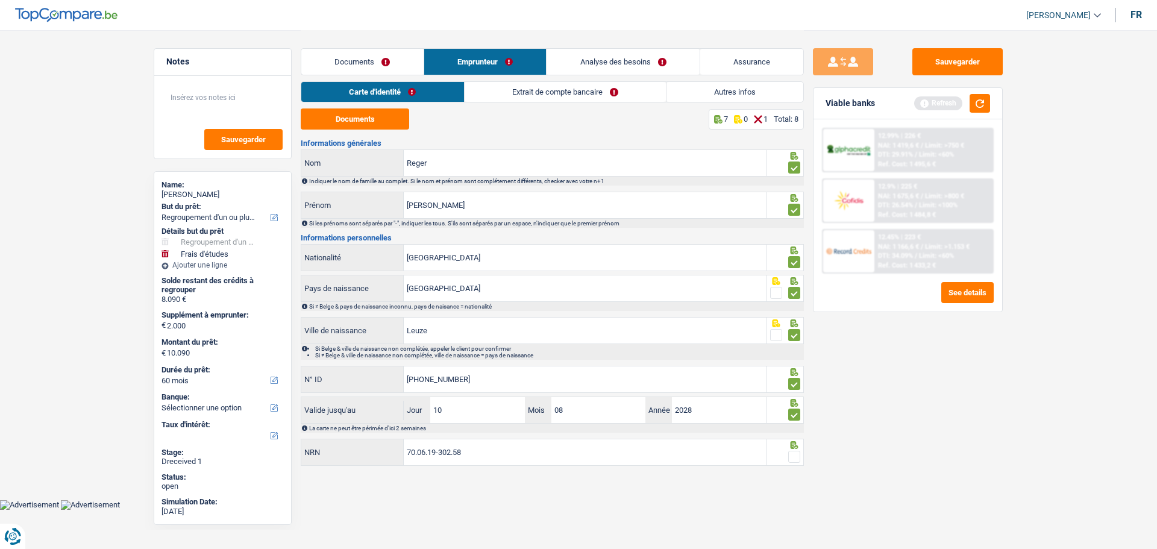
click at [797, 454] on span at bounding box center [794, 457] width 12 height 12
click at [0, 0] on input "radio" at bounding box center [0, 0] width 0 height 0
click at [577, 90] on link "Extrait de compte bancaire" at bounding box center [565, 92] width 201 height 20
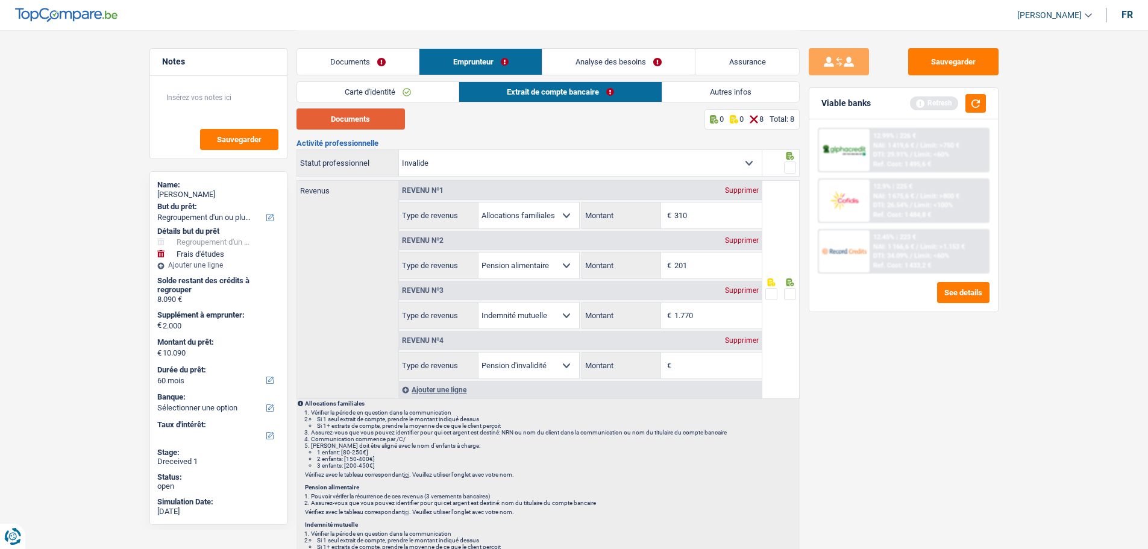
click at [337, 128] on button "Documents" at bounding box center [351, 118] width 108 height 21
click at [741, 338] on div "Supprimer" at bounding box center [742, 340] width 40 height 7
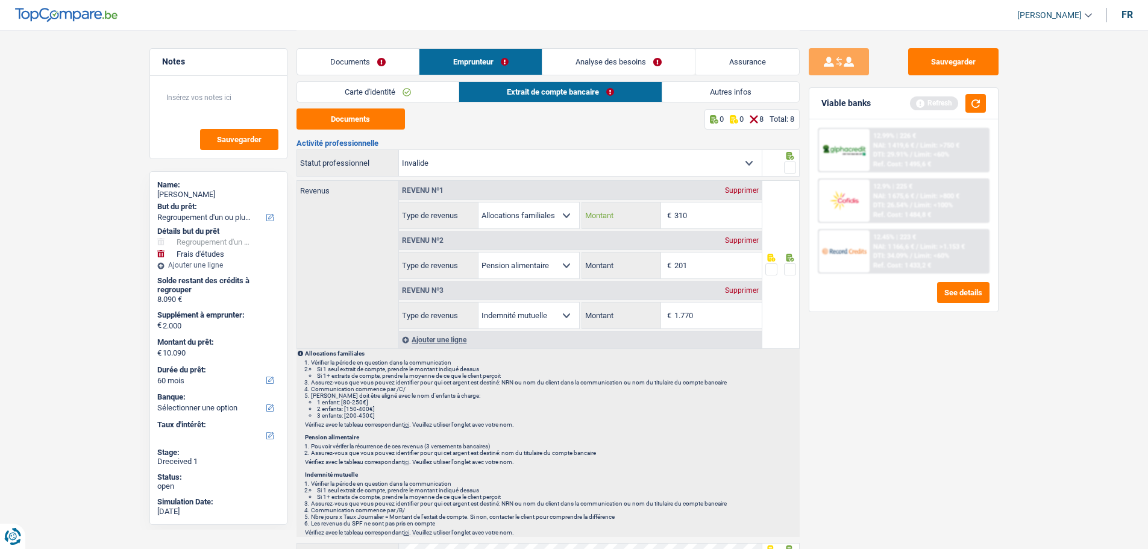
click at [710, 211] on input "310" at bounding box center [717, 216] width 87 height 26
type input "3"
type input "421"
drag, startPoint x: 791, startPoint y: 268, endPoint x: 755, endPoint y: 274, distance: 37.4
click at [779, 270] on fieldset at bounding box center [780, 269] width 31 height 15
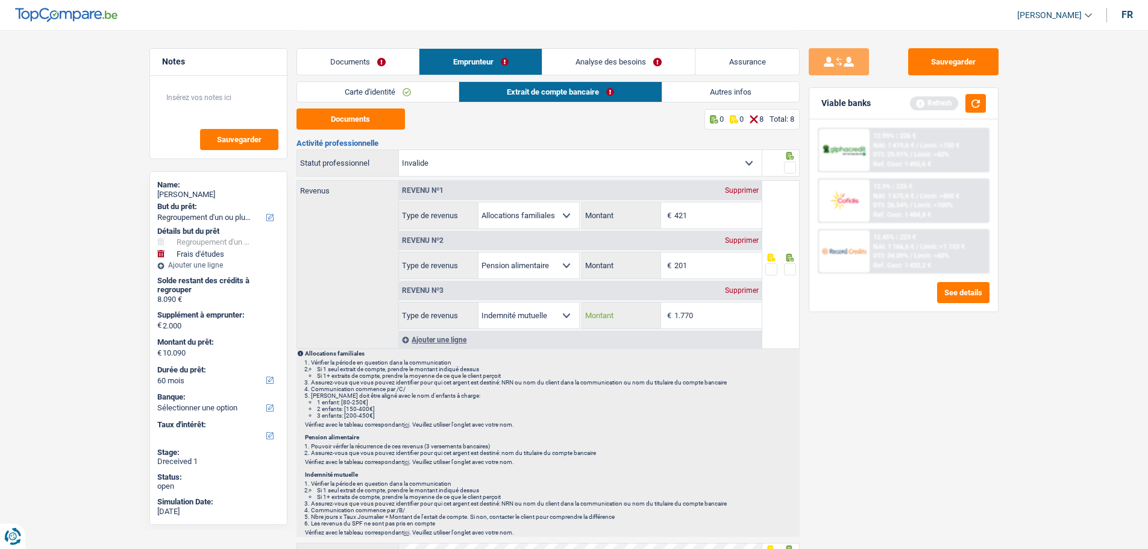
click at [712, 313] on input "1.770" at bounding box center [717, 316] width 87 height 26
type input "1.776"
click at [790, 268] on span at bounding box center [790, 269] width 12 height 12
click at [0, 0] on input "radio" at bounding box center [0, 0] width 0 height 0
click at [793, 163] on span at bounding box center [790, 168] width 12 height 12
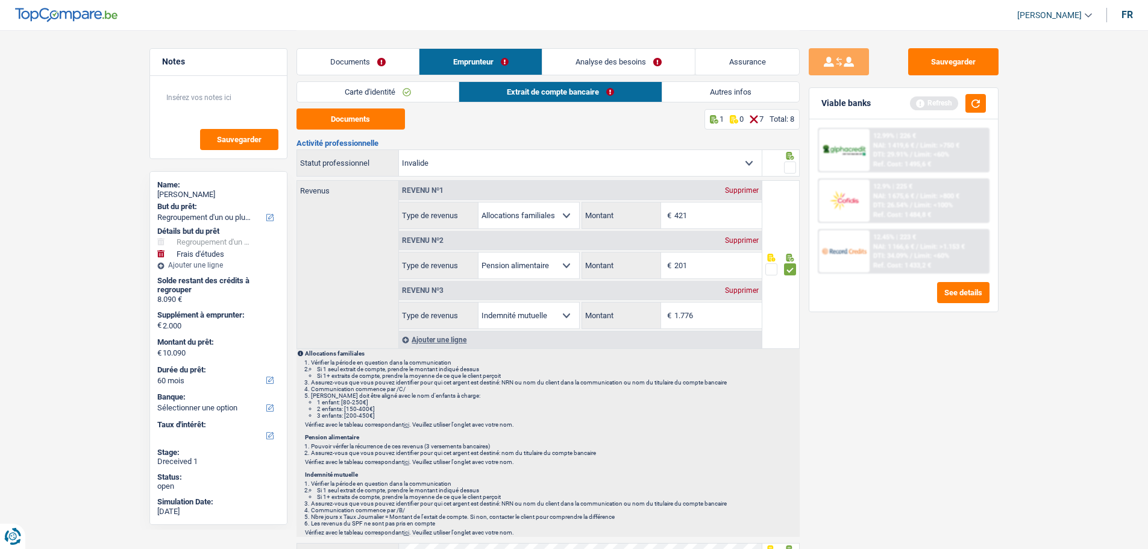
click at [0, 0] on input "radio" at bounding box center [0, 0] width 0 height 0
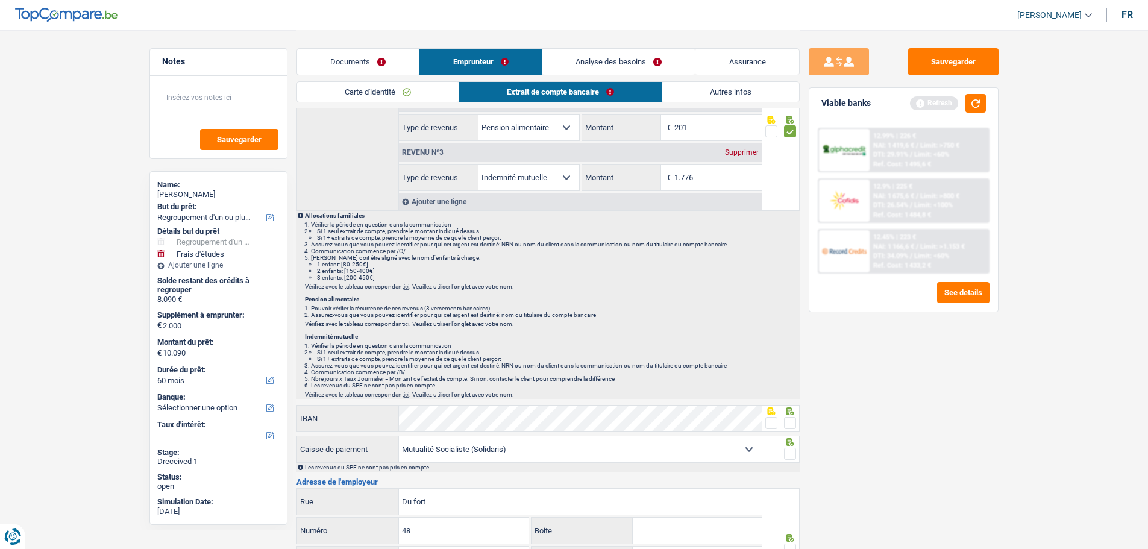
scroll to position [181, 0]
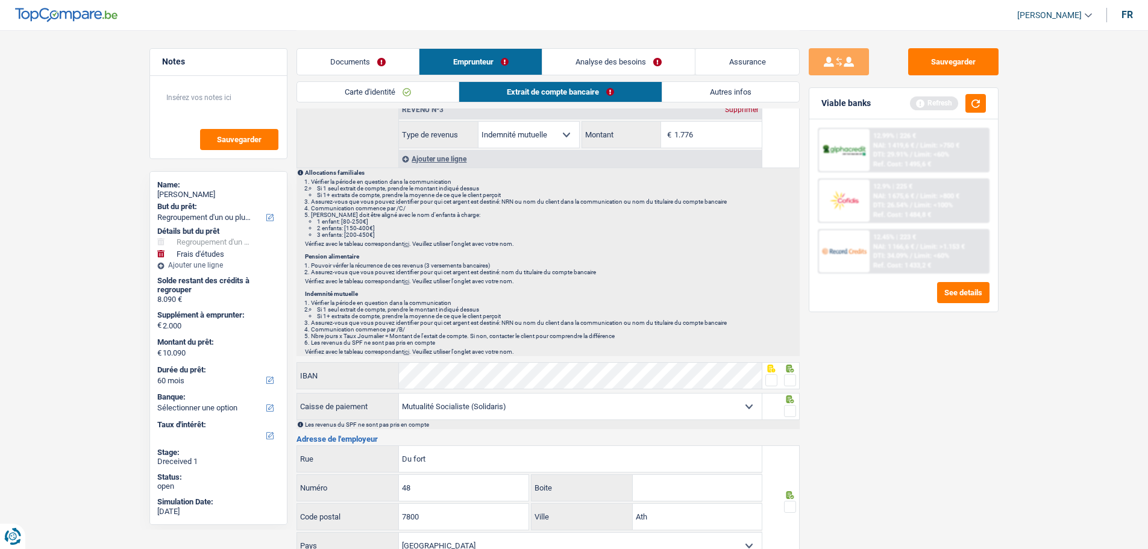
click at [788, 375] on span at bounding box center [790, 380] width 12 height 12
click at [0, 0] on input "radio" at bounding box center [0, 0] width 0 height 0
click at [790, 410] on span at bounding box center [790, 411] width 12 height 12
click at [0, 0] on input "radio" at bounding box center [0, 0] width 0 height 0
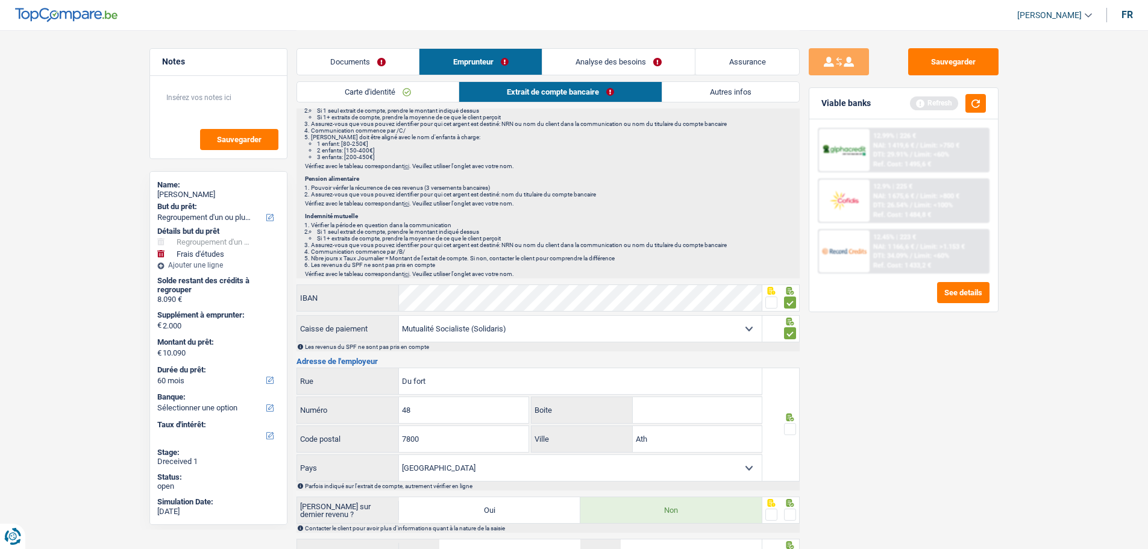
scroll to position [301, 0]
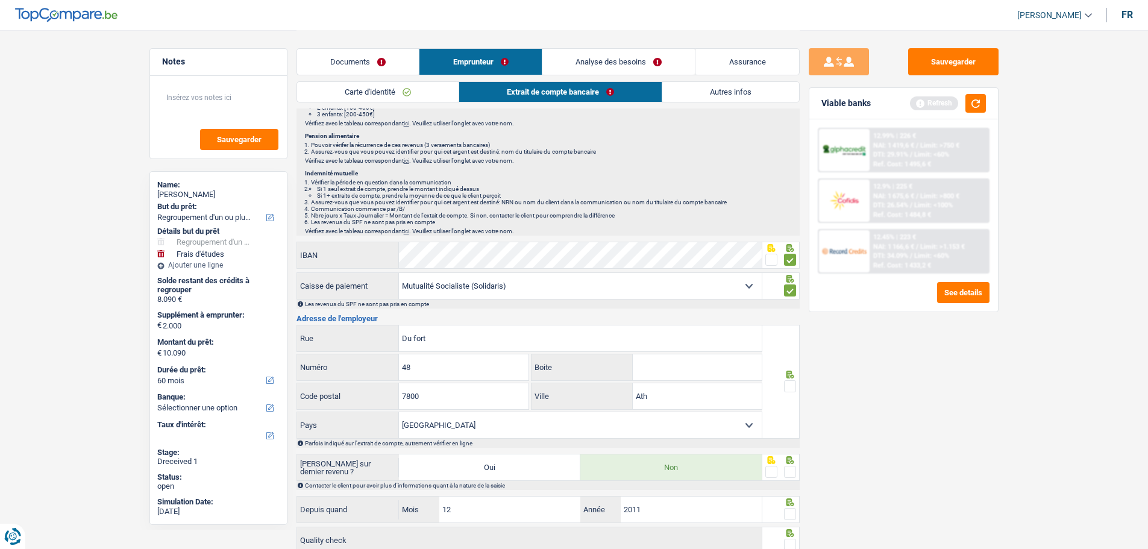
click at [791, 383] on span at bounding box center [790, 386] width 12 height 12
click at [0, 0] on input "radio" at bounding box center [0, 0] width 0 height 0
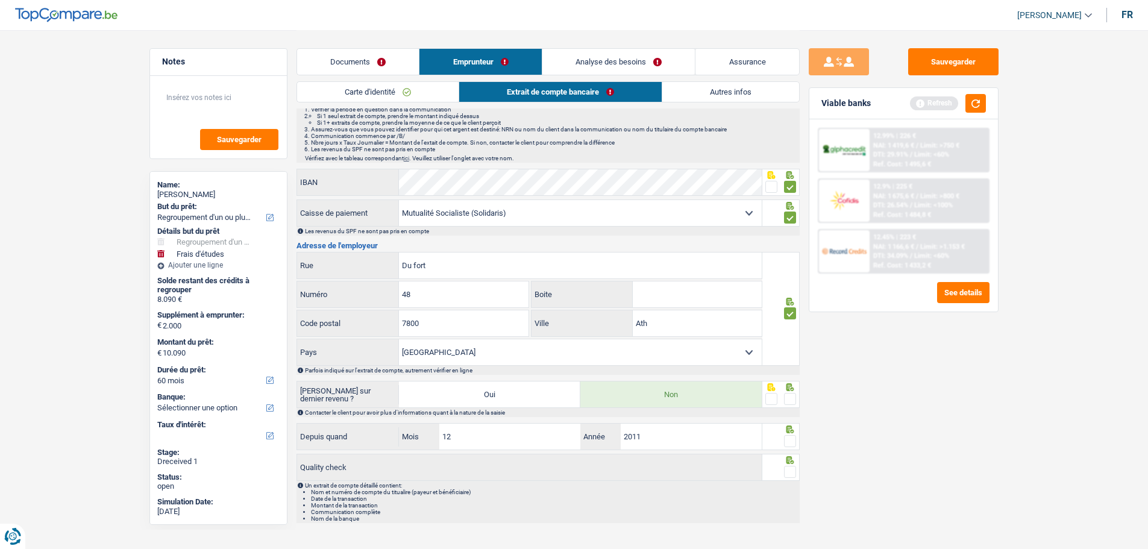
scroll to position [391, 0]
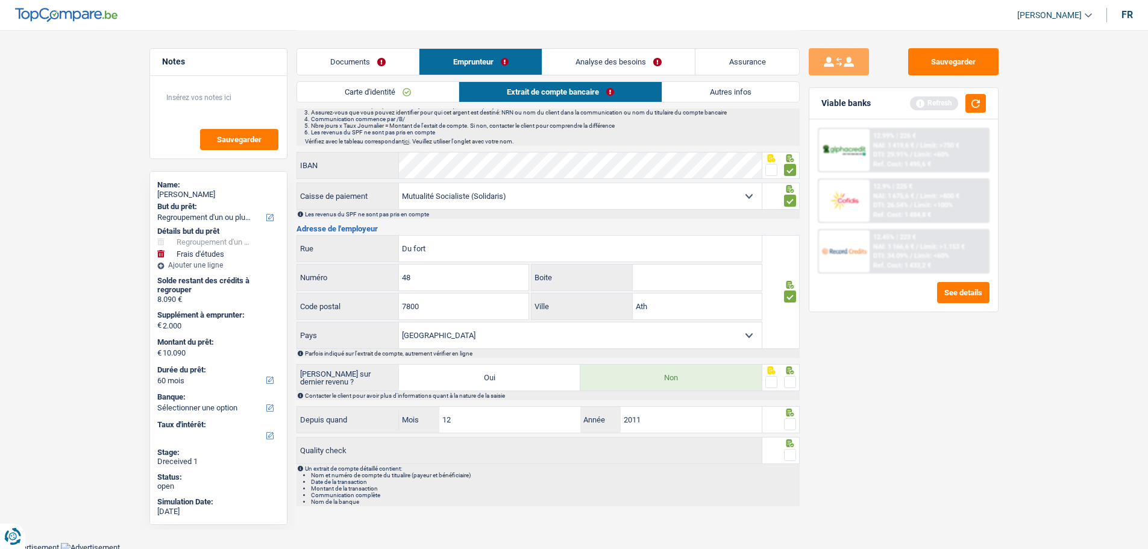
click at [786, 376] on span at bounding box center [790, 382] width 12 height 12
click at [0, 0] on input "radio" at bounding box center [0, 0] width 0 height 0
click at [787, 421] on span at bounding box center [790, 424] width 12 height 12
click at [0, 0] on input "radio" at bounding box center [0, 0] width 0 height 0
click at [792, 450] on span at bounding box center [790, 455] width 12 height 12
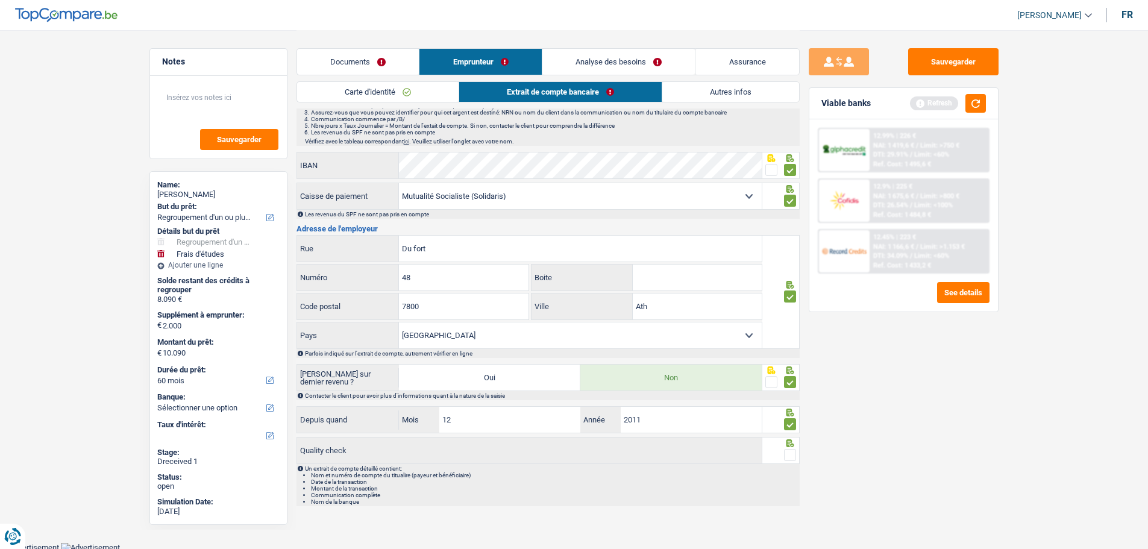
click at [0, 0] on input "radio" at bounding box center [0, 0] width 0 height 0
click at [979, 99] on button "button" at bounding box center [976, 103] width 20 height 19
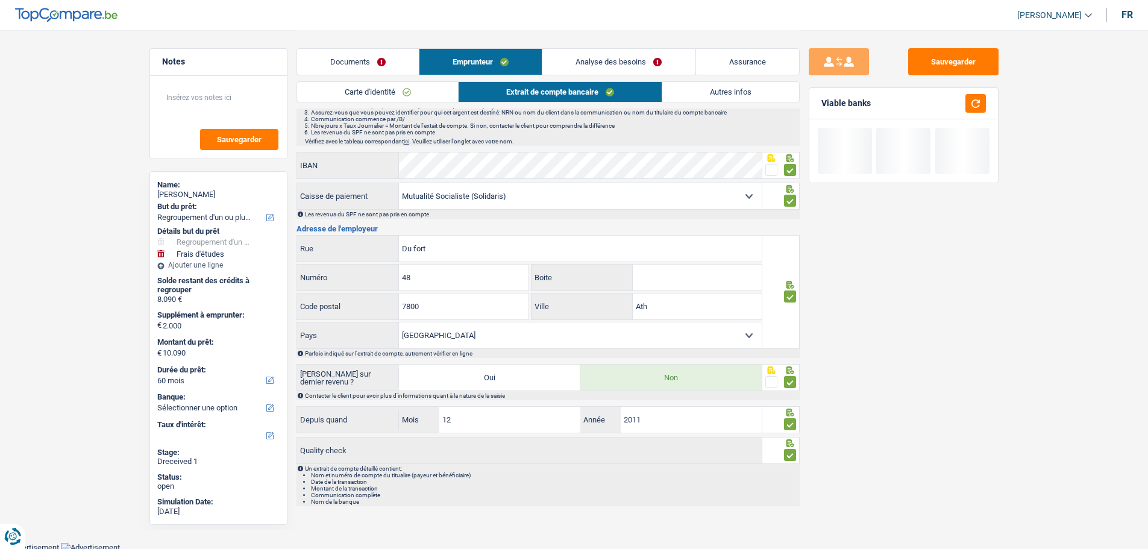
click at [728, 95] on link "Autres infos" at bounding box center [730, 92] width 137 height 20
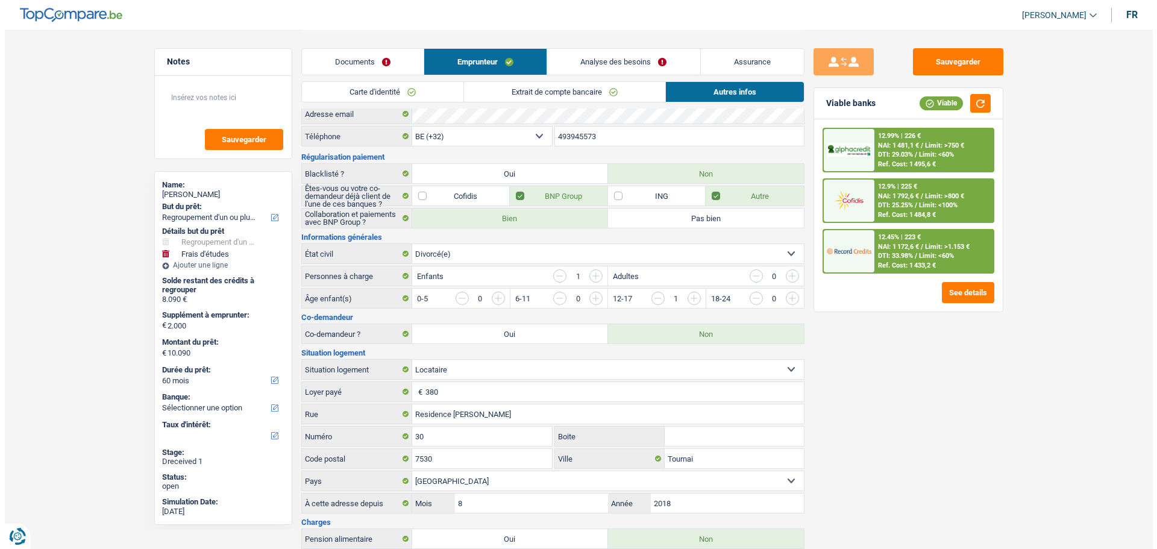
scroll to position [0, 0]
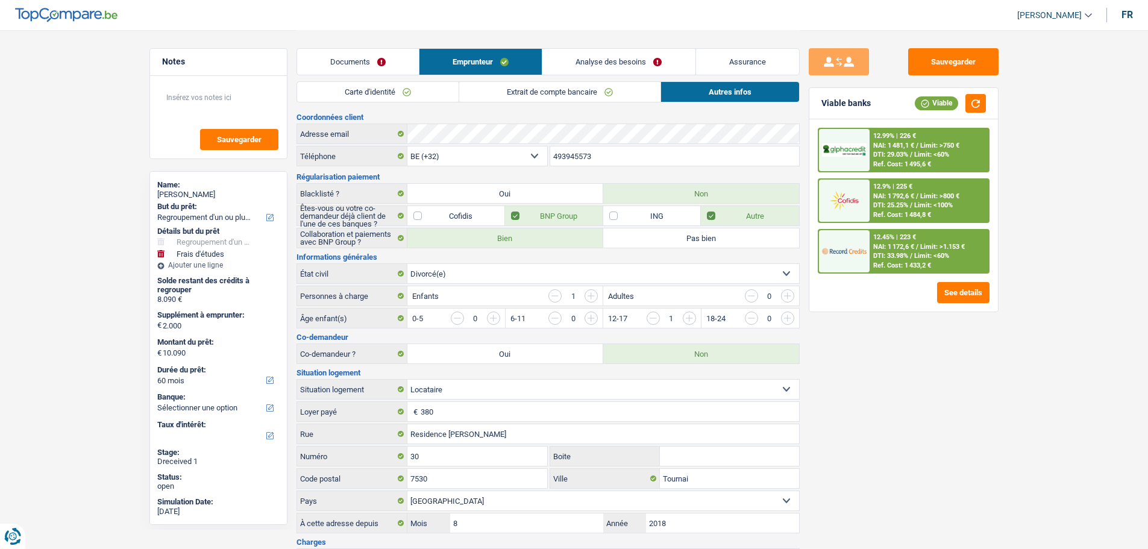
click at [602, 63] on link "Analyse des besoins" at bounding box center [618, 62] width 152 height 26
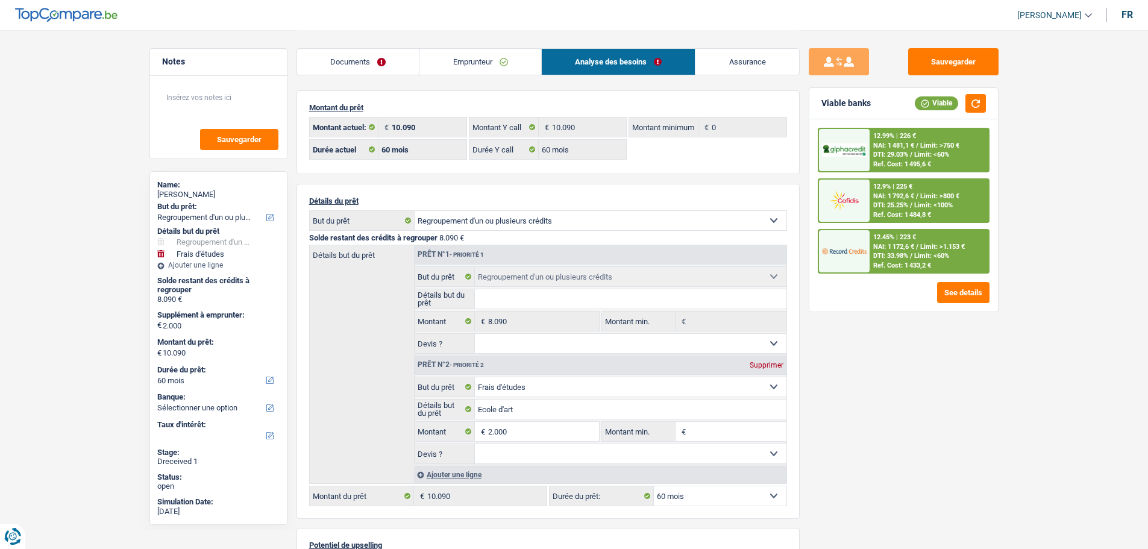
click at [920, 249] on span "Limit: >1.153 €" at bounding box center [942, 247] width 45 height 8
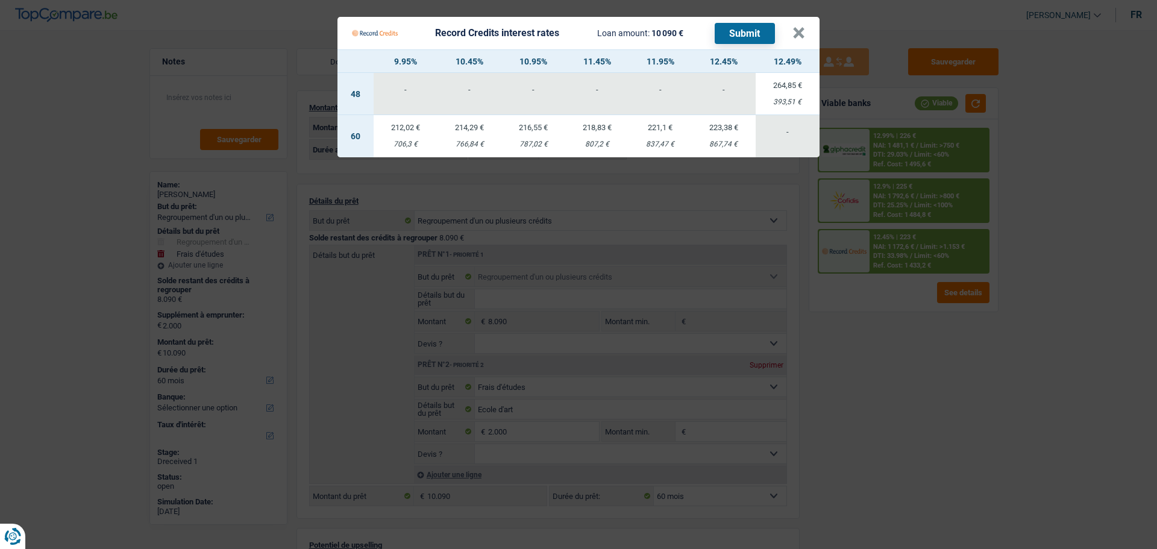
click at [408, 140] on div "706,3 €" at bounding box center [406, 144] width 64 height 8
select select "record credits"
type input "9,95"
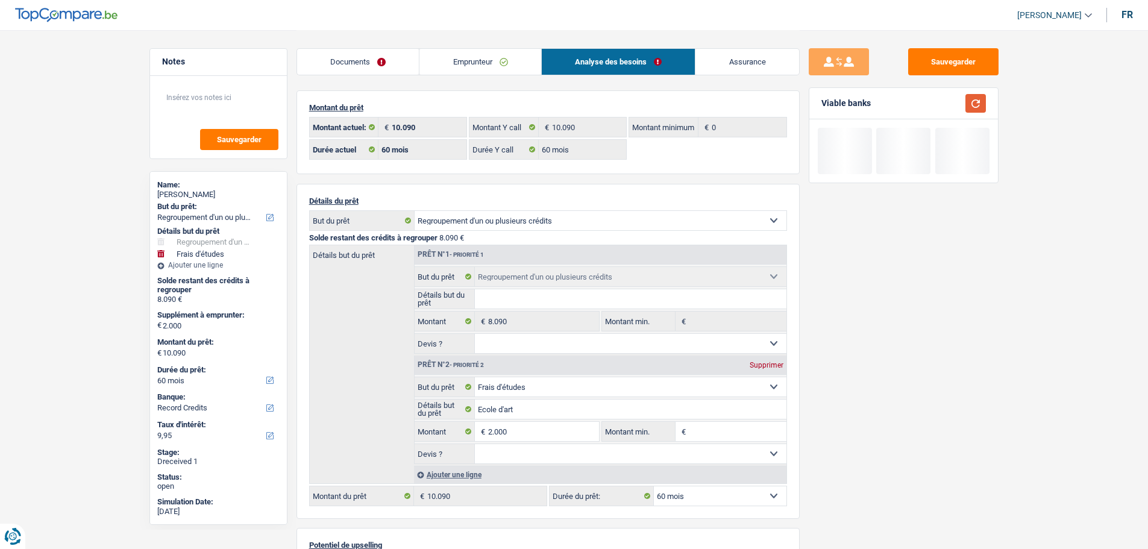
click at [975, 109] on button "button" at bounding box center [976, 103] width 20 height 19
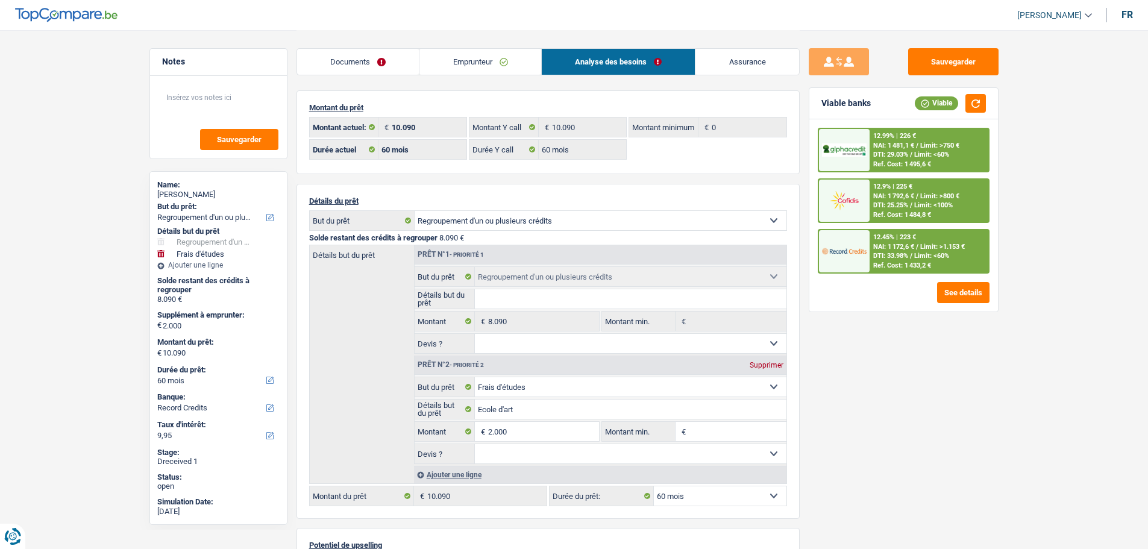
click at [860, 240] on img at bounding box center [844, 251] width 45 height 22
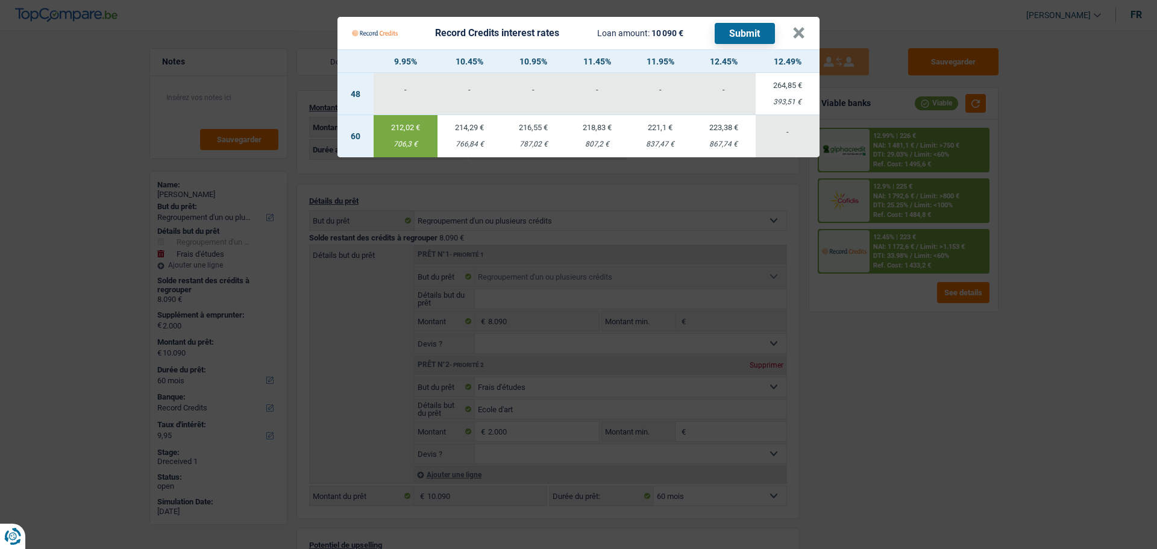
click at [726, 23] on button "Submit" at bounding box center [745, 33] width 60 height 21
click at [802, 27] on button "×" at bounding box center [799, 33] width 13 height 12
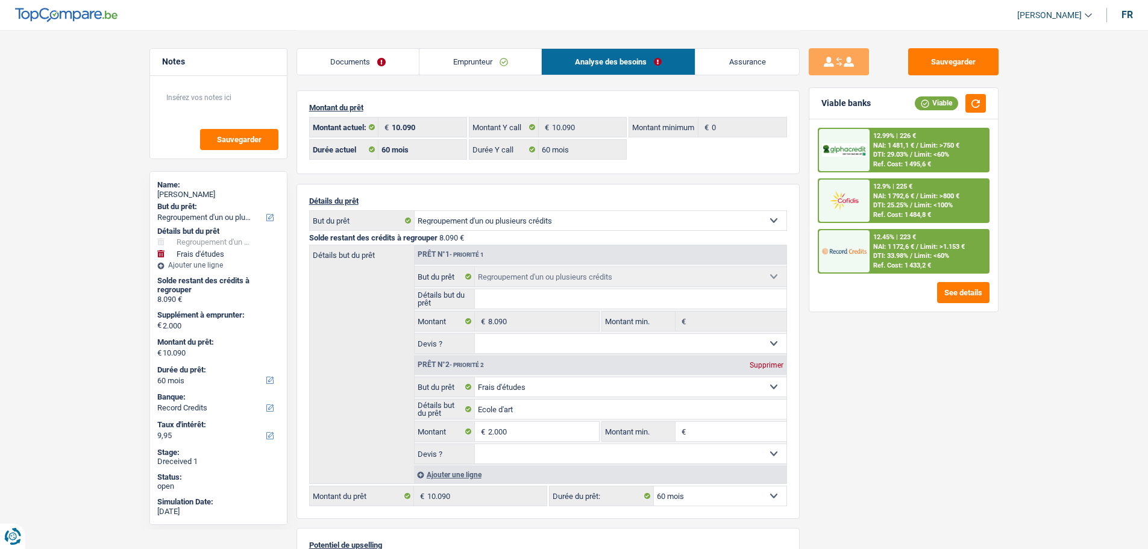
click at [894, 192] on div "12.9% | 225 € NAI: 1 792,6 € / Limit: >800 € DTI: 25.25% / Limit: <100% Ref. Co…" at bounding box center [929, 201] width 119 height 42
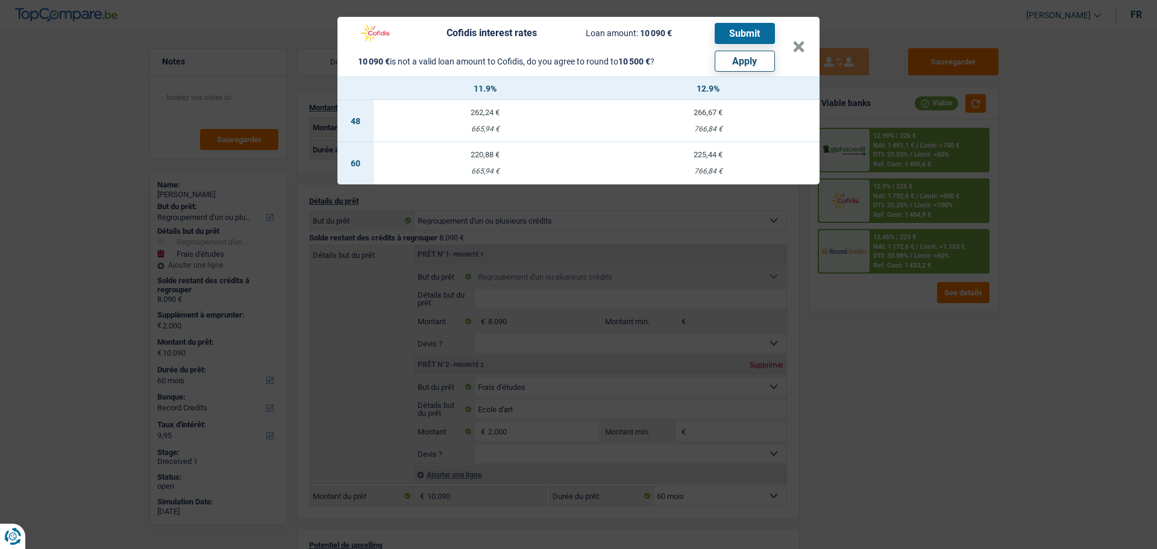
click at [749, 51] on button "Apply" at bounding box center [745, 61] width 60 height 21
type input "2.410"
type input "10.500"
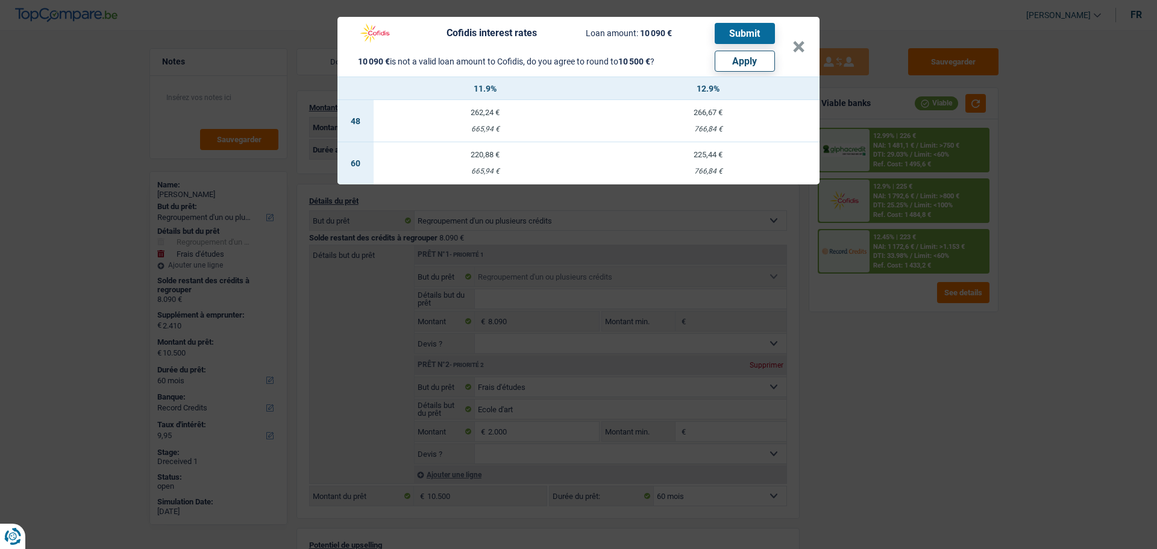
select select "other"
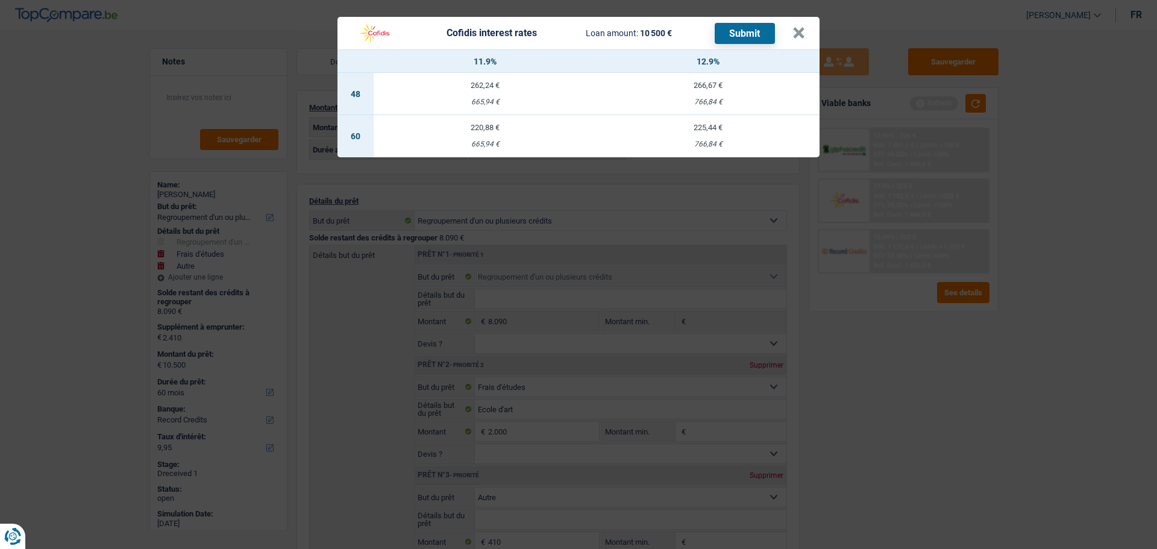
click at [483, 124] on div "220,88 €" at bounding box center [485, 128] width 223 height 8
select select "cofidis"
type input "11,90"
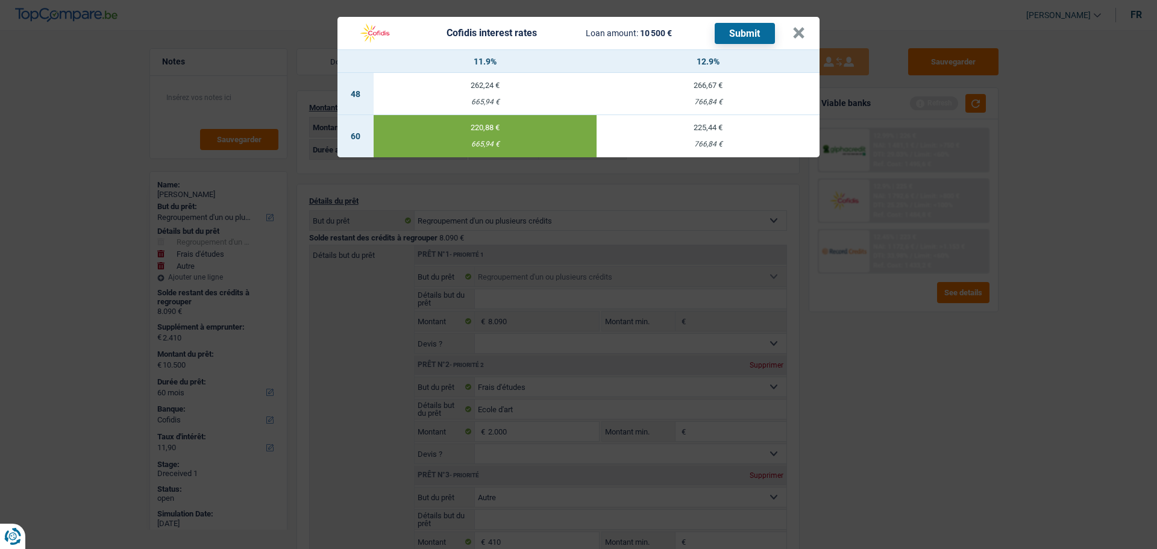
click at [758, 30] on button "Submit" at bounding box center [745, 33] width 60 height 21
click at [803, 27] on button "×" at bounding box center [799, 33] width 13 height 12
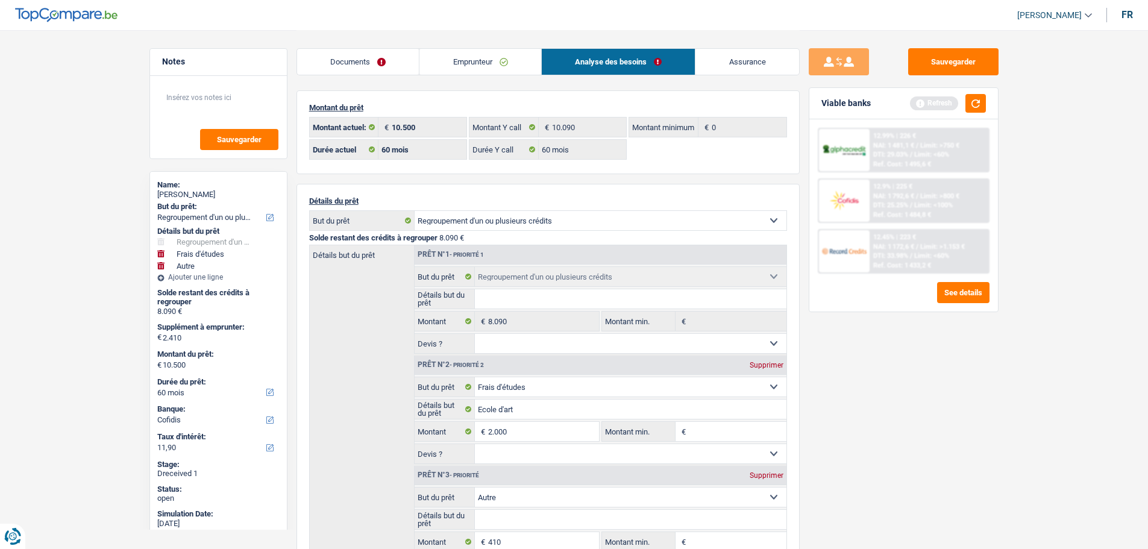
click at [395, 63] on link "Documents" at bounding box center [358, 62] width 122 height 26
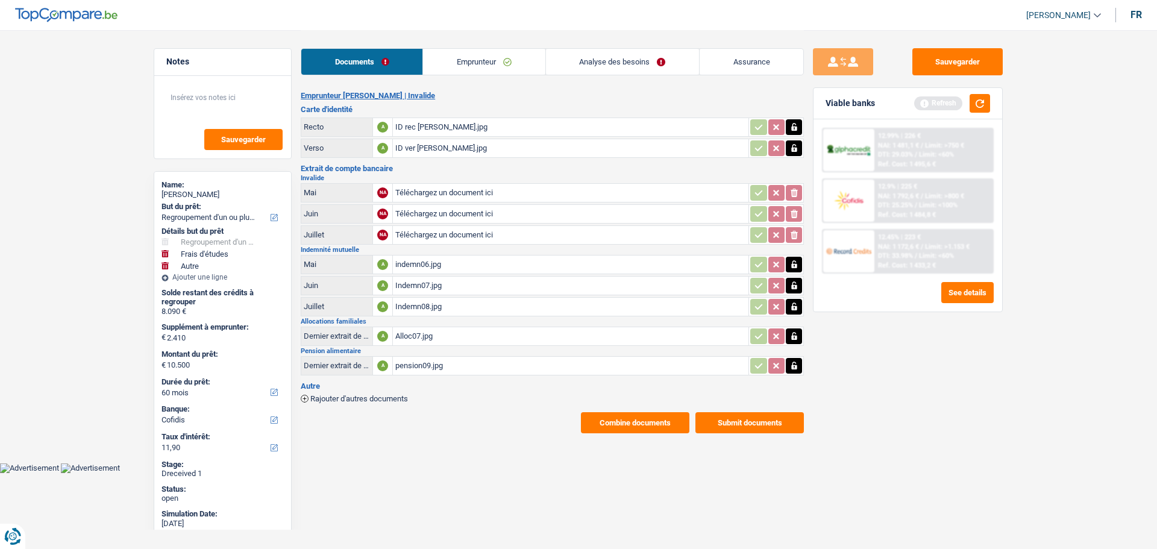
click at [770, 420] on button "Submit documents" at bounding box center [750, 422] width 108 height 21
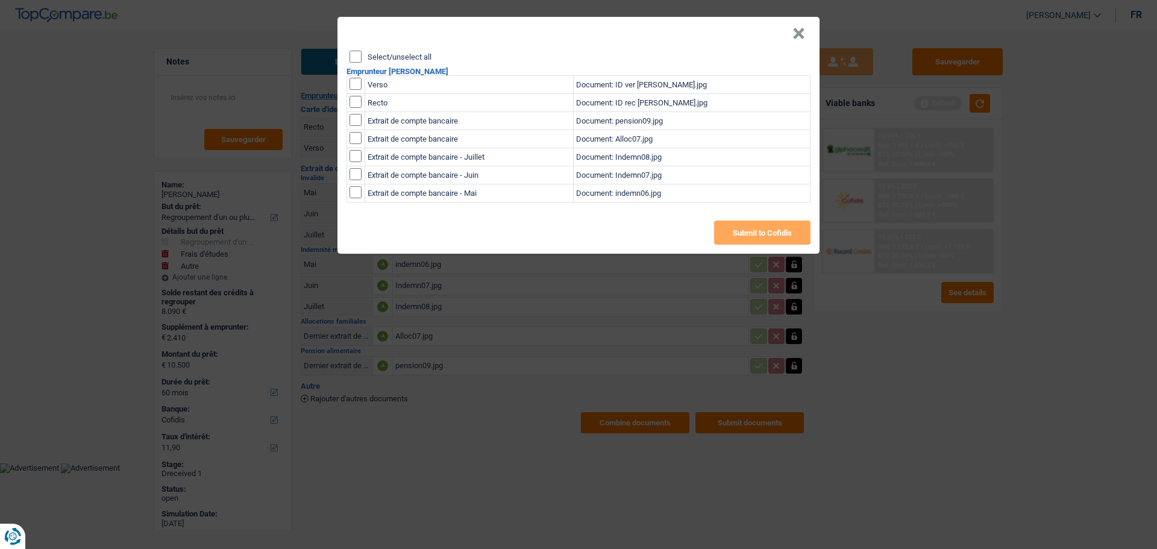
click at [351, 51] on input "Select/unselect all" at bounding box center [356, 57] width 12 height 12
checkbox input "true"
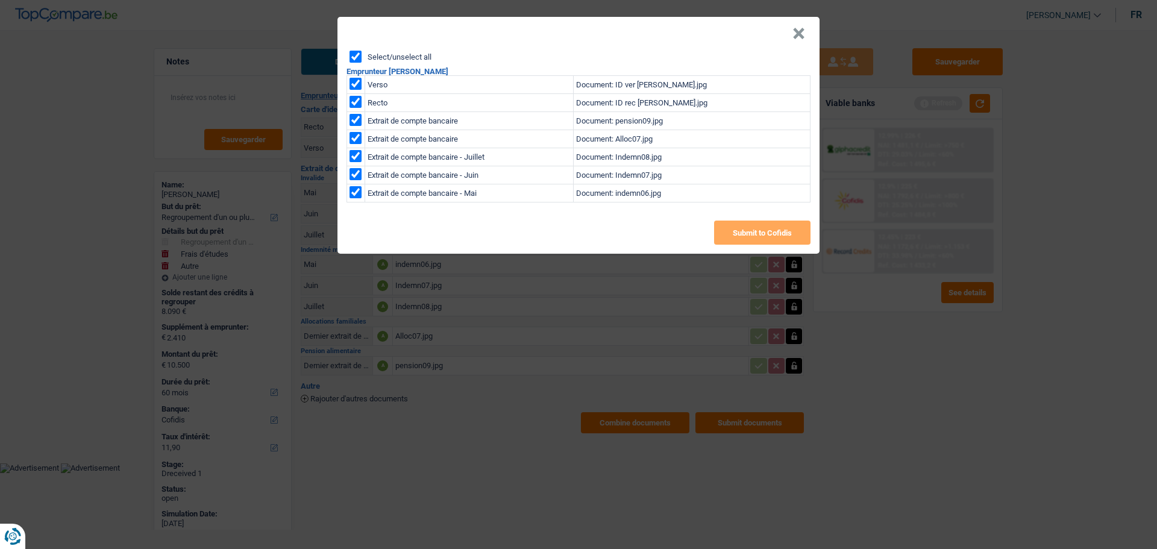
checkbox input "true"
click at [762, 224] on button "Submit to Cofidis" at bounding box center [762, 233] width 96 height 24
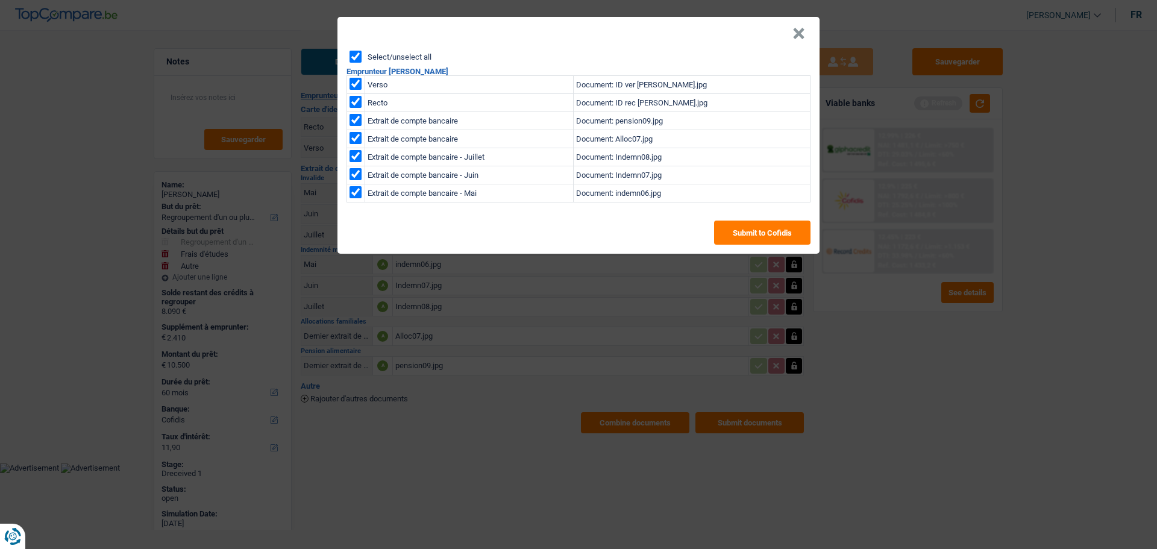
drag, startPoint x: 811, startPoint y: 28, endPoint x: 802, endPoint y: 32, distance: 9.7
click at [807, 32] on header "×" at bounding box center [579, 34] width 482 height 34
click at [802, 32] on button "×" at bounding box center [799, 34] width 13 height 12
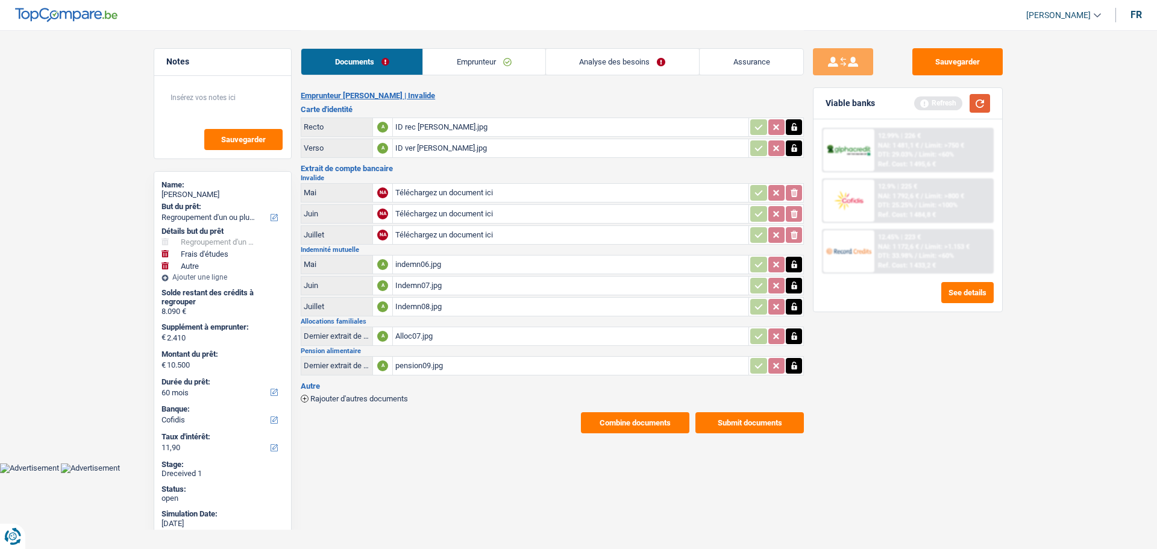
click at [979, 102] on button "button" at bounding box center [980, 103] width 20 height 19
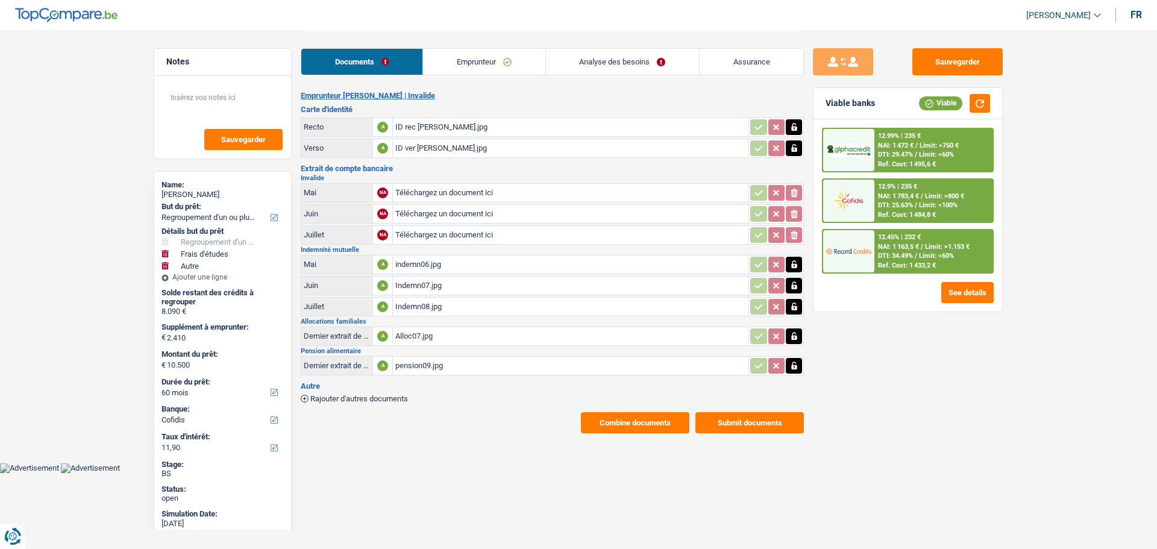
click at [931, 149] on div "12.99% | 235 € NAI: 1 472 € / Limit: >750 € DTI: 29.47% / Limit: <60% Ref. Cost…" at bounding box center [934, 150] width 119 height 42
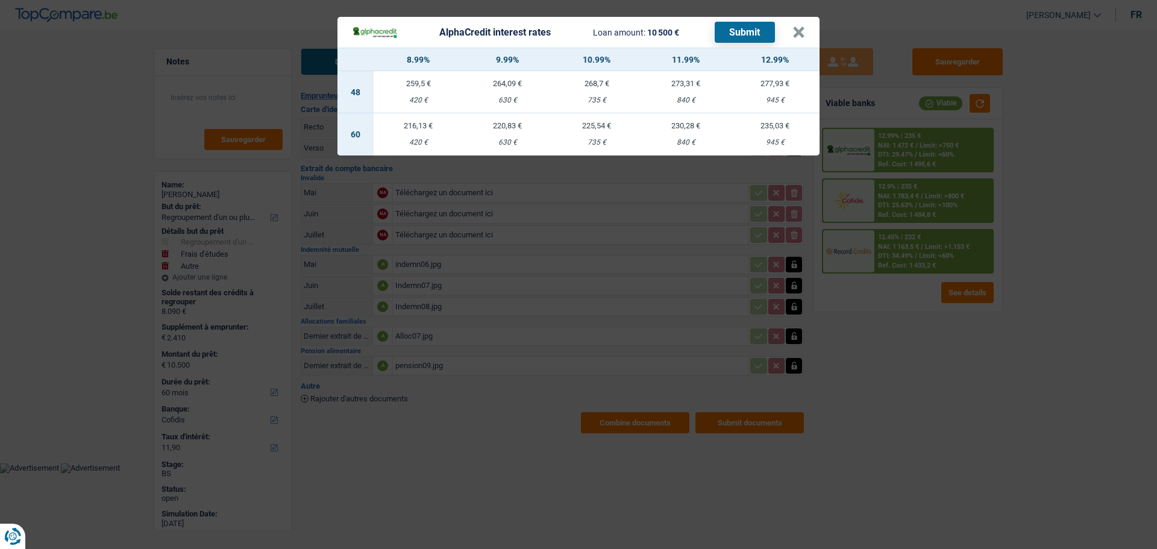
click at [495, 130] on td "220,83 € 630 €" at bounding box center [507, 134] width 89 height 42
select select "alphacredit"
type input "9,99"
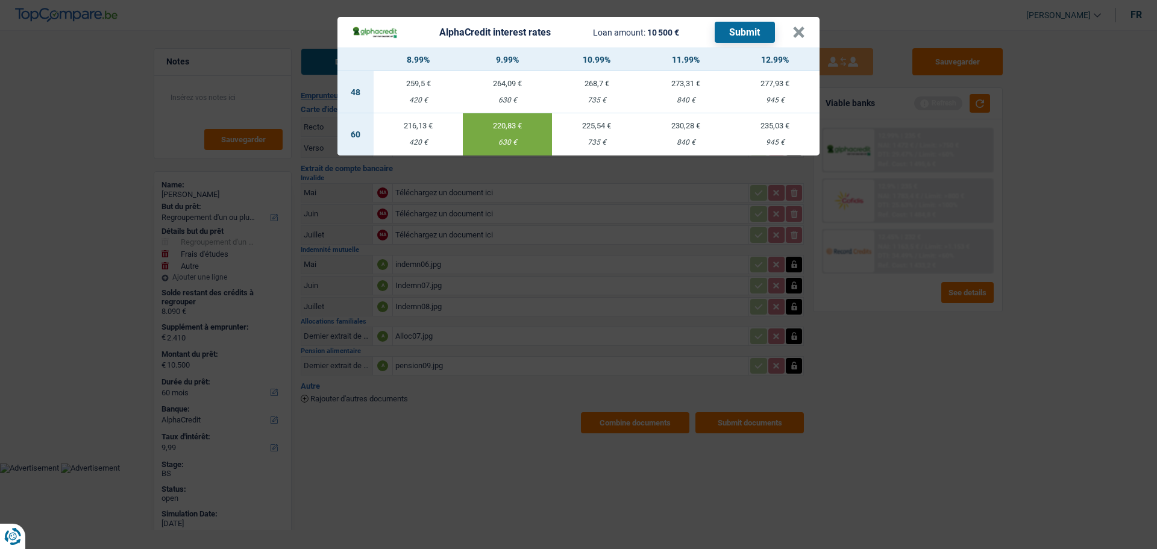
click at [742, 32] on button "Submit" at bounding box center [745, 32] width 60 height 21
click at [805, 27] on button "×" at bounding box center [799, 33] width 13 height 12
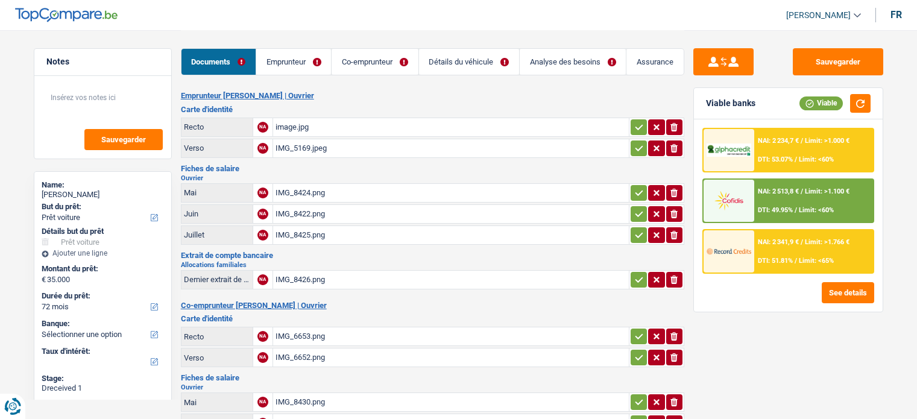
select select "car"
select select "72"
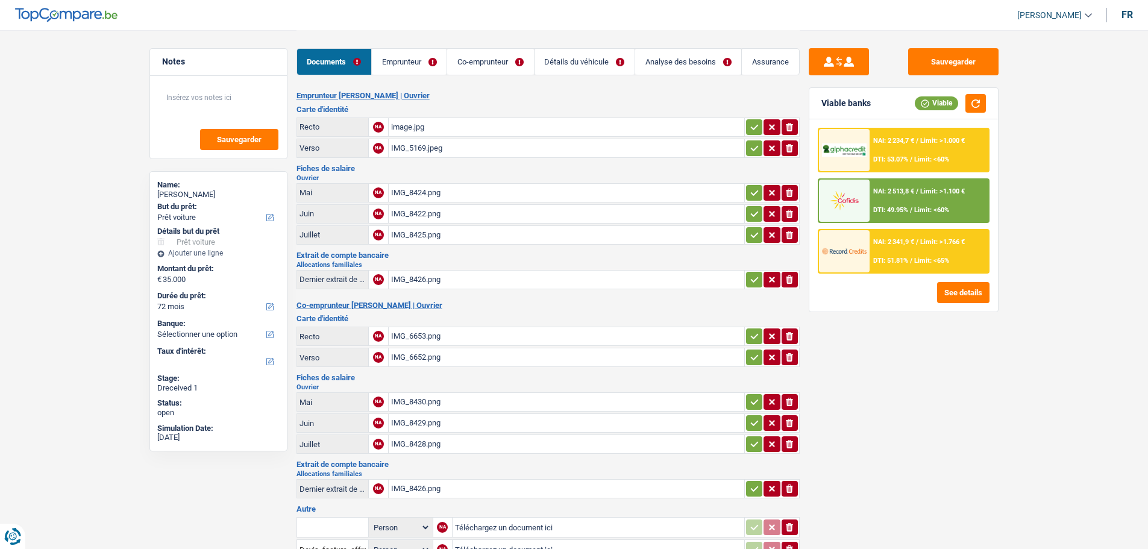
click at [417, 60] on link "Emprunteur" at bounding box center [409, 62] width 75 height 26
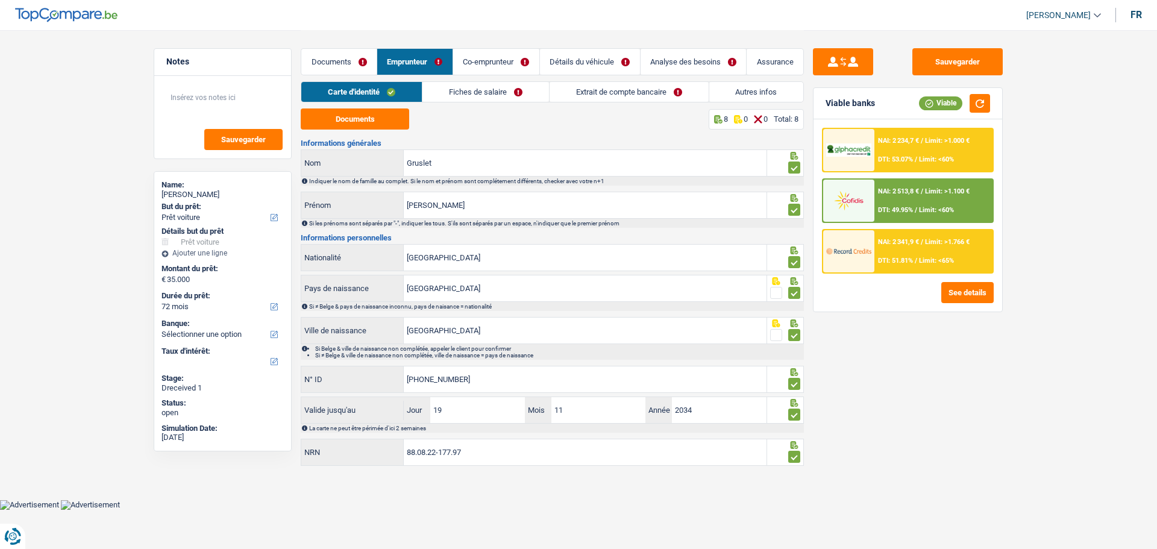
click at [501, 97] on link "Fiches de salaire" at bounding box center [486, 92] width 127 height 20
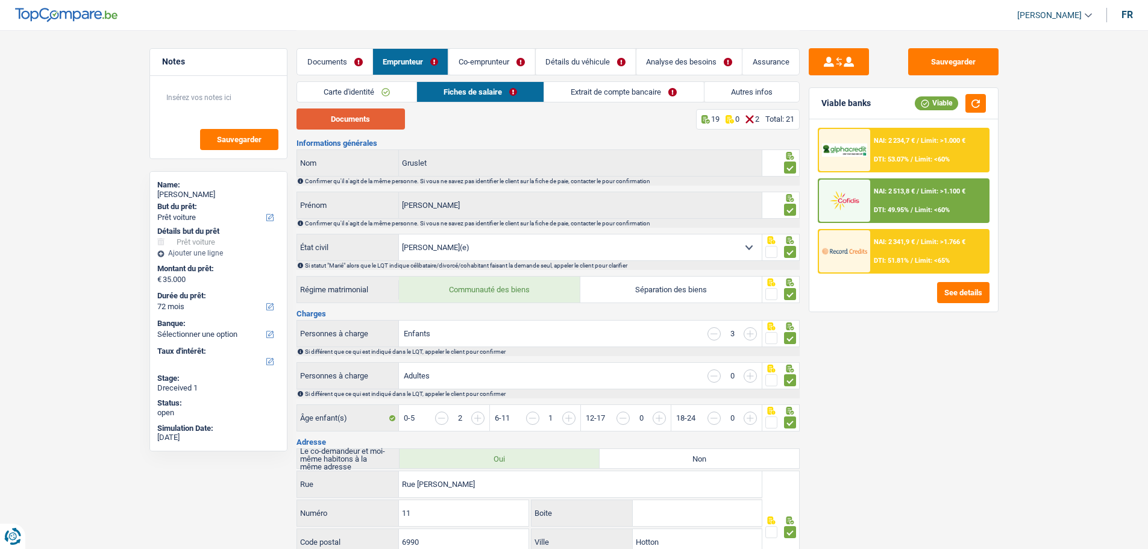
click at [371, 117] on button "Documents" at bounding box center [351, 118] width 108 height 21
click at [340, 60] on link "Documents" at bounding box center [334, 62] width 75 height 26
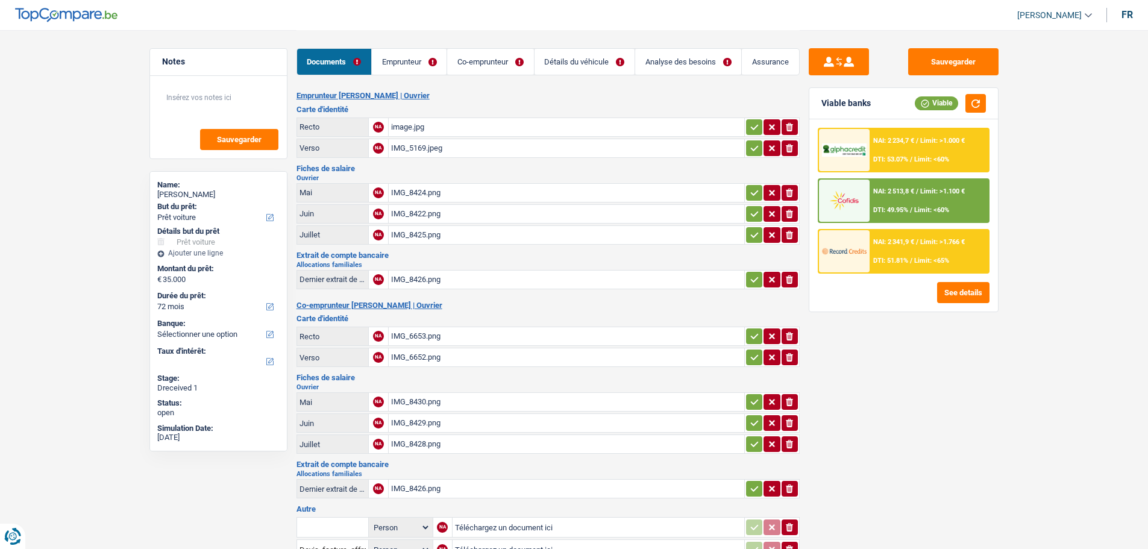
click at [461, 418] on div "IMG_8428.png" at bounding box center [566, 444] width 351 height 18
click at [443, 414] on div "IMG_8429.png" at bounding box center [566, 423] width 351 height 18
click at [424, 393] on div "IMG_8430.png" at bounding box center [566, 402] width 351 height 18
click at [426, 418] on div "IMG_8428.png" at bounding box center [566, 444] width 351 height 18
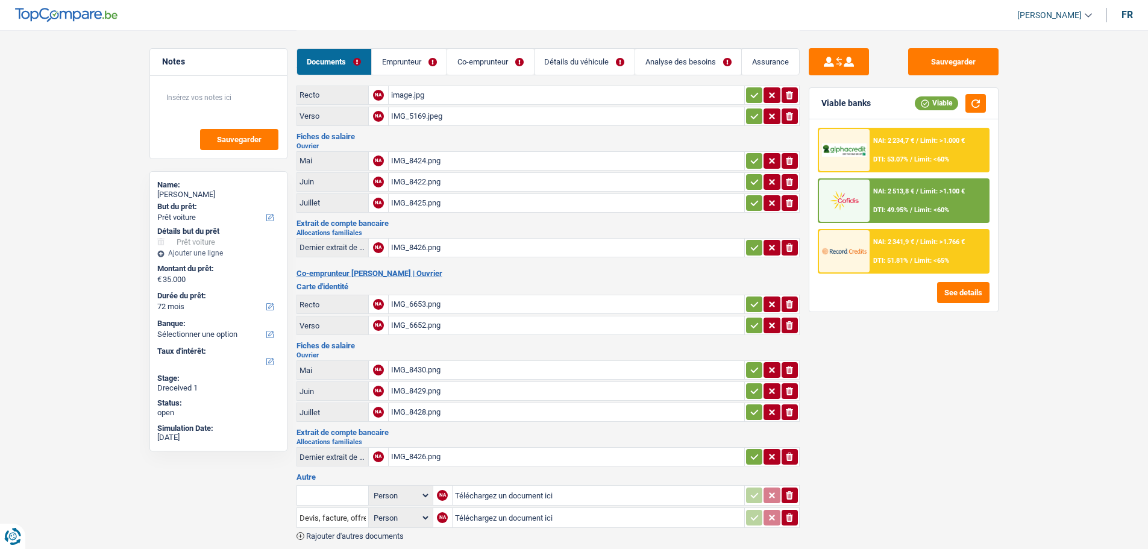
scroll to position [60, 0]
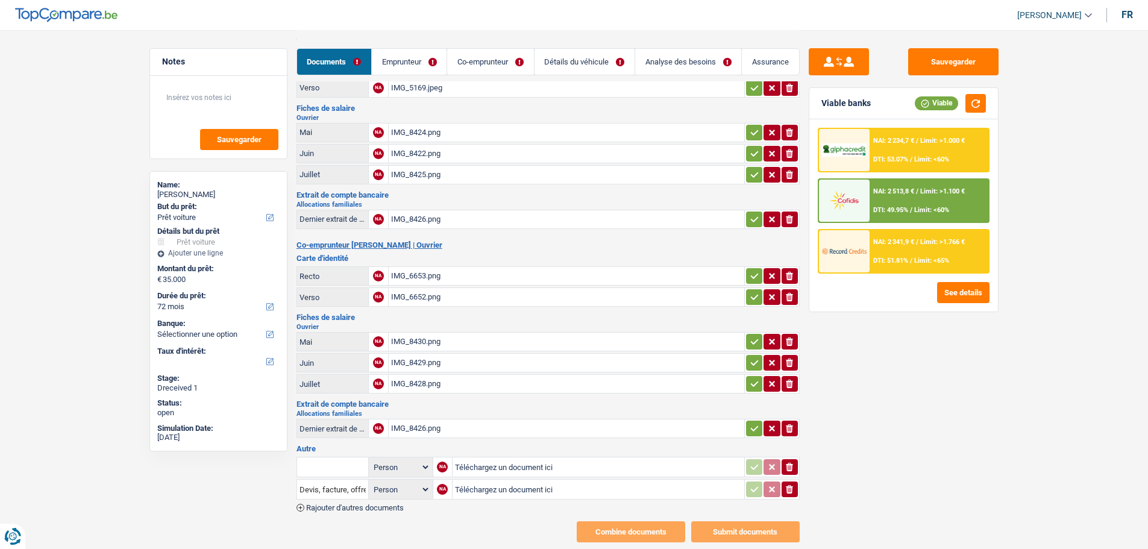
click at [468, 418] on input "Téléchargez un document ici" at bounding box center [598, 467] width 287 height 18
type input "C:\fakepath\IMG_8426.jpeg"
click at [336, 418] on input "text" at bounding box center [333, 466] width 66 height 19
click at [404, 418] on li "Dernier extrait de compte pour vos allocations familiales" at bounding box center [404, 490] width 203 height 15
type input "Dernier extrait de compte pour vos allocations familiales"
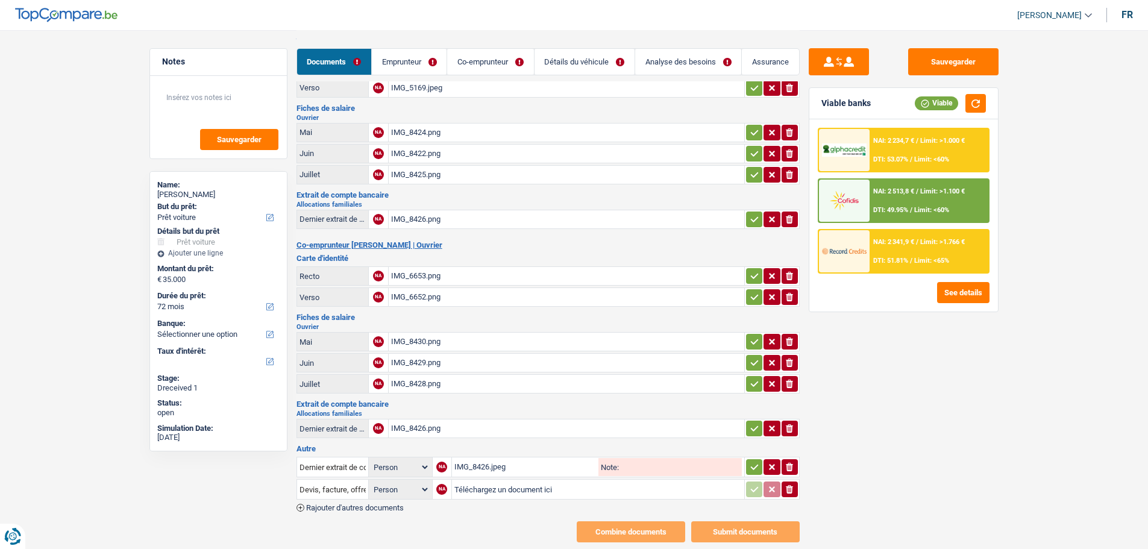
click at [413, 418] on div "IMG_8426.png" at bounding box center [566, 428] width 351 height 18
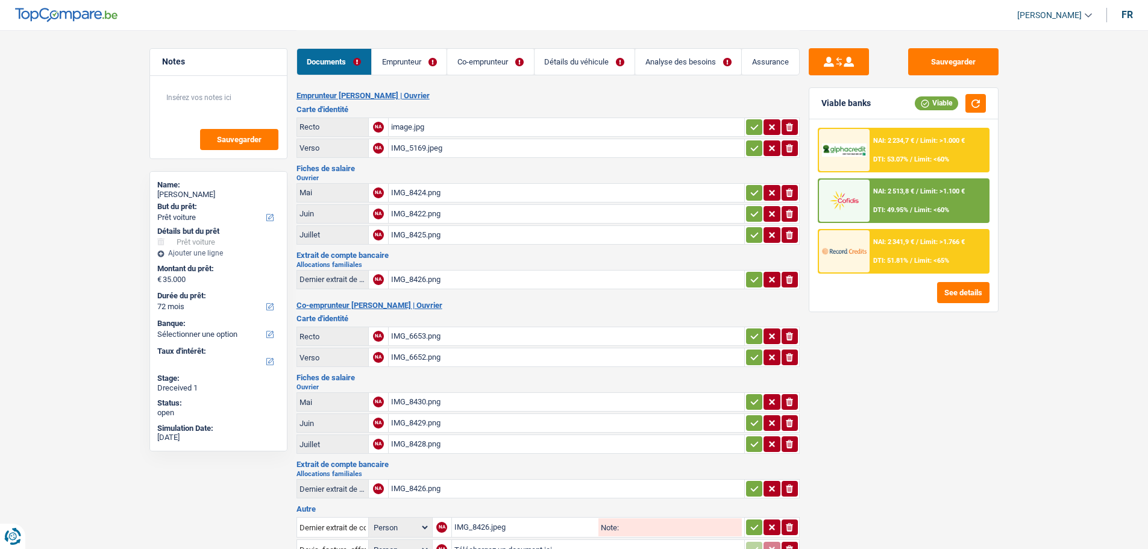
click at [412, 232] on div "IMG_8425.png" at bounding box center [566, 235] width 351 height 18
click at [431, 188] on div "IMG_8424.png" at bounding box center [566, 193] width 351 height 18
click at [393, 205] on div "IMG_8422.png" at bounding box center [566, 214] width 351 height 18
click at [601, 227] on div "IMG_8425.png" at bounding box center [566, 235] width 351 height 18
click at [790, 231] on icon "button" at bounding box center [789, 235] width 7 height 8
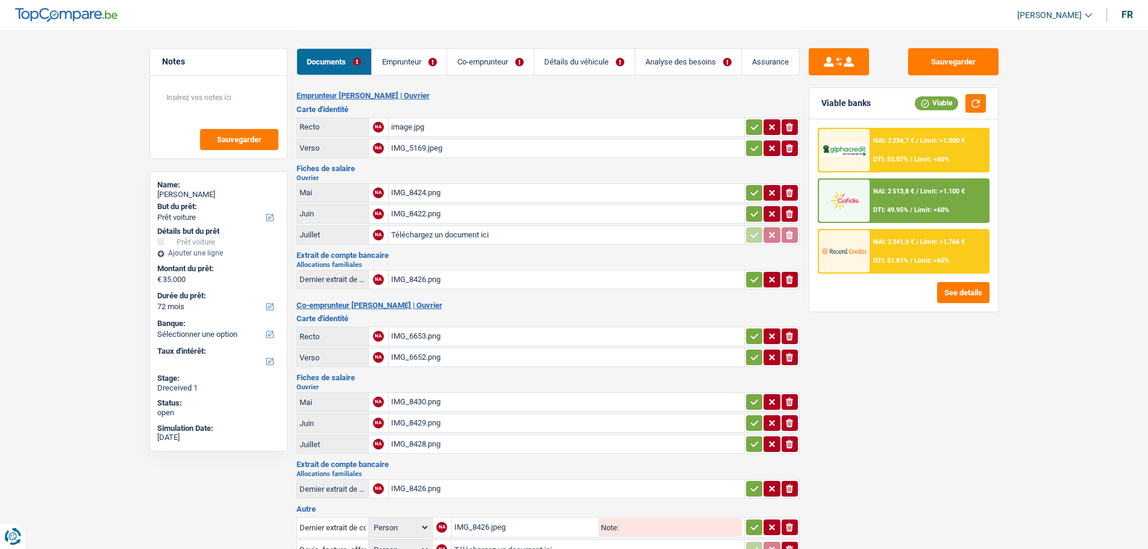
click at [473, 227] on input "Téléchargez un document ici" at bounding box center [566, 235] width 351 height 18
type input "C:\fakepath\IMG_8427.jpeg"
click at [434, 418] on div "IMG_8428.png" at bounding box center [566, 444] width 351 height 18
click at [401, 414] on div "IMG_8429.png" at bounding box center [566, 423] width 351 height 18
click at [421, 393] on div "IMG_8430.png" at bounding box center [566, 402] width 351 height 18
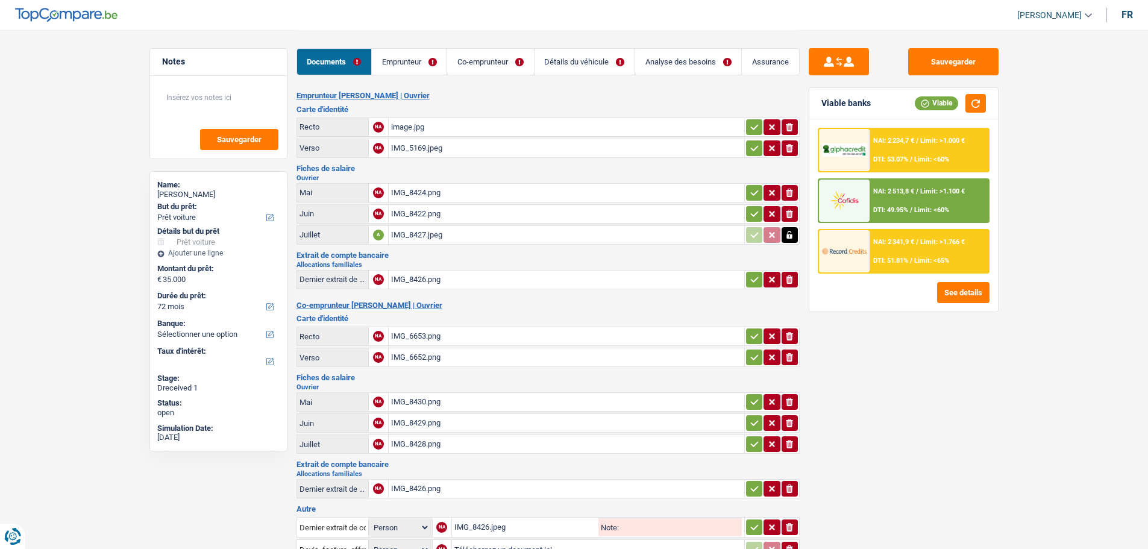
click at [755, 190] on icon "button" at bounding box center [754, 192] width 8 height 5
drag, startPoint x: 747, startPoint y: 213, endPoint x: 761, endPoint y: 202, distance: 18.0
click at [752, 210] on button "button" at bounding box center [754, 214] width 16 height 16
click at [756, 142] on icon "button" at bounding box center [755, 148] width 10 height 12
click at [751, 121] on icon "button" at bounding box center [755, 127] width 10 height 12
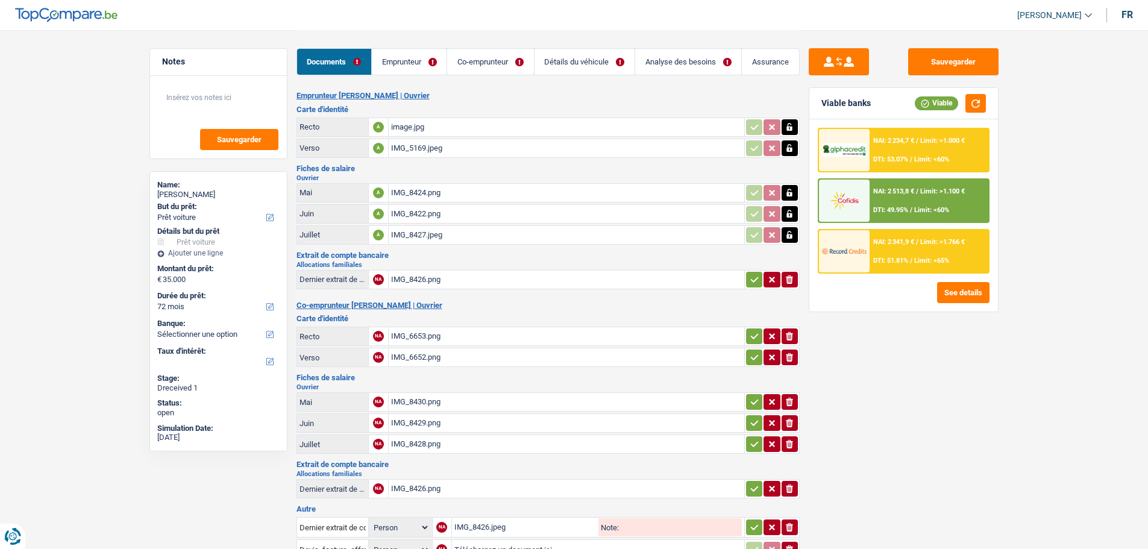
click at [755, 274] on icon "button" at bounding box center [755, 280] width 10 height 12
drag, startPoint x: 759, startPoint y: 324, endPoint x: 752, endPoint y: 333, distance: 10.7
click at [758, 328] on button "button" at bounding box center [754, 336] width 16 height 16
click at [751, 350] on button "button" at bounding box center [754, 358] width 16 height 16
click at [758, 396] on icon "button" at bounding box center [755, 402] width 10 height 12
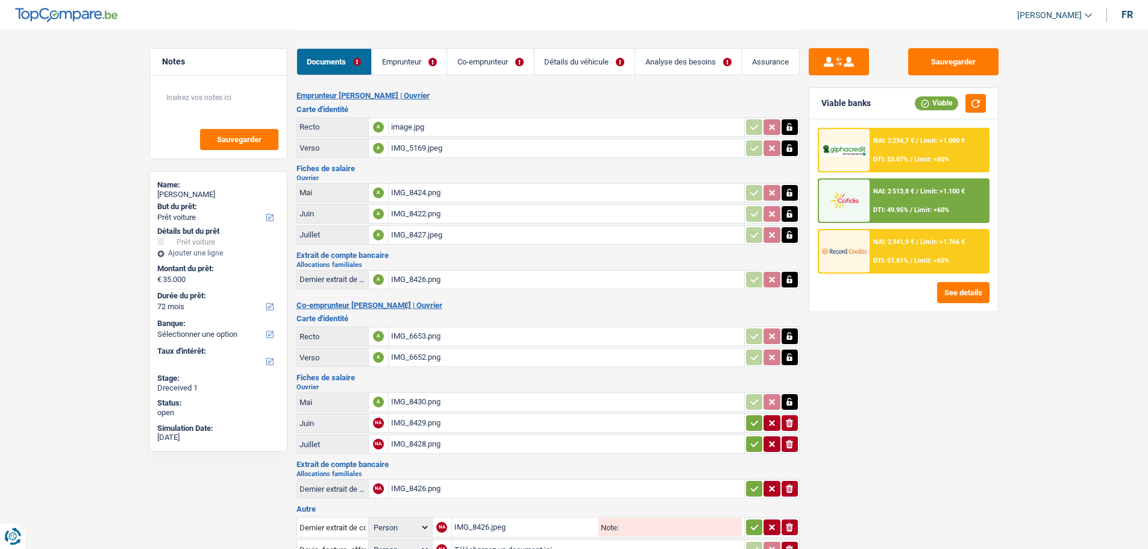
click at [755, 417] on icon "button" at bounding box center [755, 423] width 10 height 12
click at [752, 418] on icon "button" at bounding box center [754, 444] width 8 height 5
click at [755, 418] on icon "button" at bounding box center [755, 489] width 10 height 12
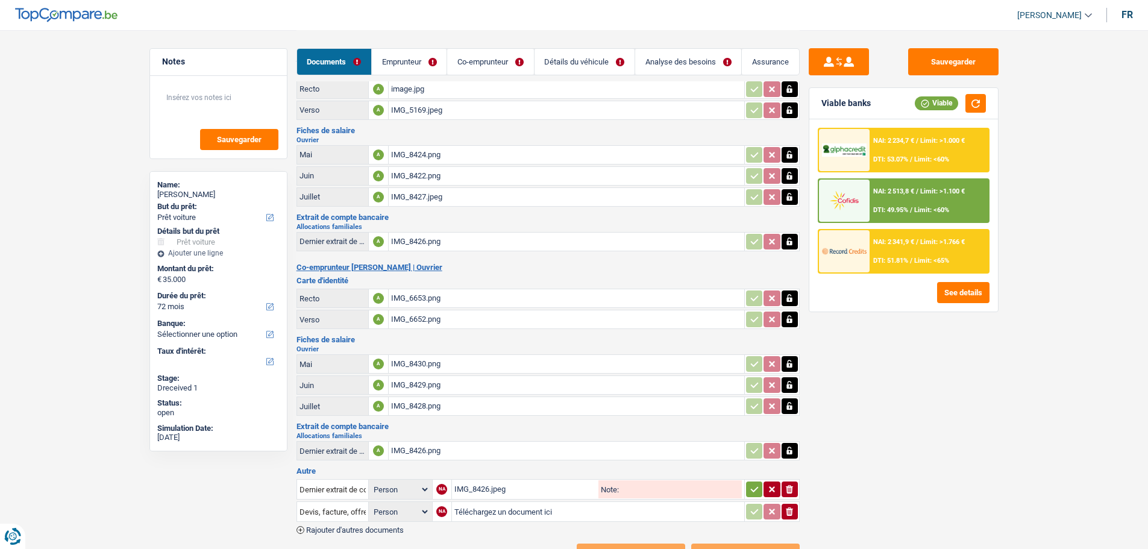
scroll to position [77, 0]
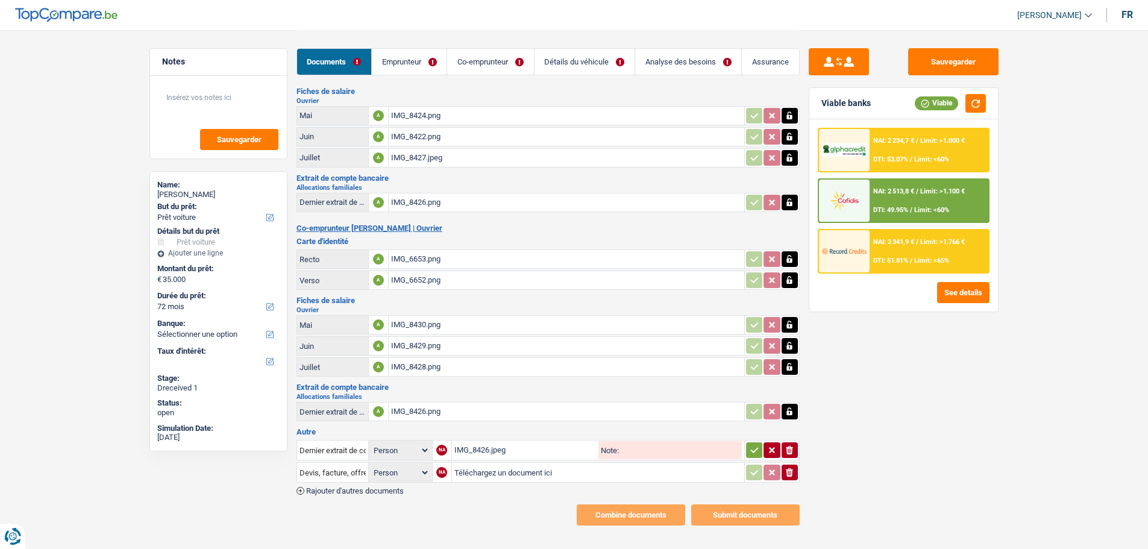
click at [797, 418] on div "ionicons-v5-e" at bounding box center [772, 473] width 53 height 16
click at [789, 418] on icon "ionicons-v5-e" at bounding box center [790, 473] width 10 height 12
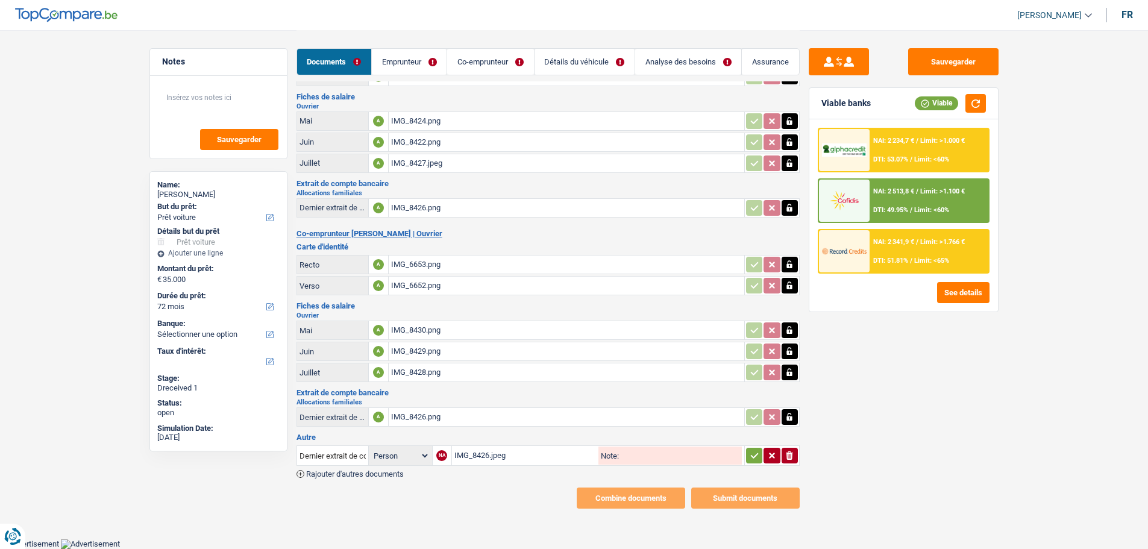
scroll to position [55, 0]
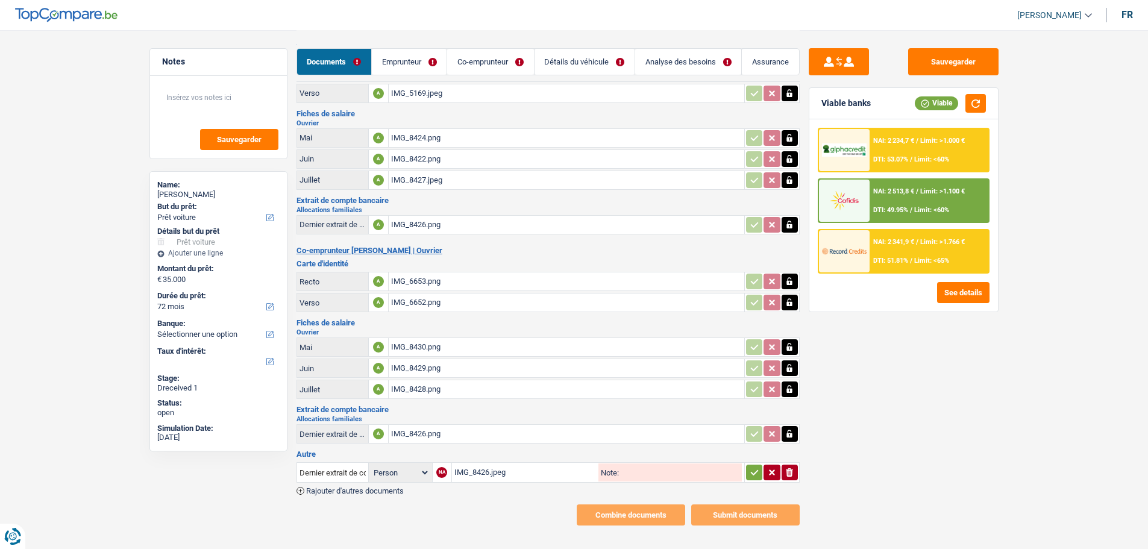
click at [792, 418] on icon "button" at bounding box center [789, 472] width 7 height 8
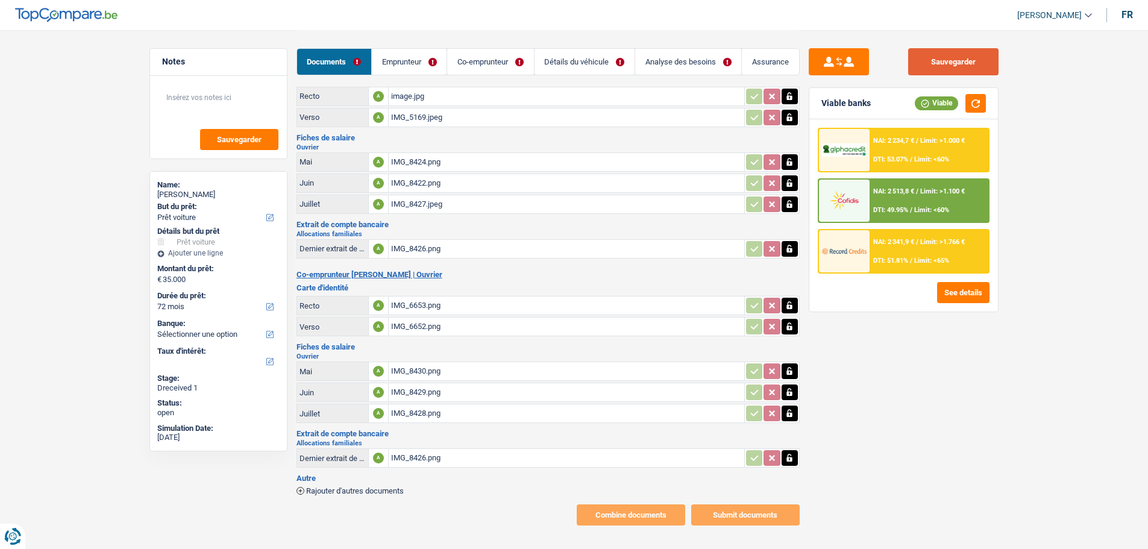
drag, startPoint x: 955, startPoint y: 69, endPoint x: 932, endPoint y: 69, distance: 22.9
click at [916, 69] on button "Sauvegarder" at bounding box center [953, 61] width 90 height 27
click at [399, 58] on link "Emprunteur" at bounding box center [409, 62] width 75 height 26
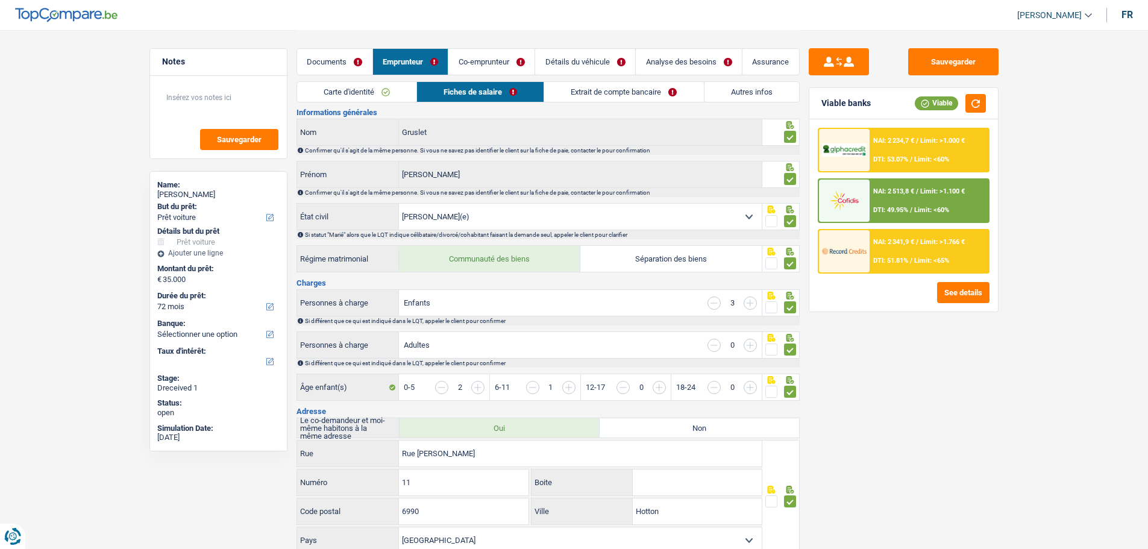
click at [462, 94] on link "Fiches de salaire" at bounding box center [480, 92] width 127 height 20
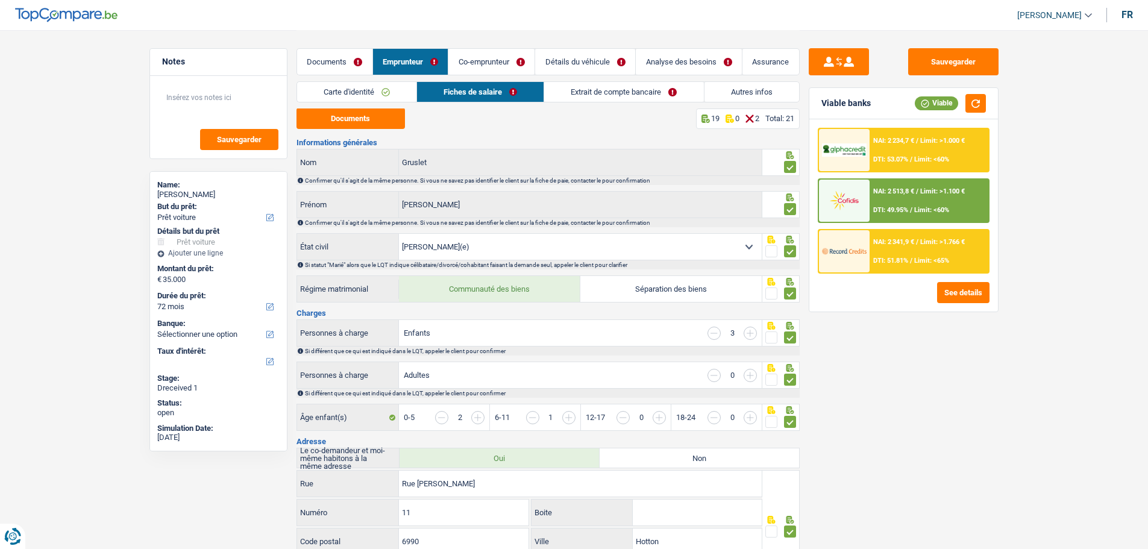
scroll to position [0, 0]
click at [367, 118] on button "Documents" at bounding box center [351, 118] width 108 height 21
click at [363, 122] on button "Documents" at bounding box center [351, 118] width 108 height 21
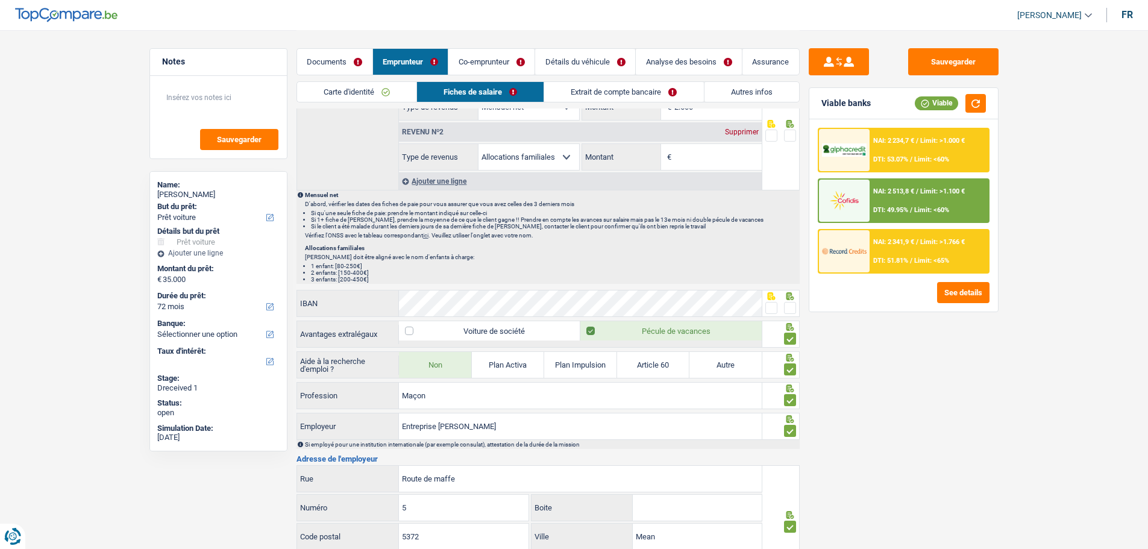
scroll to position [718, 0]
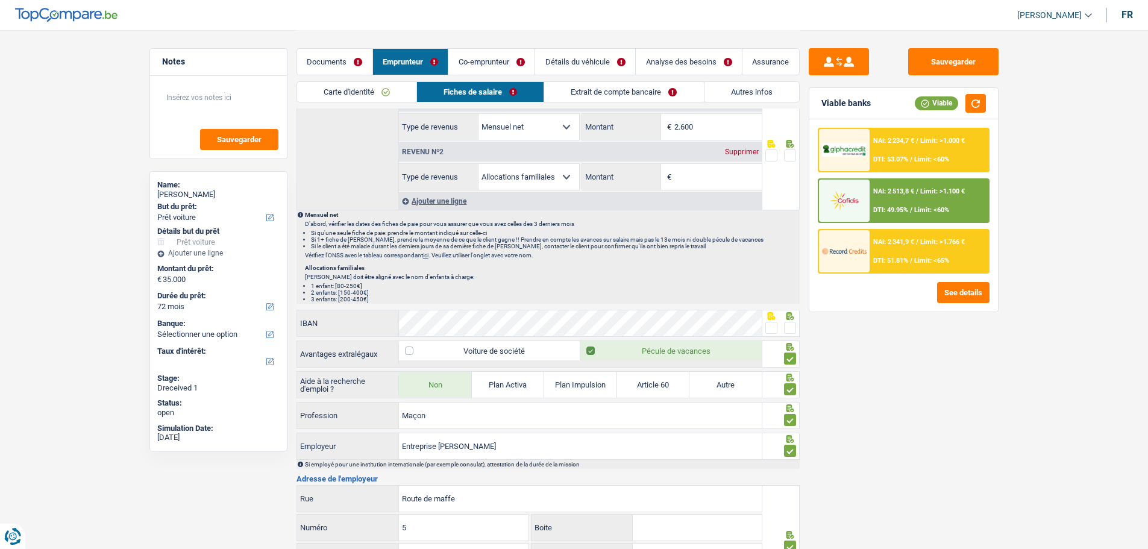
click at [788, 322] on span at bounding box center [790, 328] width 12 height 12
click at [0, 0] on input "radio" at bounding box center [0, 0] width 0 height 0
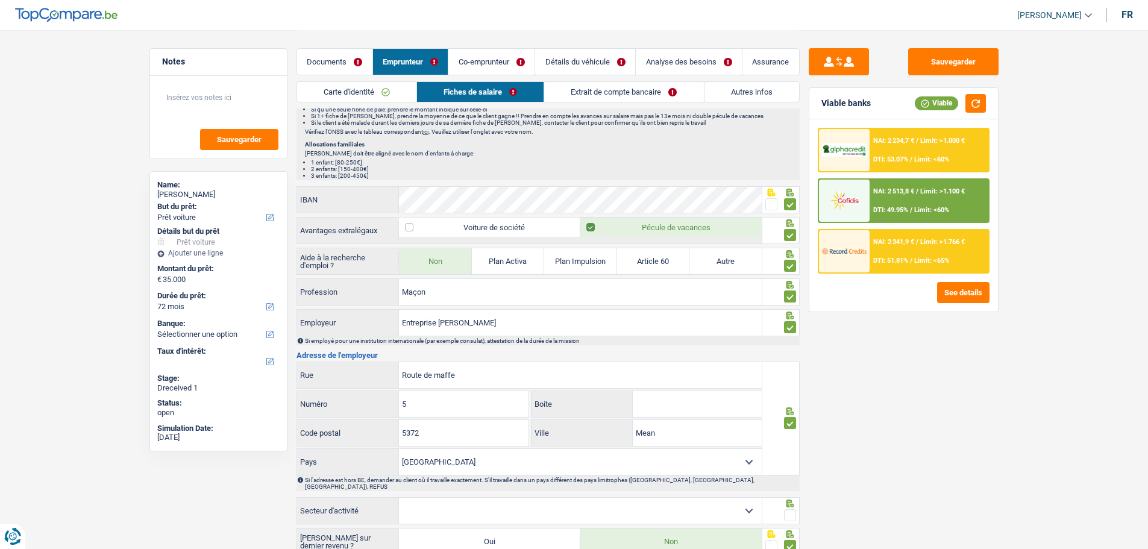
scroll to position [960, 0]
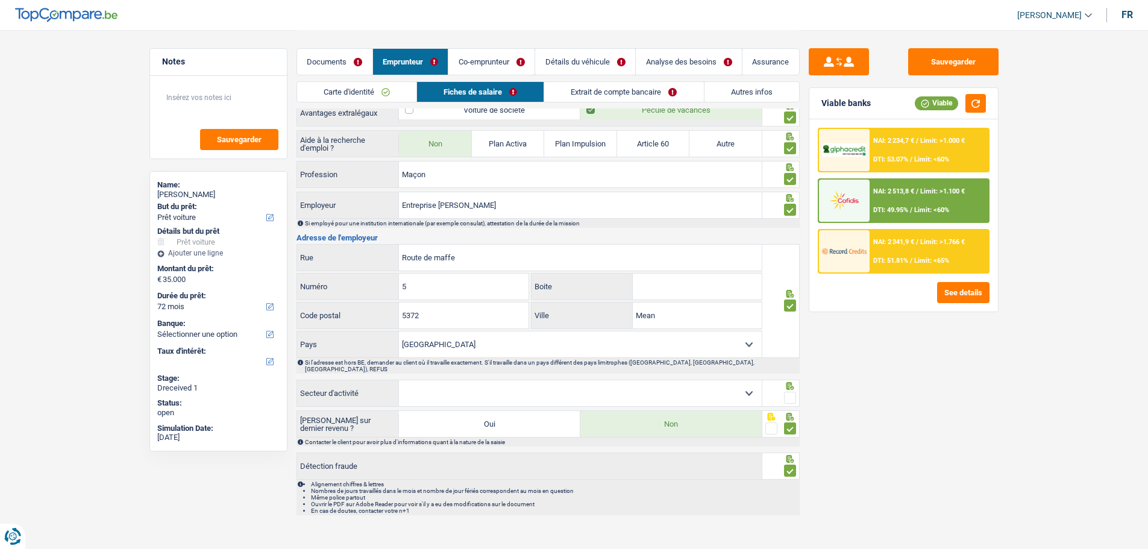
click at [724, 386] on select "Agriculture/Pêche Industrie Horeca Courier/Fitness/Taxi Construction Banques/As…" at bounding box center [580, 393] width 363 height 26
select select "smallCompanies"
click at [399, 380] on select "Agriculture/Pêche Industrie Horeca Courier/Fitness/Taxi Construction Banques/As…" at bounding box center [580, 393] width 363 height 26
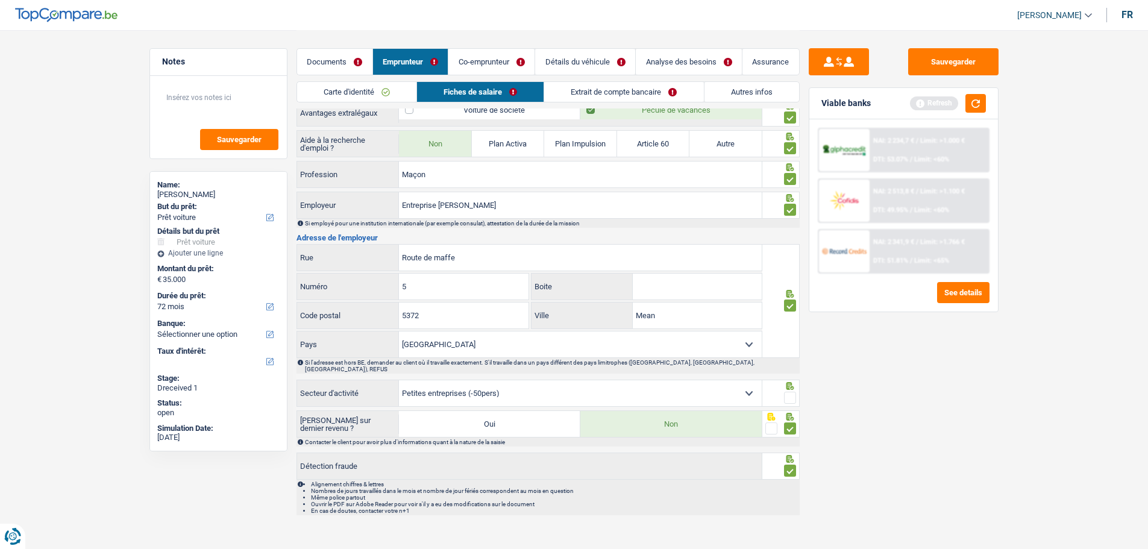
click at [784, 392] on span at bounding box center [790, 398] width 12 height 12
click at [0, 0] on input "radio" at bounding box center [0, 0] width 0 height 0
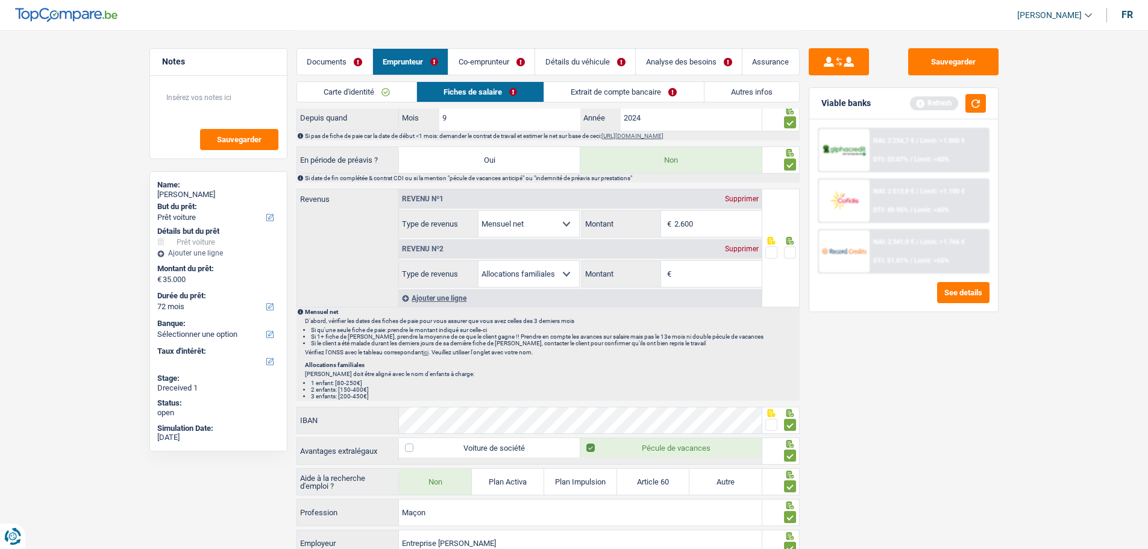
scroll to position [477, 0]
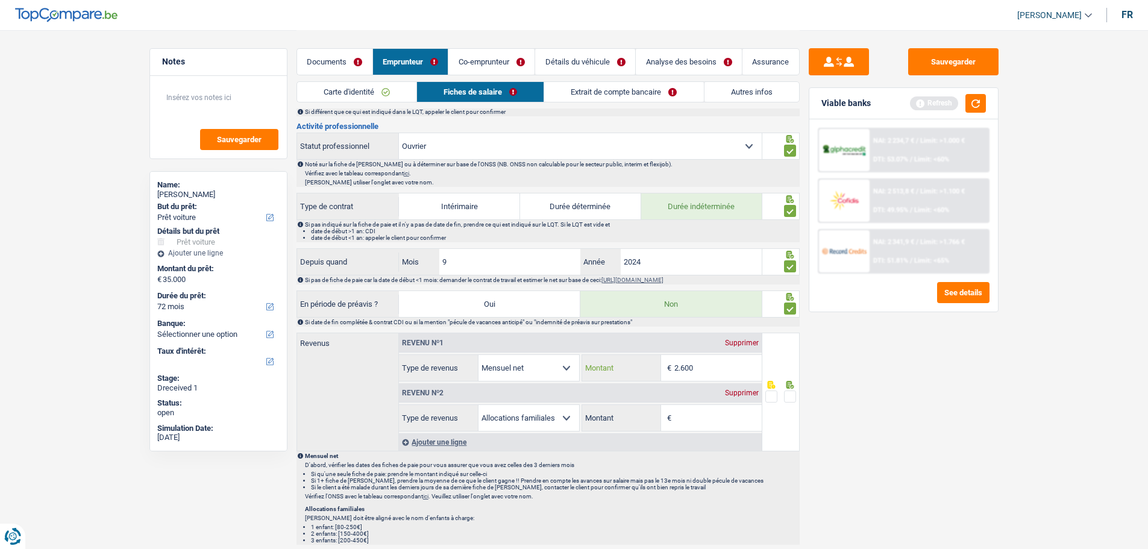
drag, startPoint x: 726, startPoint y: 361, endPoint x: 436, endPoint y: 369, distance: 290.0
click at [436, 369] on div "Allocation d'handicap Allocations chômage Allocations familiales Chèques repas …" at bounding box center [580, 367] width 363 height 27
type input "1.744"
click at [735, 389] on div "Supprimer" at bounding box center [742, 392] width 40 height 7
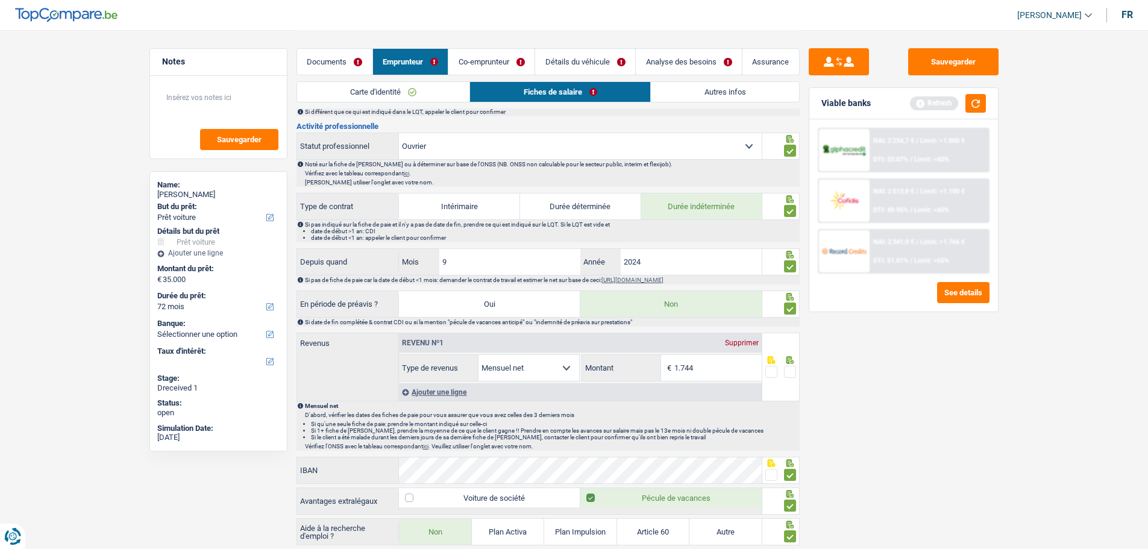
click at [790, 367] on span at bounding box center [790, 372] width 12 height 12
click at [0, 0] on input "radio" at bounding box center [0, 0] width 0 height 0
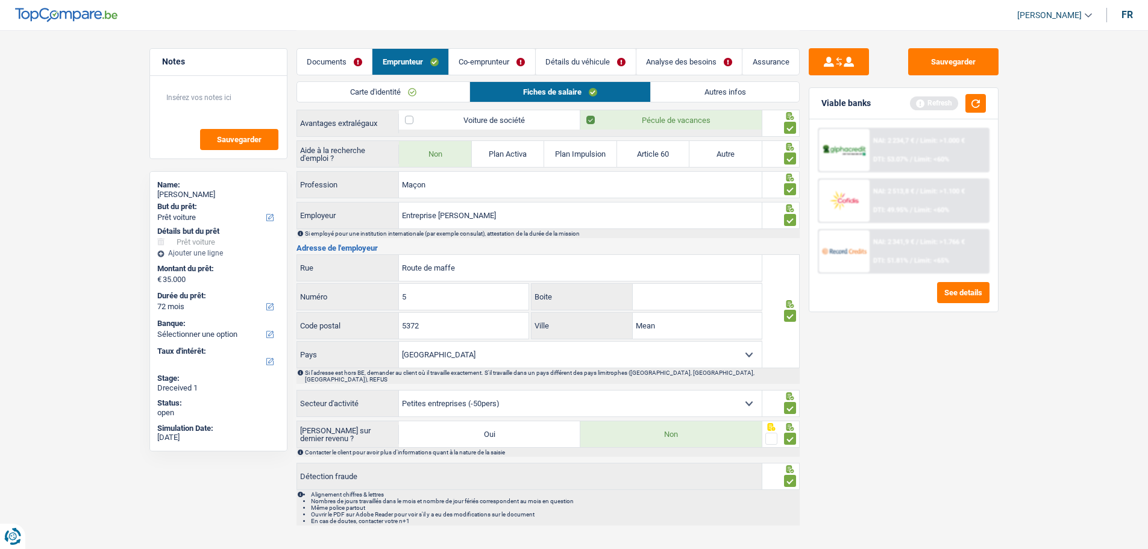
scroll to position [866, 0]
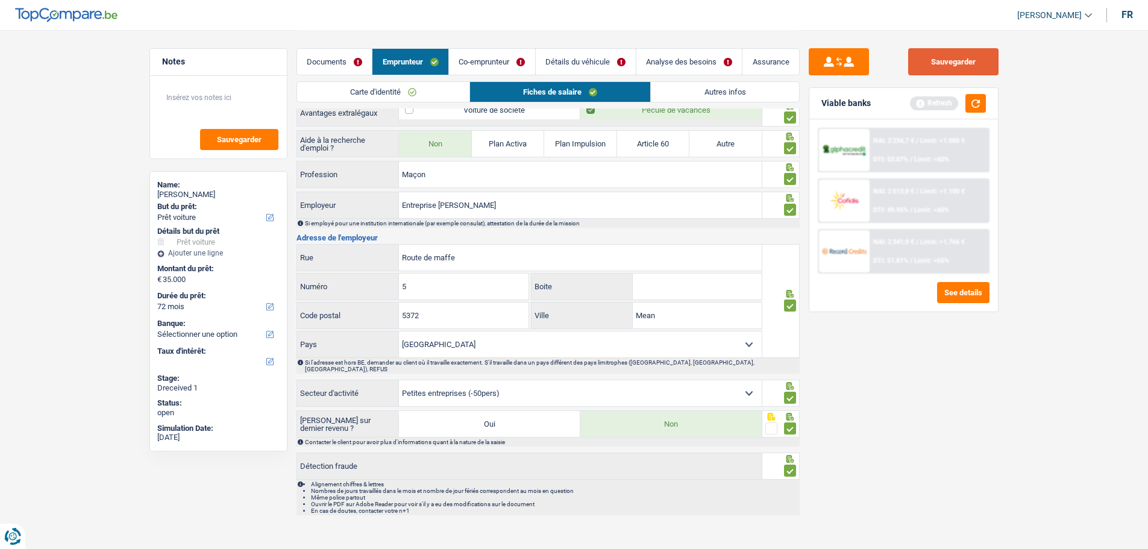
click at [916, 64] on button "Sauvegarder" at bounding box center [953, 61] width 90 height 27
click at [511, 57] on link "Co-emprunteur" at bounding box center [492, 62] width 86 height 26
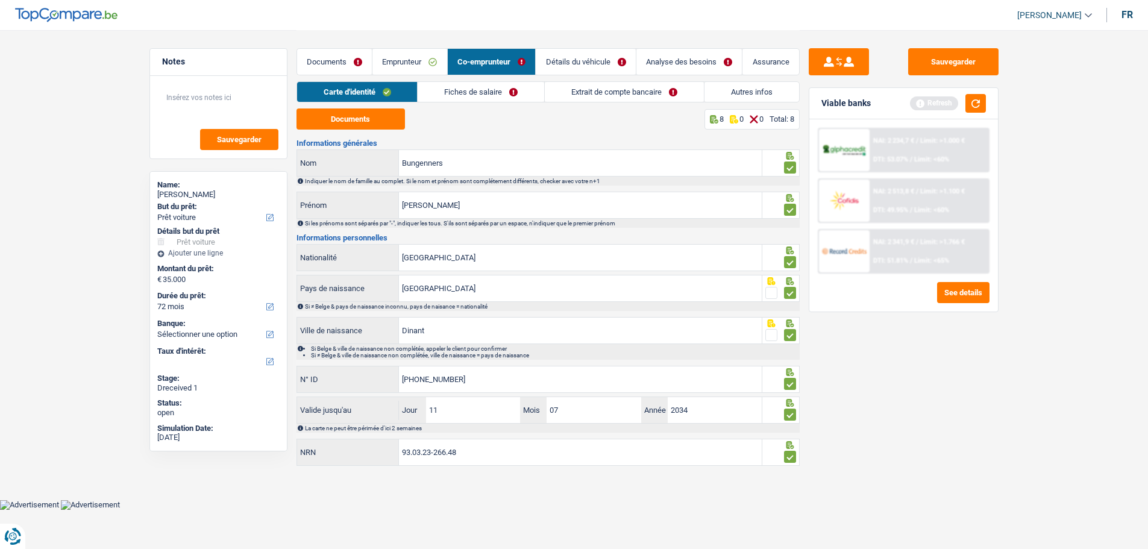
scroll to position [0, 0]
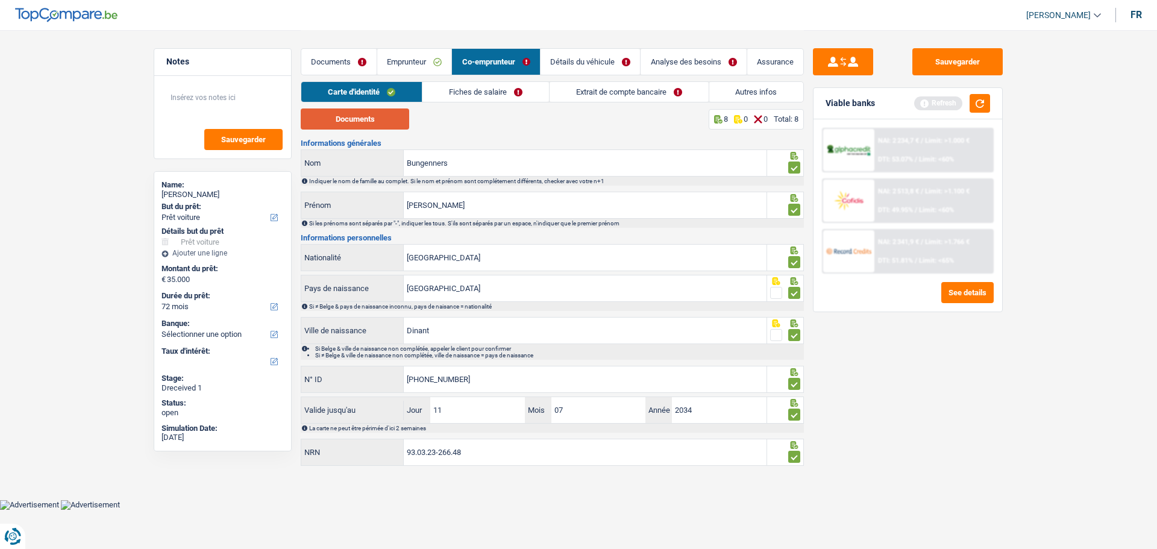
click at [368, 115] on button "Documents" at bounding box center [355, 118] width 108 height 21
click at [508, 85] on link "Fiches de salaire" at bounding box center [486, 92] width 127 height 20
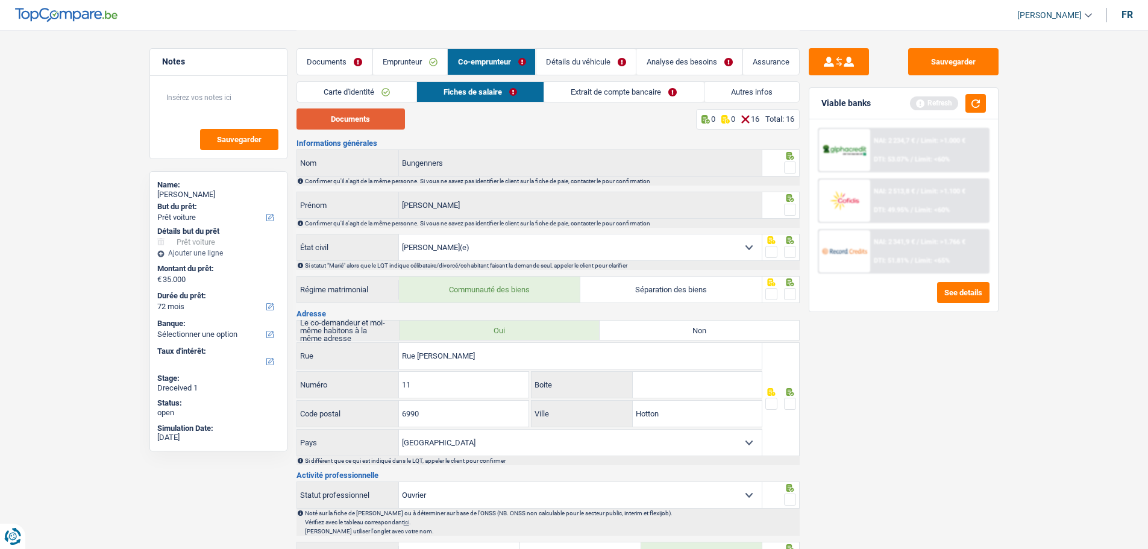
click at [369, 122] on button "Documents" at bounding box center [351, 118] width 108 height 21
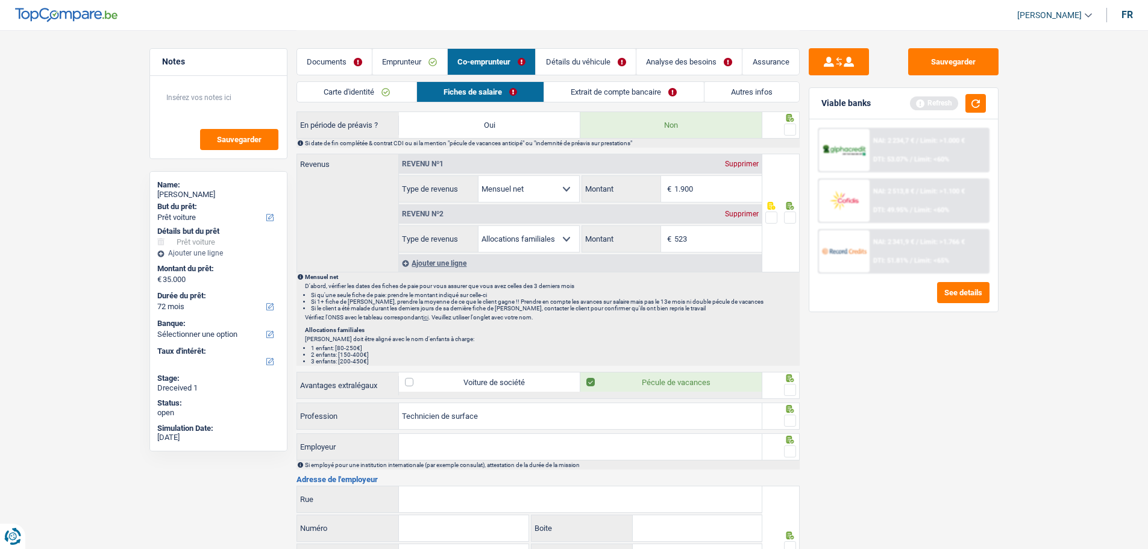
scroll to position [542, 0]
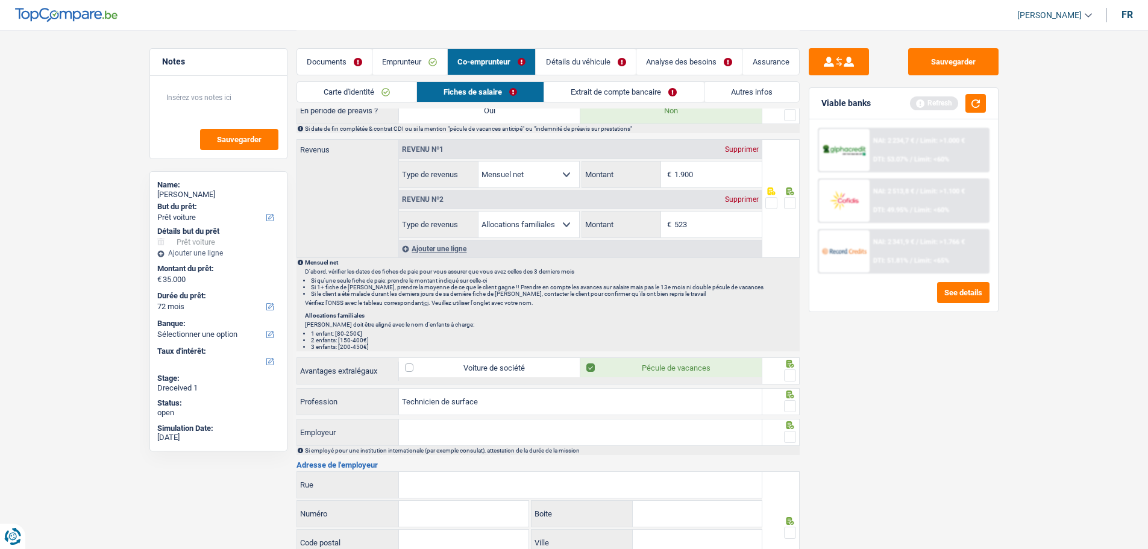
drag, startPoint x: 704, startPoint y: 155, endPoint x: 697, endPoint y: 162, distance: 9.8
click at [697, 162] on div "Revenu nº1 Supprimer Allocation d'handicap Allocations chômage Allocations fami…" at bounding box center [580, 164] width 363 height 48
click at [697, 163] on input "1.900" at bounding box center [717, 175] width 87 height 26
click at [700, 166] on input "1.900" at bounding box center [717, 175] width 87 height 26
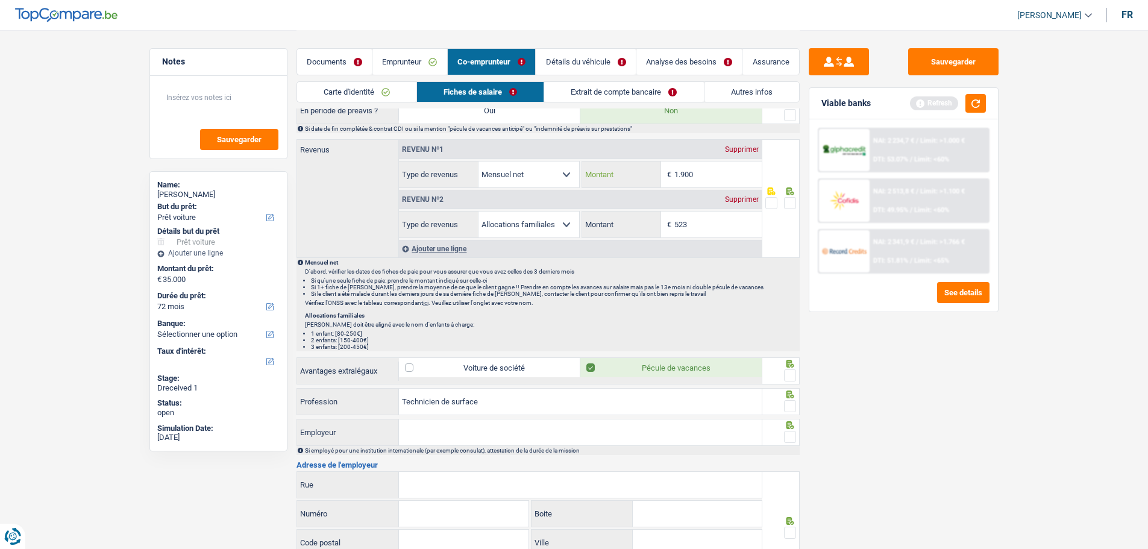
click at [699, 165] on input "1.900" at bounding box center [717, 175] width 87 height 26
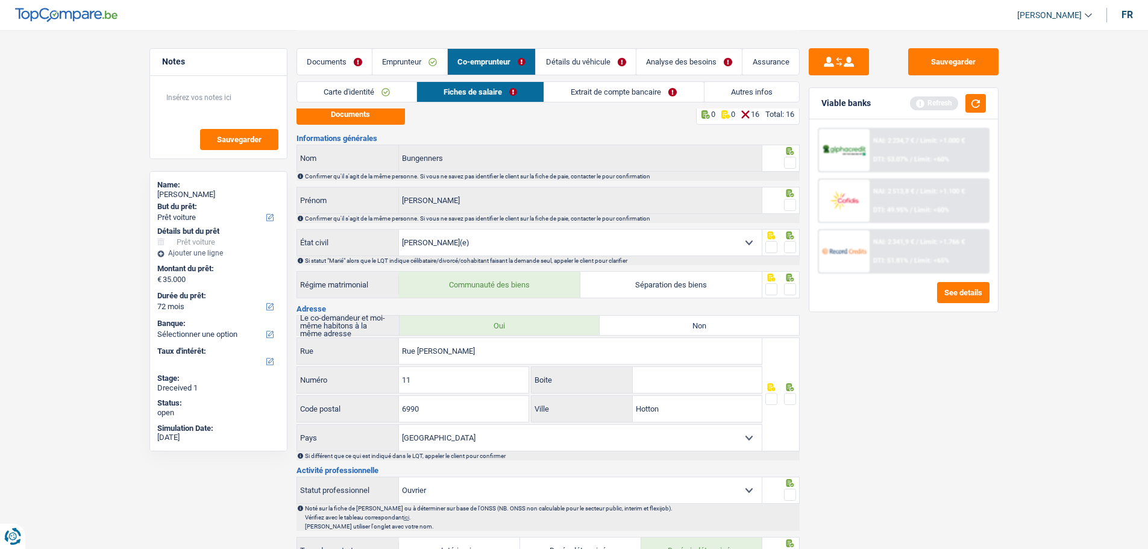
scroll to position [0, 0]
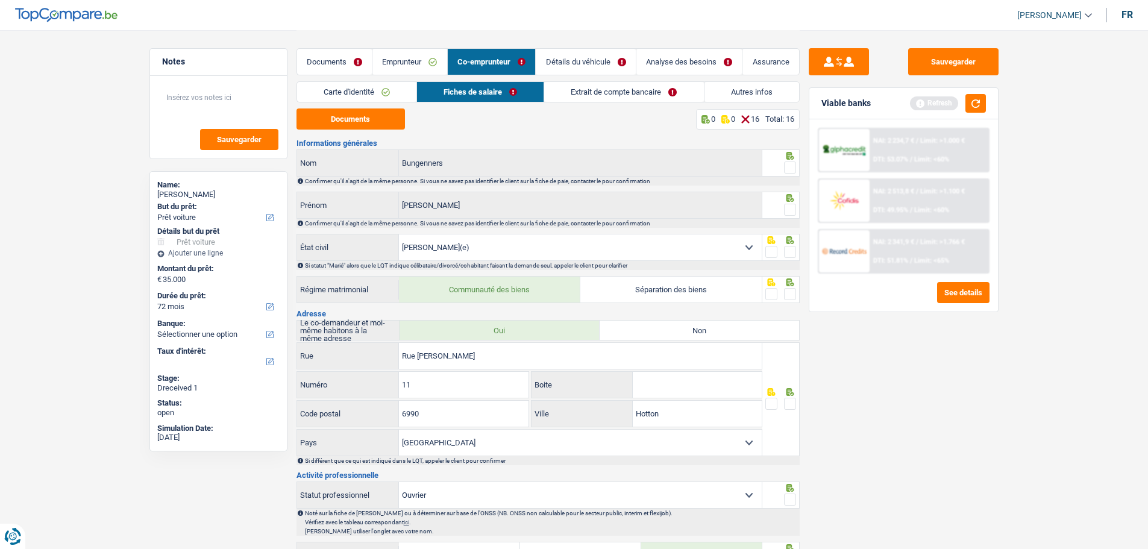
type input "1.635"
click at [794, 162] on span at bounding box center [790, 168] width 12 height 12
click at [0, 0] on input "radio" at bounding box center [0, 0] width 0 height 0
click at [790, 206] on span at bounding box center [790, 210] width 12 height 12
click at [0, 0] on input "radio" at bounding box center [0, 0] width 0 height 0
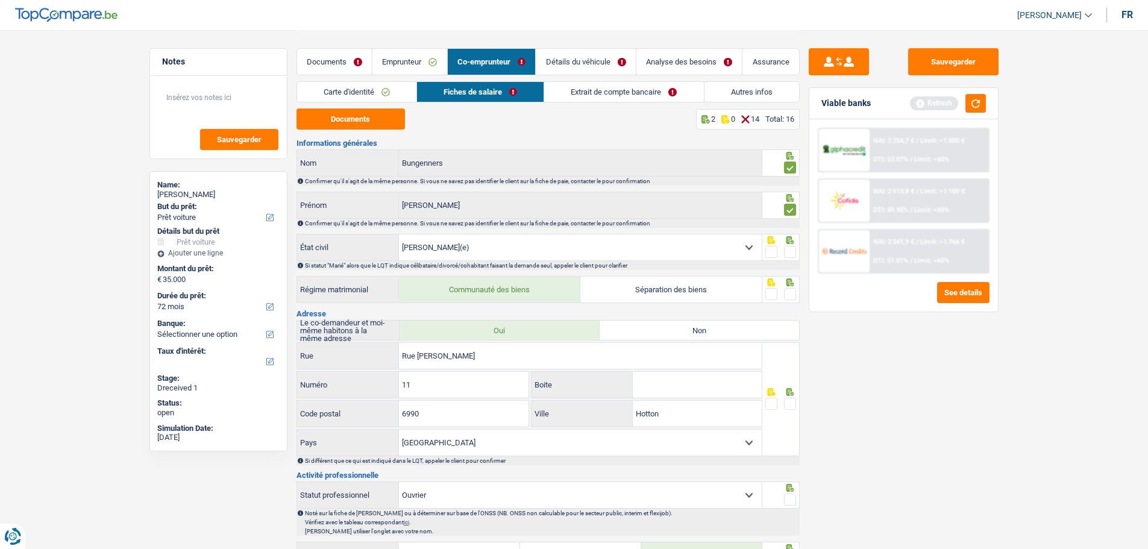
drag, startPoint x: 787, startPoint y: 247, endPoint x: 789, endPoint y: 280, distance: 33.2
click at [787, 248] on span at bounding box center [790, 252] width 12 height 12
click at [0, 0] on input "radio" at bounding box center [0, 0] width 0 height 0
drag, startPoint x: 785, startPoint y: 293, endPoint x: 783, endPoint y: 301, distance: 8.8
click at [783, 300] on div at bounding box center [780, 289] width 37 height 27
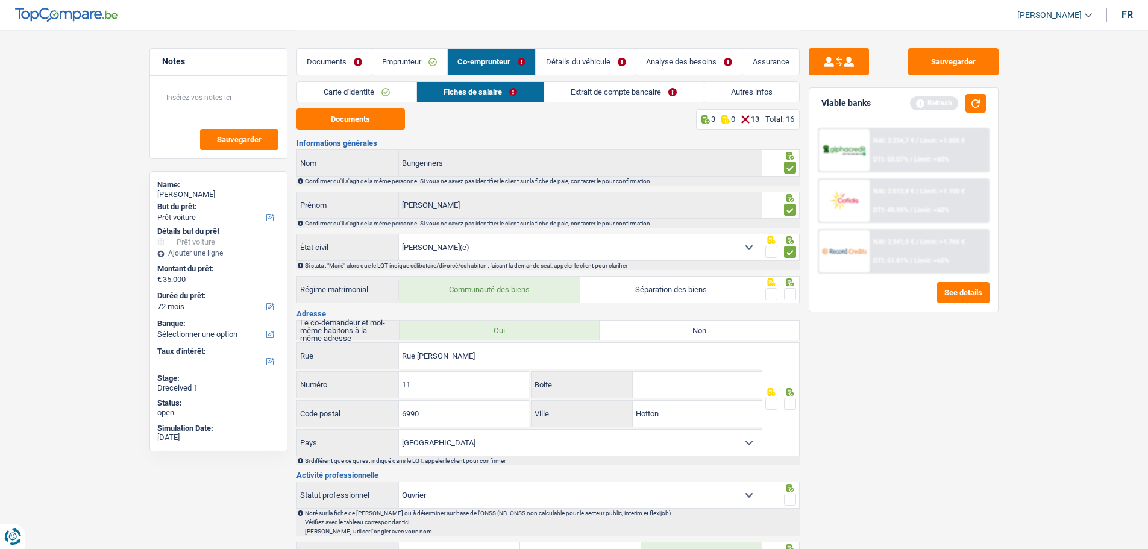
click at [794, 398] on span at bounding box center [790, 404] width 12 height 12
click at [0, 0] on input "radio" at bounding box center [0, 0] width 0 height 0
click at [795, 294] on span at bounding box center [790, 294] width 12 height 12
click at [0, 0] on input "radio" at bounding box center [0, 0] width 0 height 0
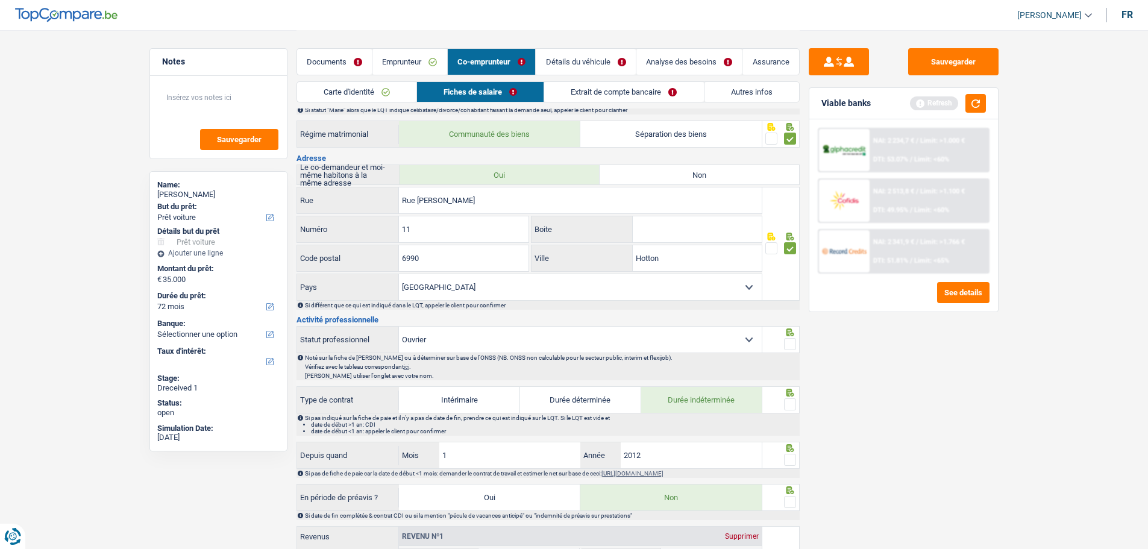
scroll to position [181, 0]
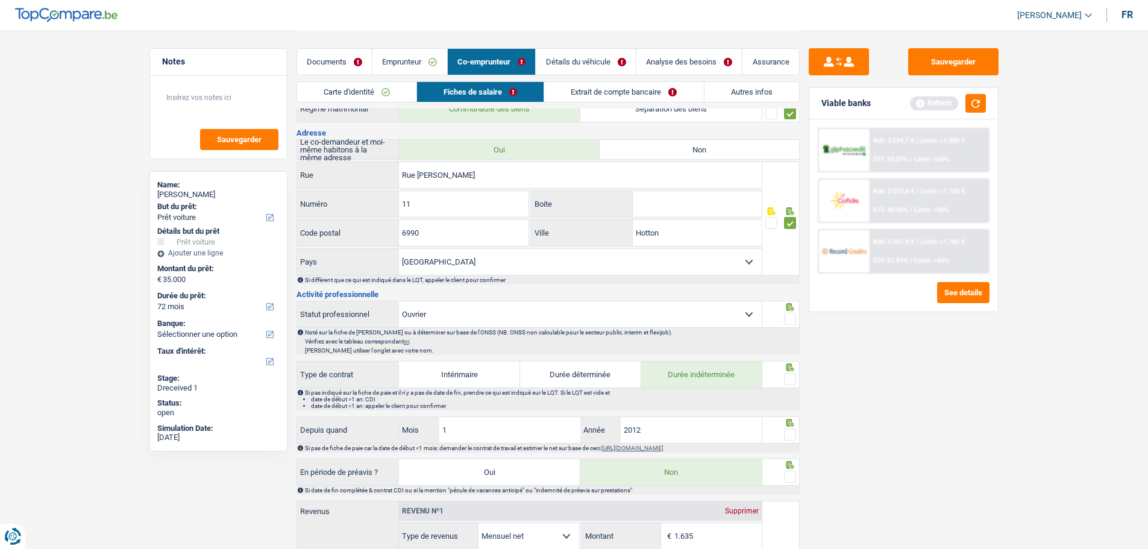
click at [791, 319] on span at bounding box center [790, 319] width 12 height 12
click at [0, 0] on input "radio" at bounding box center [0, 0] width 0 height 0
click at [788, 377] on span at bounding box center [790, 379] width 12 height 12
click at [0, 0] on input "radio" at bounding box center [0, 0] width 0 height 0
click at [794, 418] on span at bounding box center [790, 435] width 12 height 12
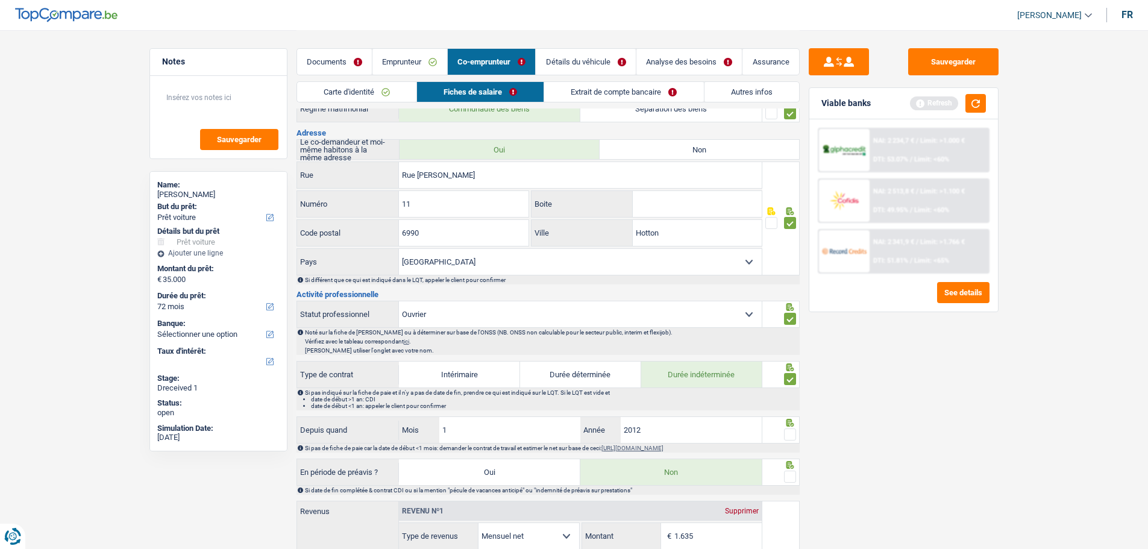
click at [0, 0] on input "radio" at bounding box center [0, 0] width 0 height 0
click at [794, 418] on span at bounding box center [790, 477] width 12 height 12
click at [0, 0] on input "radio" at bounding box center [0, 0] width 0 height 0
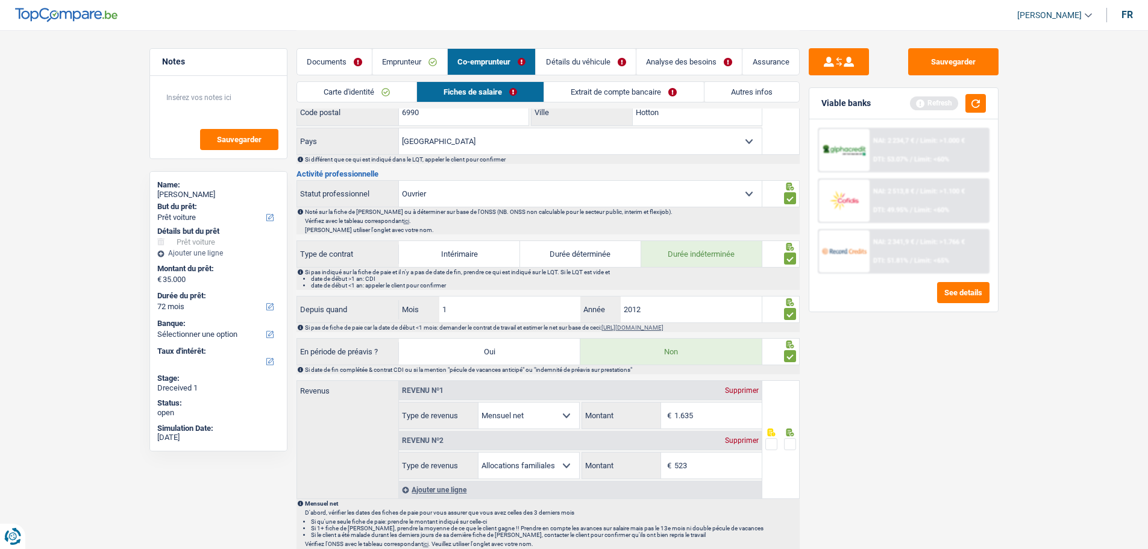
click at [791, 418] on span at bounding box center [790, 444] width 12 height 12
click at [0, 0] on input "radio" at bounding box center [0, 0] width 0 height 0
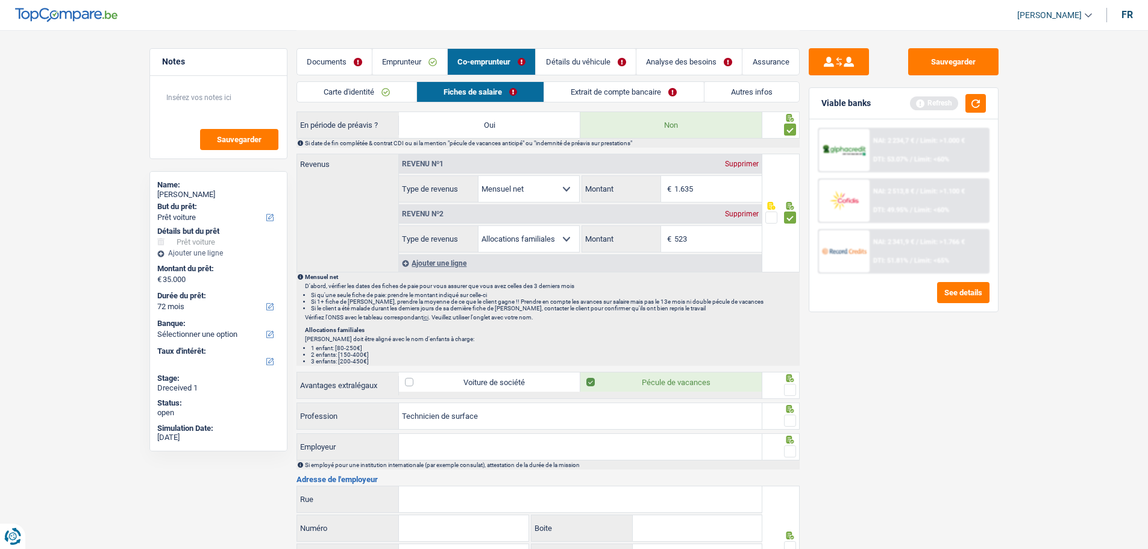
scroll to position [542, 0]
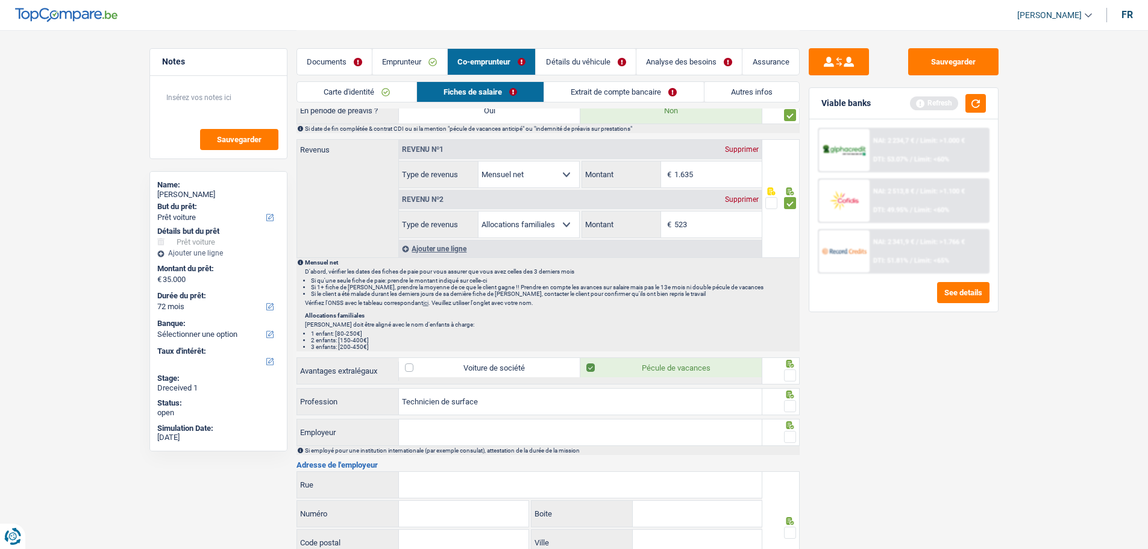
click at [793, 374] on span at bounding box center [790, 375] width 12 height 12
click at [0, 0] on input "radio" at bounding box center [0, 0] width 0 height 0
click at [791, 402] on span at bounding box center [790, 406] width 12 height 12
click at [0, 0] on input "radio" at bounding box center [0, 0] width 0 height 0
click at [674, 418] on input "Employeur" at bounding box center [580, 432] width 363 height 26
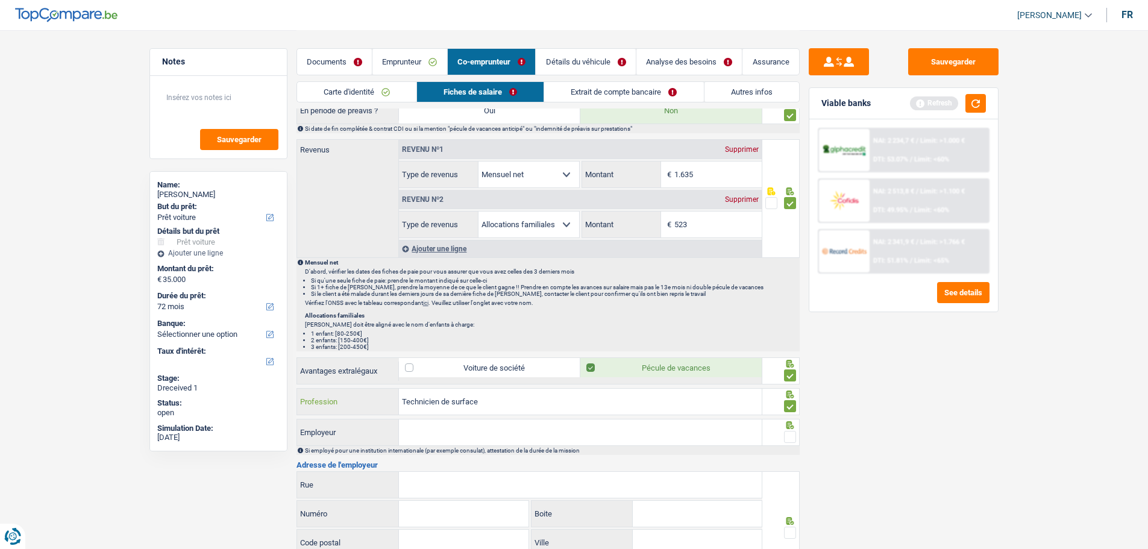
click at [514, 404] on input "Technicien de surface" at bounding box center [580, 402] width 363 height 26
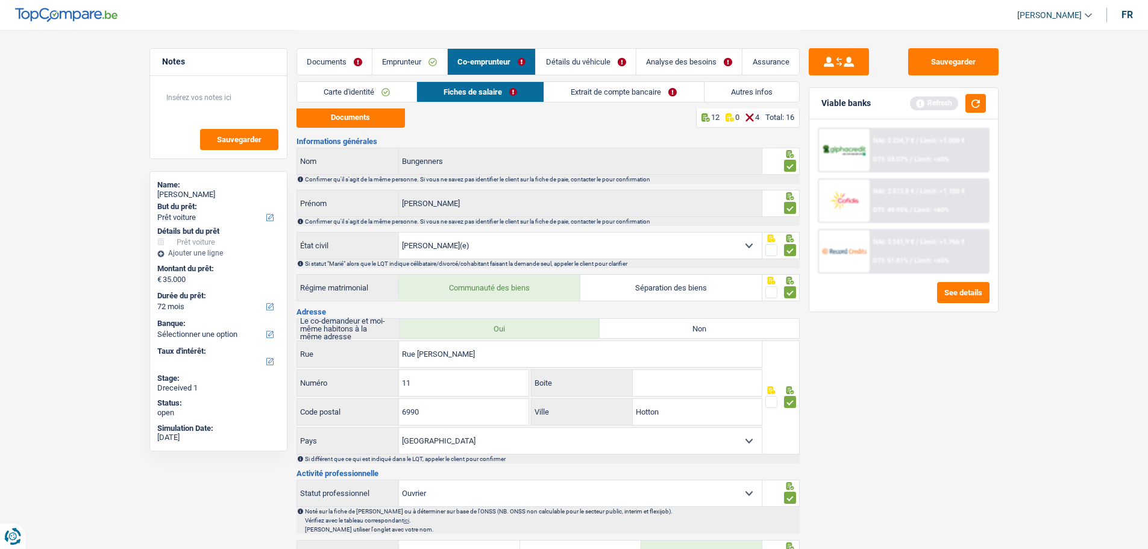
scroll to position [0, 0]
click at [602, 93] on link "Extrait de compte bancaire" at bounding box center [623, 92] width 159 height 20
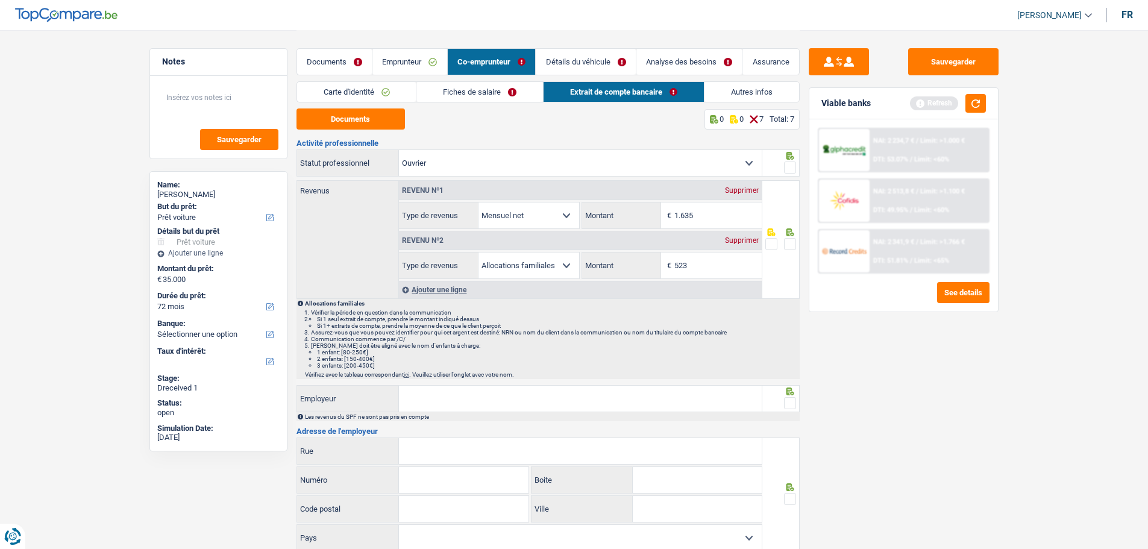
click at [500, 92] on link "Fiches de salaire" at bounding box center [479, 92] width 127 height 20
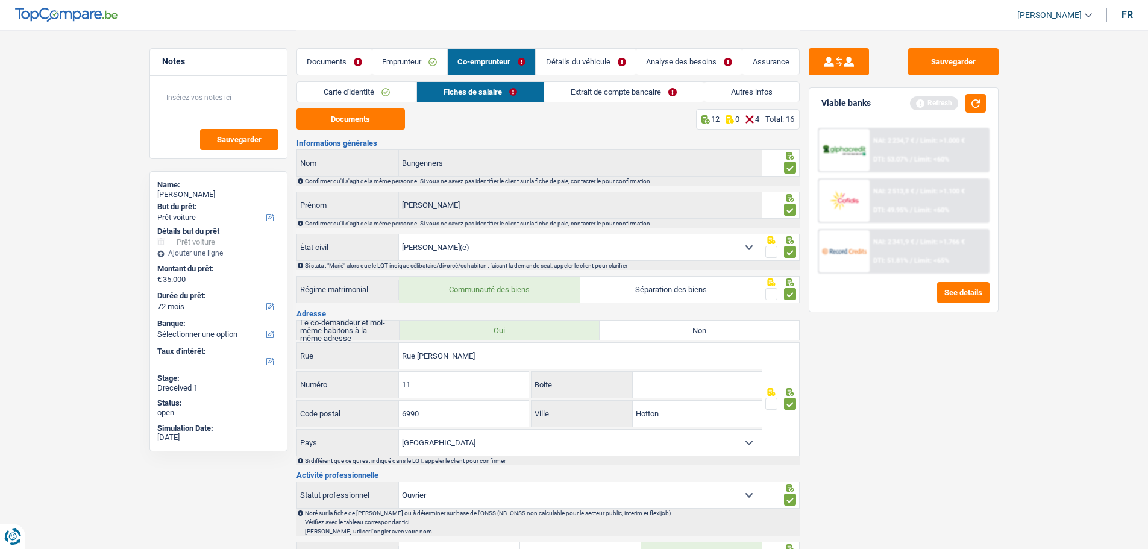
click at [591, 96] on link "Extrait de compte bancaire" at bounding box center [623, 92] width 159 height 20
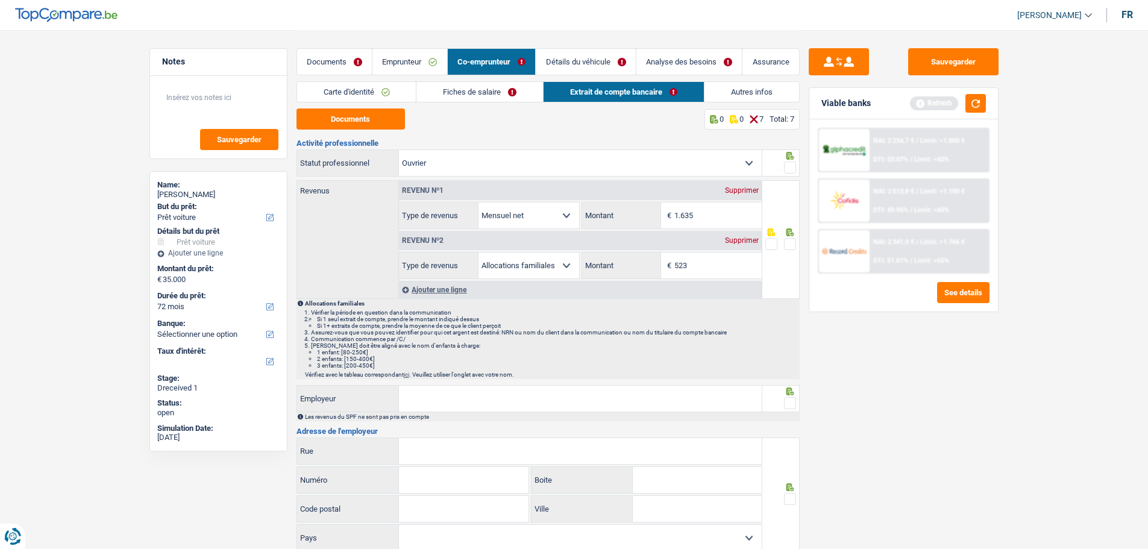
click at [560, 216] on select "Allocation d'handicap Allocations chômage Allocations familiales Chèques repas …" at bounding box center [529, 216] width 101 height 26
select select "mutualityIndemnity"
click at [479, 203] on select "Allocation d'handicap Allocations chômage Allocations familiales Chèques repas …" at bounding box center [529, 216] width 101 height 26
select select "mutualityIndemnity"
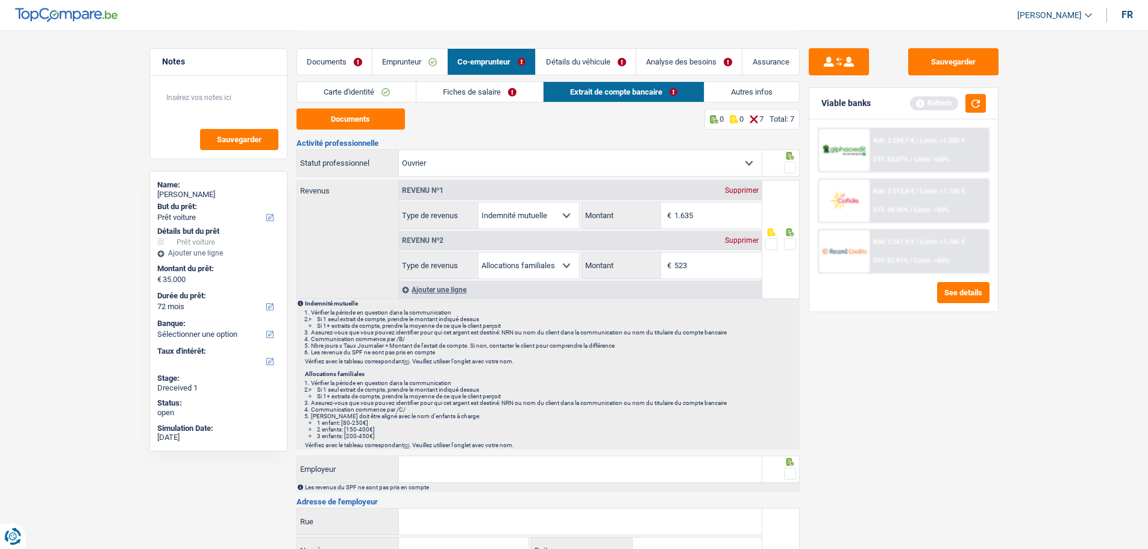
click at [512, 90] on link "Fiches de salaire" at bounding box center [479, 92] width 127 height 20
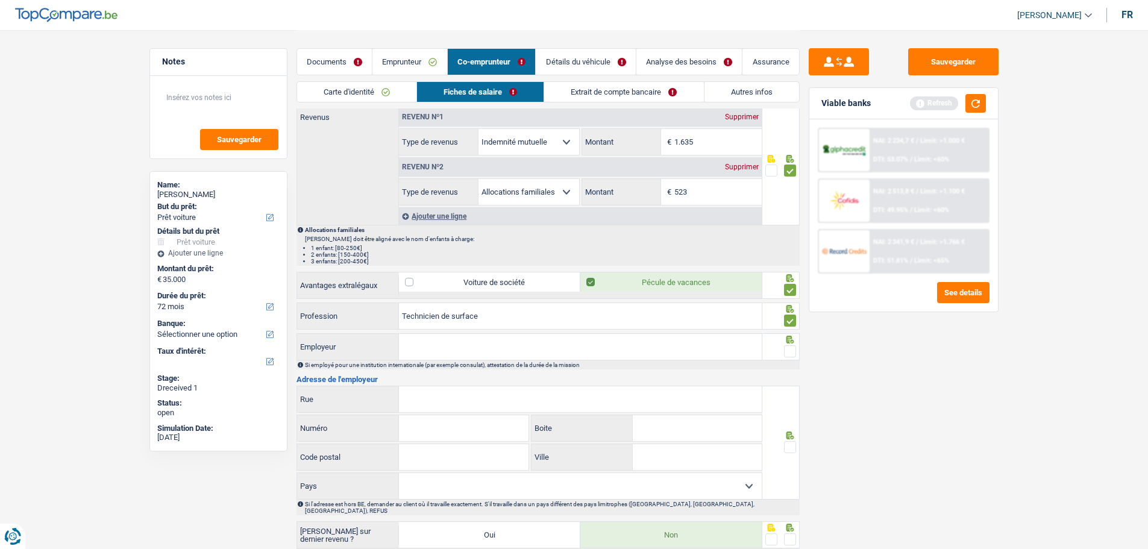
scroll to position [603, 0]
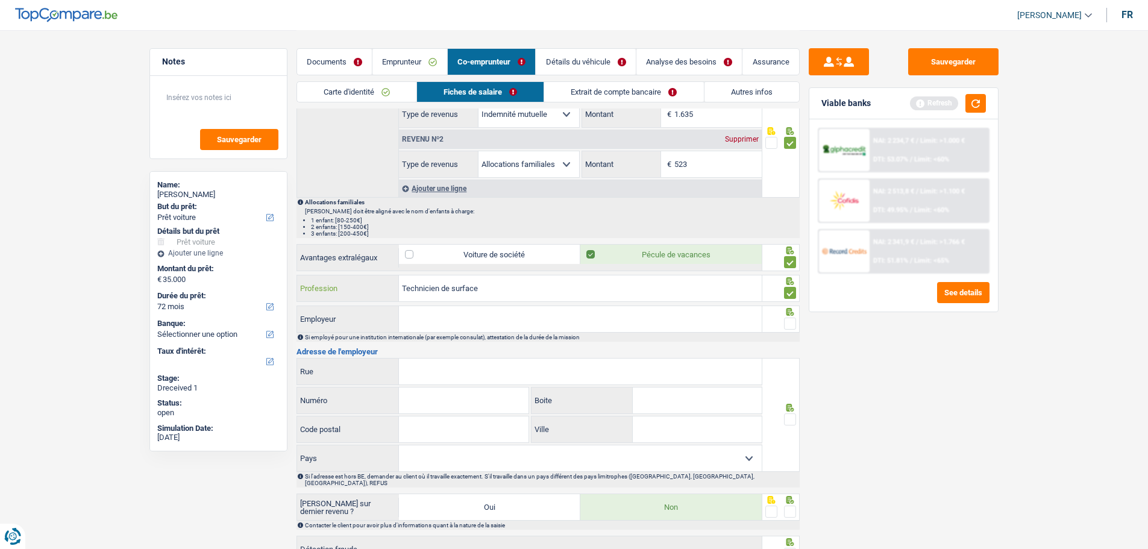
click at [592, 288] on input "Technicien de surface" at bounding box center [580, 288] width 363 height 26
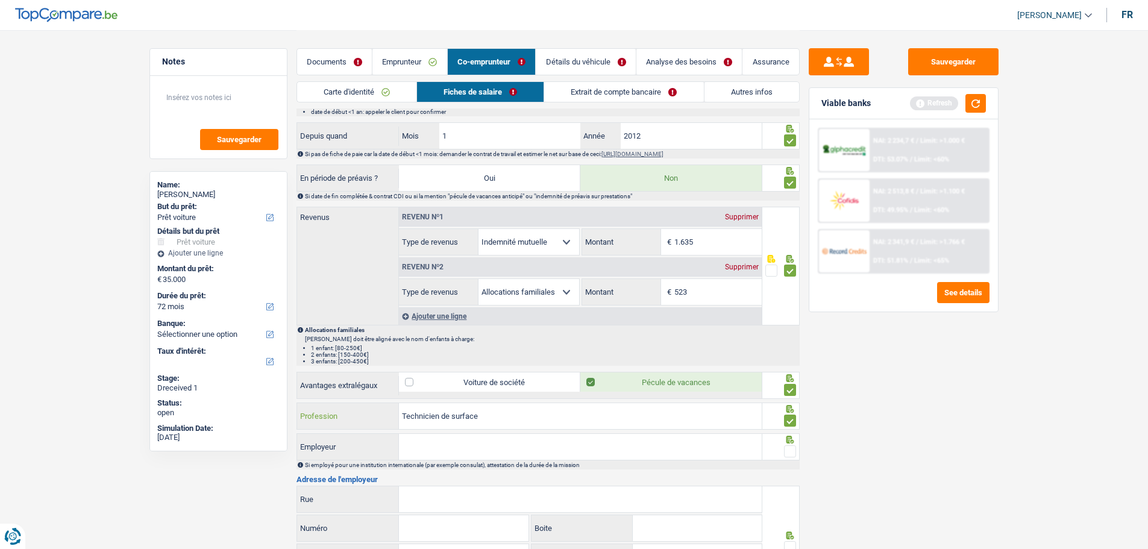
scroll to position [422, 0]
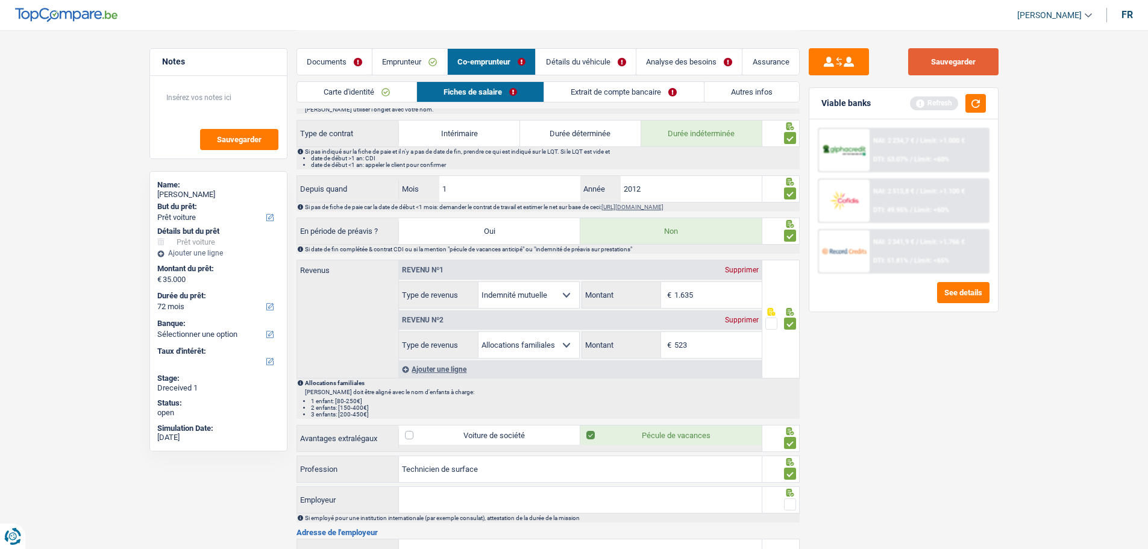
click at [916, 62] on button "Sauvegarder" at bounding box center [953, 61] width 90 height 27
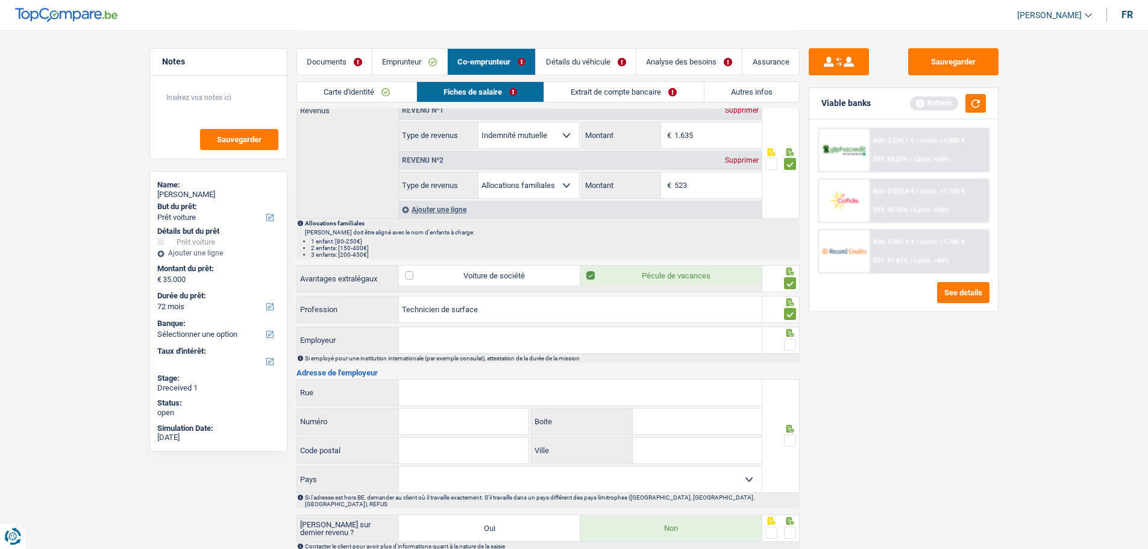
scroll to position [603, 0]
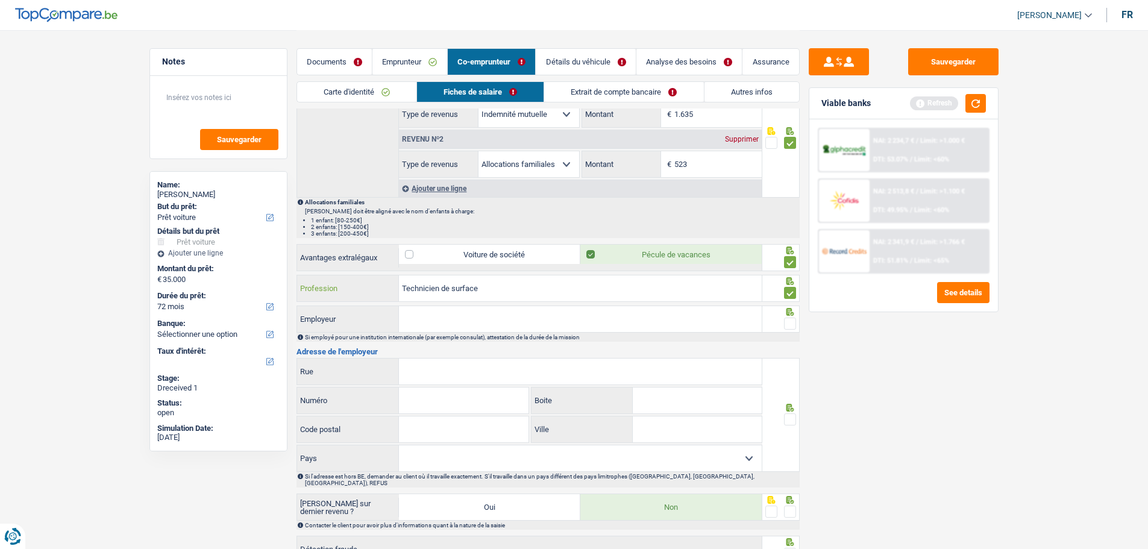
click at [532, 293] on input "Technicien de surface" at bounding box center [580, 288] width 363 height 26
click at [503, 324] on input "Employeur" at bounding box center [580, 319] width 363 height 26
click at [589, 86] on link "Extrait de compte bancaire" at bounding box center [623, 92] width 159 height 20
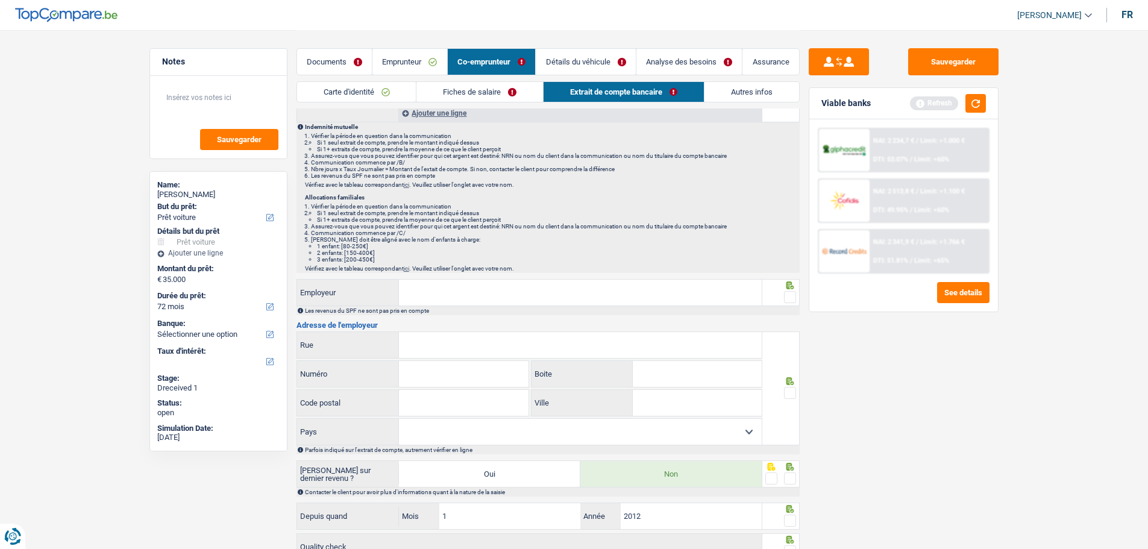
scroll to position [181, 0]
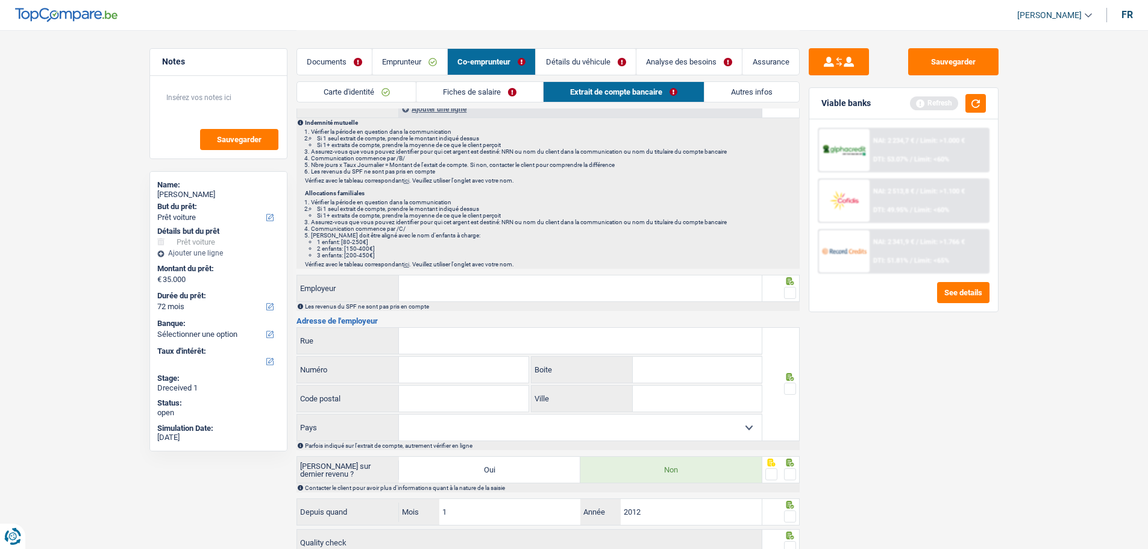
click at [515, 296] on input "Employeur" at bounding box center [580, 288] width 363 height 26
click at [516, 95] on link "Fiches de salaire" at bounding box center [479, 92] width 127 height 20
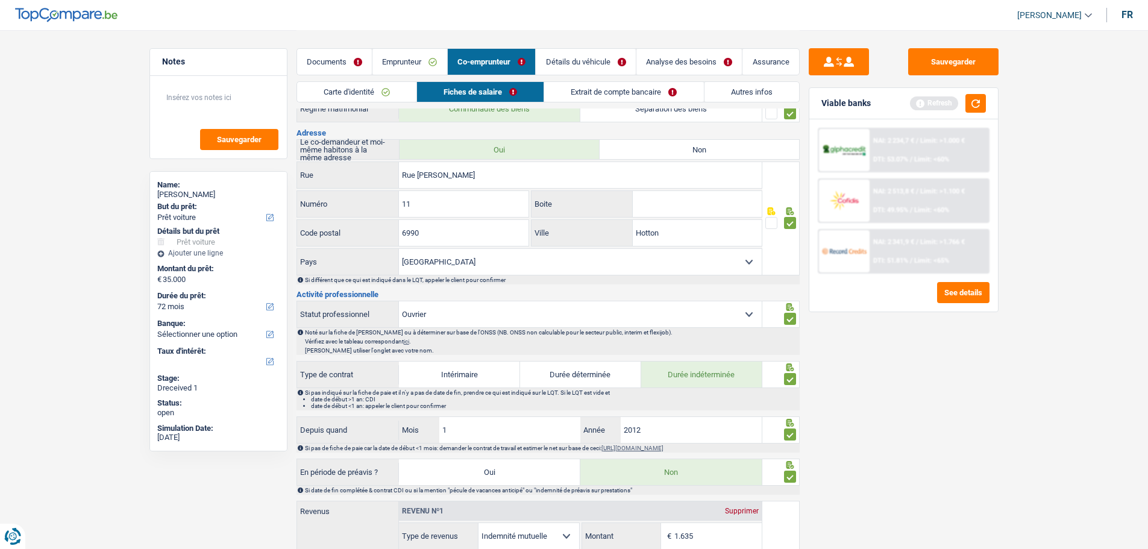
click at [703, 312] on select "Ouvrier Employé privé Employé public Invalide Indépendant Pensionné Chômeur Mut…" at bounding box center [580, 314] width 363 height 26
select select "mutuality"
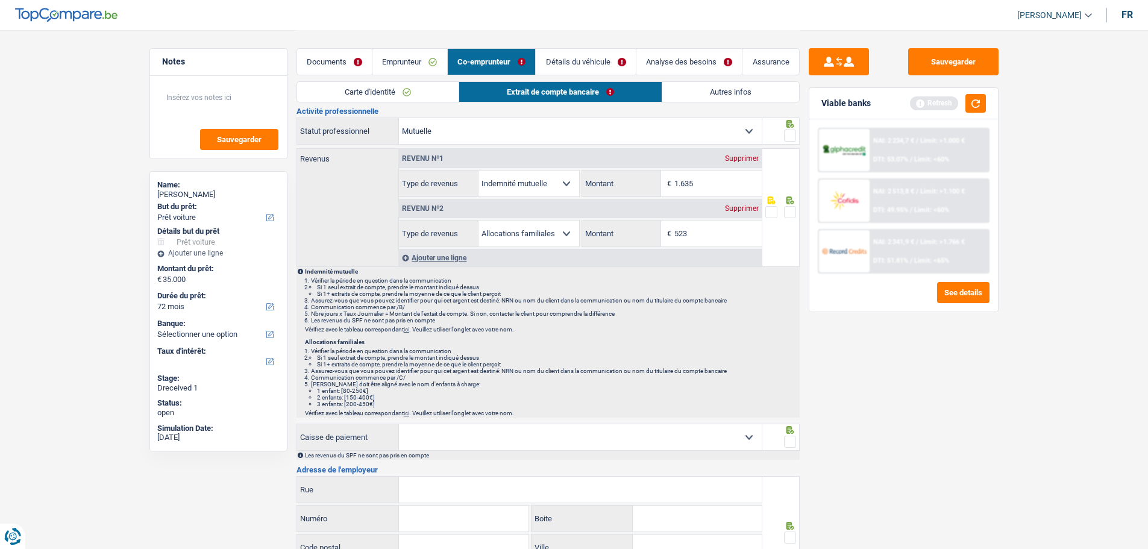
scroll to position [60, 0]
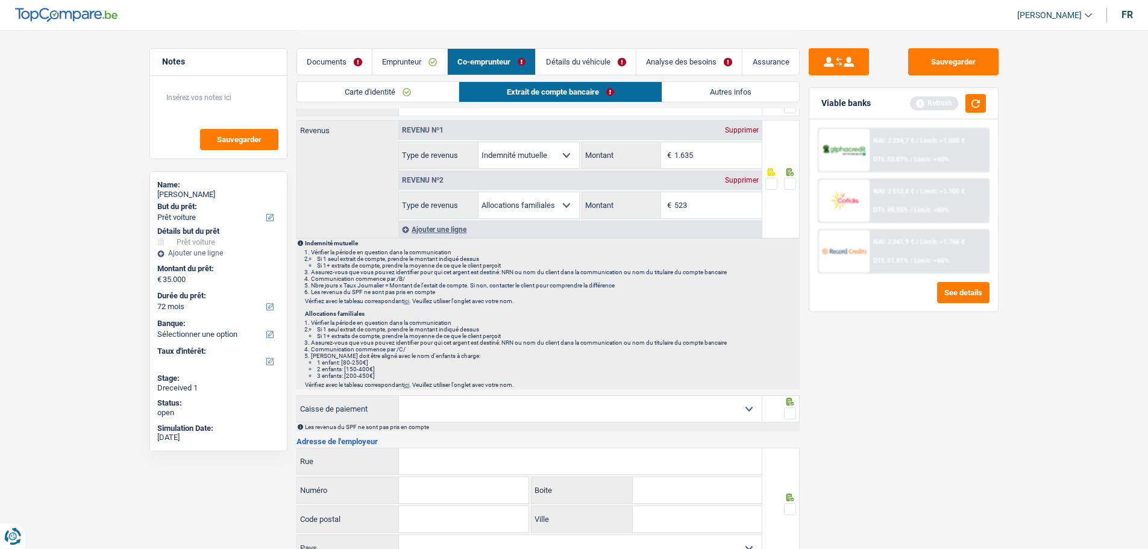
click at [674, 415] on select "Mutualité Chrétienne Mutualité Socialiste (Solidaris) SPF Sécurité Sociale Unio…" at bounding box center [580, 409] width 363 height 26
select select "solidaris"
click at [399, 396] on select "Mutualité Chrétienne Mutualité Socialiste (Solidaris) SPF Sécurité Sociale Unio…" at bounding box center [580, 409] width 363 height 26
click at [495, 418] on input "Rue" at bounding box center [580, 461] width 363 height 26
type input "Place de la mutualité"
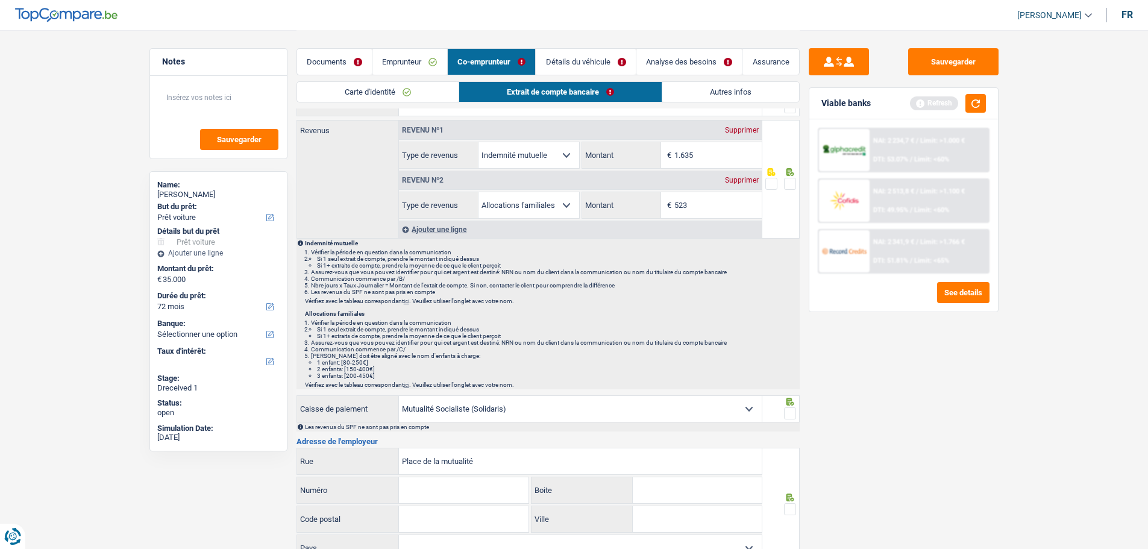
click at [454, 418] on input "Numéro" at bounding box center [464, 490] width 130 height 26
type input "1"
click at [470, 418] on input "Code postal" at bounding box center [464, 519] width 130 height 26
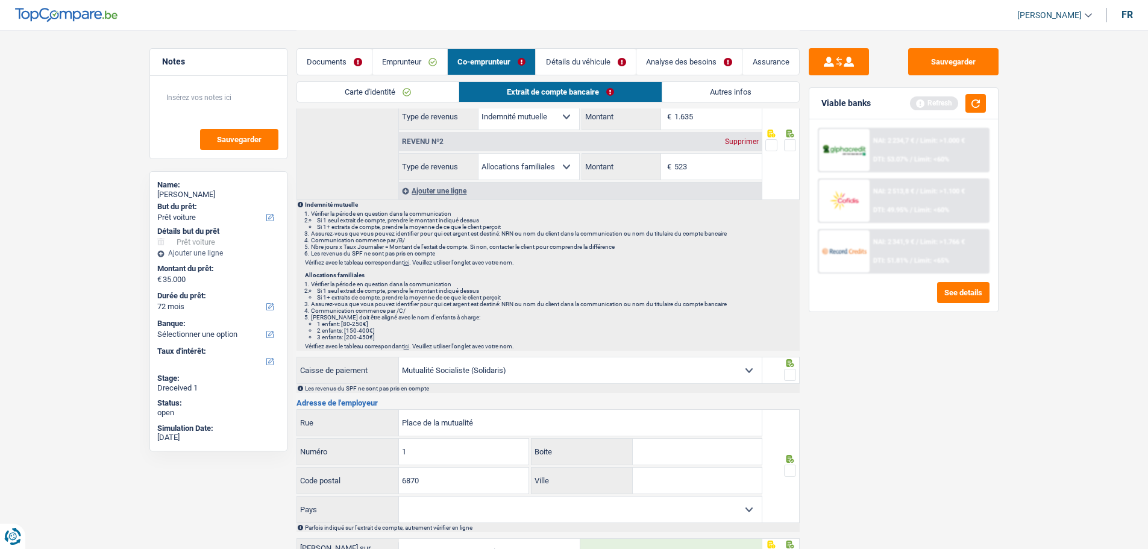
scroll to position [121, 0]
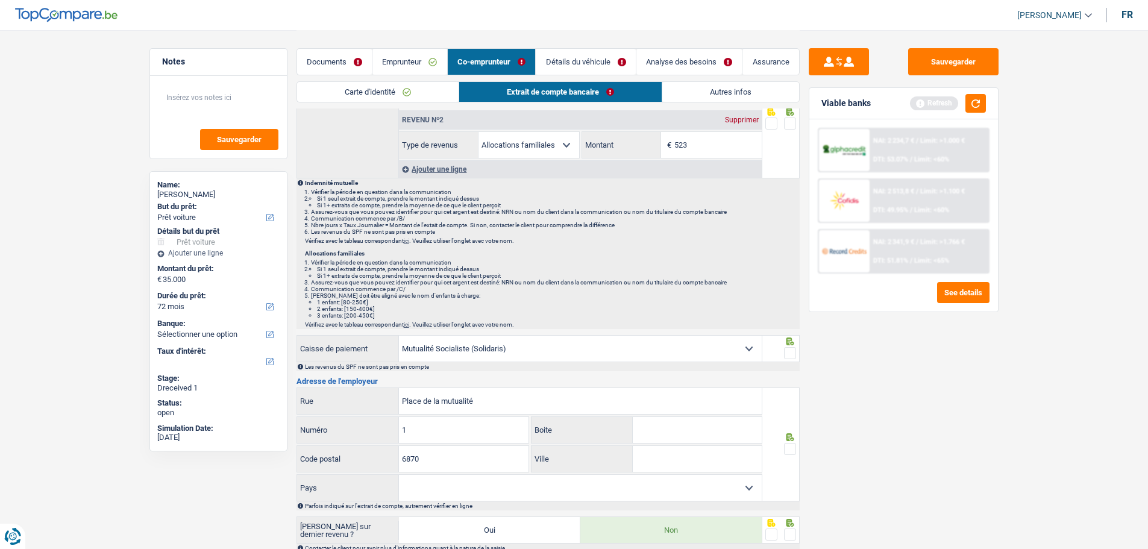
type input "6870"
click at [702, 418] on input "Ville" at bounding box center [697, 459] width 129 height 26
type input "saint-hubert"
click at [788, 418] on span at bounding box center [790, 449] width 12 height 12
click at [0, 0] on input "radio" at bounding box center [0, 0] width 0 height 0
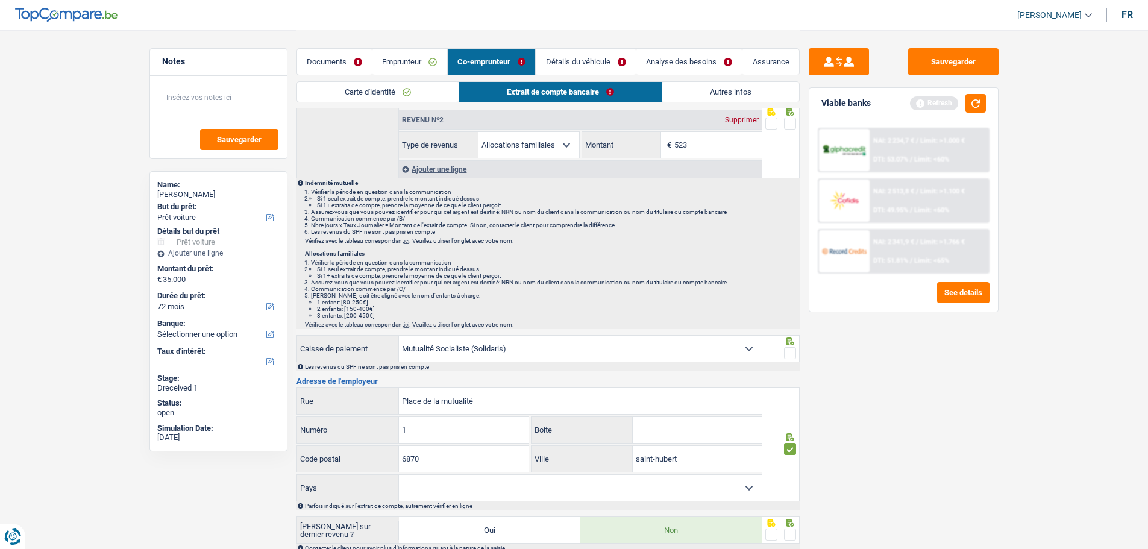
click at [788, 350] on span at bounding box center [790, 353] width 12 height 12
click at [0, 0] on input "radio" at bounding box center [0, 0] width 0 height 0
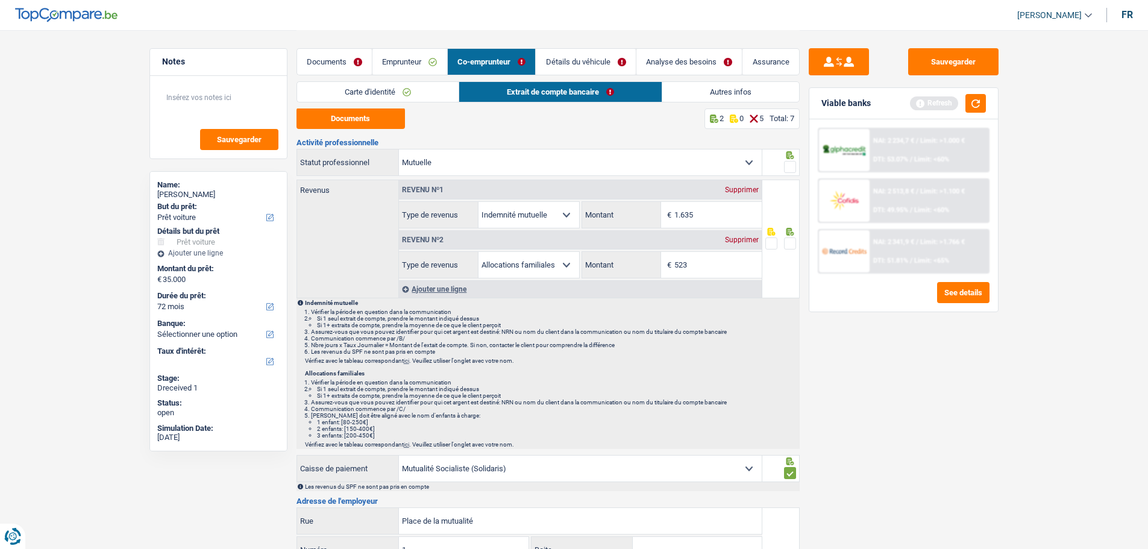
scroll to position [0, 0]
click at [788, 238] on span at bounding box center [790, 244] width 12 height 12
click at [0, 0] on input "radio" at bounding box center [0, 0] width 0 height 0
click at [788, 168] on span at bounding box center [790, 168] width 12 height 12
click at [0, 0] on input "radio" at bounding box center [0, 0] width 0 height 0
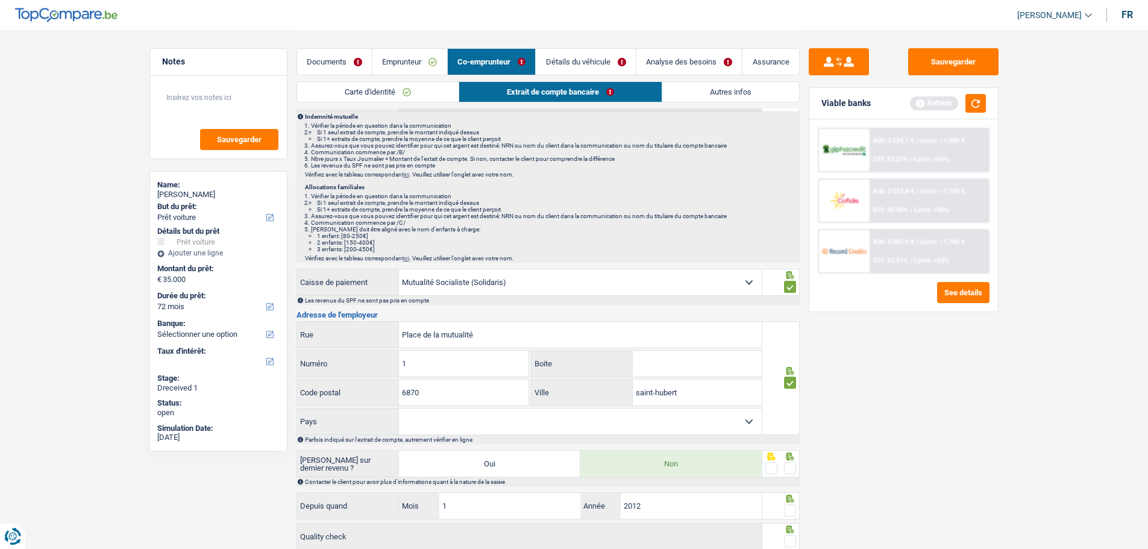
scroll to position [241, 0]
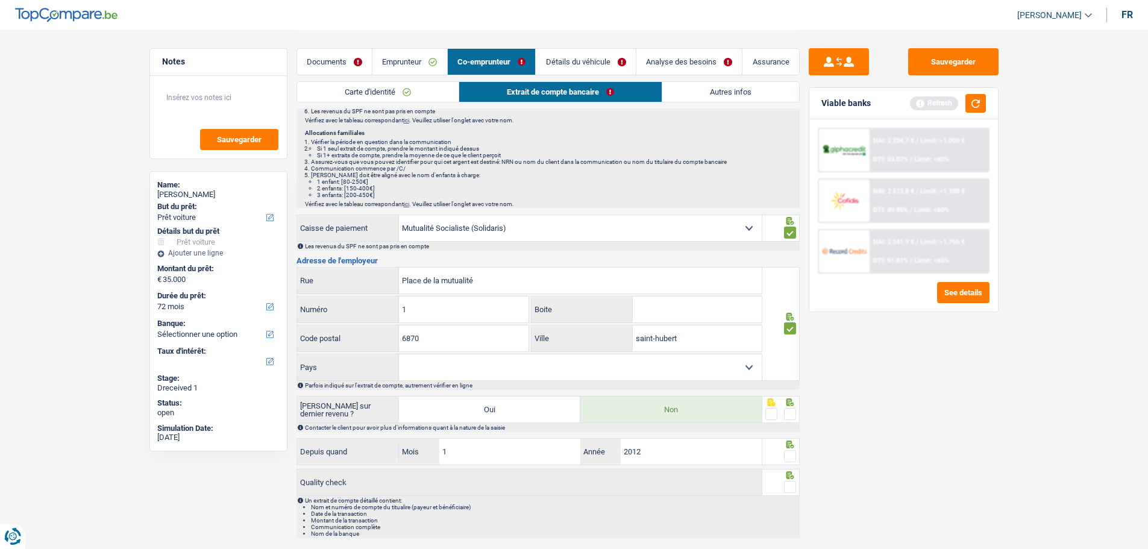
click at [788, 413] on span at bounding box center [790, 414] width 12 height 12
click at [0, 0] on input "radio" at bounding box center [0, 0] width 0 height 0
drag, startPoint x: 790, startPoint y: 454, endPoint x: 785, endPoint y: 473, distance: 19.3
click at [789, 418] on span at bounding box center [790, 456] width 12 height 12
click at [0, 0] on input "radio" at bounding box center [0, 0] width 0 height 0
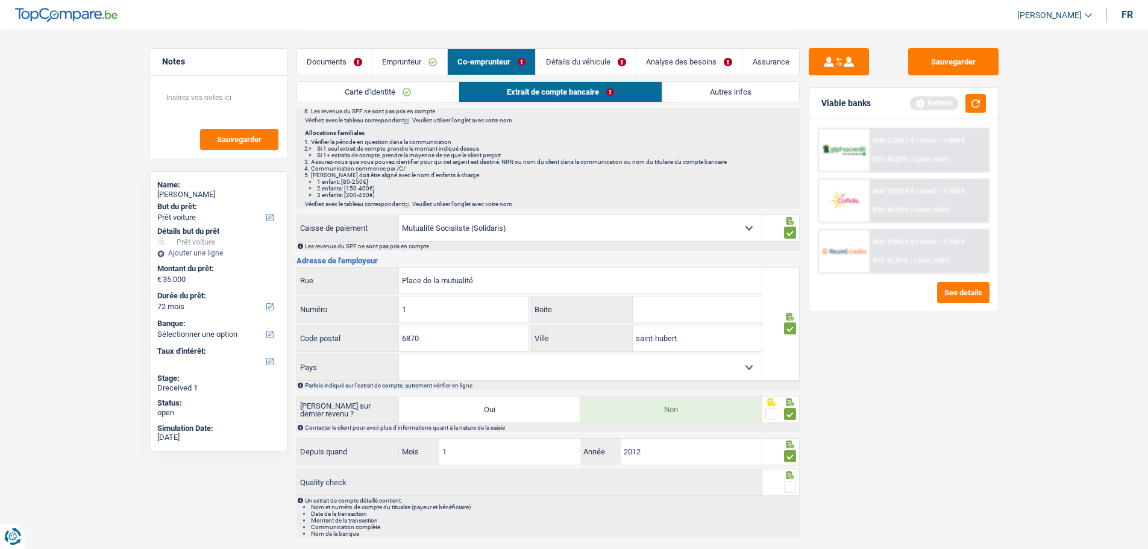
click at [794, 418] on span at bounding box center [790, 487] width 12 height 12
click at [0, 0] on input "radio" at bounding box center [0, 0] width 0 height 0
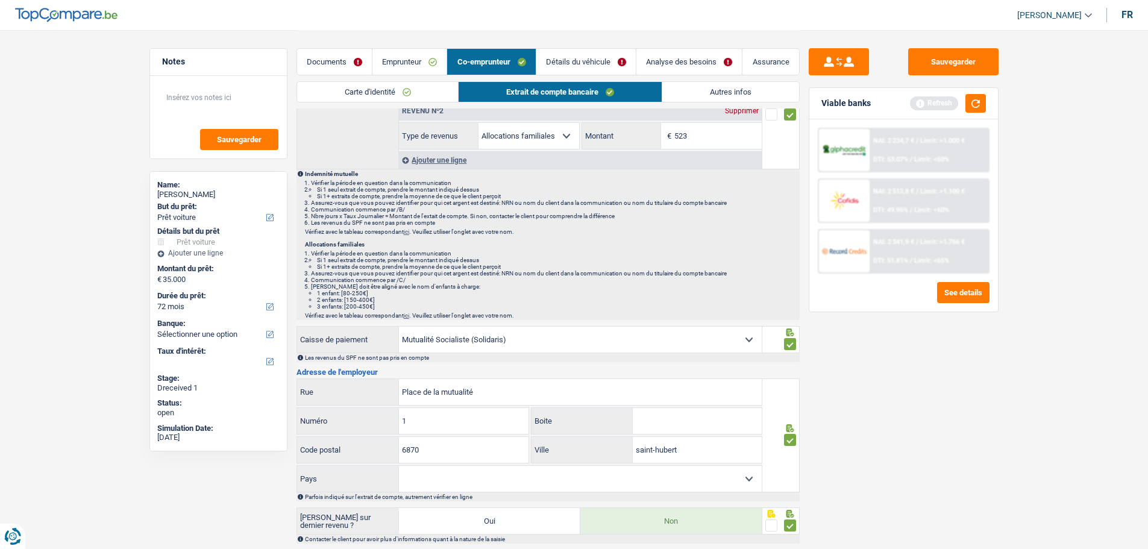
scroll to position [121, 0]
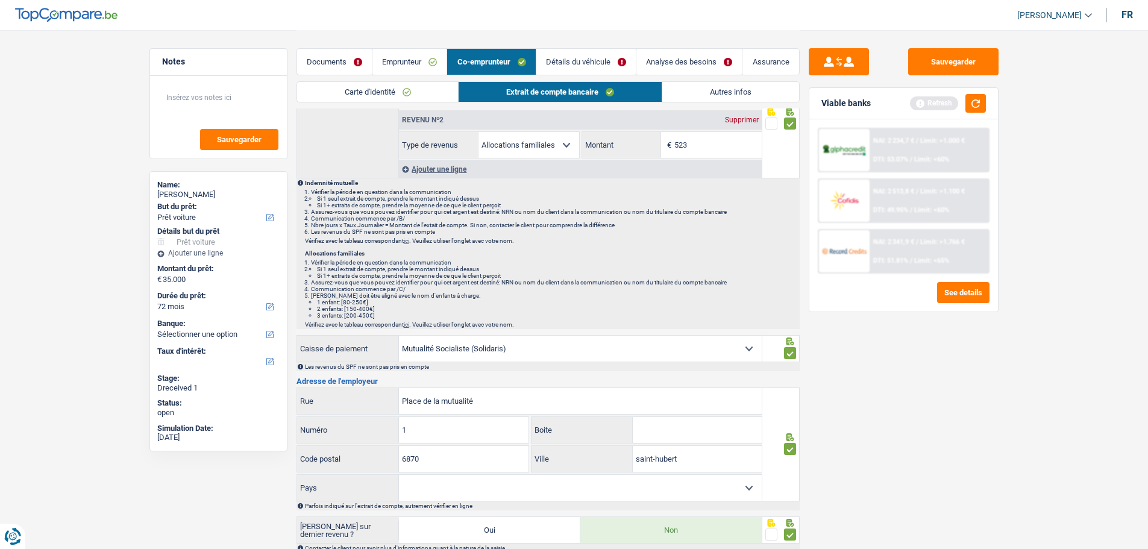
click at [527, 418] on select "Belgique Luxembourg Sélectionner une option" at bounding box center [580, 488] width 363 height 26
select select "BE"
click at [399, 418] on select "Belgique Luxembourg Sélectionner une option" at bounding box center [580, 488] width 363 height 26
click at [916, 418] on div "Sauvegarder Viable banks Refresh NAI: 2 234,7 € / Limit: >1.000 € DTI: 53.07% /…" at bounding box center [904, 289] width 208 height 482
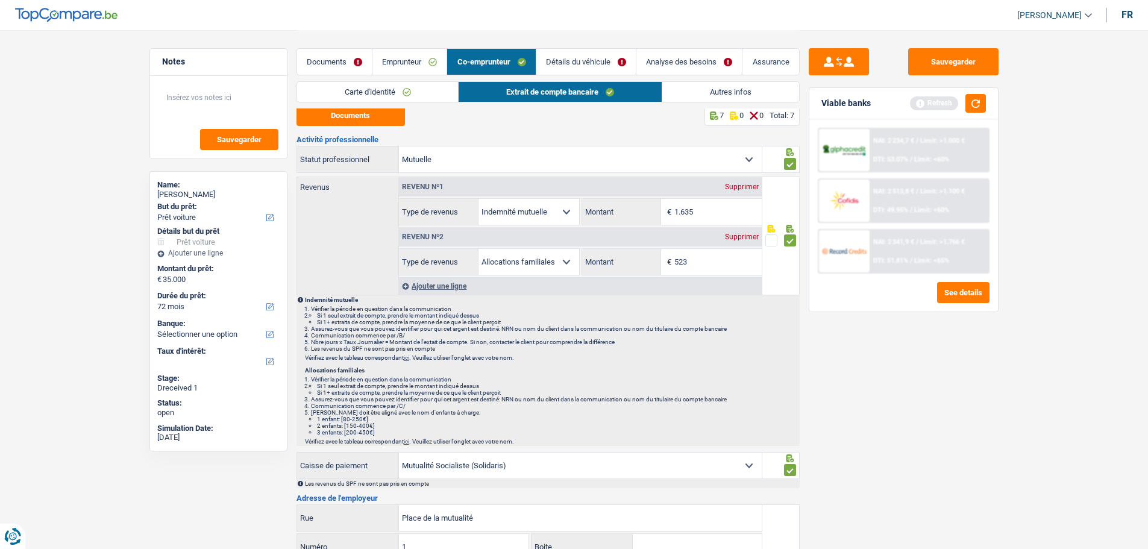
scroll to position [0, 0]
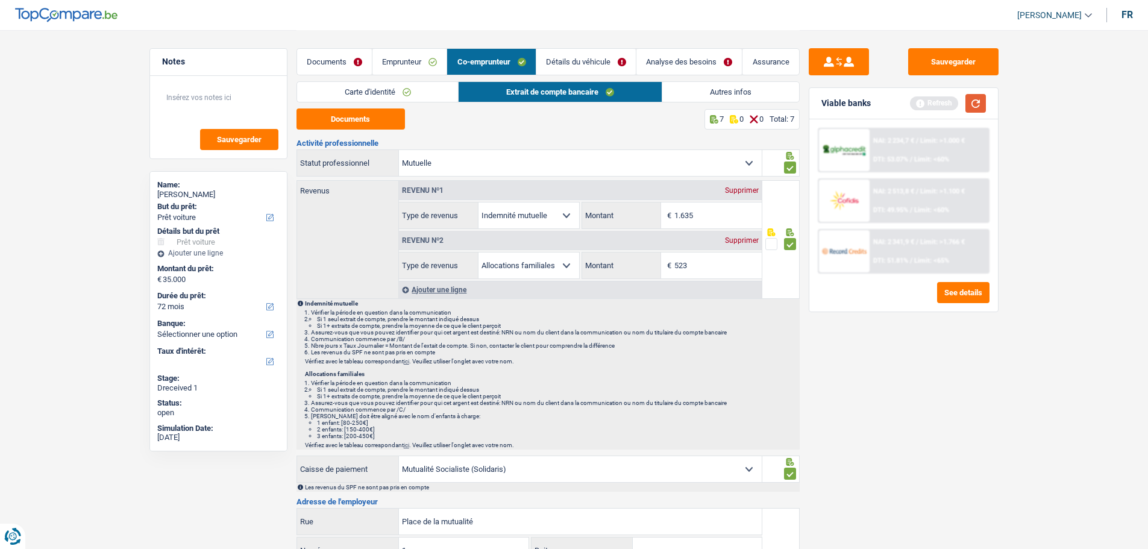
click at [916, 104] on button "button" at bounding box center [976, 103] width 20 height 19
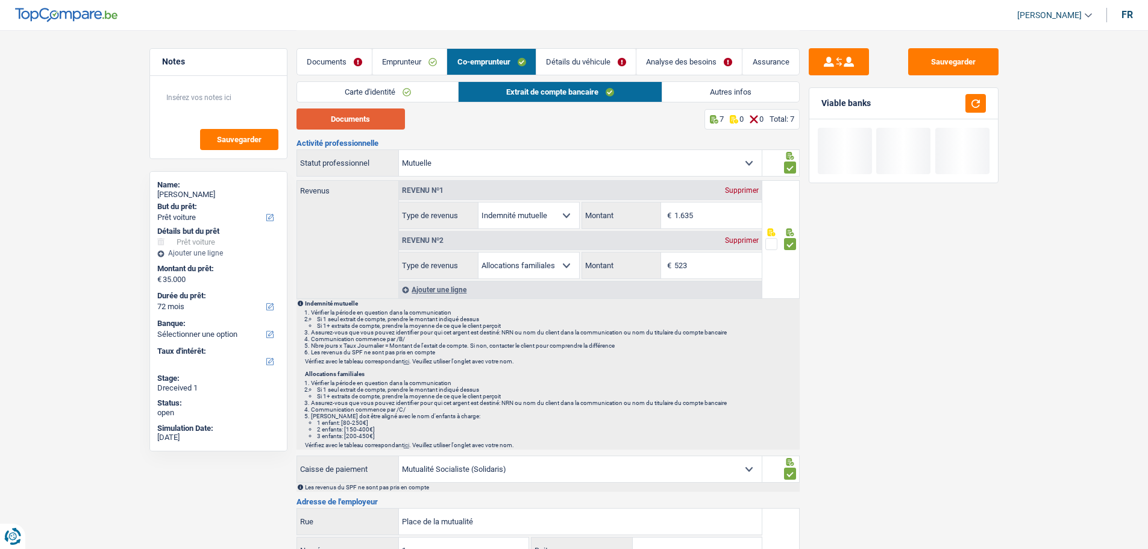
click at [322, 127] on button "Documents" at bounding box center [351, 118] width 108 height 21
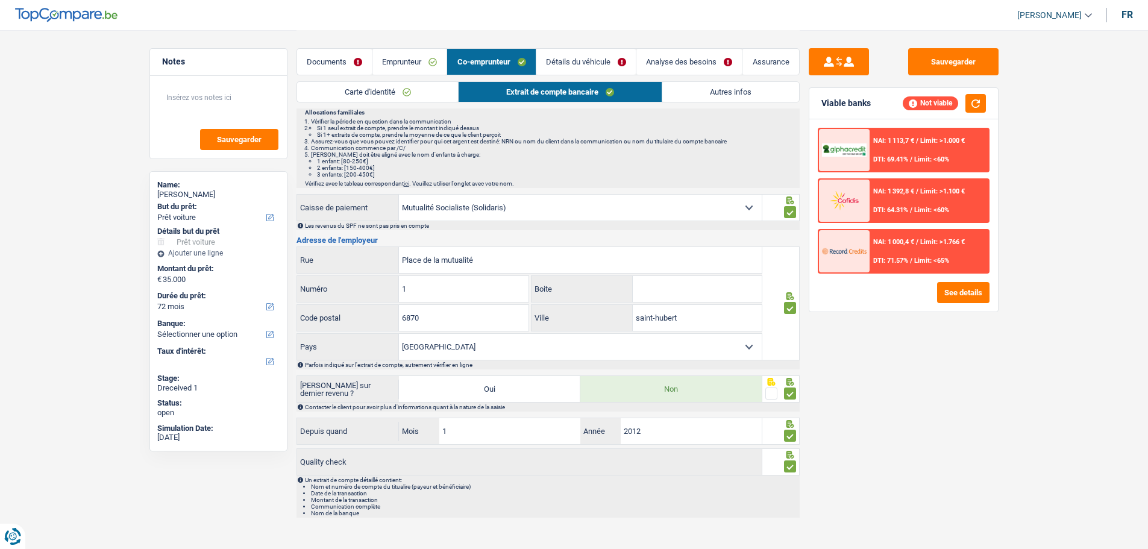
scroll to position [273, 0]
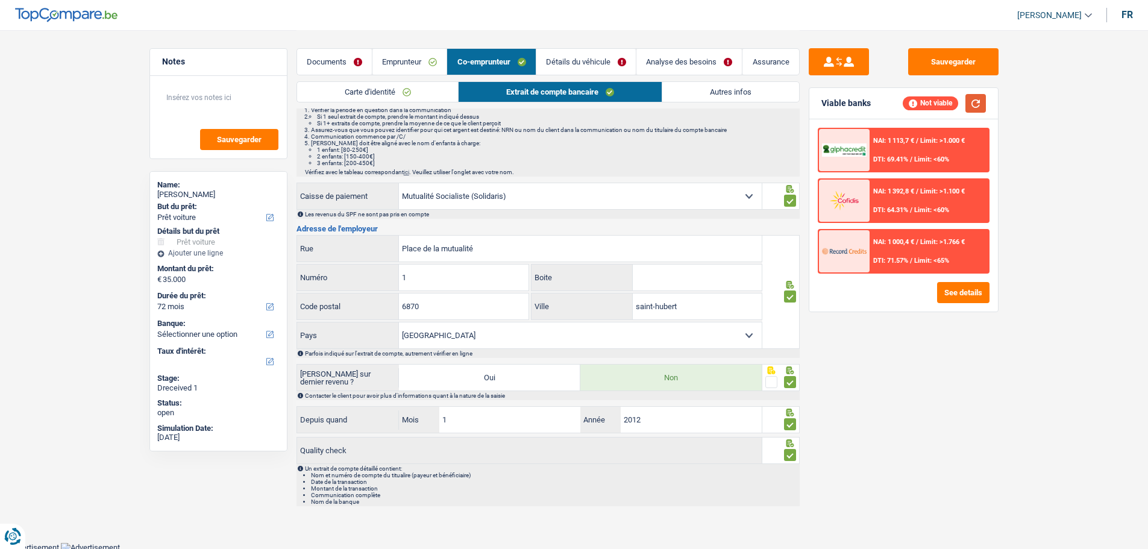
click at [916, 96] on button "button" at bounding box center [976, 103] width 20 height 19
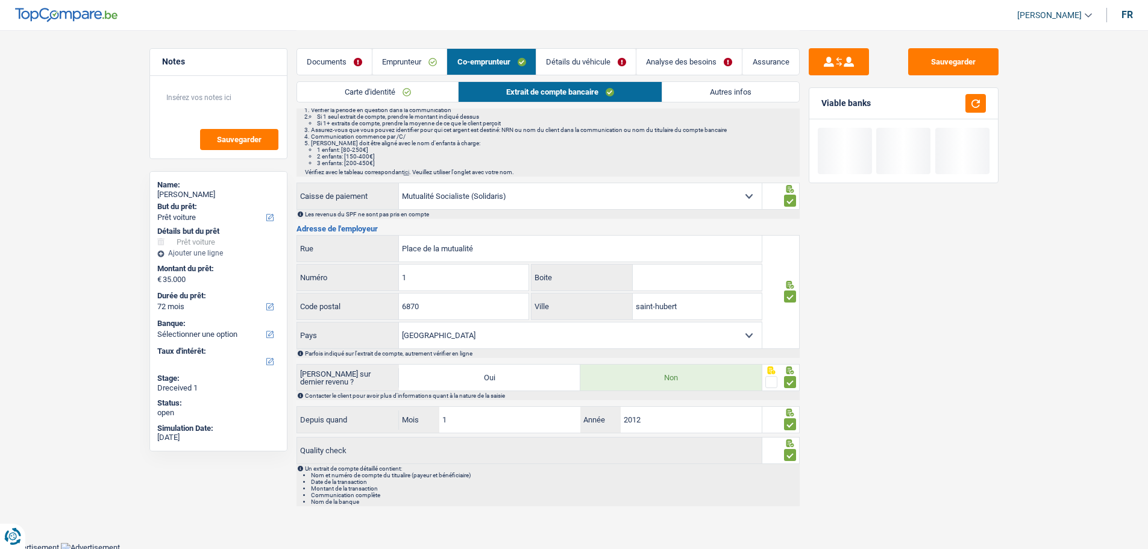
click at [597, 60] on link "Détails du véhicule" at bounding box center [585, 62] width 99 height 26
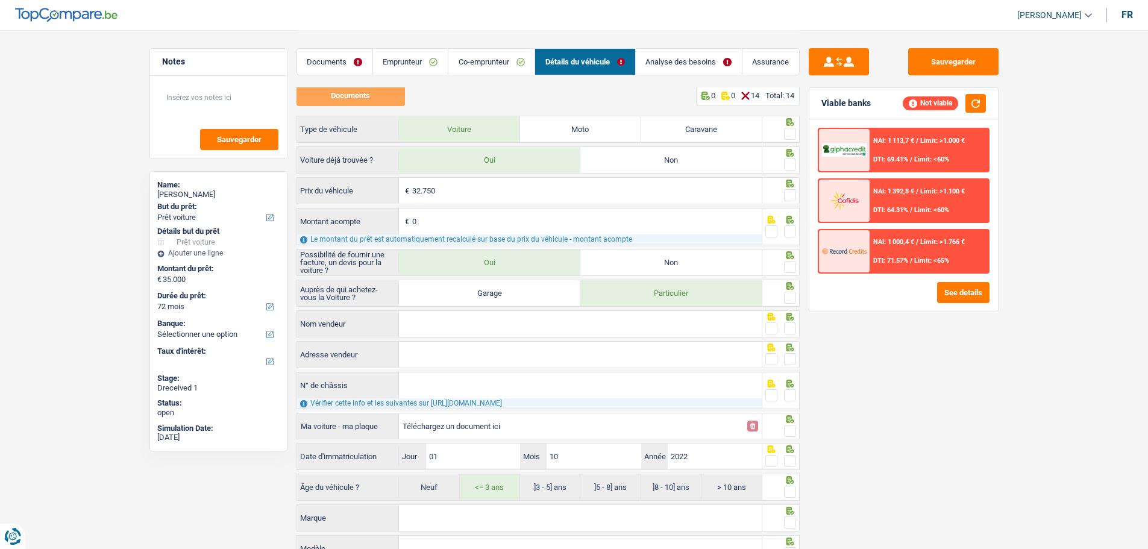
scroll to position [0, 0]
click at [704, 160] on label "Non" at bounding box center [670, 162] width 181 height 26
click at [704, 160] on input "Non" at bounding box center [670, 162] width 181 height 26
radio input "true"
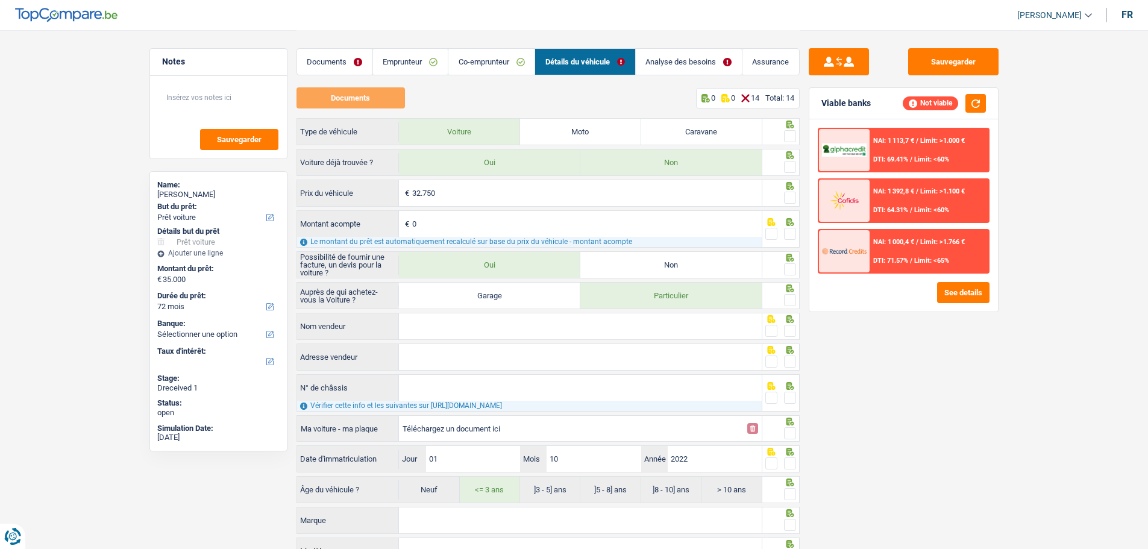
select select "60"
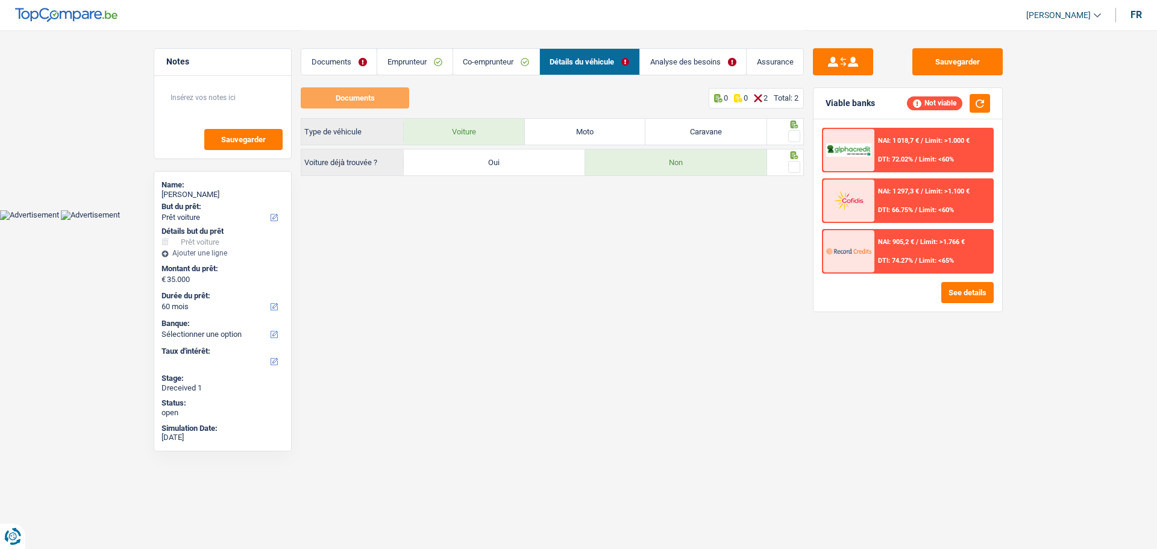
click at [788, 131] on span at bounding box center [794, 136] width 12 height 12
click at [0, 0] on input "radio" at bounding box center [0, 0] width 0 height 0
click at [796, 164] on span at bounding box center [794, 167] width 12 height 12
click at [0, 0] on input "radio" at bounding box center [0, 0] width 0 height 0
click at [718, 70] on link "Analyse des besoins" at bounding box center [693, 62] width 106 height 26
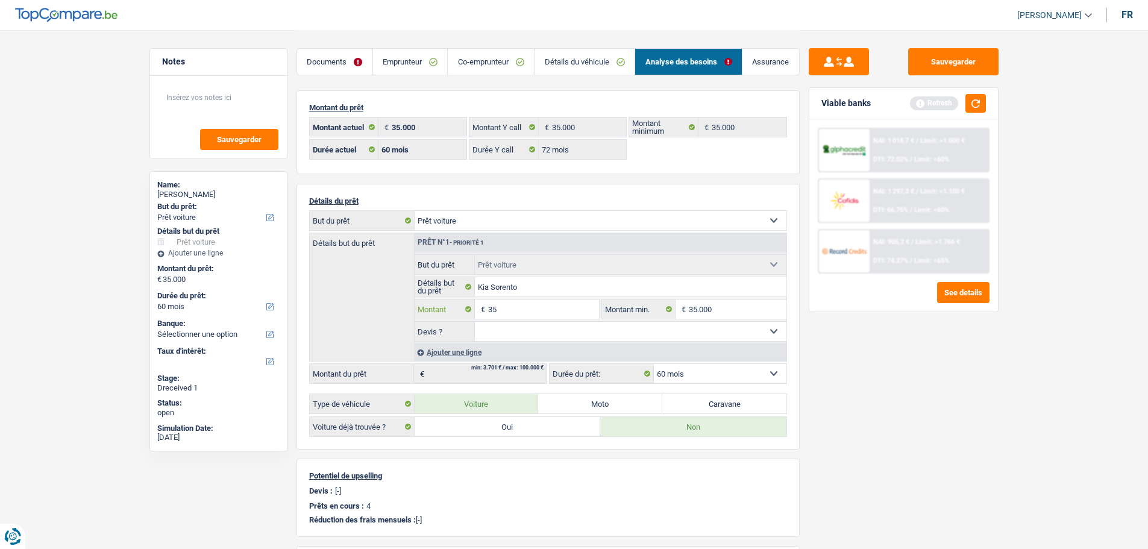
type input "3"
type input "20.000"
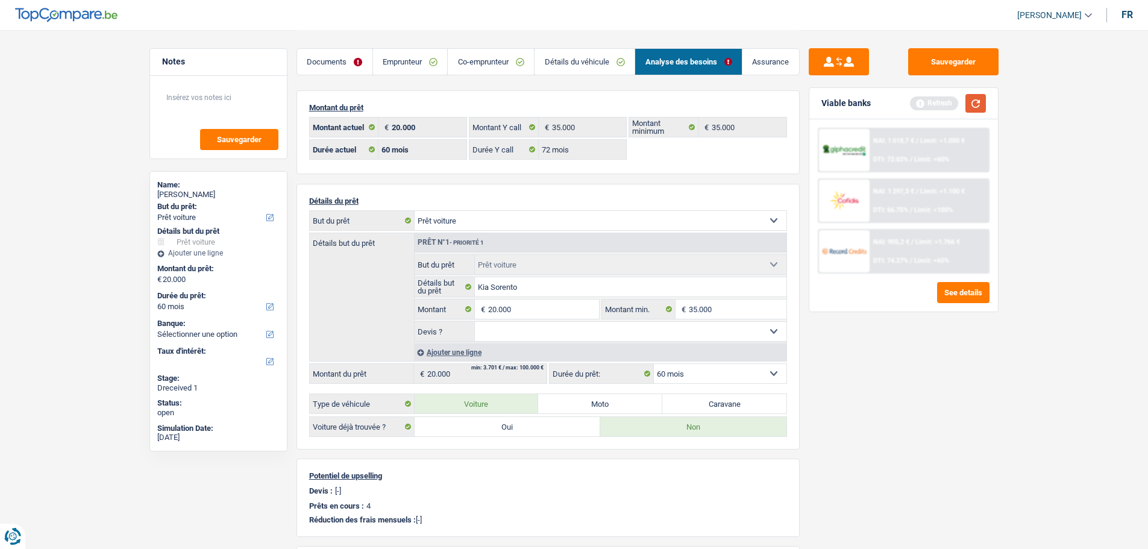
click at [916, 101] on button "button" at bounding box center [976, 103] width 20 height 19
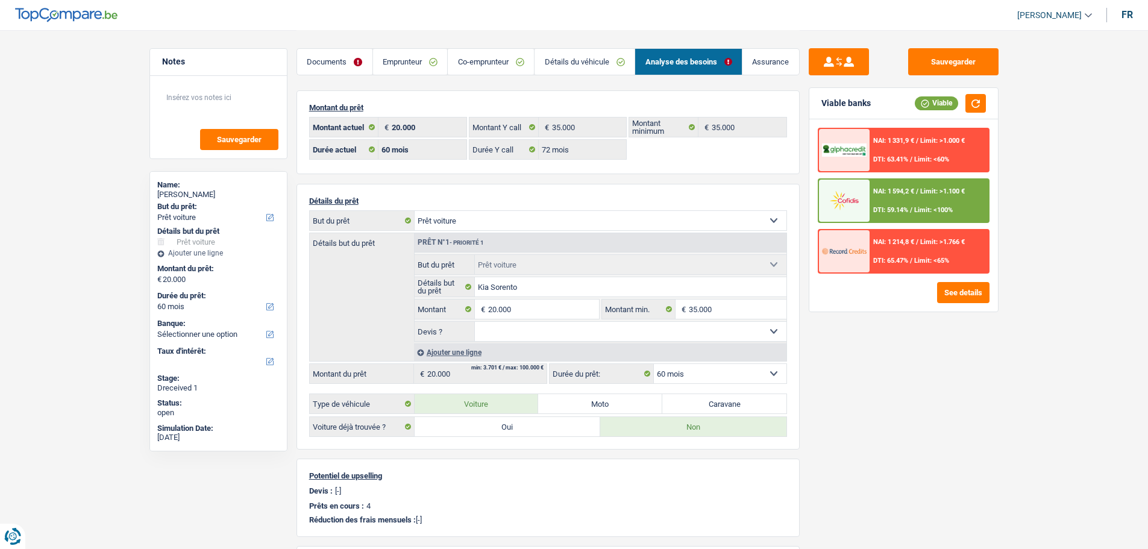
click at [916, 207] on span "Limit: <100%" at bounding box center [933, 210] width 39 height 8
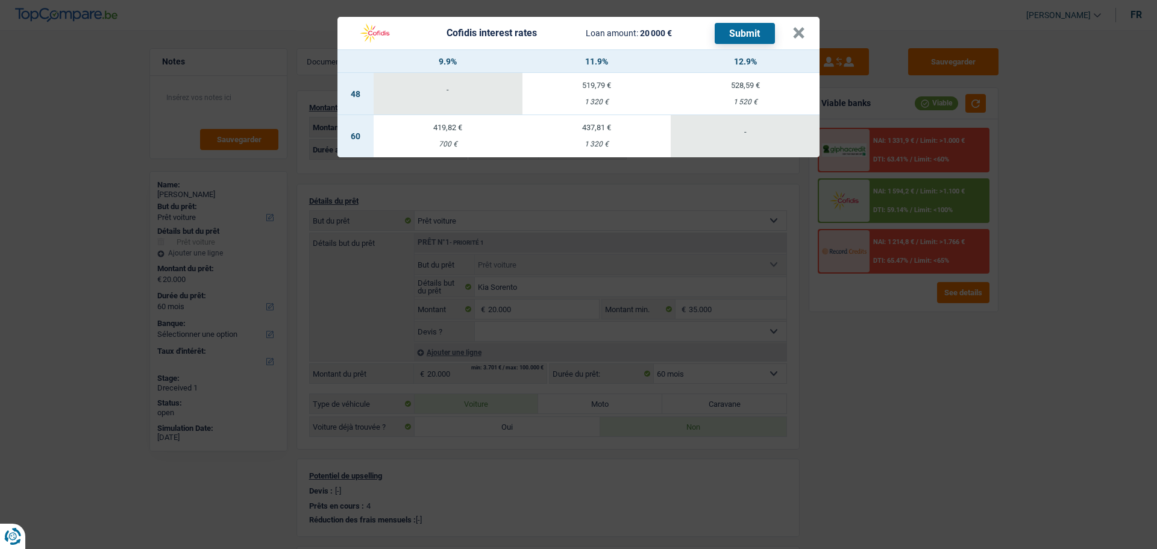
click at [464, 129] on td "419,82 € 700 €" at bounding box center [448, 136] width 149 height 42
select select "cofidis"
type input "9,90"
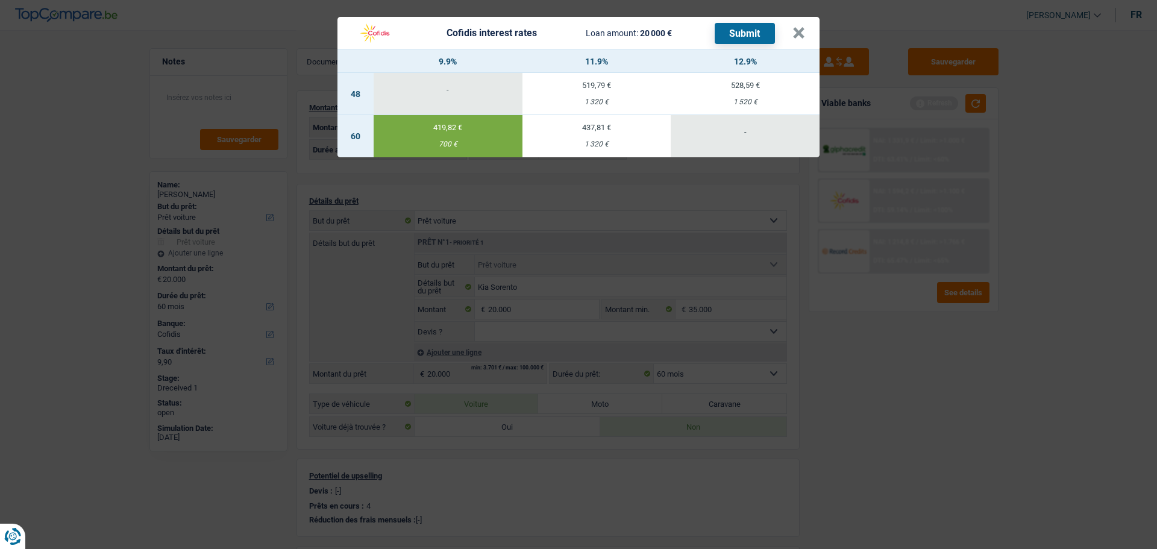
click at [759, 27] on button "Submit" at bounding box center [745, 33] width 60 height 21
drag, startPoint x: 808, startPoint y: 21, endPoint x: 794, endPoint y: 37, distance: 21.4
click at [805, 27] on button "×" at bounding box center [799, 33] width 13 height 12
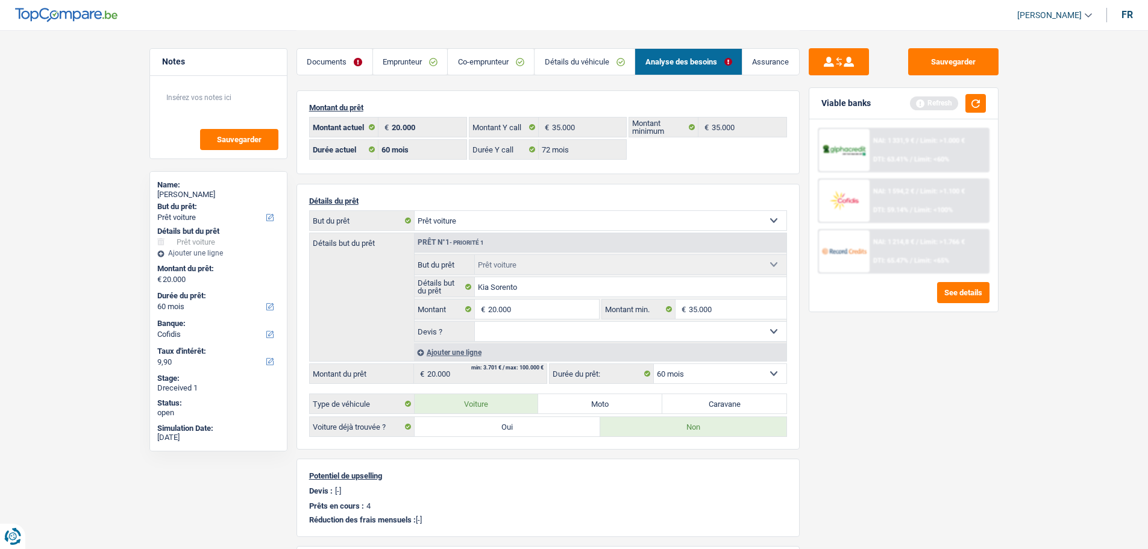
click at [596, 63] on link "Détails du véhicule" at bounding box center [585, 62] width 100 height 26
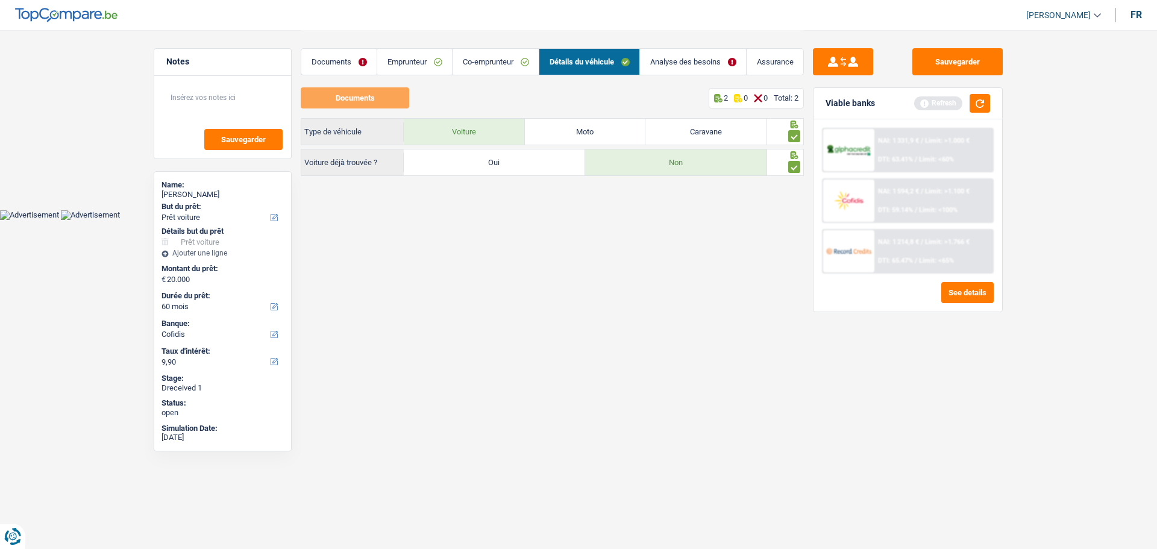
click at [500, 59] on link "Co-emprunteur" at bounding box center [496, 62] width 86 height 26
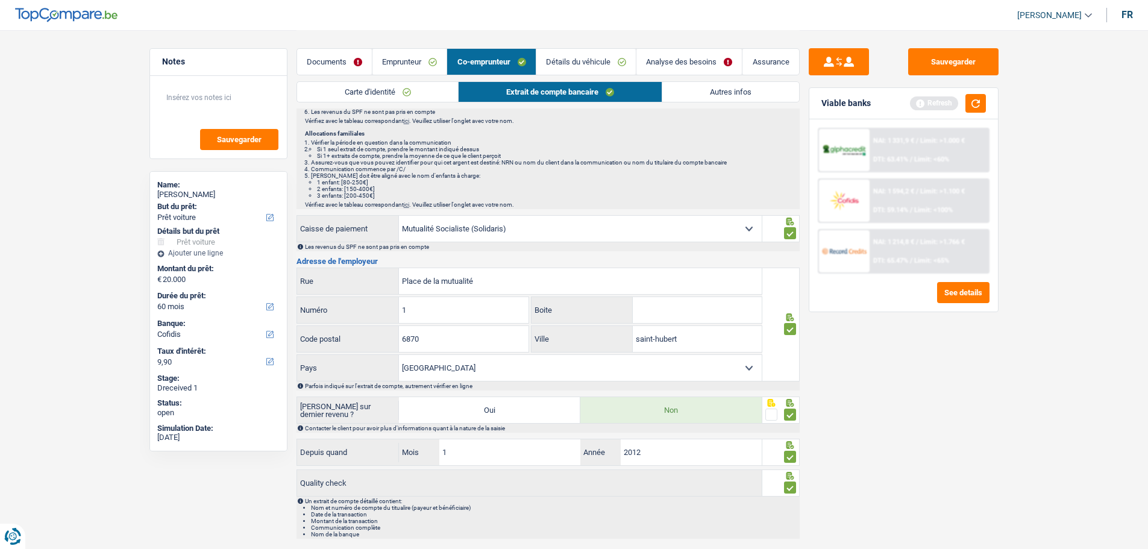
scroll to position [213, 0]
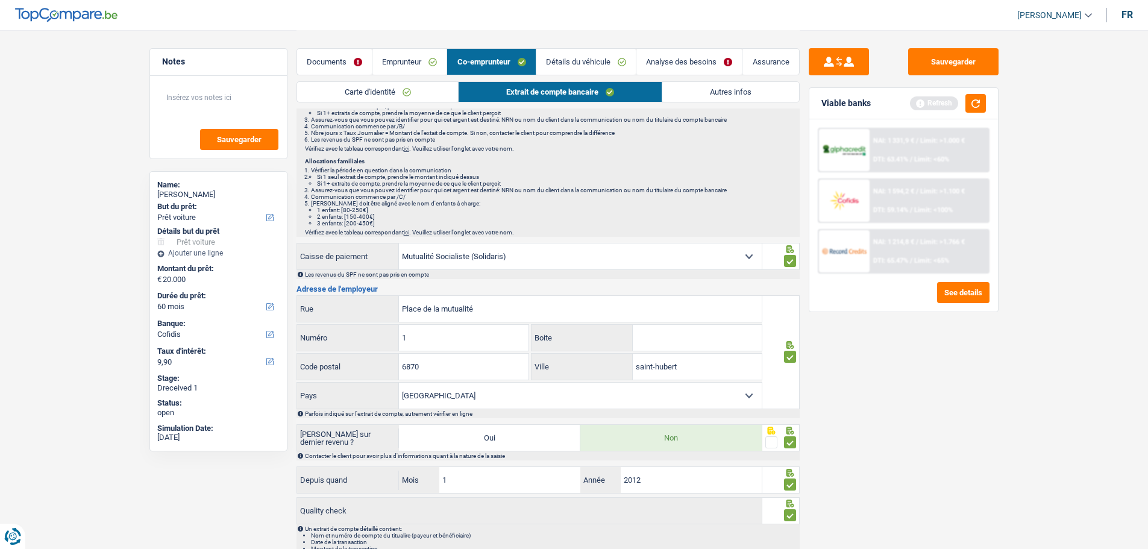
click at [716, 89] on link "Autres infos" at bounding box center [730, 92] width 137 height 20
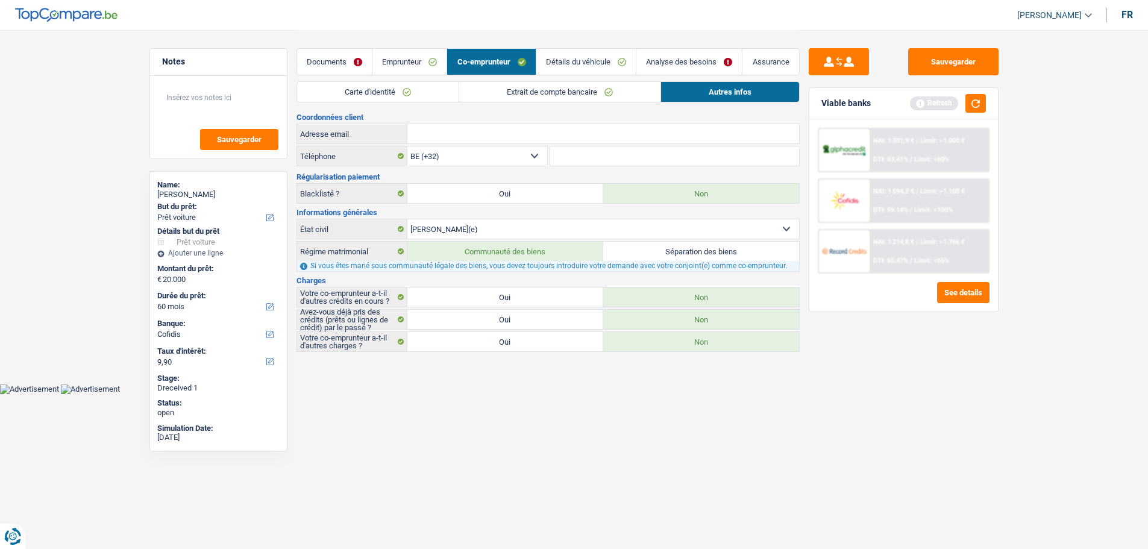
scroll to position [0, 0]
click at [432, 64] on link "Emprunteur" at bounding box center [414, 62] width 74 height 26
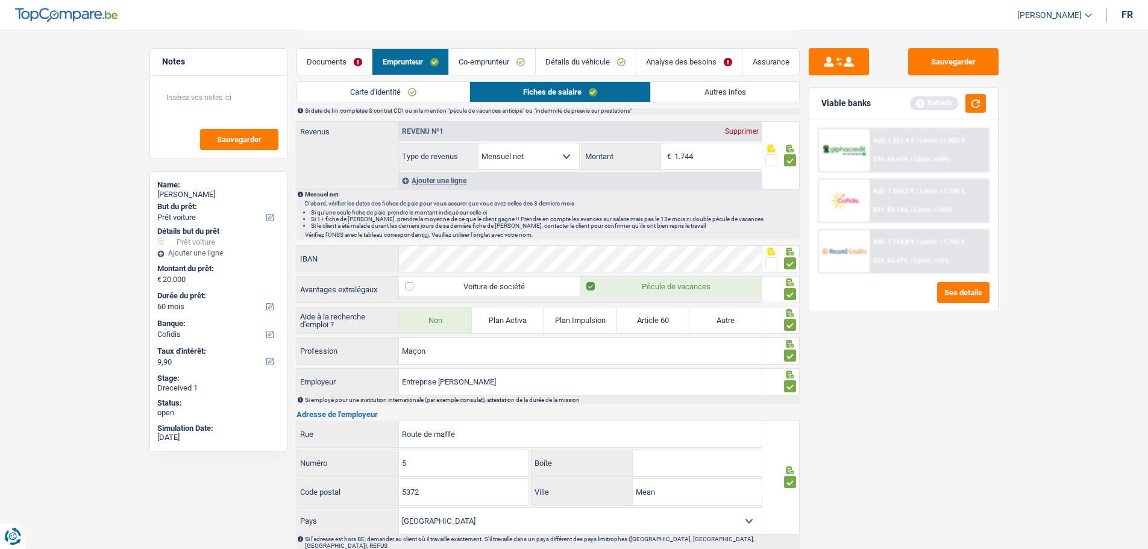
scroll to position [685, 0]
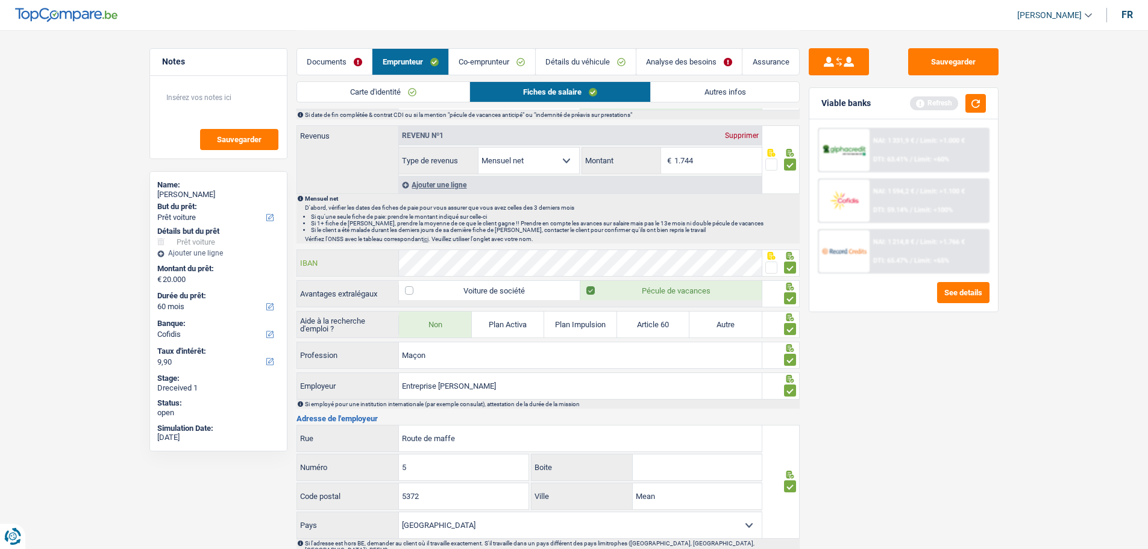
click at [257, 263] on div "Notes Sauvegarder Name: Raphaël Gruslet But du prêt: Confort maison: meubles, t…" at bounding box center [574, 23] width 868 height 1357
click at [773, 262] on span at bounding box center [771, 268] width 12 height 12
click at [0, 0] on input "radio" at bounding box center [0, 0] width 0 height 0
click at [916, 99] on button "button" at bounding box center [976, 103] width 20 height 19
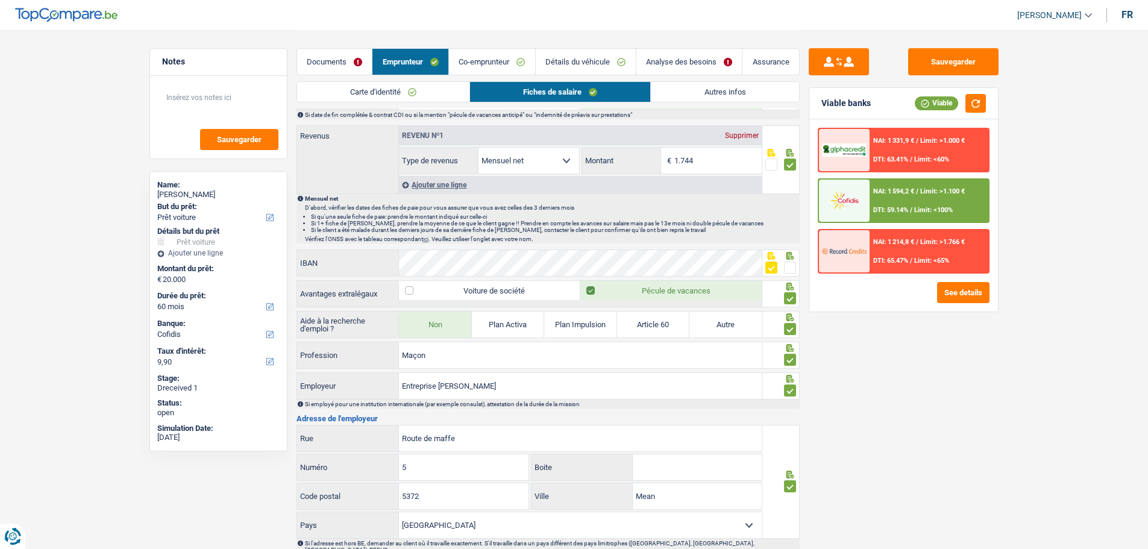
click at [916, 196] on div "NAI: 1 594,2 € / Limit: >1.100 € DTI: 59.14% / Limit: <100%" at bounding box center [929, 201] width 119 height 42
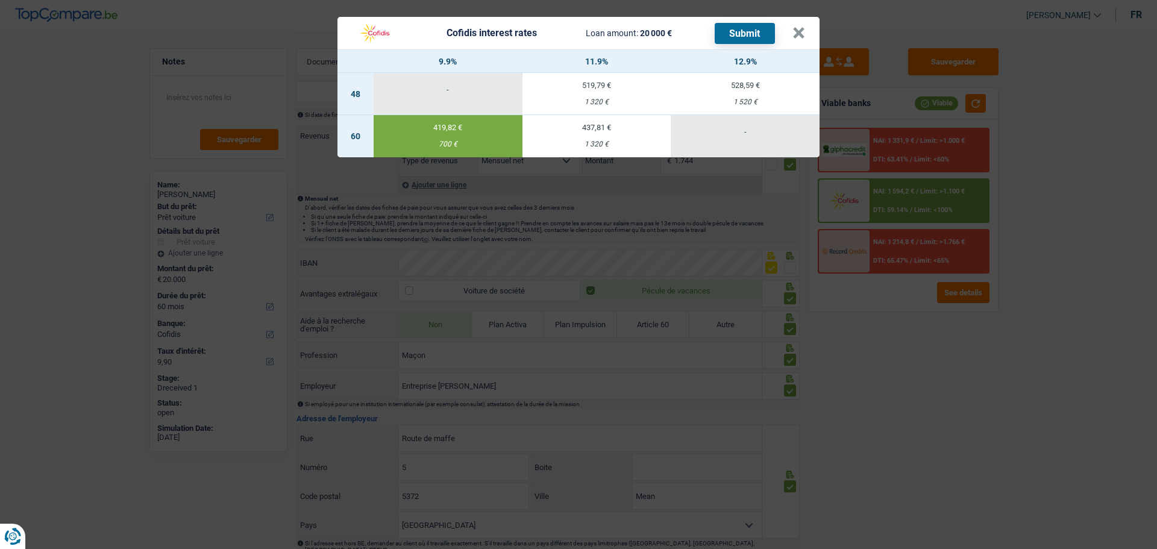
click at [741, 23] on button "Submit" at bounding box center [745, 33] width 60 height 21
click at [712, 65] on th "12.9%" at bounding box center [745, 61] width 149 height 23
click at [800, 28] on button "×" at bounding box center [799, 33] width 13 height 12
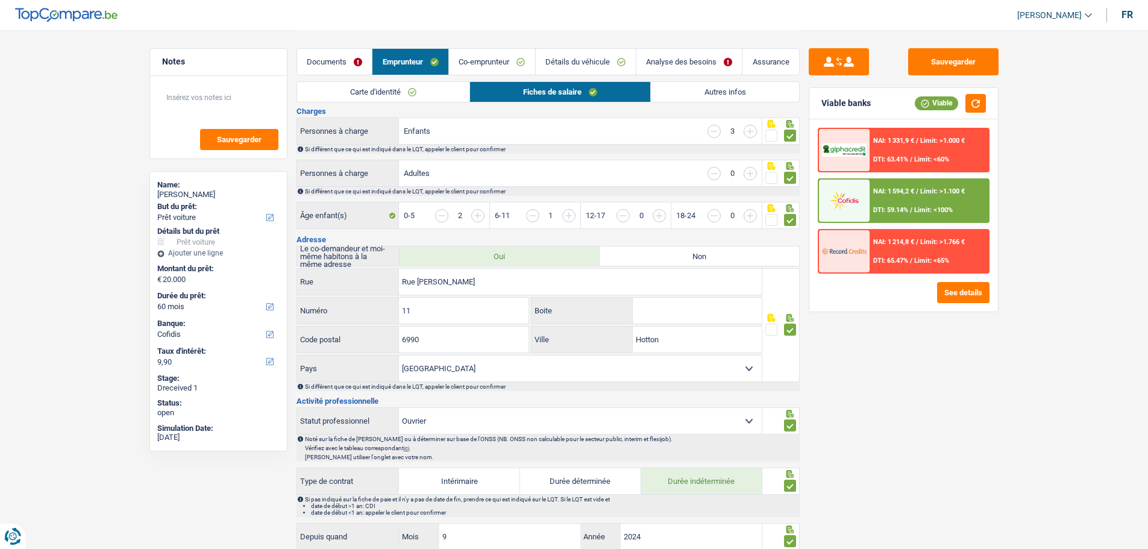
click at [341, 55] on link "Documents" at bounding box center [334, 62] width 75 height 26
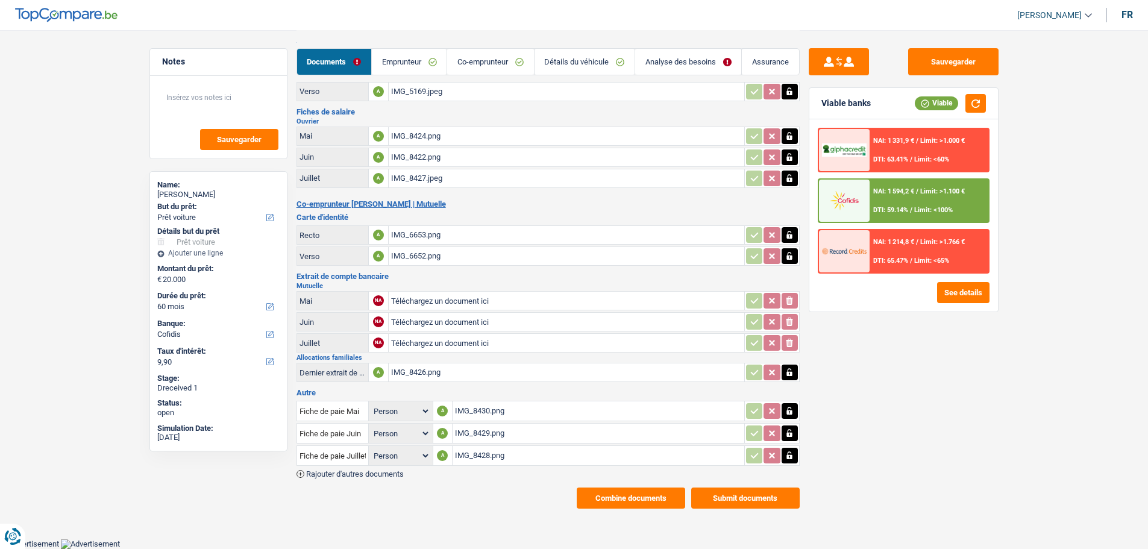
scroll to position [42, 0]
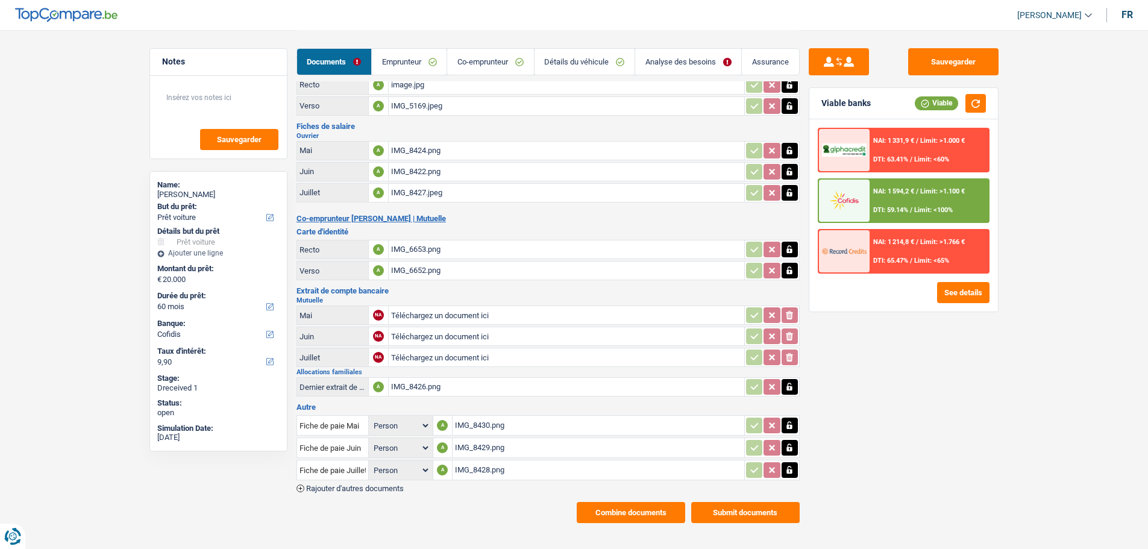
click at [762, 418] on button "Submit documents" at bounding box center [745, 512] width 108 height 21
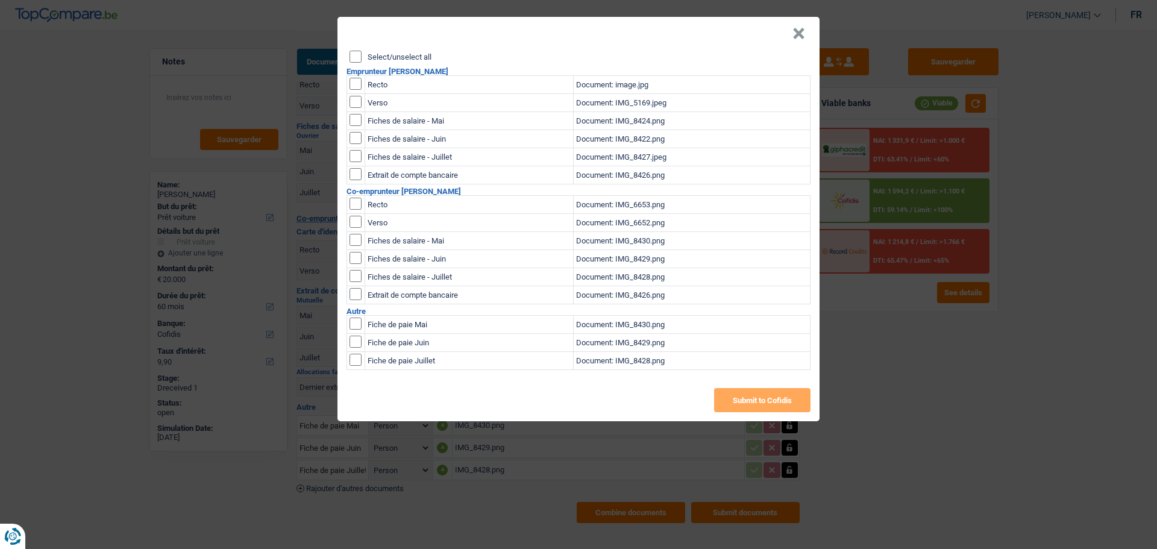
click at [351, 51] on input "Select/unselect all" at bounding box center [356, 57] width 12 height 12
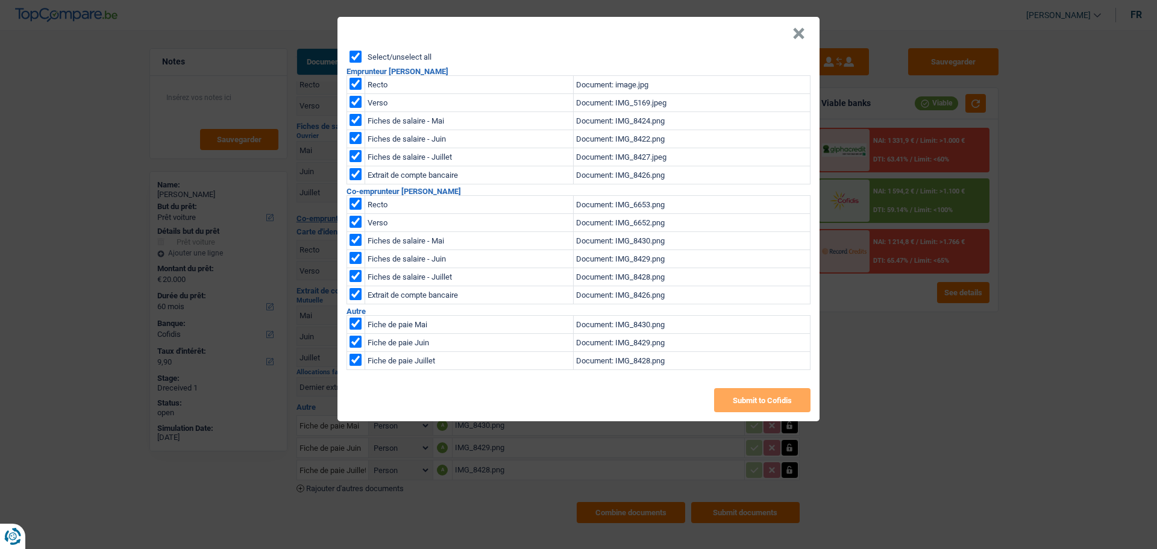
checkbox input "true"
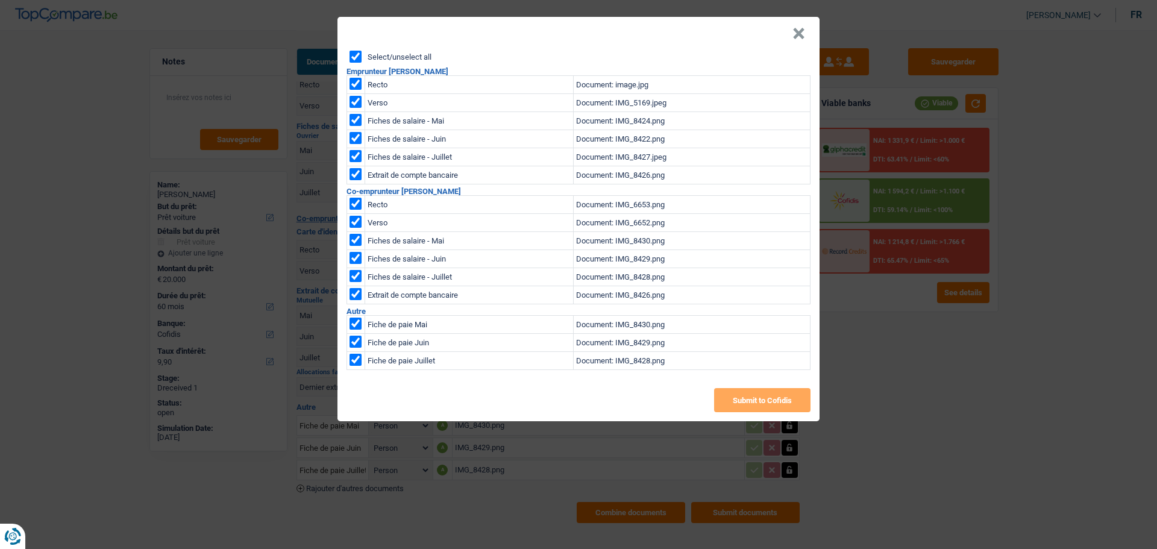
checkbox input "true"
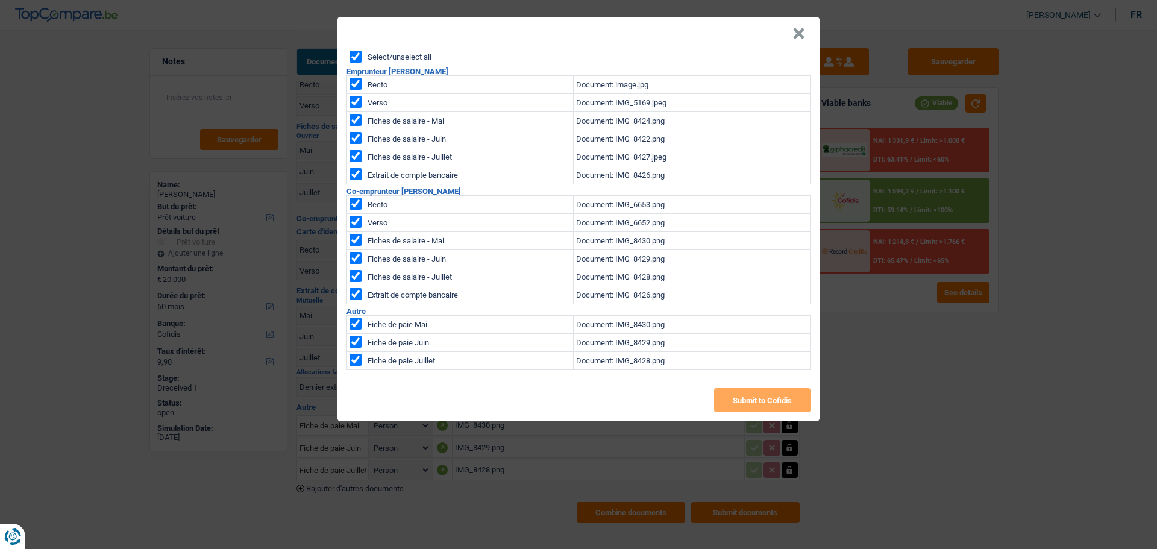
checkbox input "true"
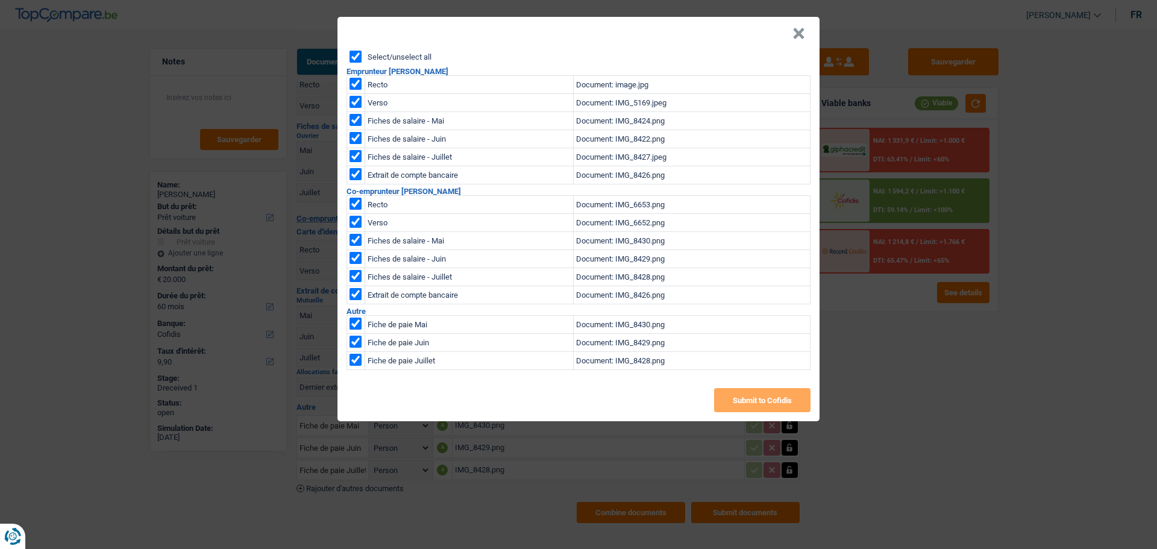
checkbox input "true"
click at [805, 31] on button "×" at bounding box center [799, 34] width 13 height 12
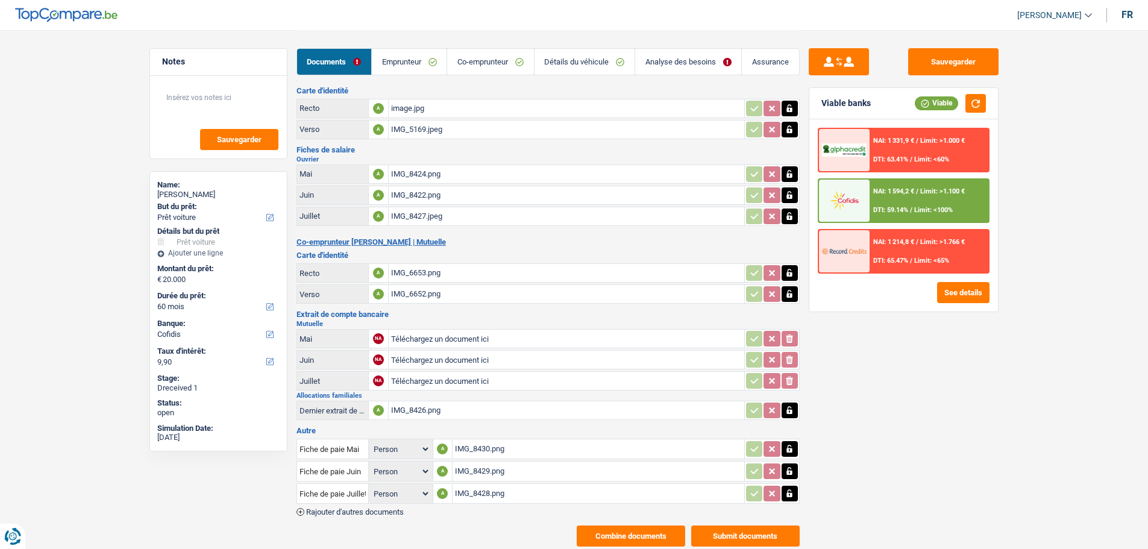
scroll to position [0, 0]
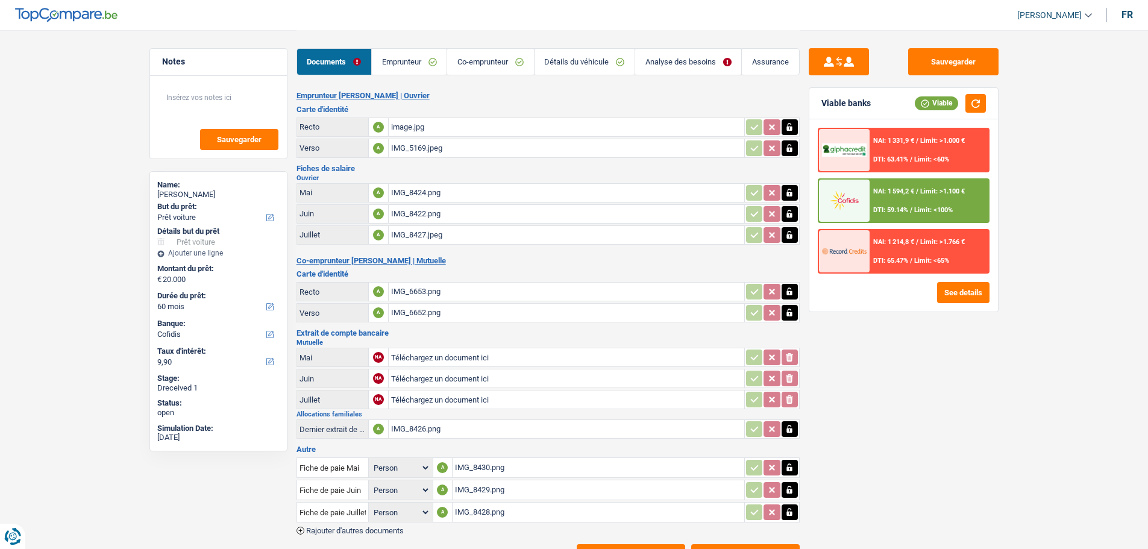
click at [486, 418] on div "IMG_8428.png" at bounding box center [598, 512] width 287 height 18
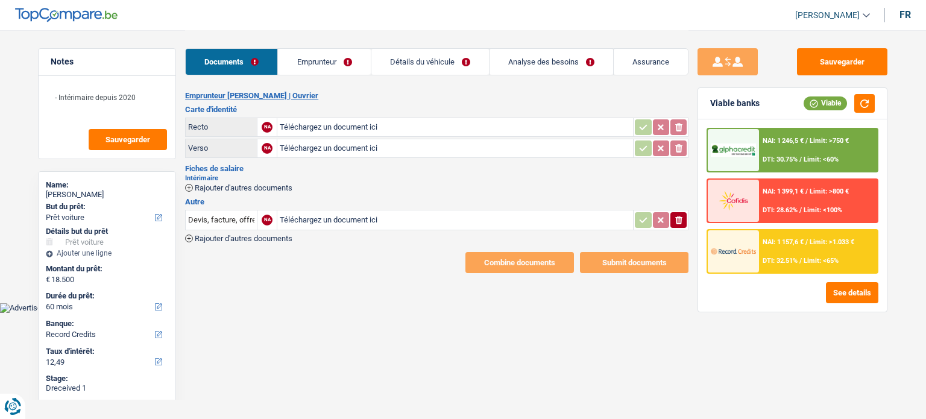
select select "car"
select select "60"
select select "record credits"
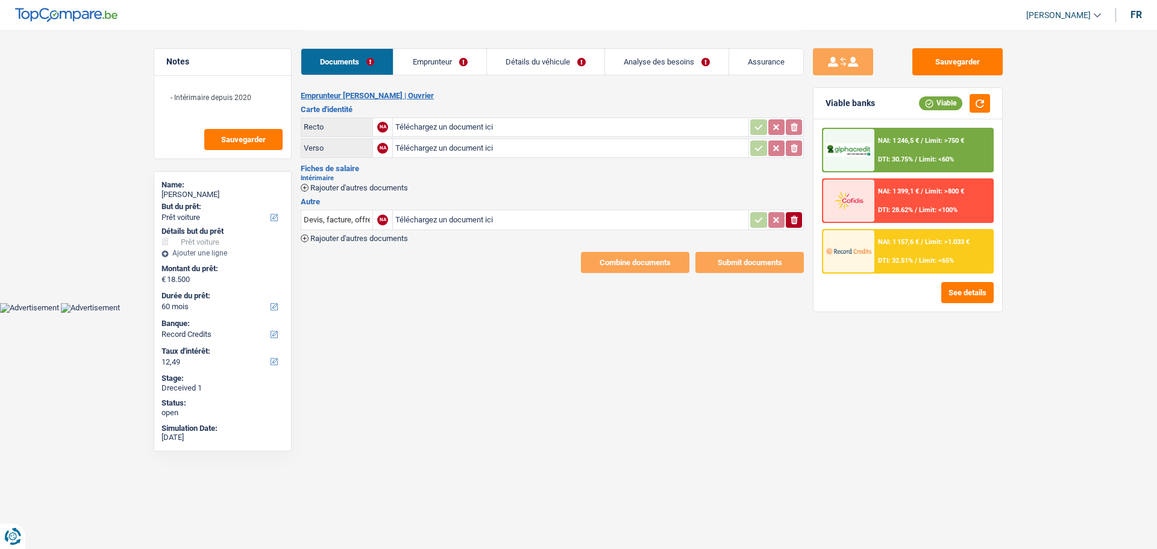
type input "C:\fakepath\1000011029.pdf"
click at [424, 124] on input "Téléchargez un document ici" at bounding box center [570, 127] width 351 height 18
type input "C:\fakepath\1000011028_1.pdf"
click at [925, 63] on button "Sauvegarder" at bounding box center [958, 61] width 90 height 27
click at [925, 60] on button "Sauvegarder" at bounding box center [958, 61] width 90 height 27
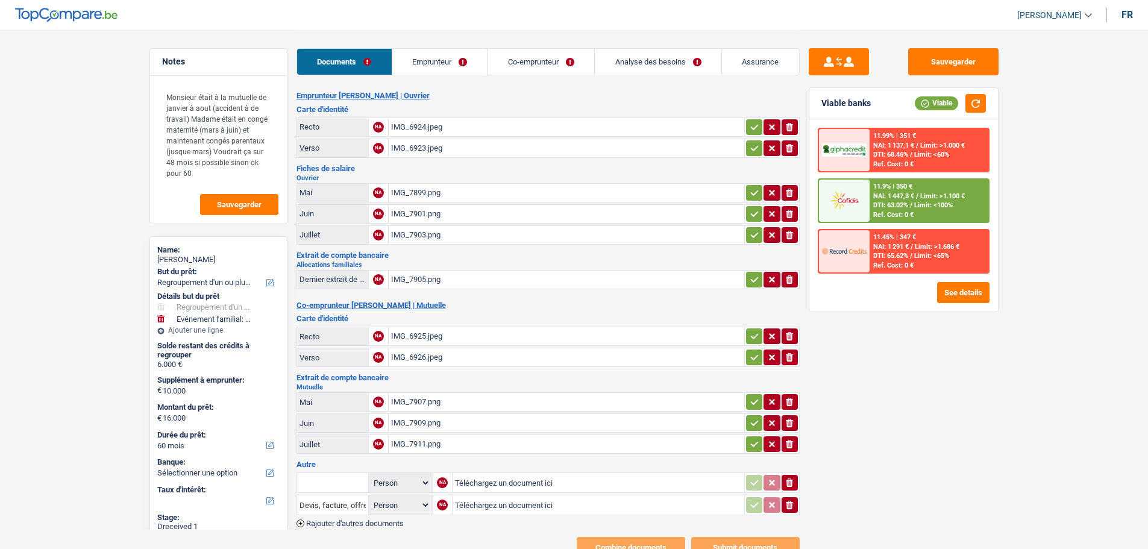
select select "refinancing"
select select "familyEvent"
select select "60"
click at [438, 69] on link "Emprunteur" at bounding box center [439, 62] width 95 height 26
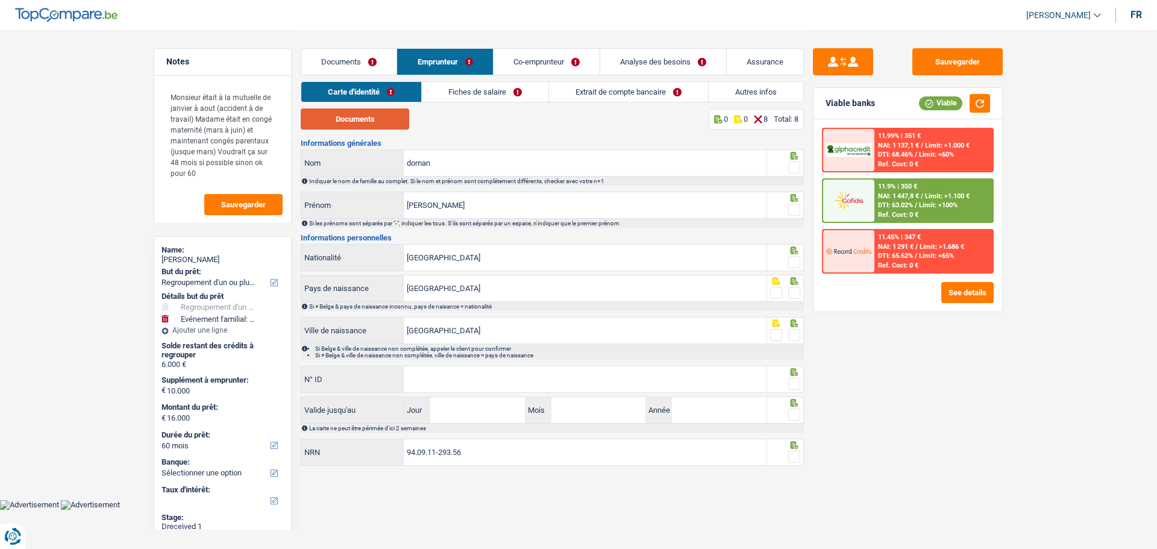
click at [371, 118] on button "Documents" at bounding box center [355, 118] width 108 height 21
click at [792, 162] on span at bounding box center [794, 168] width 12 height 12
click at [0, 0] on input "radio" at bounding box center [0, 0] width 0 height 0
click at [796, 207] on span at bounding box center [794, 210] width 12 height 12
click at [0, 0] on input "radio" at bounding box center [0, 0] width 0 height 0
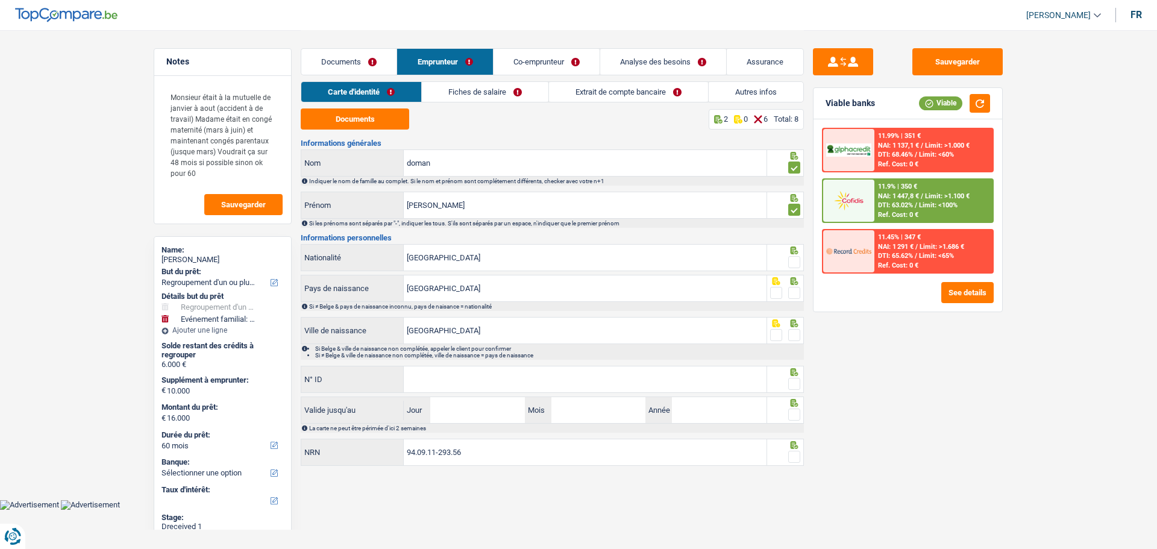
drag, startPoint x: 792, startPoint y: 256, endPoint x: 794, endPoint y: 267, distance: 11.6
click at [792, 260] on span at bounding box center [794, 262] width 12 height 12
click at [0, 0] on input "radio" at bounding box center [0, 0] width 0 height 0
drag, startPoint x: 796, startPoint y: 289, endPoint x: 791, endPoint y: 304, distance: 16.0
click at [795, 297] on div at bounding box center [794, 293] width 12 height 15
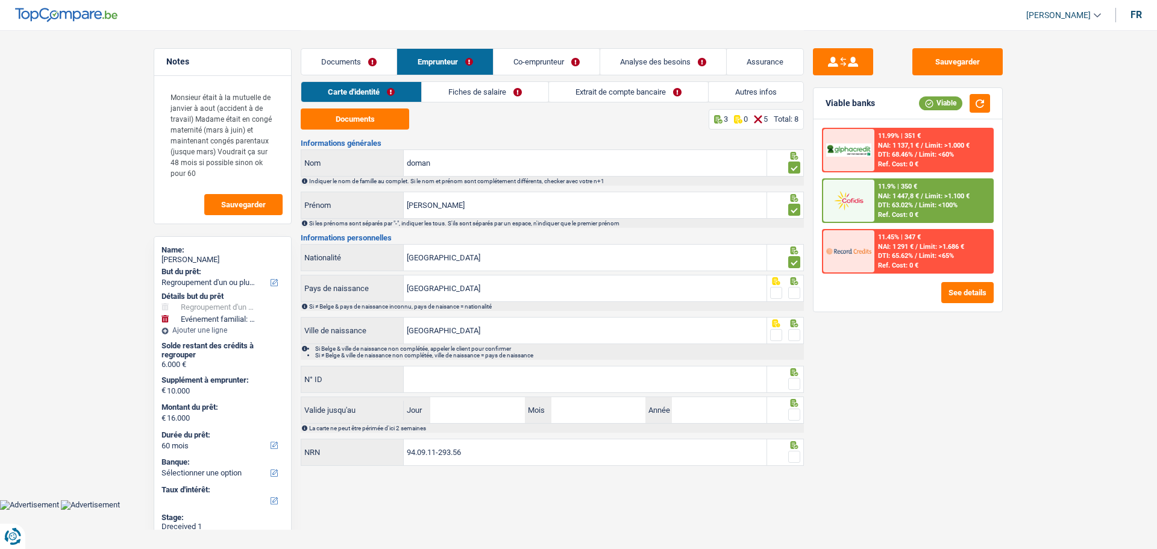
drag, startPoint x: 796, startPoint y: 328, endPoint x: 802, endPoint y: 330, distance: 6.7
click at [797, 329] on span at bounding box center [794, 335] width 12 height 12
click at [0, 0] on input "radio" at bounding box center [0, 0] width 0 height 0
click at [794, 290] on span at bounding box center [794, 293] width 12 height 12
click at [0, 0] on input "radio" at bounding box center [0, 0] width 0 height 0
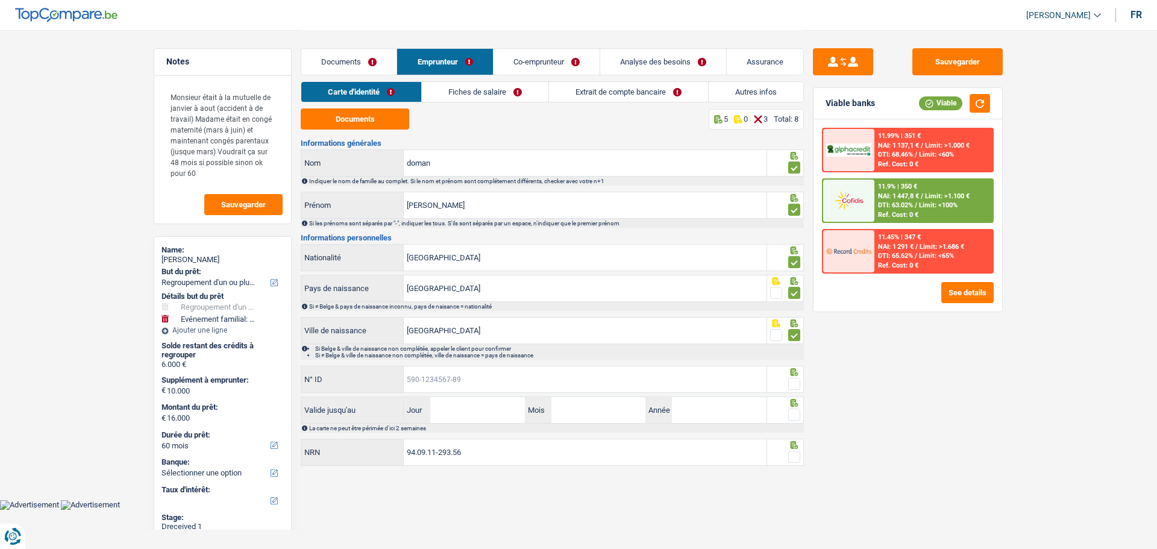
click at [604, 383] on input "N° ID" at bounding box center [585, 379] width 363 height 26
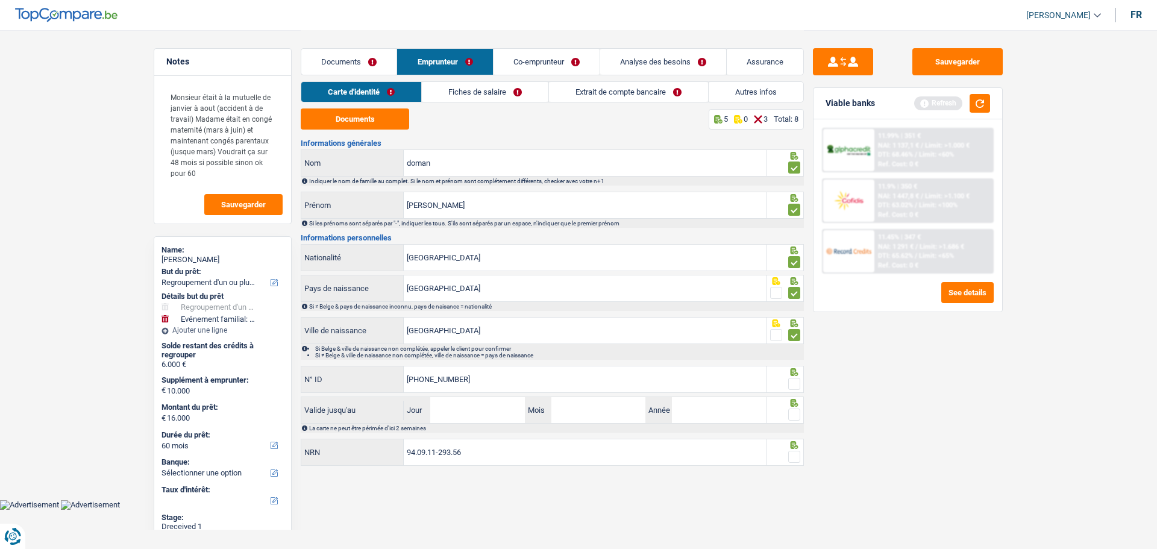
type input "[PHONE_NUMBER]"
click at [790, 378] on span at bounding box center [794, 384] width 12 height 12
click at [0, 0] on input "radio" at bounding box center [0, 0] width 0 height 0
click at [479, 411] on input "Jour" at bounding box center [477, 410] width 94 height 26
type input "08"
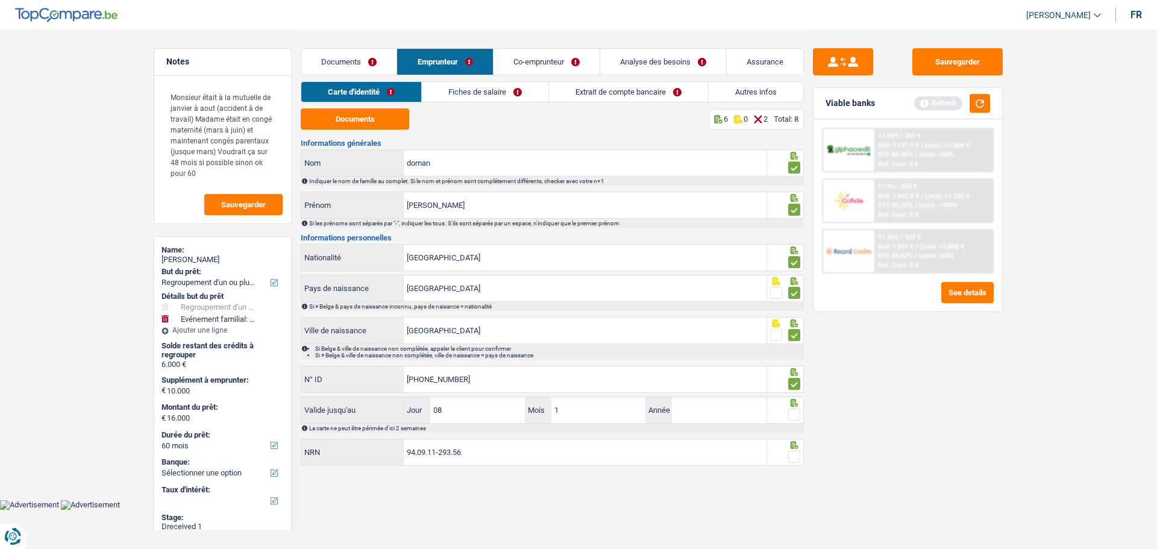
type input "11"
type input "2028"
click at [793, 409] on span at bounding box center [794, 415] width 12 height 12
click at [0, 0] on input "radio" at bounding box center [0, 0] width 0 height 0
click at [794, 452] on span at bounding box center [794, 457] width 12 height 12
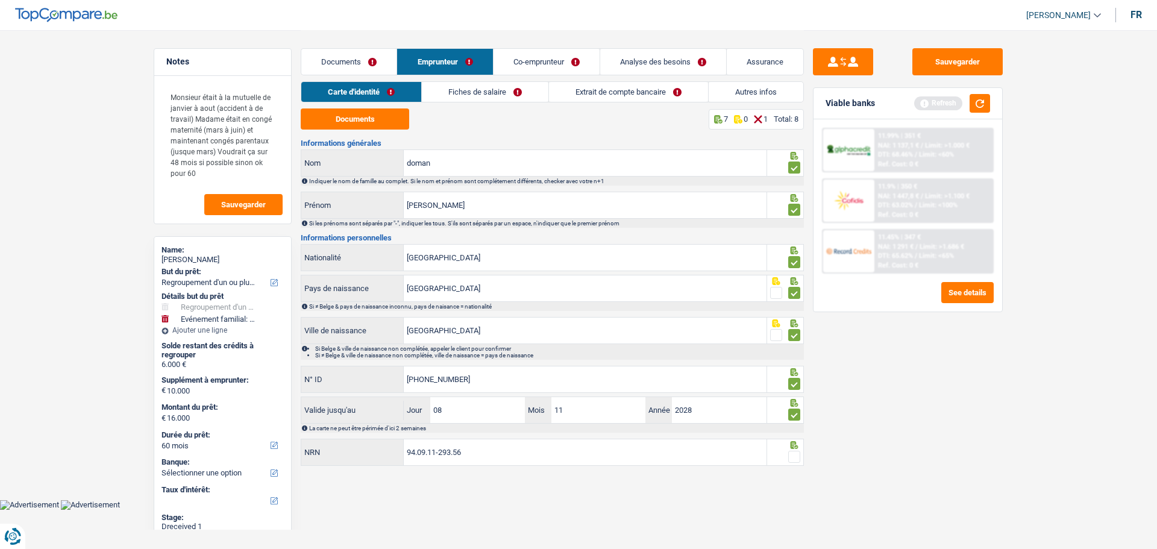
click at [0, 0] on input "radio" at bounding box center [0, 0] width 0 height 0
click at [502, 96] on link "Fiches de salaire" at bounding box center [486, 92] width 127 height 20
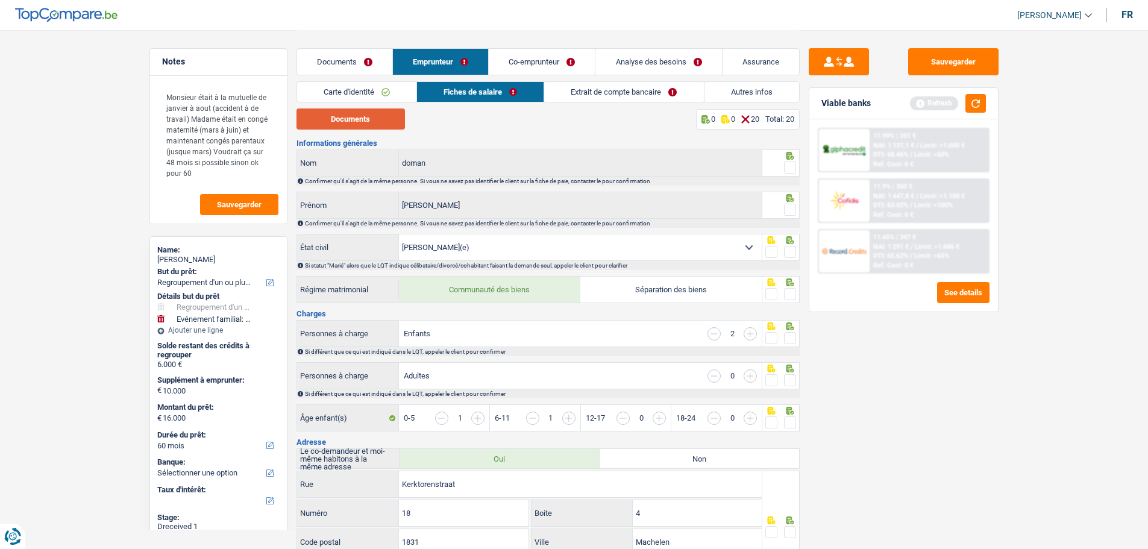
click at [383, 121] on button "Documents" at bounding box center [351, 118] width 108 height 21
click at [795, 165] on span at bounding box center [790, 168] width 12 height 12
click at [0, 0] on input "radio" at bounding box center [0, 0] width 0 height 0
click at [791, 212] on span at bounding box center [790, 210] width 12 height 12
click at [0, 0] on input "radio" at bounding box center [0, 0] width 0 height 0
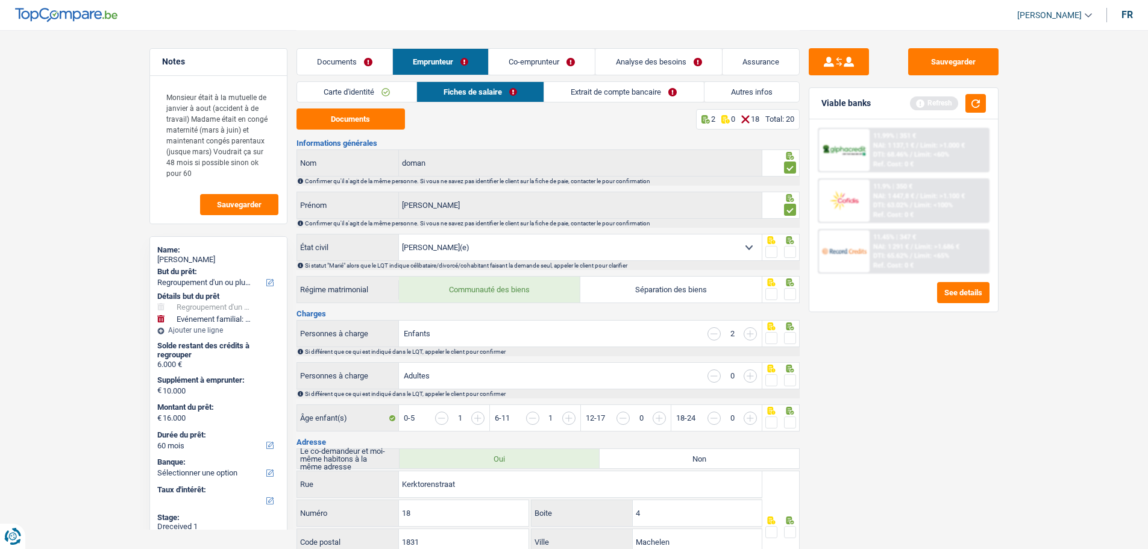
click at [790, 246] on span at bounding box center [790, 252] width 12 height 12
click at [0, 0] on input "radio" at bounding box center [0, 0] width 0 height 0
click at [796, 292] on span at bounding box center [790, 294] width 12 height 12
click at [0, 0] on input "radio" at bounding box center [0, 0] width 0 height 0
drag, startPoint x: 794, startPoint y: 335, endPoint x: 788, endPoint y: 369, distance: 35.4
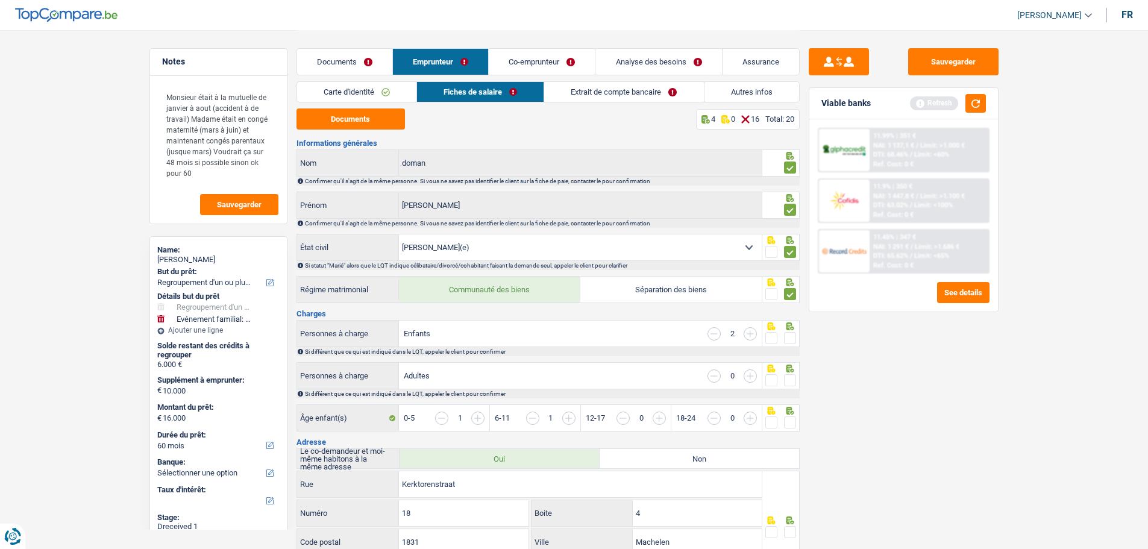
click at [793, 341] on div at bounding box center [790, 338] width 12 height 15
drag, startPoint x: 787, startPoint y: 376, endPoint x: 788, endPoint y: 385, distance: 9.1
click at [788, 383] on div at bounding box center [790, 380] width 12 height 15
click at [794, 374] on span at bounding box center [790, 380] width 12 height 12
click at [0, 0] on input "radio" at bounding box center [0, 0] width 0 height 0
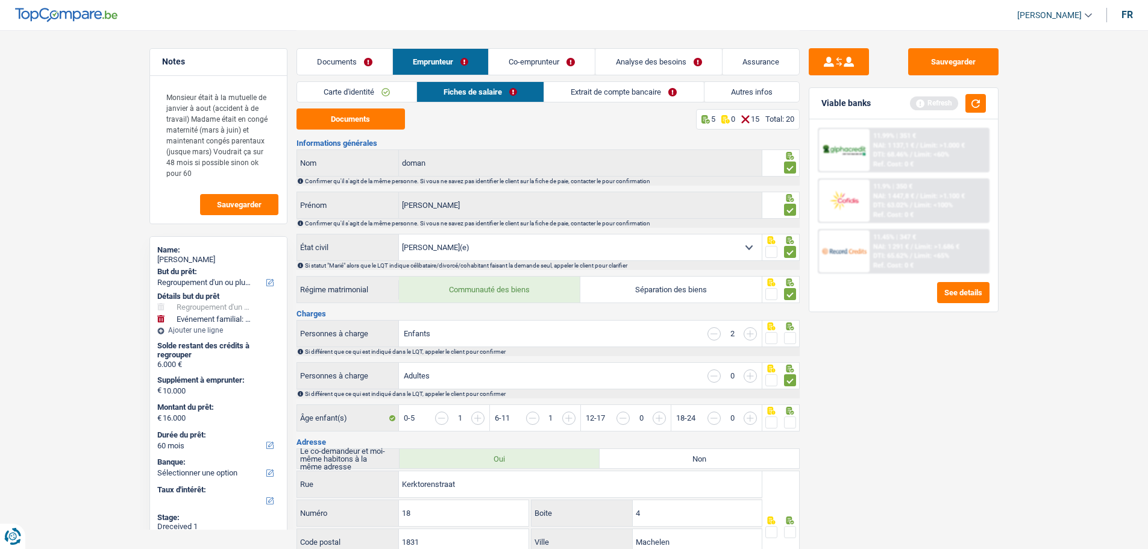
click at [795, 337] on span at bounding box center [790, 338] width 12 height 12
click at [0, 0] on input "radio" at bounding box center [0, 0] width 0 height 0
click at [784, 416] on span at bounding box center [790, 422] width 12 height 12
click at [0, 0] on input "radio" at bounding box center [0, 0] width 0 height 0
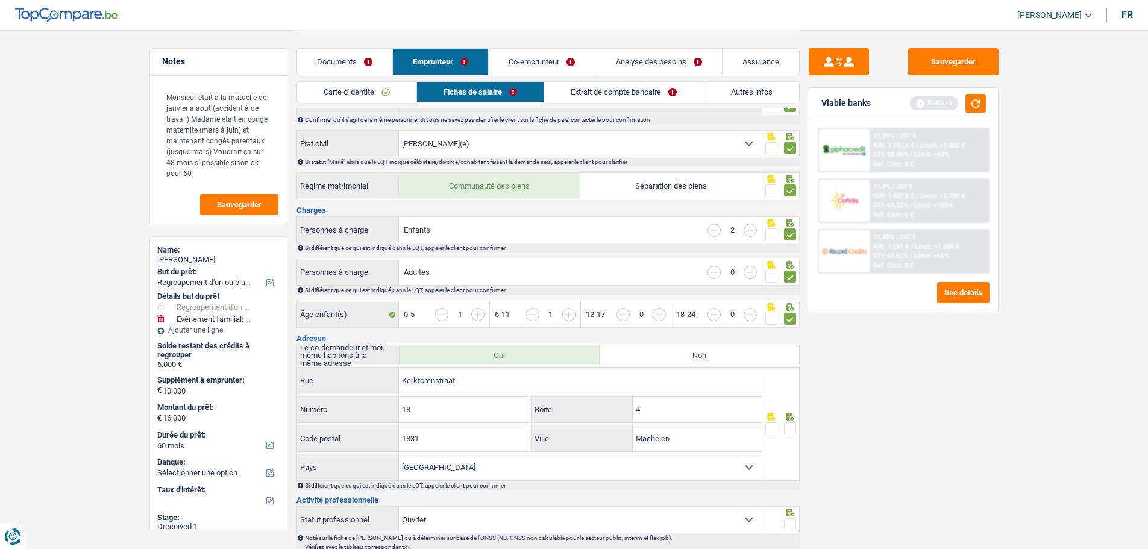
scroll to position [121, 0]
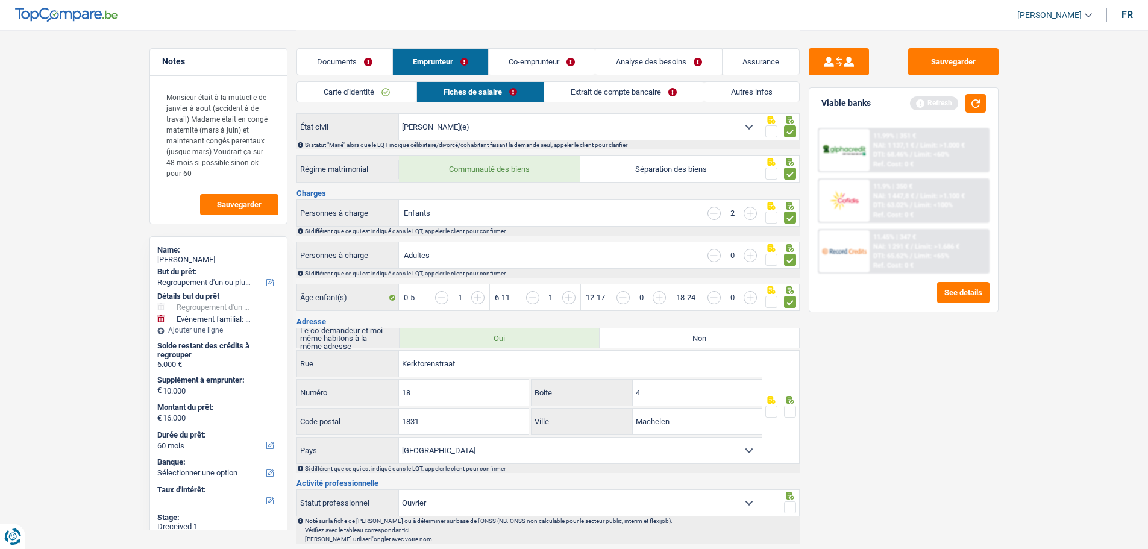
drag, startPoint x: 794, startPoint y: 407, endPoint x: 782, endPoint y: 444, distance: 39.1
click at [793, 409] on span at bounding box center [790, 412] width 12 height 12
click at [0, 0] on input "radio" at bounding box center [0, 0] width 0 height 0
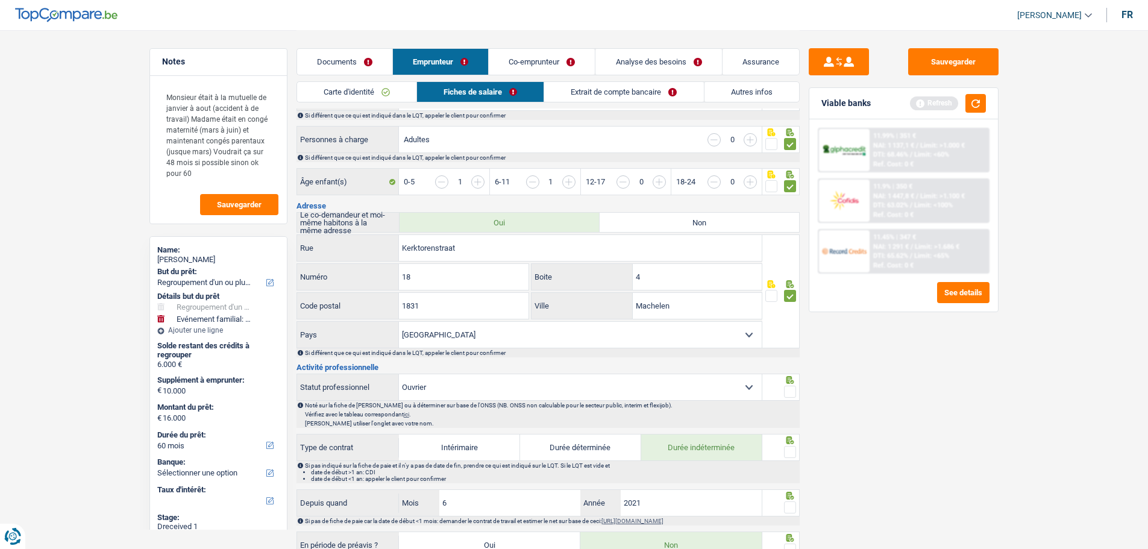
scroll to position [241, 0]
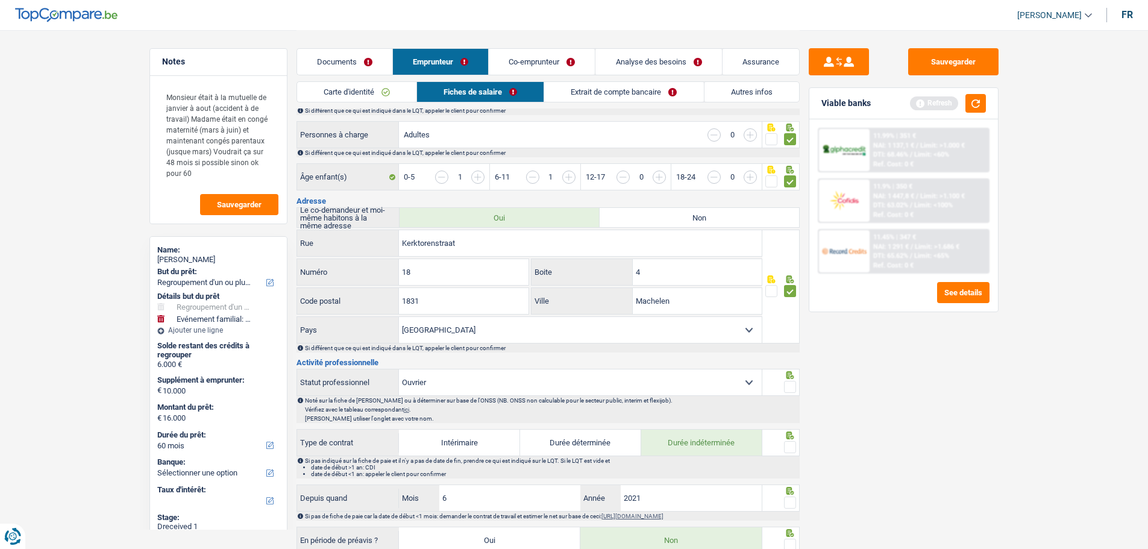
drag, startPoint x: 790, startPoint y: 383, endPoint x: 798, endPoint y: 420, distance: 38.3
click at [791, 389] on div at bounding box center [790, 387] width 12 height 15
click at [790, 441] on span at bounding box center [790, 447] width 12 height 12
click at [0, 0] on input "radio" at bounding box center [0, 0] width 0 height 0
drag, startPoint x: 791, startPoint y: 377, endPoint x: 788, endPoint y: 394, distance: 17.0
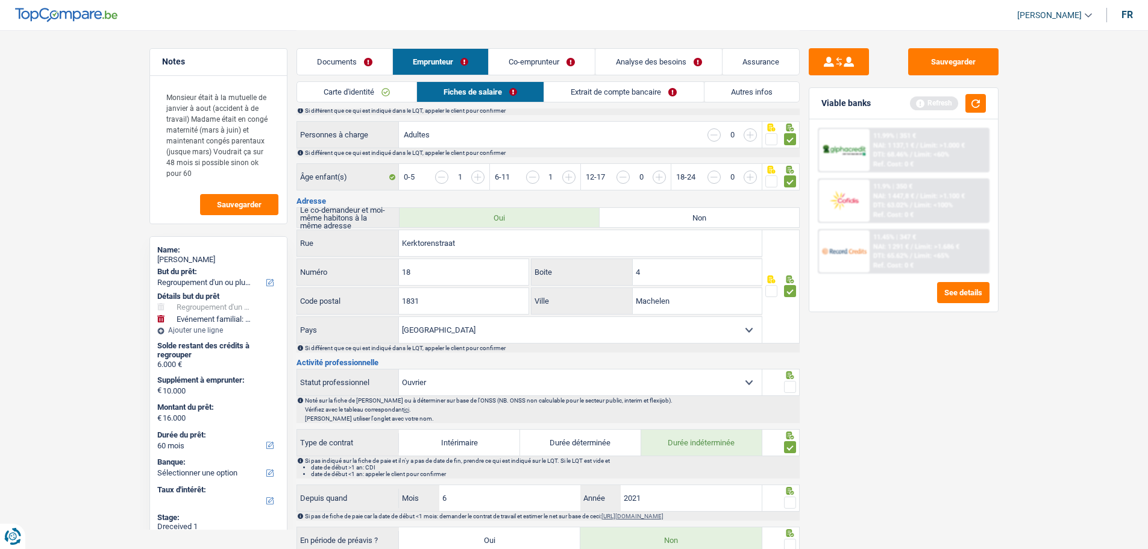
click at [790, 381] on span at bounding box center [790, 387] width 12 height 12
click at [0, 0] on input "radio" at bounding box center [0, 0] width 0 height 0
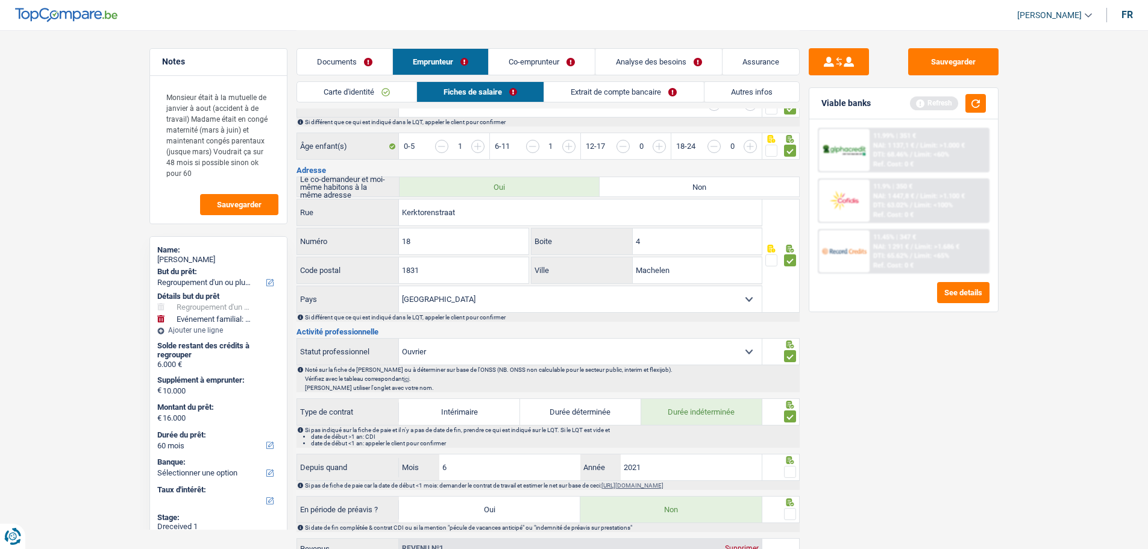
scroll to position [301, 0]
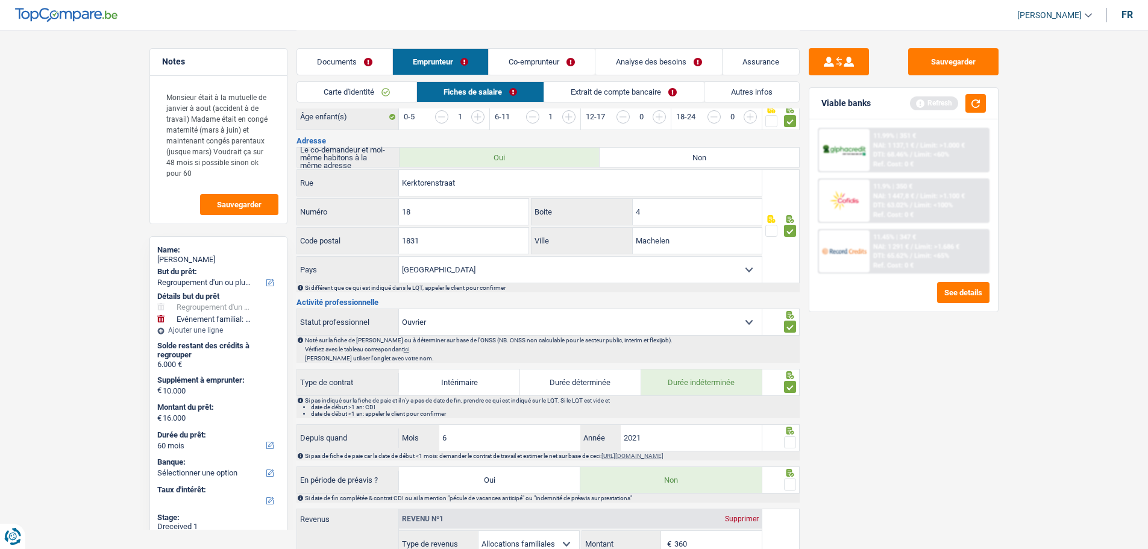
drag, startPoint x: 786, startPoint y: 436, endPoint x: 790, endPoint y: 459, distance: 23.2
click at [789, 444] on div at bounding box center [790, 442] width 12 height 15
click at [786, 479] on span at bounding box center [790, 485] width 12 height 12
click at [0, 0] on input "radio" at bounding box center [0, 0] width 0 height 0
click at [791, 436] on span at bounding box center [790, 442] width 12 height 12
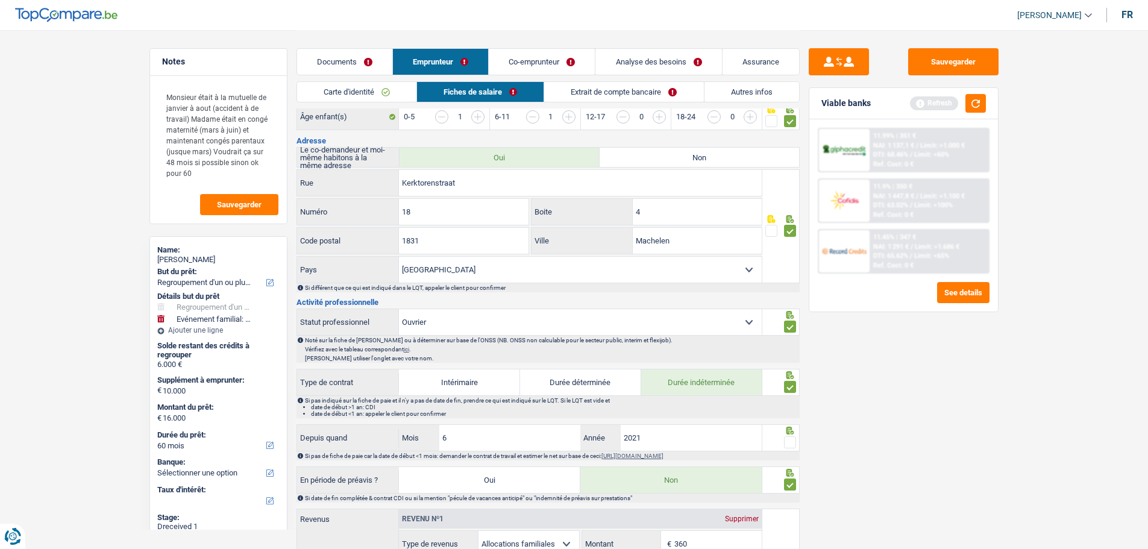
click at [0, 0] on input "radio" at bounding box center [0, 0] width 0 height 0
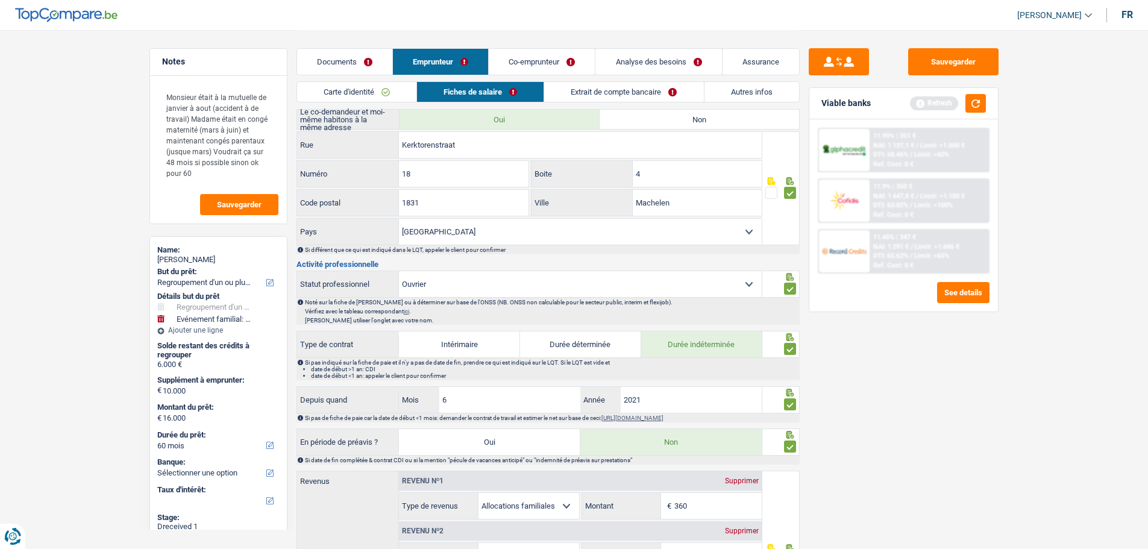
scroll to position [482, 0]
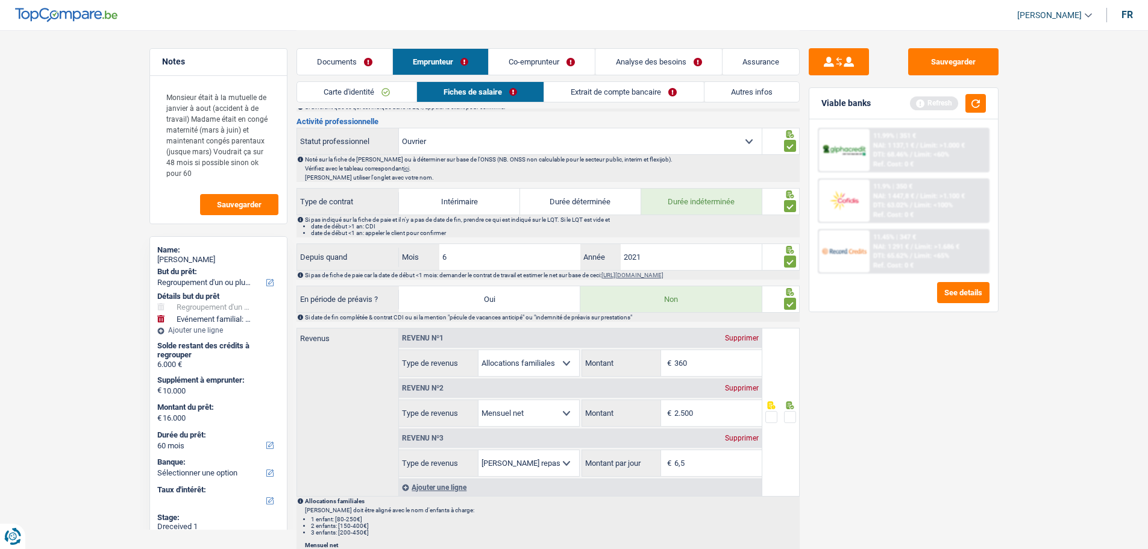
click at [788, 414] on span at bounding box center [790, 417] width 12 height 12
click at [0, 0] on input "radio" at bounding box center [0, 0] width 0 height 0
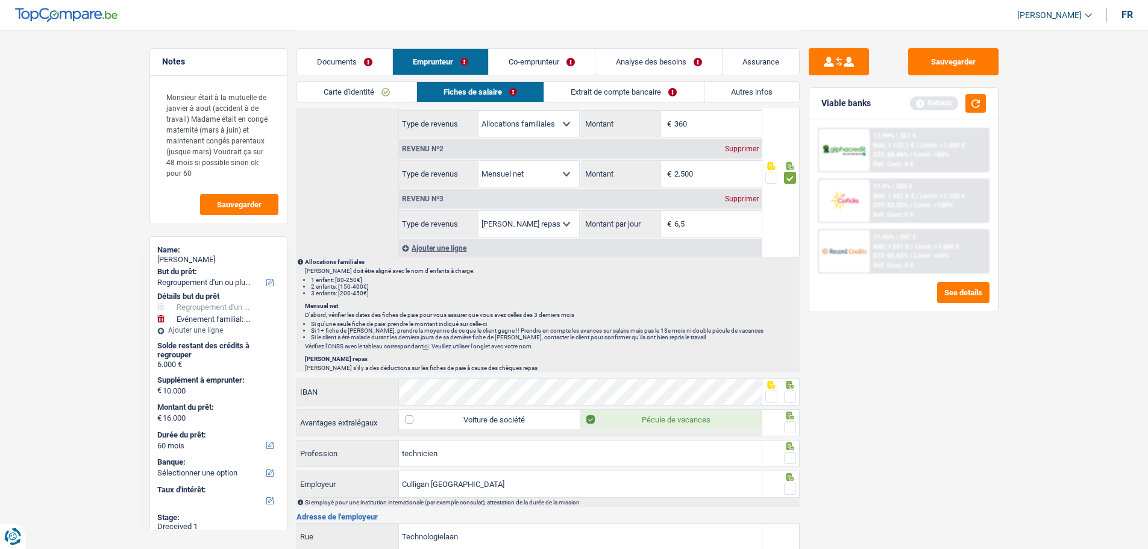
scroll to position [723, 0]
click at [787, 389] on span at bounding box center [790, 395] width 12 height 12
click at [0, 0] on input "radio" at bounding box center [0, 0] width 0 height 0
click at [783, 418] on fieldset at bounding box center [780, 425] width 31 height 15
click at [790, 421] on span at bounding box center [790, 425] width 12 height 12
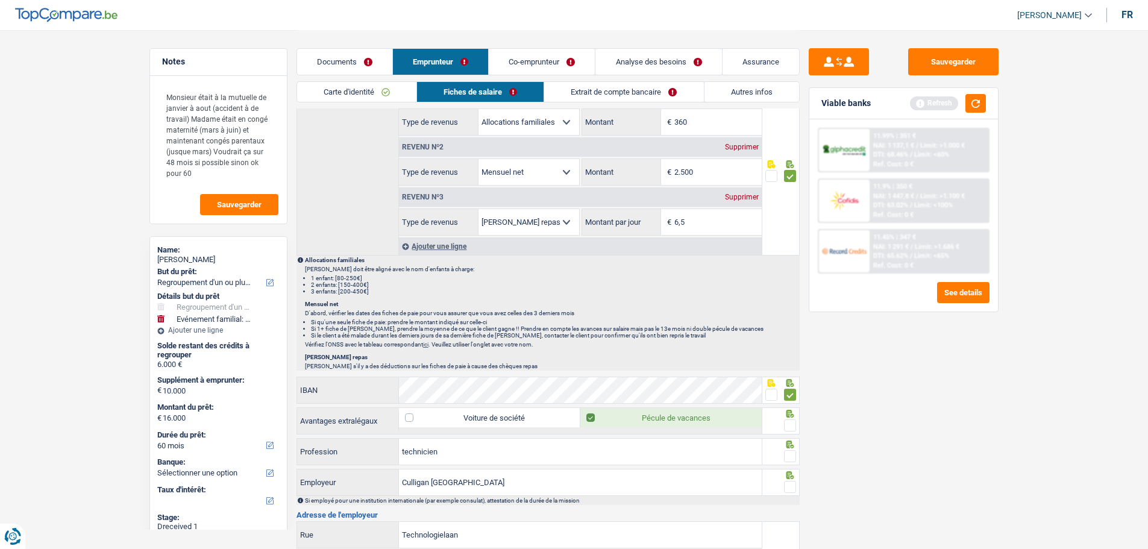
click at [0, 0] on input "radio" at bounding box center [0, 0] width 0 height 0
click at [789, 450] on span at bounding box center [790, 456] width 12 height 12
click at [0, 0] on input "radio" at bounding box center [0, 0] width 0 height 0
click at [789, 486] on span at bounding box center [790, 487] width 12 height 12
click at [0, 0] on input "radio" at bounding box center [0, 0] width 0 height 0
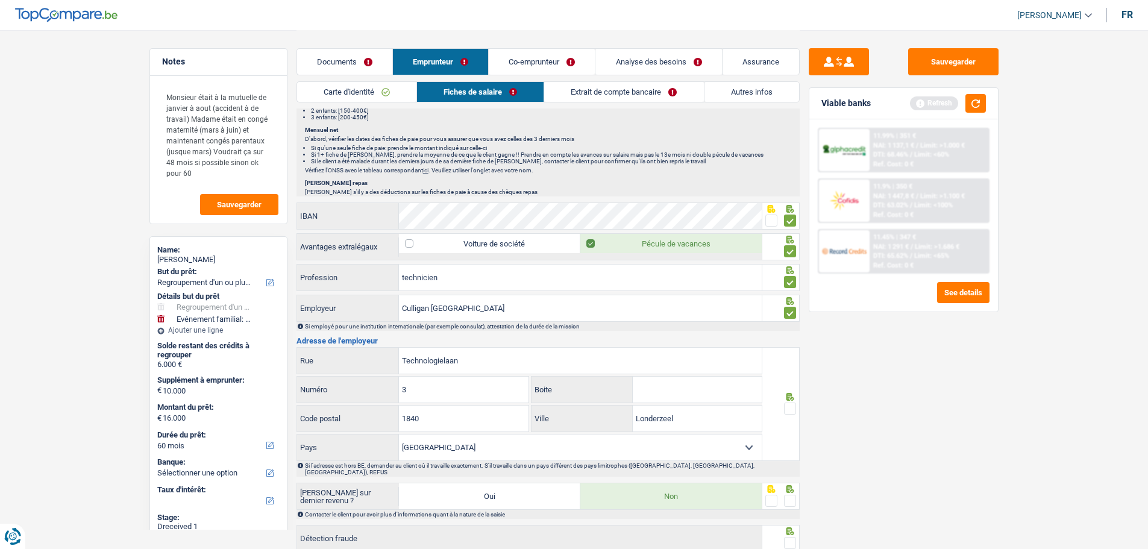
scroll to position [904, 0]
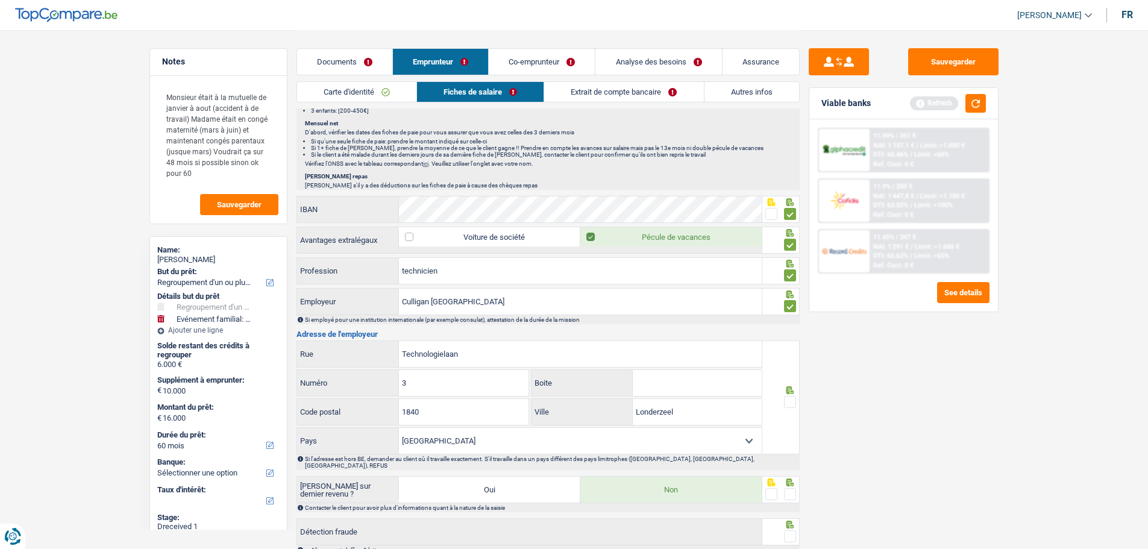
click at [791, 396] on span at bounding box center [790, 402] width 12 height 12
click at [0, 0] on input "radio" at bounding box center [0, 0] width 0 height 0
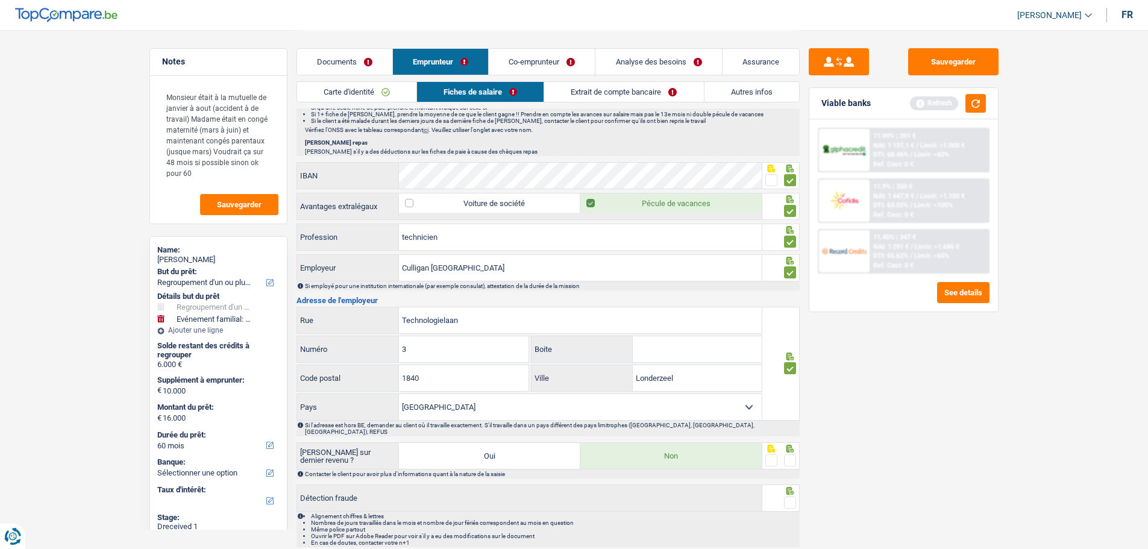
scroll to position [970, 0]
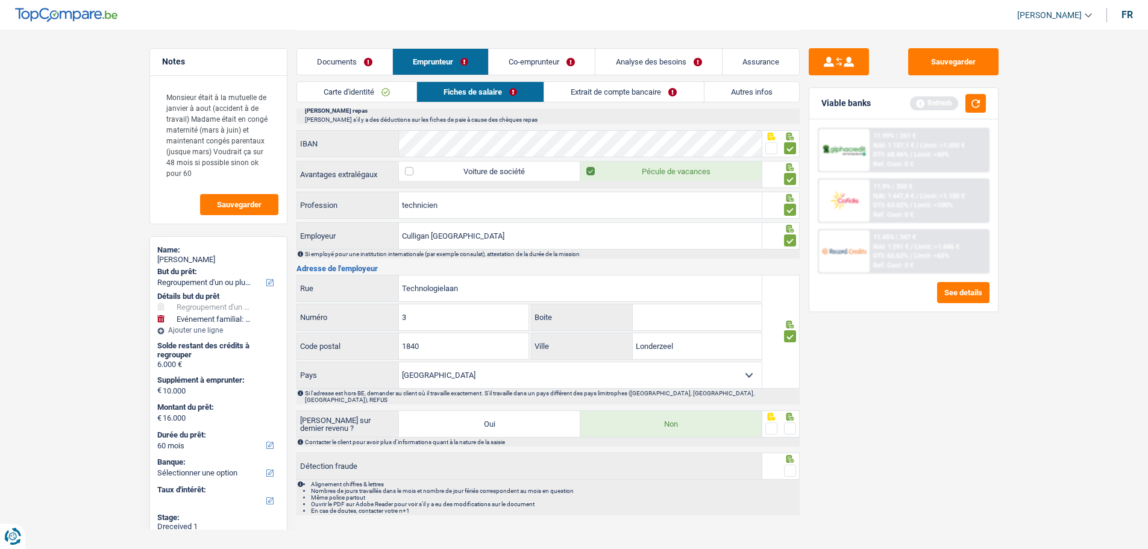
click at [787, 423] on span at bounding box center [790, 429] width 12 height 12
click at [0, 0] on input "radio" at bounding box center [0, 0] width 0 height 0
click at [789, 465] on span at bounding box center [790, 471] width 12 height 12
click at [0, 0] on input "radio" at bounding box center [0, 0] width 0 height 0
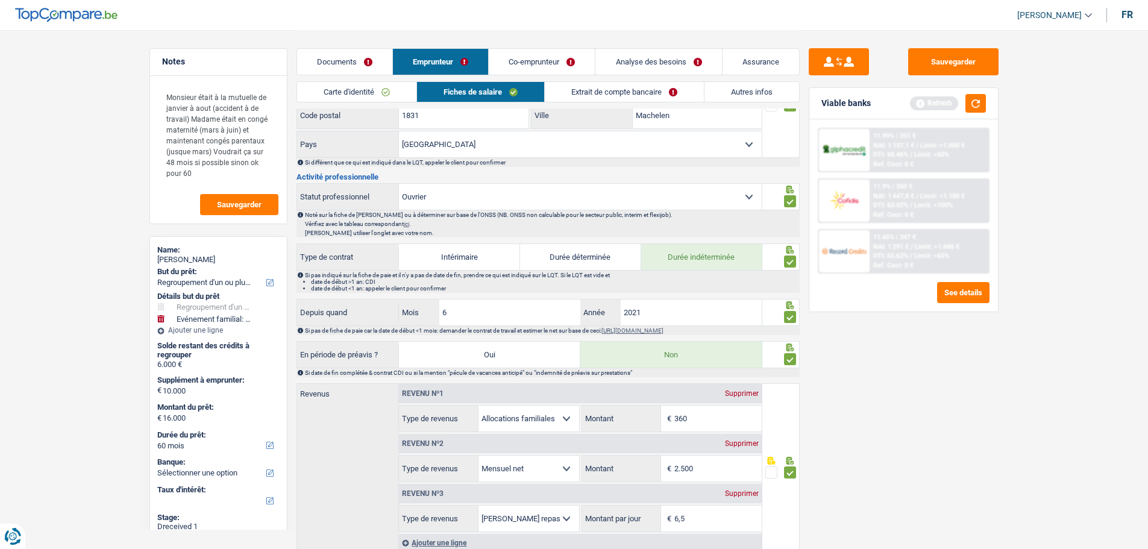
scroll to position [247, 0]
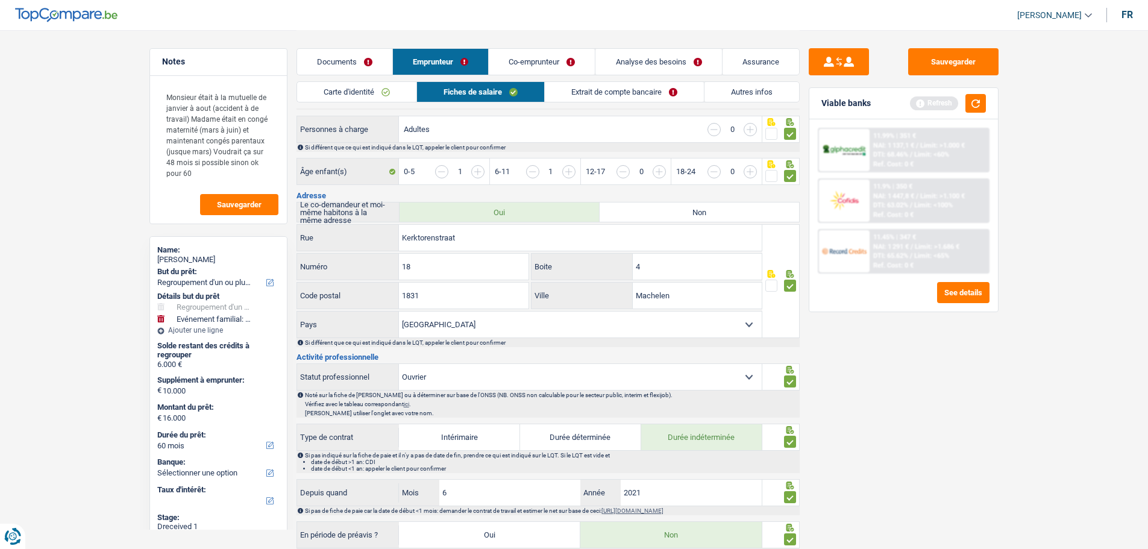
click at [614, 89] on link "Extrait de compte bancaire" at bounding box center [624, 92] width 159 height 20
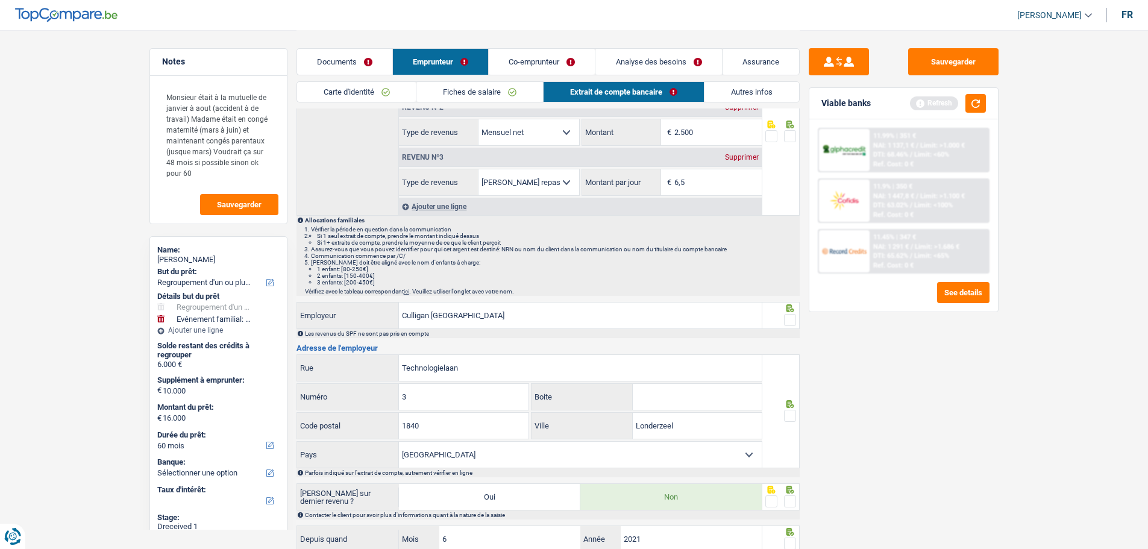
scroll to position [0, 0]
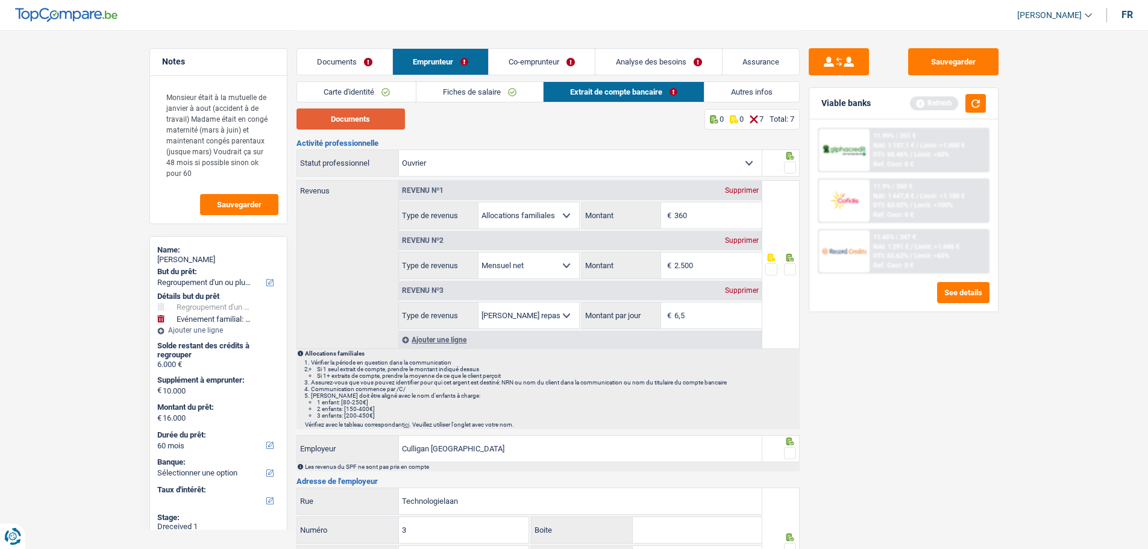
click at [383, 121] on button "Documents" at bounding box center [351, 118] width 108 height 21
click at [552, 57] on link "Co-emprunteur" at bounding box center [542, 62] width 106 height 26
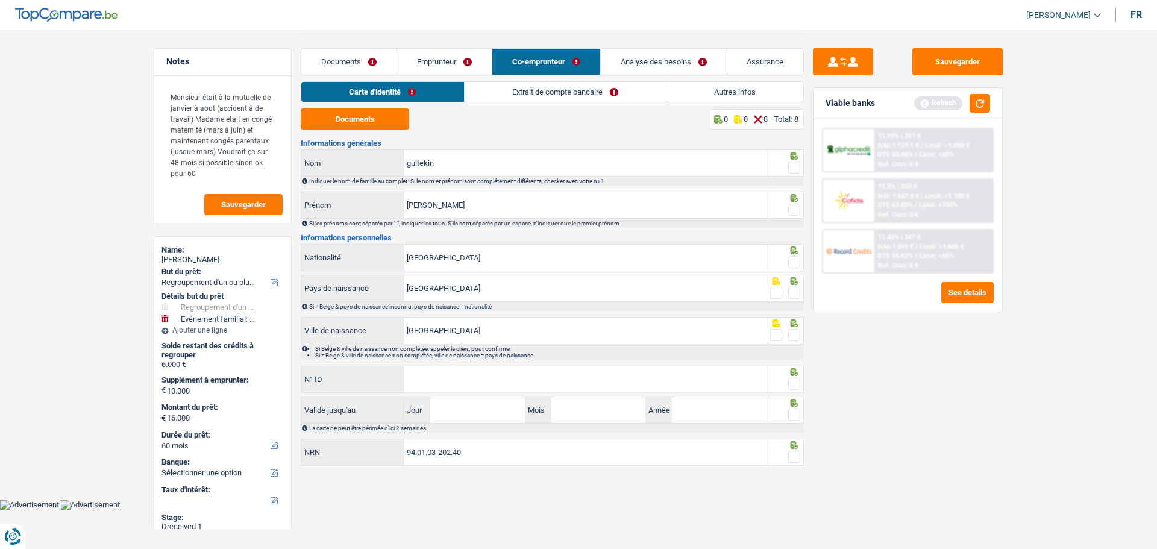
click at [799, 166] on span at bounding box center [794, 168] width 12 height 12
click at [0, 0] on input "radio" at bounding box center [0, 0] width 0 height 0
click at [791, 207] on span at bounding box center [794, 210] width 12 height 12
click at [0, 0] on input "radio" at bounding box center [0, 0] width 0 height 0
drag, startPoint x: 791, startPoint y: 261, endPoint x: 696, endPoint y: 232, distance: 100.1
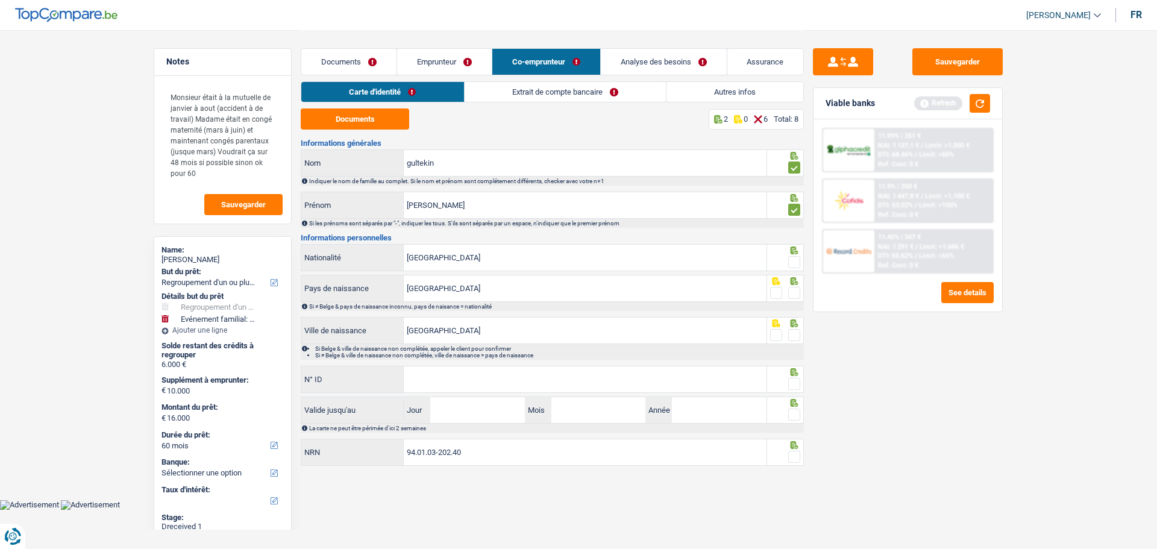
click at [756, 251] on div "[DEMOGRAPHIC_DATA] Nationalité" at bounding box center [552, 258] width 503 height 29
click at [368, 113] on button "Documents" at bounding box center [355, 118] width 108 height 21
click at [795, 256] on span at bounding box center [794, 262] width 12 height 12
click at [0, 0] on input "radio" at bounding box center [0, 0] width 0 height 0
click at [793, 291] on span at bounding box center [794, 293] width 12 height 12
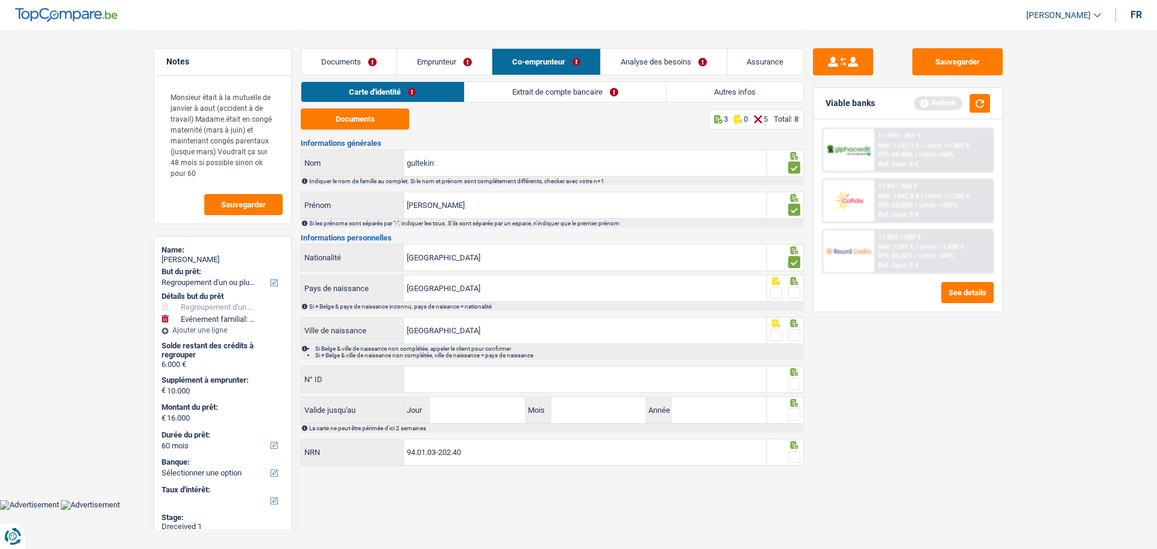
click at [0, 0] on input "radio" at bounding box center [0, 0] width 0 height 0
click at [796, 330] on span at bounding box center [794, 335] width 12 height 12
click at [0, 0] on input "radio" at bounding box center [0, 0] width 0 height 0
click at [646, 381] on input "N° ID" at bounding box center [585, 379] width 363 height 26
type input "[PHONE_NUMBER]"
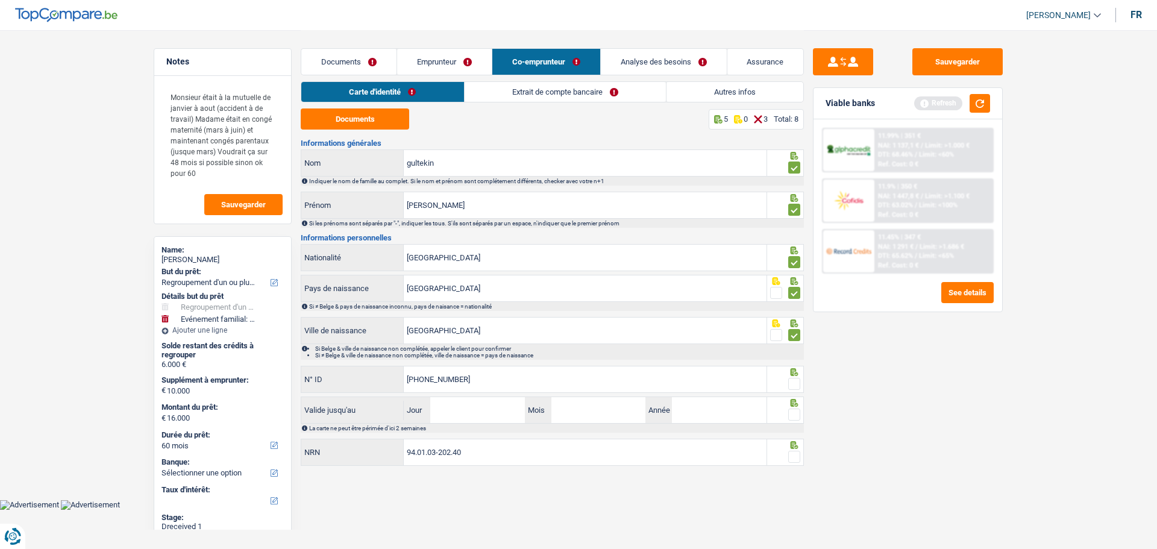
click at [797, 383] on span at bounding box center [794, 384] width 12 height 12
click at [0, 0] on input "radio" at bounding box center [0, 0] width 0 height 0
click at [468, 413] on input "Jour" at bounding box center [477, 410] width 94 height 26
type input "11"
type input "01"
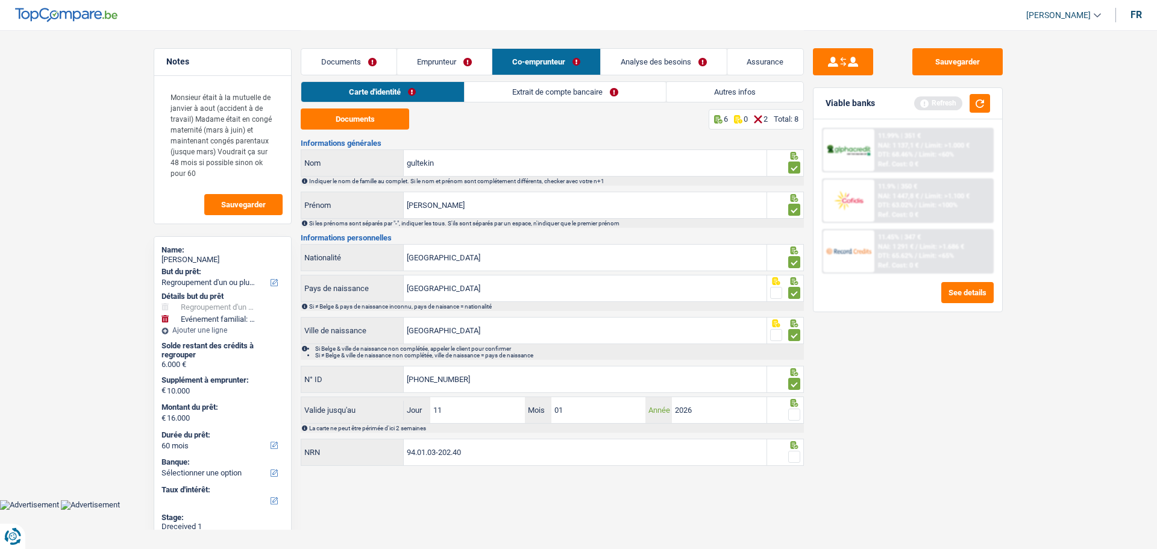
type input "2026"
drag, startPoint x: 797, startPoint y: 413, endPoint x: 799, endPoint y: 448, distance: 35.0
click at [794, 435] on div "Informations générales gultekin Nom Indiquer le nom de famille au complet. Si l…" at bounding box center [552, 303] width 503 height 328
click at [802, 453] on div at bounding box center [785, 452] width 37 height 27
click at [794, 453] on span at bounding box center [794, 457] width 12 height 12
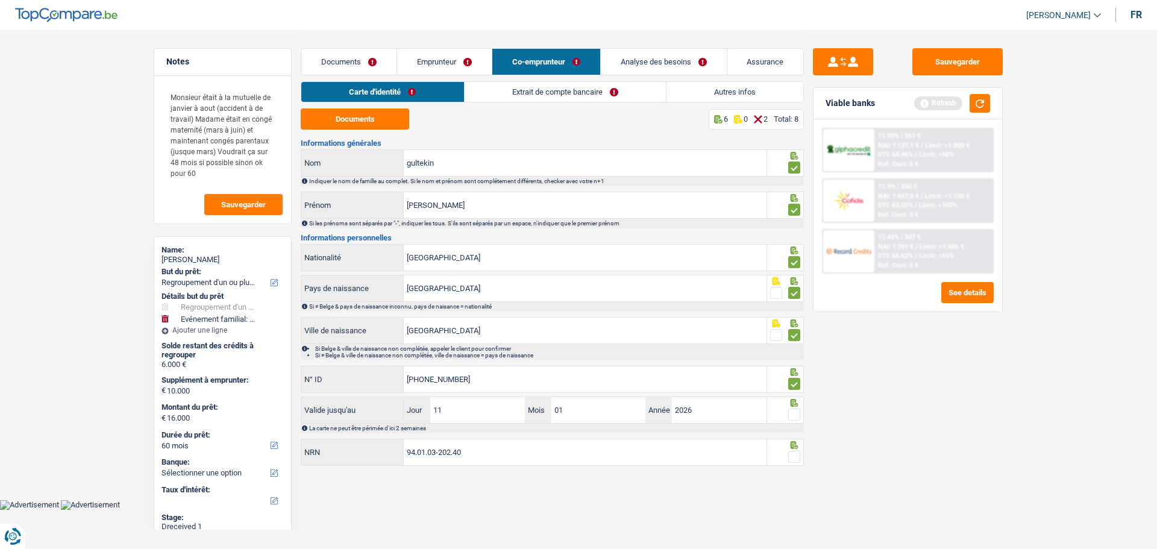
click at [0, 0] on input "radio" at bounding box center [0, 0] width 0 height 0
click at [793, 410] on span at bounding box center [794, 415] width 12 height 12
click at [0, 0] on input "radio" at bounding box center [0, 0] width 0 height 0
click at [514, 93] on link "Extrait de compte bancaire" at bounding box center [565, 92] width 201 height 20
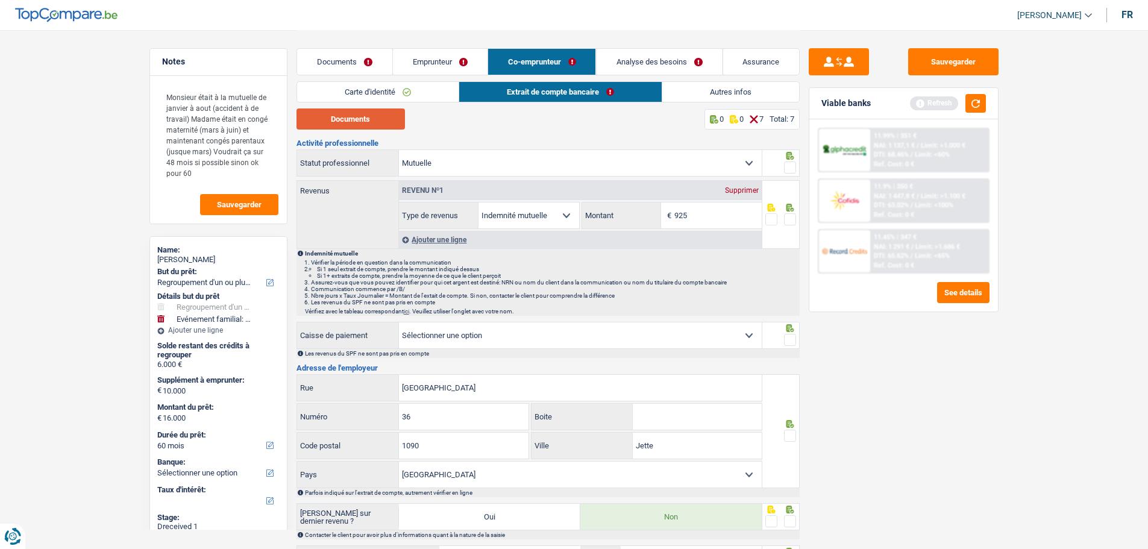
click at [360, 121] on button "Documents" at bounding box center [351, 118] width 108 height 21
click at [450, 58] on link "Emprunteur" at bounding box center [440, 62] width 95 height 26
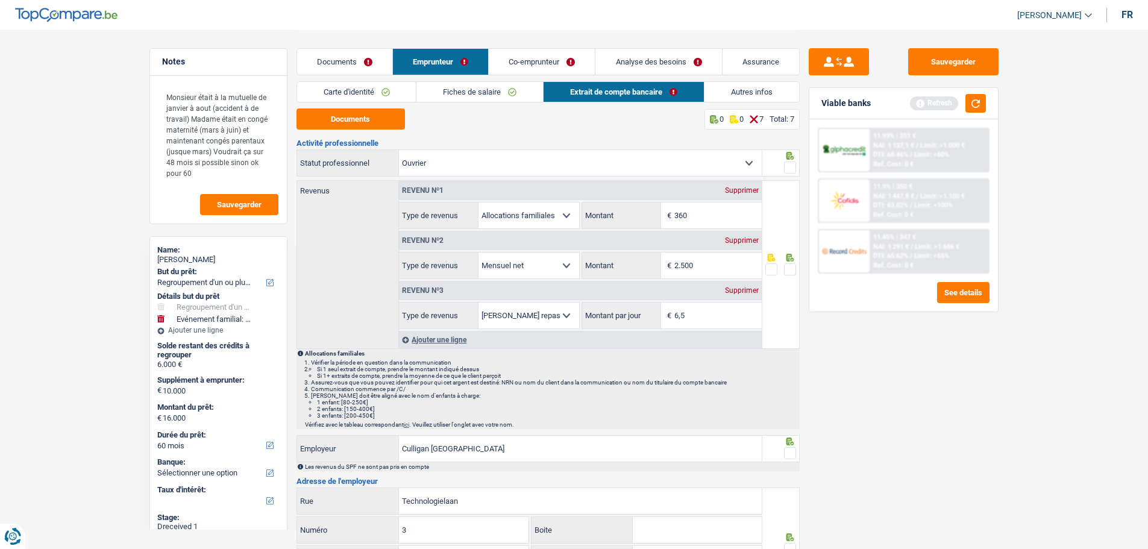
click at [364, 63] on link "Documents" at bounding box center [344, 62] width 95 height 26
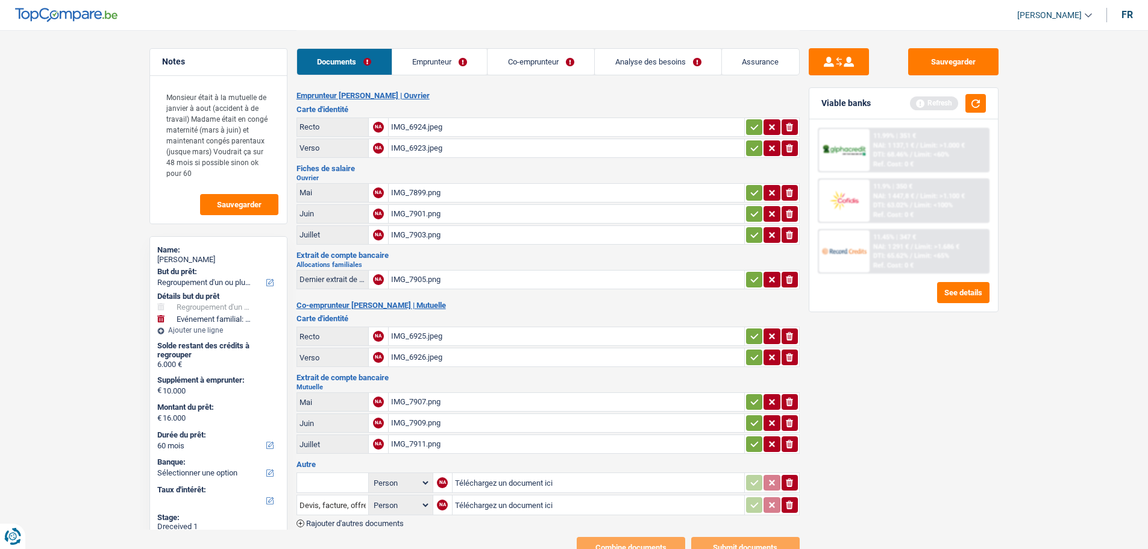
click at [436, 231] on div "IMG_7903.png" at bounding box center [566, 235] width 351 height 18
click at [418, 476] on select "Person Emprunteur Co-emprunteur" at bounding box center [400, 483] width 59 height 15
select select "applicant"
click at [371, 476] on select "Person Emprunteur Co-emprunteur" at bounding box center [400, 483] width 59 height 15
click at [333, 473] on input "text" at bounding box center [333, 482] width 66 height 19
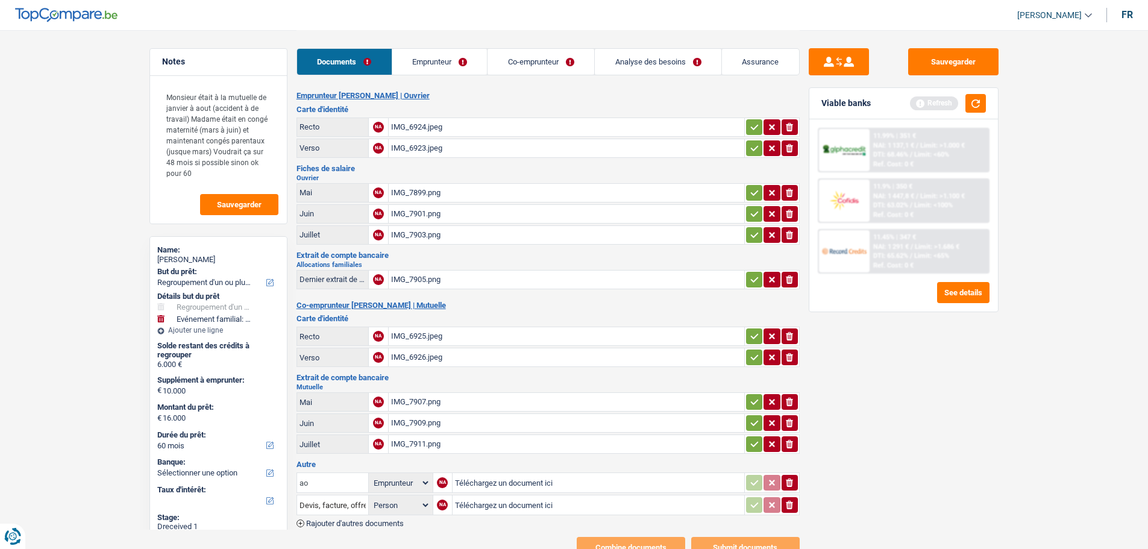
type input "a"
click at [353, 499] on li "Fiche de paie Août" at bounding box center [365, 506] width 124 height 15
type input "Fiche de paie Août"
click at [555, 474] on input "Téléchargez un document ici" at bounding box center [598, 483] width 287 height 18
type input "C:\fakepath\FP08 Doman.jpeg"
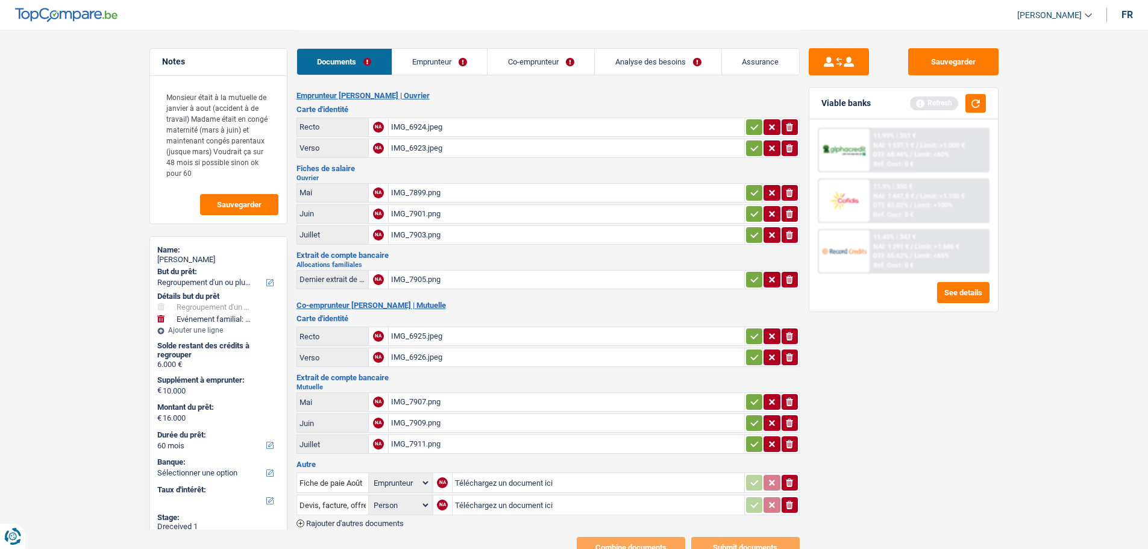
select select
